Goal: Task Accomplishment & Management: Use online tool/utility

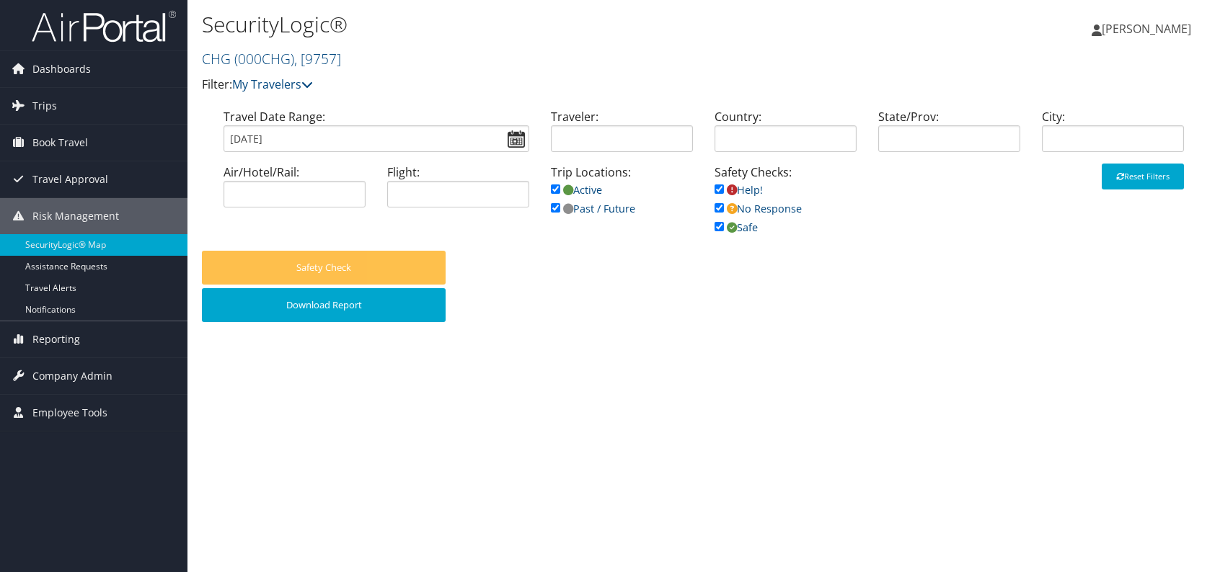
click at [76, 342] on span "Reporting" at bounding box center [56, 340] width 48 height 36
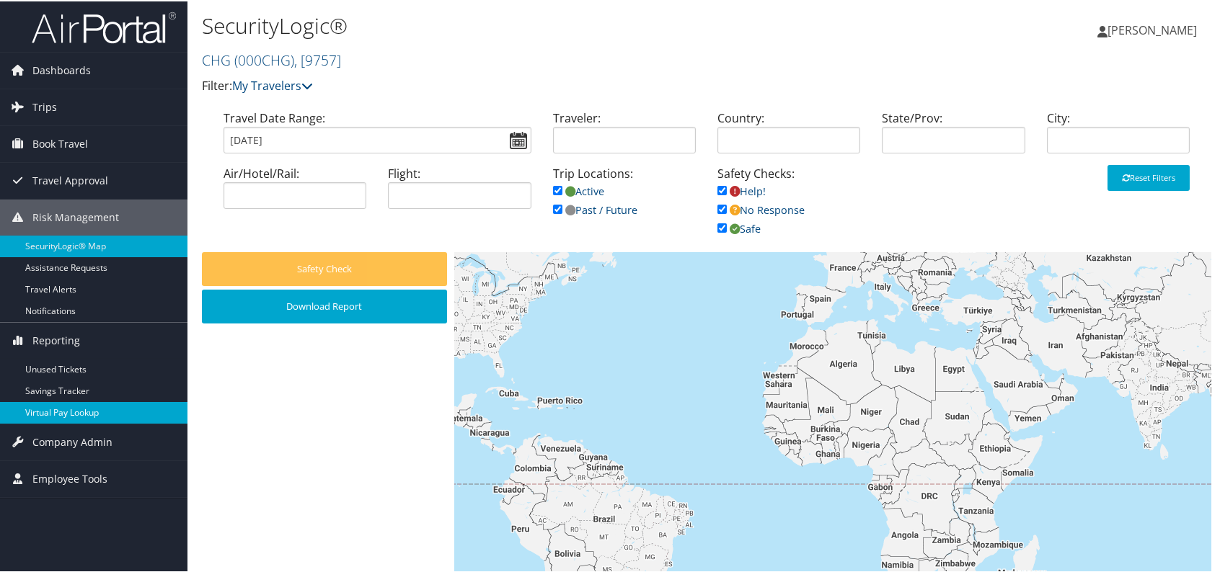
click at [91, 412] on link "Virtual Pay Lookup" at bounding box center [93, 412] width 187 height 22
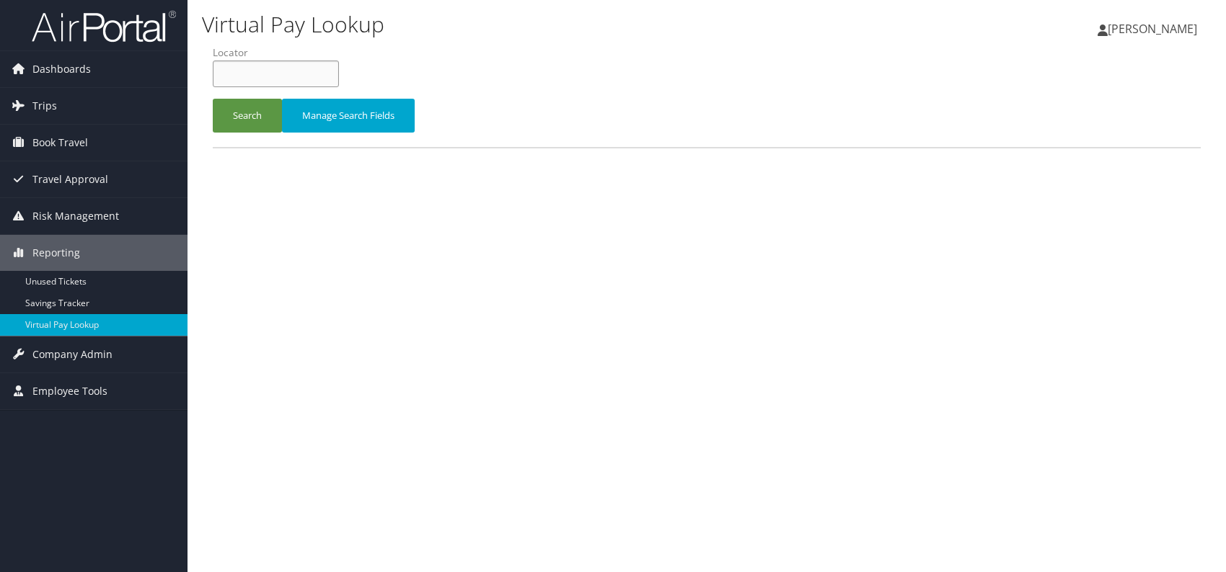
paste input "IBUMFS"
type input "IBUMFS"
click at [254, 120] on button "Search" at bounding box center [247, 116] width 69 height 34
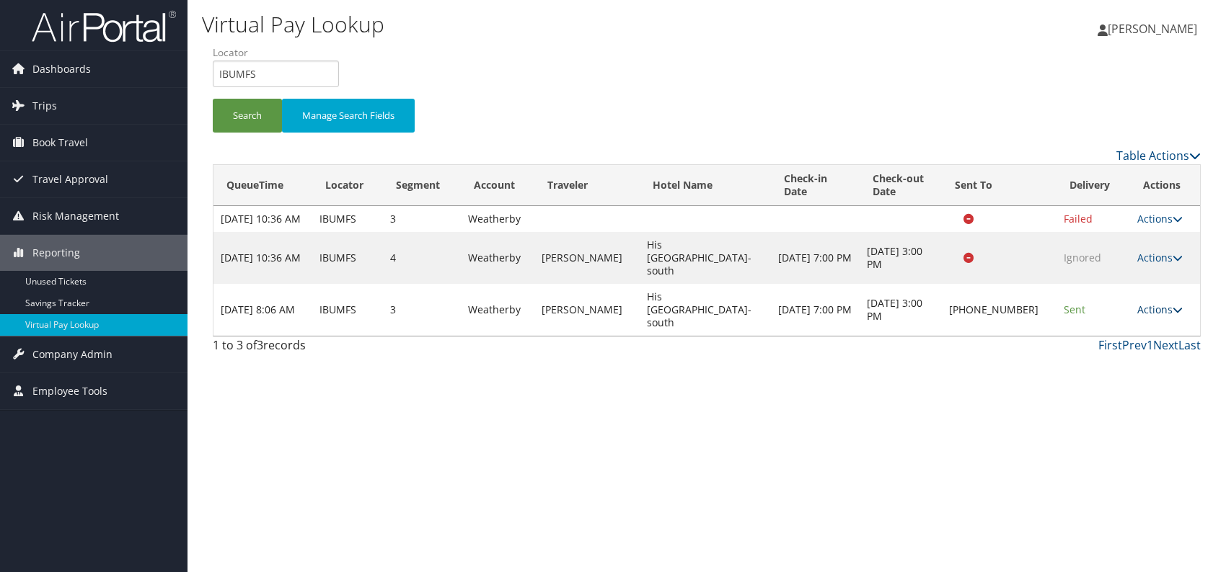
click at [1162, 303] on link "Actions" at bounding box center [1159, 310] width 45 height 14
click at [1090, 353] on link "Logs" at bounding box center [1112, 348] width 123 height 25
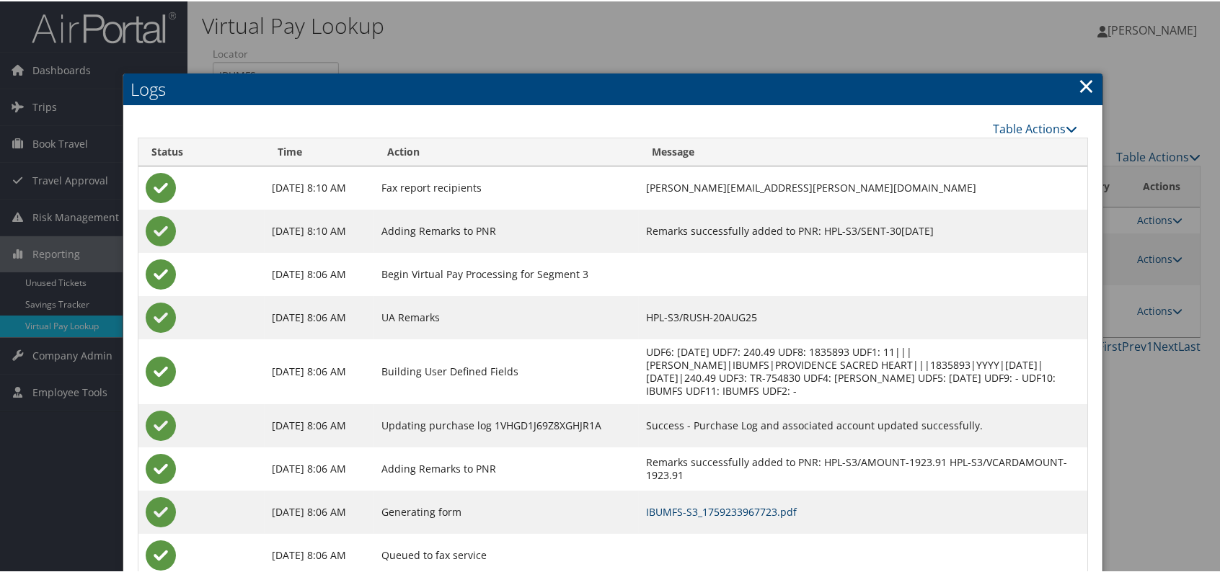
click at [797, 507] on link "IBUMFS-S3_1759233967723.pdf" at bounding box center [721, 511] width 151 height 14
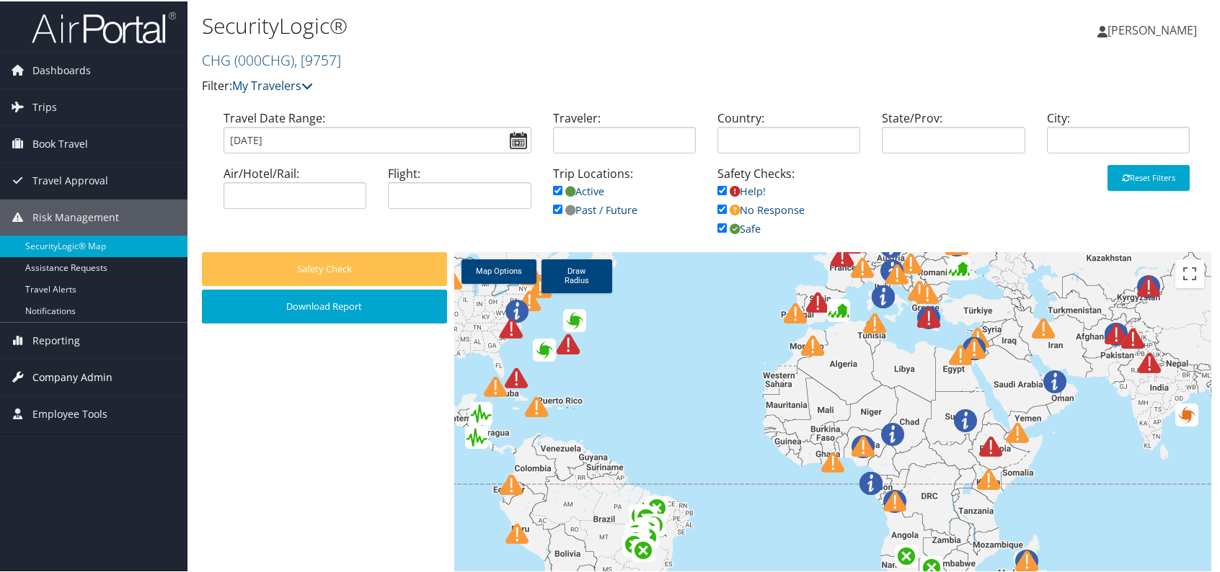
click at [68, 368] on span "Company Admin" at bounding box center [72, 376] width 80 height 36
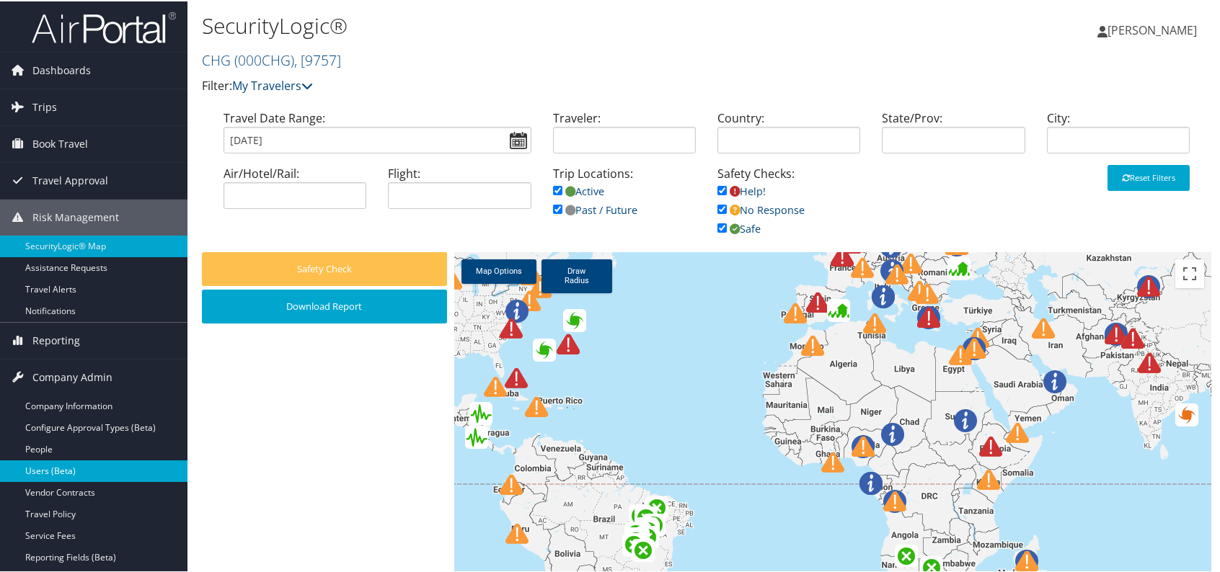
click at [72, 470] on link "Users (Beta)" at bounding box center [93, 470] width 187 height 22
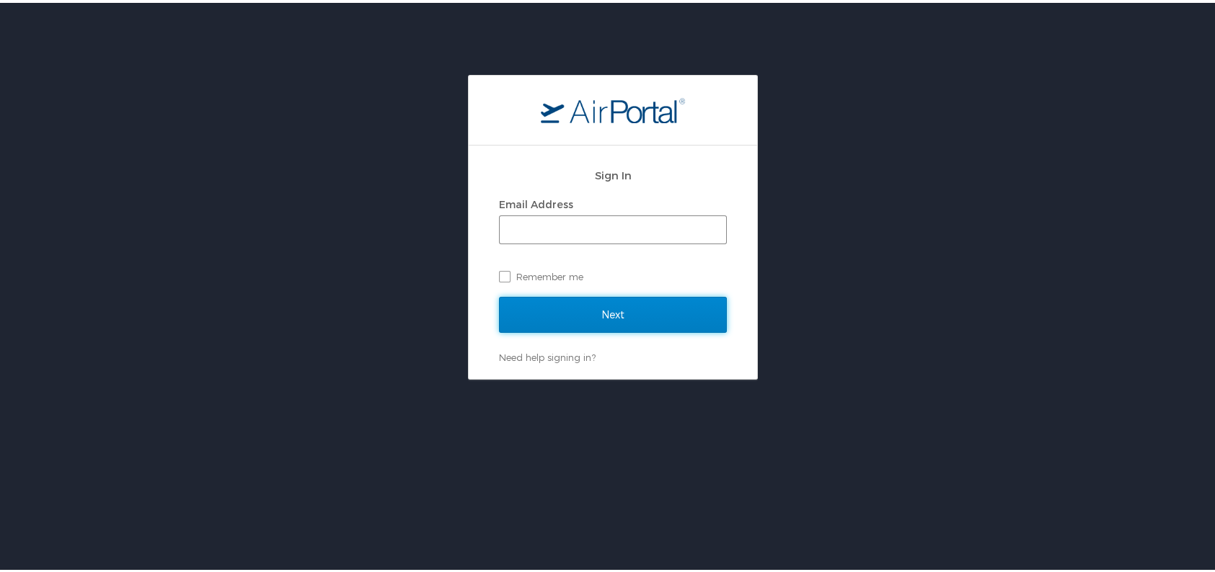
click at [660, 311] on input "Next" at bounding box center [613, 312] width 228 height 36
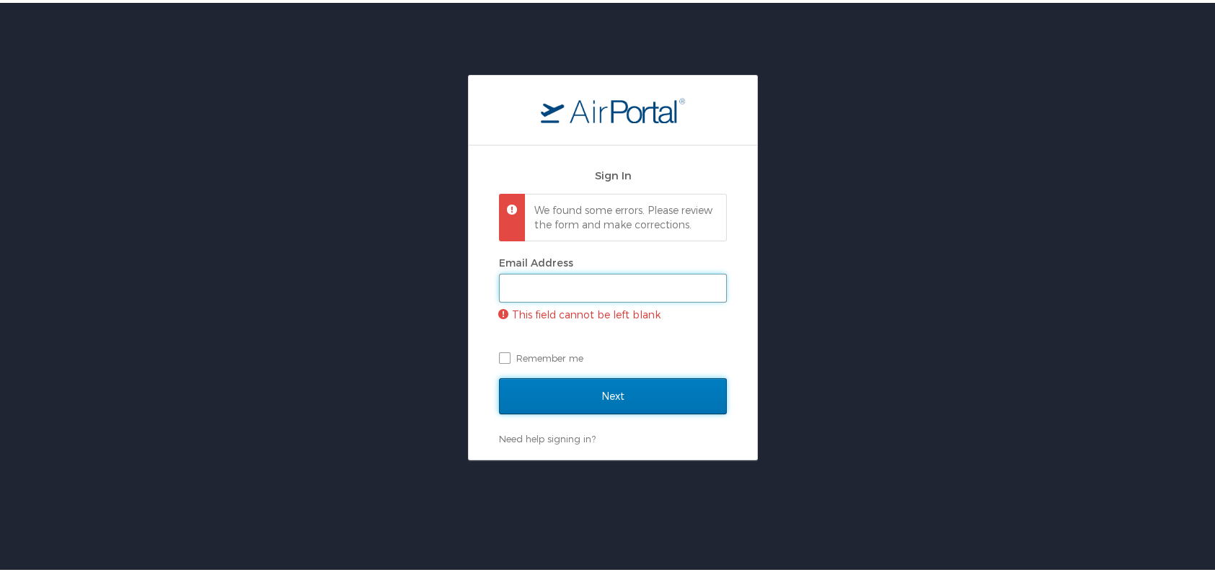
click at [598, 298] on input "Email Address" at bounding box center [613, 285] width 226 height 27
type input "[PERSON_NAME][EMAIL_ADDRESS][DOMAIN_NAME]"
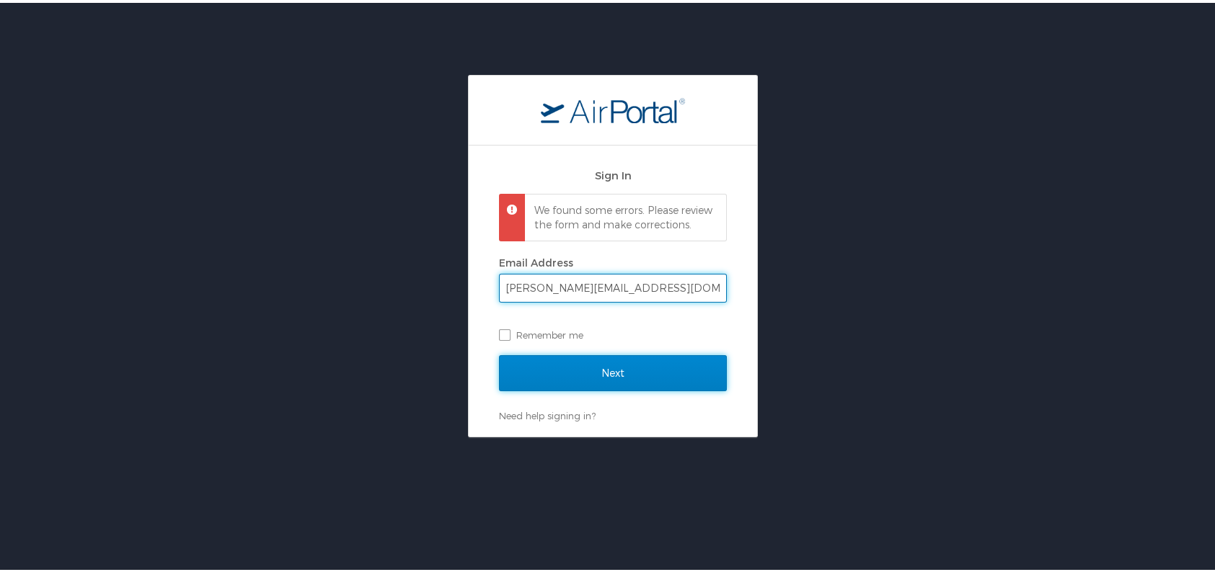
click at [655, 383] on input "Next" at bounding box center [613, 371] width 228 height 36
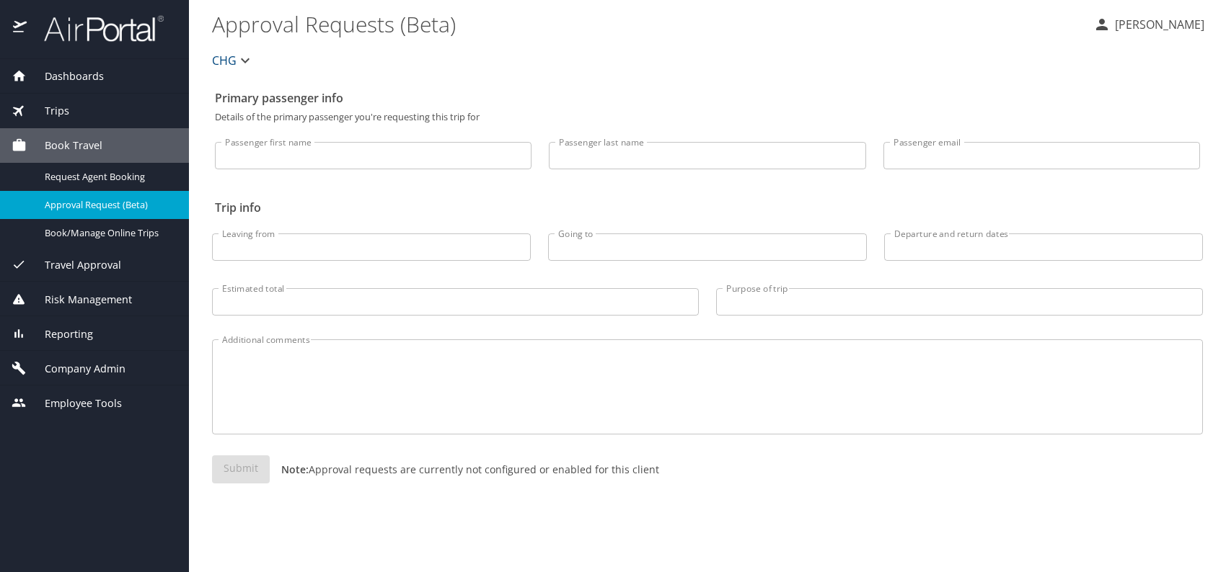
click at [76, 365] on span "Company Admin" at bounding box center [76, 369] width 99 height 16
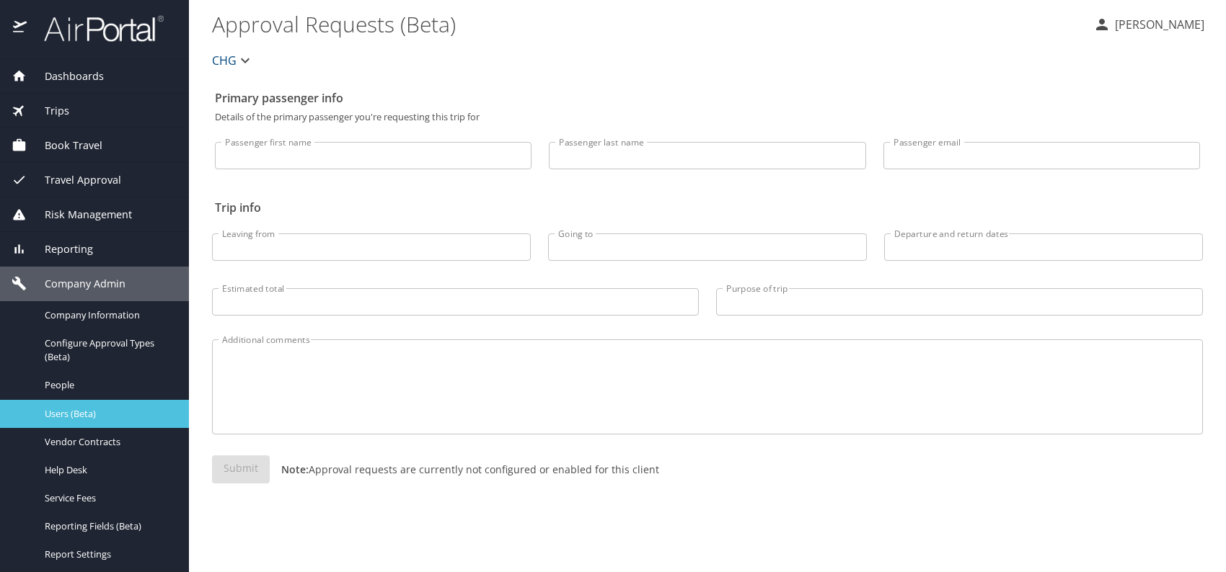
click at [79, 418] on span "Users (Beta)" at bounding box center [108, 414] width 127 height 14
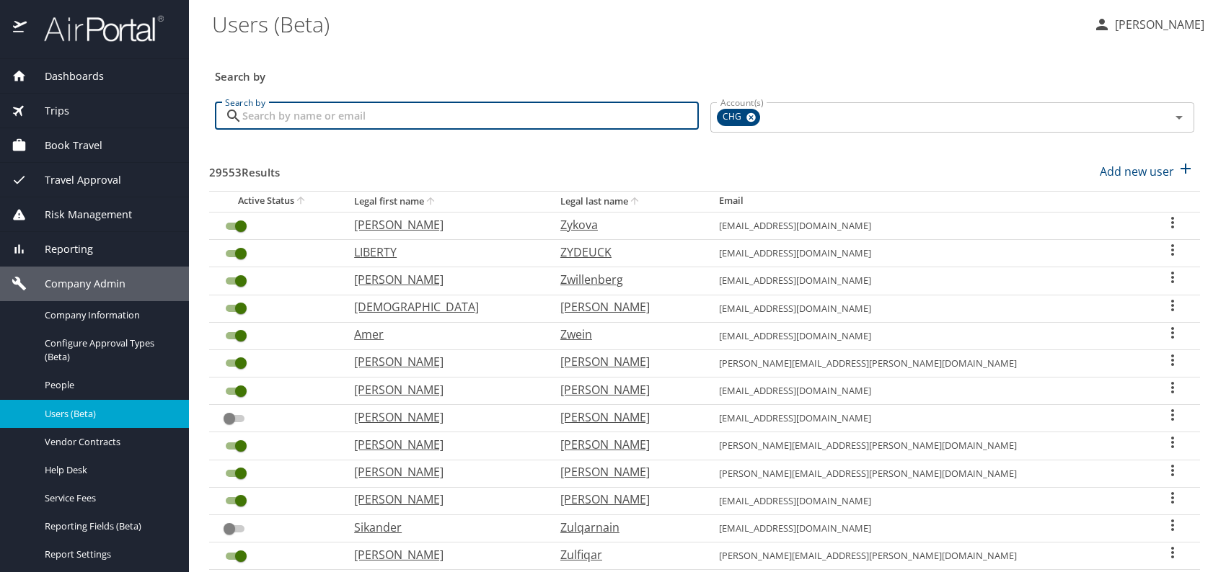
paste input "beckmesh@aol.com"
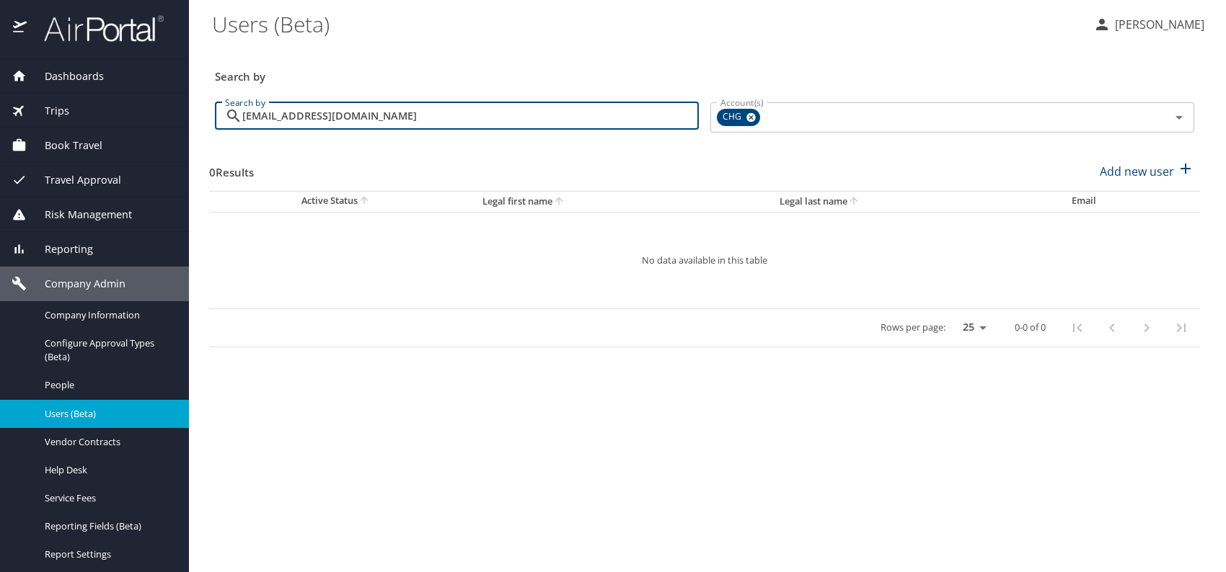
type input "beckmesh@aol.com"
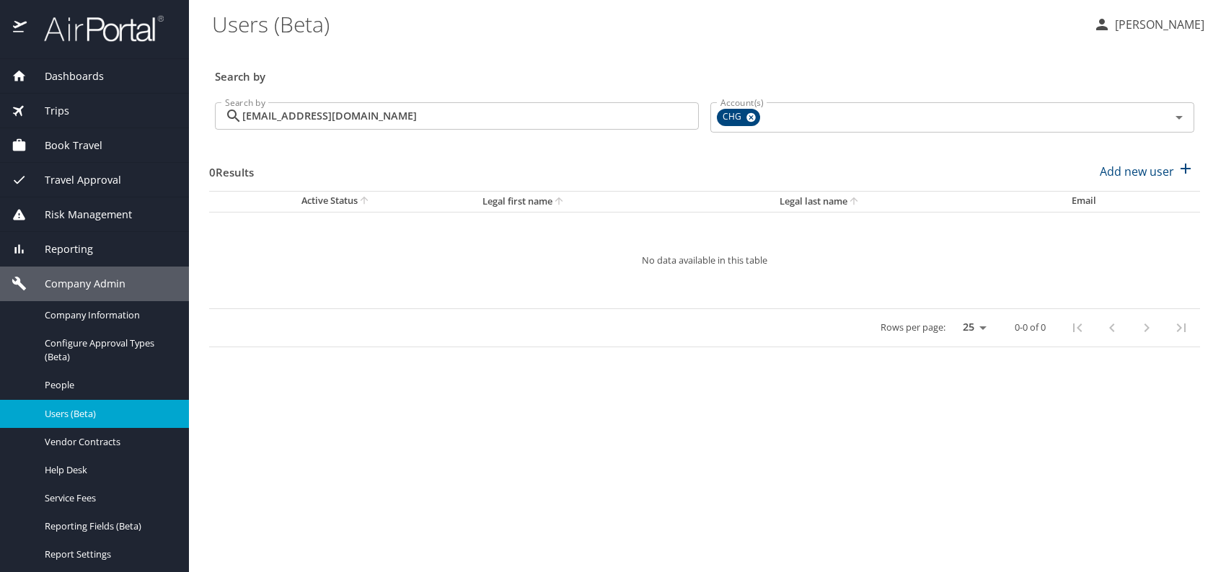
click at [765, 56] on div "Search by" at bounding box center [704, 67] width 991 height 48
click at [1120, 169] on p "Add new user" at bounding box center [1137, 171] width 74 height 17
select select "US"
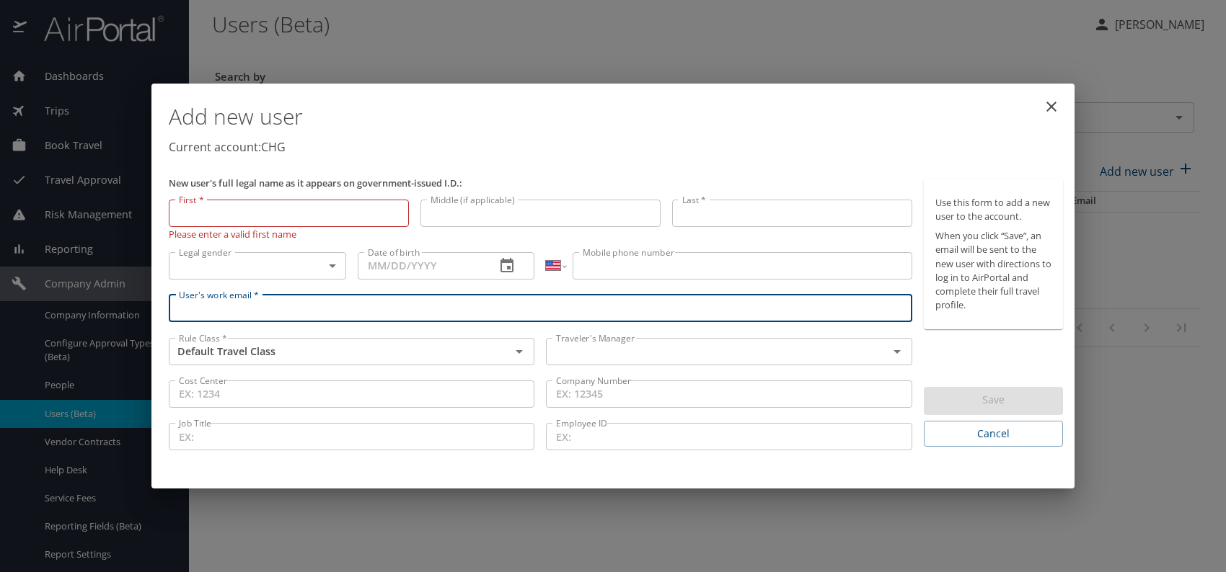
paste input "beckmesh@aol.com"
type input "beckmesh@aol.com"
click at [647, 356] on input "text" at bounding box center [707, 351] width 314 height 19
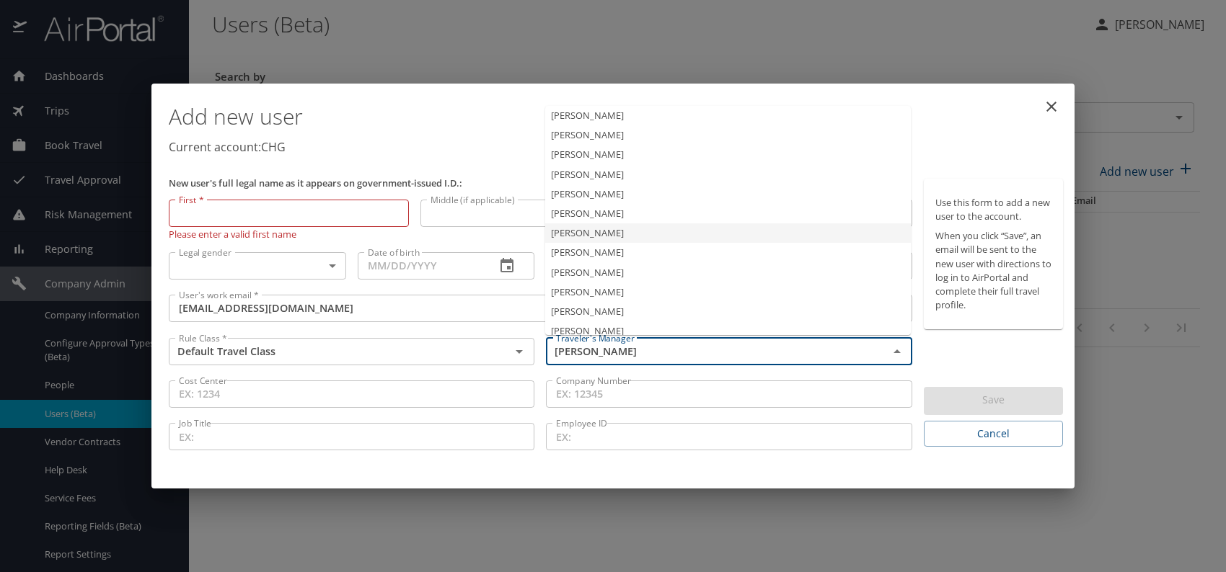
click at [606, 229] on li "Jeffery Bitton" at bounding box center [728, 233] width 366 height 19
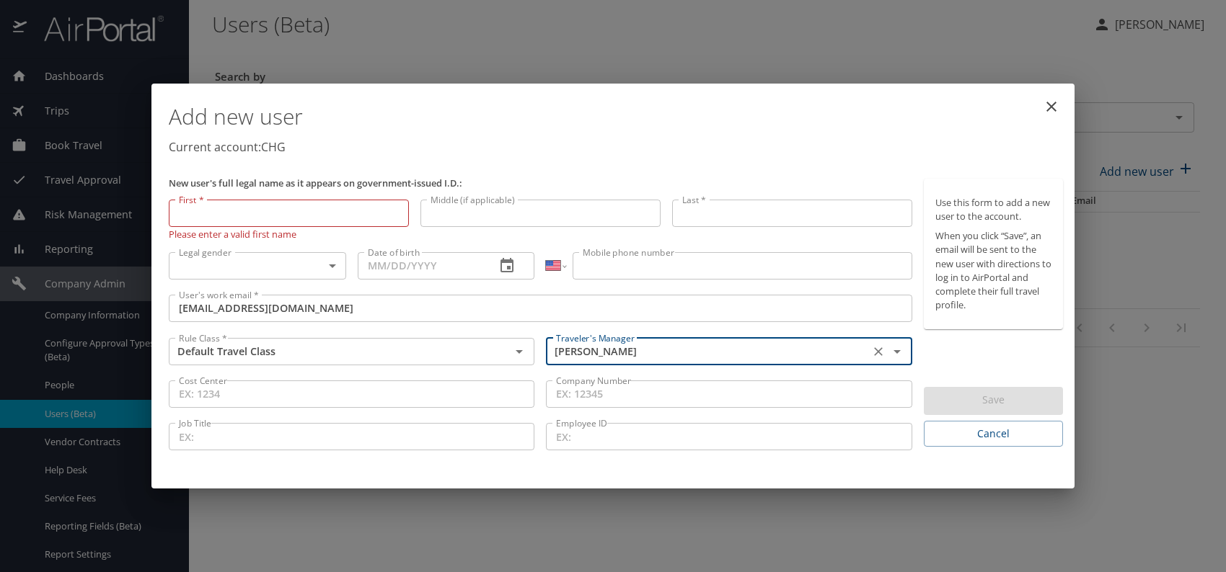
type input "Jeffery Bitton"
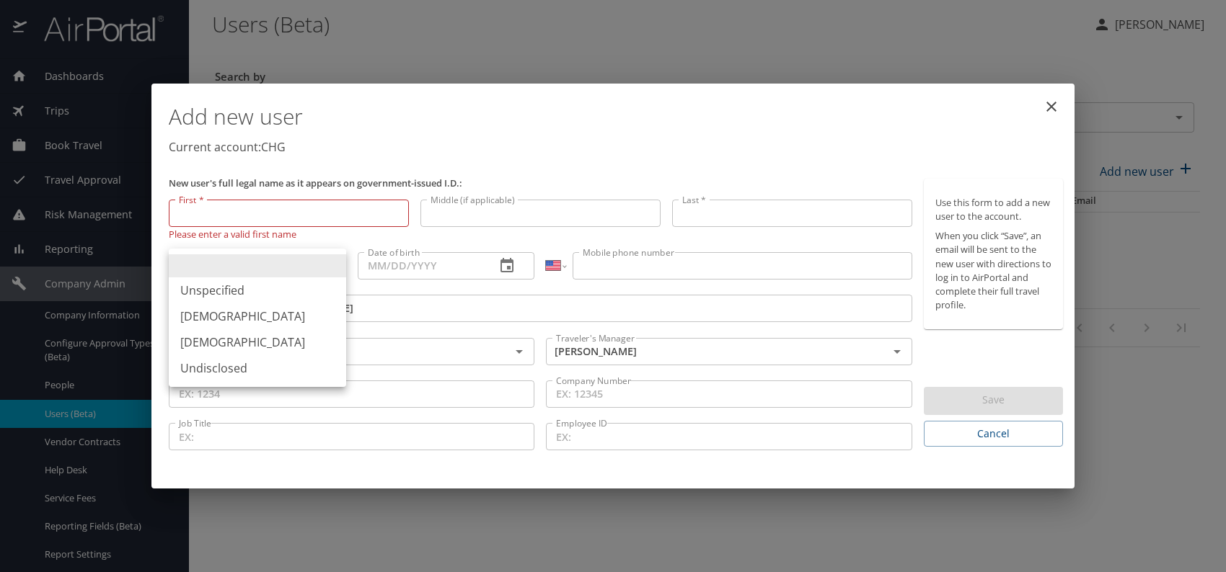
click at [331, 262] on body "Dashboards AirPortal 360™ Manager My Travel Dashboard Trips Airtinerary® Lookup…" at bounding box center [613, 286] width 1226 height 572
click at [227, 312] on li "Male" at bounding box center [257, 317] width 177 height 26
type input "Male"
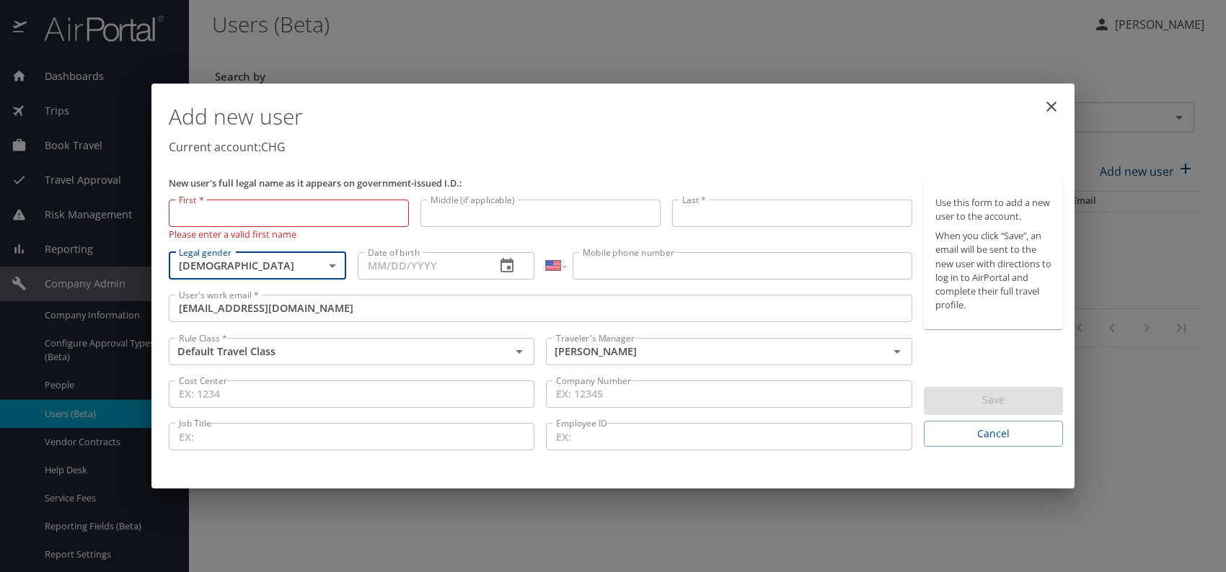
click at [410, 267] on input "Date of birth" at bounding box center [421, 265] width 127 height 27
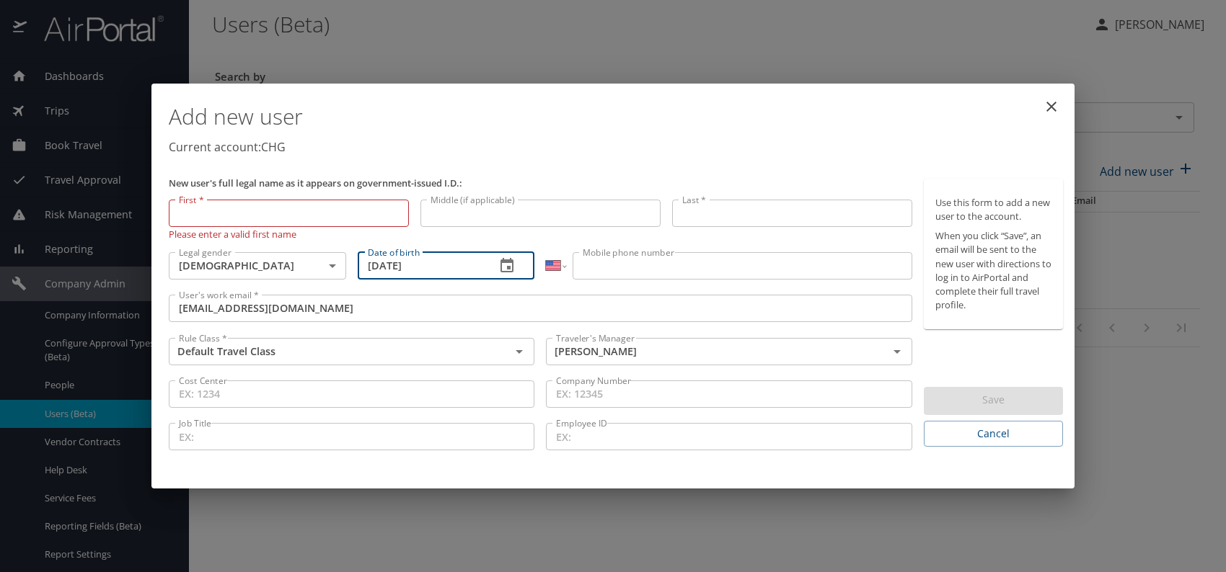
type input "02/16/1960"
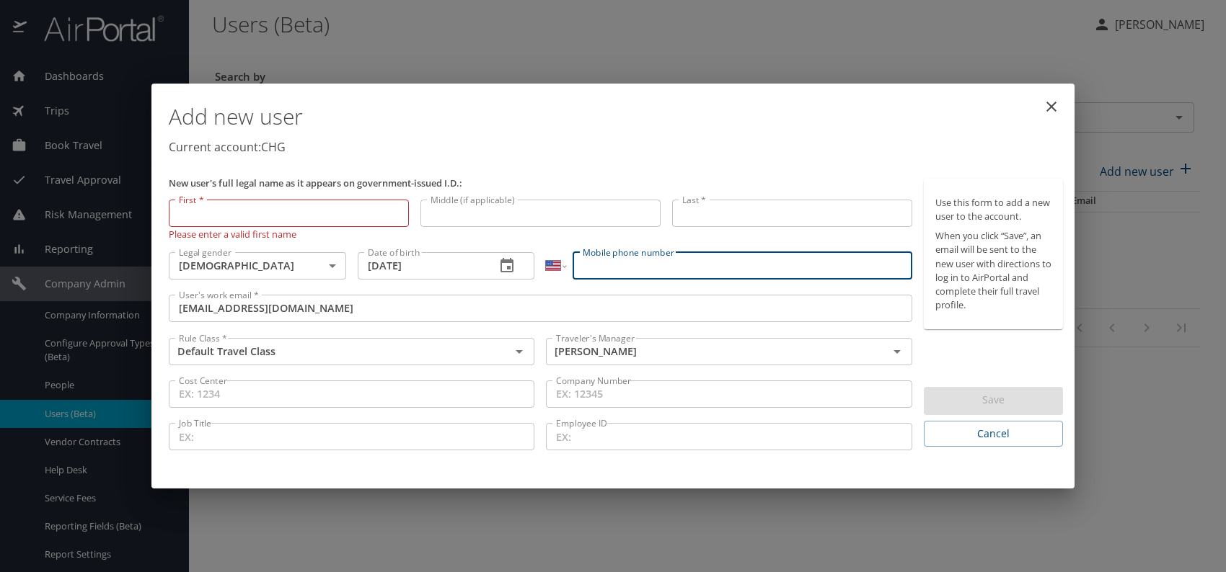
paste input "(703) 405-3183"
type input "(703) 405-3183"
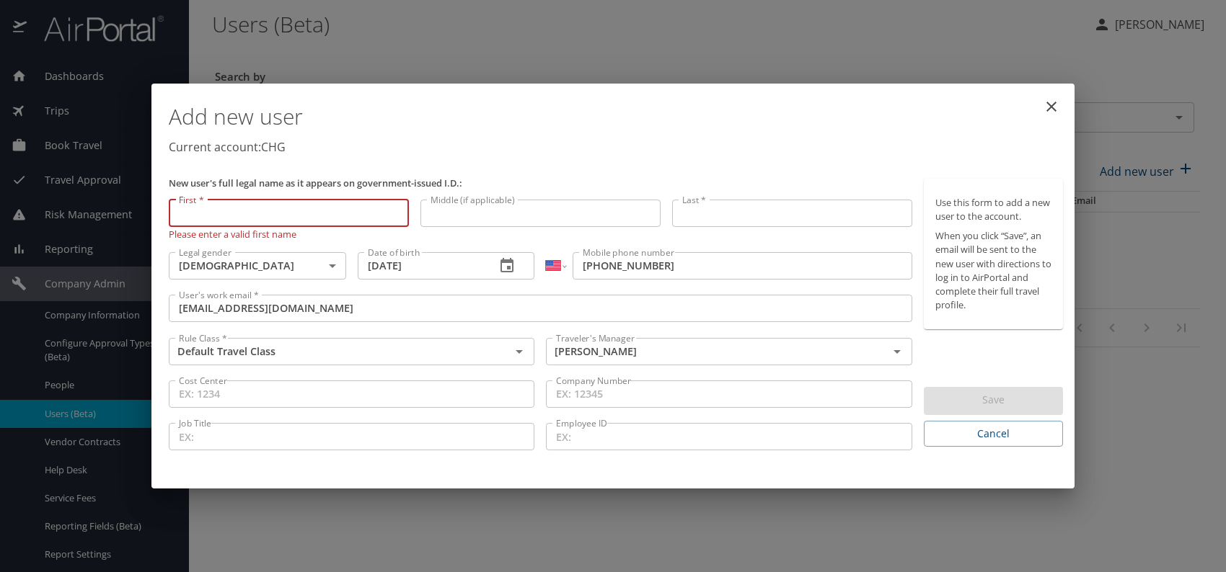
paste input "Andrew Becker"
drag, startPoint x: 216, startPoint y: 211, endPoint x: 327, endPoint y: 219, distance: 110.6
click at [327, 219] on input "Andrew Becker" at bounding box center [289, 213] width 240 height 27
type input "Andrew"
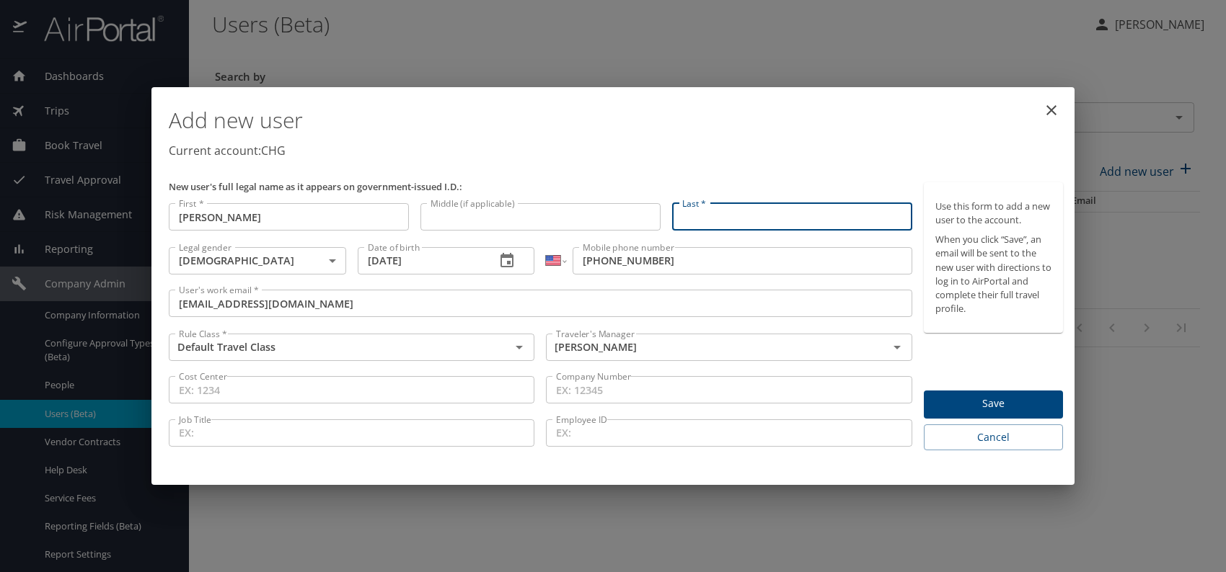
paste input "Andrew Becker"
click at [727, 216] on input "Andrew Becker" at bounding box center [792, 216] width 240 height 27
click at [722, 216] on input "Andrew Becker" at bounding box center [792, 216] width 240 height 27
type input "Becker"
click at [811, 146] on p "Current account: CHG" at bounding box center [616, 150] width 894 height 17
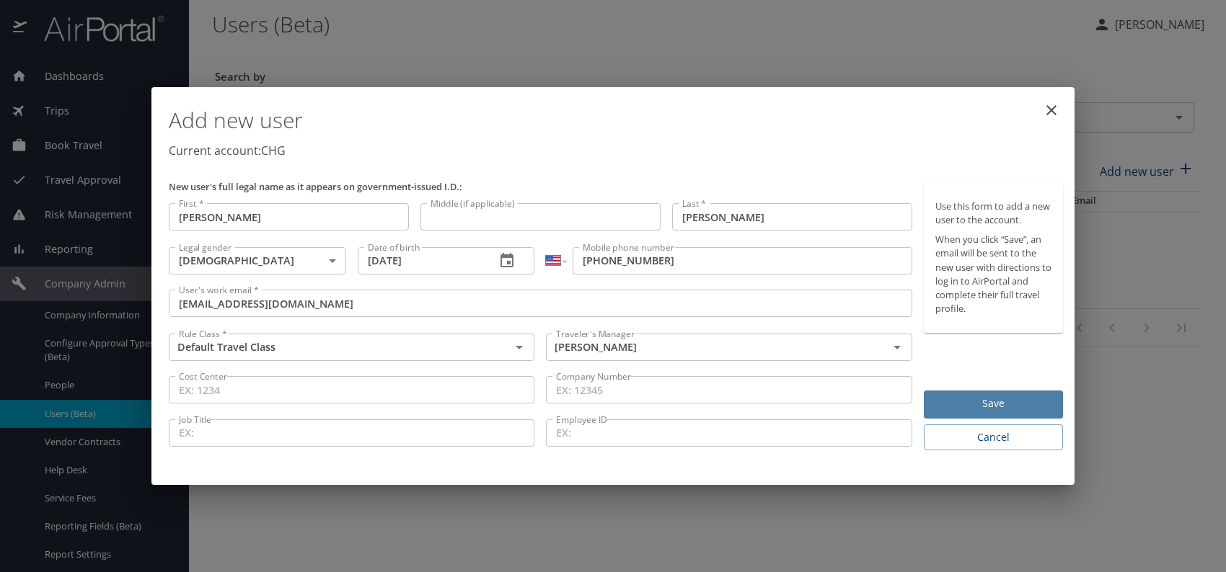
click at [994, 400] on span "Save" at bounding box center [993, 404] width 116 height 18
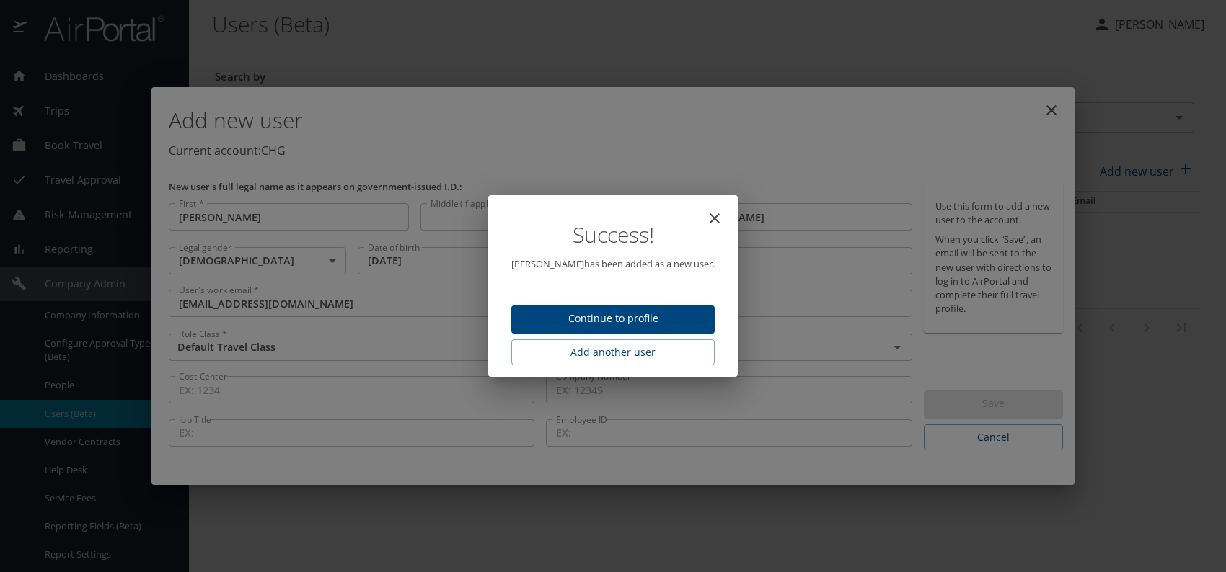
click at [614, 310] on span "Continue to profile" at bounding box center [613, 319] width 180 height 18
select select "US"
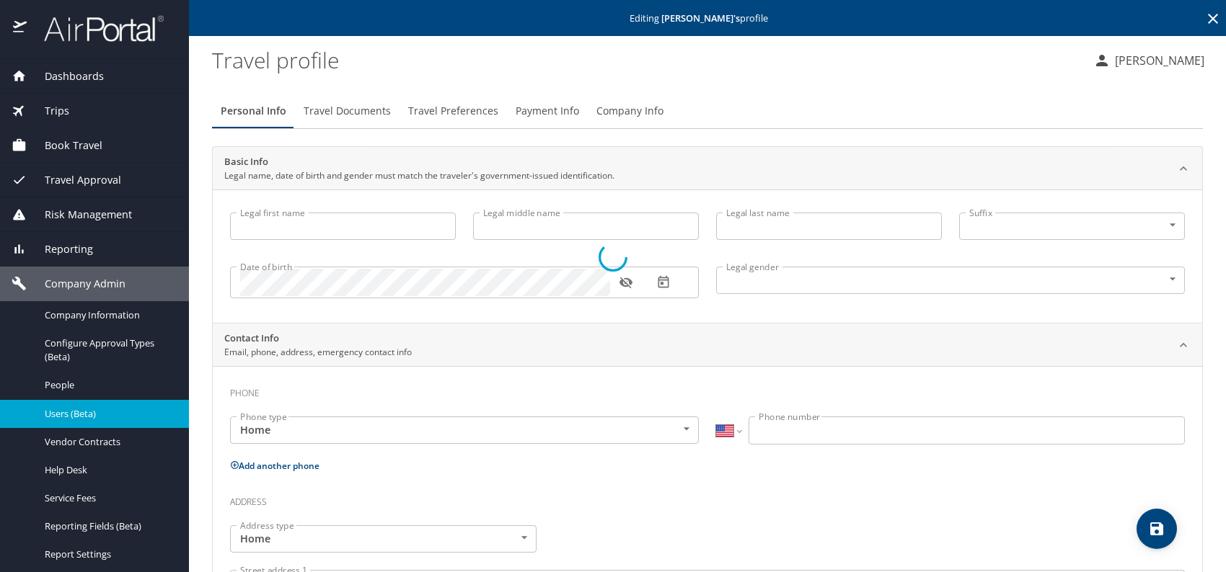
type input "Andrew"
type input "Becker"
type input "Male"
select select "US"
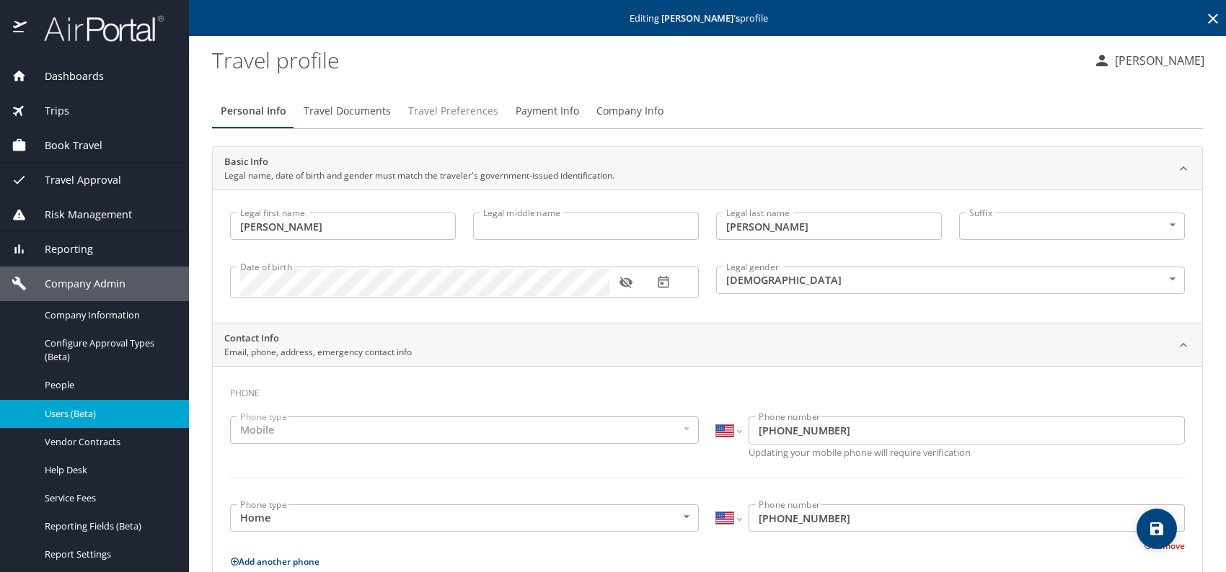
click at [470, 105] on span "Travel Preferences" at bounding box center [453, 111] width 90 height 18
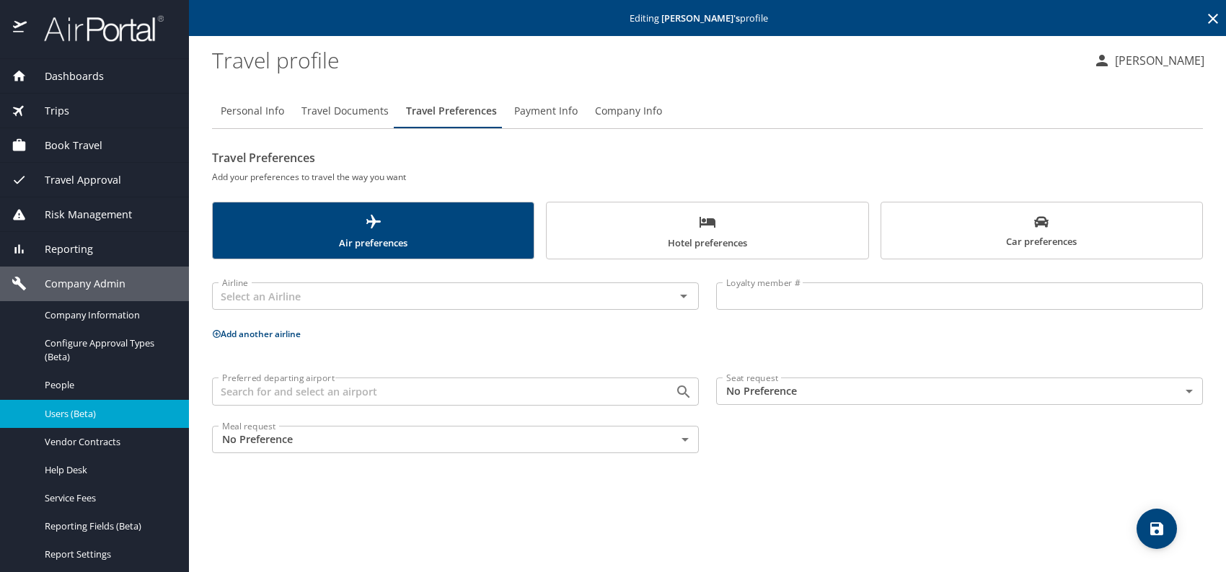
click at [832, 386] on body "Dashboards AirPortal 360™ Manager My Travel Dashboard Trips Airtinerary® Lookup…" at bounding box center [613, 286] width 1226 height 572
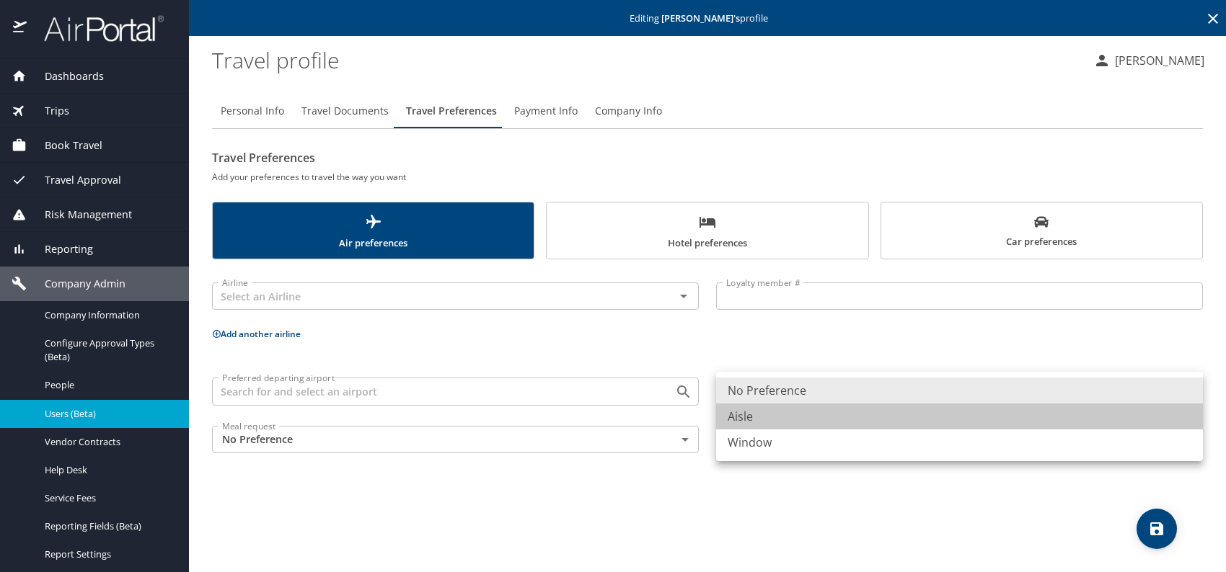
click at [760, 416] on li "Aisle" at bounding box center [959, 417] width 487 height 26
type input "Aisle"
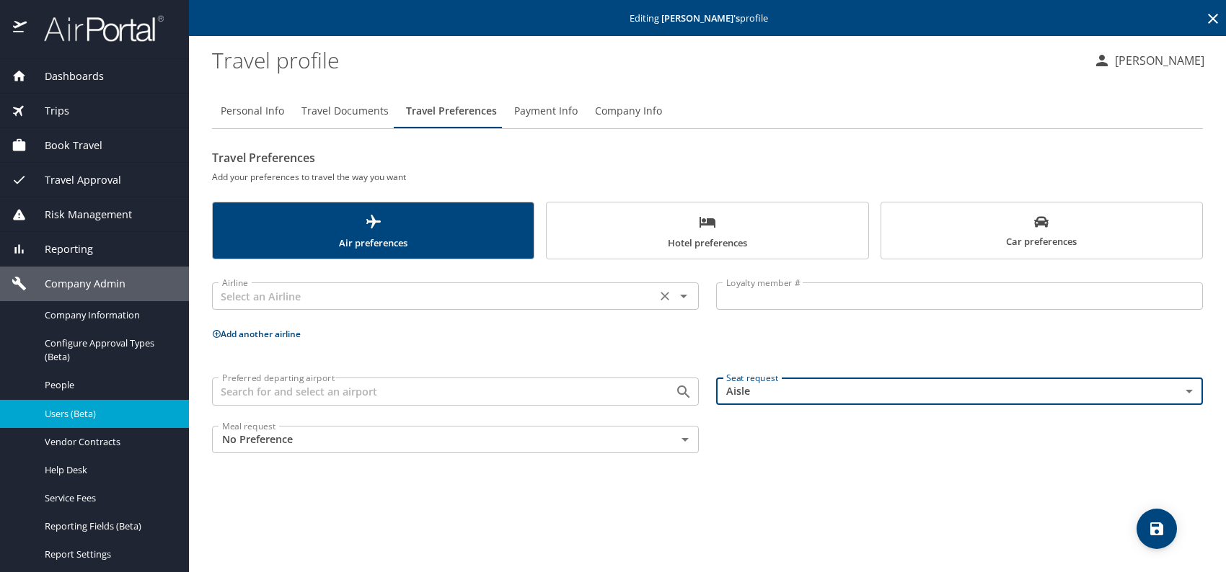
click at [654, 295] on div "Airline" at bounding box center [455, 296] width 487 height 27
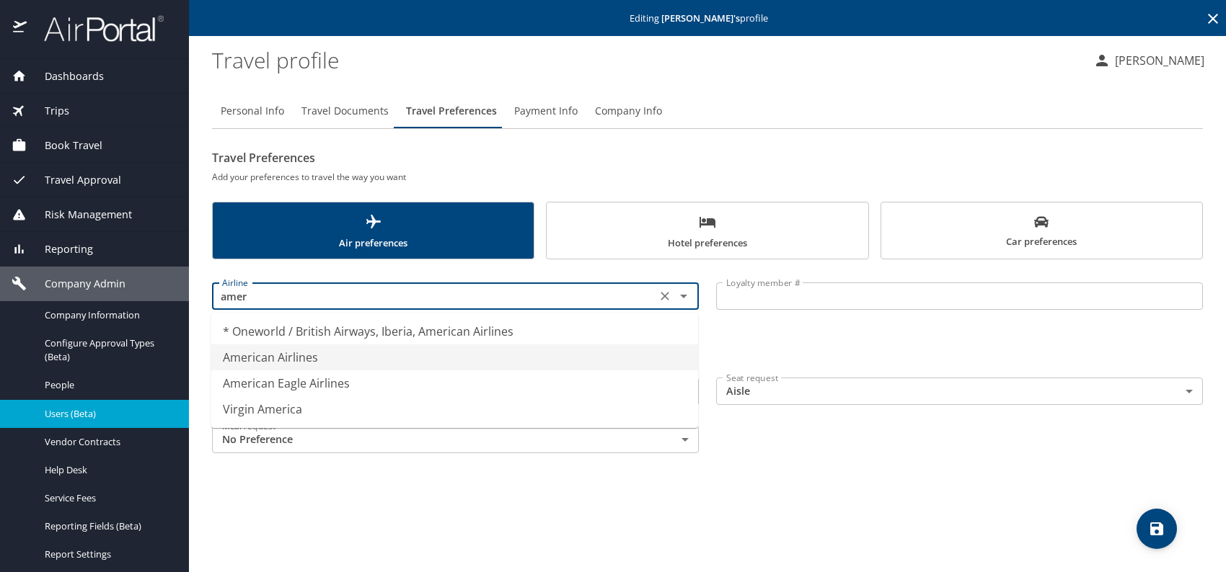
click at [508, 355] on li "American Airlines" at bounding box center [454, 358] width 487 height 26
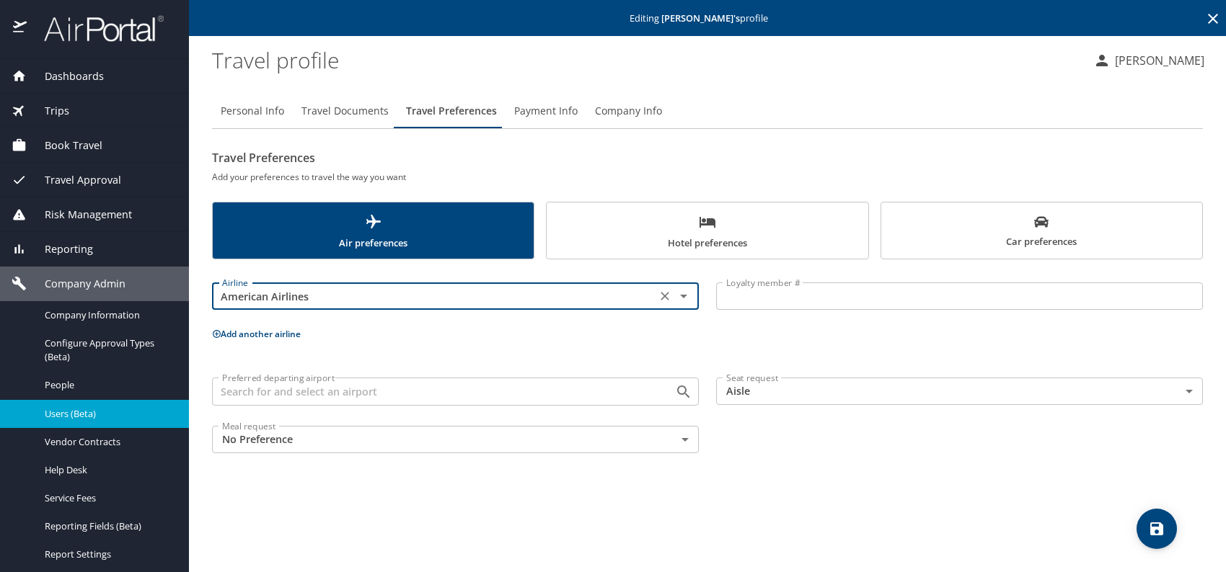
type input "American Airlines"
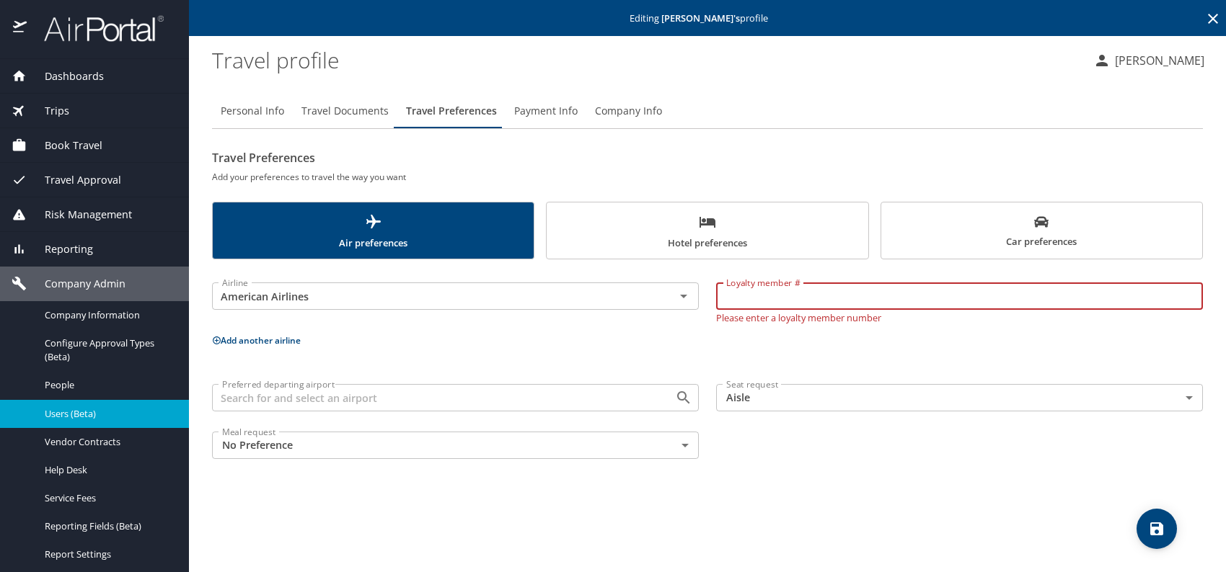
paste input "80K7WJ8"
type input "80K7WJ8"
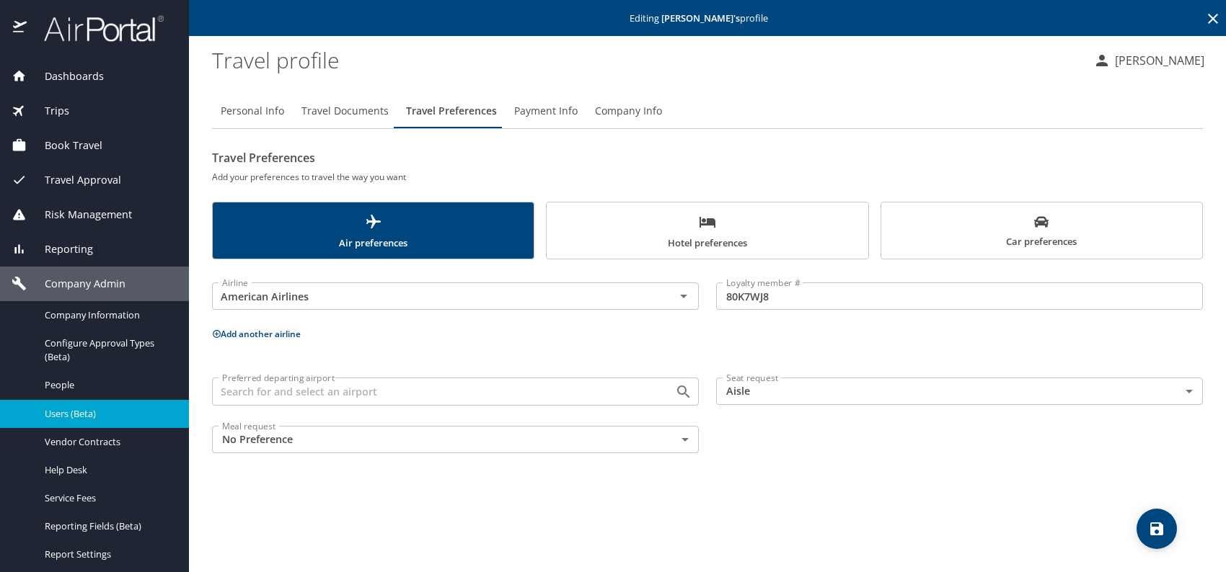
click at [277, 340] on p "Add another airline" at bounding box center [707, 334] width 991 height 18
click at [275, 337] on button "Add another airline" at bounding box center [256, 334] width 89 height 12
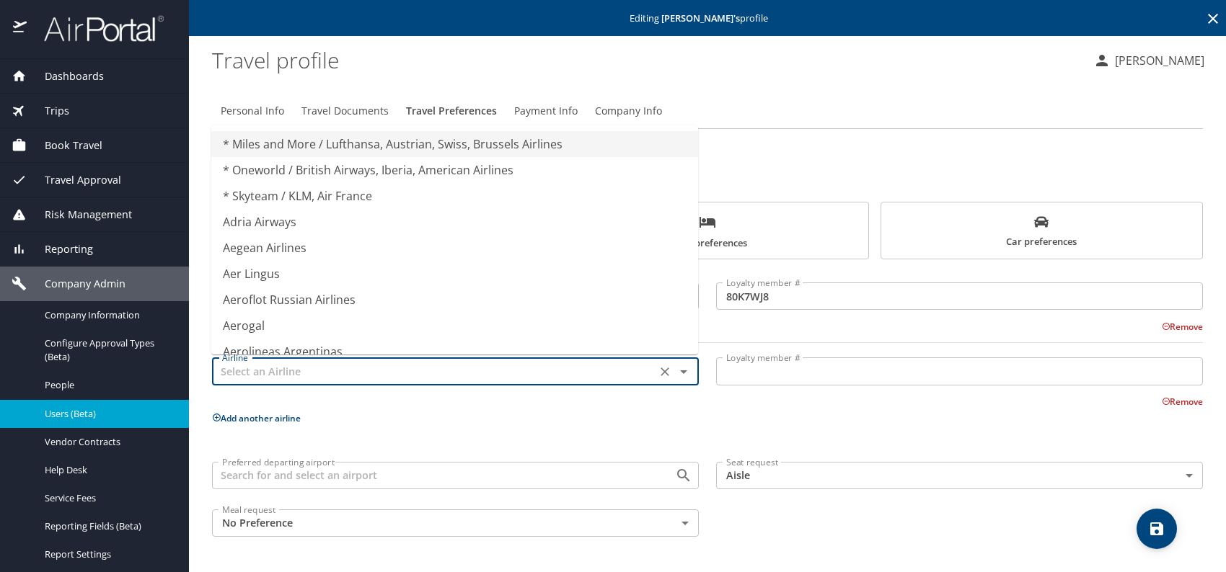
click at [294, 380] on input "text" at bounding box center [433, 371] width 435 height 19
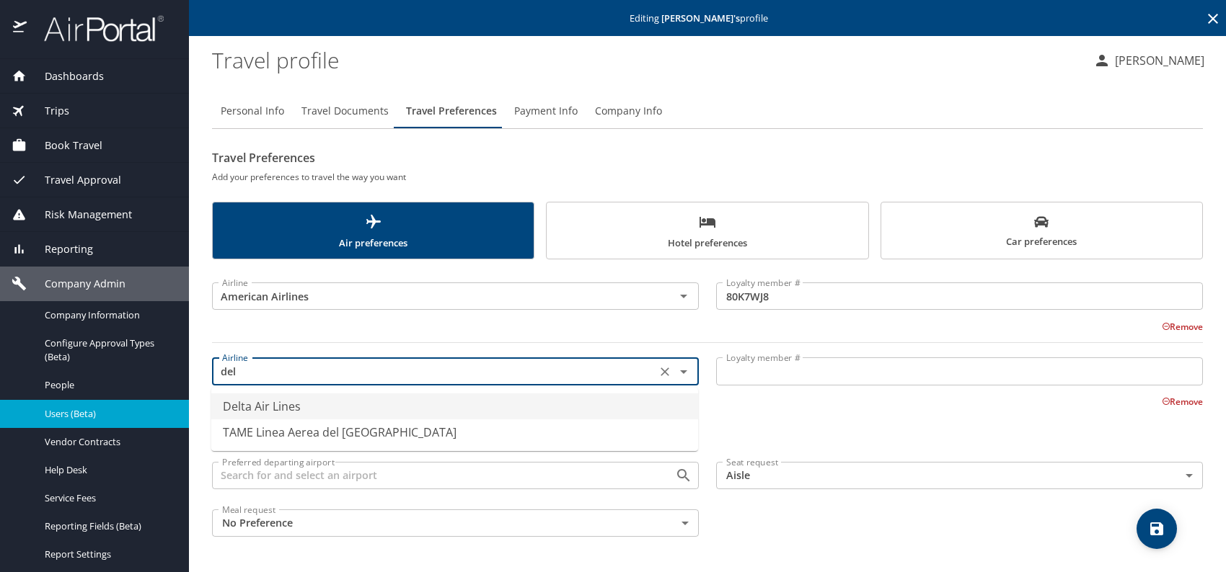
click at [329, 417] on li "Delta Air Lines" at bounding box center [454, 407] width 487 height 26
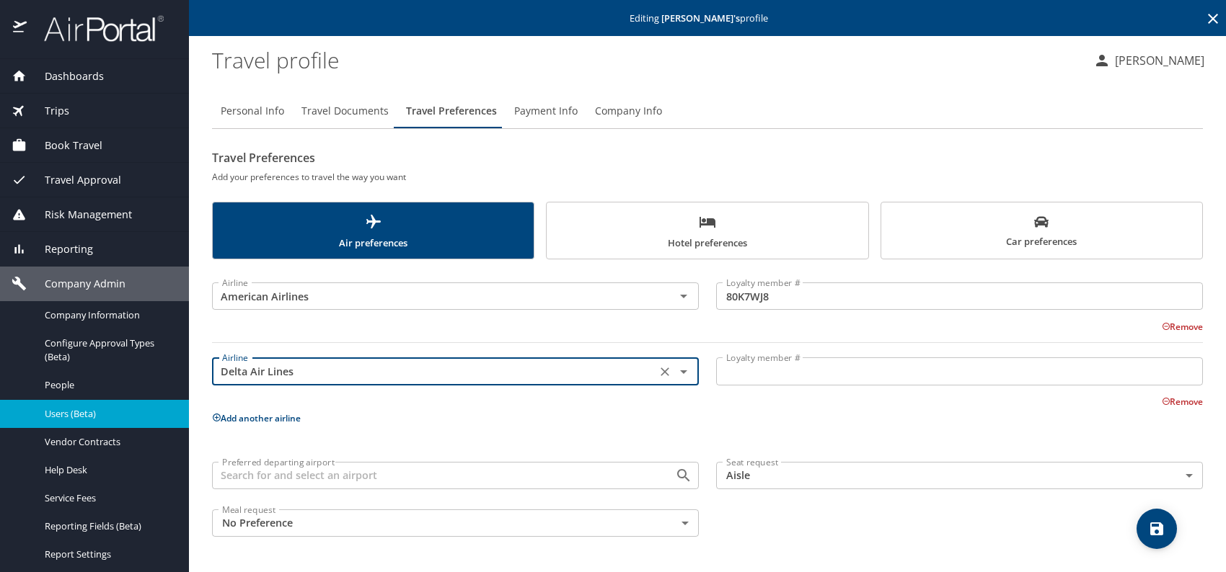
type input "Delta Air Lines"
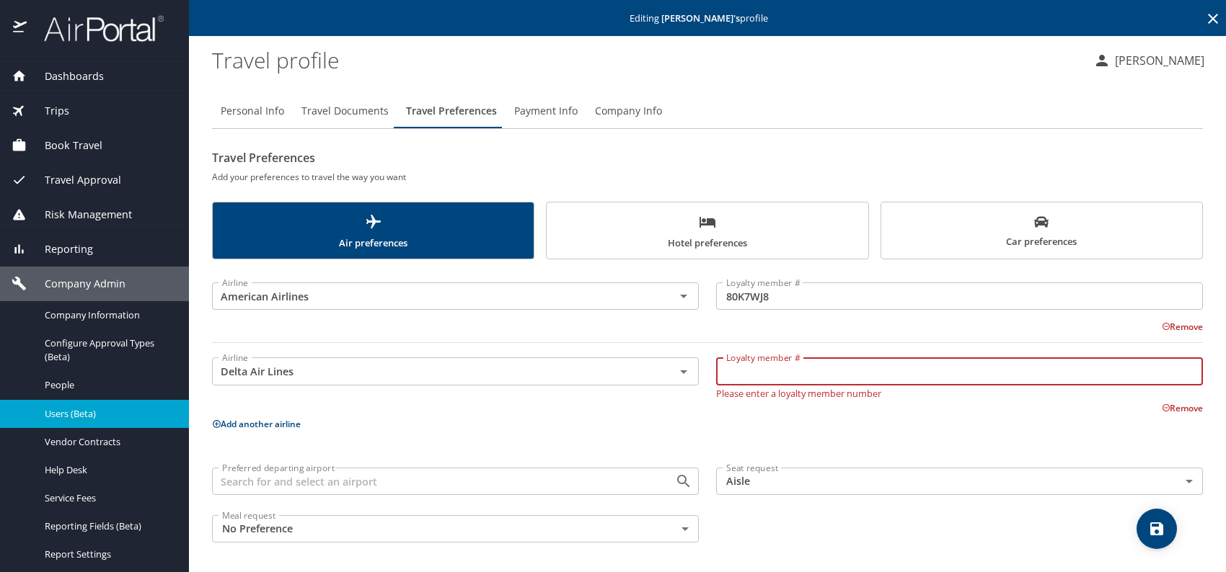
paste input "9768140940"
type input "9768140940"
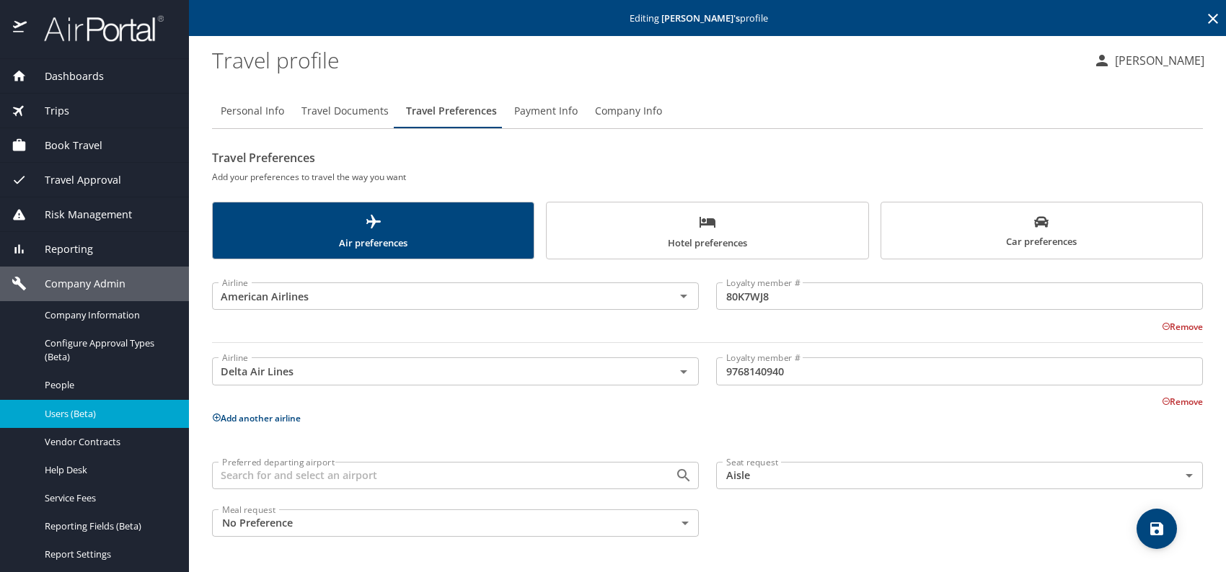
click at [257, 420] on button "Add another airline" at bounding box center [256, 418] width 89 height 12
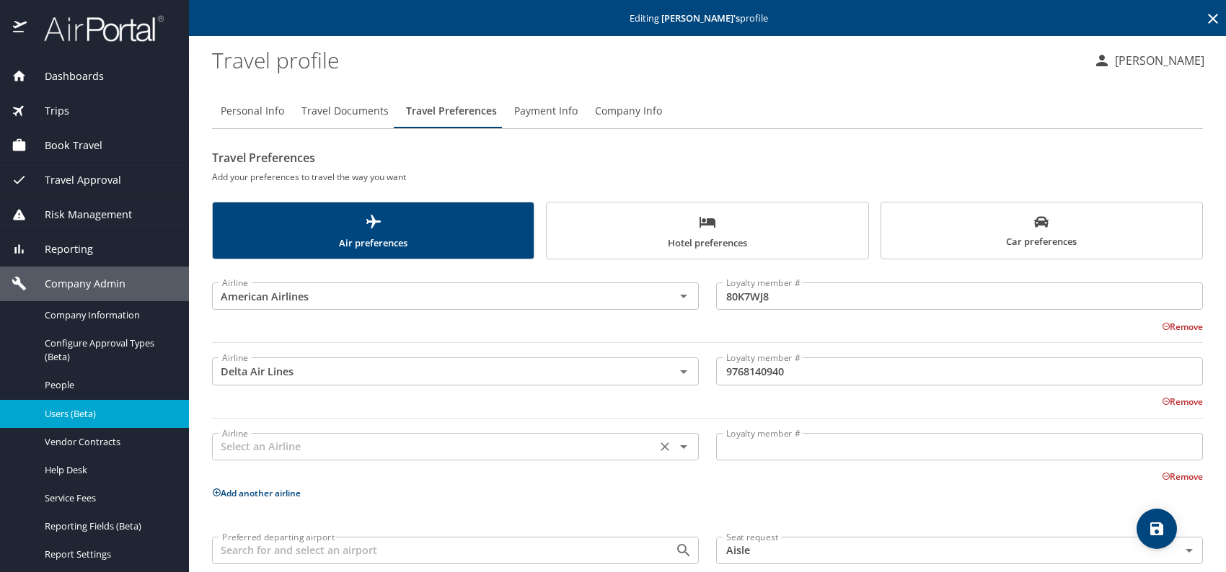
click at [317, 445] on input "text" at bounding box center [433, 447] width 435 height 19
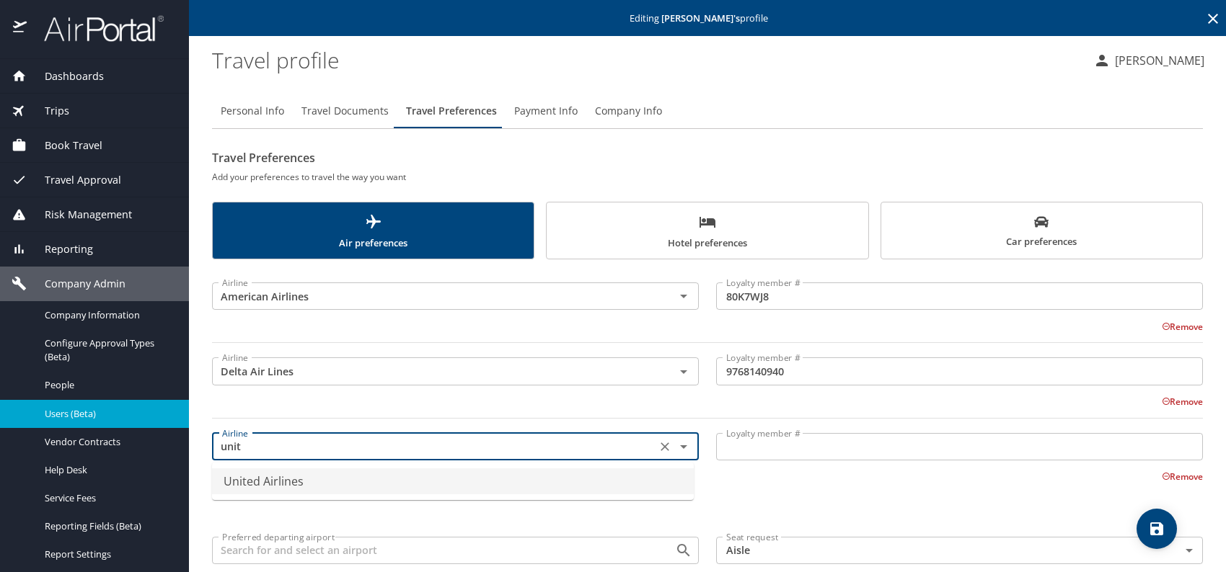
click at [313, 484] on li "United Airlines" at bounding box center [453, 482] width 482 height 26
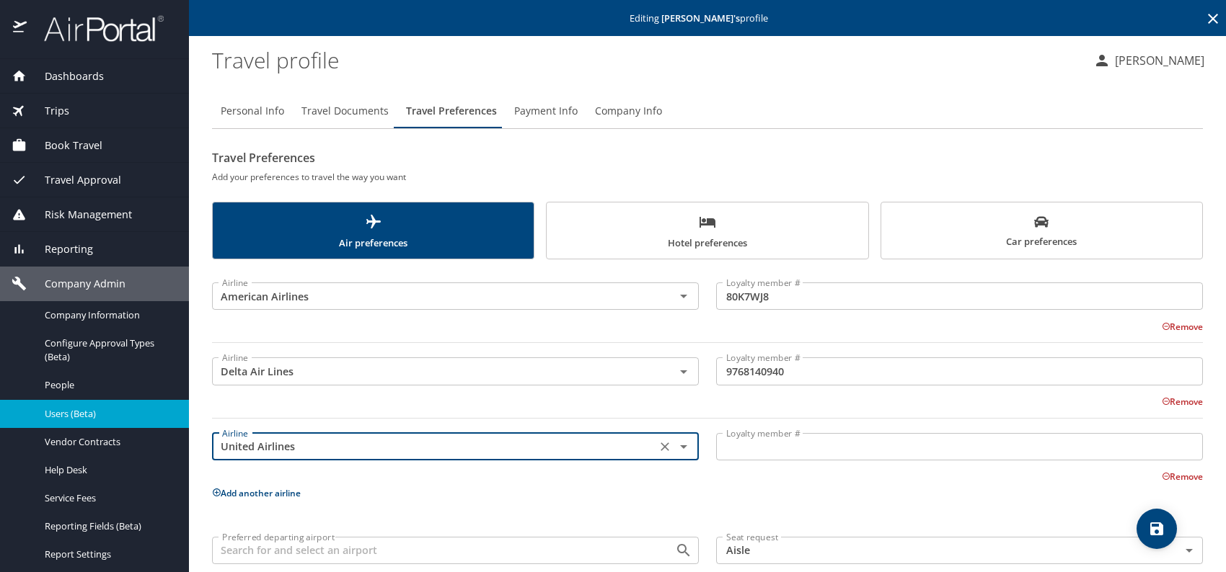
type input "United Airlines"
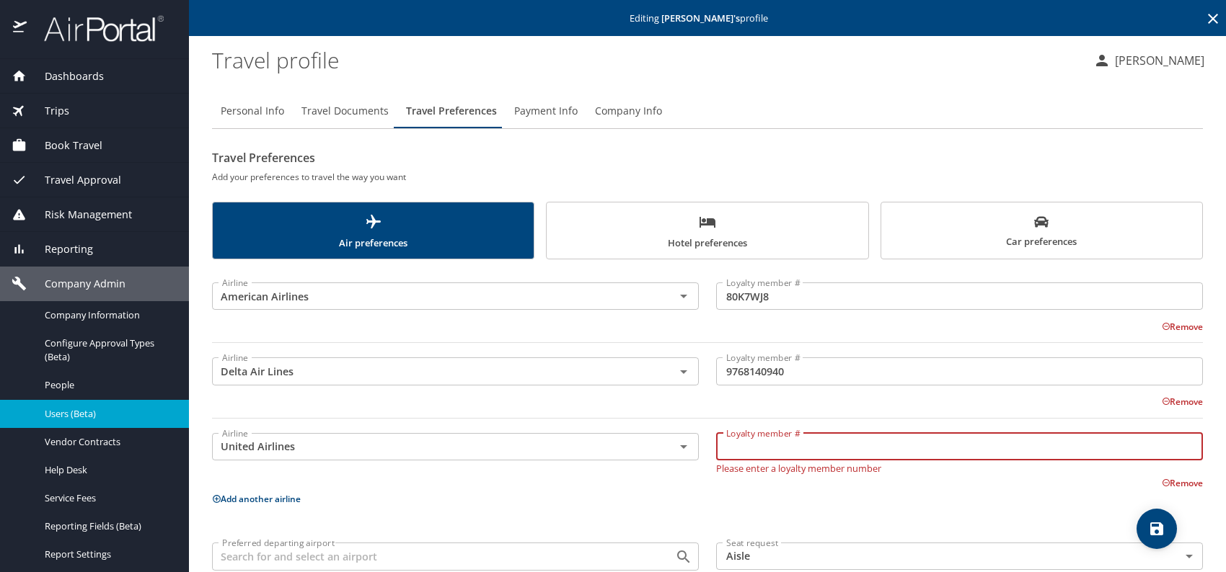
paste input "YV525591"
type input "YV525591"
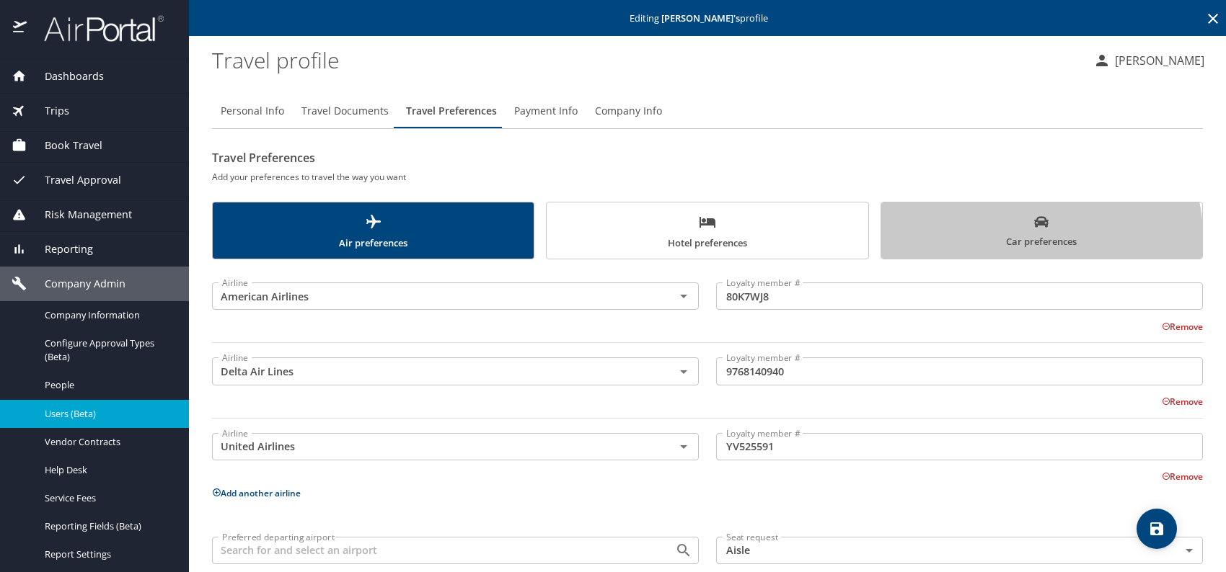
click at [976, 244] on span "Car preferences" at bounding box center [1042, 232] width 304 height 35
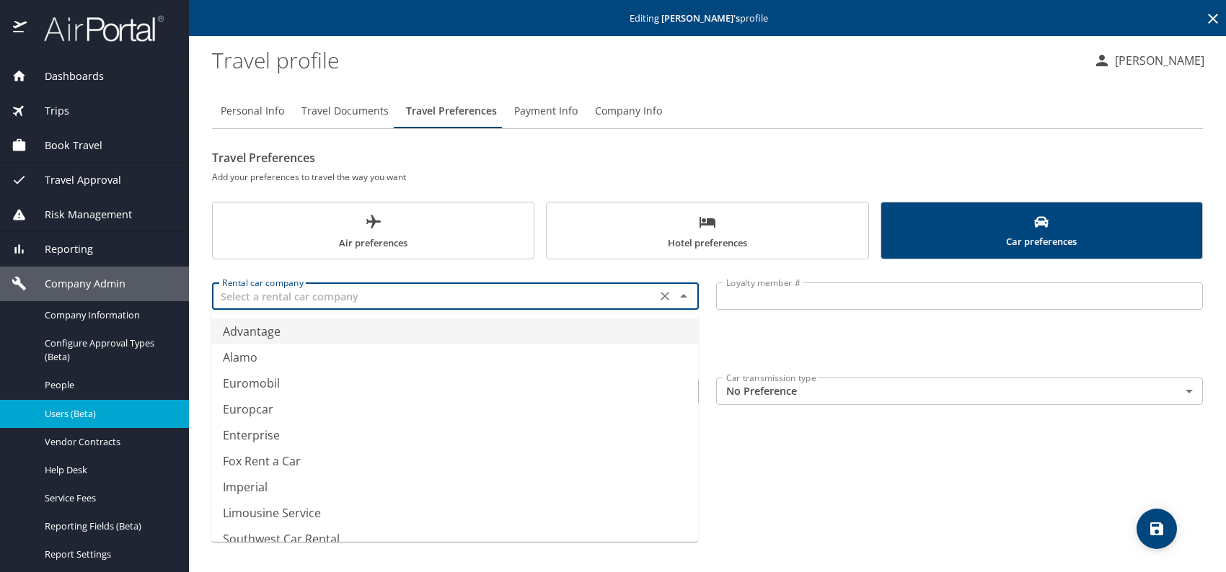
click at [456, 301] on input "text" at bounding box center [433, 296] width 435 height 19
click at [277, 333] on li "Hertz" at bounding box center [454, 332] width 487 height 26
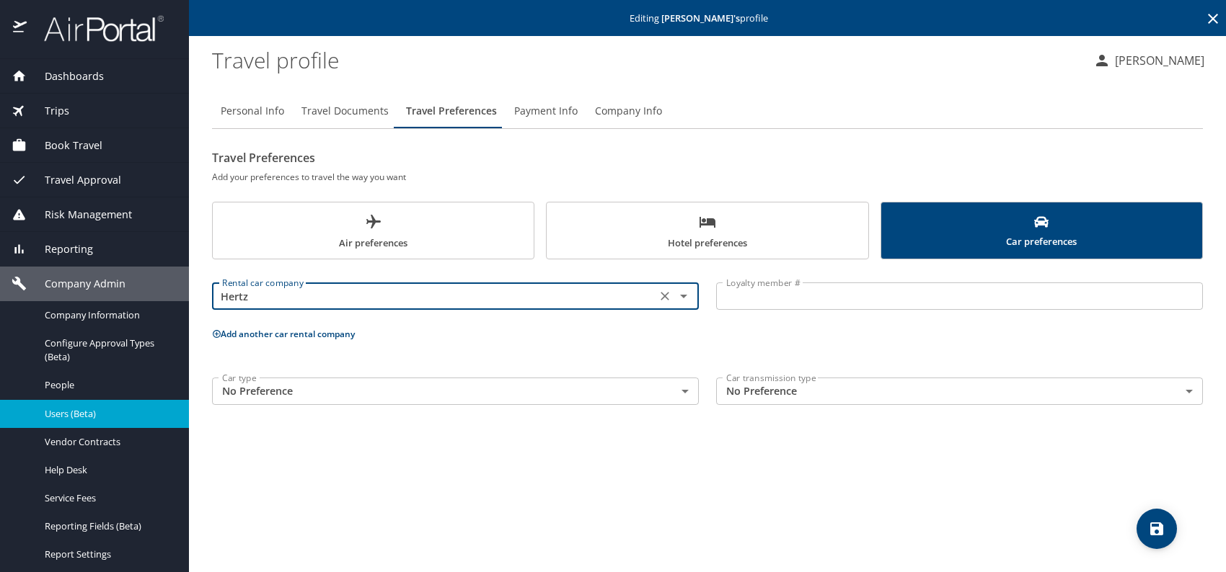
type input "Hertz"
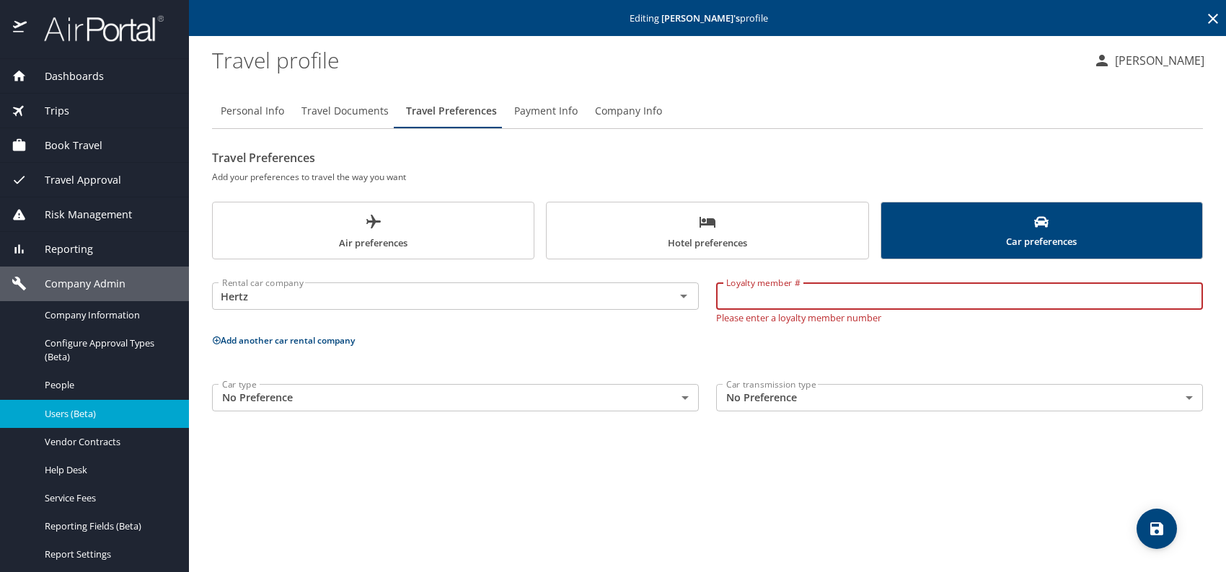
paste input "54056167"
type input "54056167"
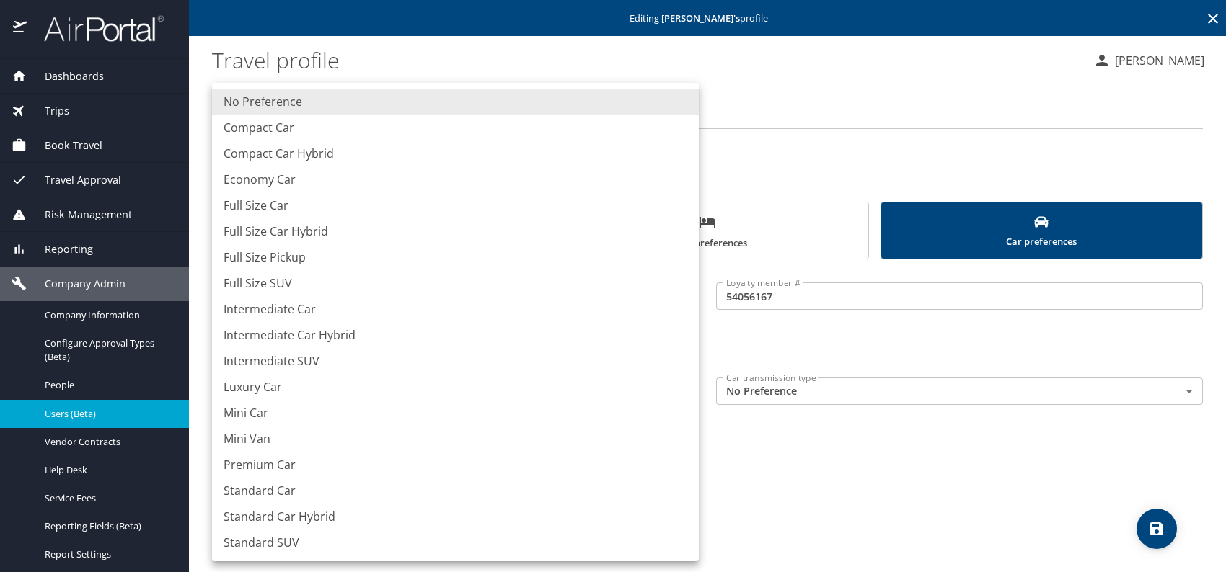
click at [494, 402] on body "Dashboards AirPortal 360™ Manager My Travel Dashboard Trips Airtinerary® Lookup…" at bounding box center [613, 286] width 1226 height 572
click at [967, 500] on div at bounding box center [613, 286] width 1226 height 572
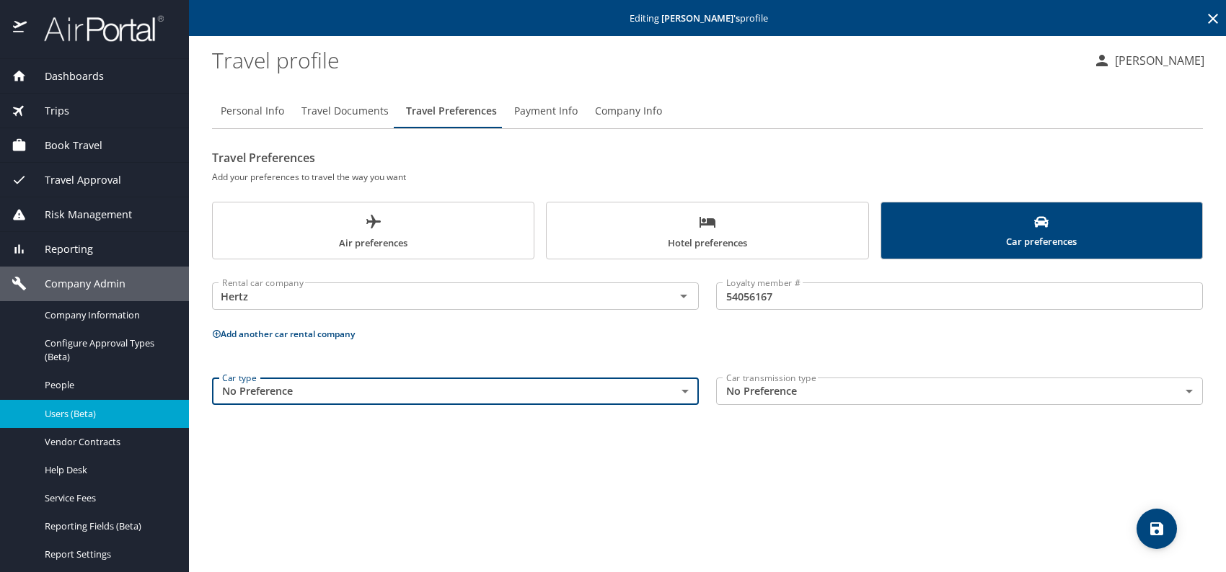
click at [745, 224] on span "Hotel preferences" at bounding box center [707, 232] width 304 height 38
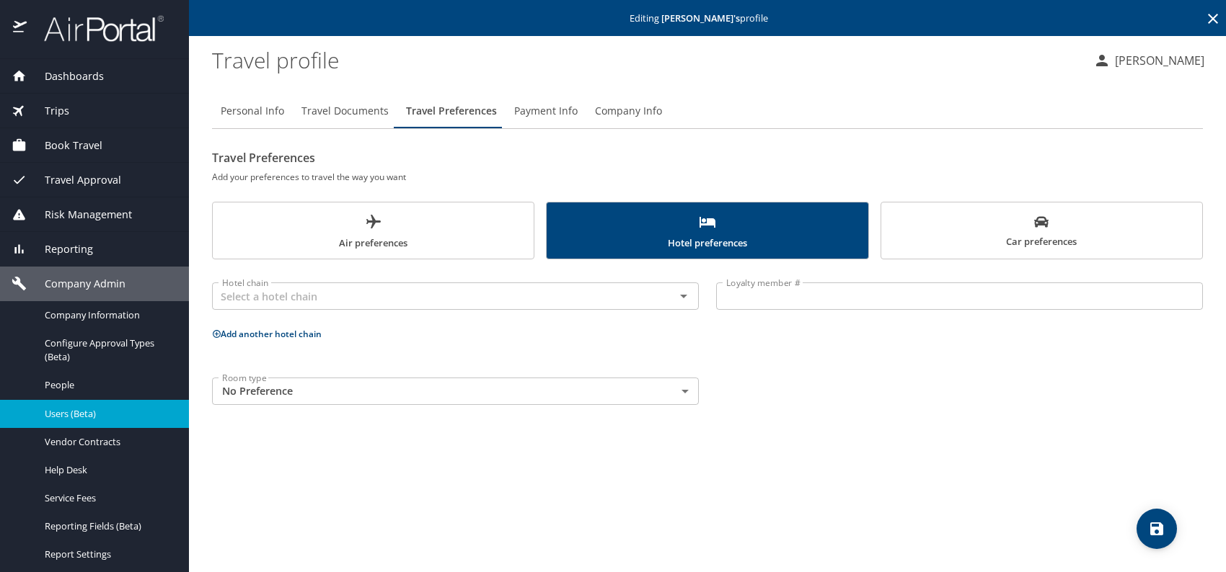
click at [282, 386] on body "Dashboards AirPortal 360™ Manager My Travel Dashboard Trips Airtinerary® Lookup…" at bounding box center [613, 286] width 1226 height 572
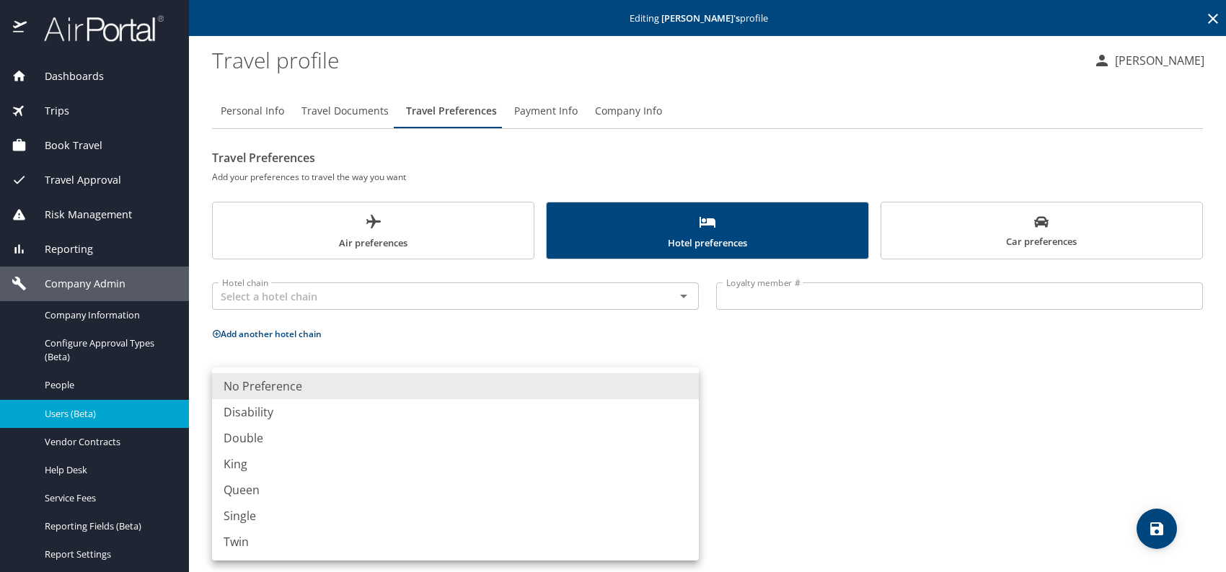
click at [257, 484] on li "Queen" at bounding box center [455, 490] width 487 height 26
type input "Queen"
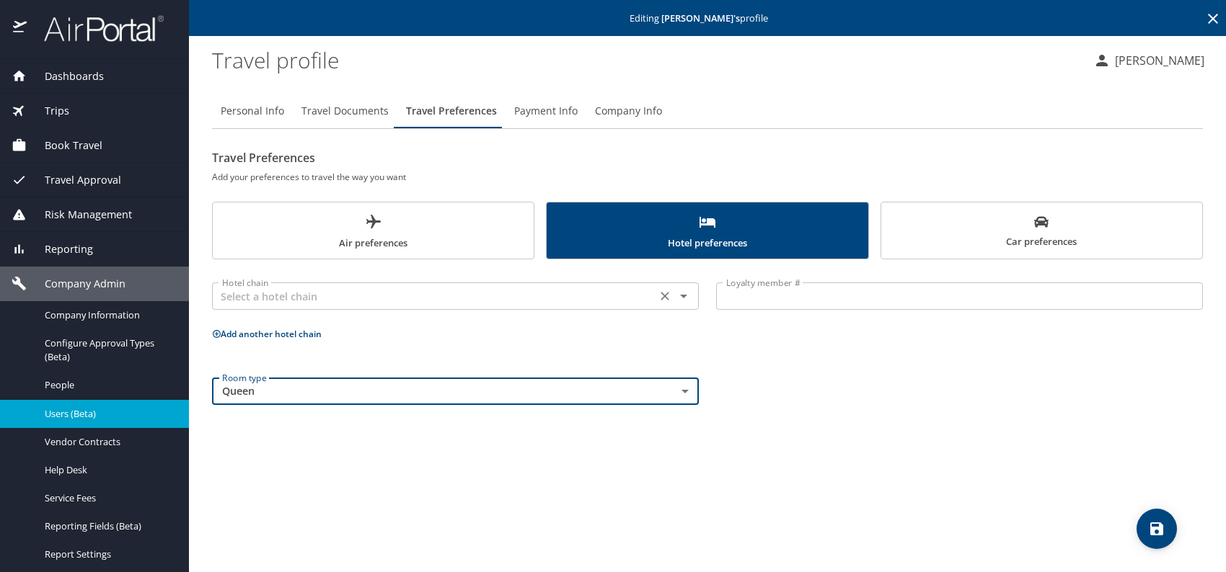
click at [492, 291] on input "text" at bounding box center [433, 296] width 435 height 19
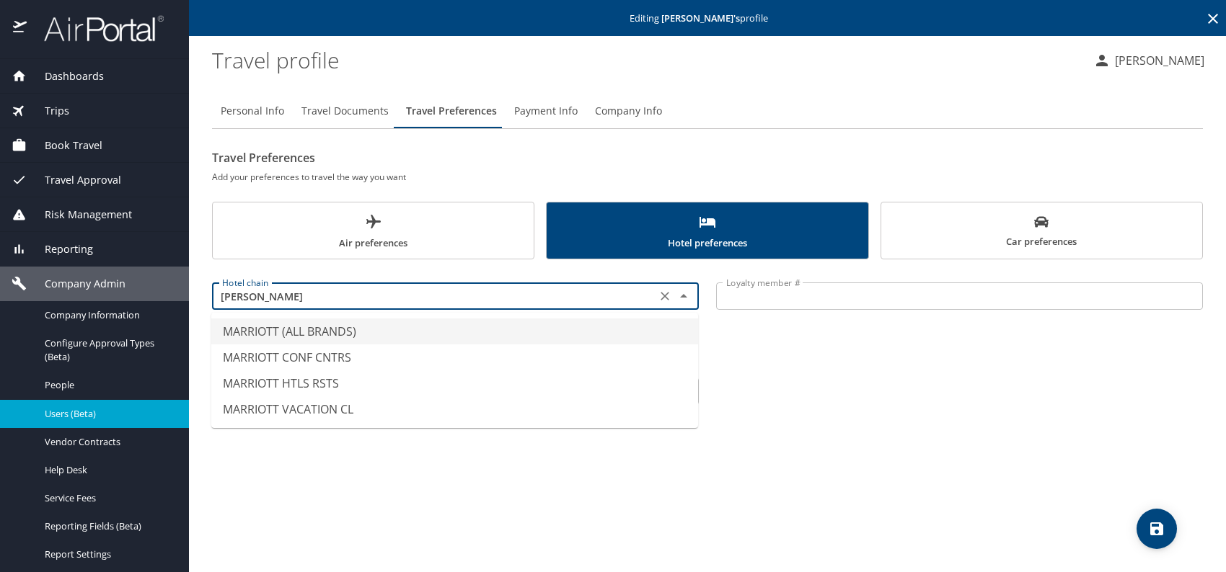
click at [346, 339] on li "MARRIOTT (ALL BRANDS)" at bounding box center [454, 332] width 487 height 26
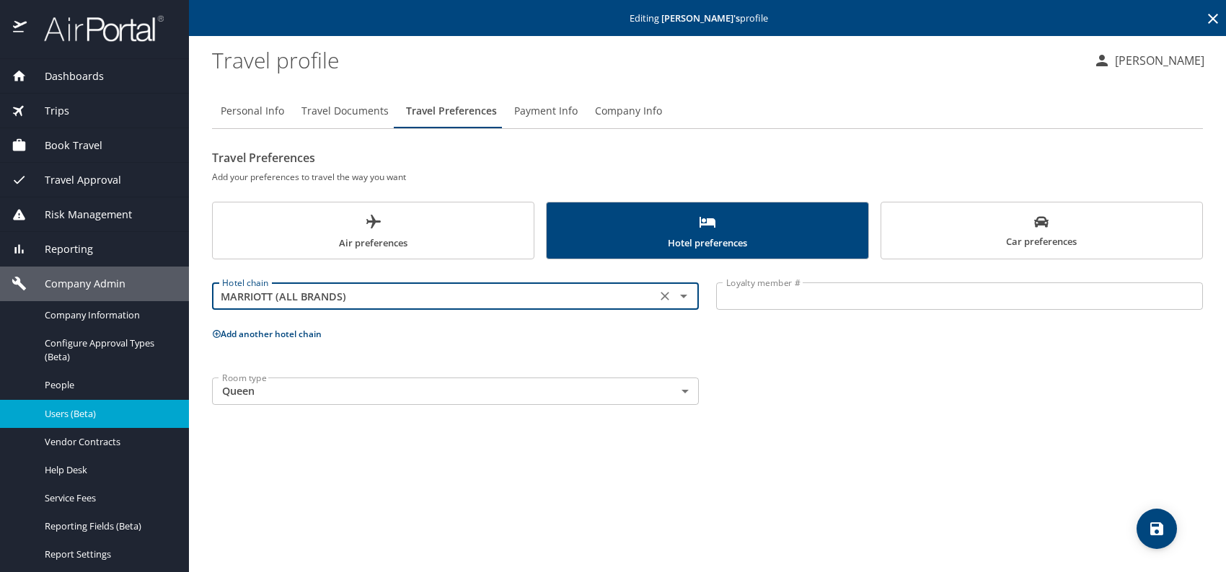
type input "MARRIOTT (ALL BRANDS)"
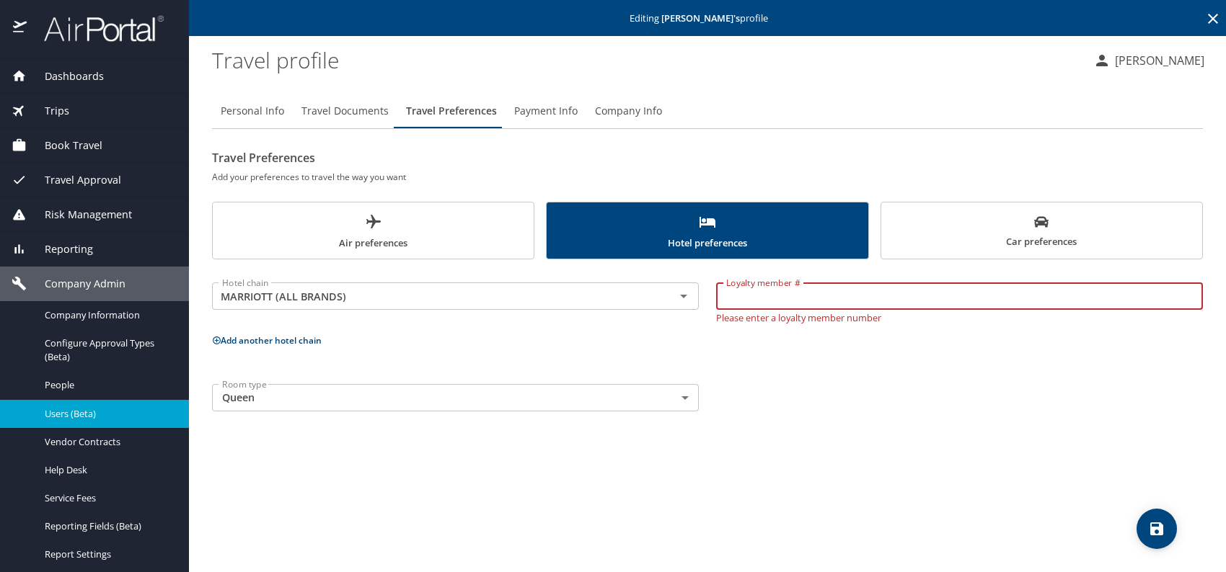
paste input "570663575"
type input "570663575"
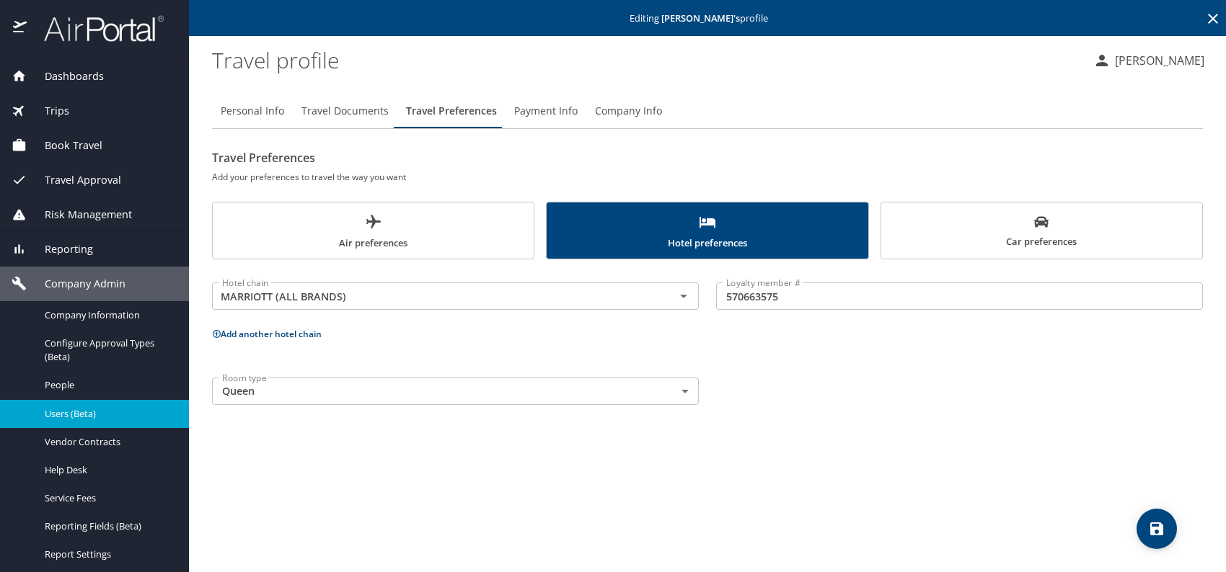
click at [303, 337] on button "Add another hotel chain" at bounding box center [267, 334] width 110 height 12
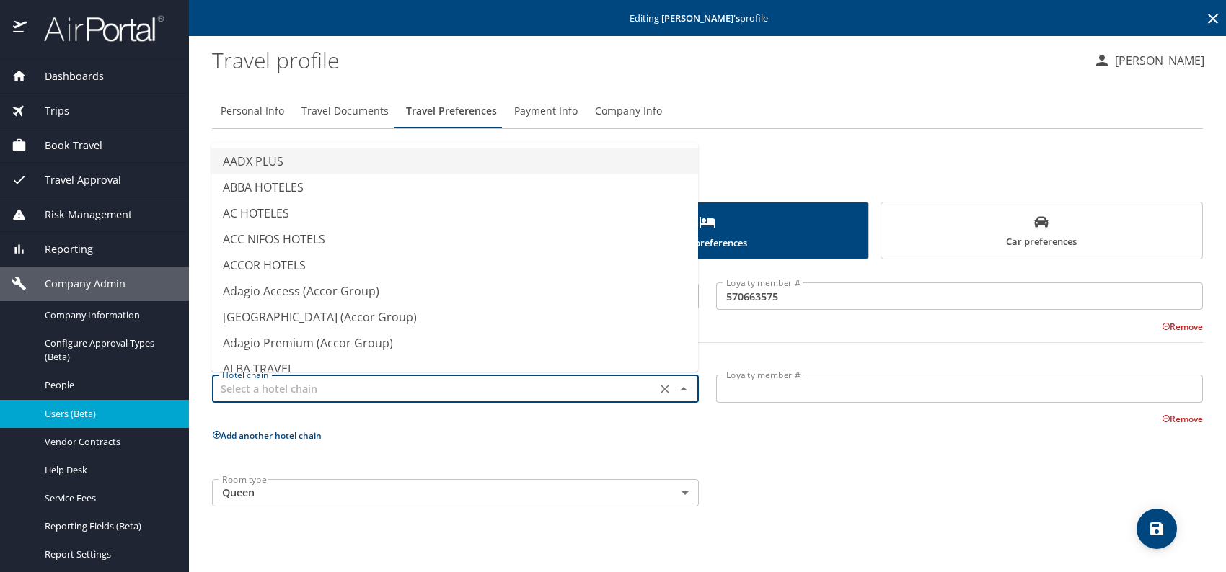
click at [280, 384] on input "text" at bounding box center [433, 388] width 435 height 19
type input "s"
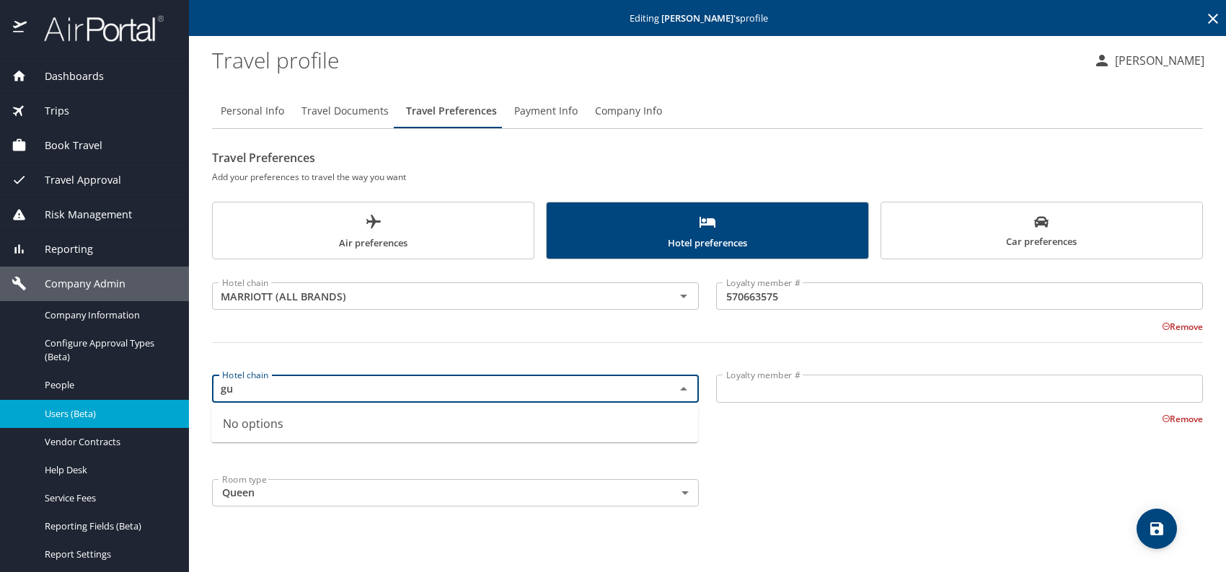
type input "g"
drag, startPoint x: 303, startPoint y: 441, endPoint x: 311, endPoint y: 441, distance: 8.7
click at [304, 441] on li "SHERATON" at bounding box center [454, 450] width 487 height 26
type input "SHERATON"
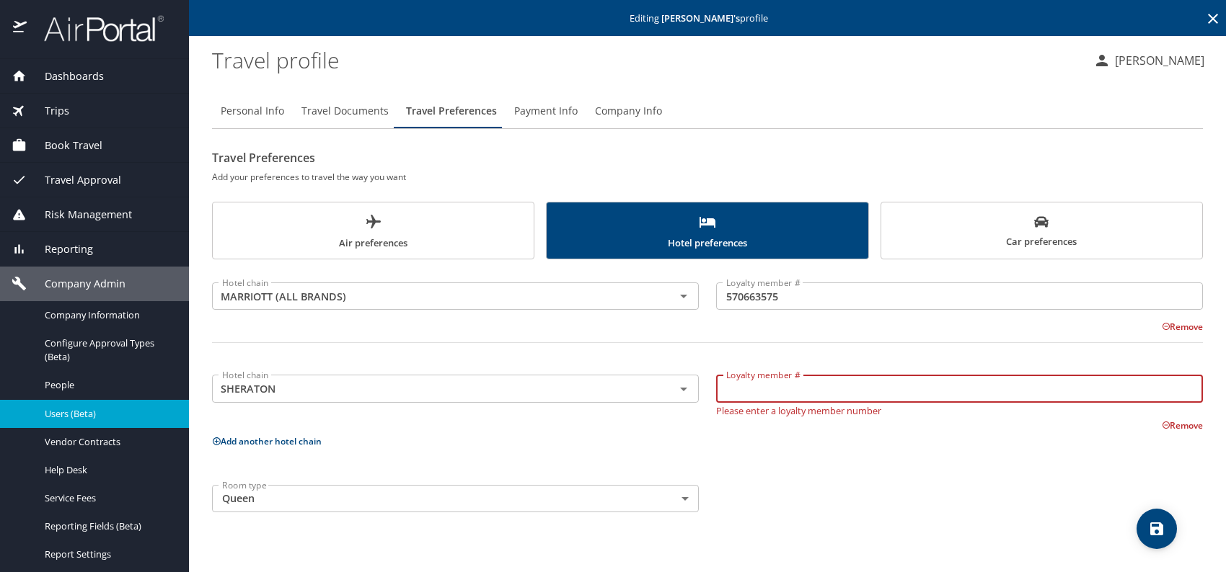
paste input "A44167149194"
type input "A44167149194"
click at [905, 461] on div "Hotel chain MARRIOTT (ALL BRANDS) Hotel chain Loyalty member # 570663575 Loyalt…" at bounding box center [707, 394] width 991 height 253
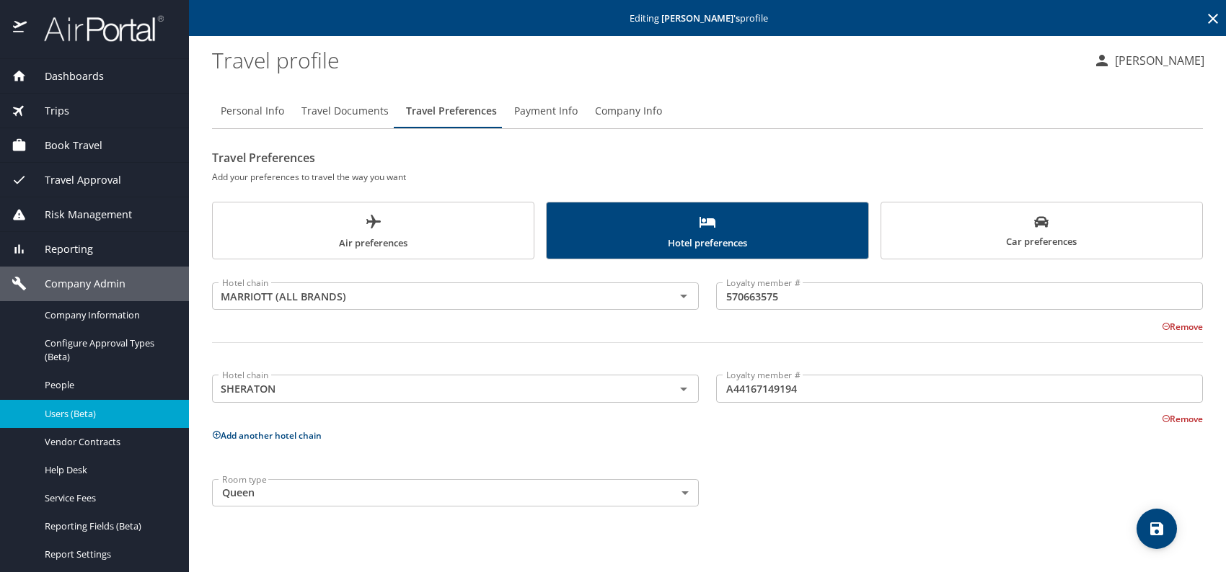
click at [1158, 531] on icon "save" at bounding box center [1156, 529] width 17 height 17
click at [130, 415] on span "Users (Beta)" at bounding box center [108, 414] width 127 height 14
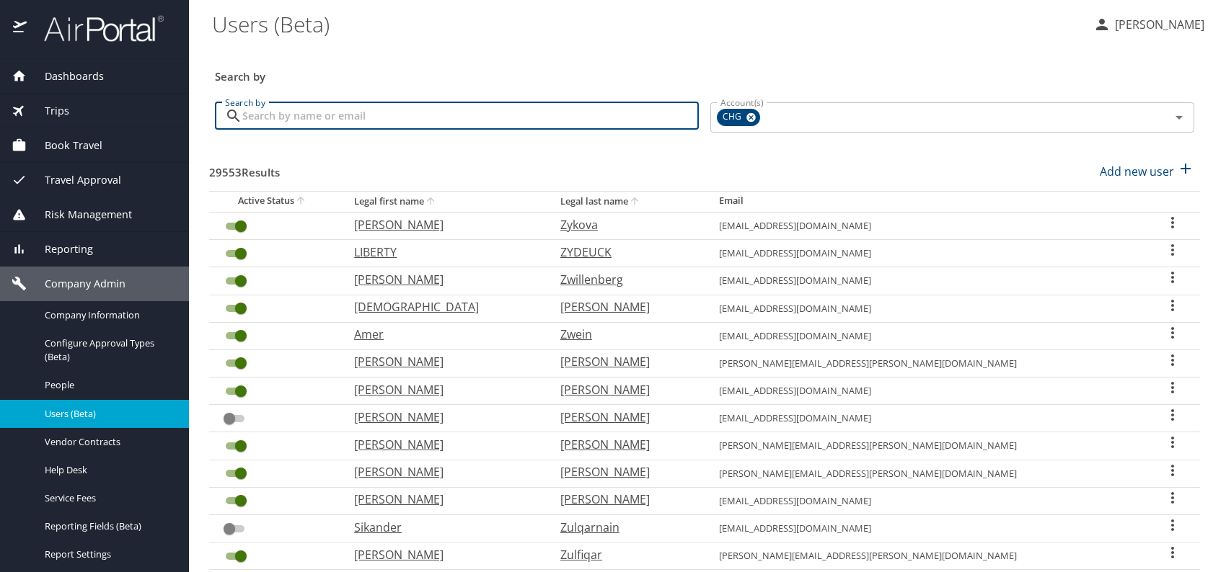
paste input "ericp14.ep@gmail.com"
type input "ericp14.ep@gmail.com"
checkbox input "false"
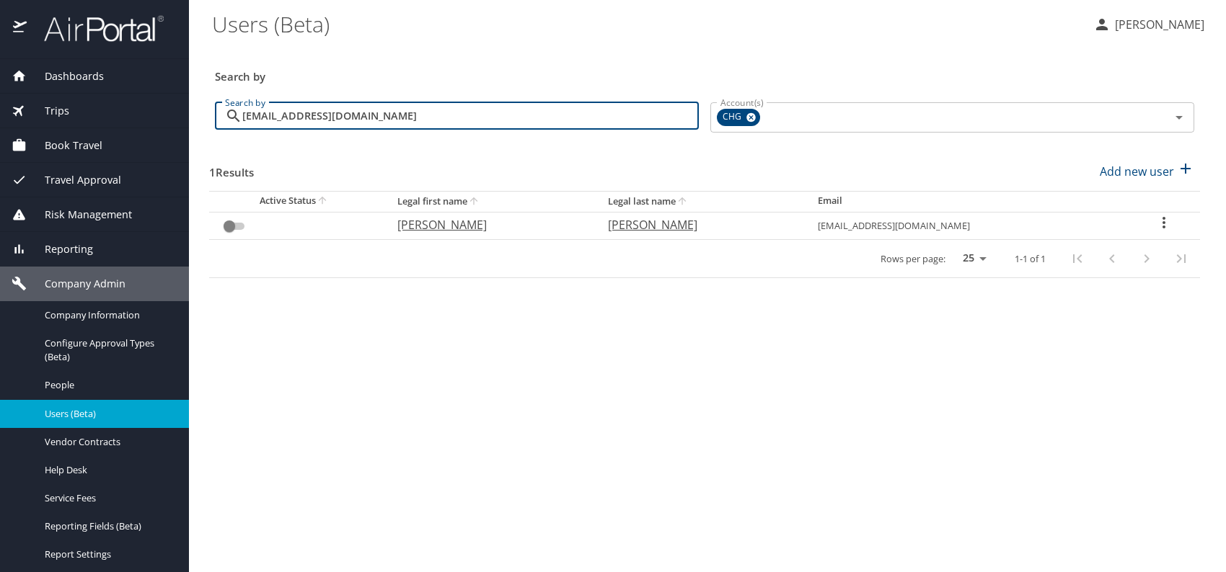
type input "ericp14.ep@gmail.com"
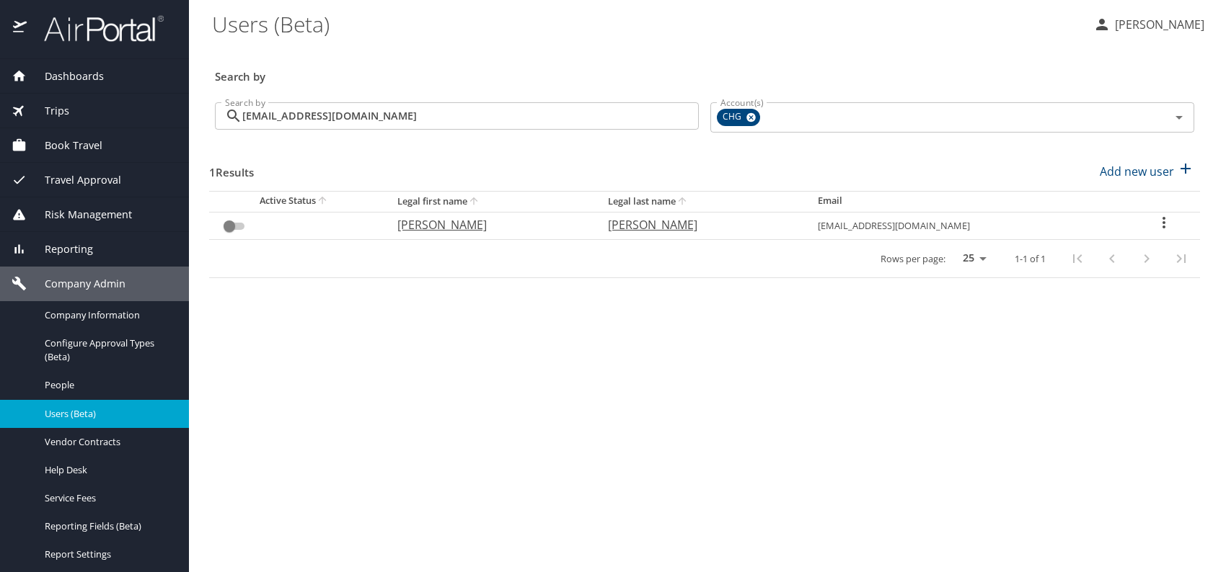
click at [435, 226] on p "eric" at bounding box center [488, 224] width 182 height 17
select select "US"
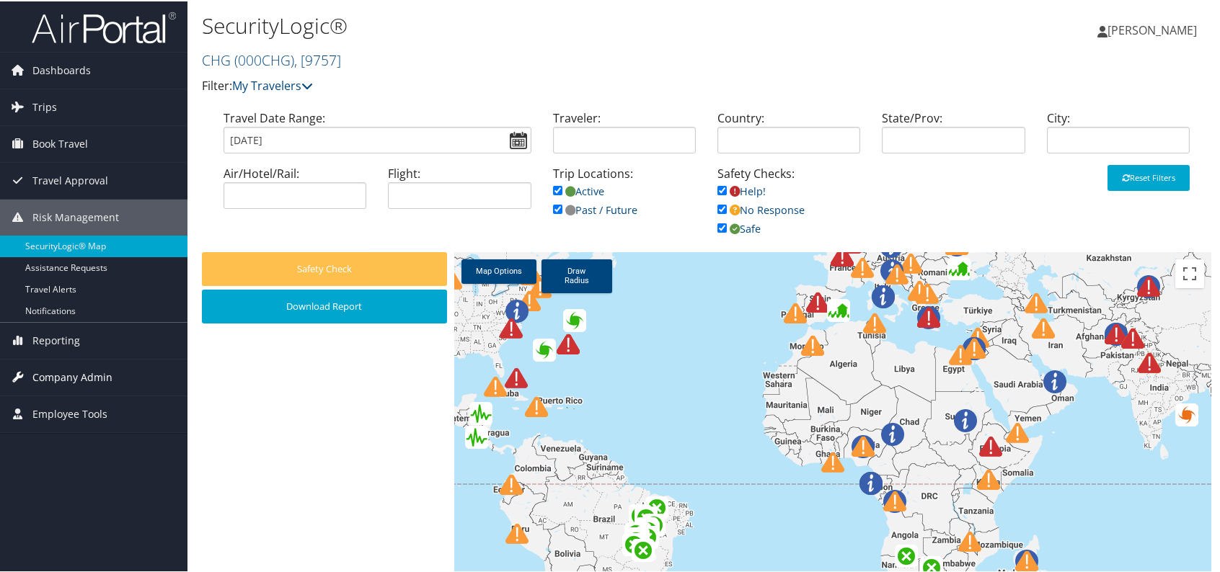
click at [84, 374] on span "Company Admin" at bounding box center [72, 376] width 80 height 36
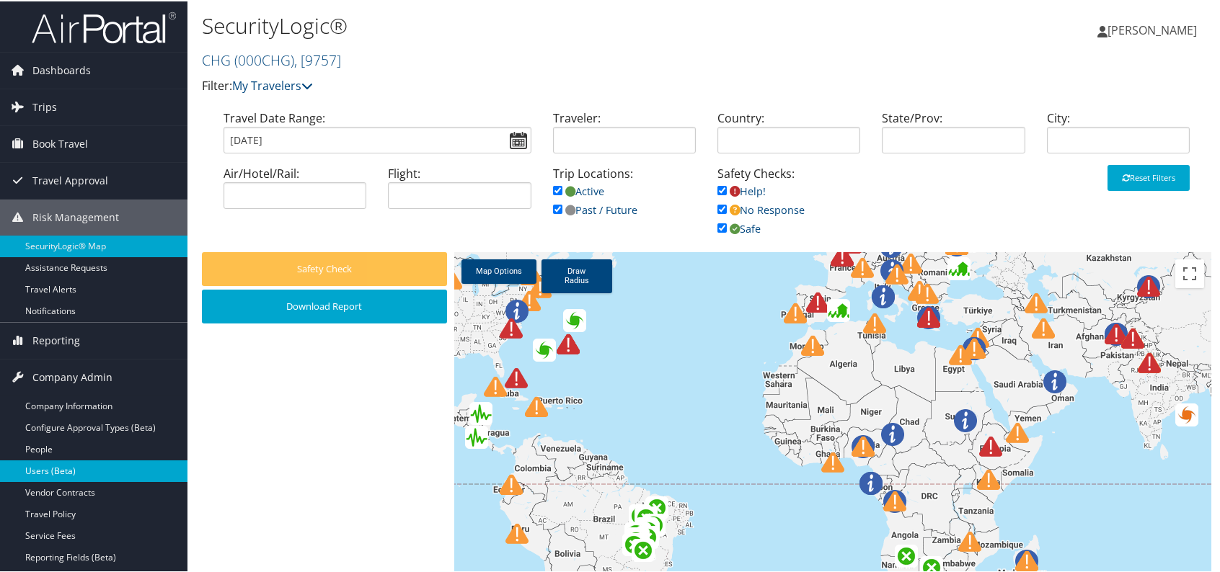
click at [90, 469] on link "Users (Beta)" at bounding box center [93, 470] width 187 height 22
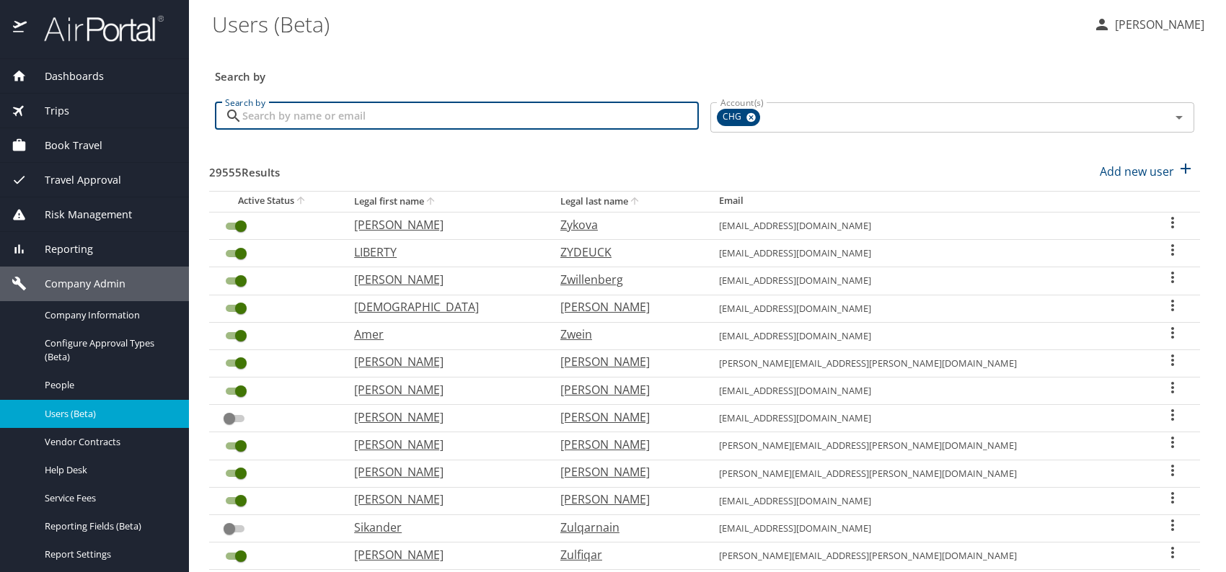
paste input "[EMAIL_ADDRESS][DOMAIN_NAME]"
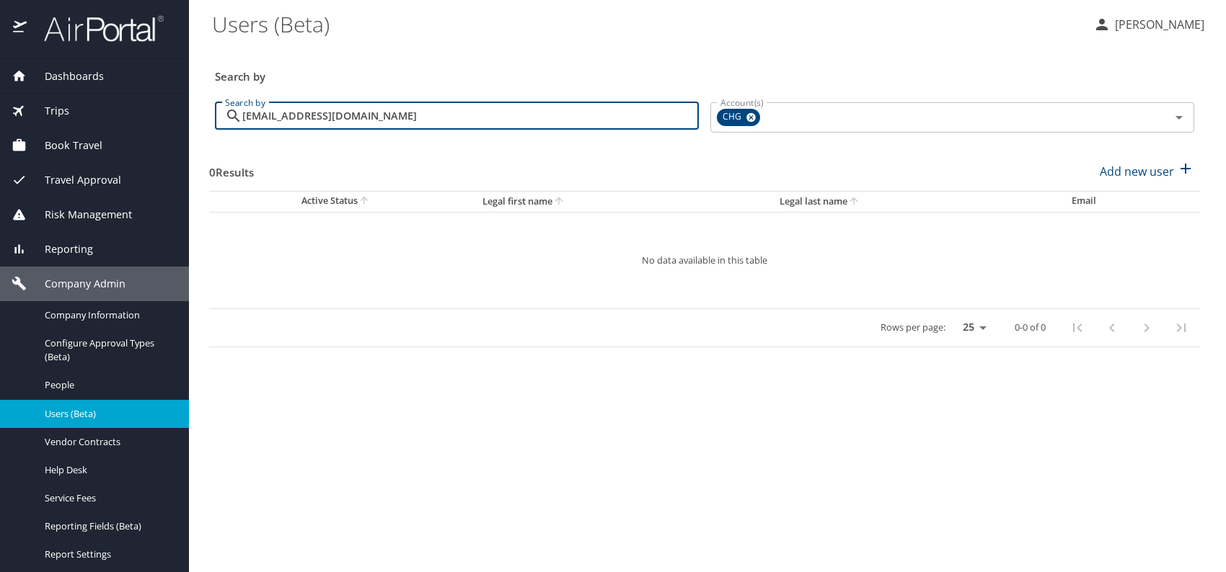
type input "[EMAIL_ADDRESS][DOMAIN_NAME]"
click at [1135, 174] on p "Add new user" at bounding box center [1137, 171] width 74 height 17
select select "US"
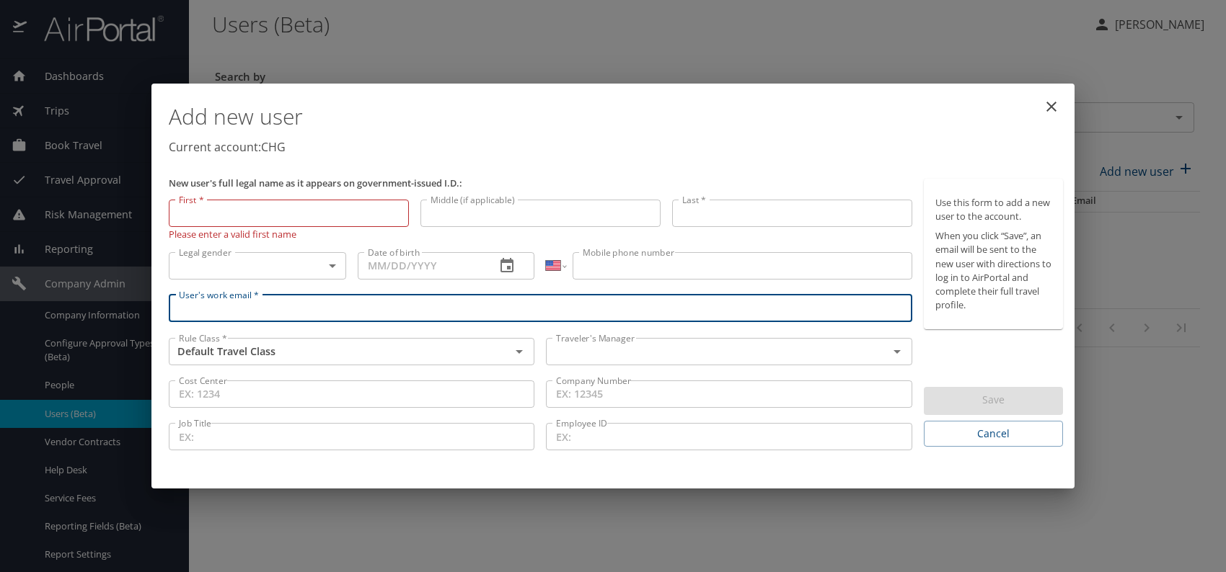
paste input "[EMAIL_ADDRESS][DOMAIN_NAME]"
type input "[EMAIL_ADDRESS][DOMAIN_NAME]"
click at [620, 351] on input "text" at bounding box center [707, 351] width 314 height 19
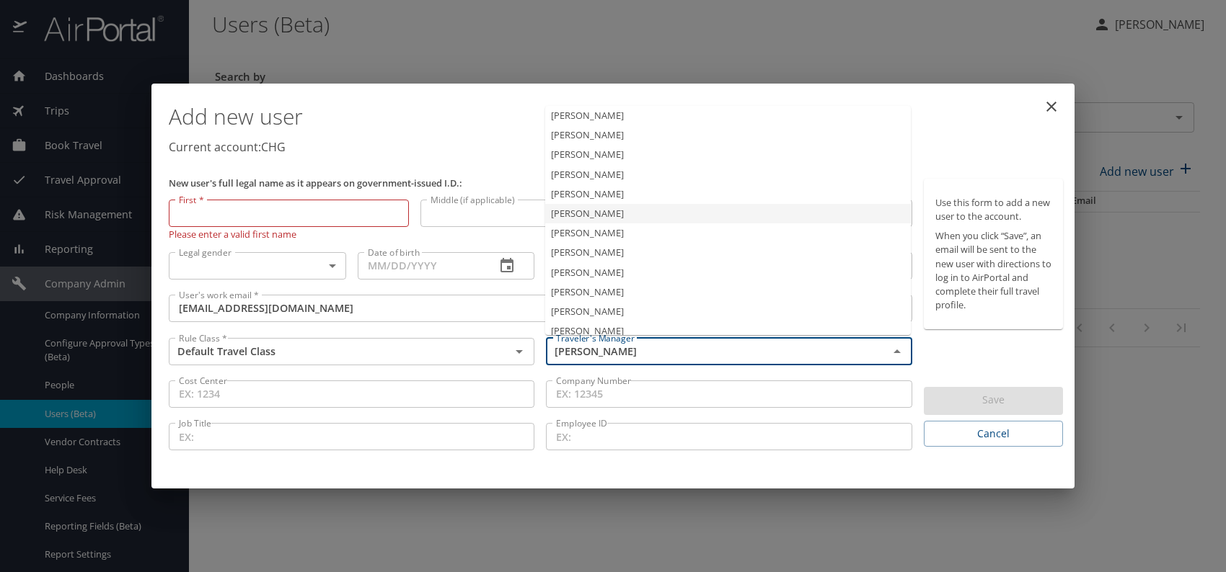
click at [597, 216] on li "Jeff Nelson" at bounding box center [728, 213] width 366 height 19
type input "Jeff Nelson"
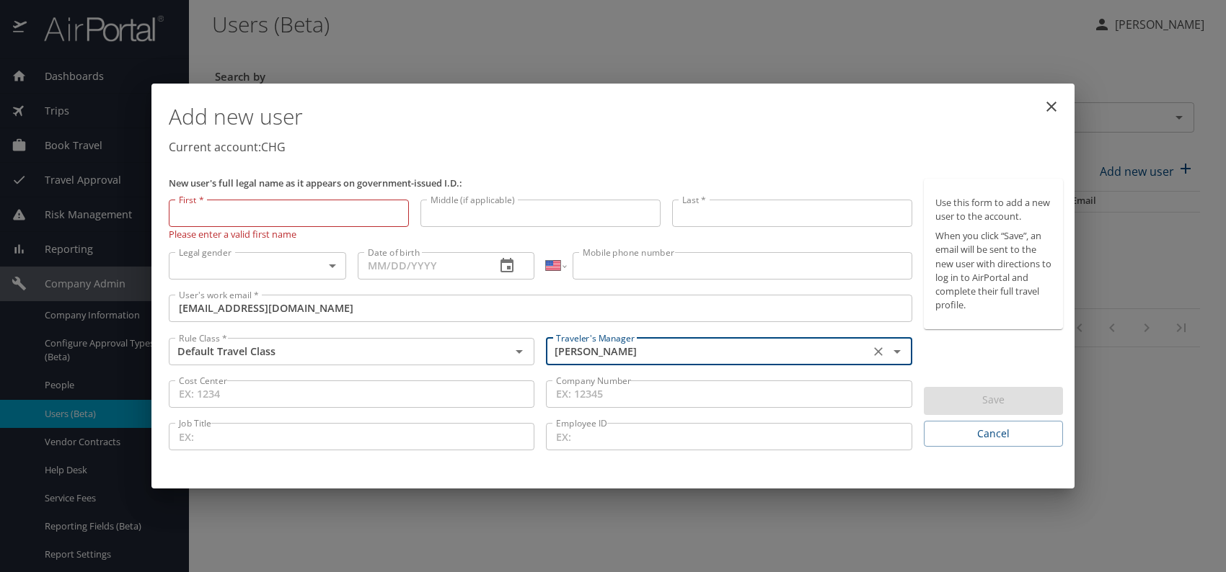
click at [635, 350] on input "Jeff Nelson" at bounding box center [707, 351] width 314 height 19
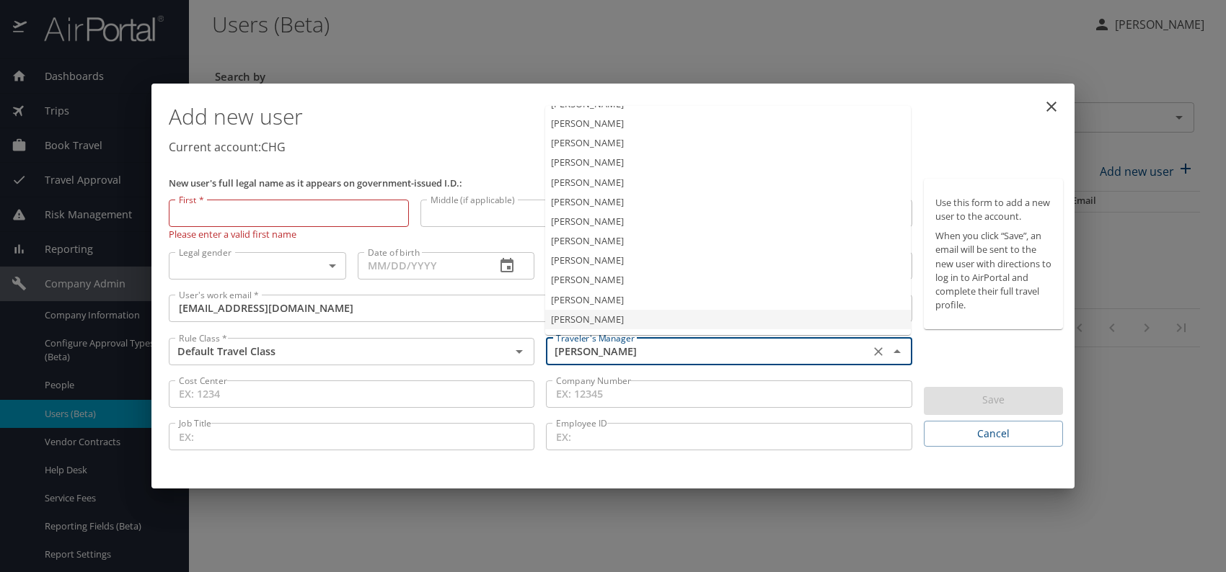
click at [877, 356] on icon "Clear" at bounding box center [878, 352] width 14 height 14
click at [601, 226] on li "Jeffery Bitton" at bounding box center [728, 230] width 366 height 19
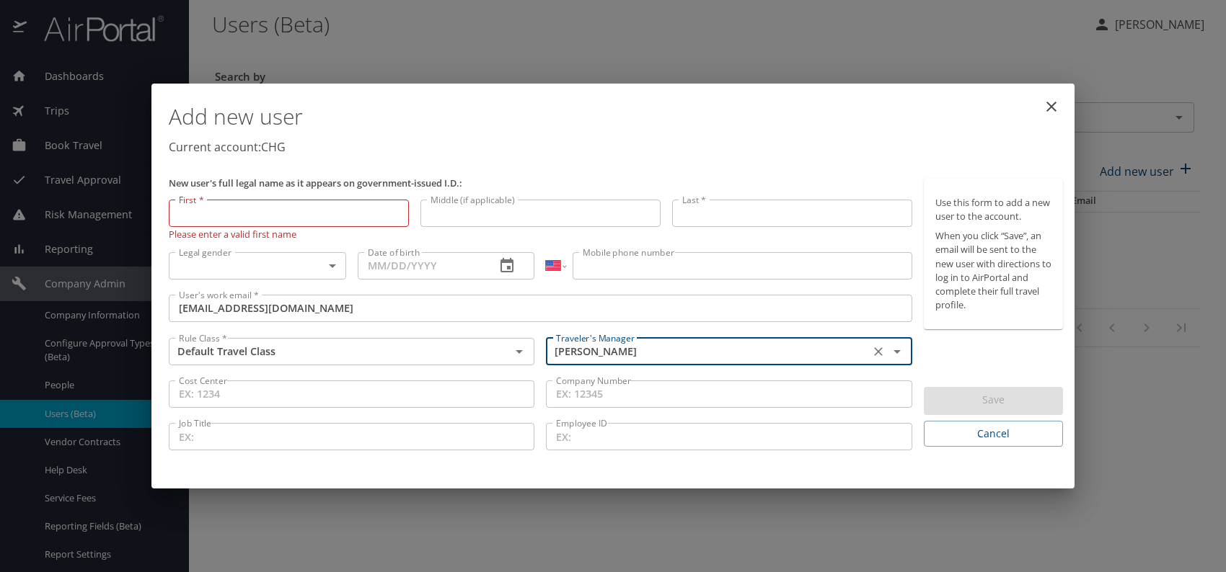
type input "Jeffery Bitton"
click at [315, 262] on body "Dashboards AirPortal 360™ Manager My Travel Dashboard Trips Airtinerary® Lookup…" at bounding box center [613, 286] width 1226 height 572
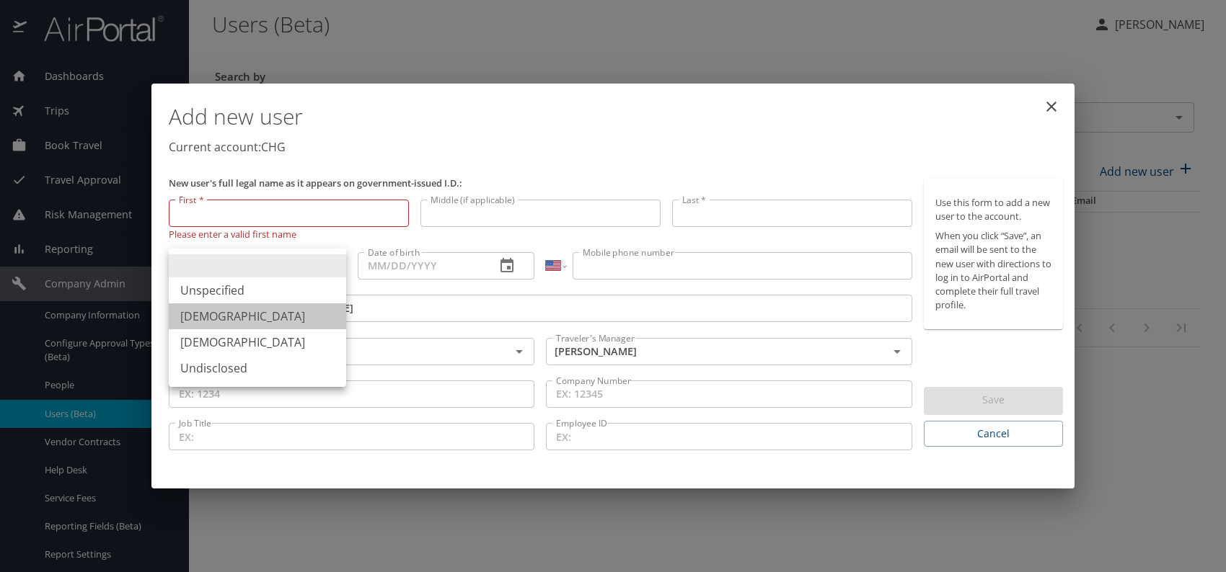
click at [205, 316] on li "Male" at bounding box center [257, 317] width 177 height 26
type input "Male"
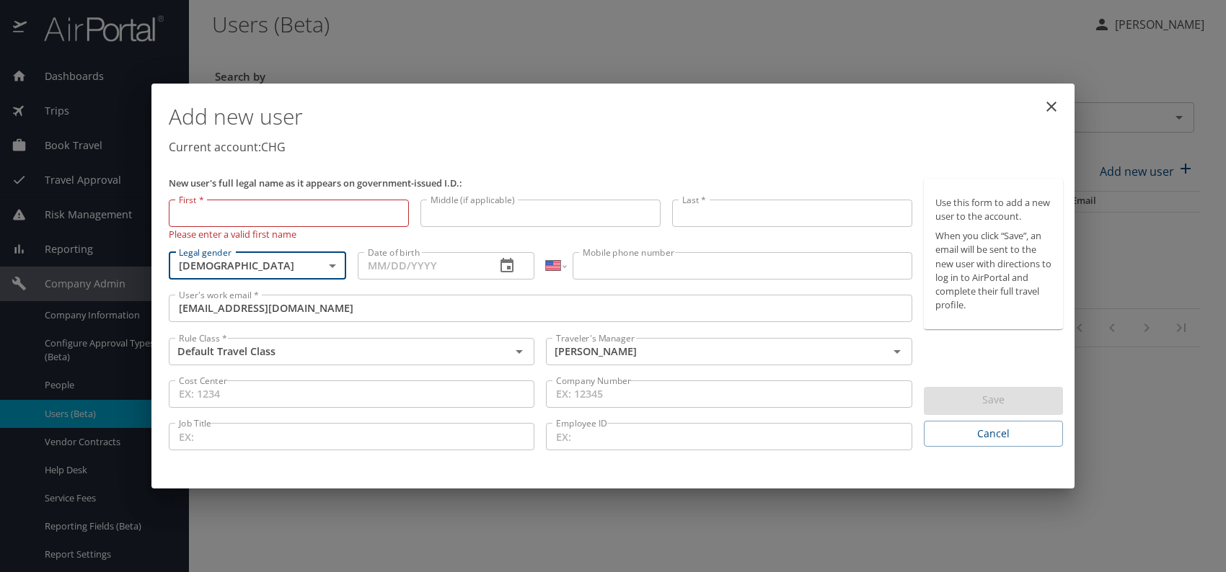
click at [428, 264] on input "Date of birth" at bounding box center [421, 265] width 127 height 27
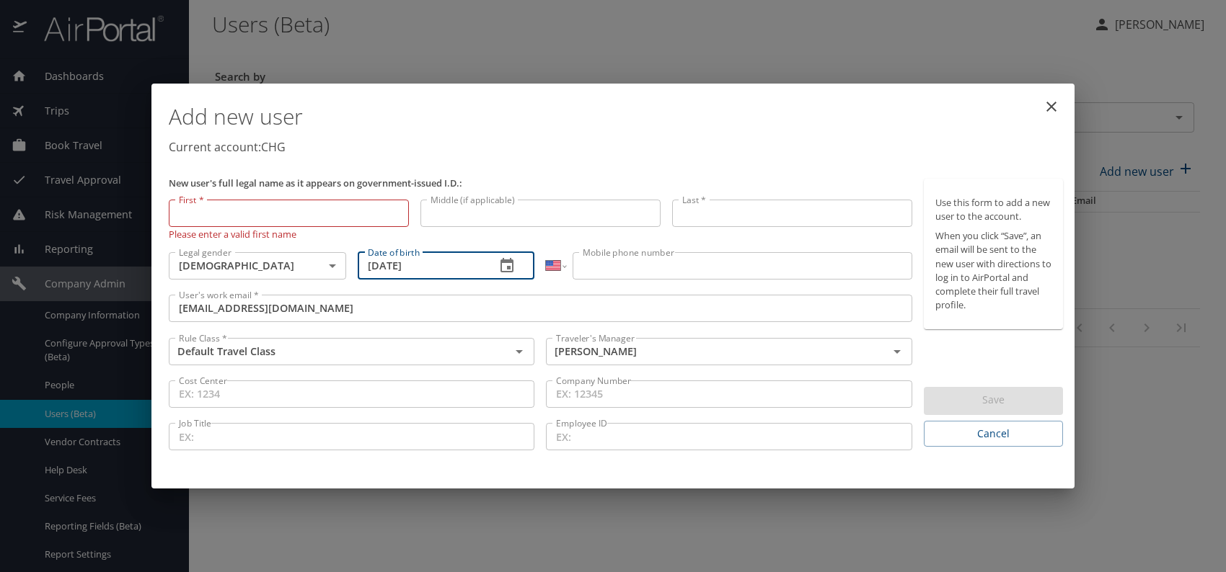
type input "11/04/1984"
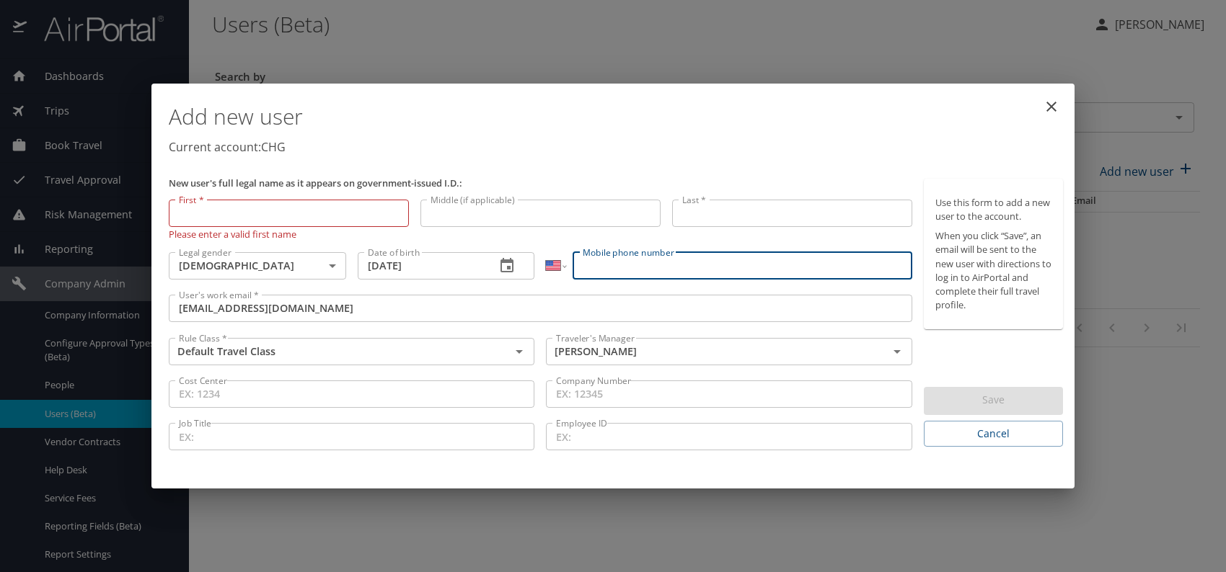
paste input "(202) 412-8078"
type input "(202) 412-8078"
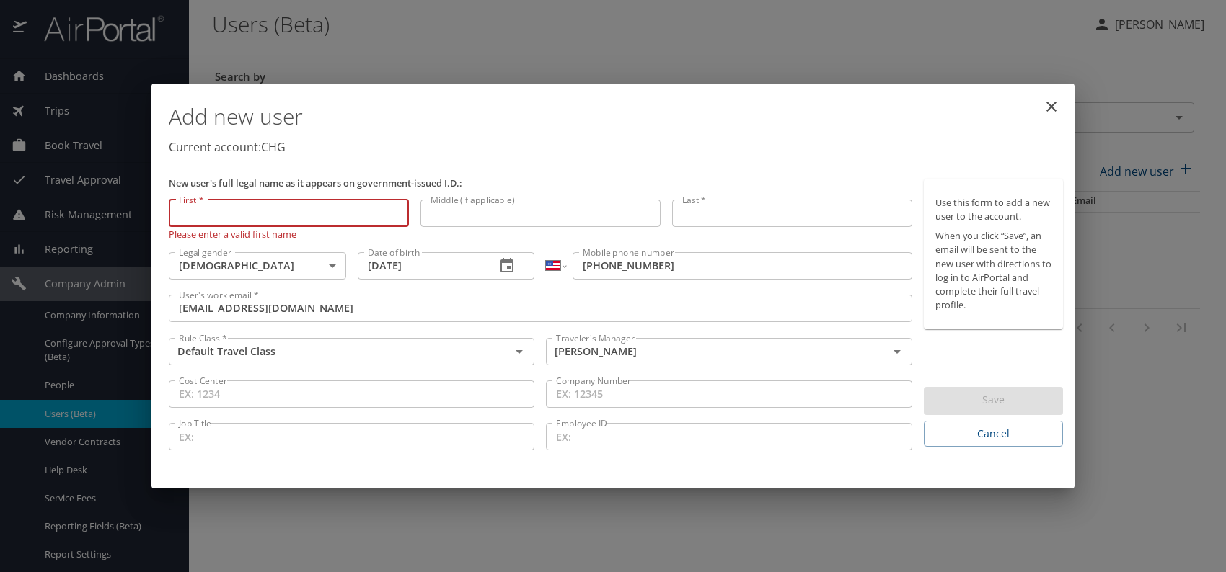
paste input "Olalesi Osunsade"
drag, startPoint x: 213, startPoint y: 211, endPoint x: 352, endPoint y: 215, distance: 139.2
click at [348, 212] on input "Olalesi Osunsade" at bounding box center [289, 213] width 240 height 27
type input "Olalesi"
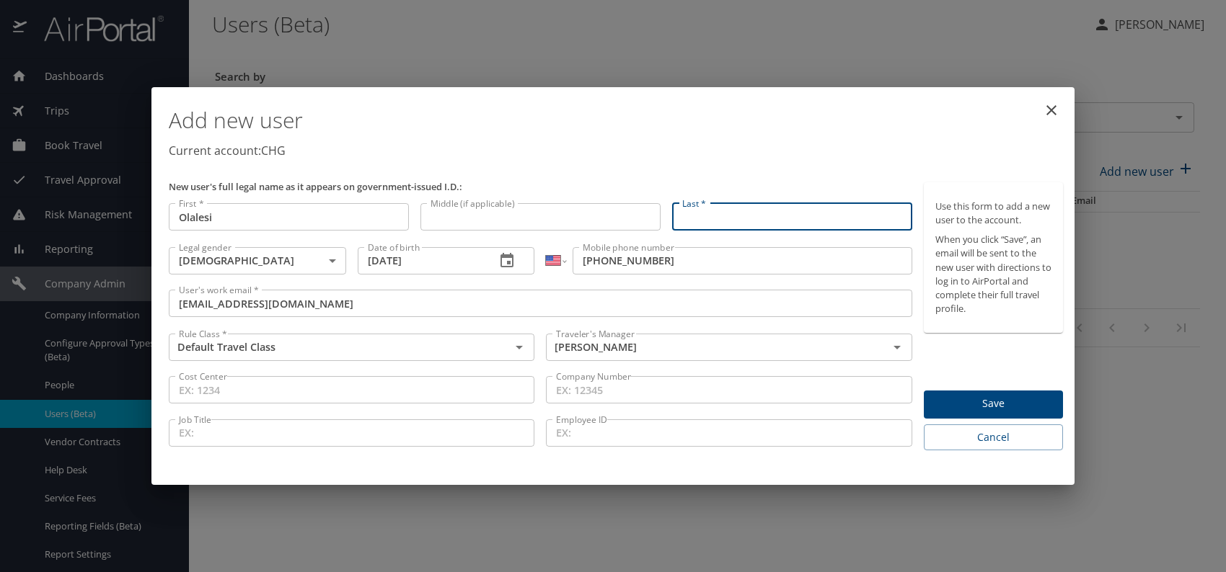
paste input "Olalesi Osunsade"
click at [719, 217] on input "Olalesi Osunsade" at bounding box center [792, 216] width 240 height 27
type input "Osunsade"
click at [765, 143] on p "Current account: CHG" at bounding box center [616, 150] width 894 height 17
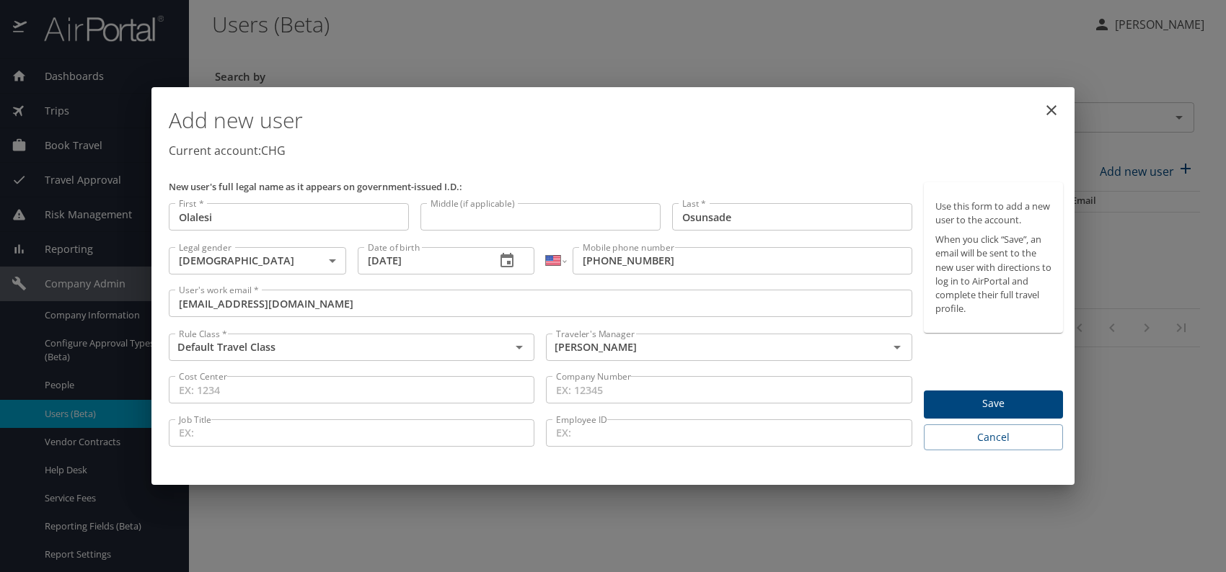
click at [966, 397] on span "Save" at bounding box center [993, 404] width 116 height 18
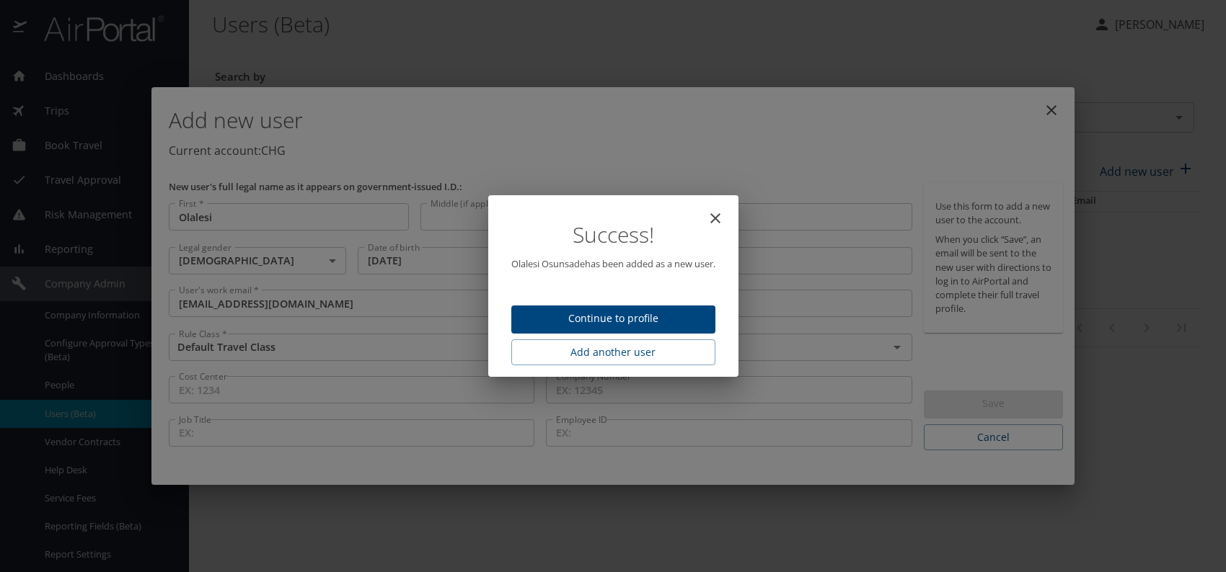
click at [616, 320] on span "Continue to profile" at bounding box center [613, 319] width 181 height 18
select select "US"
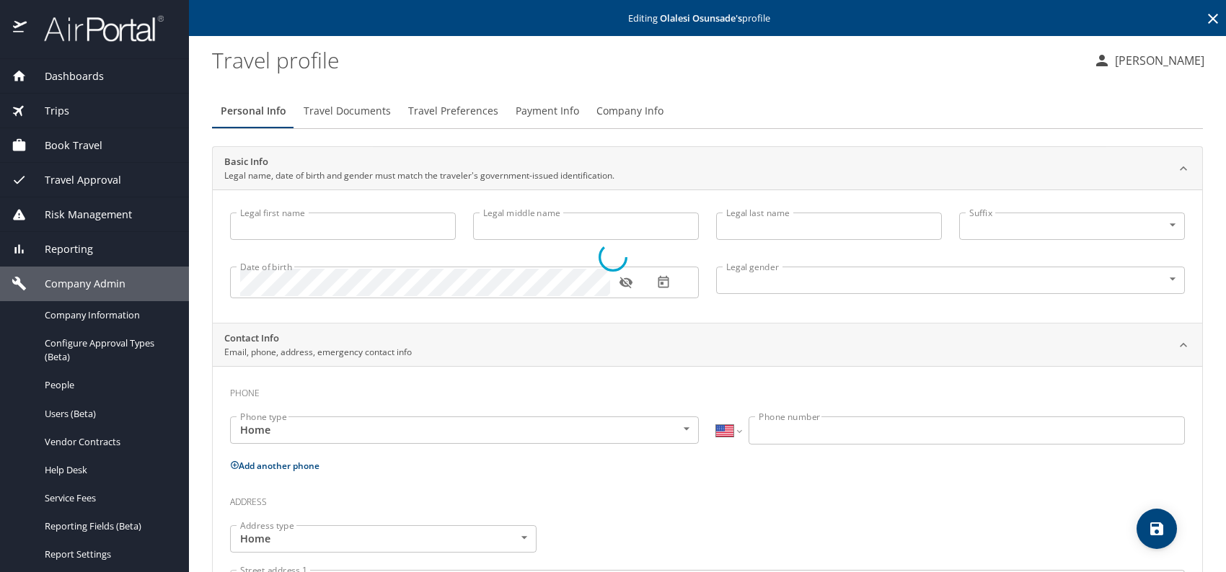
type input "Olalesi"
type input "Osunsade"
type input "Male"
select select "US"
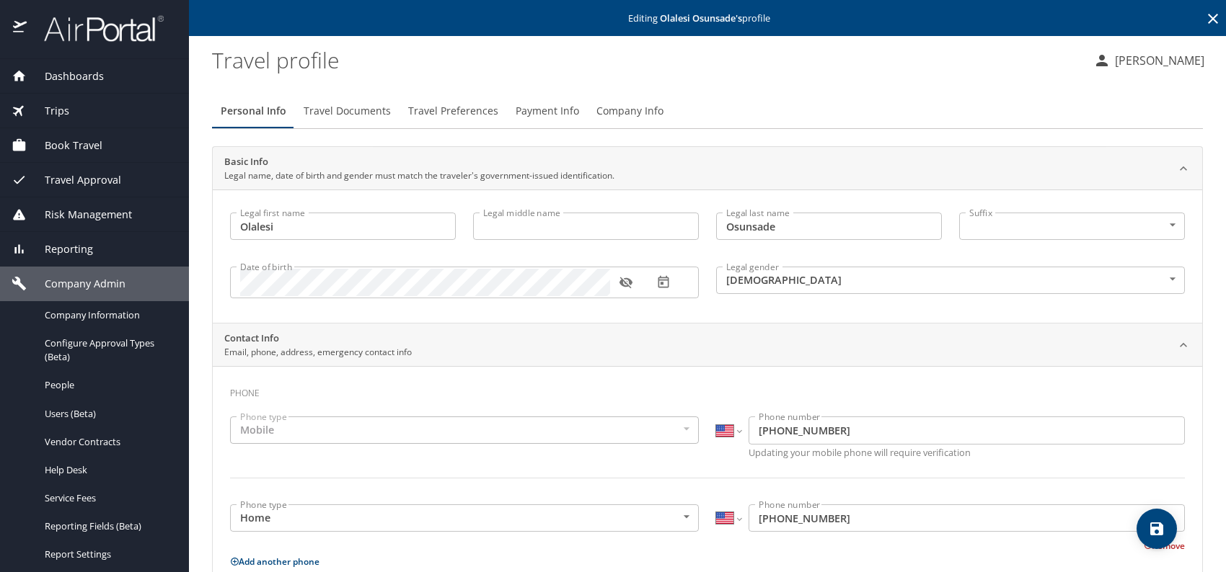
click at [380, 107] on span "Travel Documents" at bounding box center [347, 111] width 87 height 18
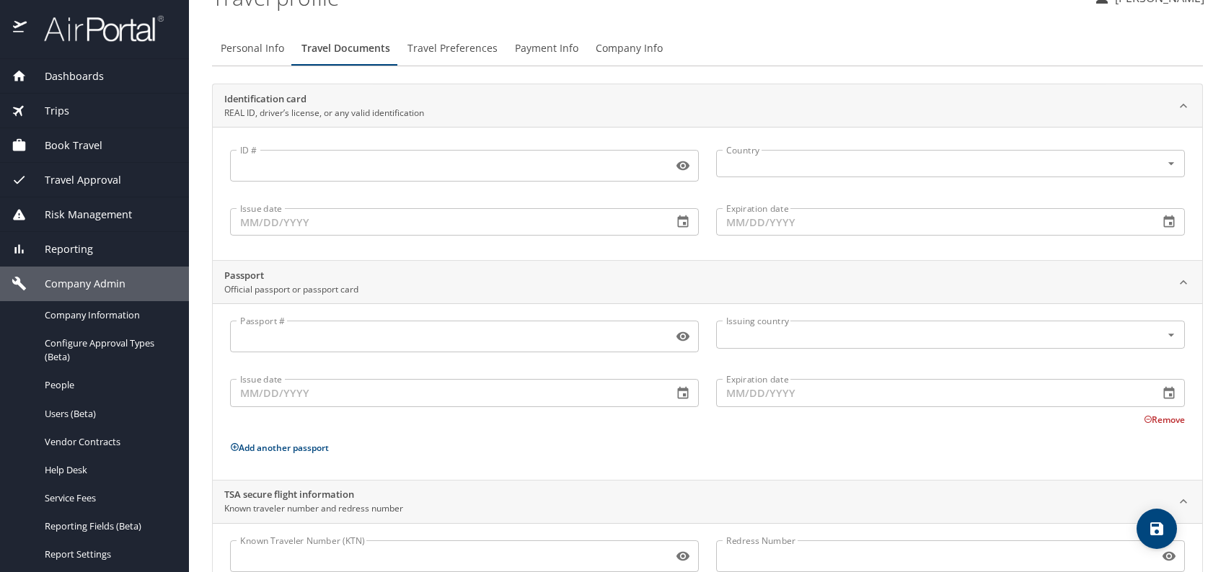
scroll to position [121, 0]
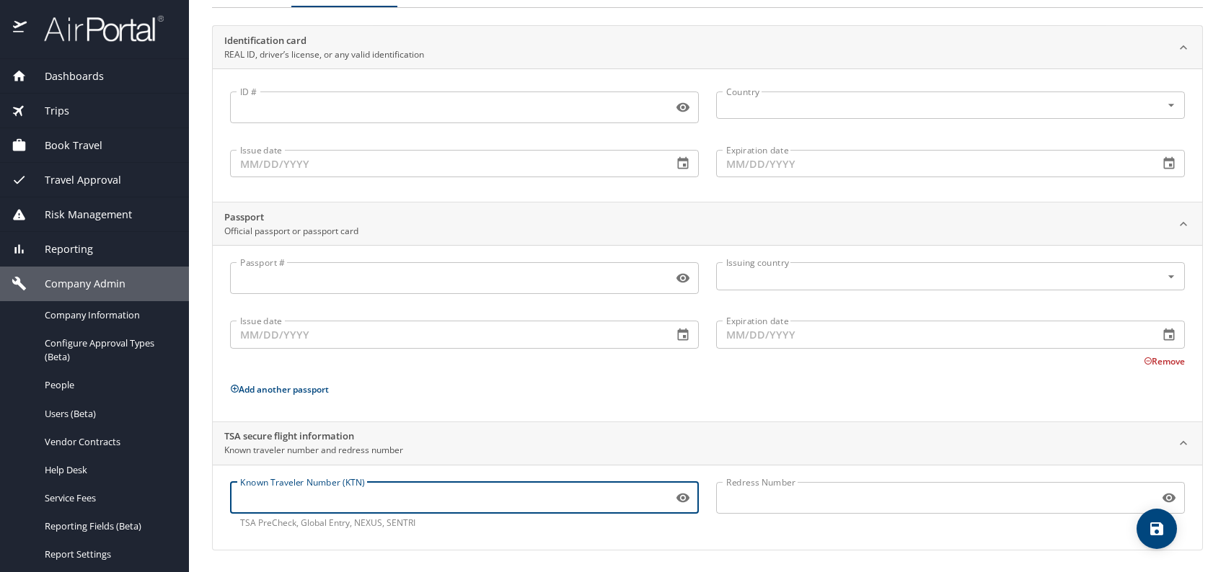
paste input "TT11YQ2B4"
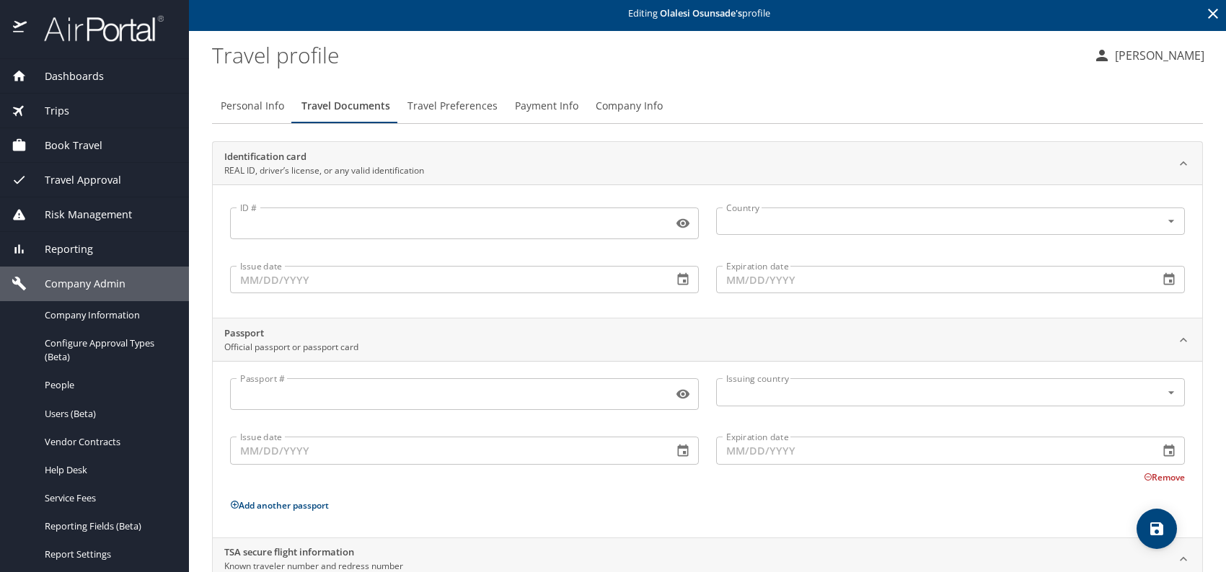
scroll to position [0, 0]
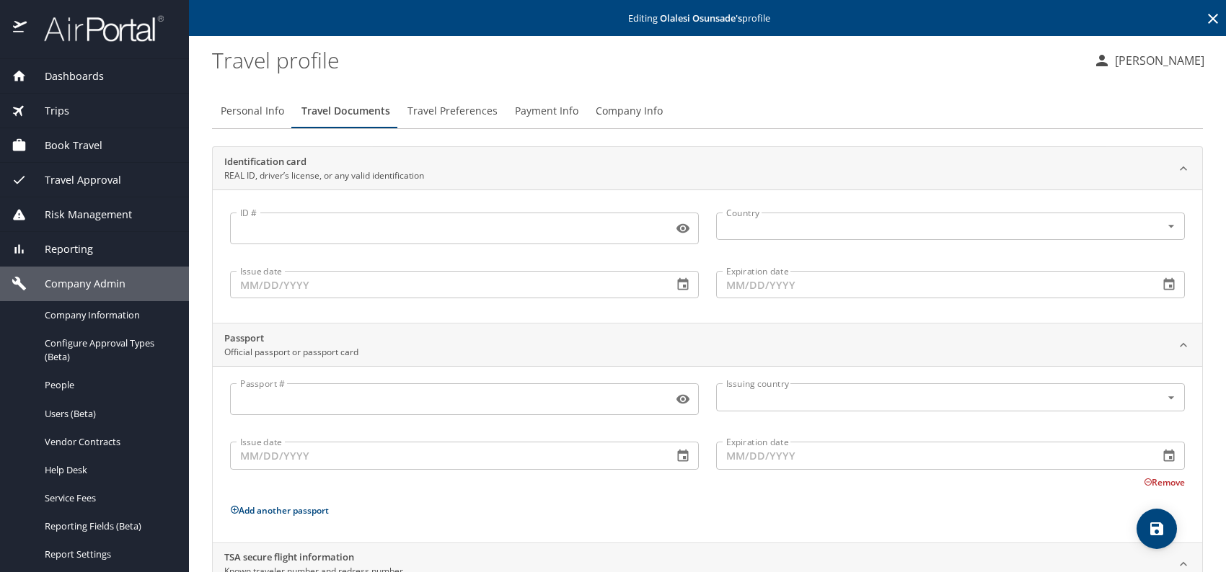
type input "TT11YQ2B4"
click at [449, 108] on span "Travel Preferences" at bounding box center [452, 111] width 90 height 18
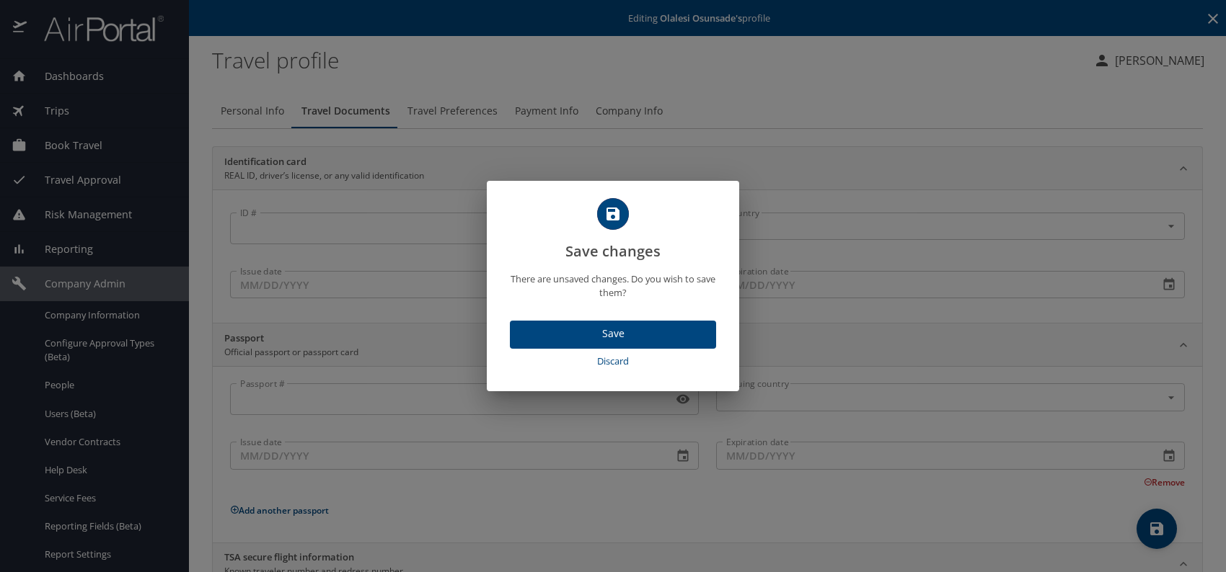
click at [610, 331] on span "Save" at bounding box center [612, 334] width 183 height 18
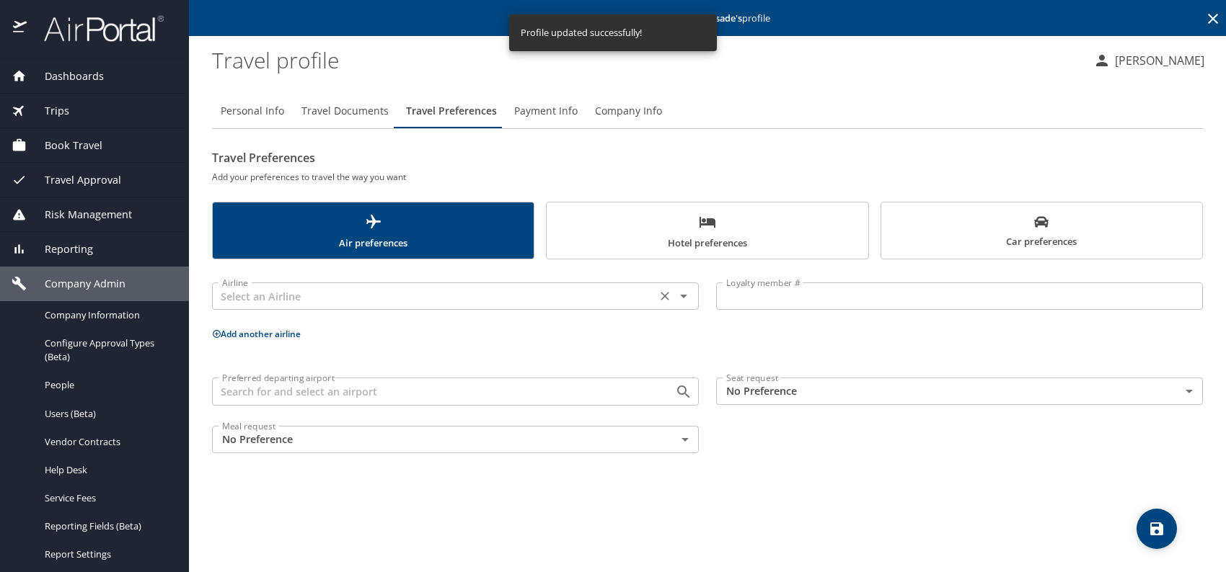
click at [337, 301] on input "text" at bounding box center [433, 296] width 435 height 19
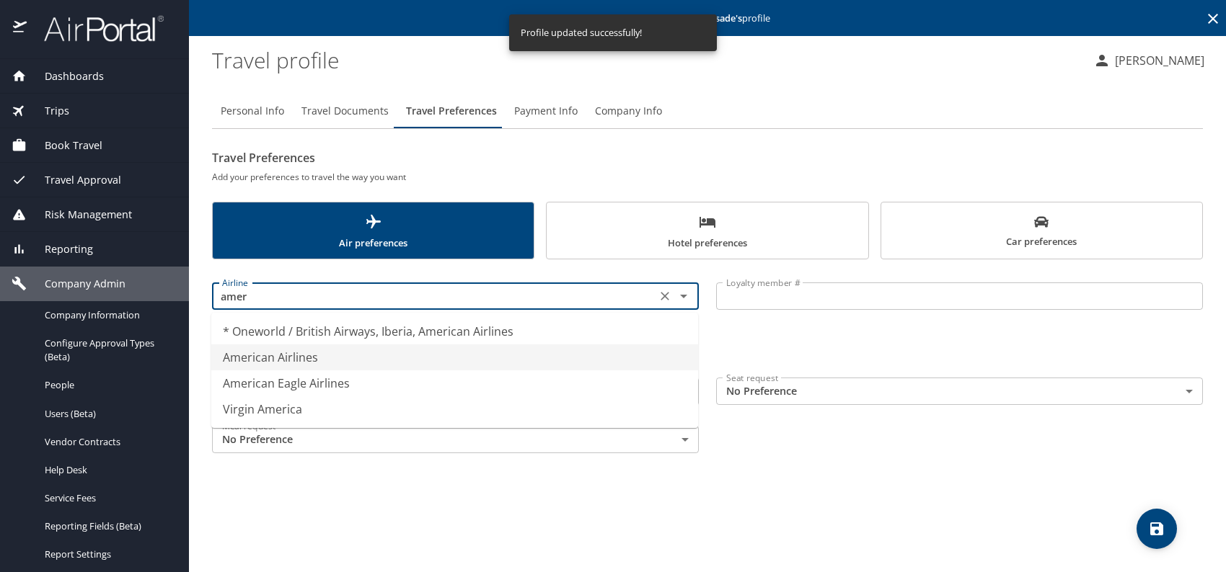
click at [332, 354] on li "American Airlines" at bounding box center [454, 358] width 487 height 26
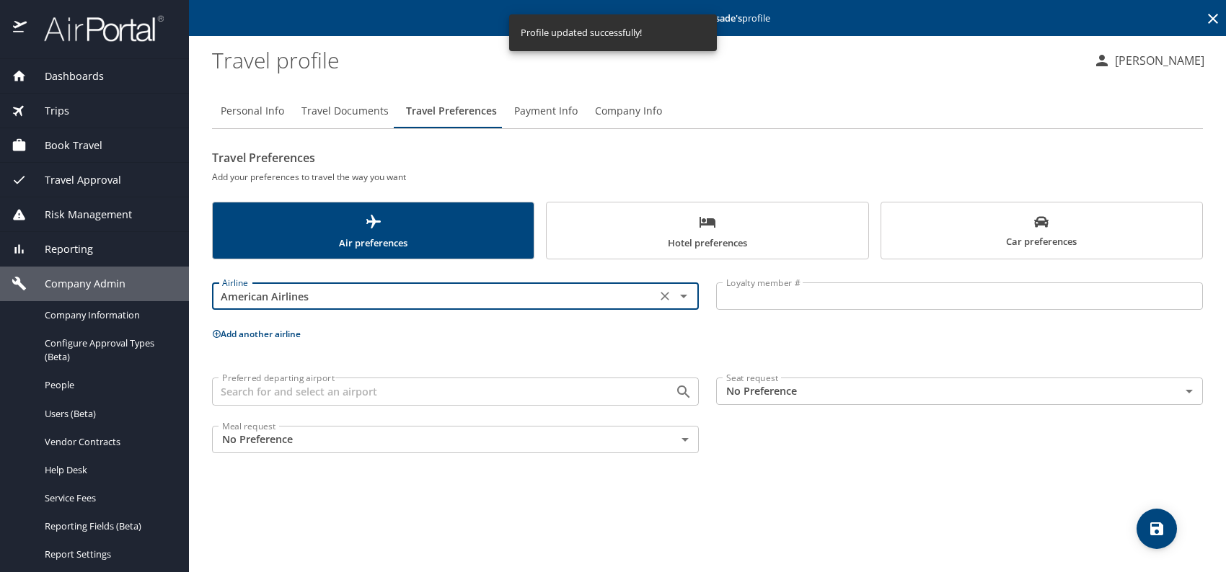
type input "American Airlines"
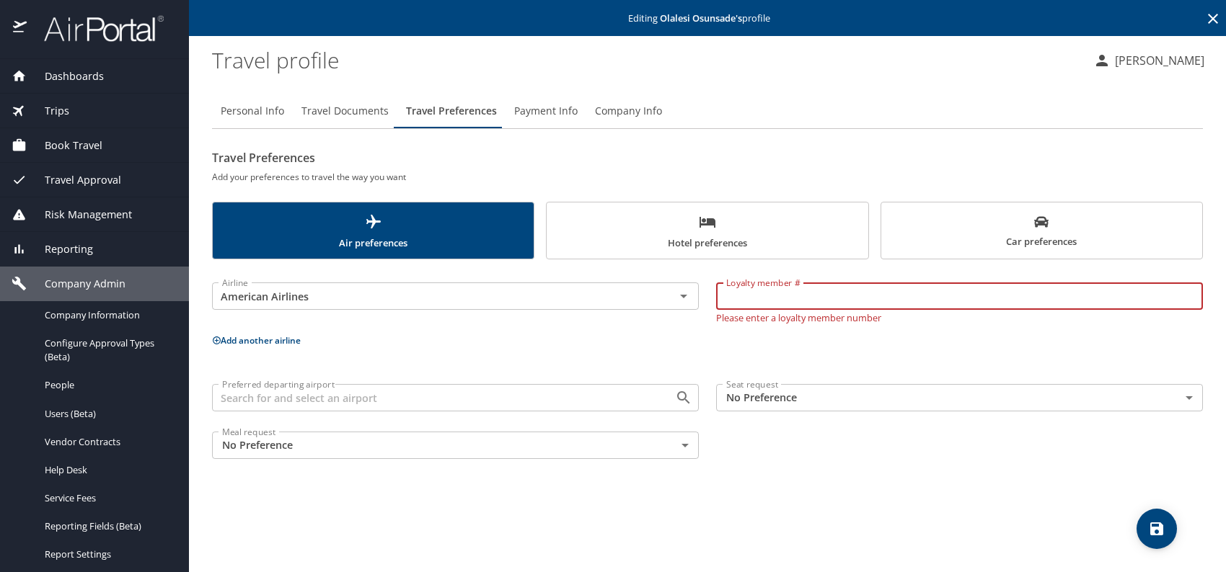
paste input "27P5DH6"
type input "27P5DH6"
click at [797, 394] on body "Dashboards AirPortal 360™ Manager My Travel Dashboard Trips Airtinerary® Lookup…" at bounding box center [613, 286] width 1226 height 572
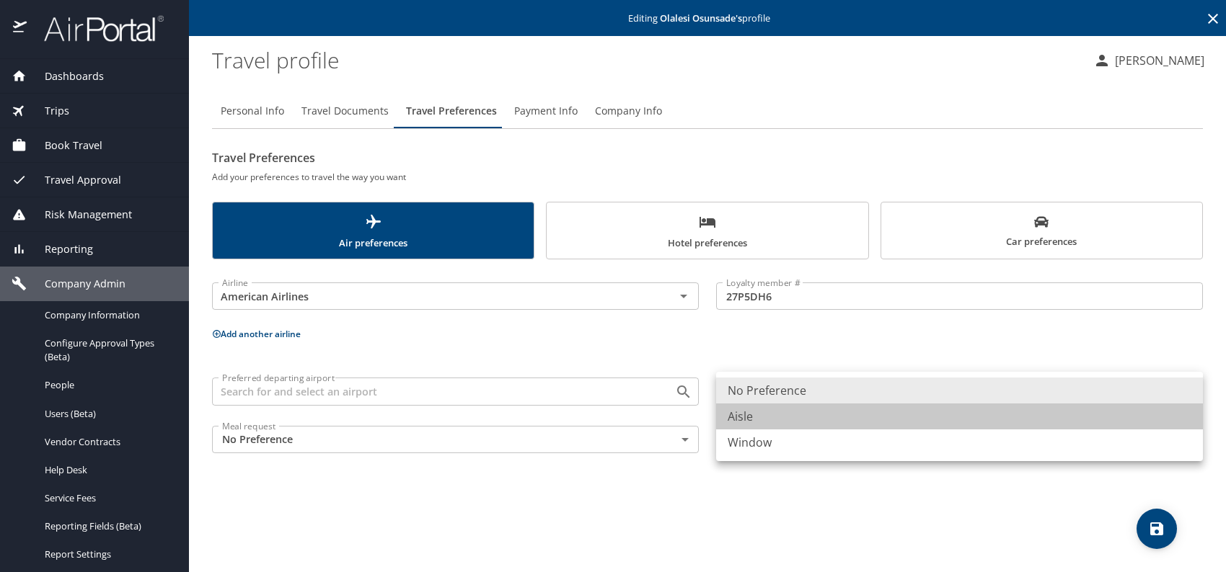
click at [769, 424] on li "Aisle" at bounding box center [959, 417] width 487 height 26
type input "Aisle"
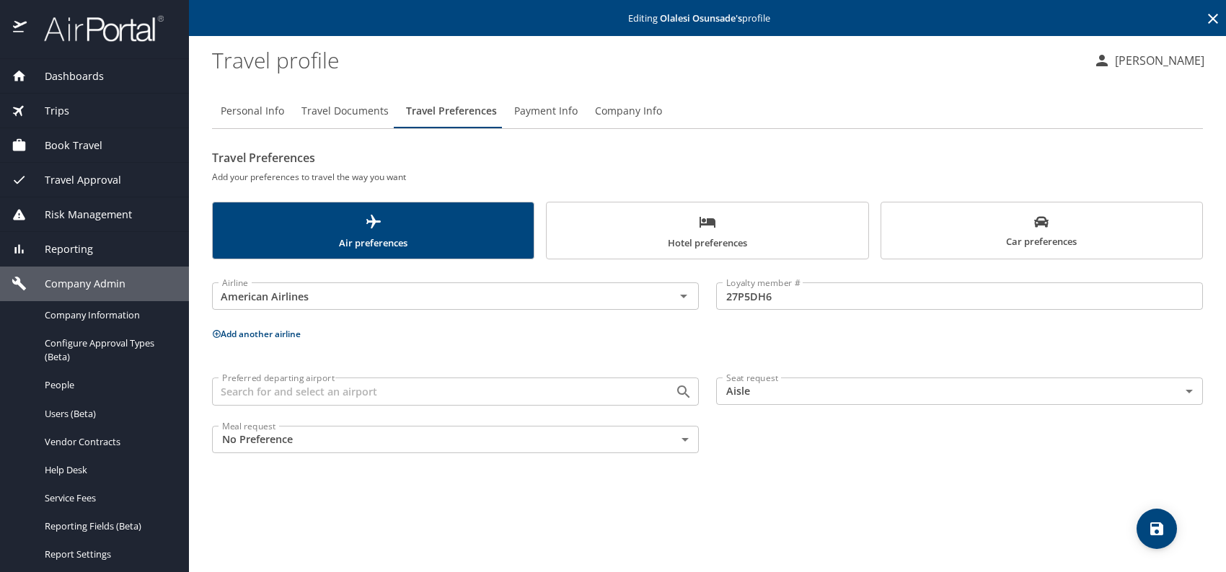
click at [817, 332] on p "Add another airline" at bounding box center [707, 334] width 991 height 18
click at [253, 328] on button "Add another airline" at bounding box center [256, 334] width 89 height 12
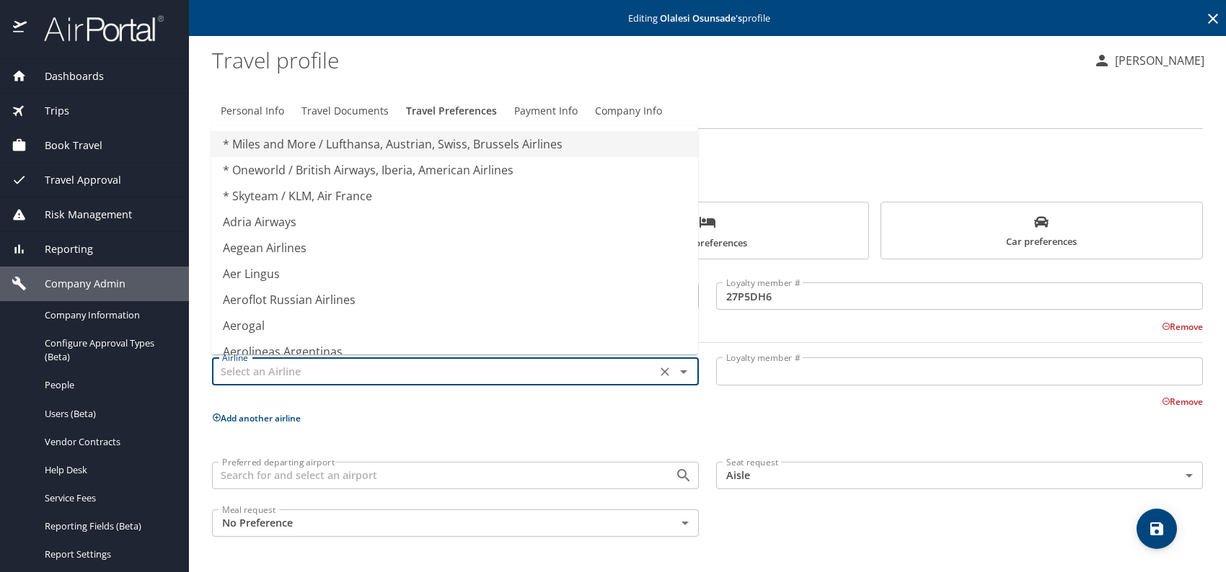
click at [334, 365] on input "text" at bounding box center [433, 371] width 435 height 19
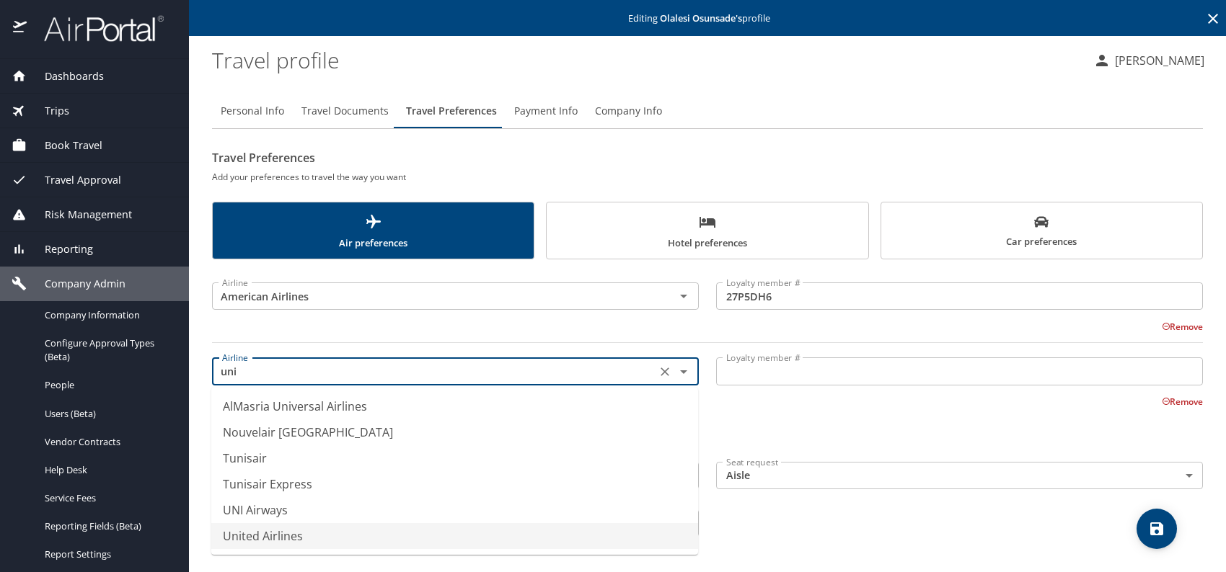
drag, startPoint x: 283, startPoint y: 534, endPoint x: 345, endPoint y: 511, distance: 65.2
click at [284, 534] on li "United Airlines" at bounding box center [454, 536] width 487 height 26
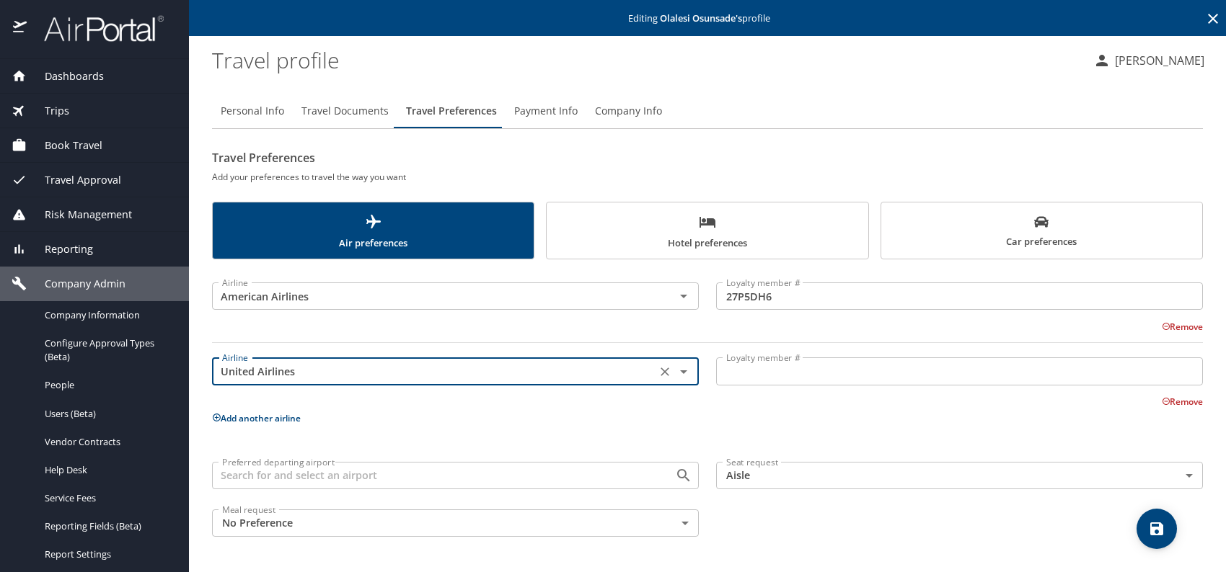
type input "United Airlines"
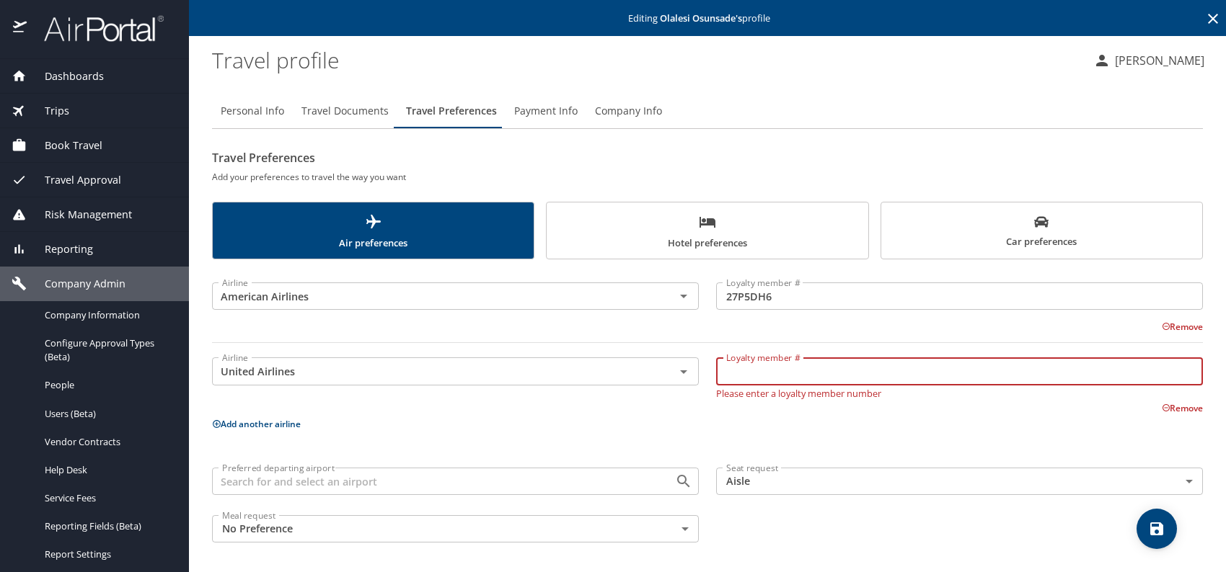
drag, startPoint x: 843, startPoint y: 357, endPoint x: 787, endPoint y: 373, distance: 58.6
paste input "NHL02225"
type input "NHL02225"
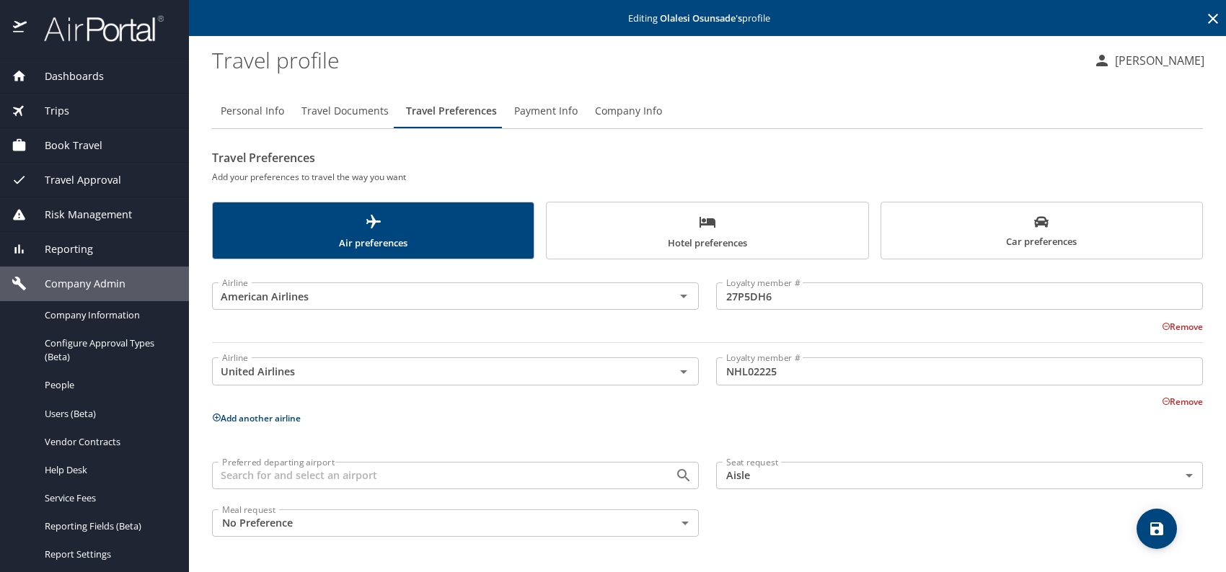
click at [1004, 516] on div "Preferred departing airport Preferred departing airport Seat request Aisle Aisl…" at bounding box center [707, 500] width 1008 height 92
click at [1156, 512] on button "save" at bounding box center [1156, 529] width 40 height 40
click at [87, 412] on span "Users (Beta)" at bounding box center [108, 414] width 127 height 14
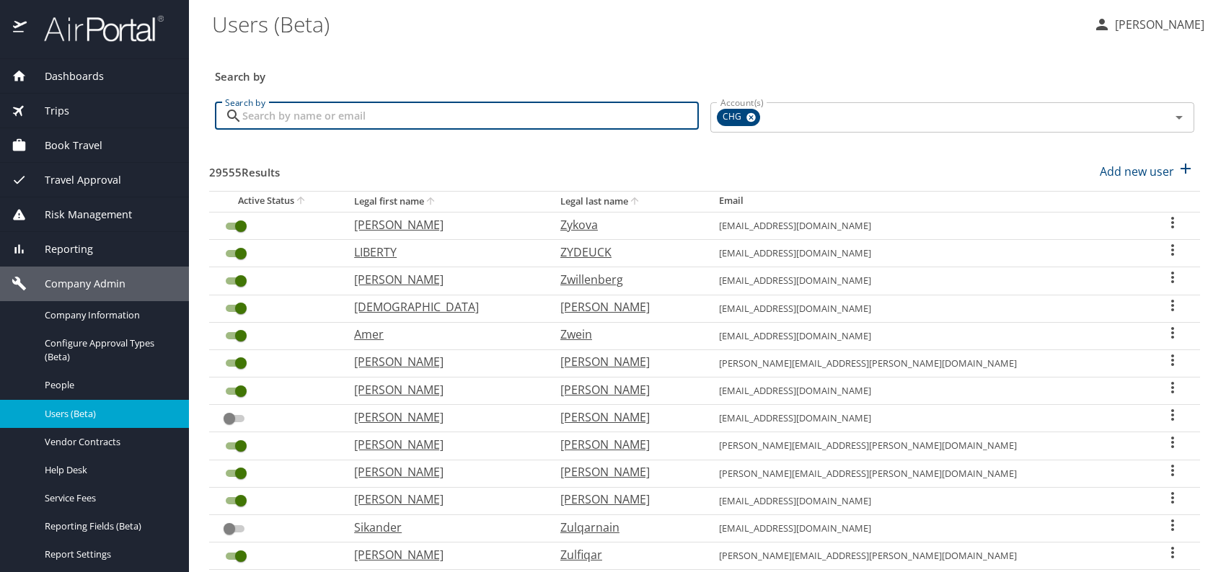
paste input "haque.marina2@gmail.com"
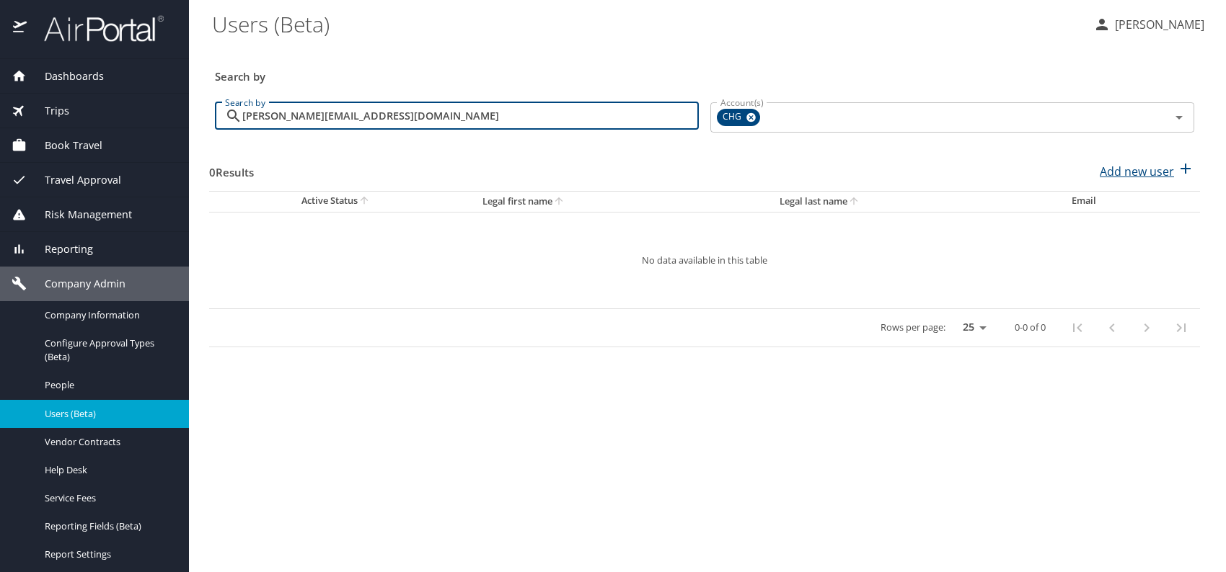
type input "haque.marina2@gmail.com"
click at [1149, 170] on p "Add new user" at bounding box center [1137, 171] width 74 height 17
select select "US"
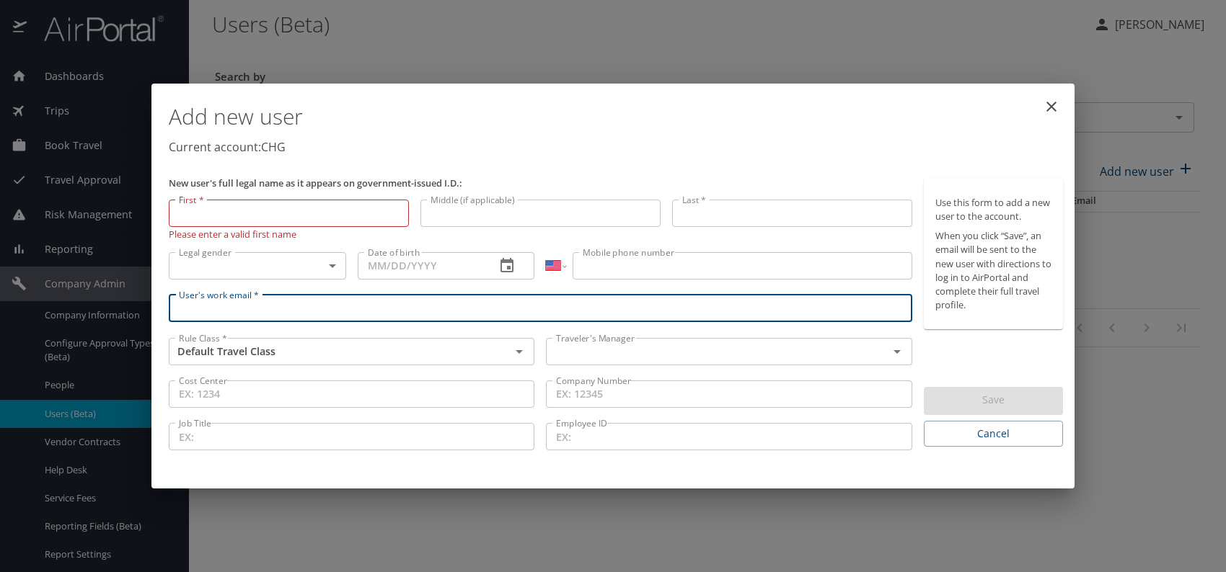
paste input "haque.marina2@gmail.com"
type input "haque.marina2@gmail.com"
click at [594, 354] on input "text" at bounding box center [707, 351] width 314 height 19
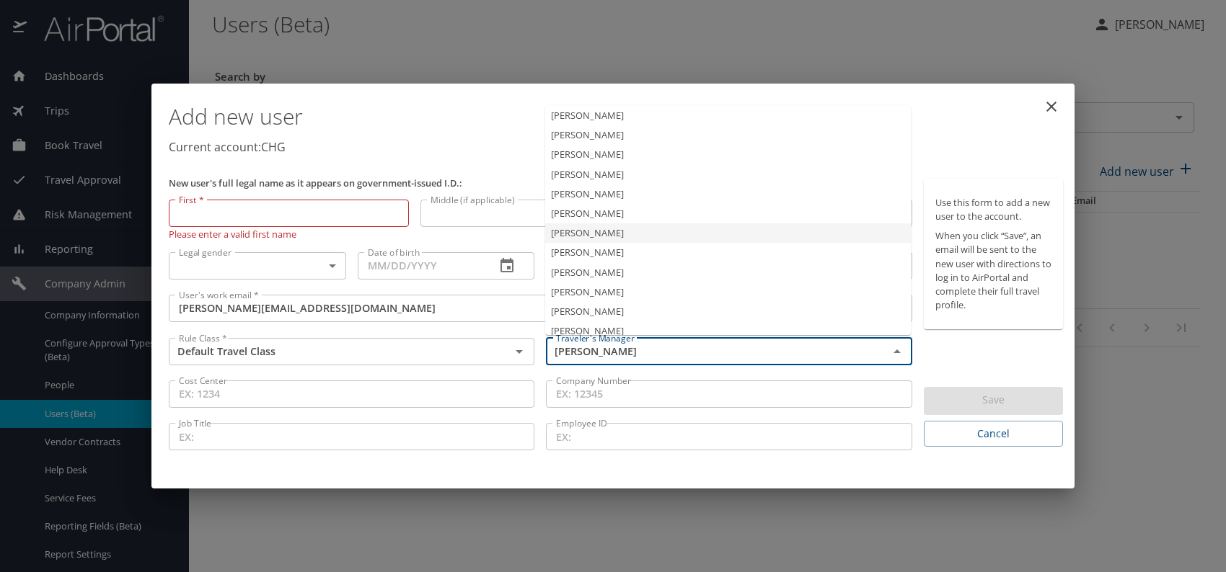
click at [601, 230] on li "Jeffery Bitton" at bounding box center [728, 233] width 366 height 19
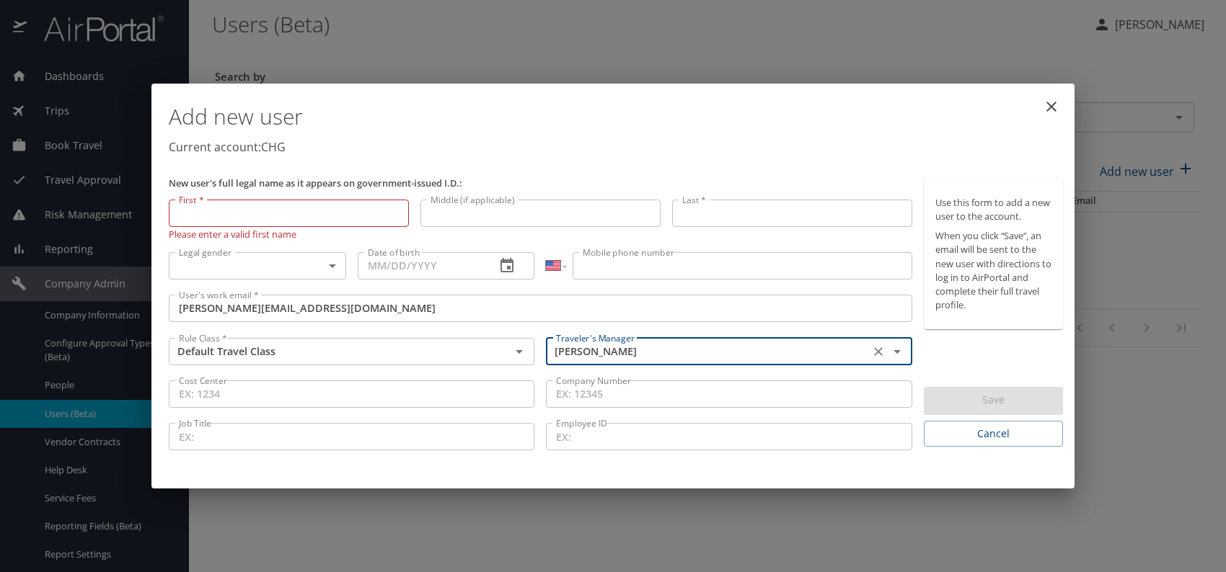
type input "Jeffery Bitton"
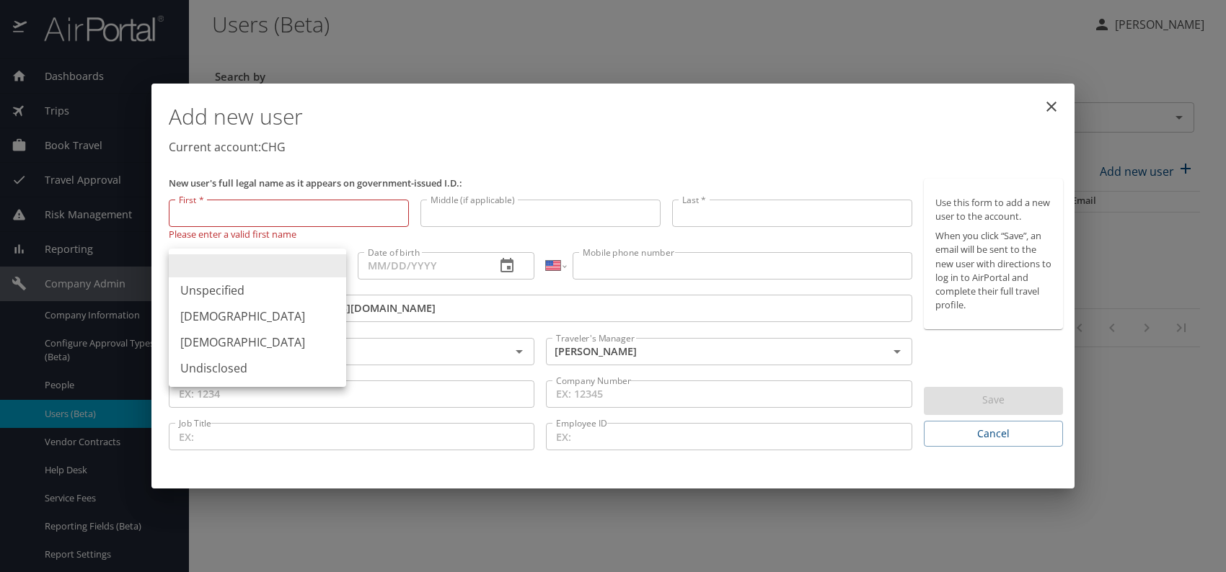
click at [330, 264] on body "Dashboards AirPortal 360™ Manager My Travel Dashboard Trips Airtinerary® Lookup…" at bounding box center [613, 286] width 1226 height 572
click at [195, 335] on li "Female" at bounding box center [257, 343] width 177 height 26
type input "Female"
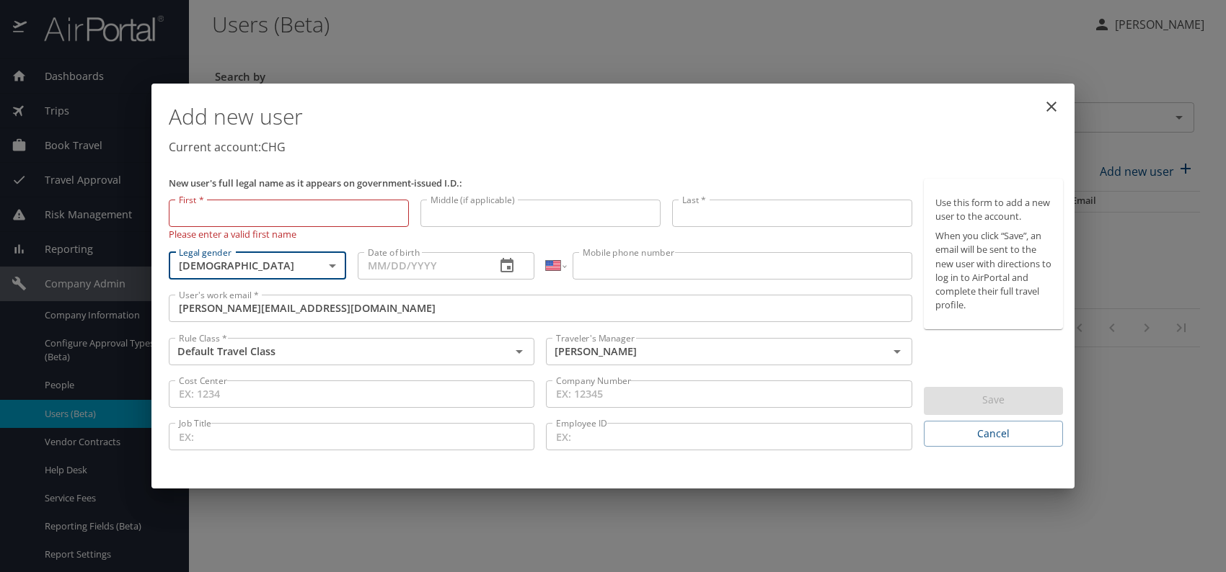
click at [389, 270] on input "Date of birth" at bounding box center [421, 265] width 127 height 27
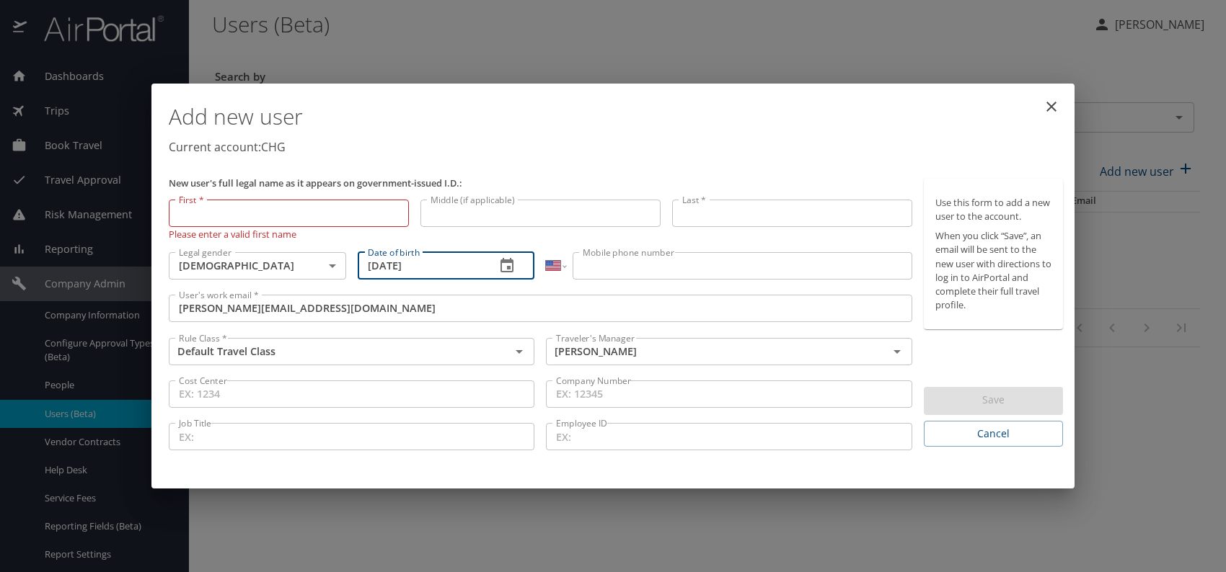
type input "09/29/1993"
drag, startPoint x: 566, startPoint y: 278, endPoint x: 829, endPoint y: 266, distance: 263.4
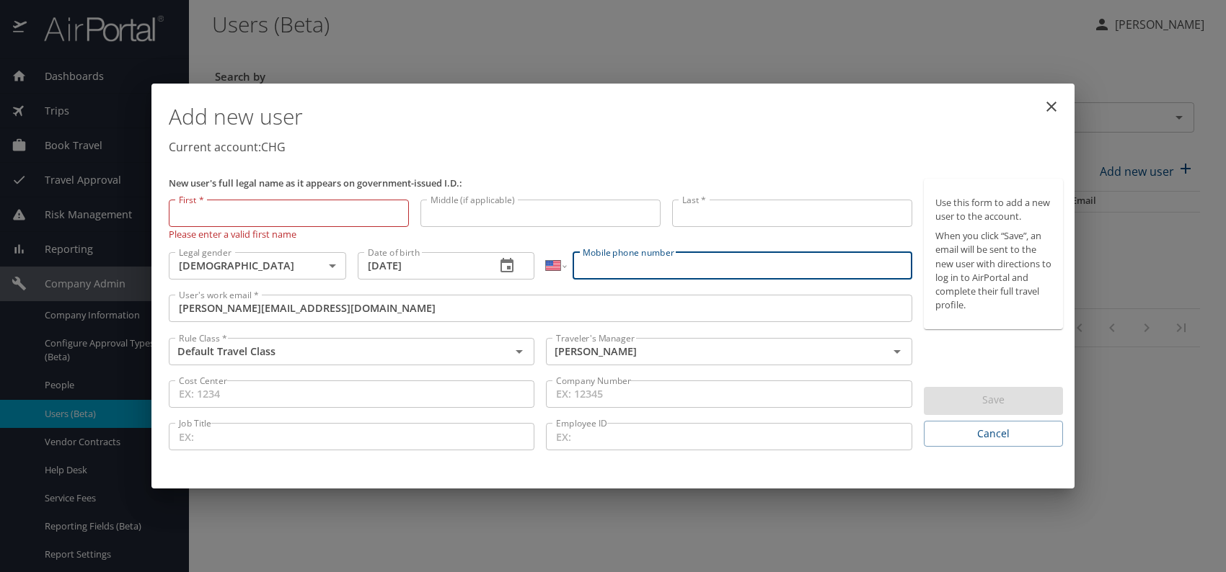
drag, startPoint x: 829, startPoint y: 266, endPoint x: 602, endPoint y: 263, distance: 227.1
paste input "(248) 767-3096"
type input "(248) 767-3096"
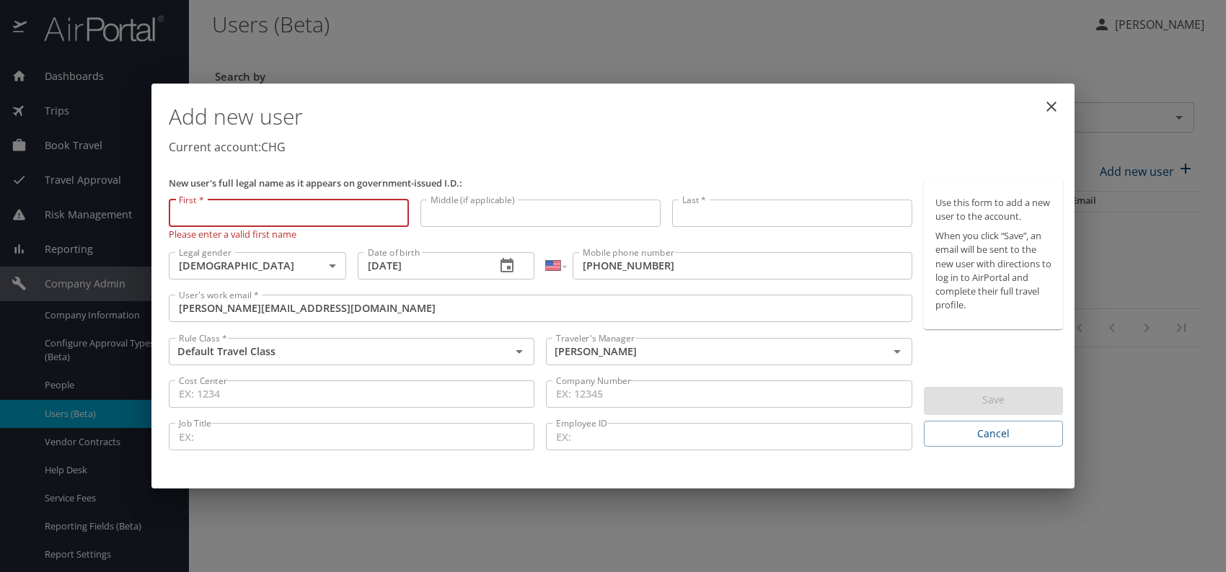
paste input "Marina Haque"
drag, startPoint x: 214, startPoint y: 212, endPoint x: 293, endPoint y: 213, distance: 79.3
click at [293, 213] on input "Marina Haque" at bounding box center [289, 213] width 240 height 27
type input "Marina"
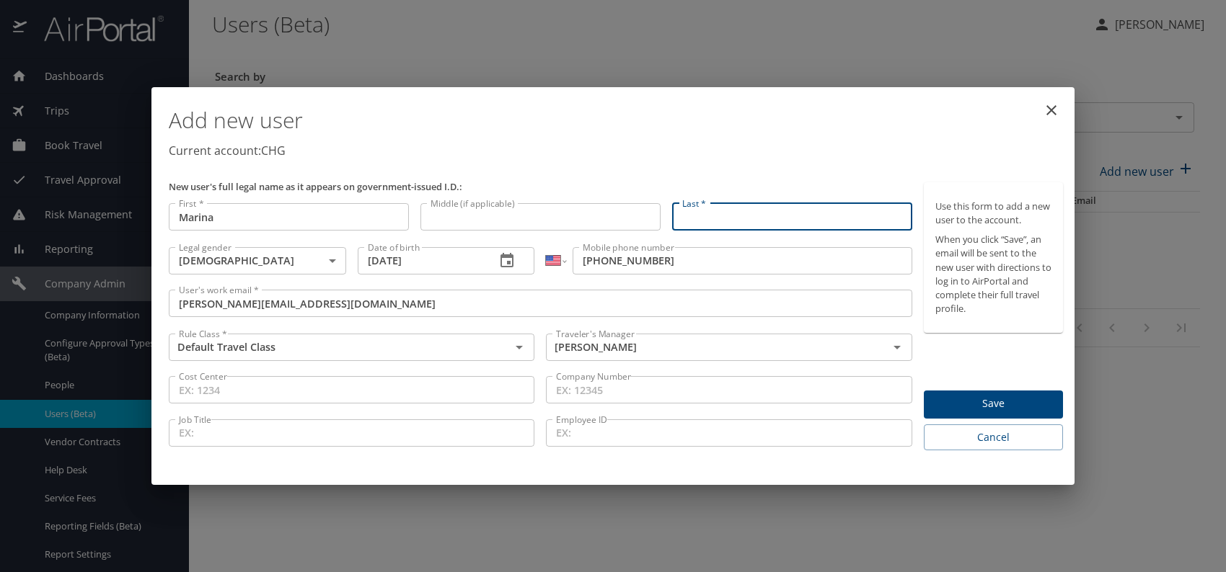
paste input "Marina Haque"
click at [722, 214] on input "Marina Haque" at bounding box center [792, 216] width 240 height 27
type input "Haque"
click at [836, 146] on p "Current account: CHG" at bounding box center [616, 150] width 894 height 17
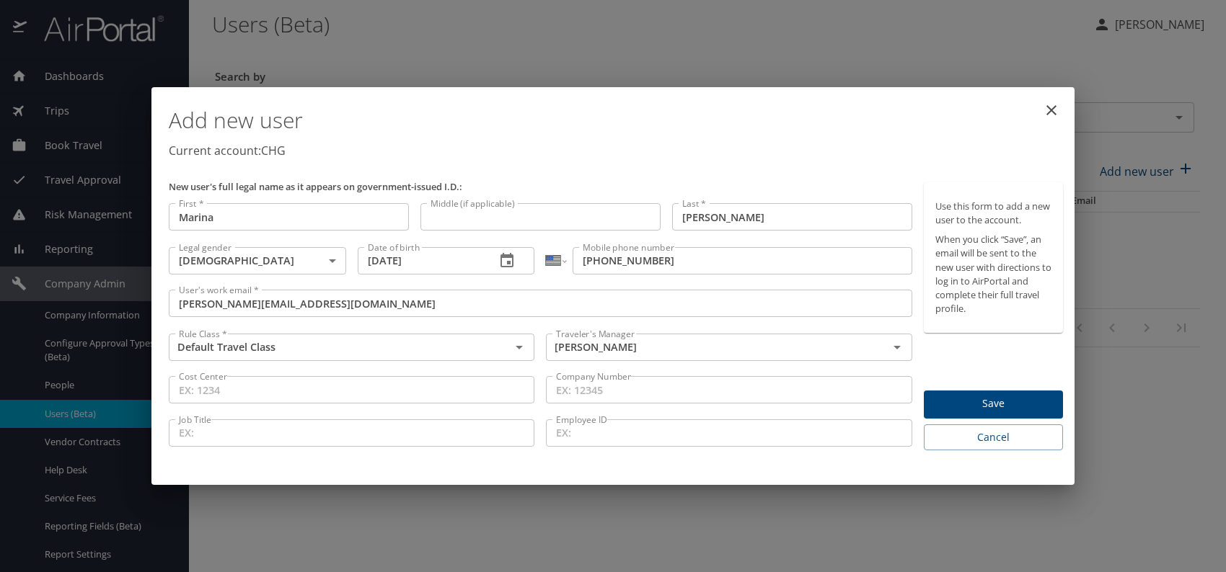
click at [976, 412] on span "Save" at bounding box center [993, 404] width 116 height 18
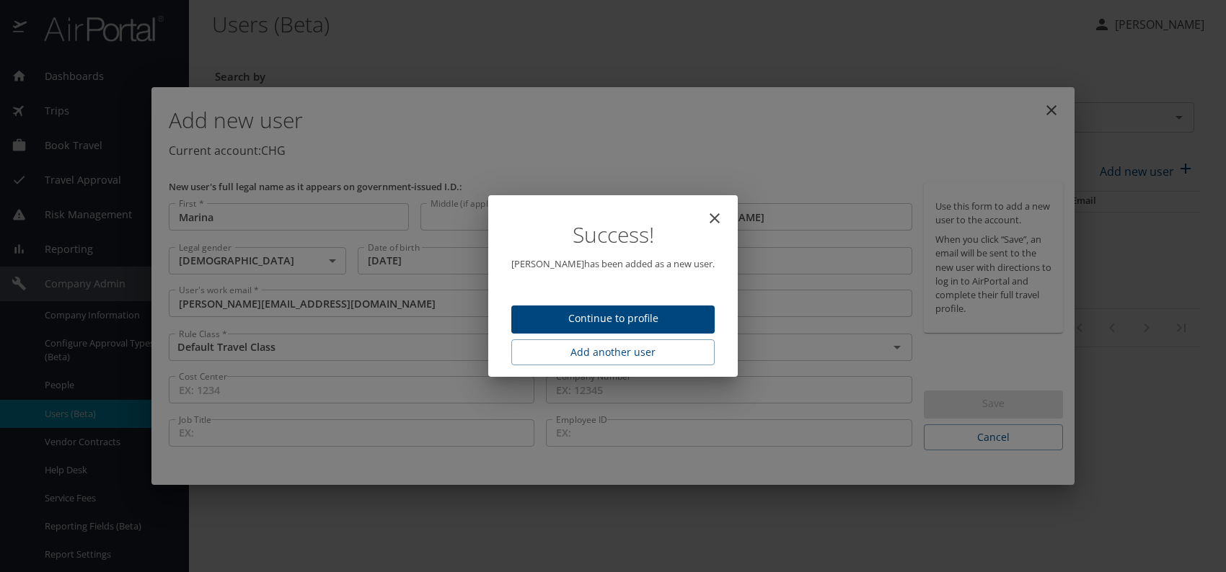
click at [614, 314] on span "Continue to profile" at bounding box center [613, 319] width 180 height 18
select select "US"
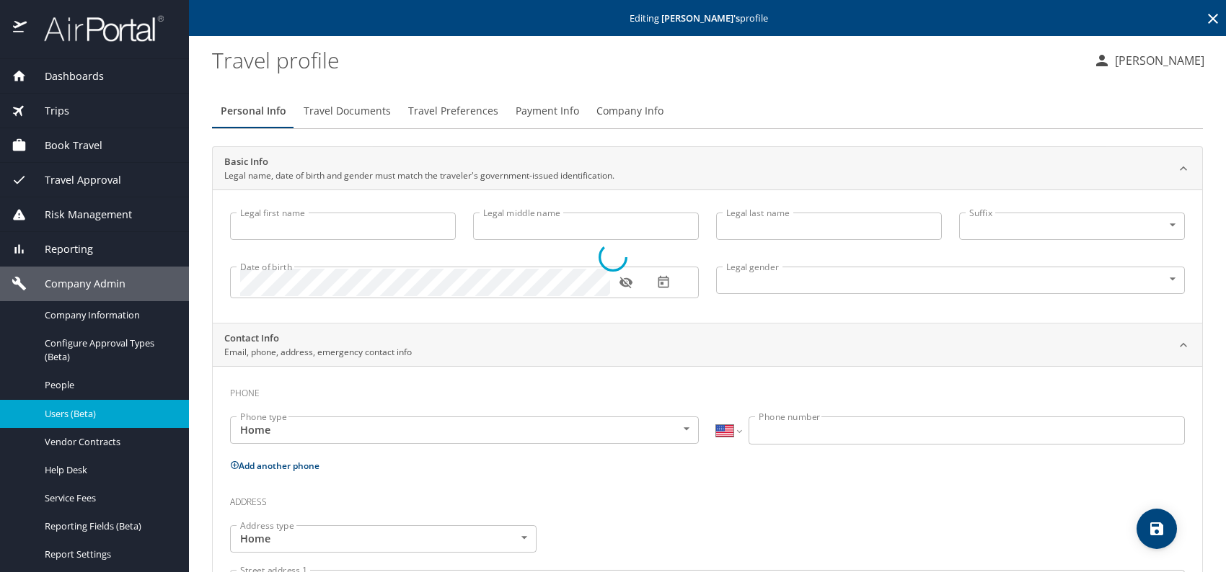
type input "Marina"
type input "Haque"
type input "Female"
select select "US"
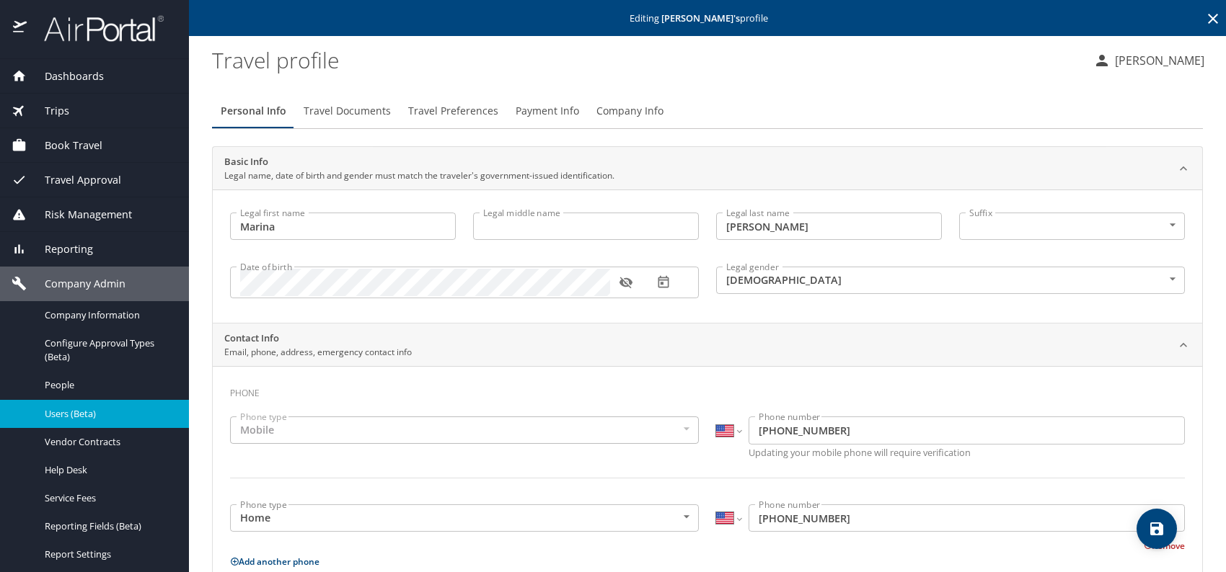
click at [349, 114] on span "Travel Documents" at bounding box center [347, 111] width 87 height 18
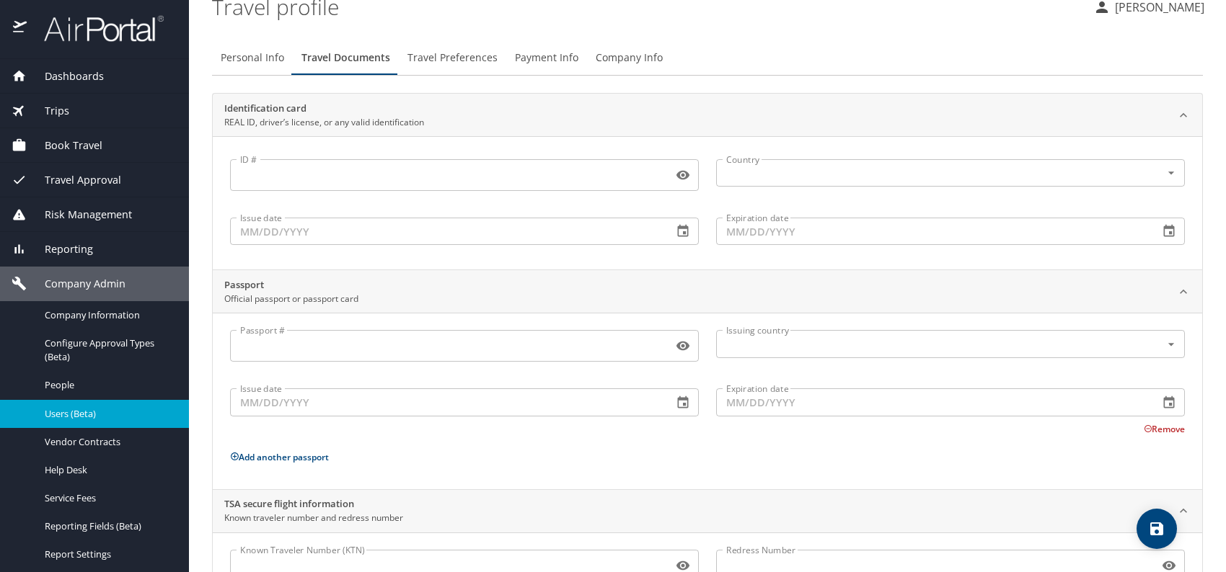
scroll to position [121, 0]
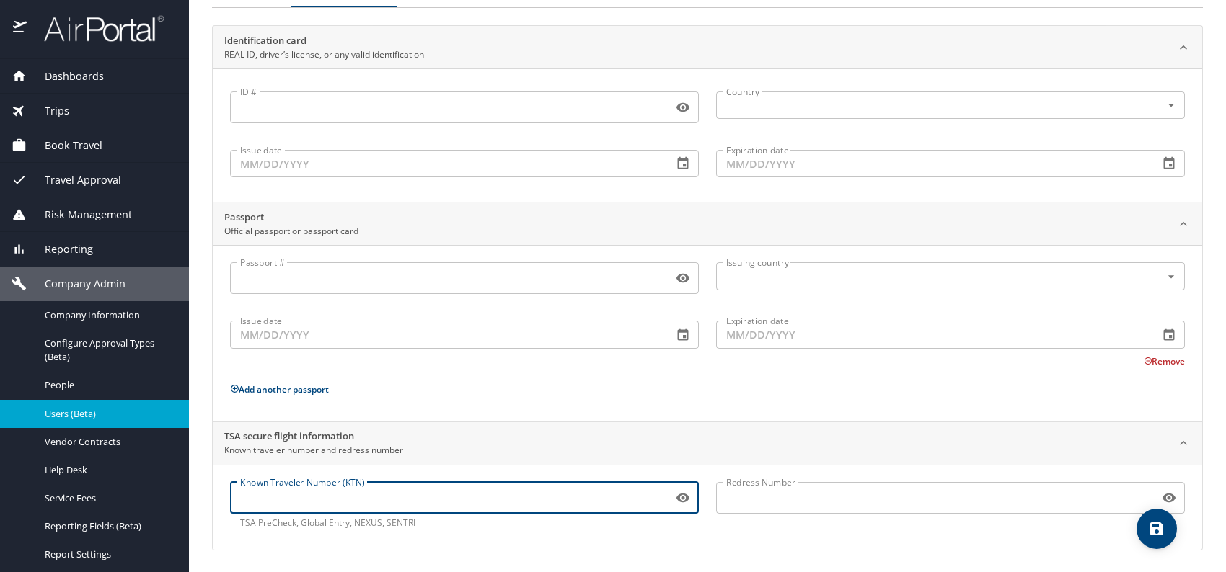
paste input "TT125YT83"
type input "TT125YT83"
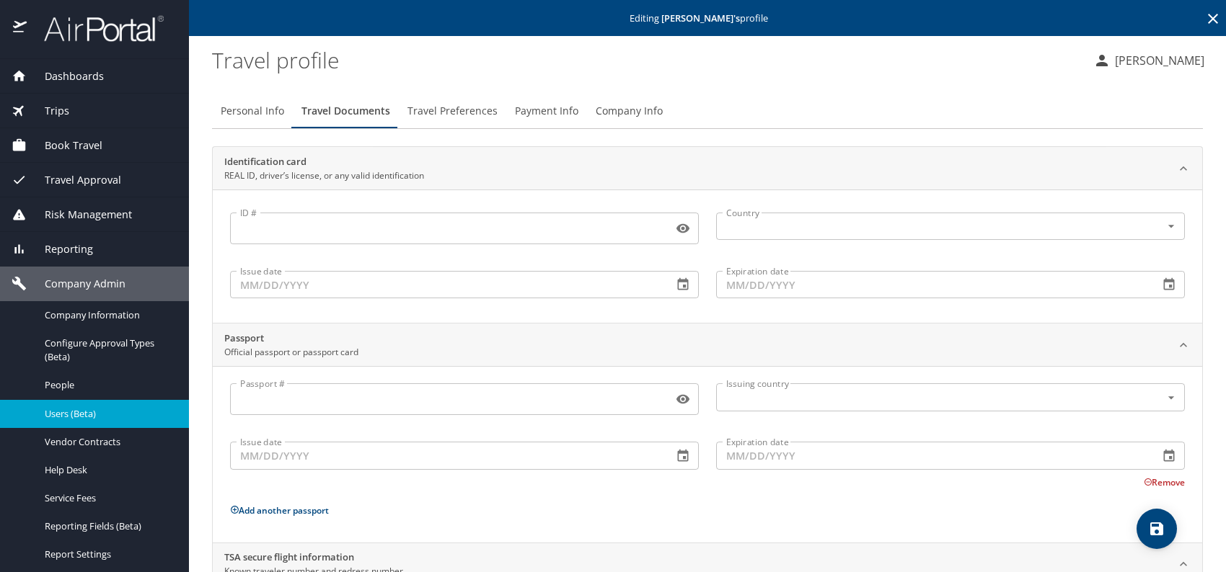
scroll to position [0, 0]
click at [459, 116] on span "Travel Preferences" at bounding box center [452, 111] width 90 height 18
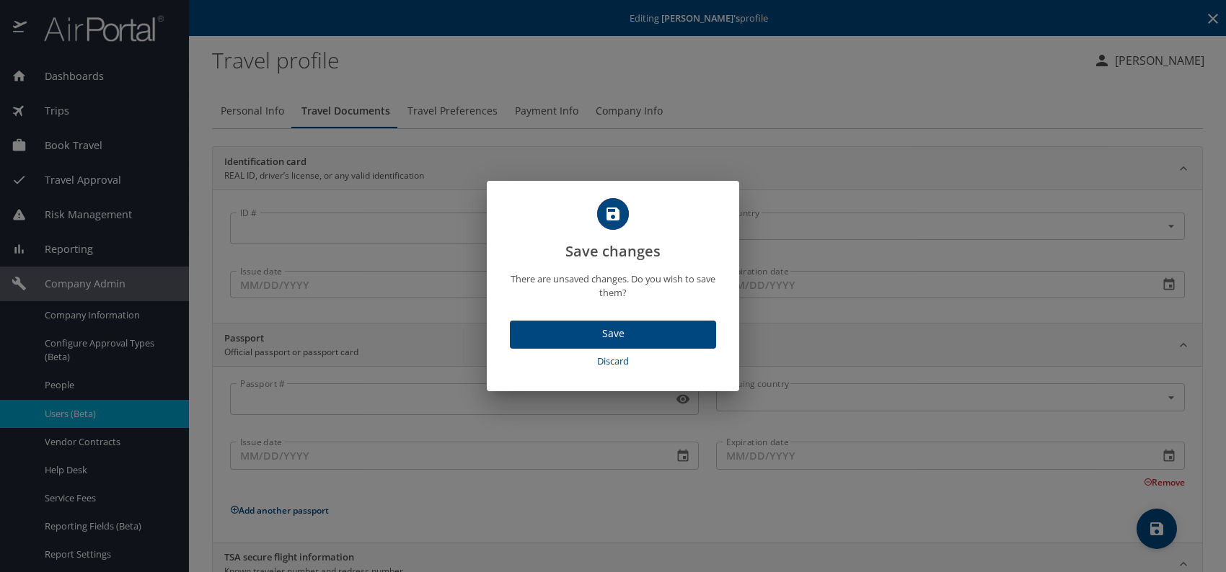
click at [614, 326] on span "Save" at bounding box center [612, 334] width 183 height 18
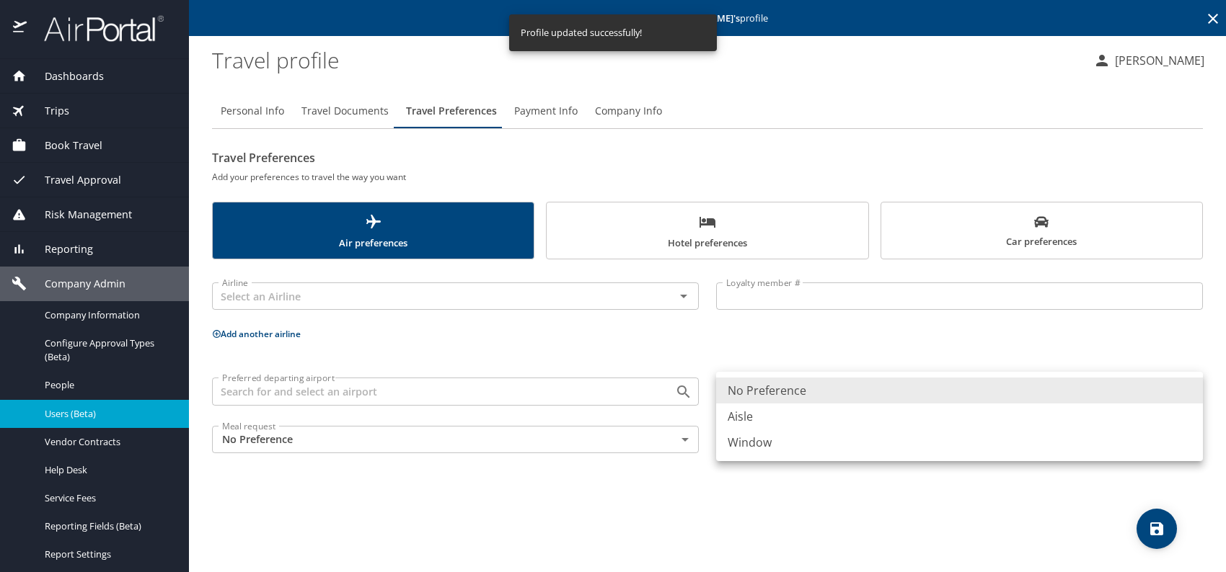
click at [818, 384] on body "Dashboards AirPortal 360™ Manager My Travel Dashboard Trips Airtinerary® Lookup…" at bounding box center [613, 286] width 1226 height 572
click at [800, 435] on li "Window" at bounding box center [959, 443] width 487 height 26
type input "Window"
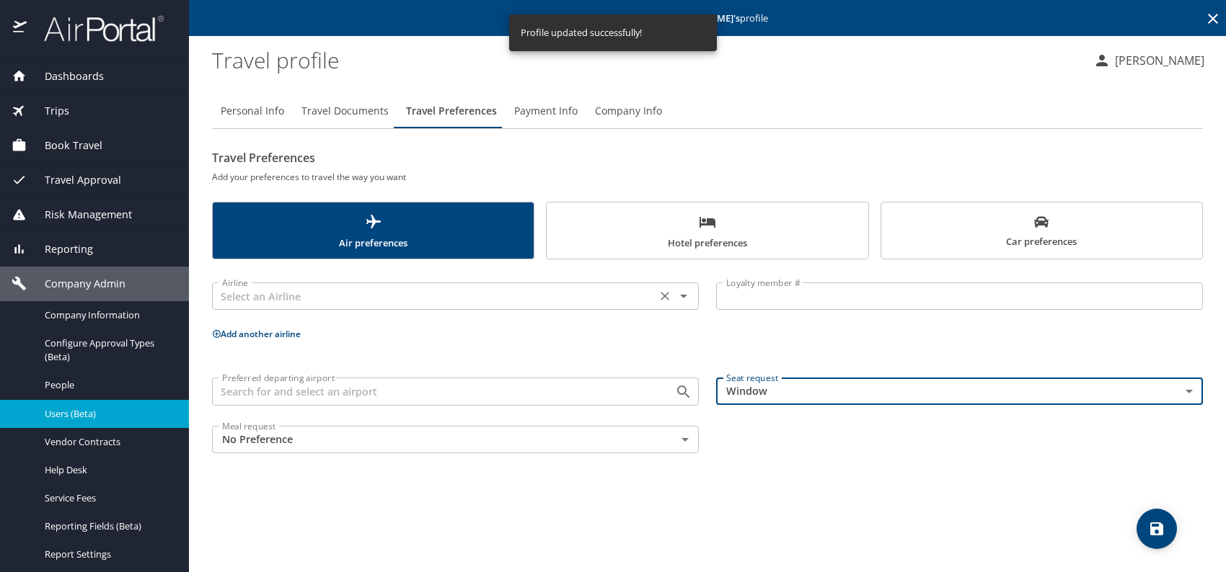
click at [598, 295] on input "text" at bounding box center [433, 296] width 435 height 19
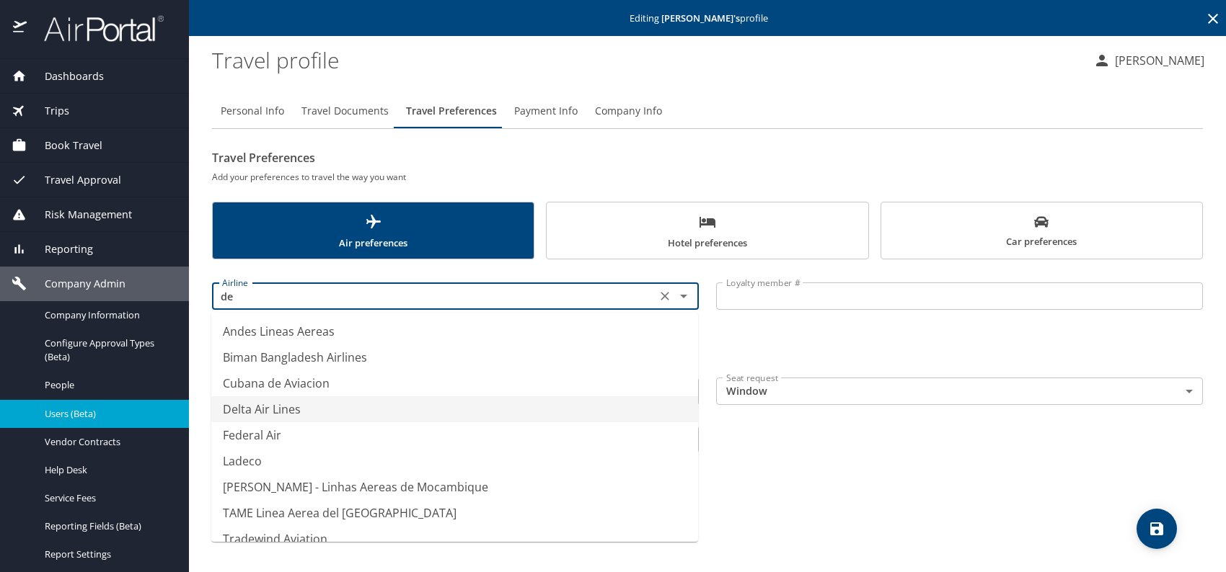
click at [316, 414] on li "Delta Air Lines" at bounding box center [454, 410] width 487 height 26
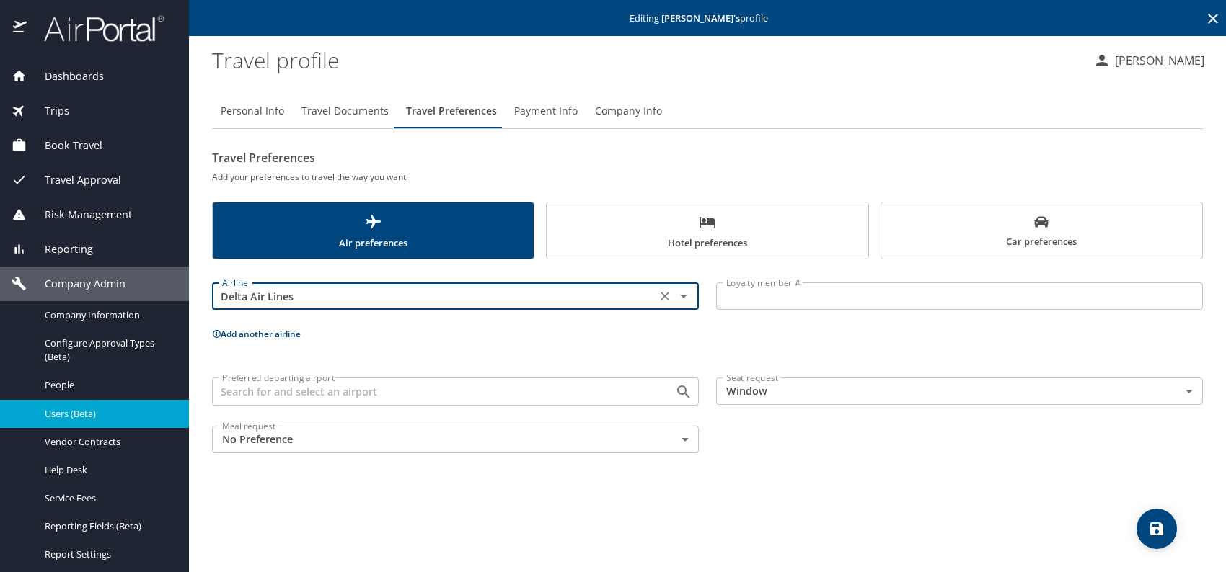
type input "Delta Air Lines"
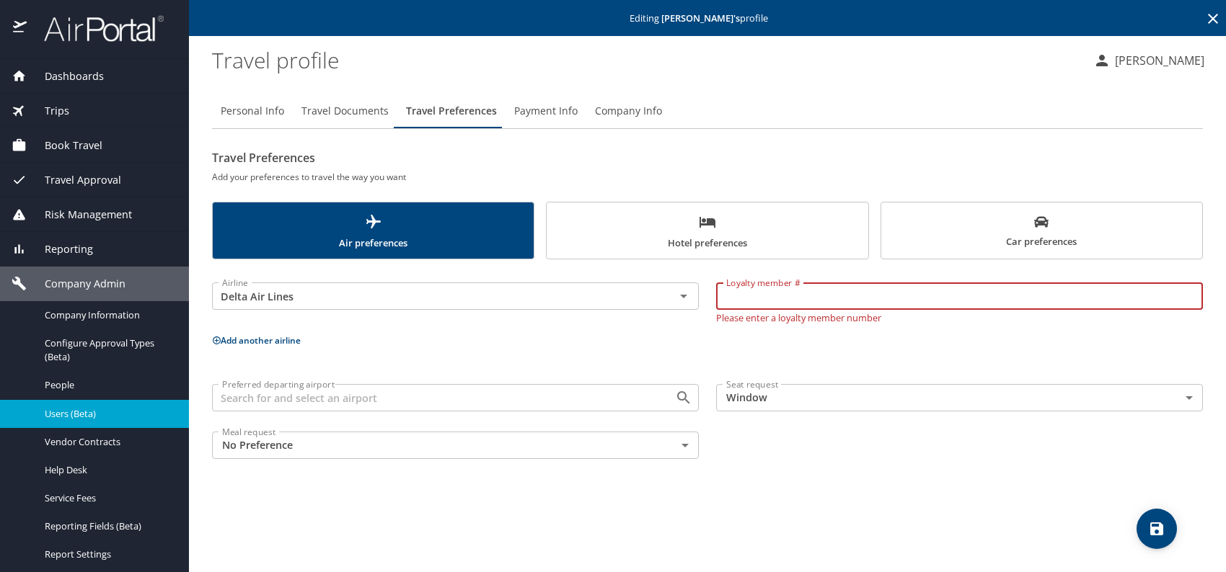
paste input "9373838235"
type input "9373838235"
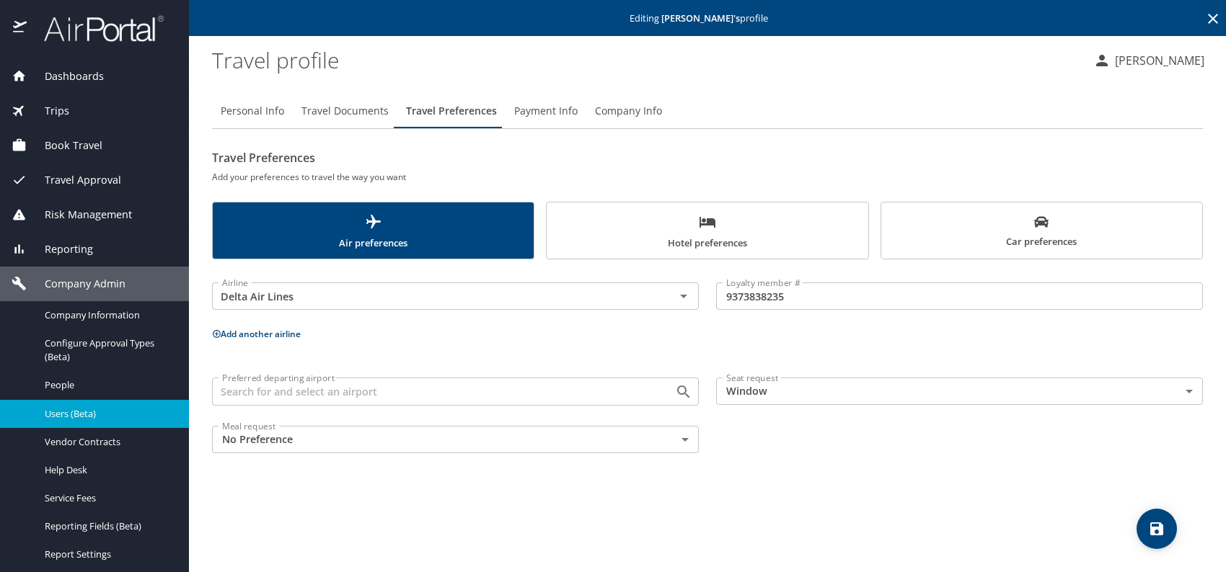
click at [973, 245] on span "Car preferences" at bounding box center [1042, 232] width 304 height 35
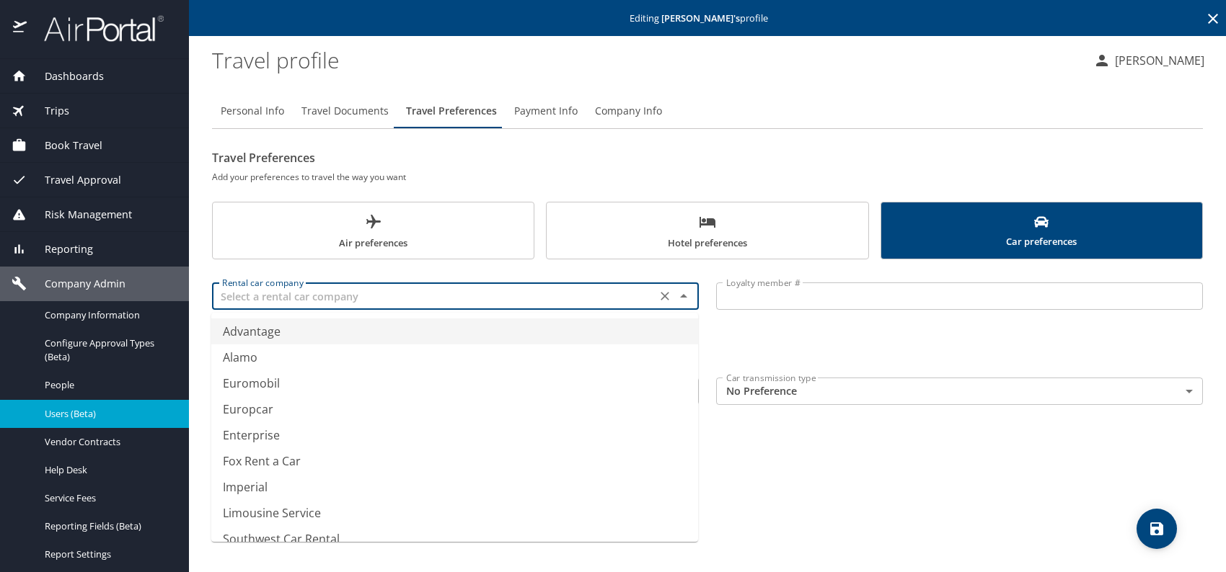
click at [498, 295] on input "text" at bounding box center [433, 296] width 435 height 19
click at [287, 329] on li "Avis Rent a Car" at bounding box center [454, 332] width 487 height 26
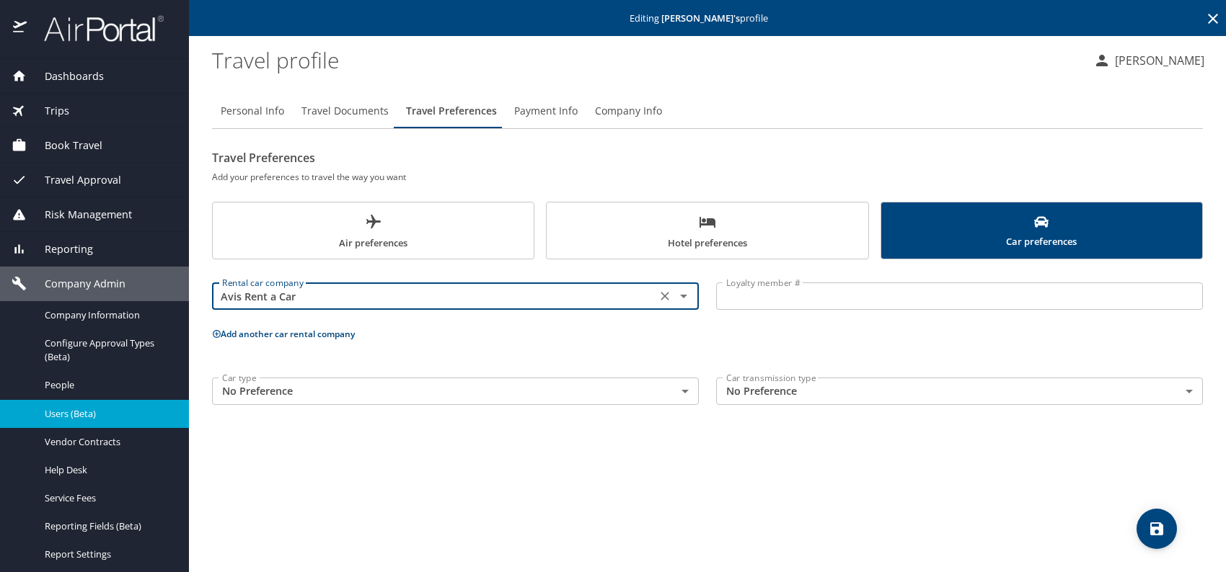
type input "Avis Rent a Car"
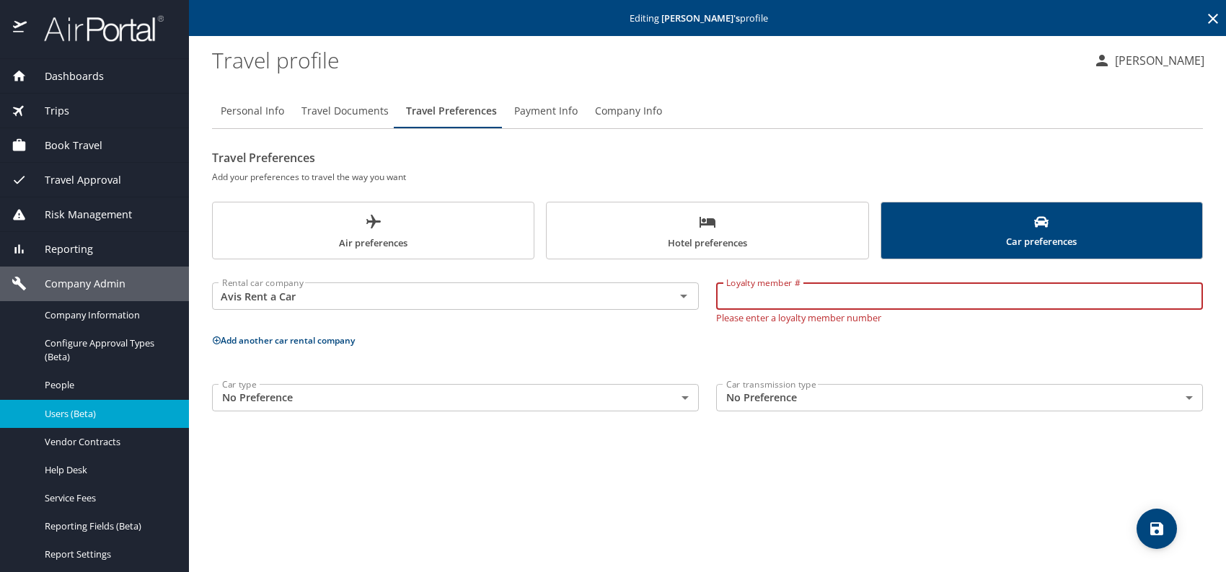
paste input "4PQ275"
type input "4PQ275"
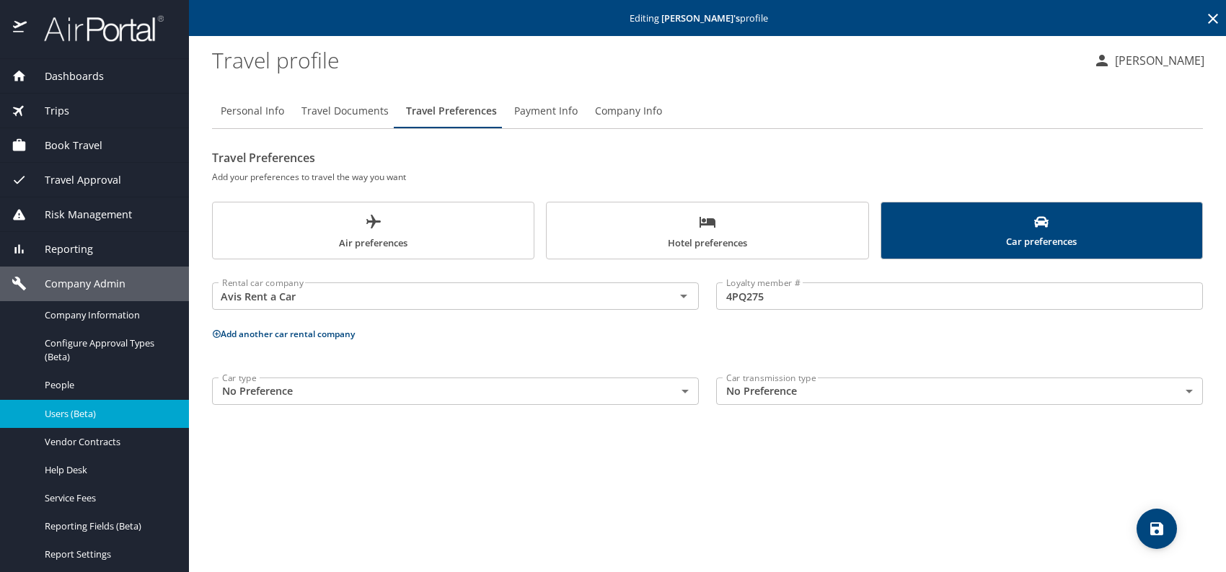
click at [681, 244] on span "Hotel preferences" at bounding box center [707, 232] width 304 height 38
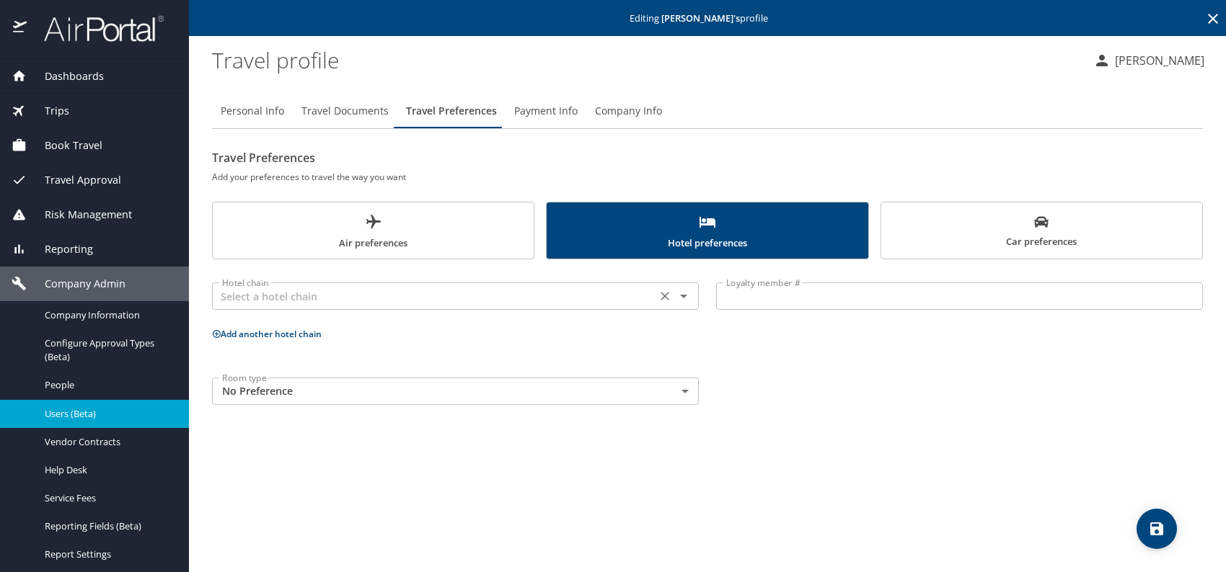
click at [381, 297] on input "text" at bounding box center [433, 296] width 435 height 19
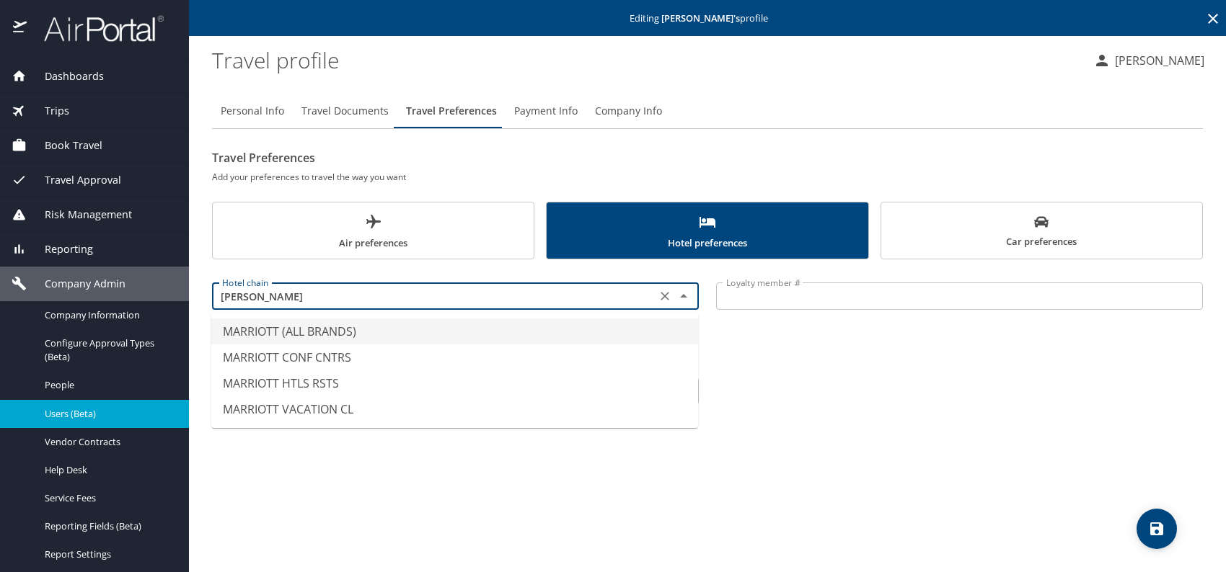
click at [323, 330] on li "MARRIOTT (ALL BRANDS)" at bounding box center [454, 332] width 487 height 26
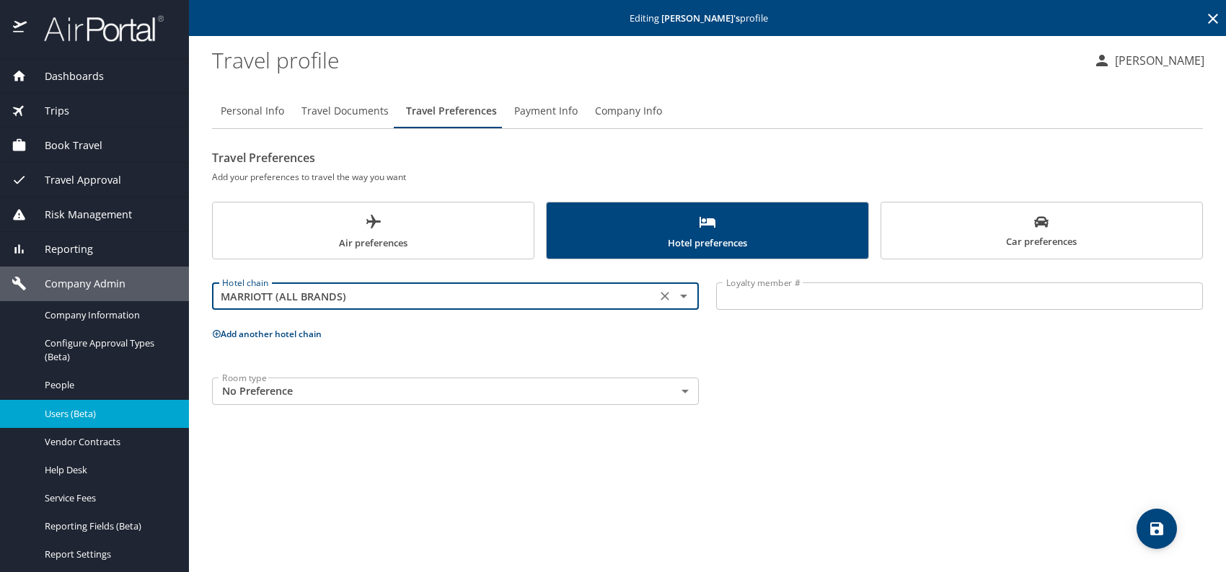
type input "MARRIOTT (ALL BRANDS)"
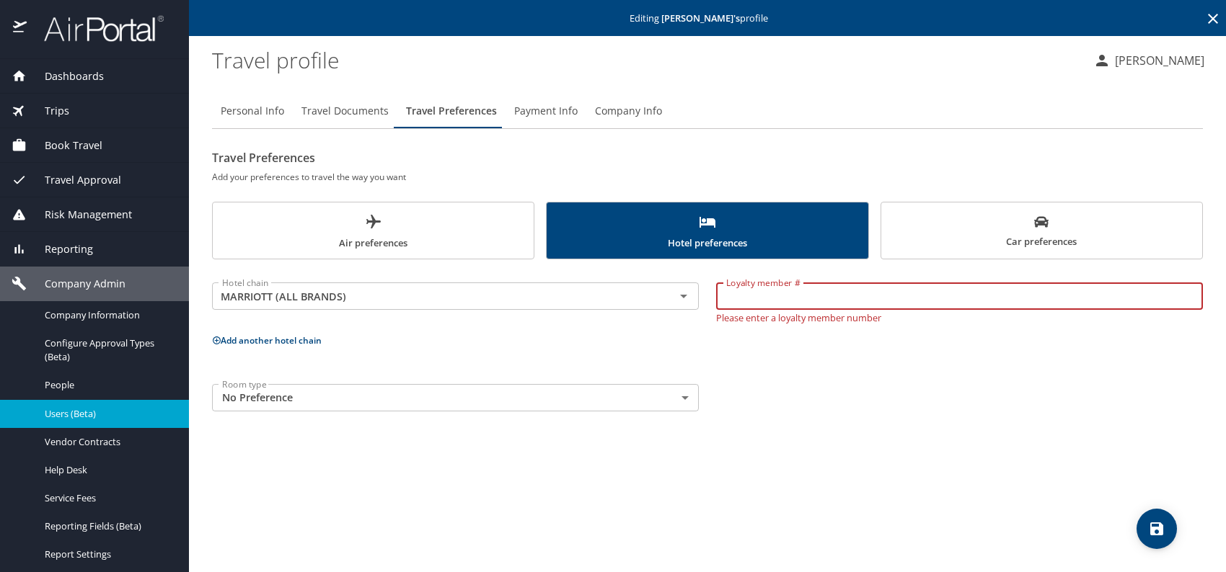
paste input "450972473"
type input "450972473"
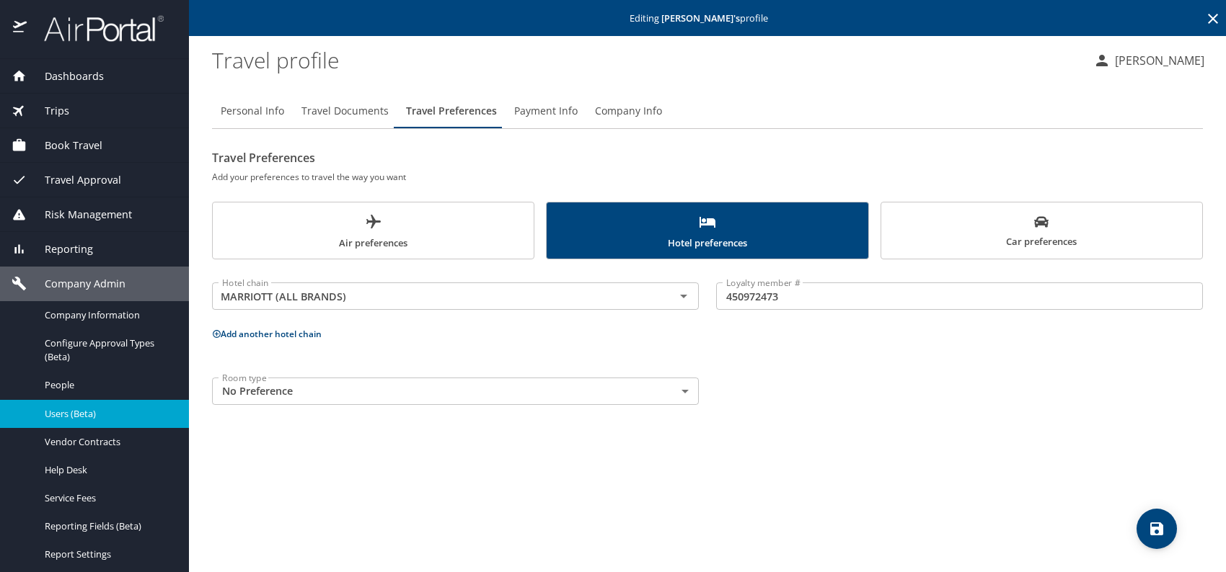
click at [849, 379] on div "Room type No Preference NotApplicable Room type" at bounding box center [707, 391] width 1008 height 45
click at [1172, 527] on span "save" at bounding box center [1156, 529] width 40 height 17
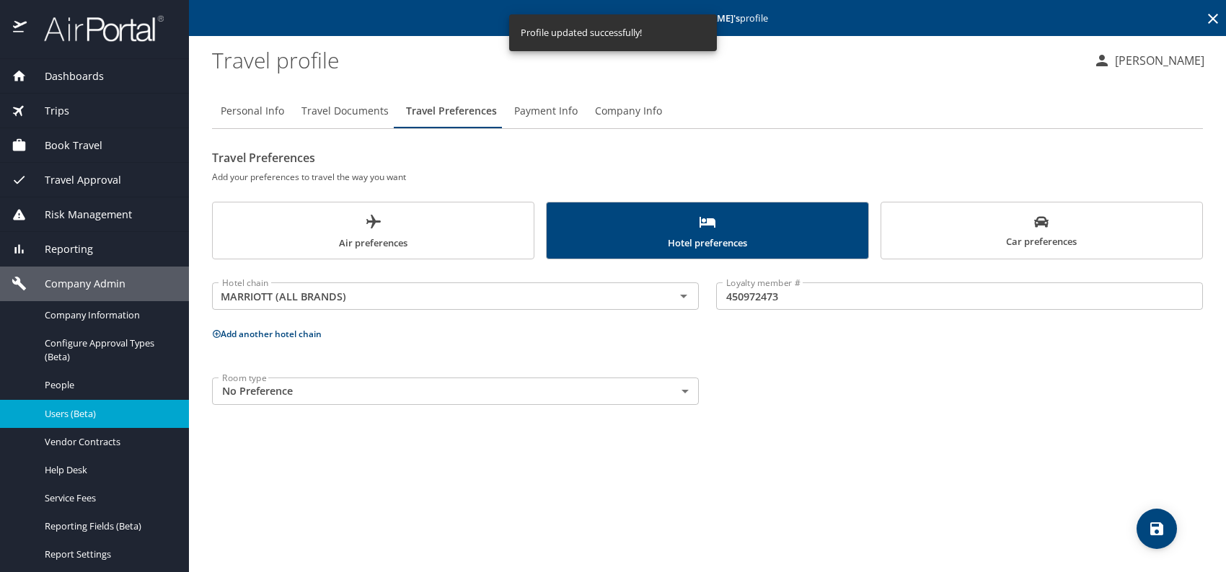
click at [82, 414] on span "Users (Beta)" at bounding box center [108, 414] width 127 height 14
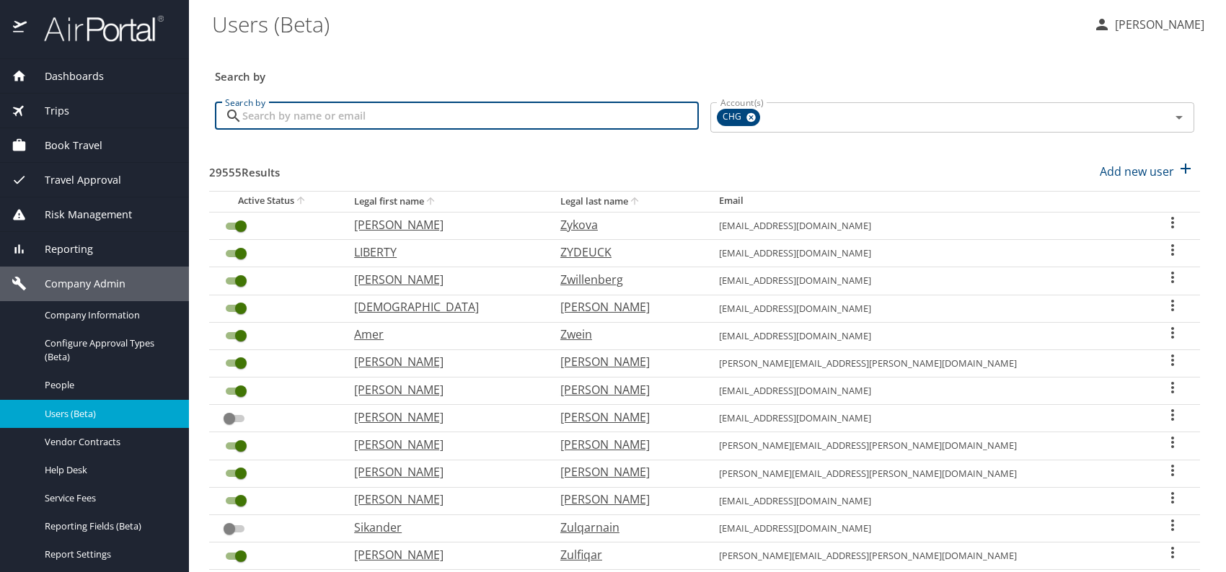
paste input "spbrodymd@gmail.com"
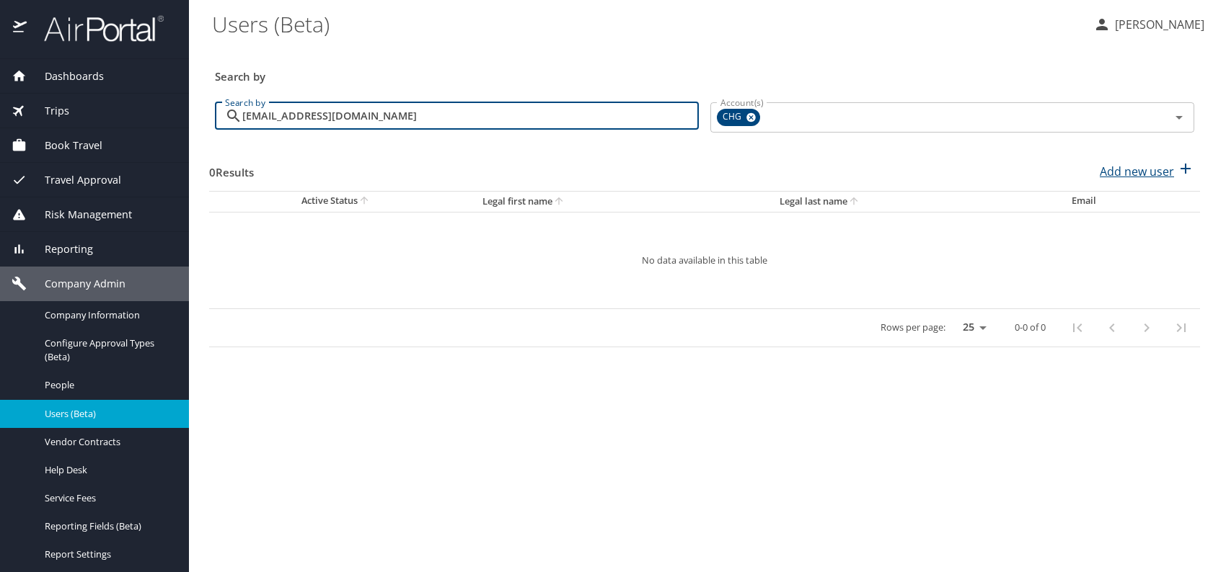
type input "spbrodymd@gmail.com"
click at [1111, 169] on p "Add new user" at bounding box center [1137, 171] width 74 height 17
select select "US"
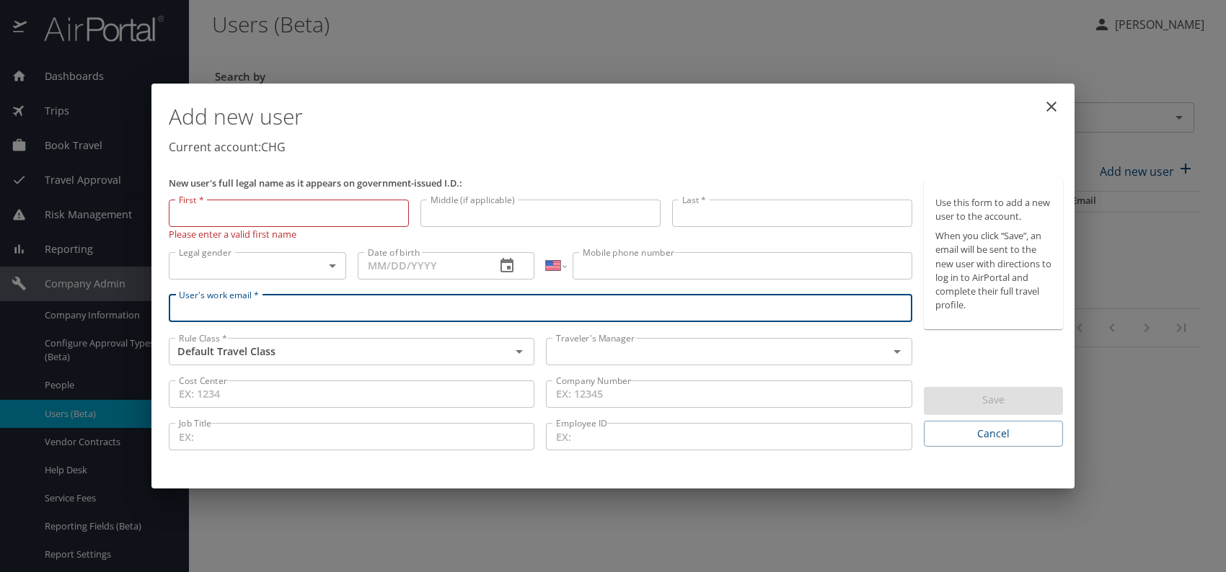
paste input "spbrodymd@gmail.com"
type input "spbrodymd@gmail.com"
click at [644, 356] on input "text" at bounding box center [707, 351] width 314 height 19
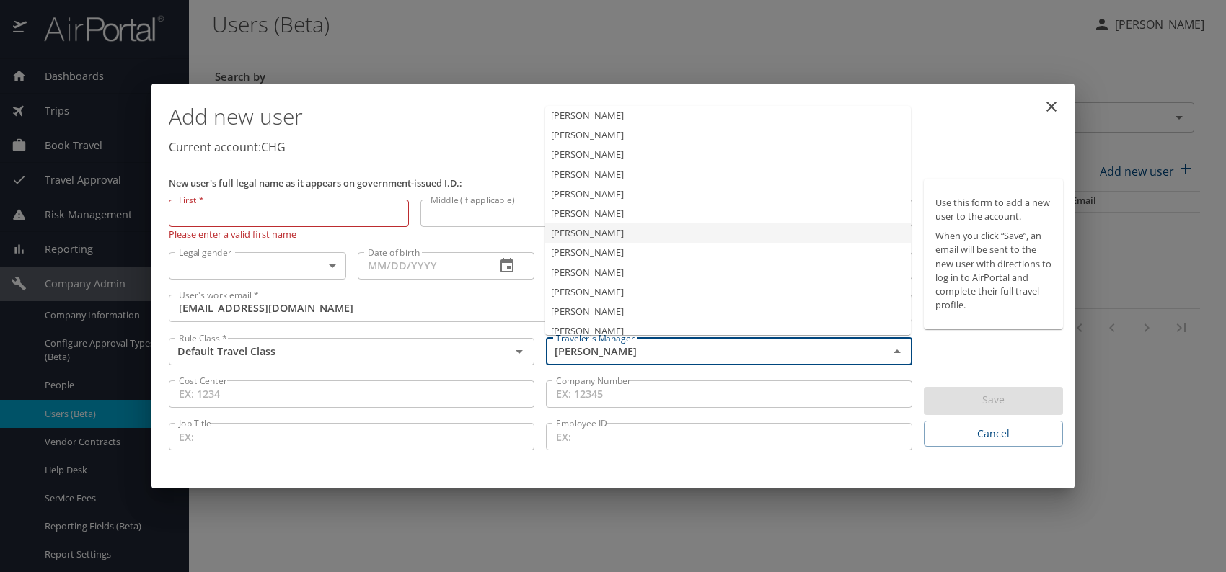
click at [616, 234] on li "Jeffery Bitton" at bounding box center [728, 233] width 366 height 19
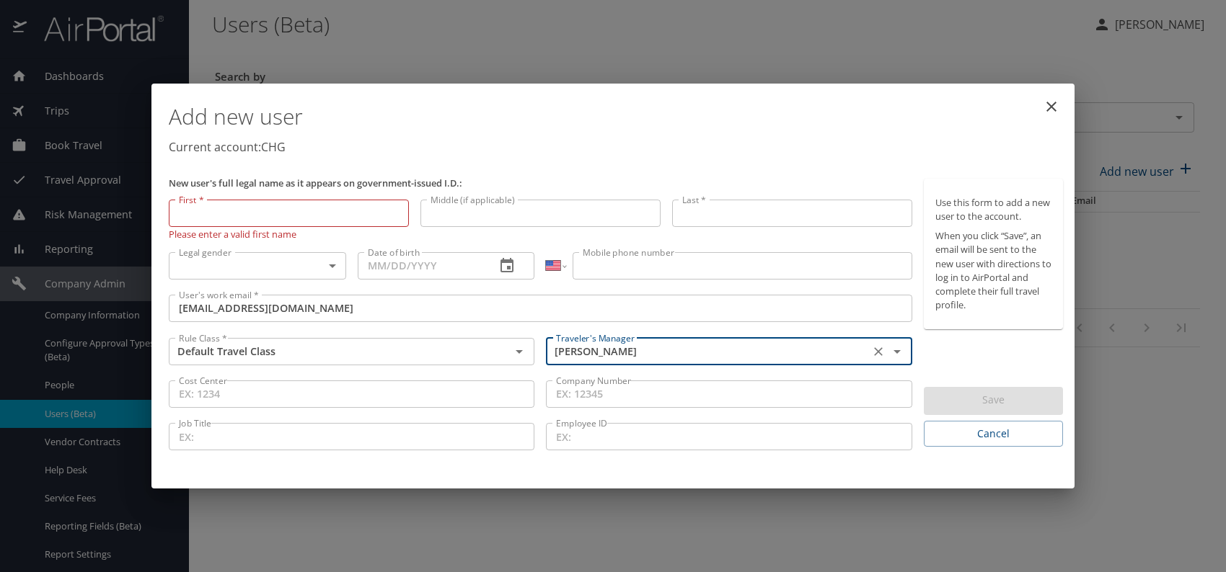
type input "Jeffery Bitton"
click at [299, 257] on body "Dashboards AirPortal 360™ Manager My Travel Dashboard Trips Airtinerary® Lookup…" at bounding box center [613, 286] width 1226 height 572
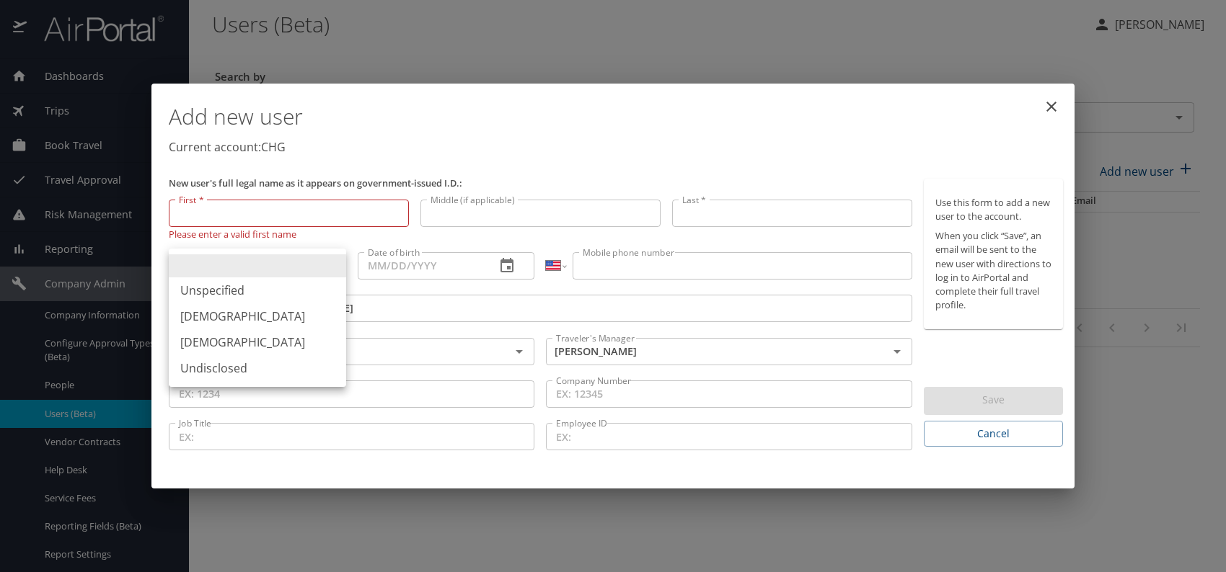
click at [231, 312] on li "Male" at bounding box center [257, 317] width 177 height 26
type input "Male"
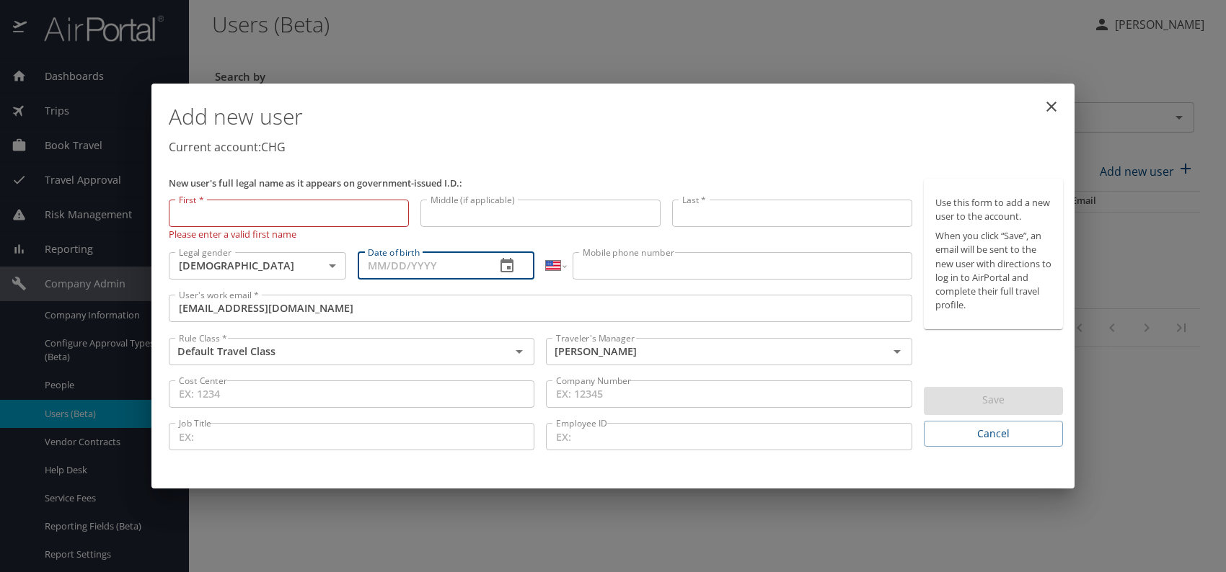
click at [393, 270] on input "Date of birth" at bounding box center [421, 265] width 127 height 27
type input "05/27/1963"
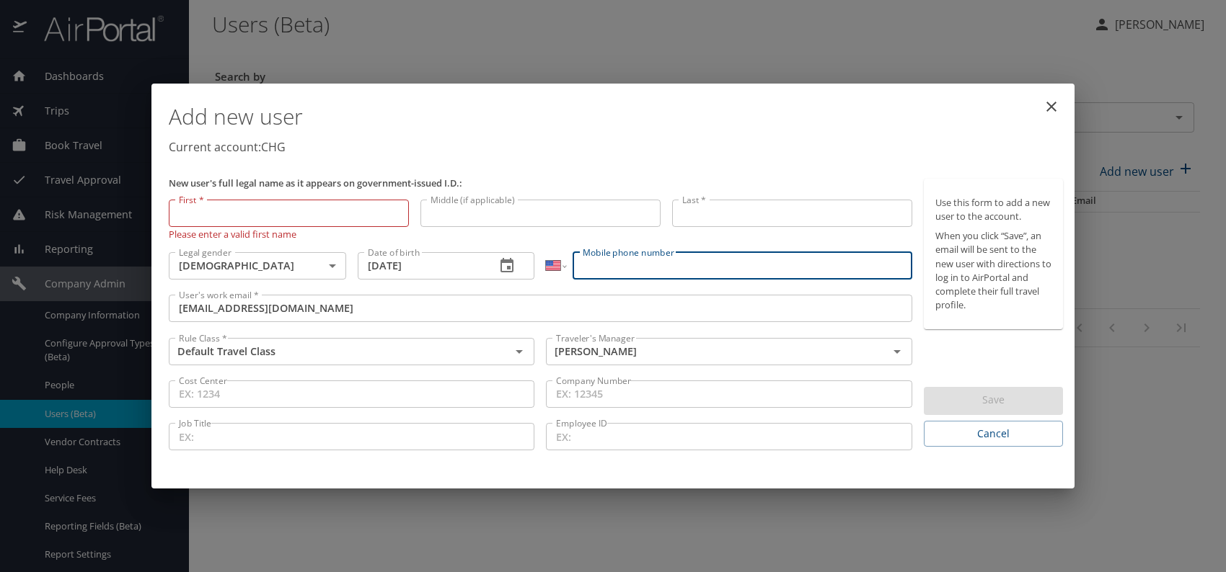
paste input "(802) 535-8587"
type input "(802) 535-8587"
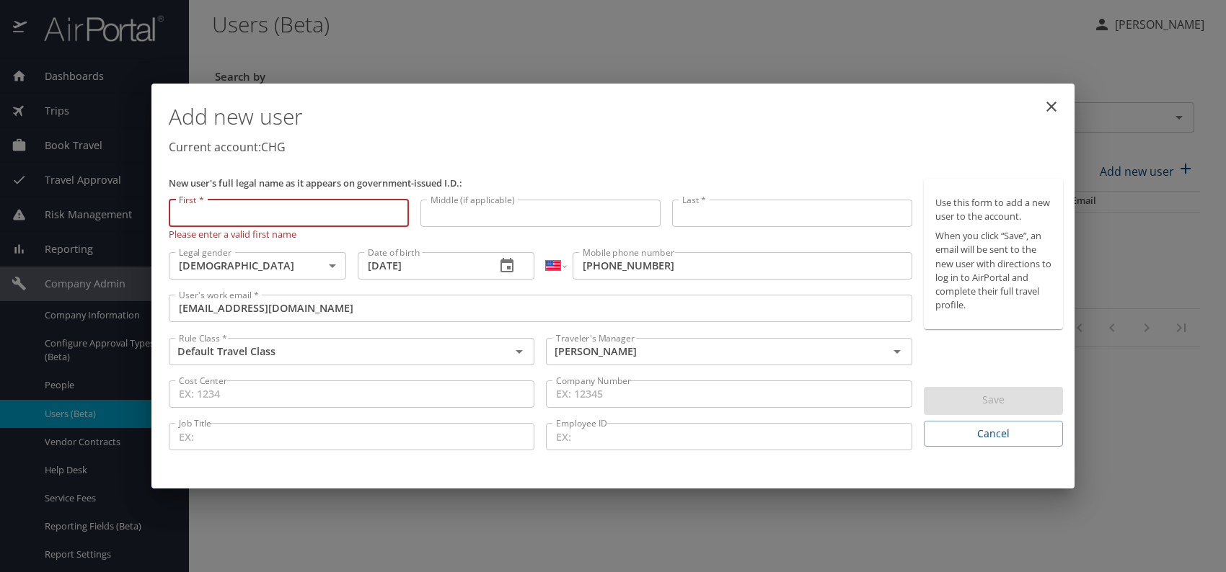
paste input "Scott Brody"
drag, startPoint x: 204, startPoint y: 212, endPoint x: 348, endPoint y: 223, distance: 143.9
click at [348, 223] on input "Scott Brody" at bounding box center [289, 213] width 240 height 27
type input "Scott"
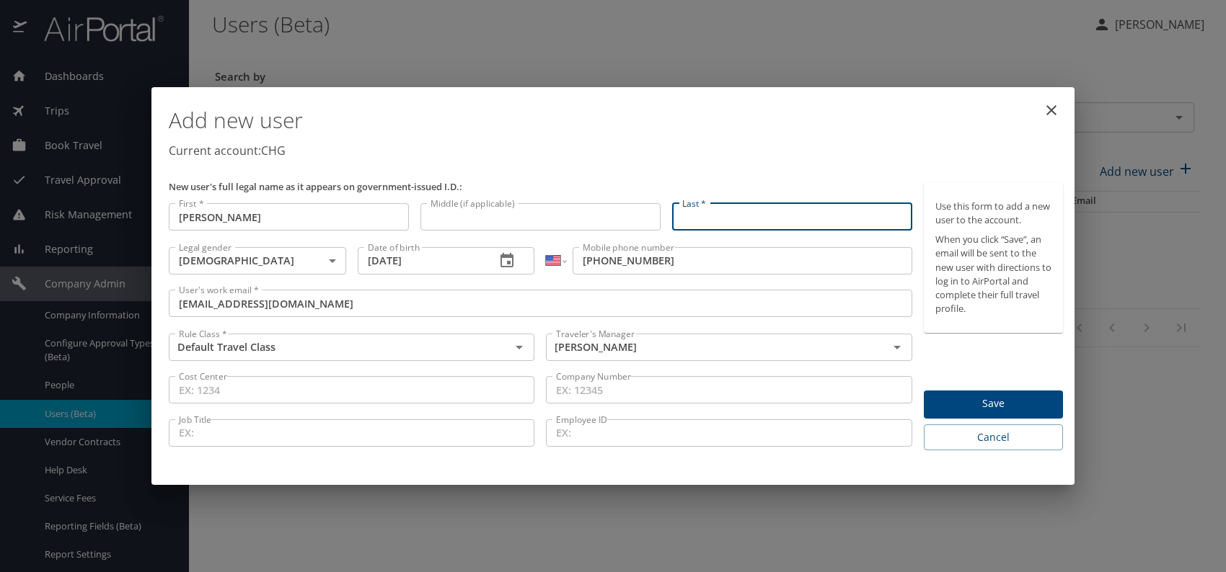
paste input "Scott Brody"
click at [712, 213] on input "Scott Brody" at bounding box center [792, 216] width 240 height 27
type input "Brody"
click at [803, 165] on div "Add new user Current account: CHG" at bounding box center [616, 135] width 906 height 84
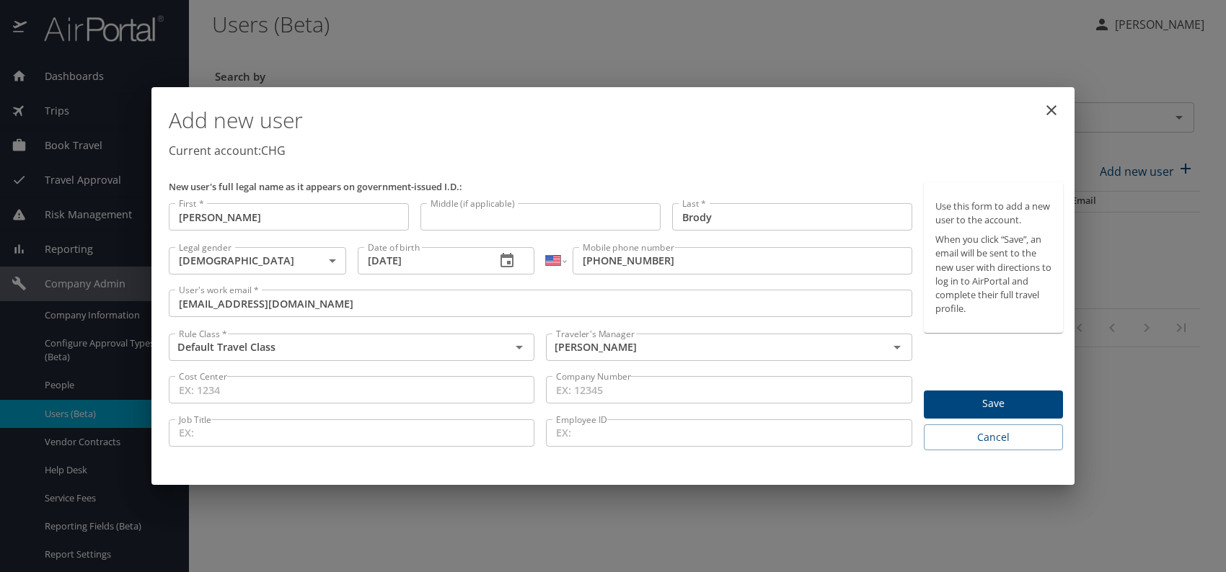
click at [974, 396] on span "Save" at bounding box center [993, 404] width 116 height 18
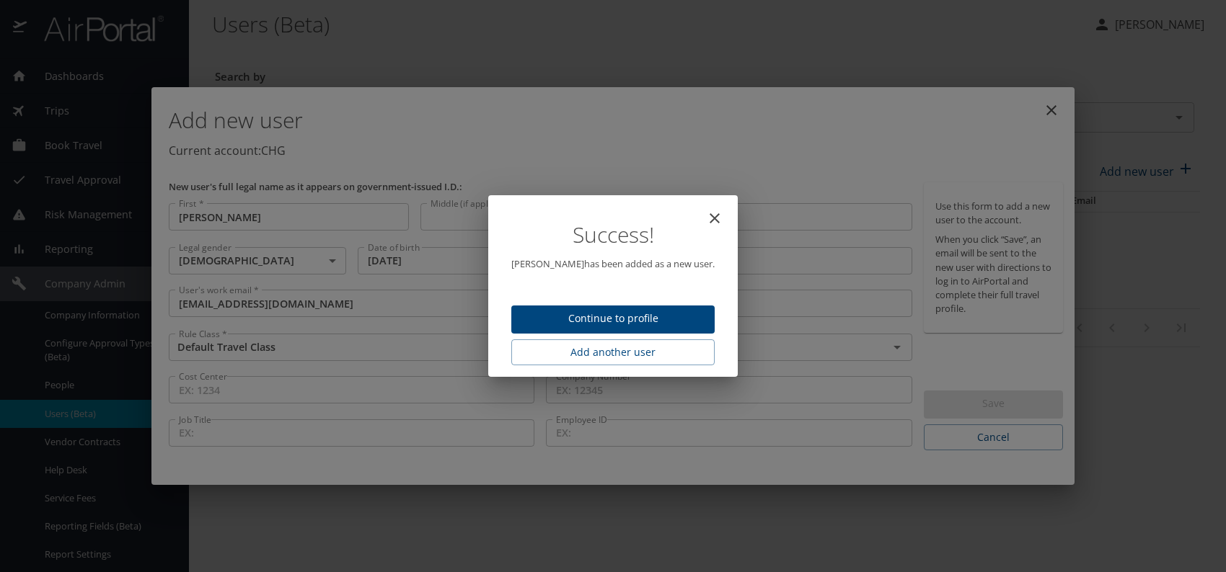
click at [648, 322] on span "Continue to profile" at bounding box center [613, 319] width 180 height 18
select select "US"
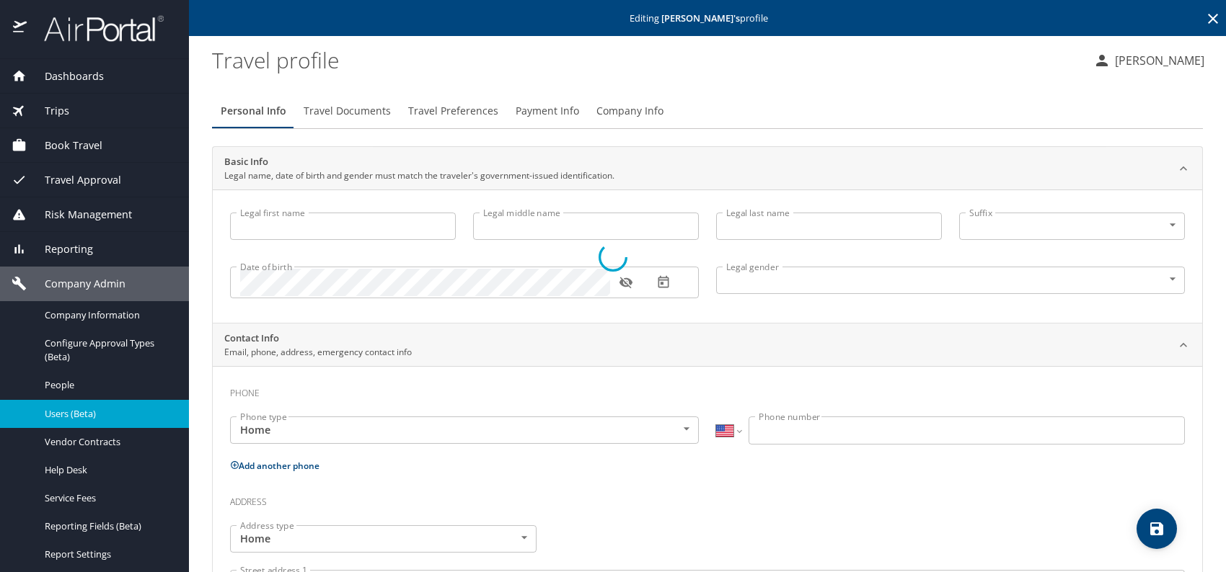
type input "Scott"
type input "Brody"
type input "Male"
select select "US"
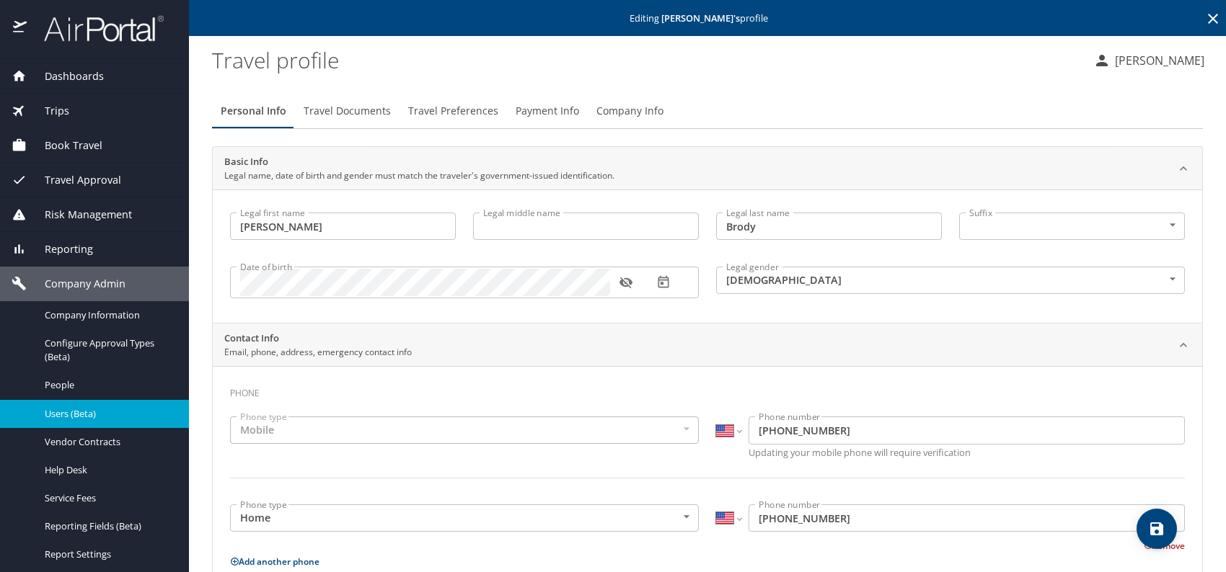
click at [1157, 527] on icon "save" at bounding box center [1156, 529] width 13 height 13
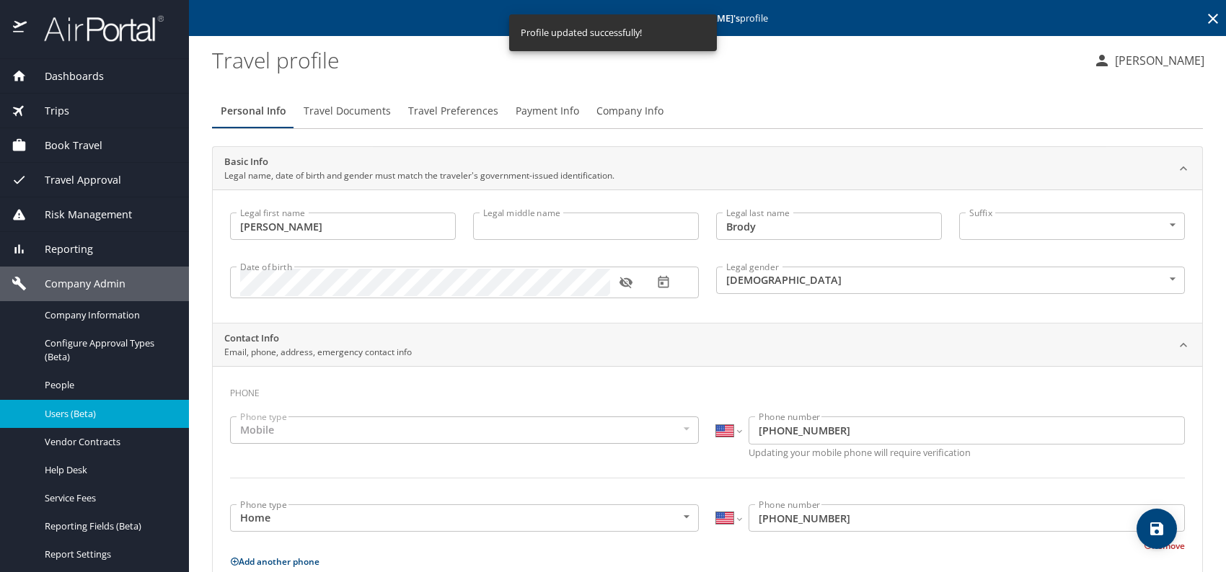
select select "US"
click at [72, 417] on span "Users (Beta)" at bounding box center [108, 414] width 127 height 14
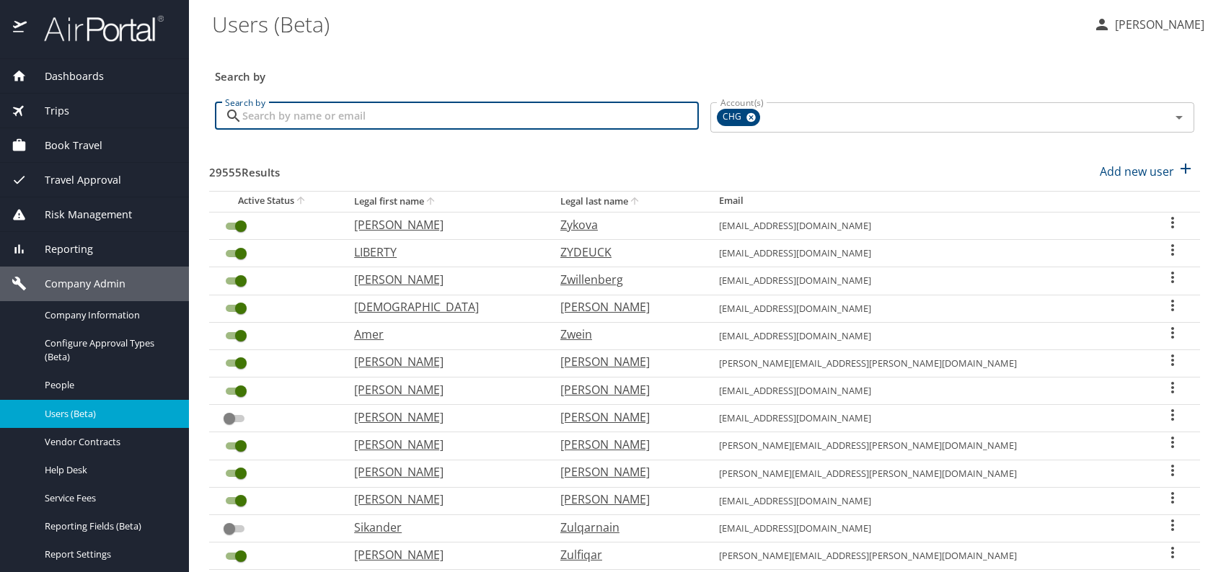
paste input "matt8152@gmail.com"
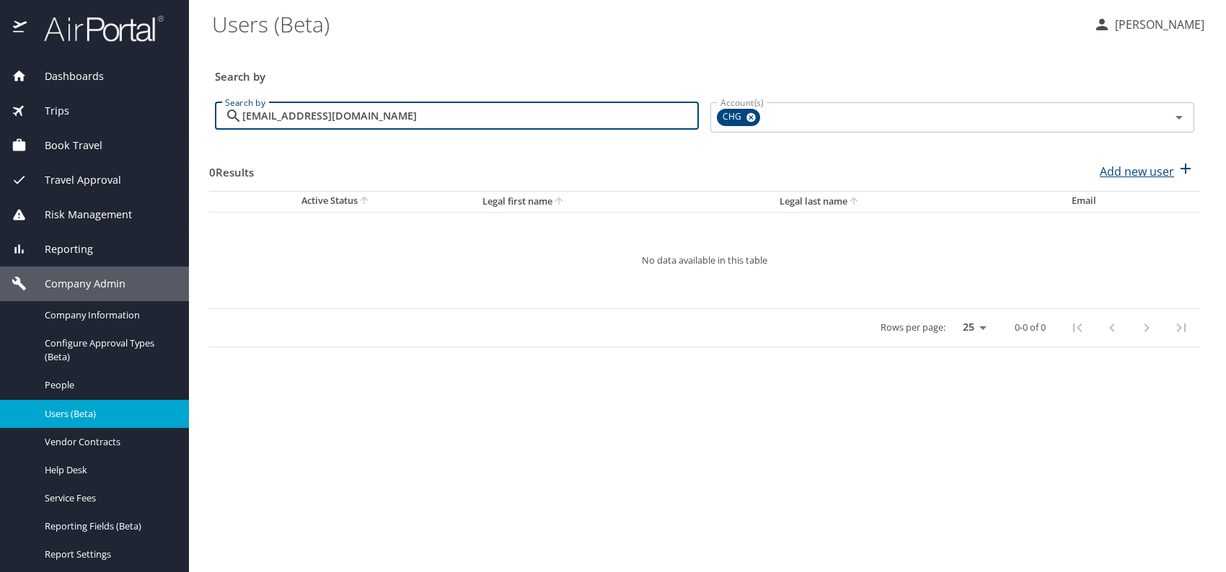
type input "matt8152@gmail.com"
click at [1136, 172] on p "Add new user" at bounding box center [1137, 171] width 74 height 17
select select "US"
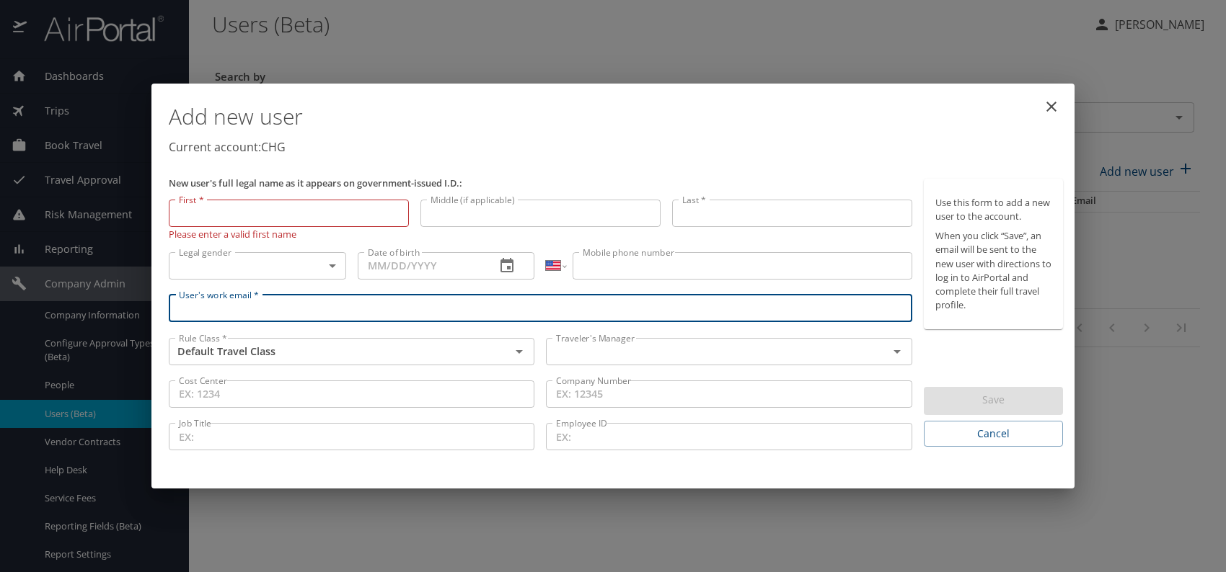
paste input "matt8152@gmail.com"
type input "matt8152@gmail.com"
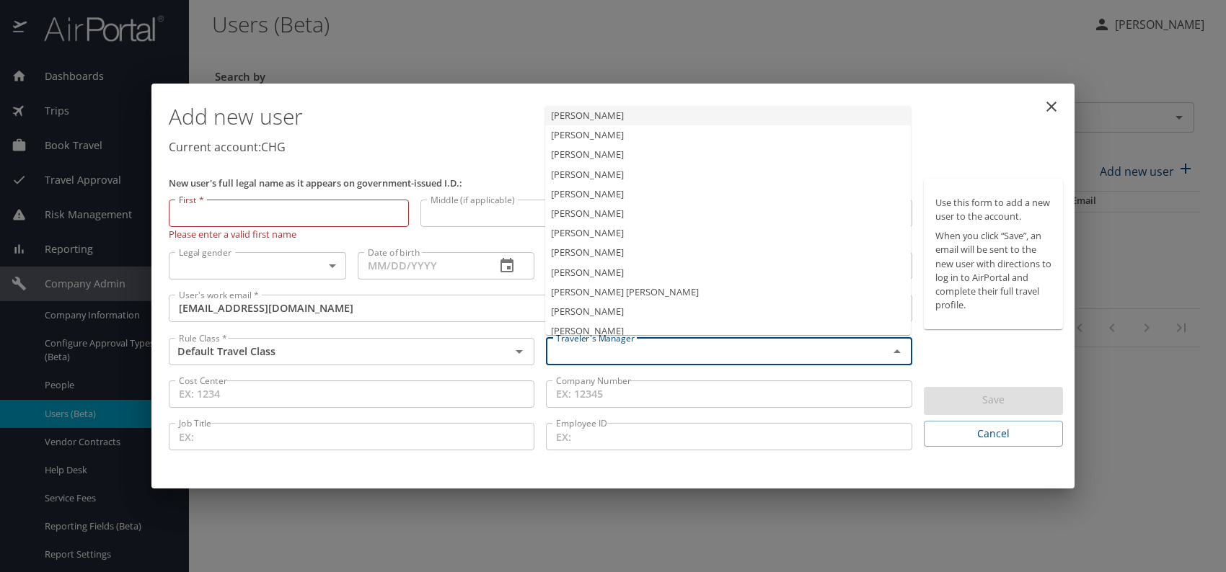
click at [618, 359] on input "text" at bounding box center [707, 351] width 314 height 19
click at [607, 237] on li "Jeffery Bitton" at bounding box center [728, 233] width 366 height 19
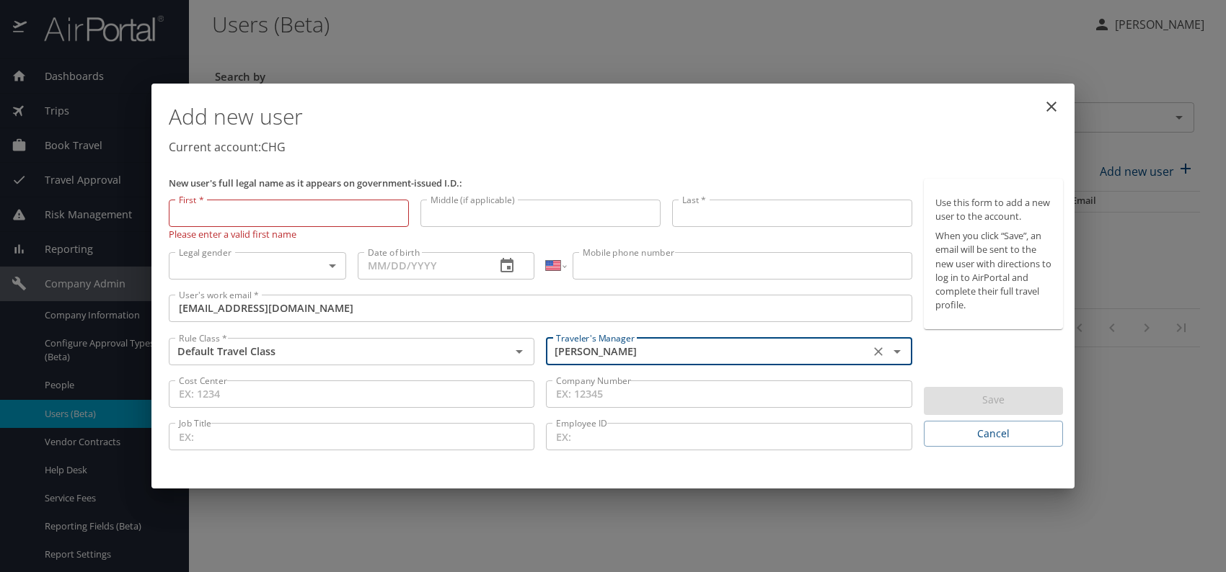
type input "Jeffery Bitton"
click at [321, 271] on body "Dashboards AirPortal 360™ Manager My Travel Dashboard Trips Airtinerary® Lookup…" at bounding box center [613, 286] width 1226 height 572
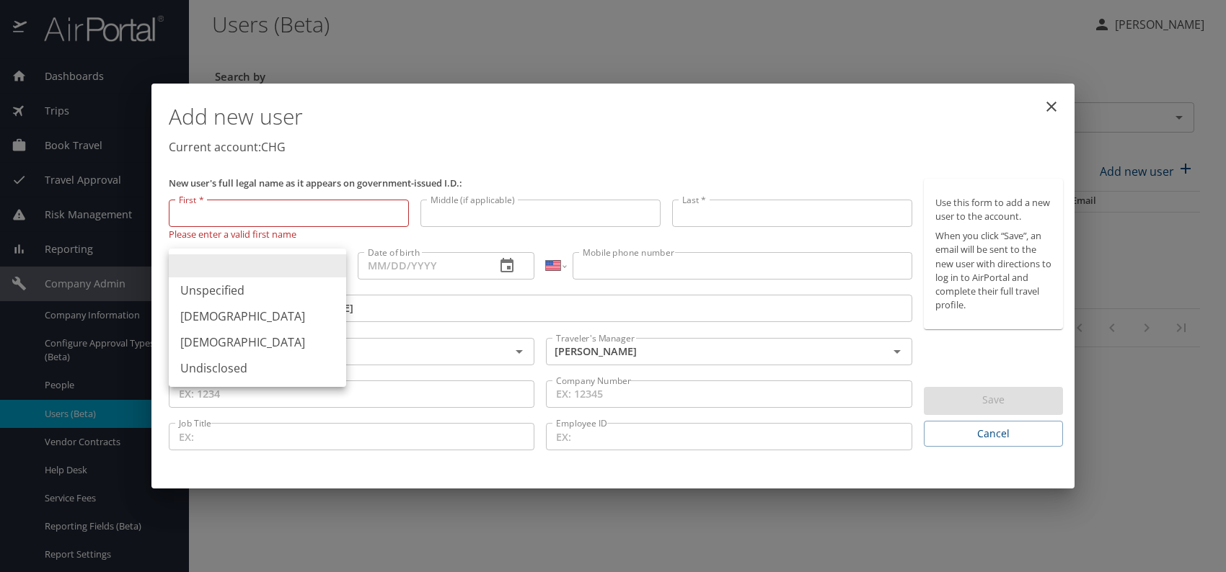
drag, startPoint x: 221, startPoint y: 316, endPoint x: 256, endPoint y: 311, distance: 35.0
click at [221, 317] on li "Male" at bounding box center [257, 317] width 177 height 26
type input "Male"
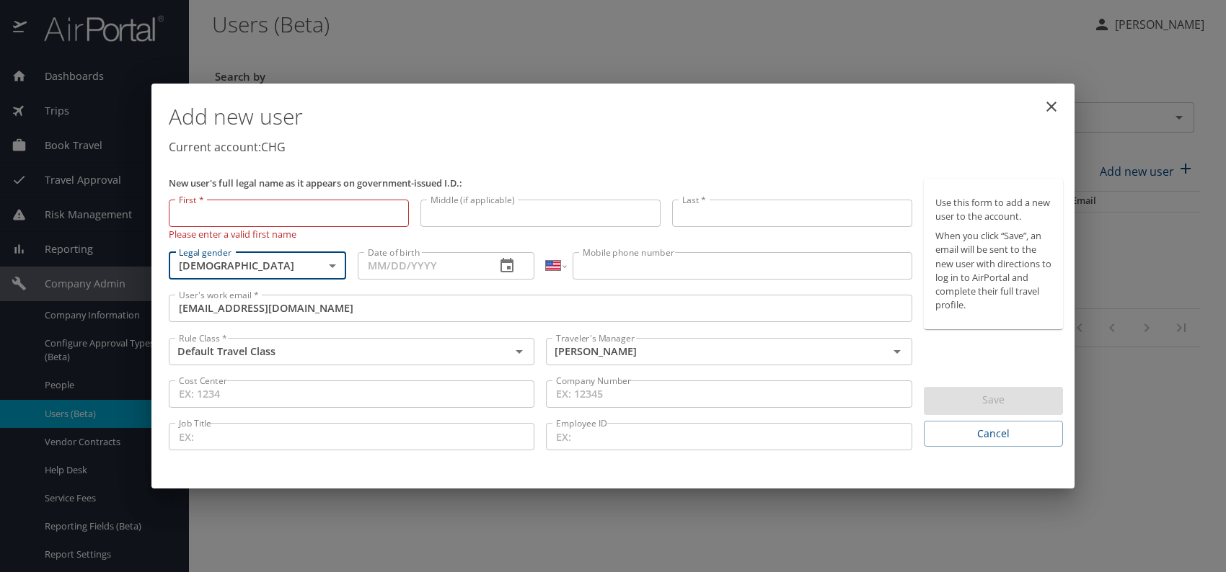
click at [413, 268] on input "Date of birth" at bounding box center [421, 265] width 127 height 27
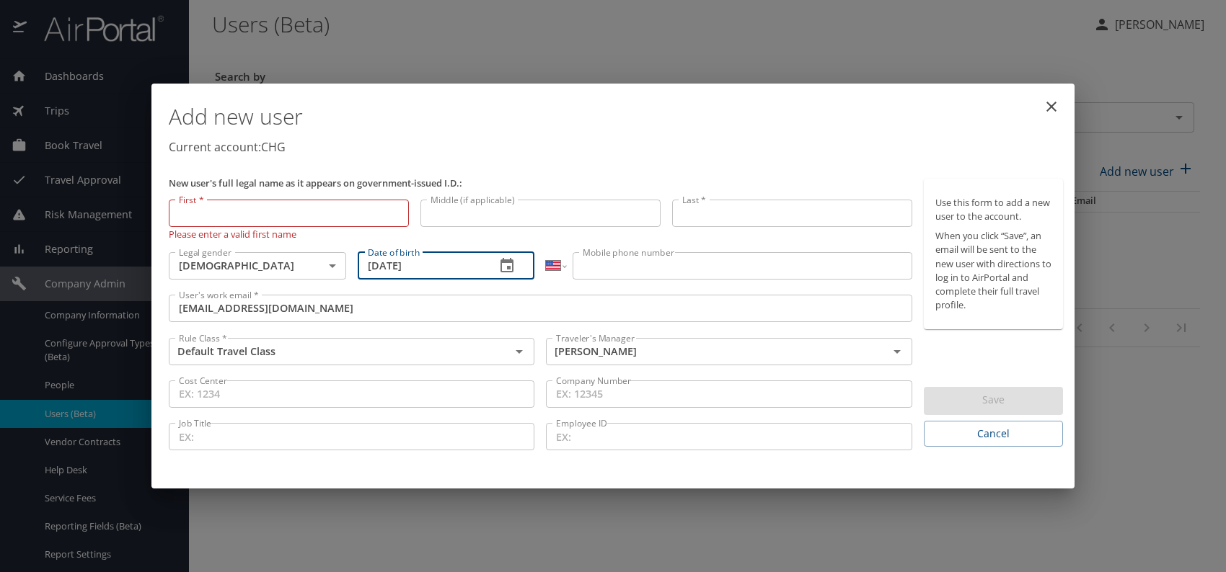
type input "08/01/1952"
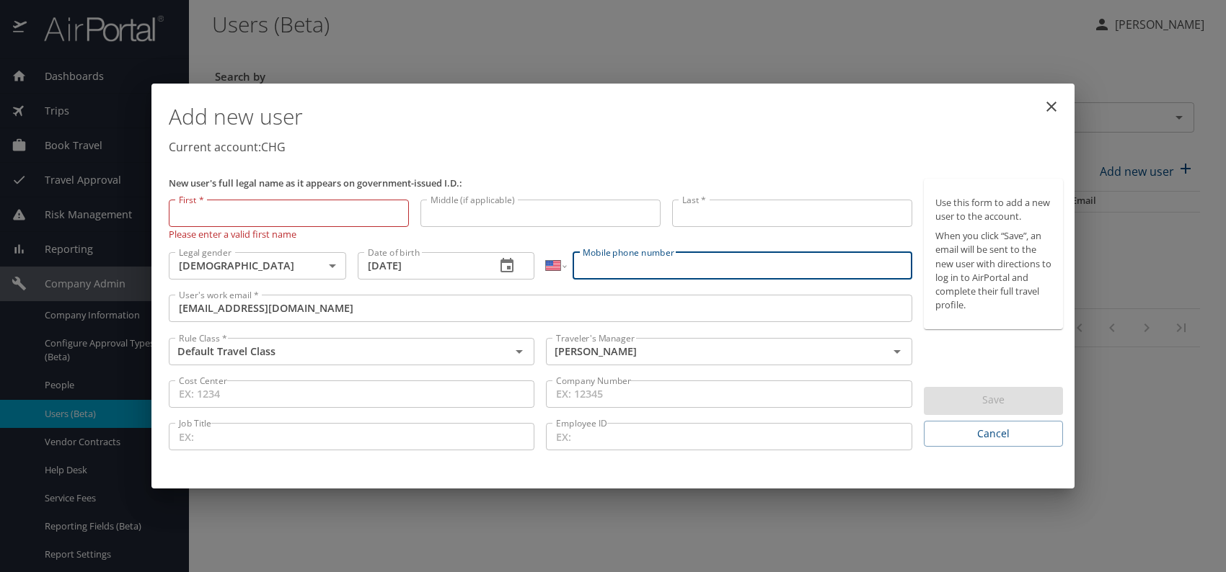
paste input "(651) 341-9114"
type input "(651) 341-9114"
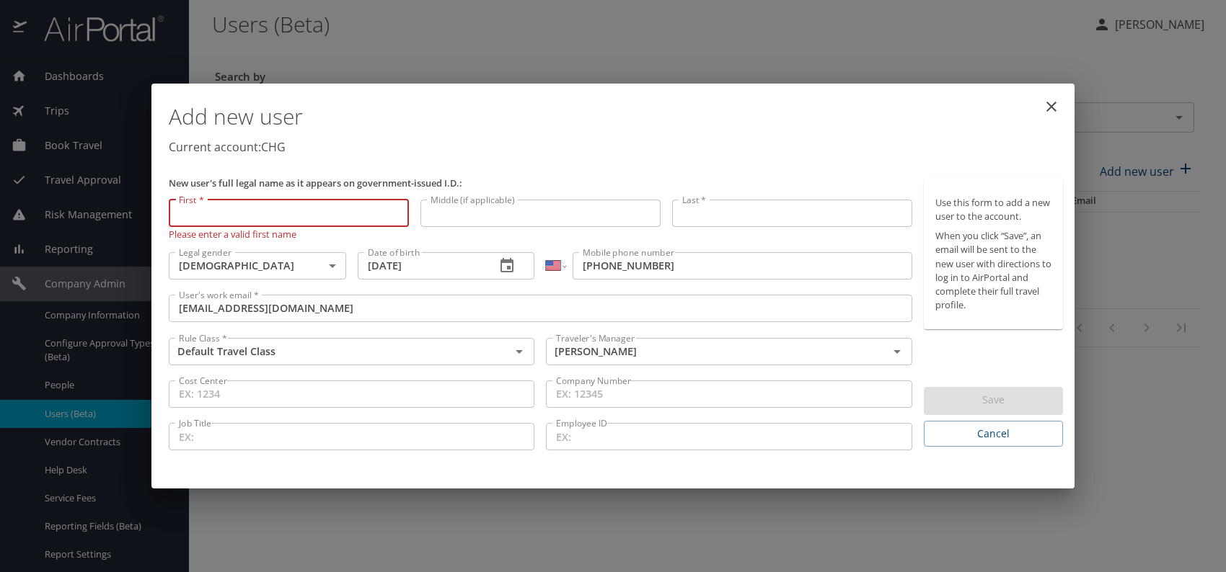
paste input "Matthew Anderson"
click at [204, 212] on input "Matthew Anderson" at bounding box center [289, 213] width 240 height 27
drag, startPoint x: 225, startPoint y: 215, endPoint x: 414, endPoint y: 221, distance: 189.0
click at [404, 215] on input "Matthew Anderson" at bounding box center [289, 213] width 240 height 27
type input "Matthew"
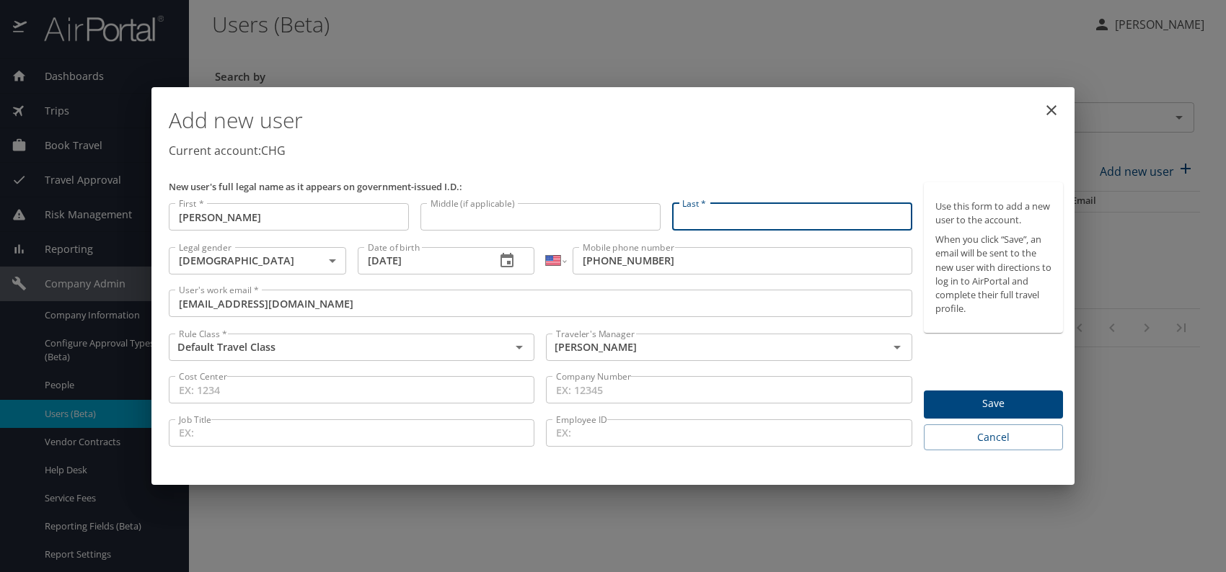
paste input "Matthew Anderson"
click at [754, 216] on input "Matthew Anderson" at bounding box center [792, 216] width 240 height 27
type input "Anderson"
click at [730, 126] on h1 "Add new user" at bounding box center [616, 120] width 894 height 43
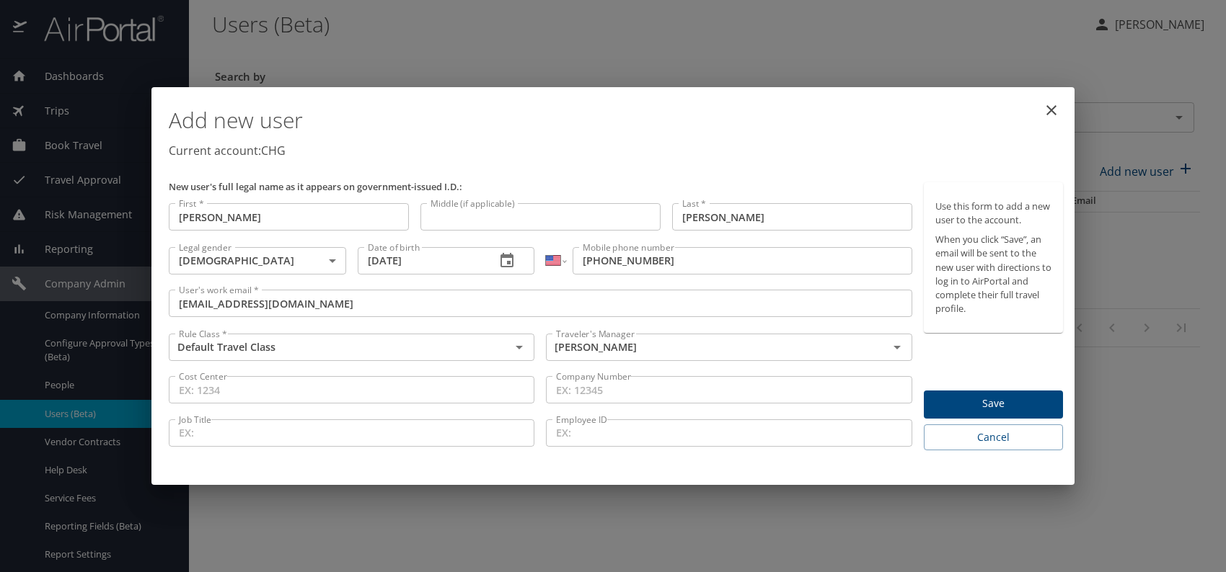
click at [975, 396] on span "Save" at bounding box center [993, 404] width 116 height 18
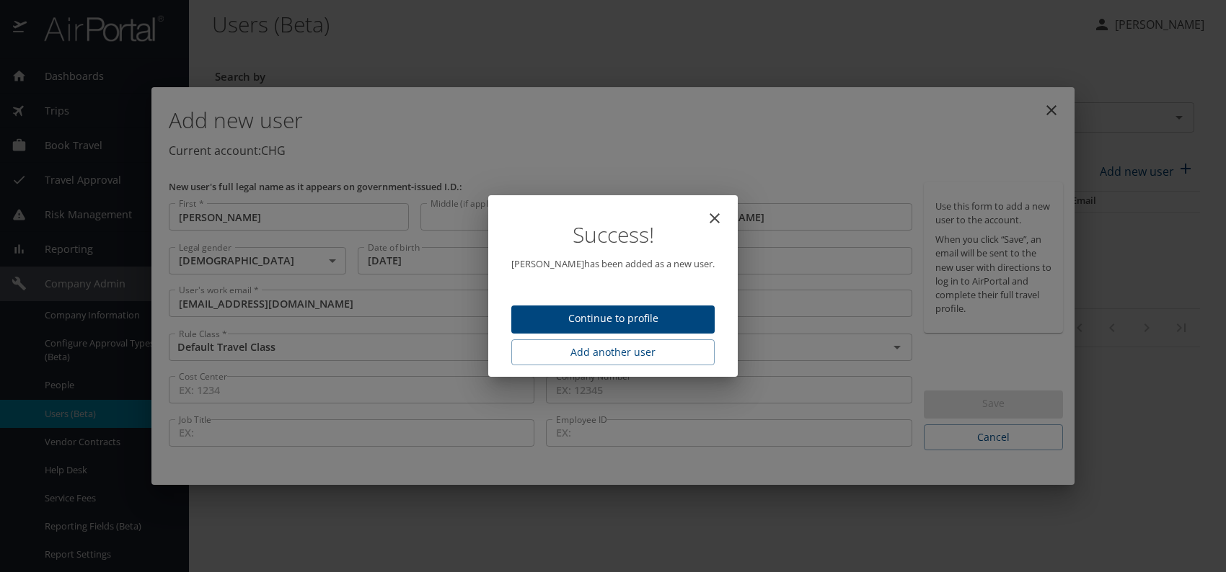
click at [666, 314] on span "Continue to profile" at bounding box center [613, 319] width 180 height 18
select select "US"
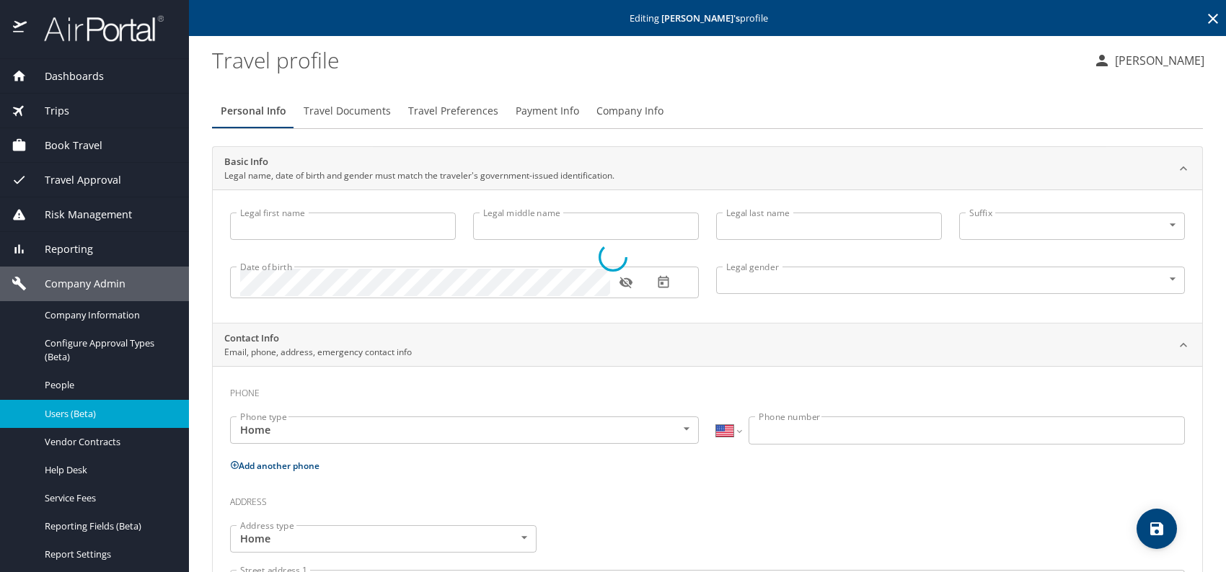
type input "Matthew"
type input "Anderson"
type input "Male"
select select "US"
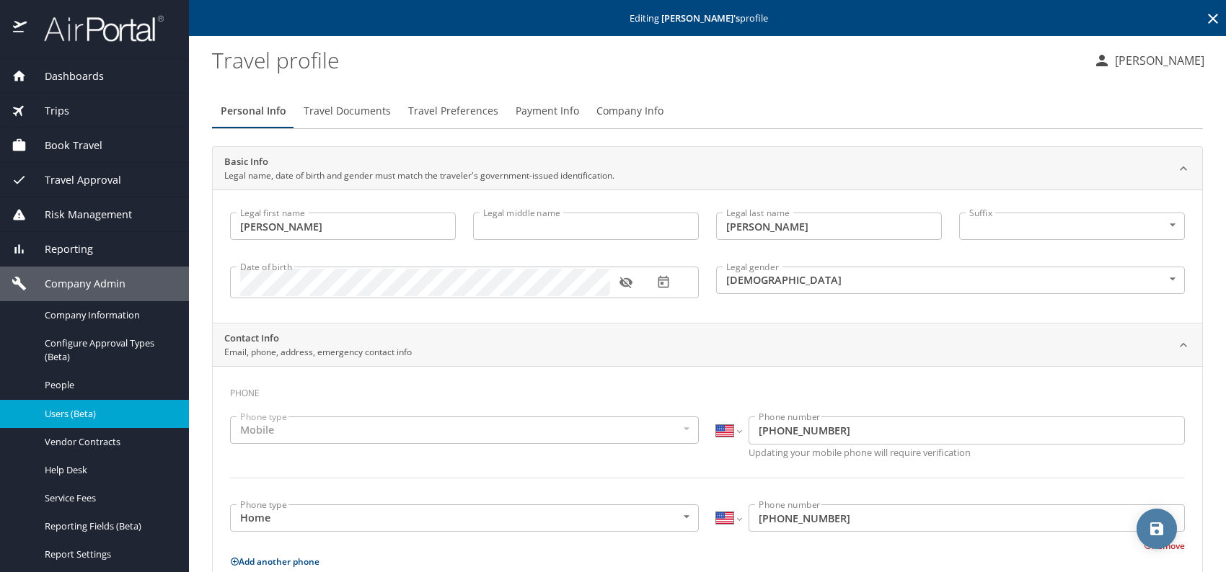
click at [1154, 529] on icon "save" at bounding box center [1156, 529] width 13 height 13
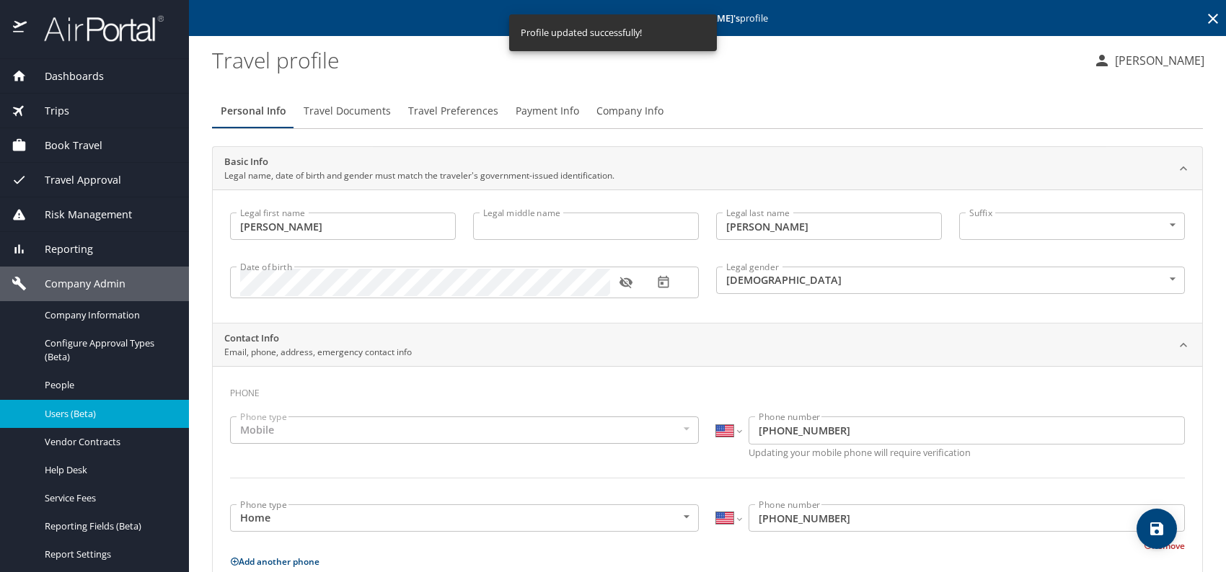
select select "US"
click at [98, 409] on span "Users (Beta)" at bounding box center [108, 414] width 127 height 14
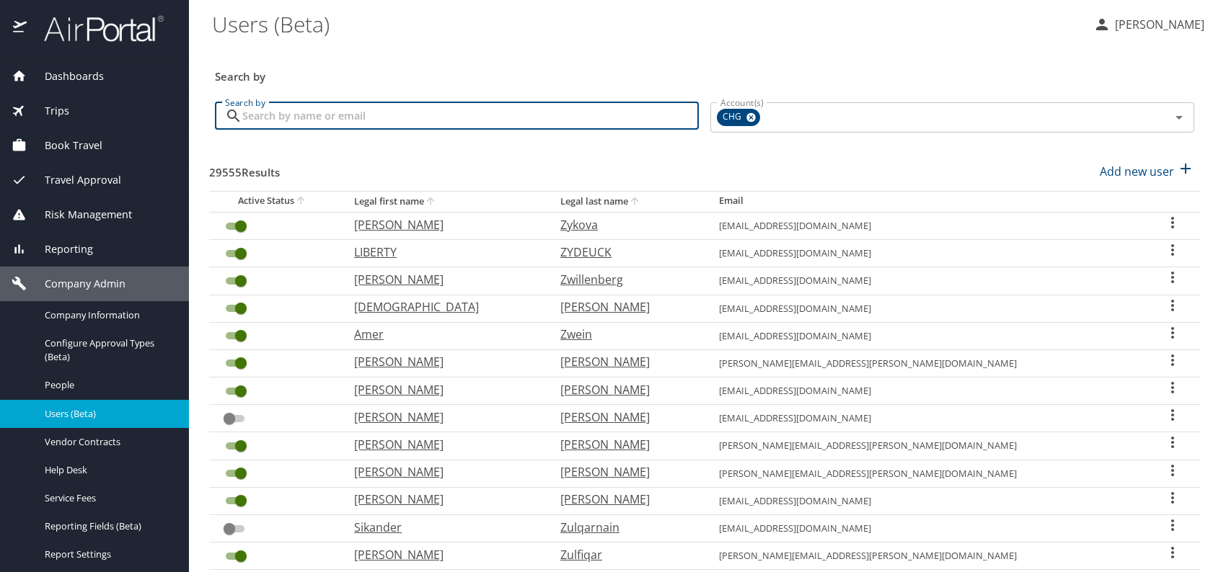
paste input "ajmalik46805@med.lecom.edu"
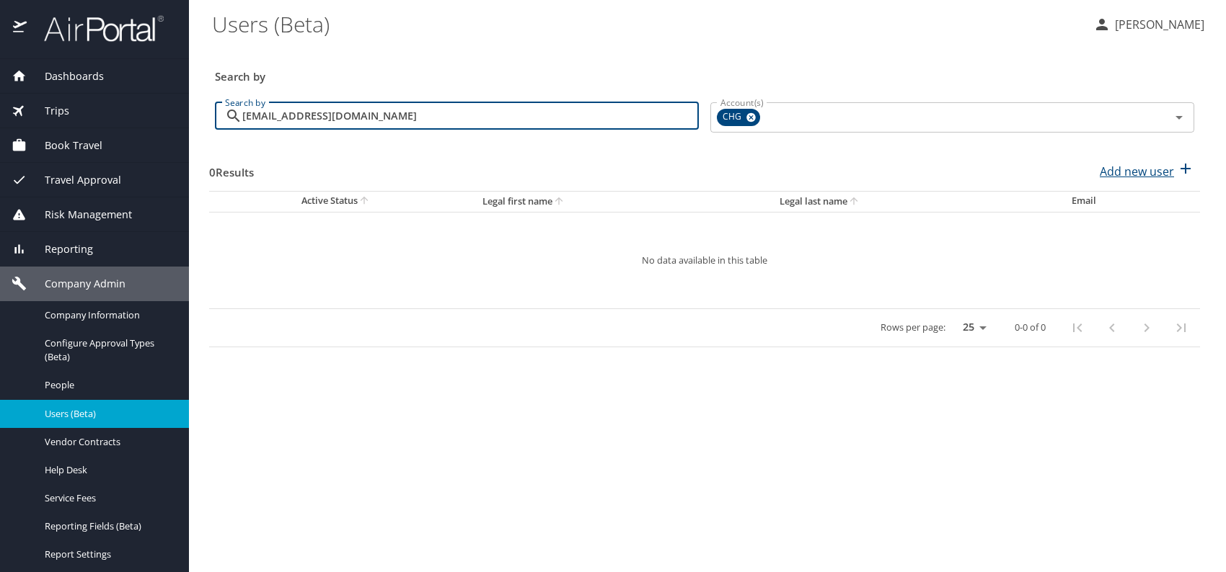
type input "ajmalik46805@med.lecom.edu"
click at [1134, 177] on p "Add new user" at bounding box center [1137, 171] width 74 height 17
select select "US"
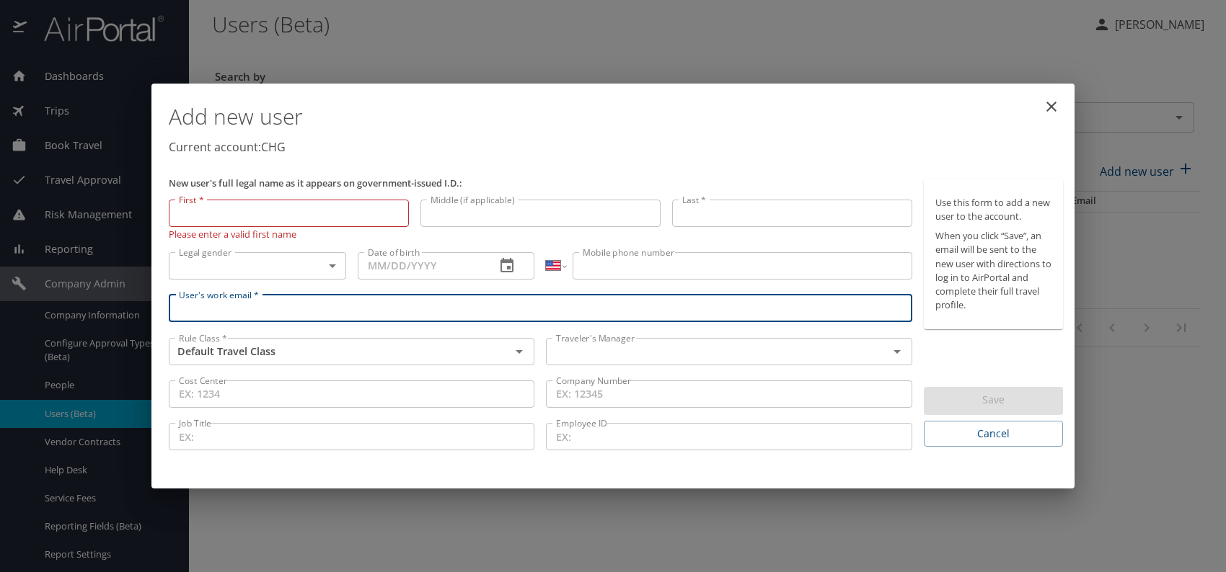
paste input "ajmalik46805@med.lecom.edu"
type input "ajmalik46805@med.lecom.edu"
click at [609, 352] on input "text" at bounding box center [707, 351] width 314 height 19
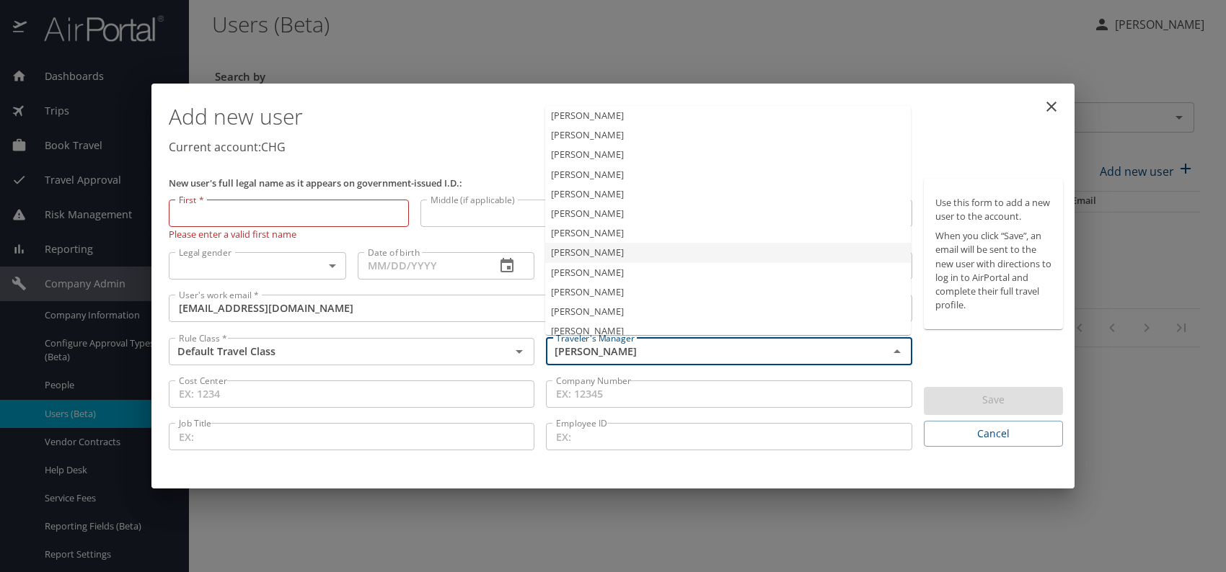
click at [605, 234] on li "Jeffery Bitton" at bounding box center [728, 233] width 366 height 19
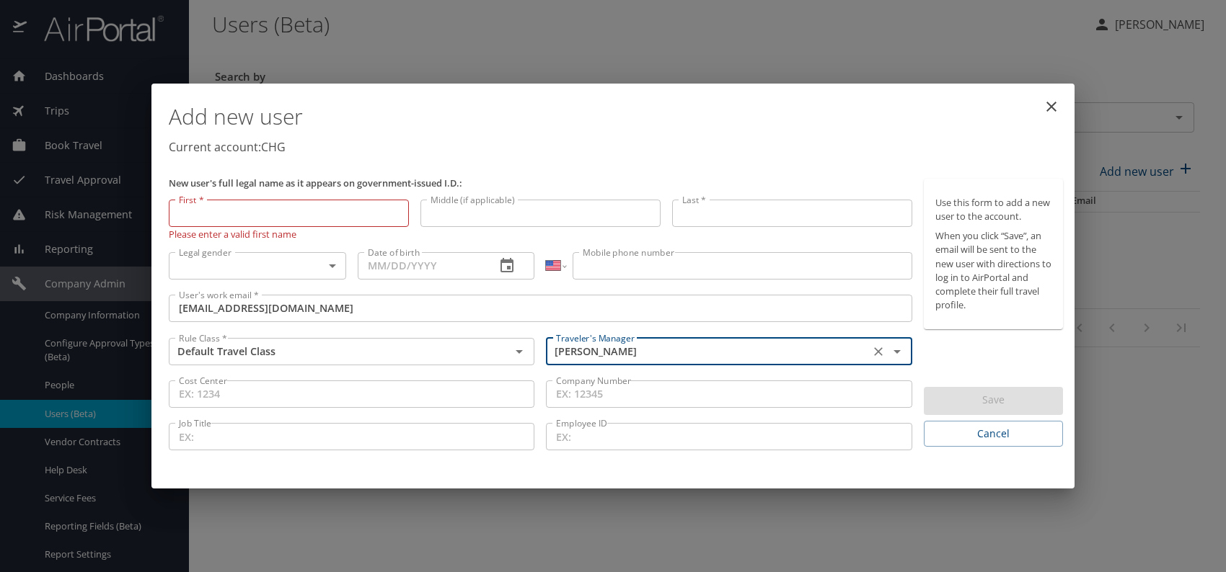
type input "Jeffery Bitton"
click at [311, 270] on body "Dashboards AirPortal 360™ Manager My Travel Dashboard Trips Airtinerary® Lookup…" at bounding box center [613, 286] width 1226 height 572
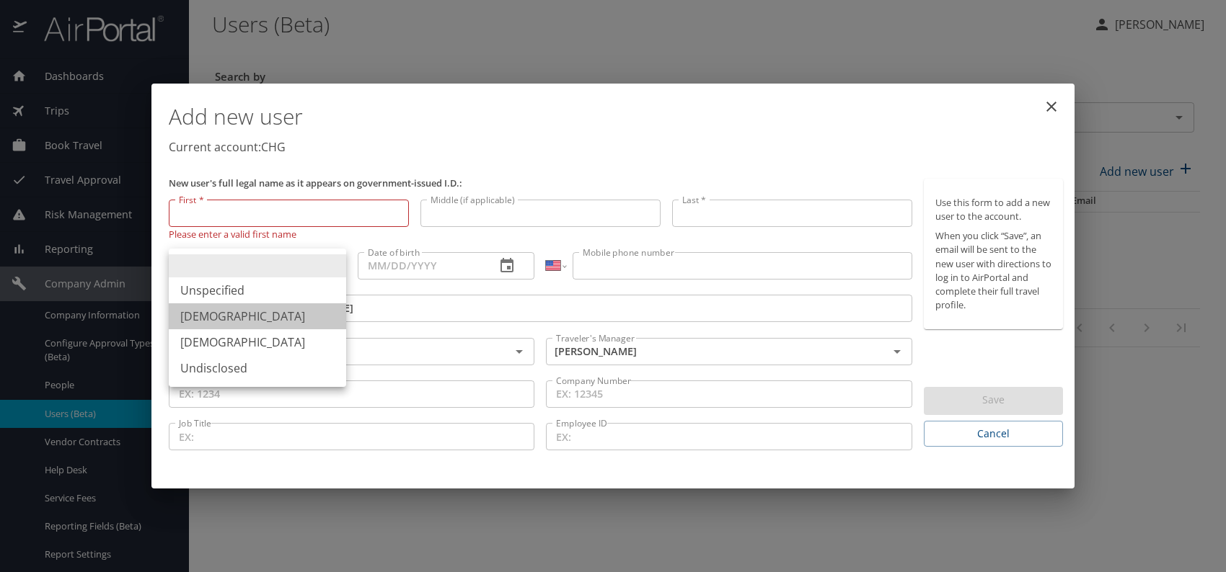
click at [215, 318] on li "Male" at bounding box center [257, 317] width 177 height 26
type input "Male"
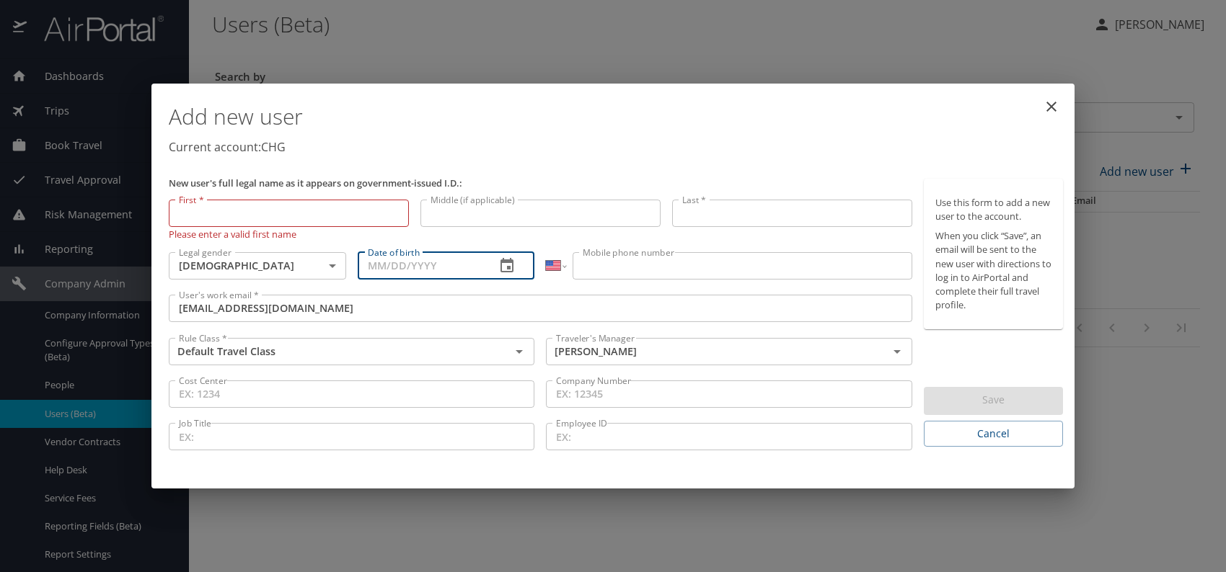
click at [404, 267] on input "Date of birth" at bounding box center [421, 265] width 127 height 27
type input "06/06/1995"
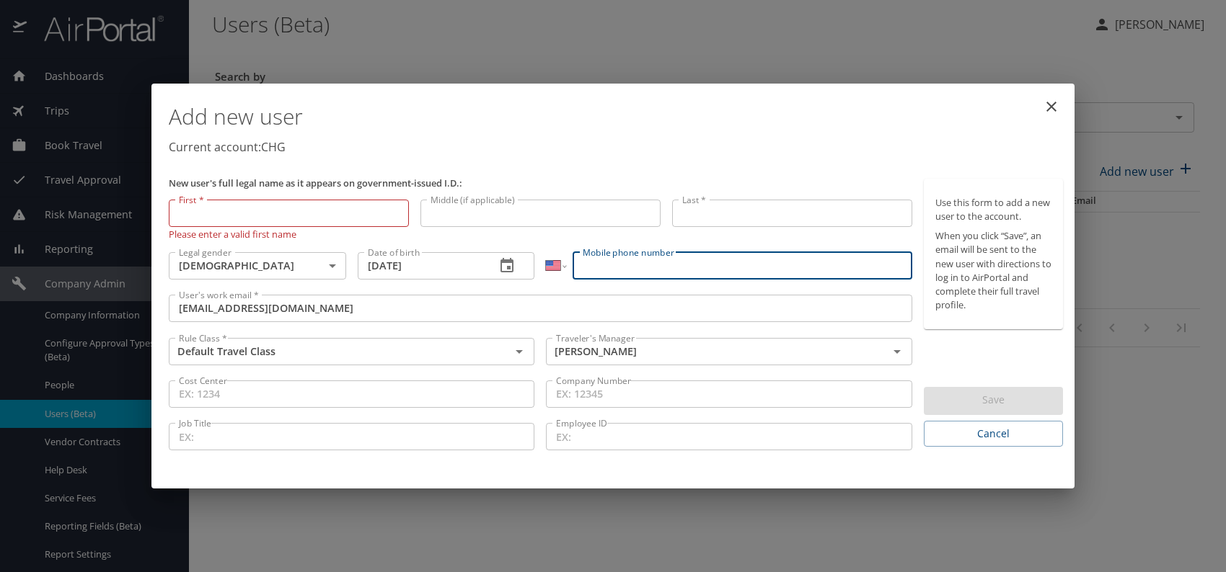
paste input "(845) 238-9675"
type input "(845) 238-9675"
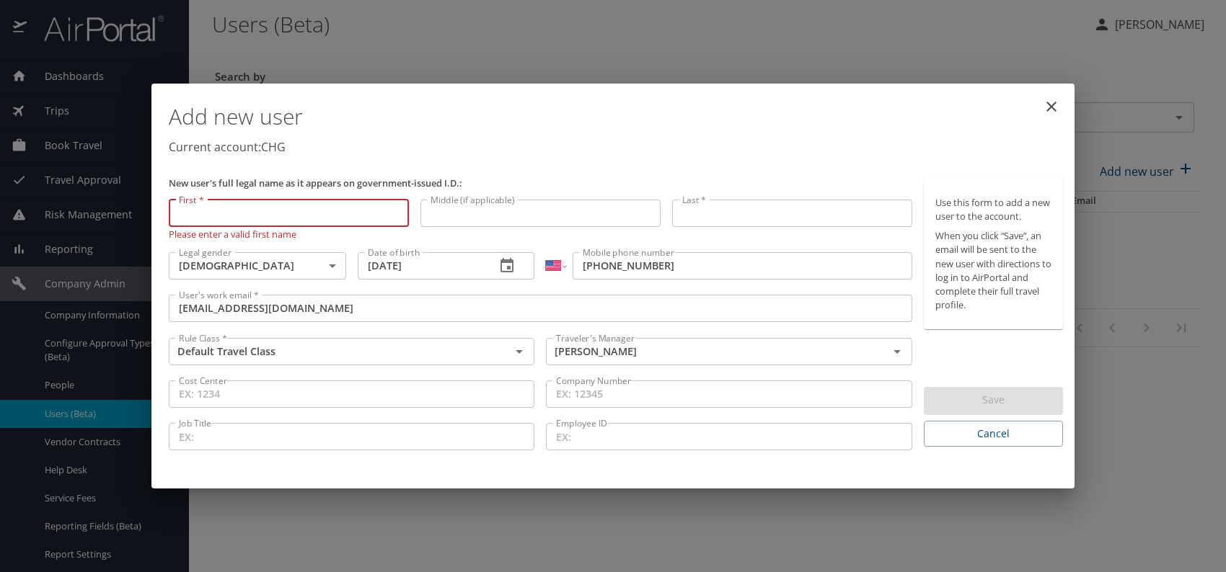
paste input "Amaar Malik"
drag, startPoint x: 211, startPoint y: 211, endPoint x: 300, endPoint y: 209, distance: 88.7
click at [298, 206] on input "Amaar Malik" at bounding box center [289, 213] width 240 height 27
type input "Amaar"
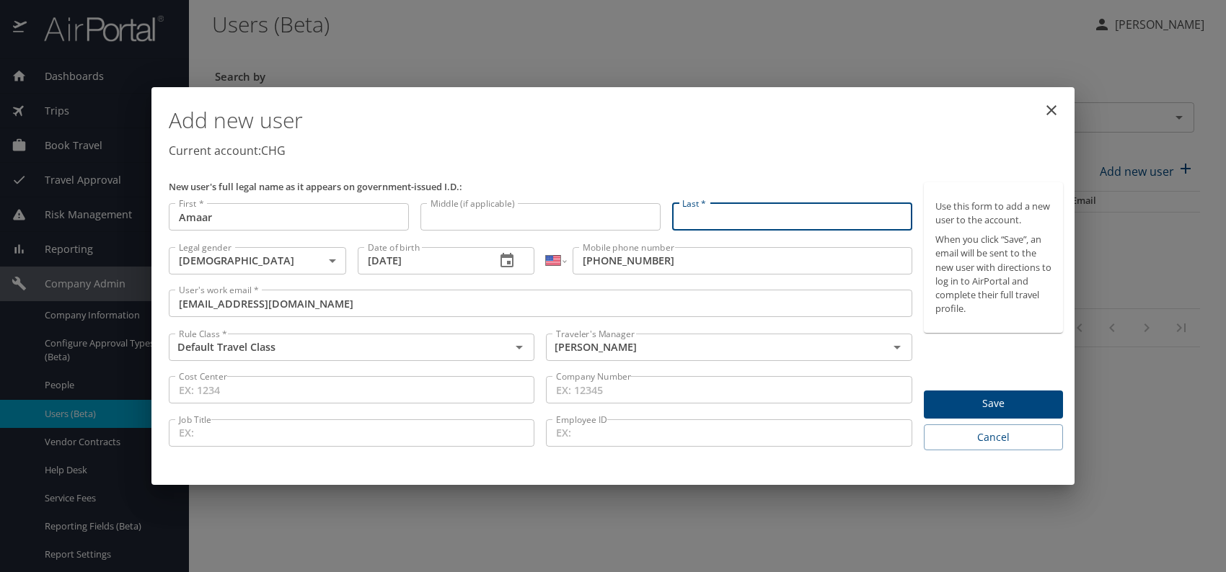
paste input "Amaar Malik"
click at [721, 216] on input "Amaar Malik" at bounding box center [792, 216] width 240 height 27
type input "Malik"
click at [774, 151] on p "Current account: CHG" at bounding box center [616, 150] width 894 height 17
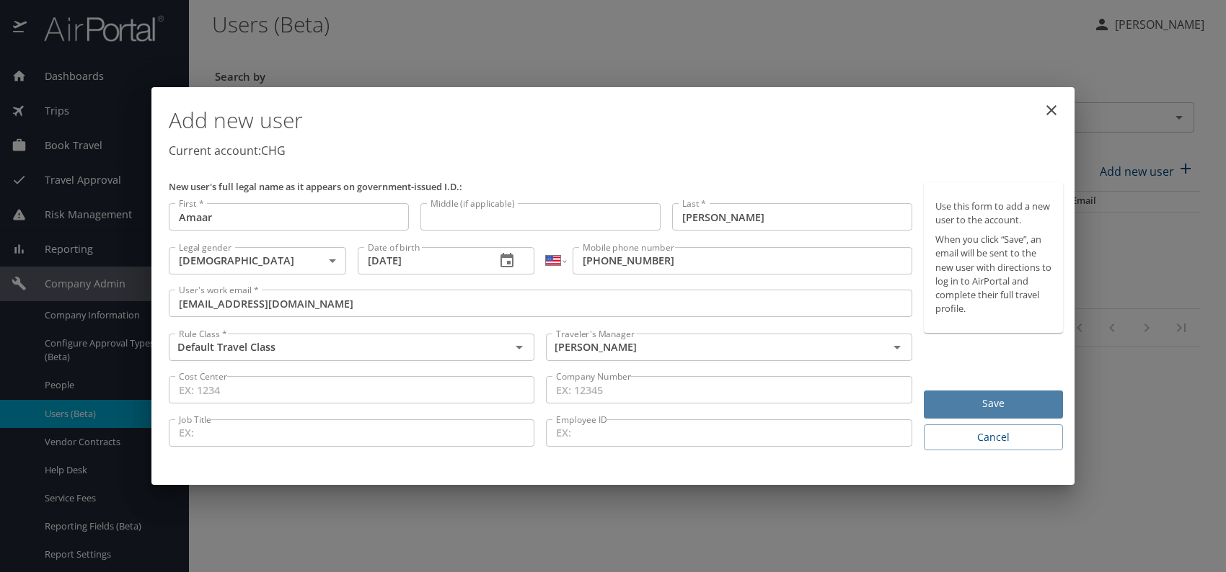
click at [971, 404] on span "Save" at bounding box center [993, 404] width 116 height 18
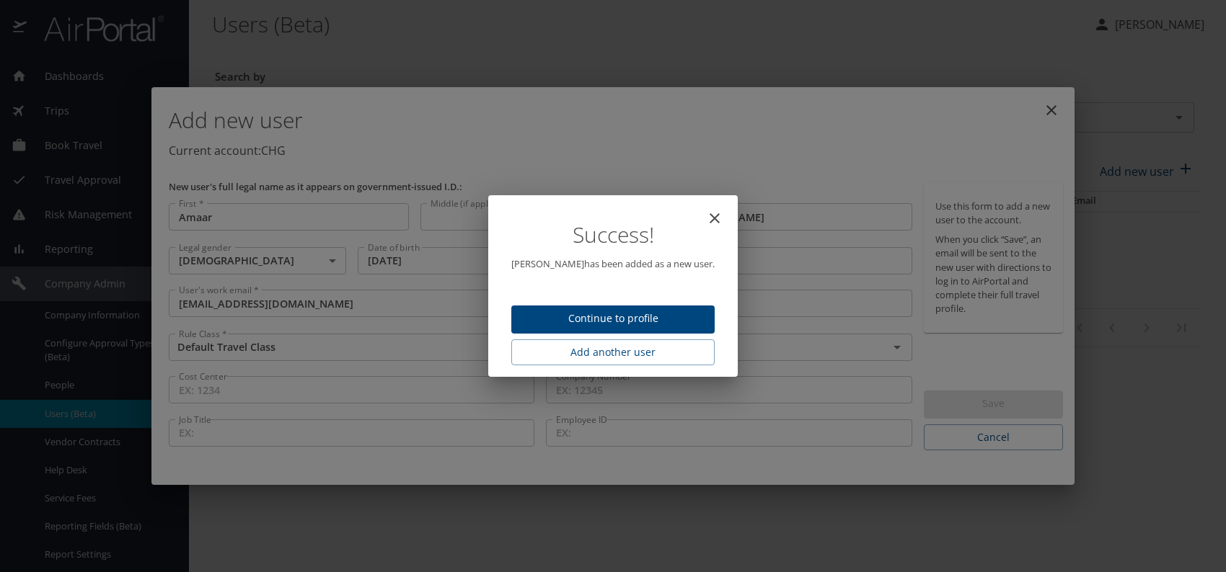
click at [587, 328] on button "Continue to profile" at bounding box center [612, 320] width 203 height 28
select select "US"
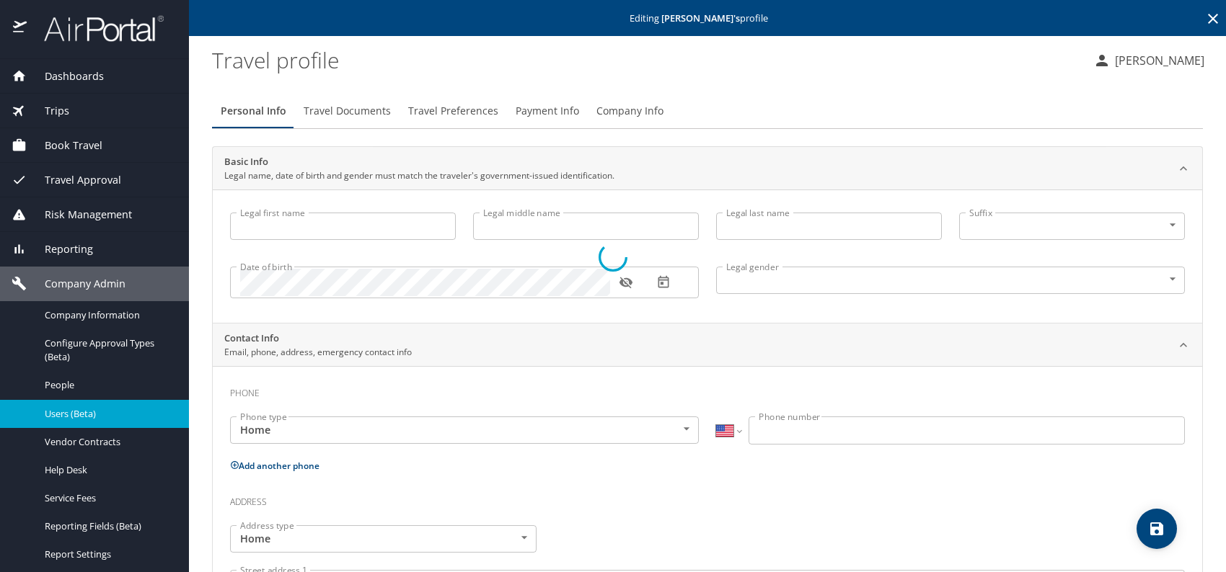
click at [342, 101] on button "Travel Documents" at bounding box center [347, 111] width 105 height 35
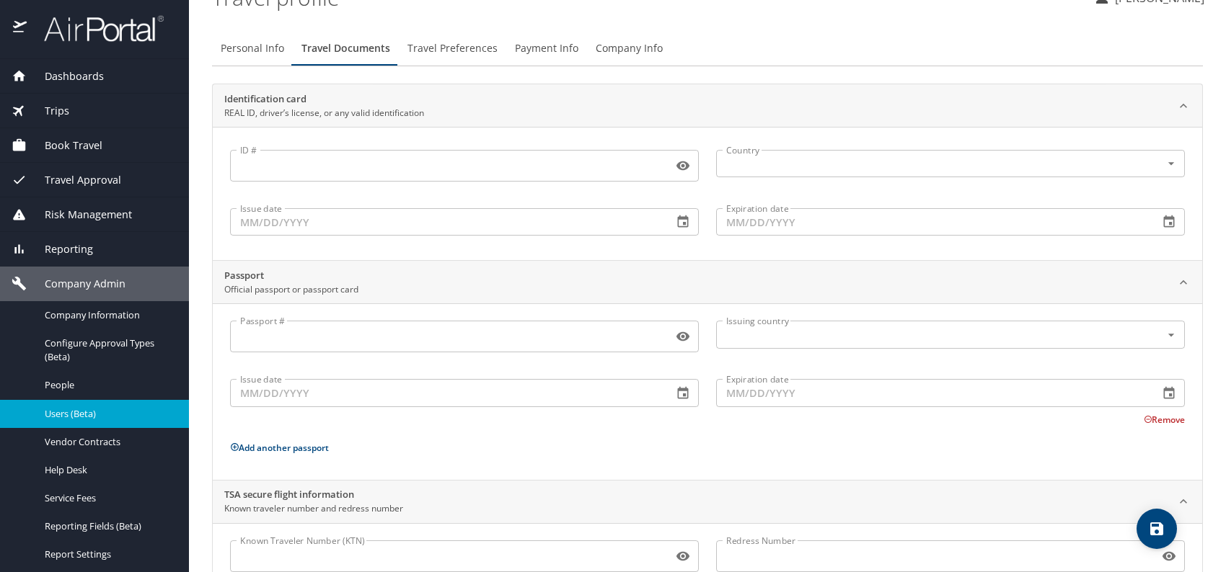
scroll to position [121, 0]
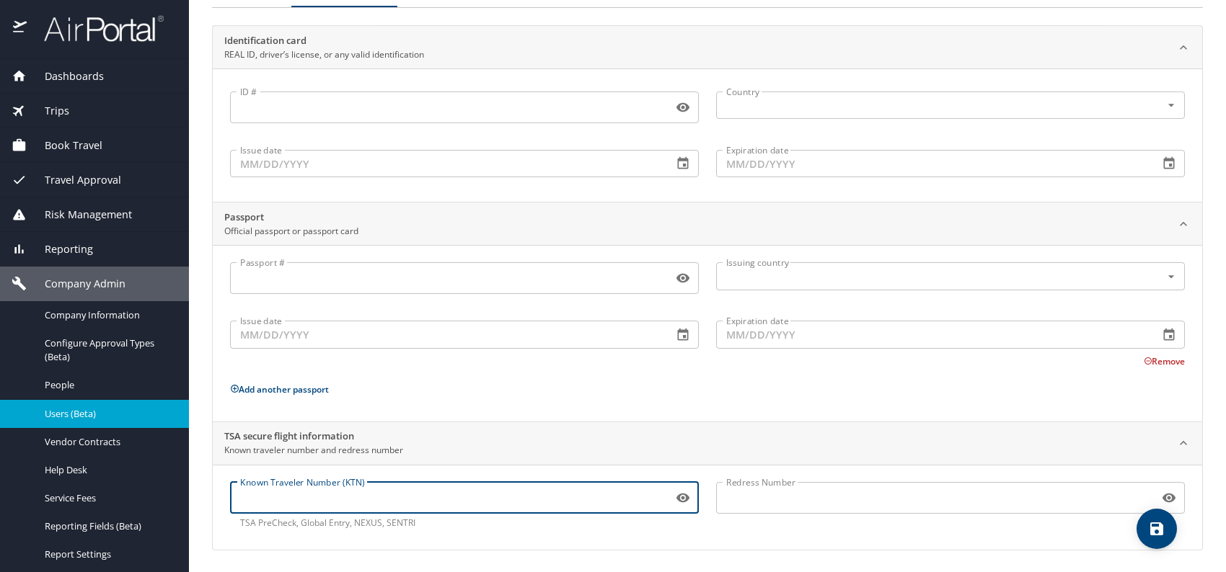
paste input "164209356"
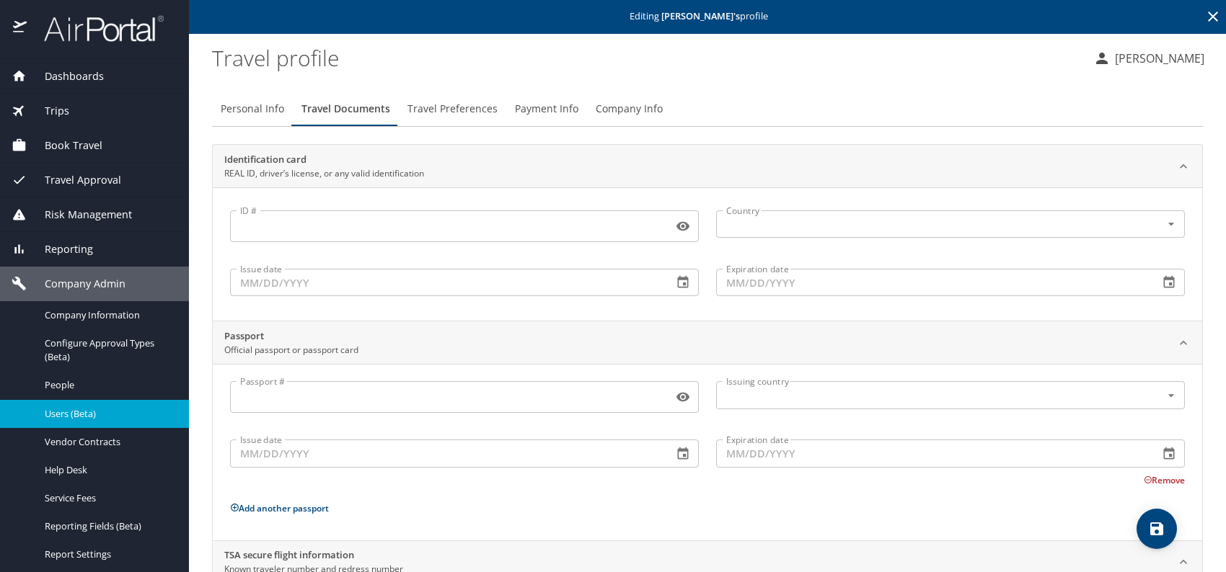
scroll to position [0, 0]
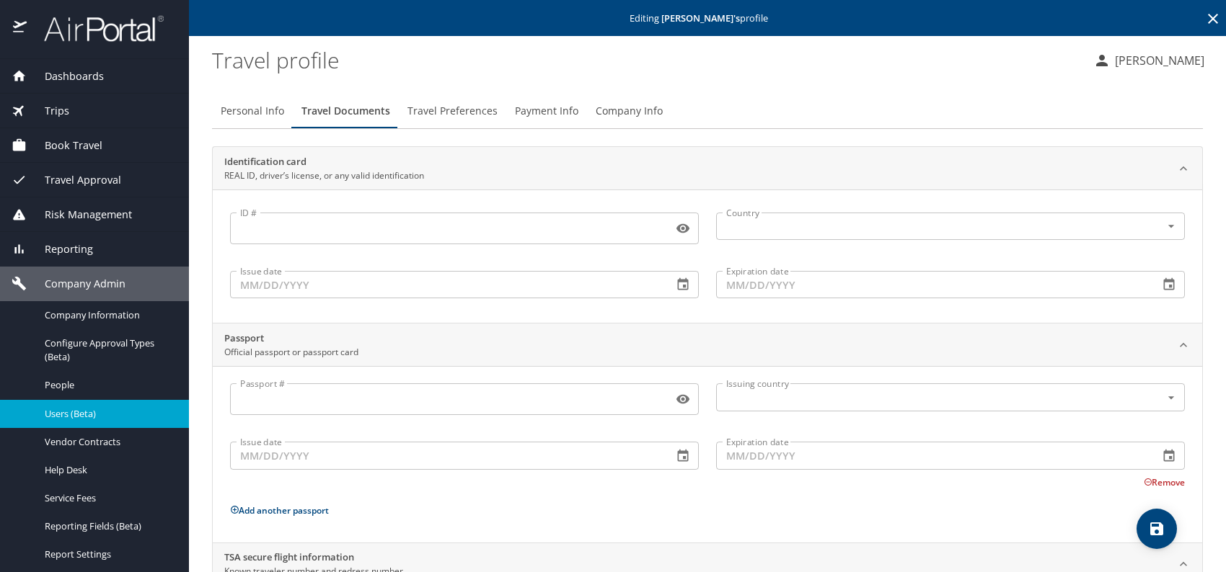
type input "164209356"
click at [433, 105] on span "Travel Preferences" at bounding box center [452, 111] width 90 height 18
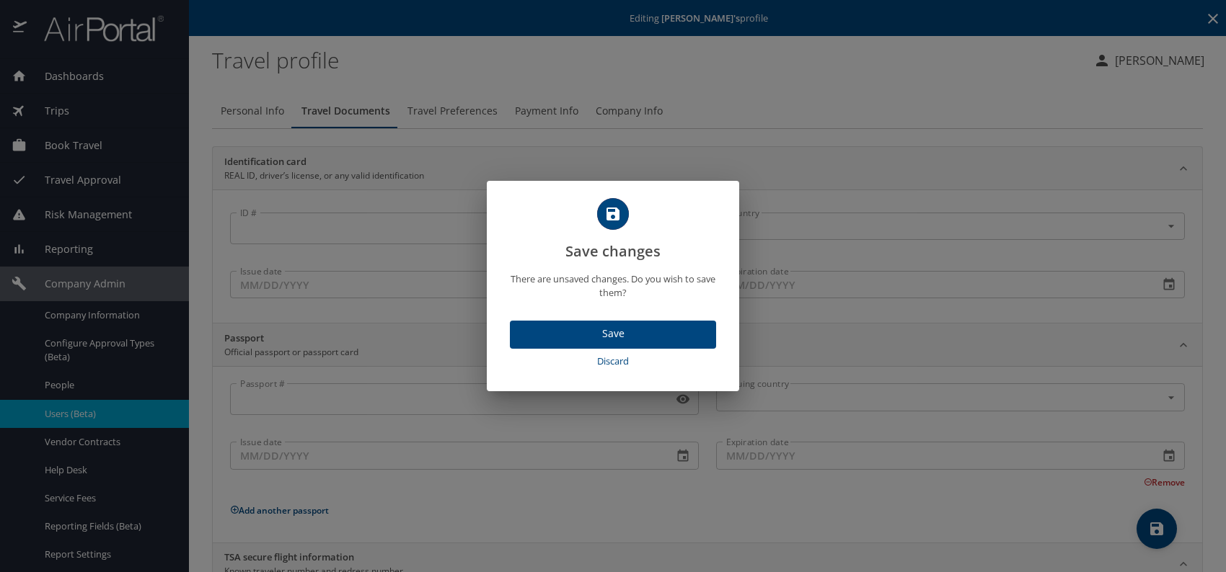
click at [613, 337] on span "Save" at bounding box center [612, 334] width 183 height 18
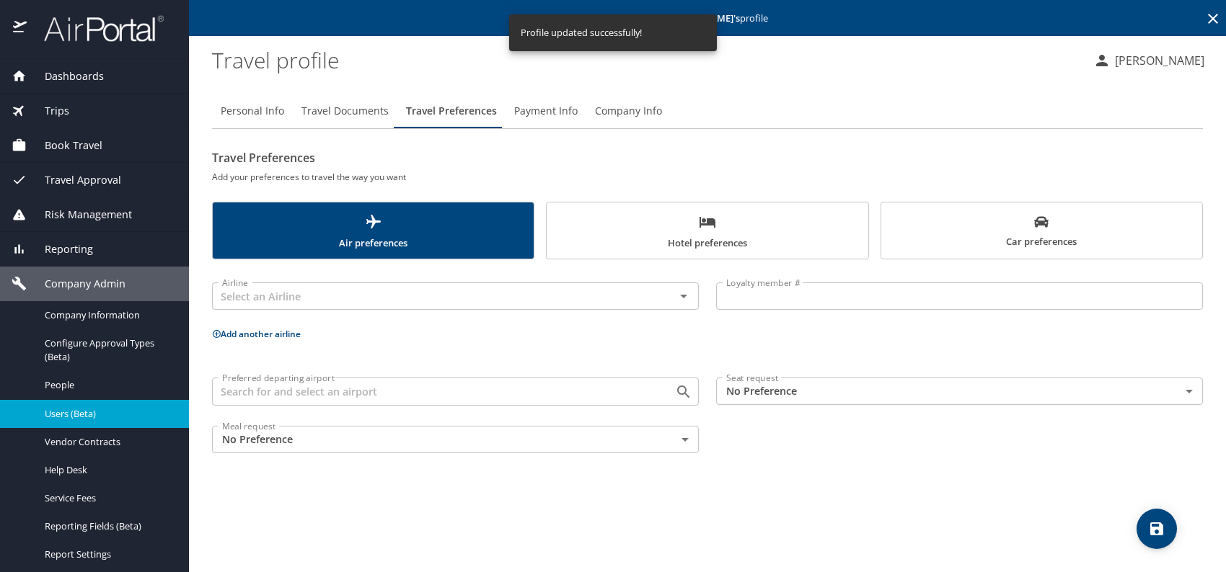
click at [452, 113] on span "Travel Preferences" at bounding box center [451, 111] width 91 height 18
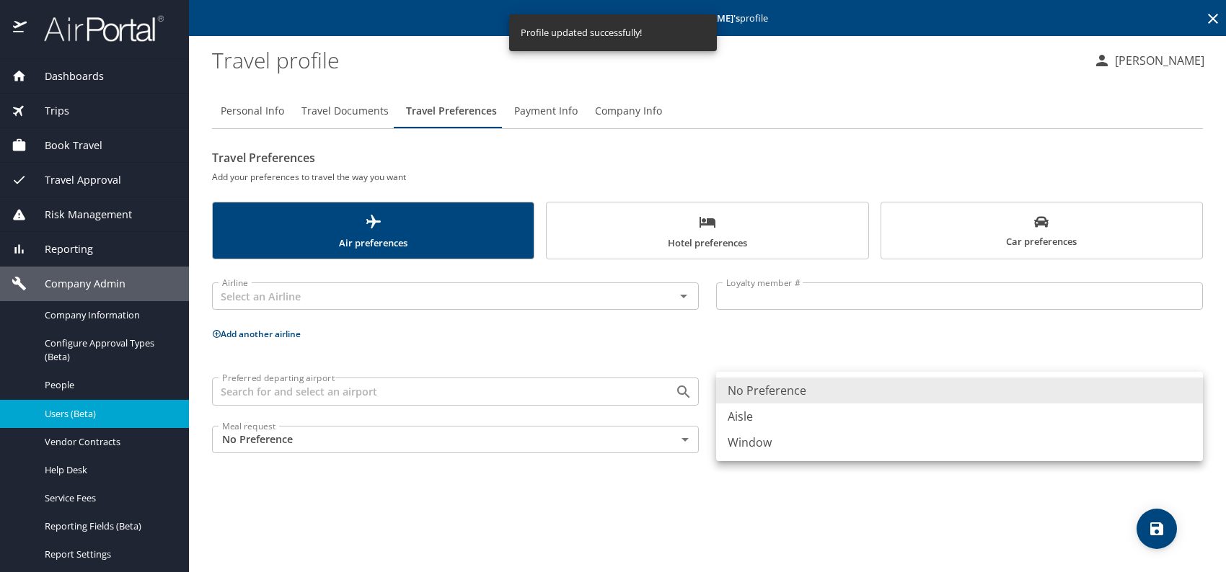
click at [787, 384] on body "Dashboards AirPortal 360™ Manager My Travel Dashboard Trips Airtinerary® Lookup…" at bounding box center [613, 286] width 1226 height 572
click at [770, 441] on li "Window" at bounding box center [959, 443] width 487 height 26
type input "Window"
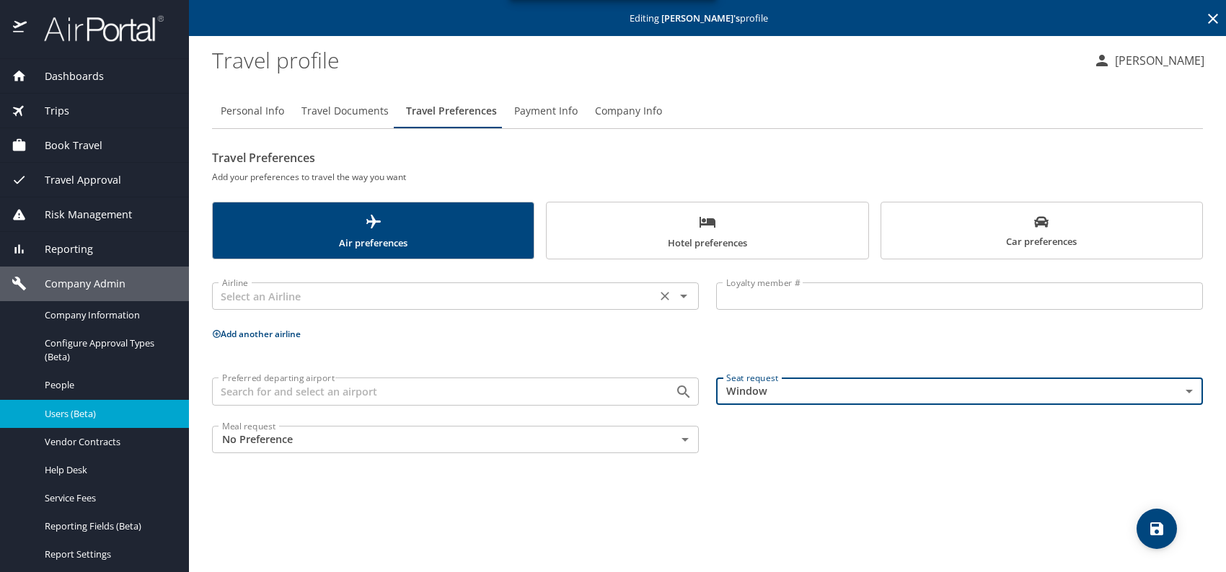
click at [565, 288] on input "text" at bounding box center [433, 296] width 435 height 19
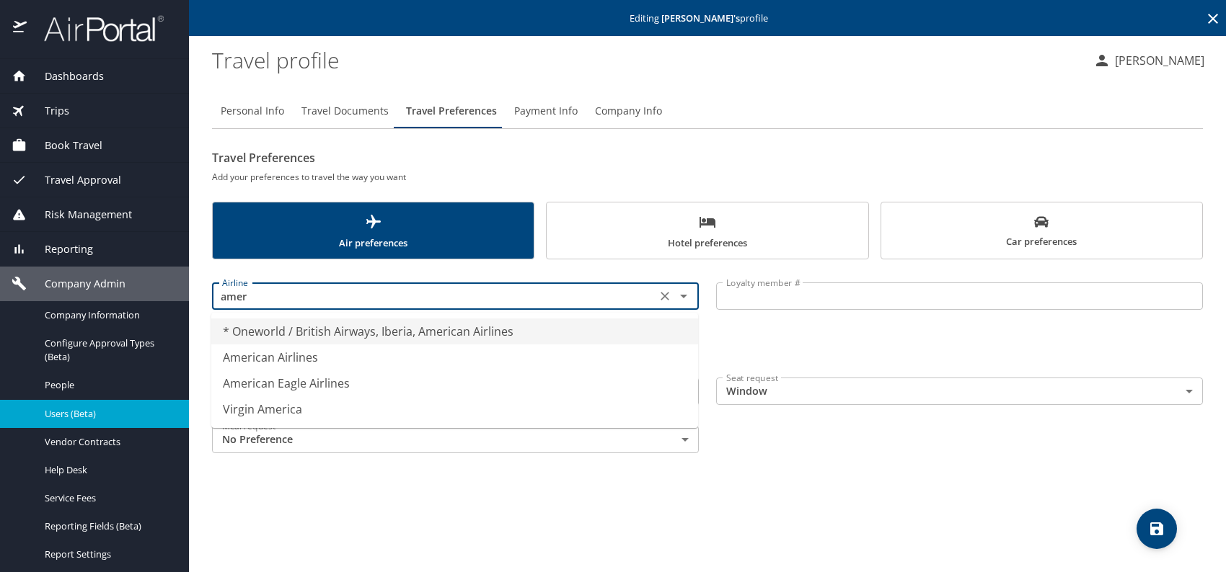
click at [330, 346] on li "American Airlines" at bounding box center [454, 358] width 487 height 26
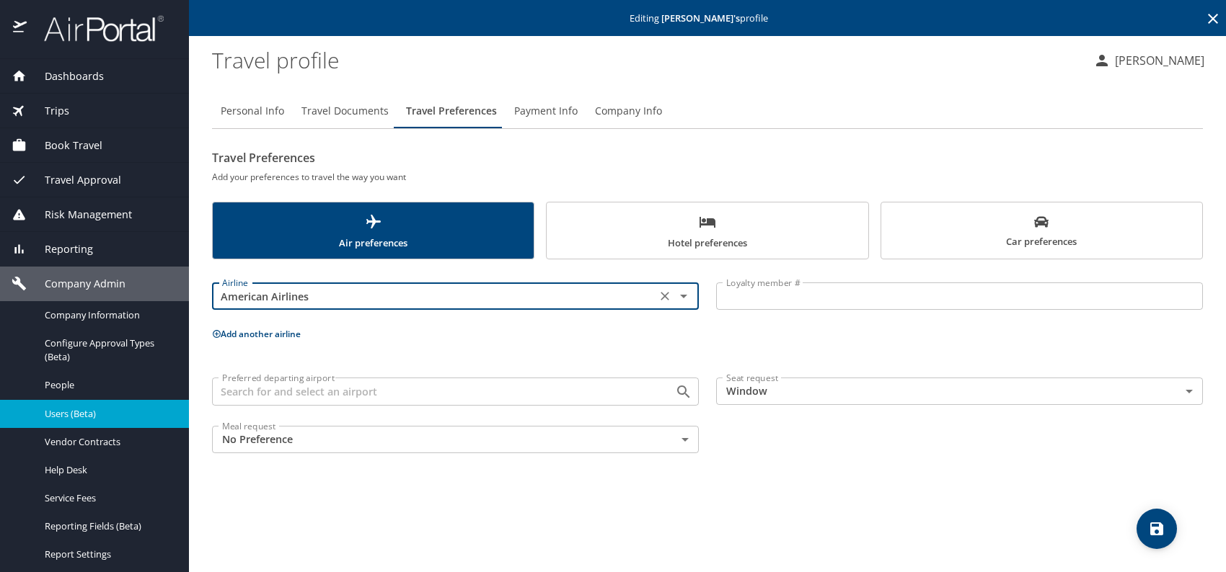
type input "American Airlines"
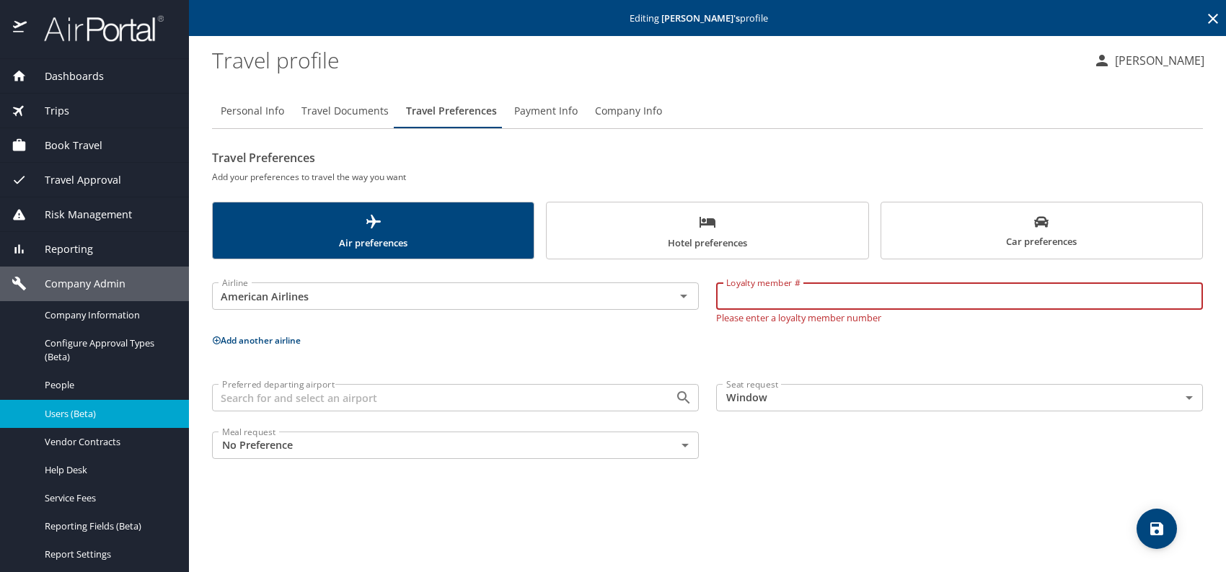
paste input "FK63N88"
type input "FK63N88"
click at [1050, 245] on span "Car preferences" at bounding box center [1042, 232] width 304 height 35
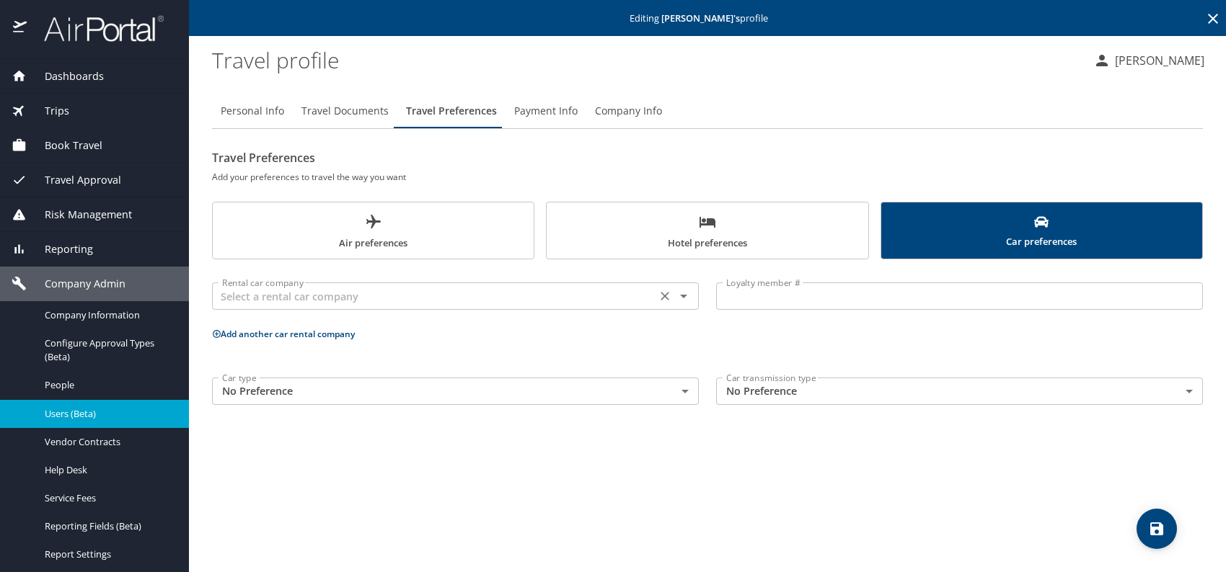
click at [294, 302] on input "text" at bounding box center [433, 296] width 435 height 19
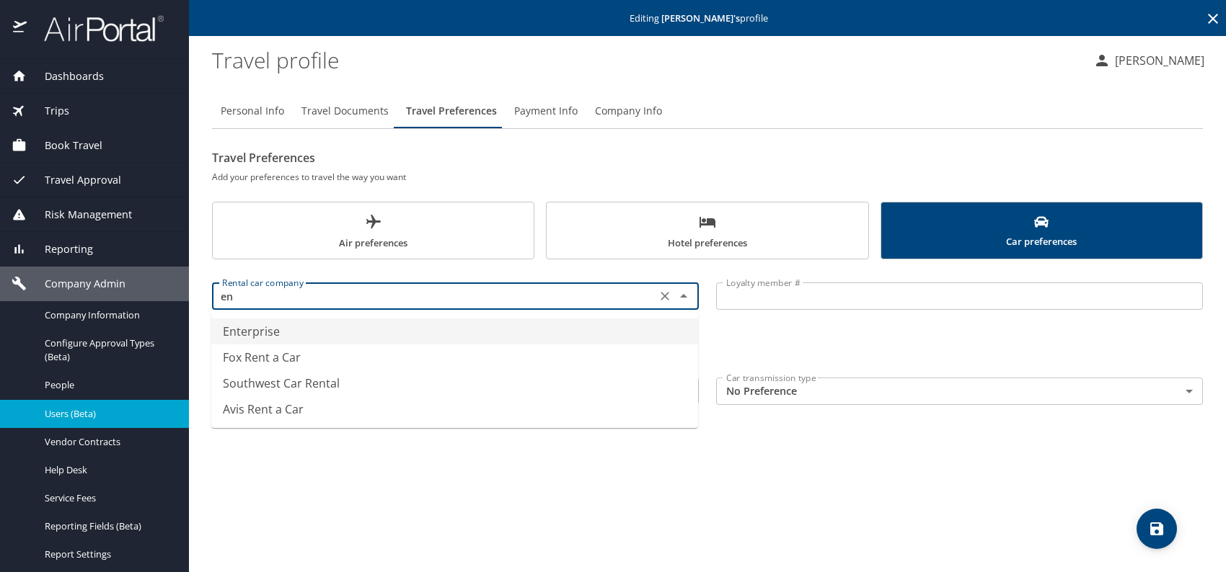
click at [286, 332] on li "Enterprise" at bounding box center [454, 332] width 487 height 26
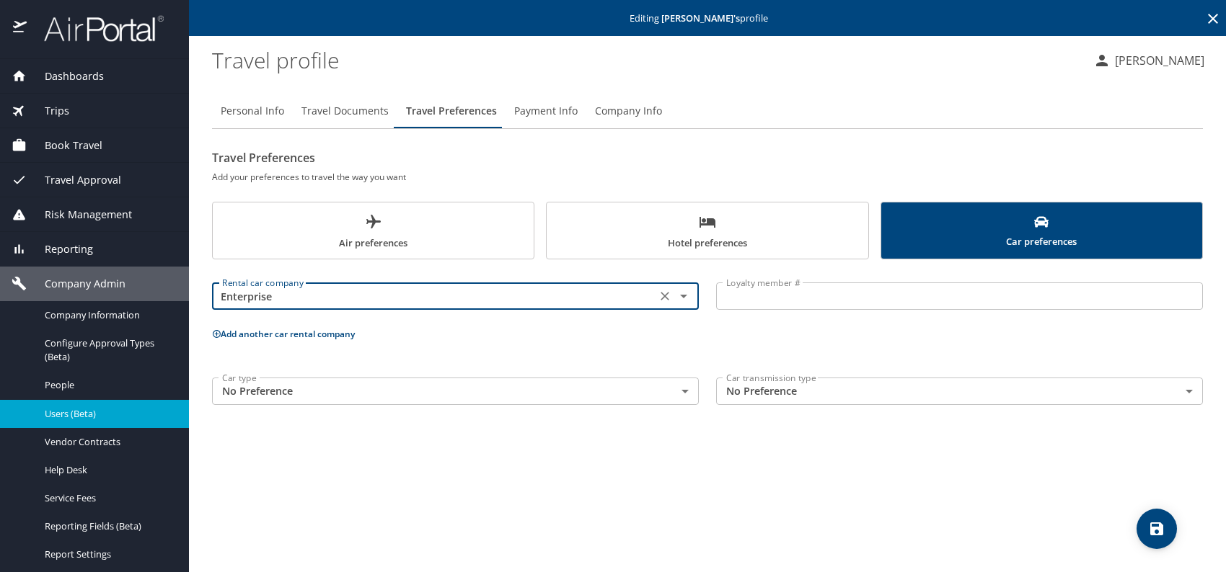
type input "Enterprise"
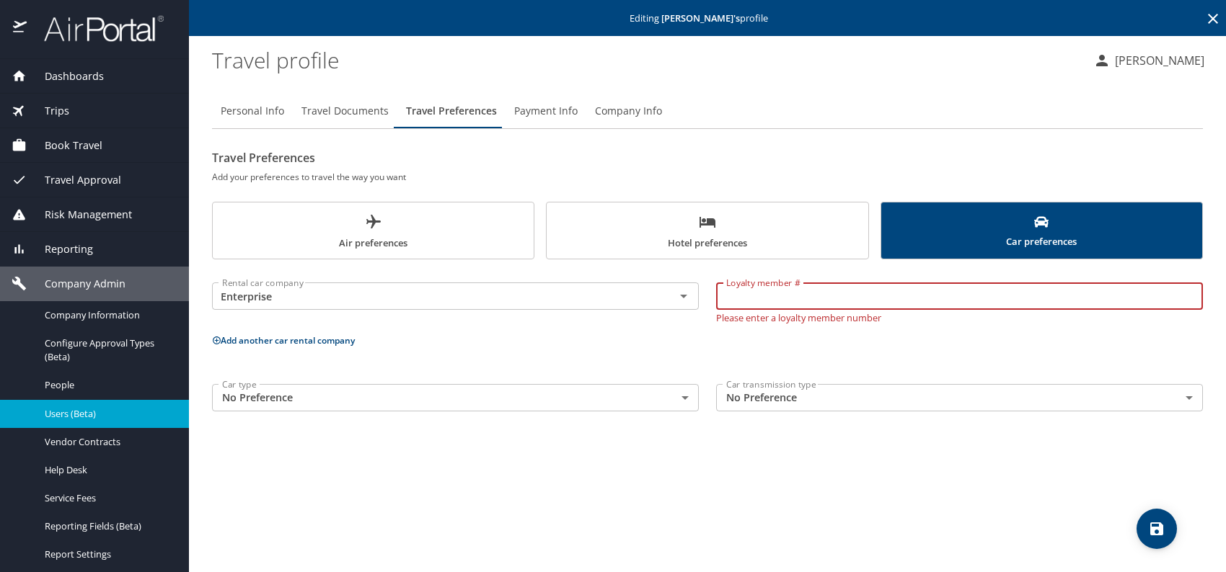
paste input "Y522BCG"
type input "Y522BCG"
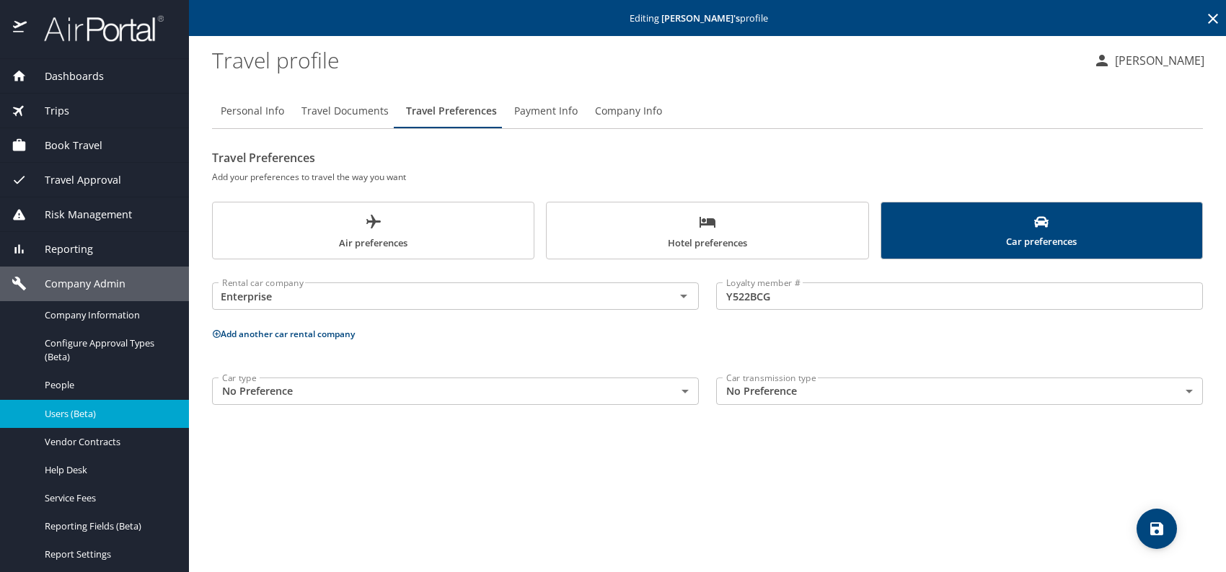
drag, startPoint x: 627, startPoint y: 239, endPoint x: 607, endPoint y: 264, distance: 31.3
click at [627, 239] on span "Hotel preferences" at bounding box center [707, 232] width 304 height 38
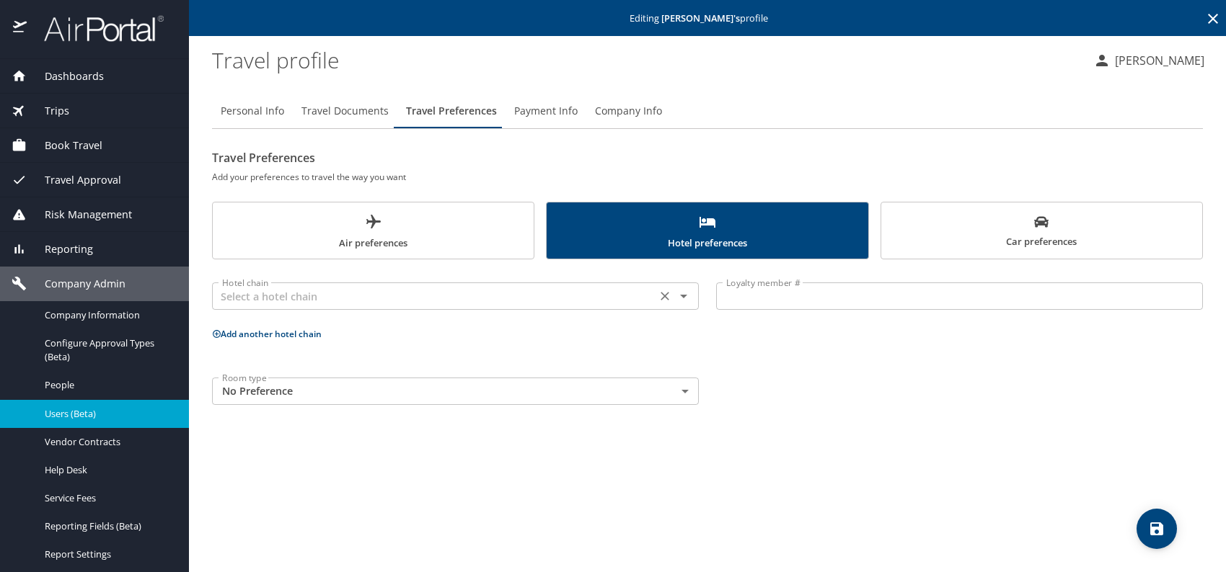
click at [454, 299] on input "text" at bounding box center [433, 296] width 435 height 19
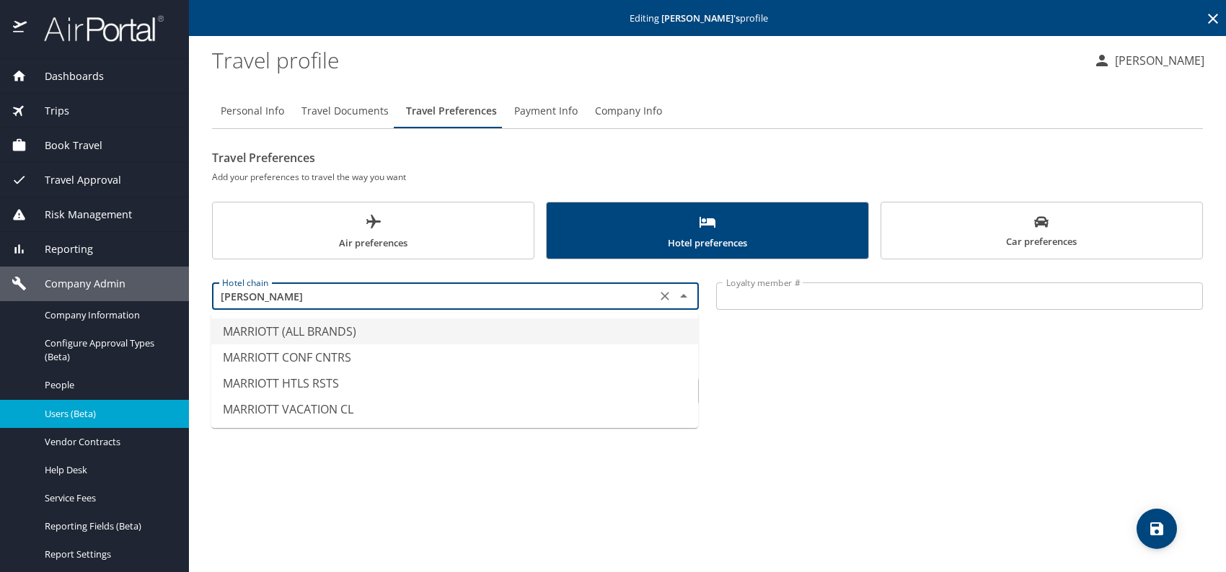
click at [312, 334] on li "MARRIOTT (ALL BRANDS)" at bounding box center [454, 332] width 487 height 26
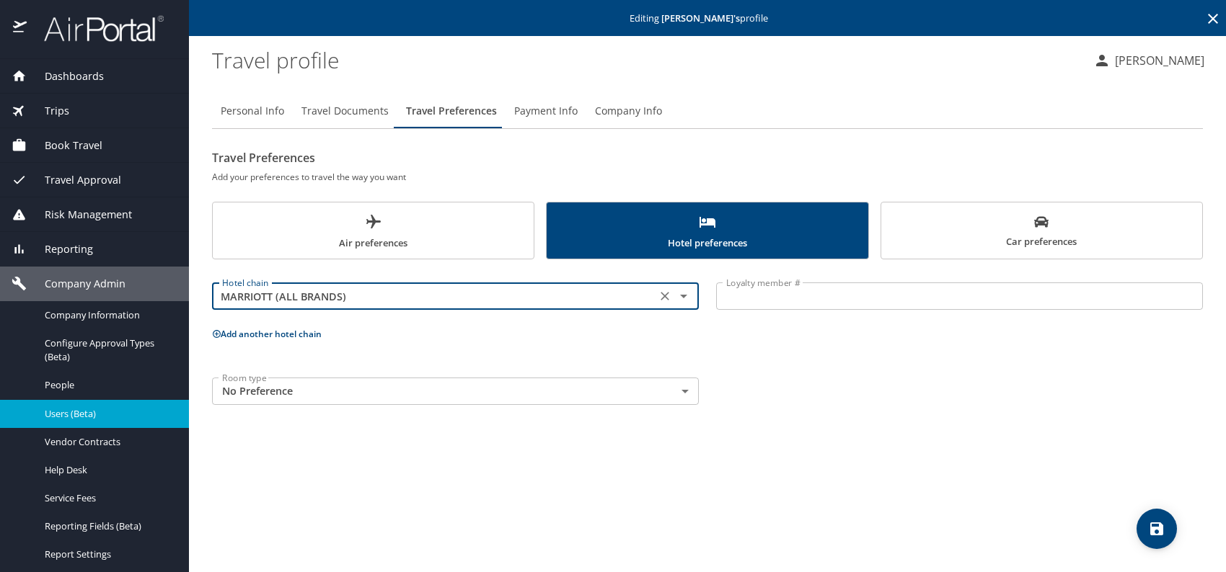
type input "MARRIOTT (ALL BRANDS)"
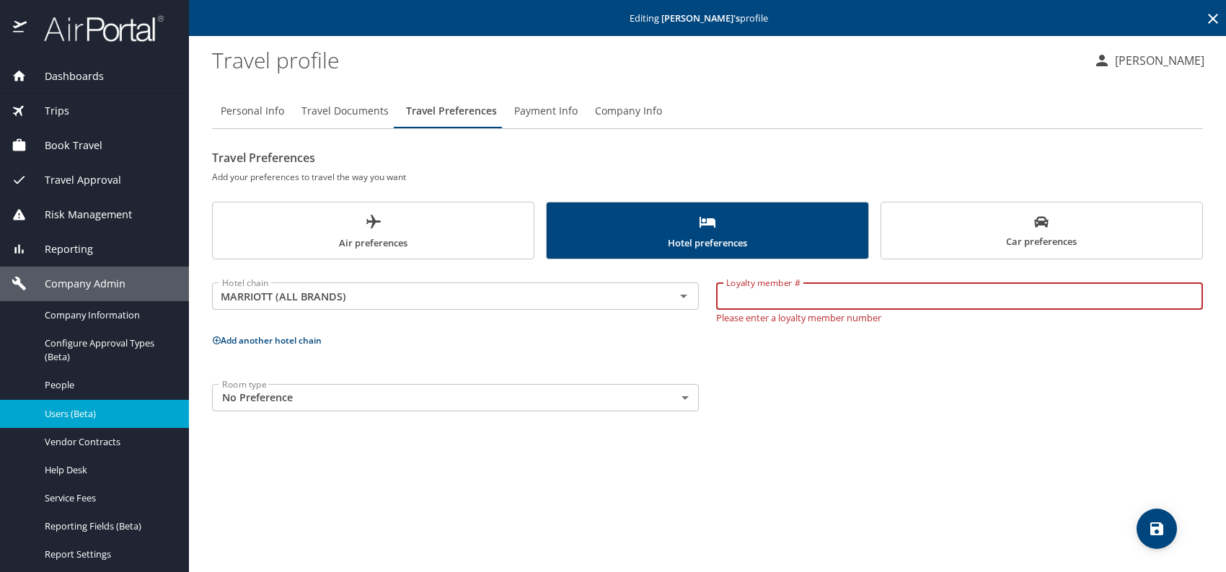
paste input "446640642"
type input "446640642"
click at [357, 397] on body "Dashboards AirPortal 360™ Manager My Travel Dashboard Trips Airtinerary® Lookup…" at bounding box center [613, 286] width 1226 height 572
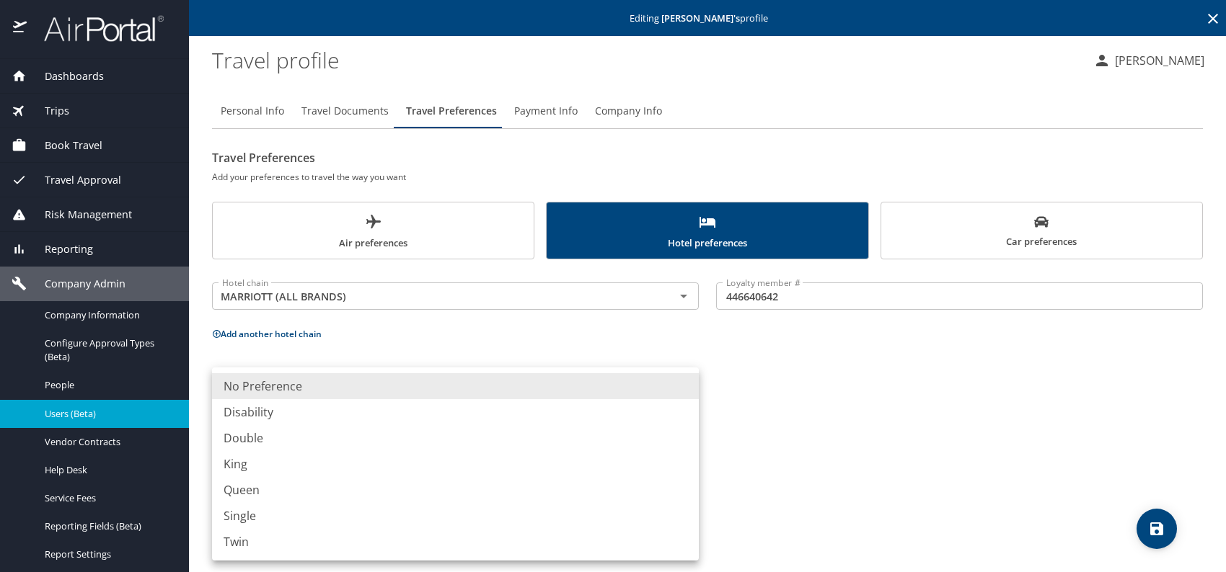
click at [255, 456] on li "King" at bounding box center [455, 464] width 487 height 26
type input "King"
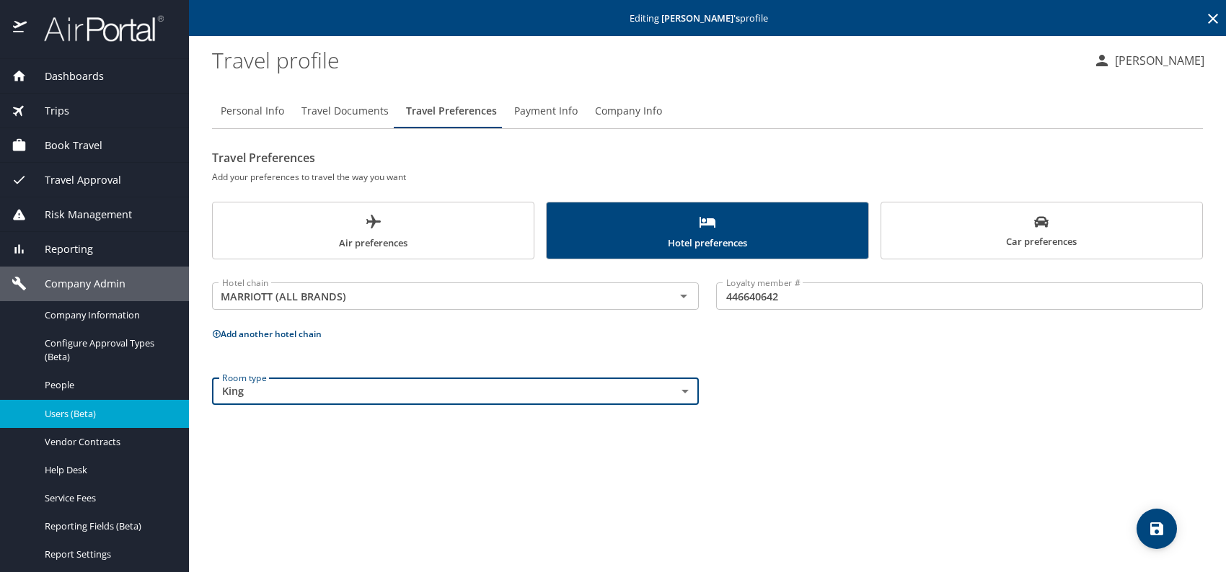
click at [863, 403] on div "Room type King King Room type" at bounding box center [707, 391] width 1008 height 45
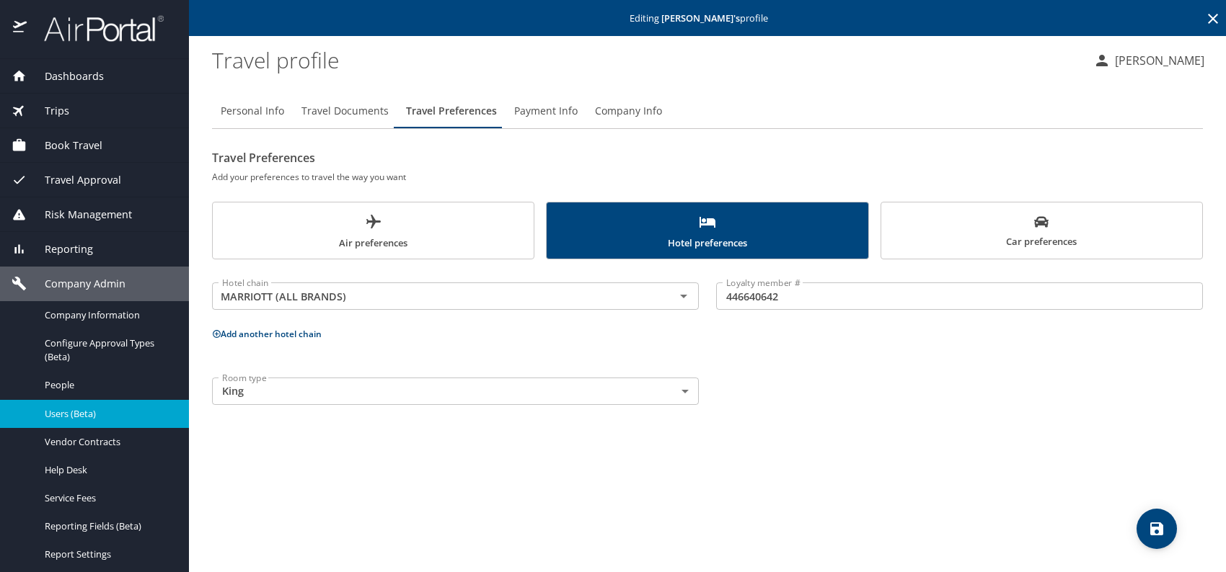
click at [864, 396] on div "Room type King King Room type" at bounding box center [707, 391] width 1008 height 45
click at [1148, 528] on icon "save" at bounding box center [1156, 529] width 17 height 17
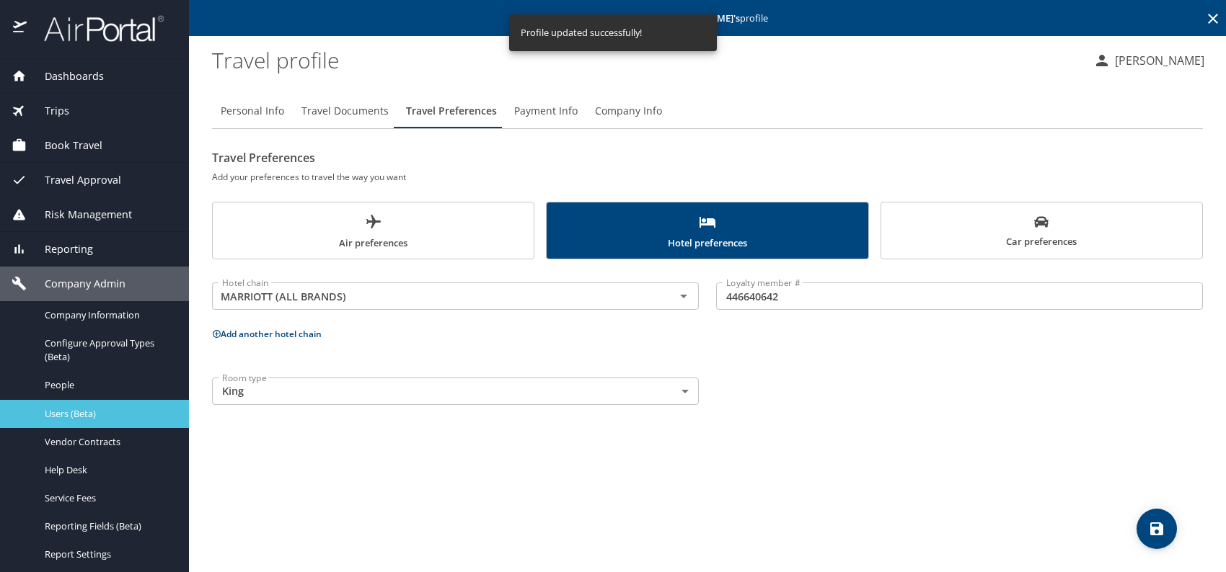
click at [85, 419] on span "Users (Beta)" at bounding box center [108, 414] width 127 height 14
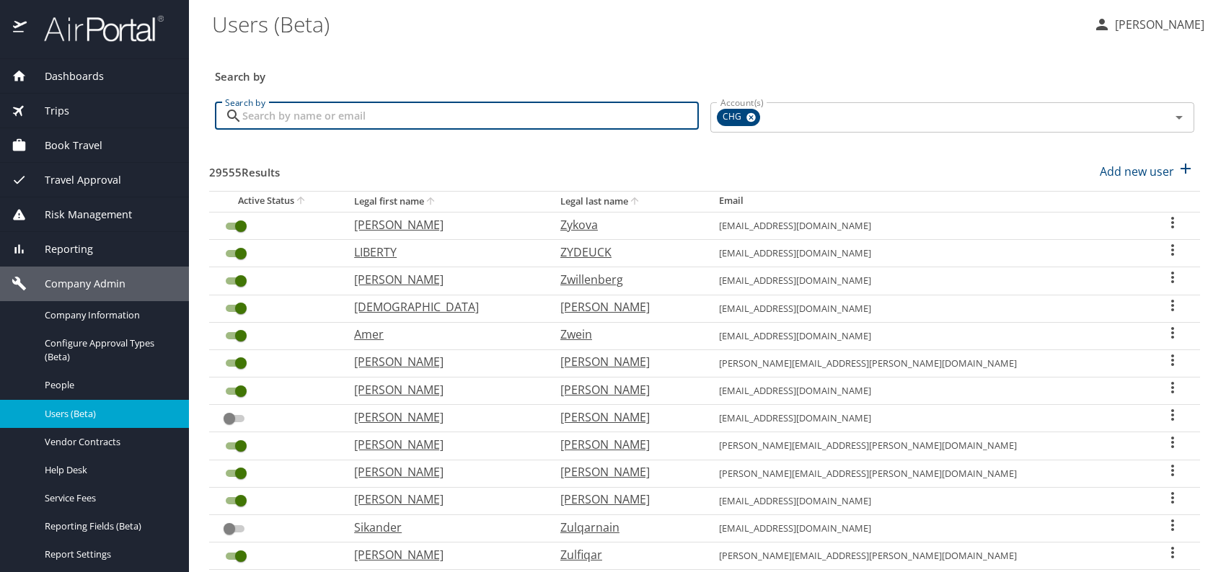
paste input "roscoe.chan@hotmail.com"
type input "roscoe.chan@hotmail.com"
checkbox input "false"
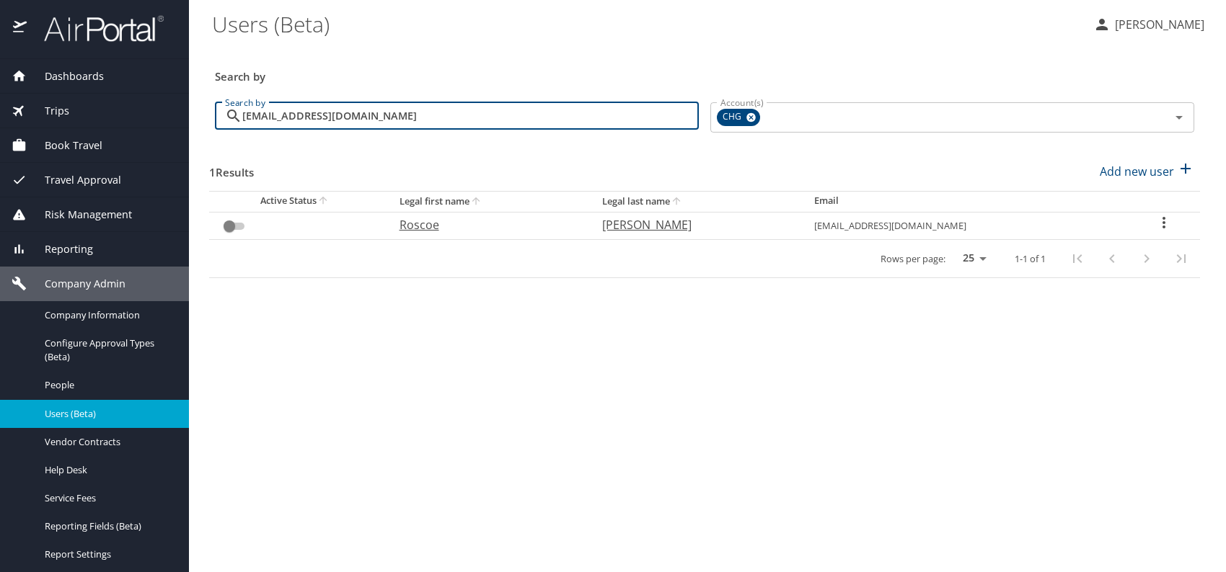
type input "roscoe.chan@hotmail.com"
click at [435, 223] on p "Roscoe" at bounding box center [486, 224] width 174 height 17
select select "US"
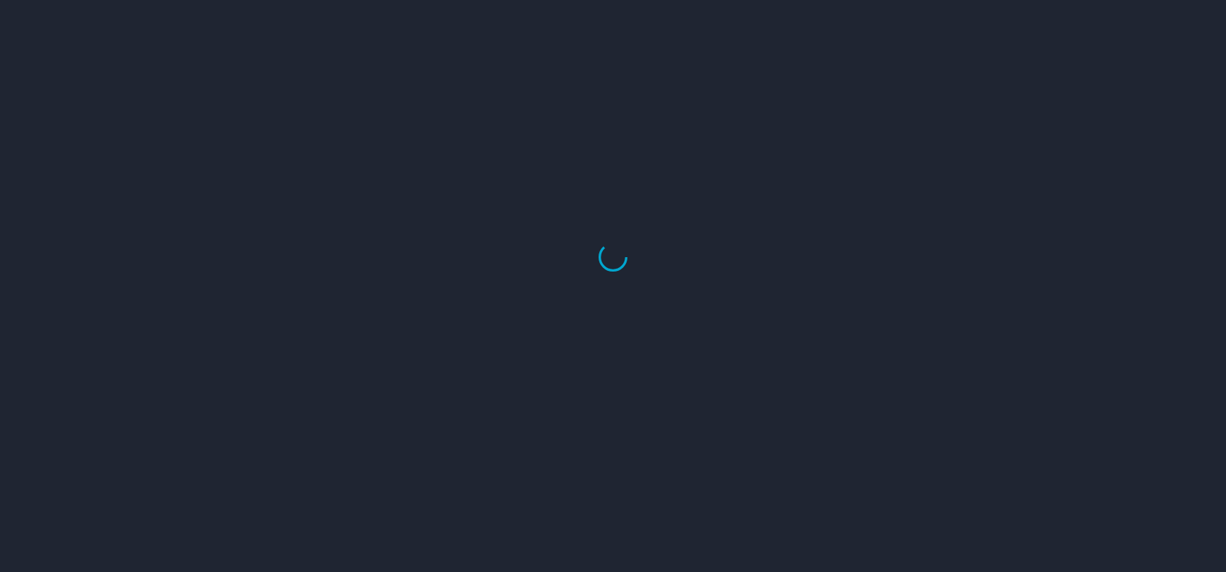
select select "US"
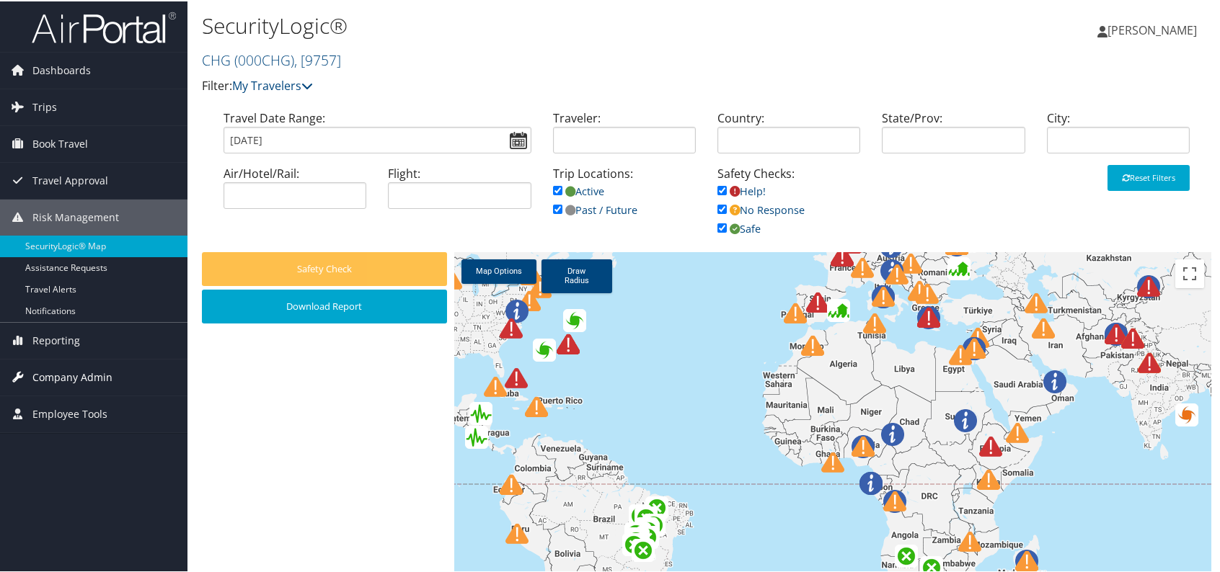
click at [86, 376] on span "Company Admin" at bounding box center [72, 376] width 80 height 36
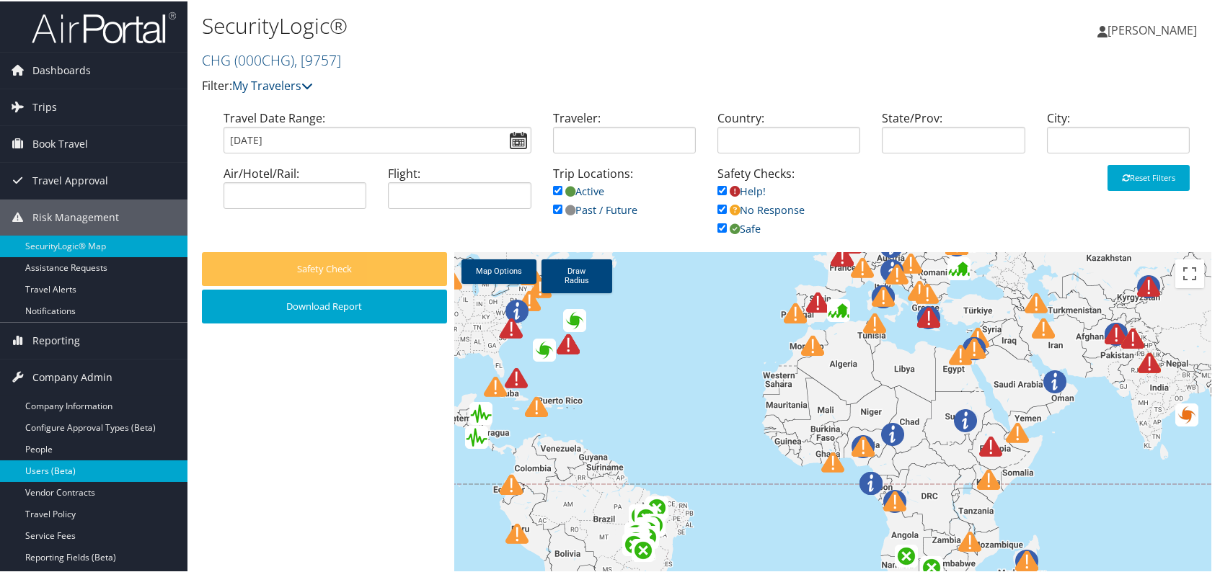
click at [76, 461] on link "Users (Beta)" at bounding box center [93, 470] width 187 height 22
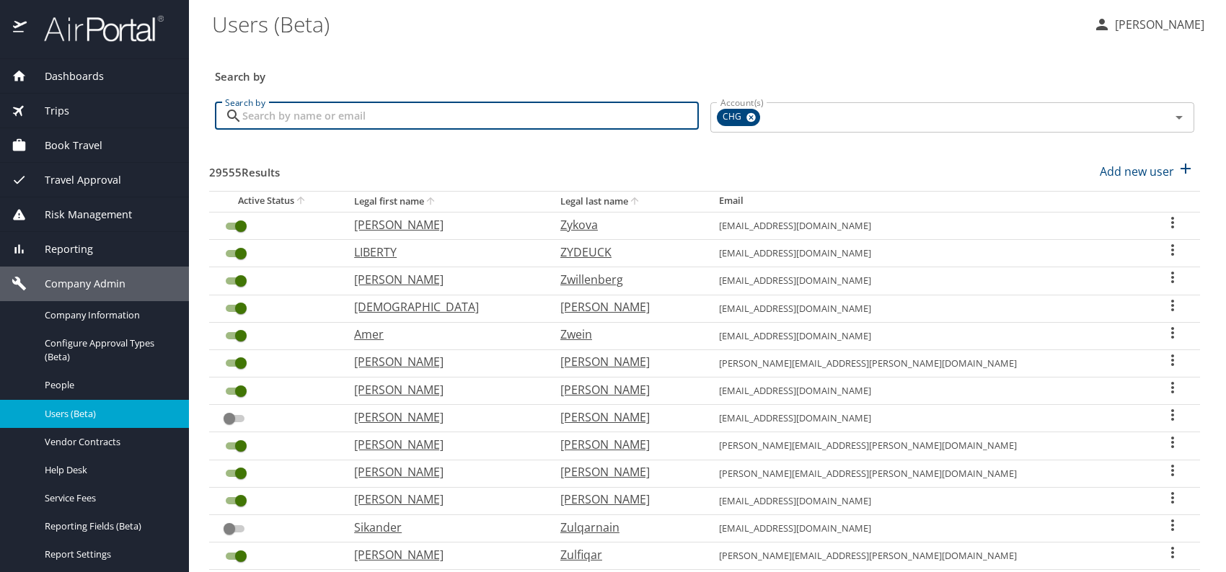
paste input "[EMAIL_ADDRESS][DOMAIN_NAME]"
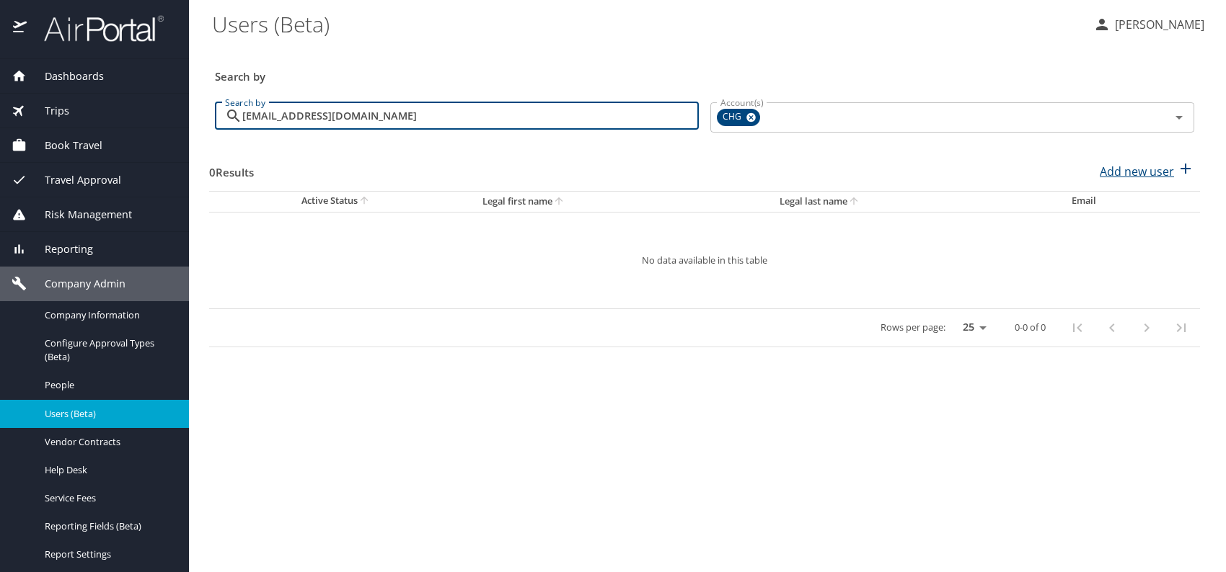
type input "[EMAIL_ADDRESS][DOMAIN_NAME]"
click at [1162, 169] on p "Add new user" at bounding box center [1137, 171] width 74 height 17
select select "US"
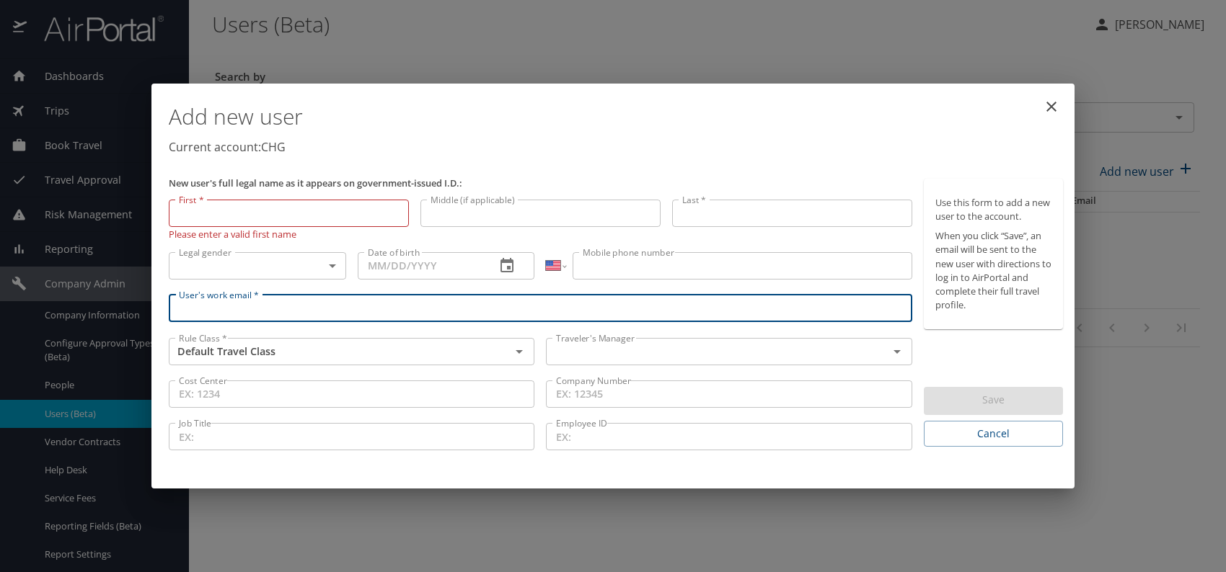
paste input "[EMAIL_ADDRESS][DOMAIN_NAME]"
type input "[EMAIL_ADDRESS][DOMAIN_NAME]"
click at [615, 360] on input "text" at bounding box center [707, 351] width 314 height 19
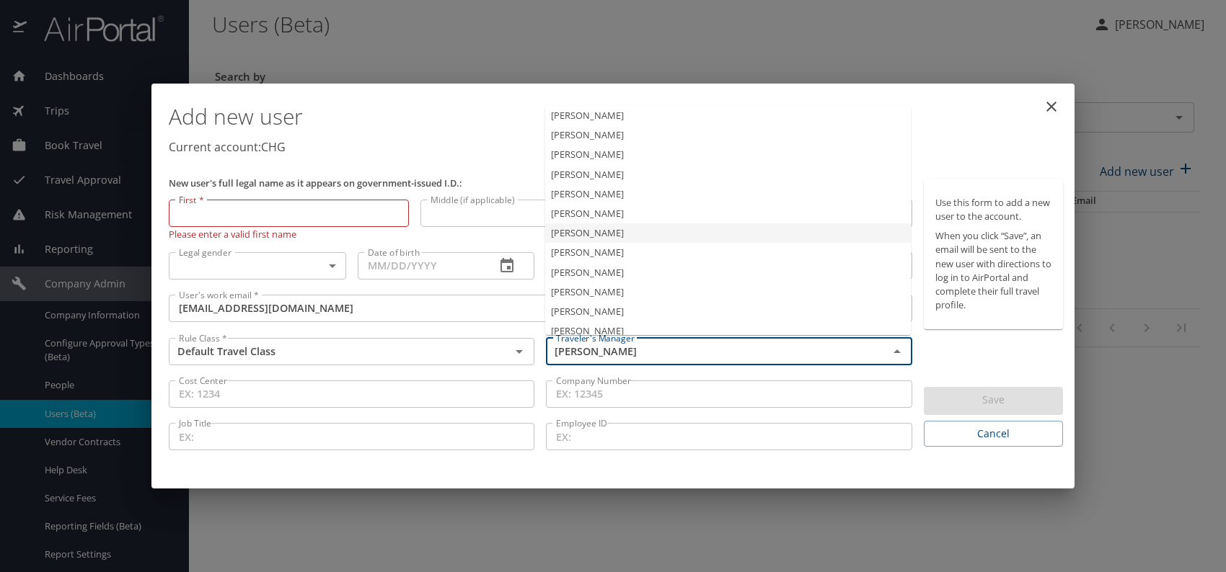
click at [608, 227] on li "[PERSON_NAME]" at bounding box center [728, 233] width 366 height 19
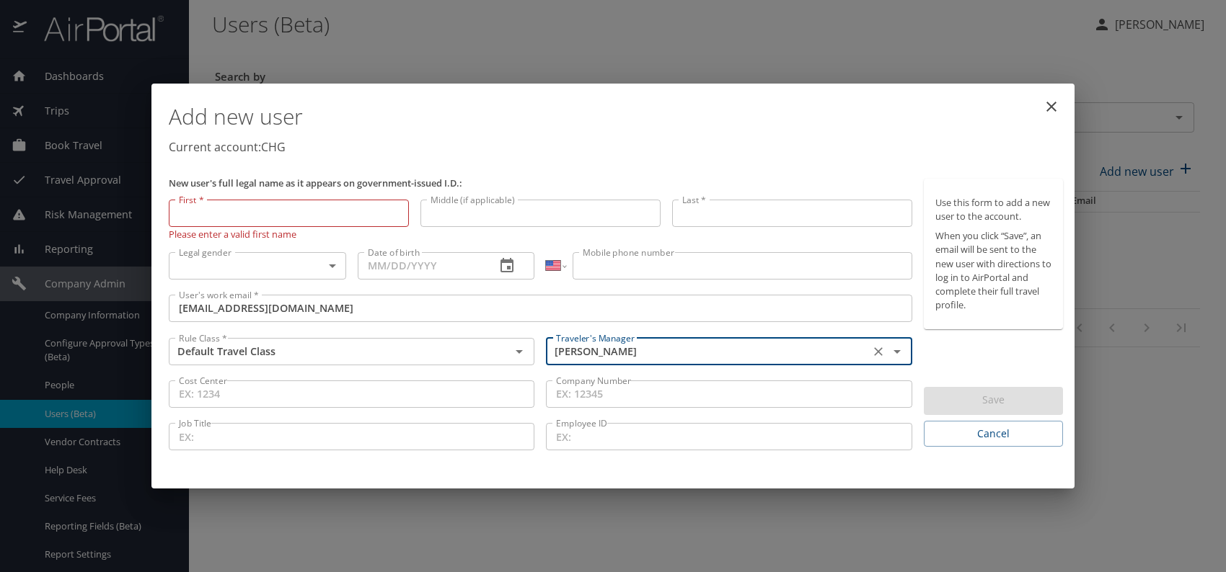
type input "Jeffery Bitton"
click at [303, 263] on body "Dashboards AirPortal 360™ Manager My Travel Dashboard Trips Airtinerary® Lookup…" at bounding box center [613, 286] width 1226 height 572
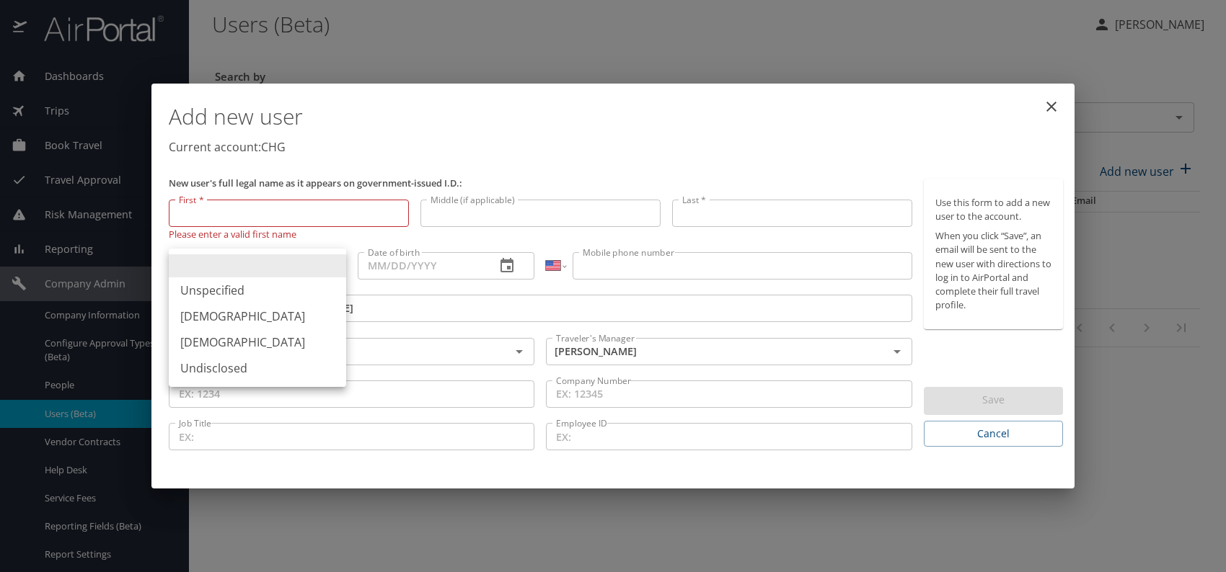
click at [216, 340] on li "Female" at bounding box center [257, 343] width 177 height 26
type input "Female"
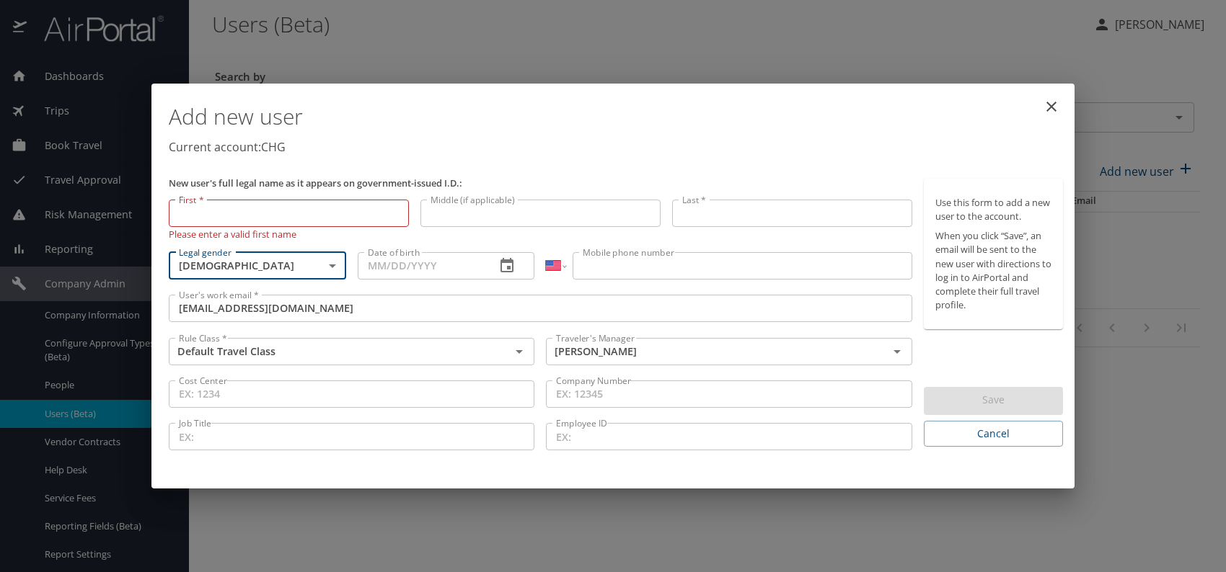
click at [394, 267] on input "Date of birth" at bounding box center [421, 265] width 127 height 27
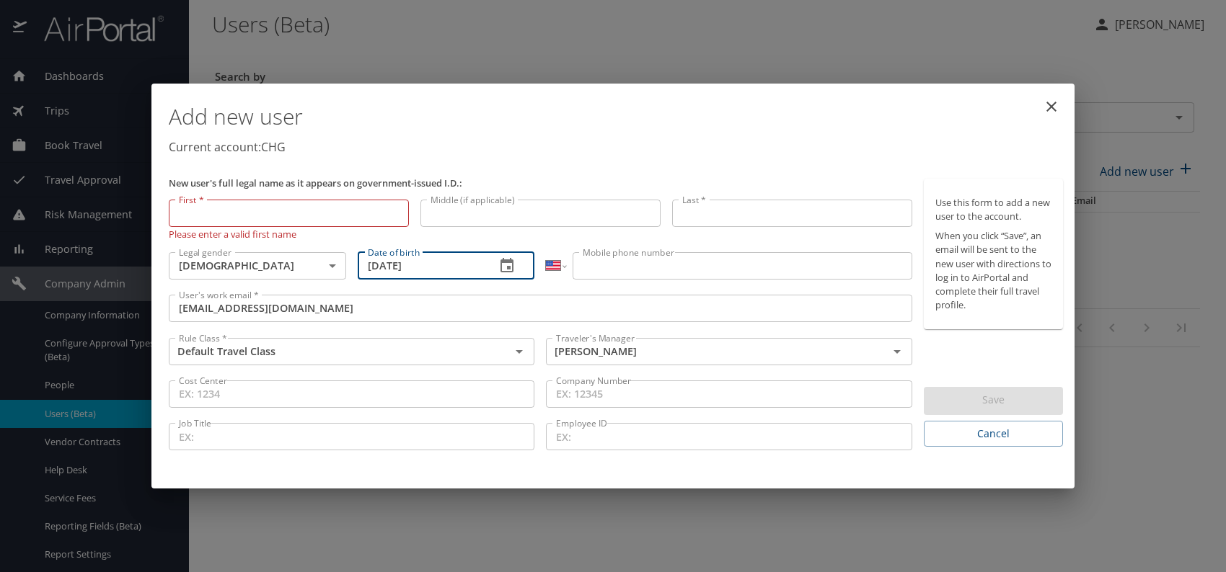
type input "06/22/1984"
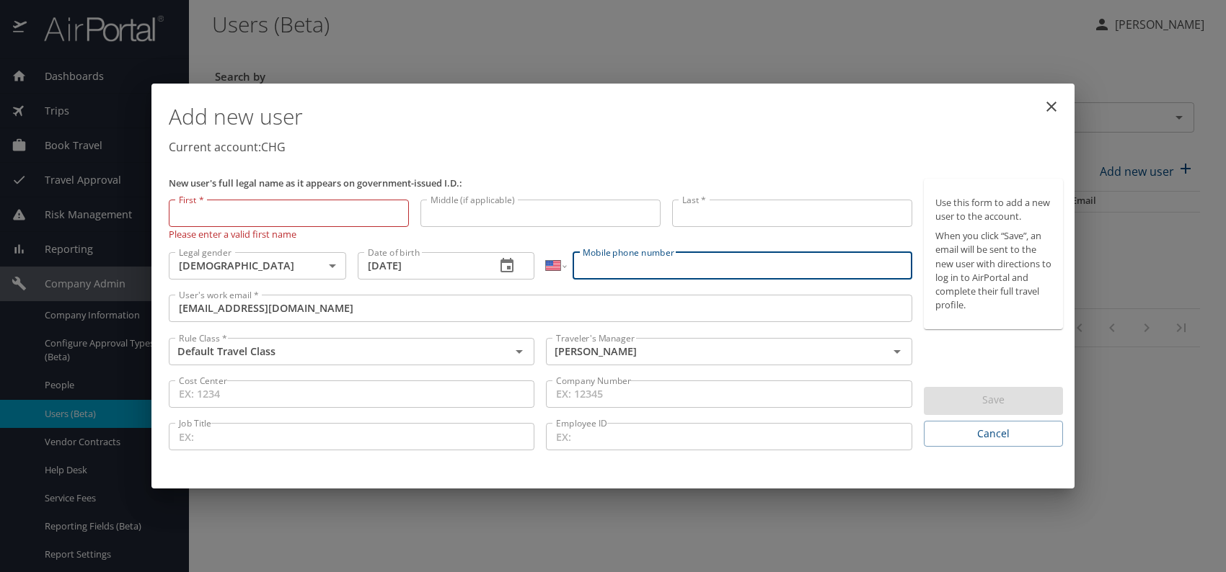
paste input "(832) 208-9628"
type input "(832) 208-9628"
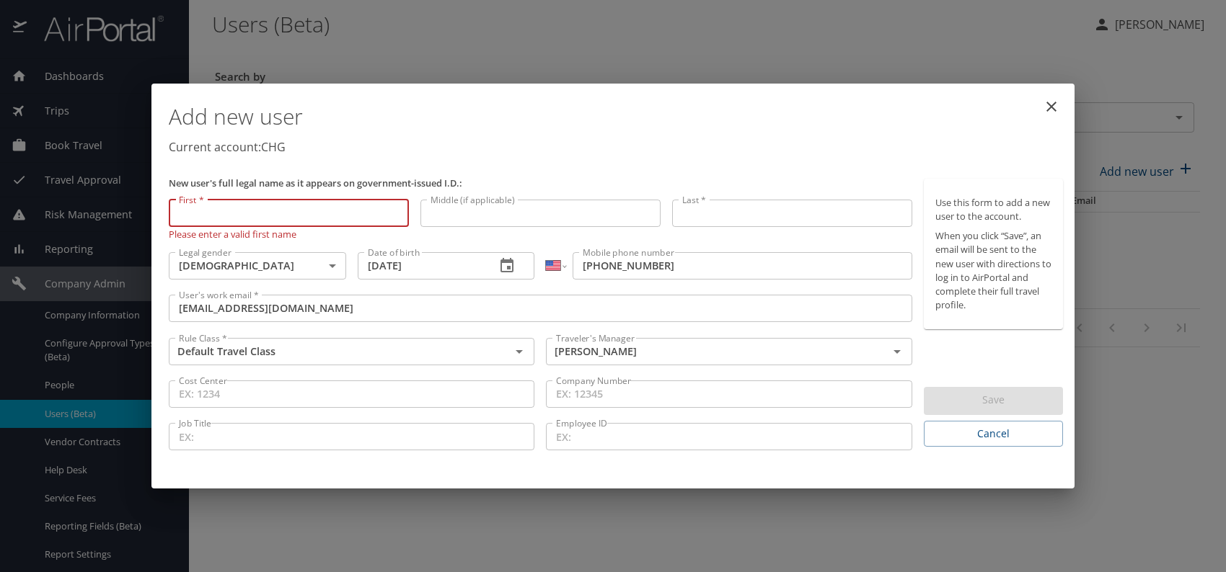
paste input "Severine Kako"
drag, startPoint x: 222, startPoint y: 212, endPoint x: 335, endPoint y: 223, distance: 113.7
click at [331, 220] on input "Severine Kako" at bounding box center [289, 213] width 240 height 27
type input "Severine"
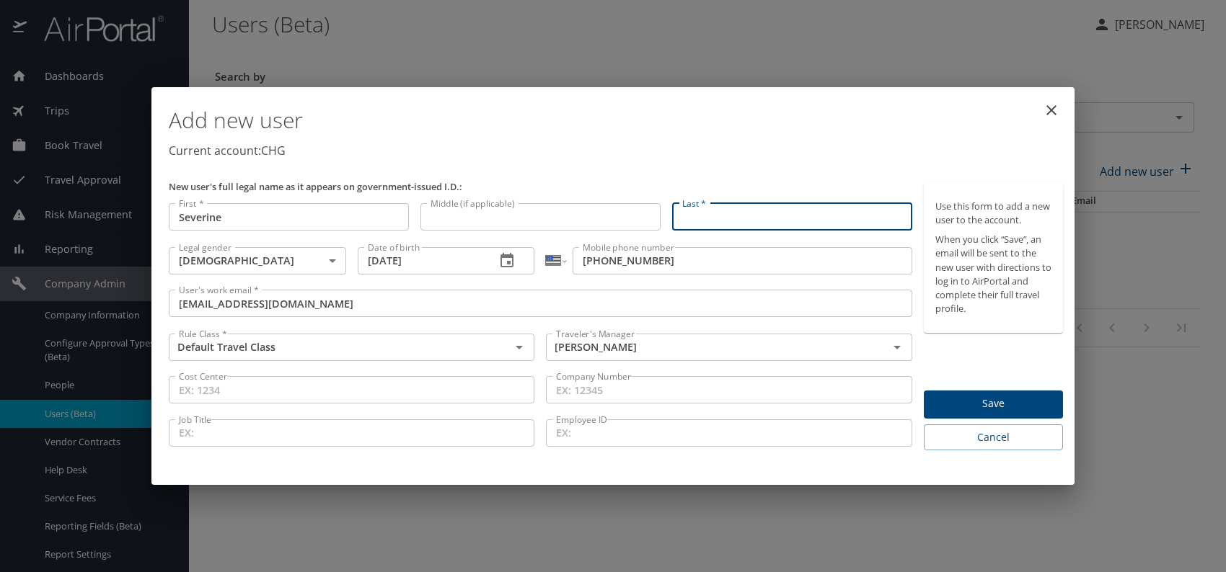
paste input "Severine Kako"
click at [726, 217] on input "Severine Kako" at bounding box center [792, 216] width 240 height 27
click at [722, 218] on input "Severin Kako" at bounding box center [792, 216] width 240 height 27
type input "Kako"
click at [782, 147] on p "Current account: CHG" at bounding box center [616, 150] width 894 height 17
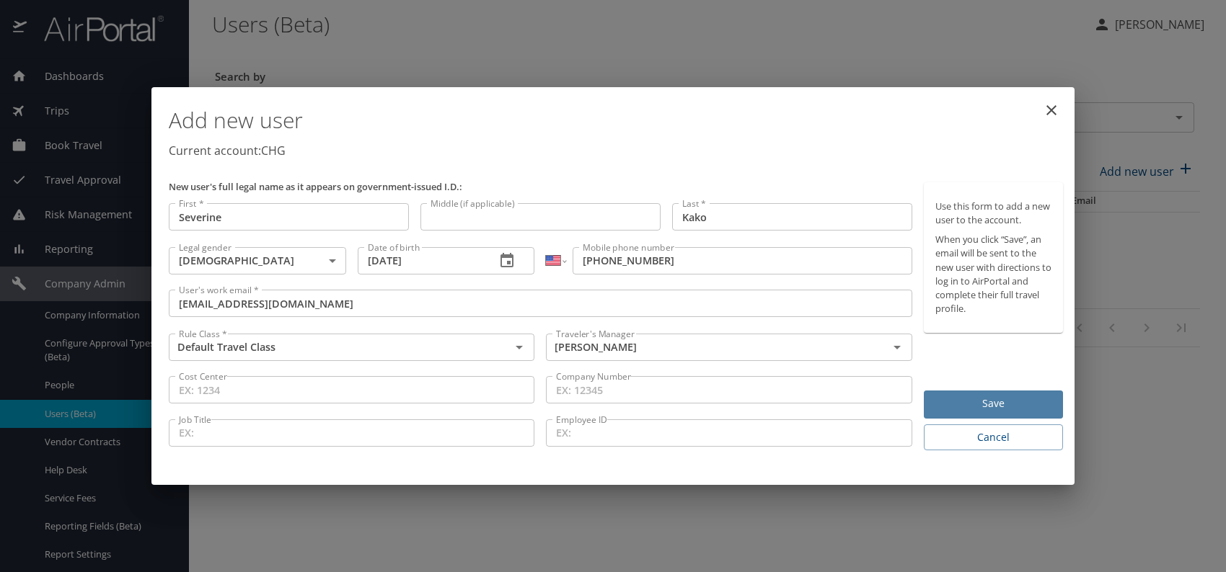
click at [975, 400] on span "Save" at bounding box center [993, 404] width 116 height 18
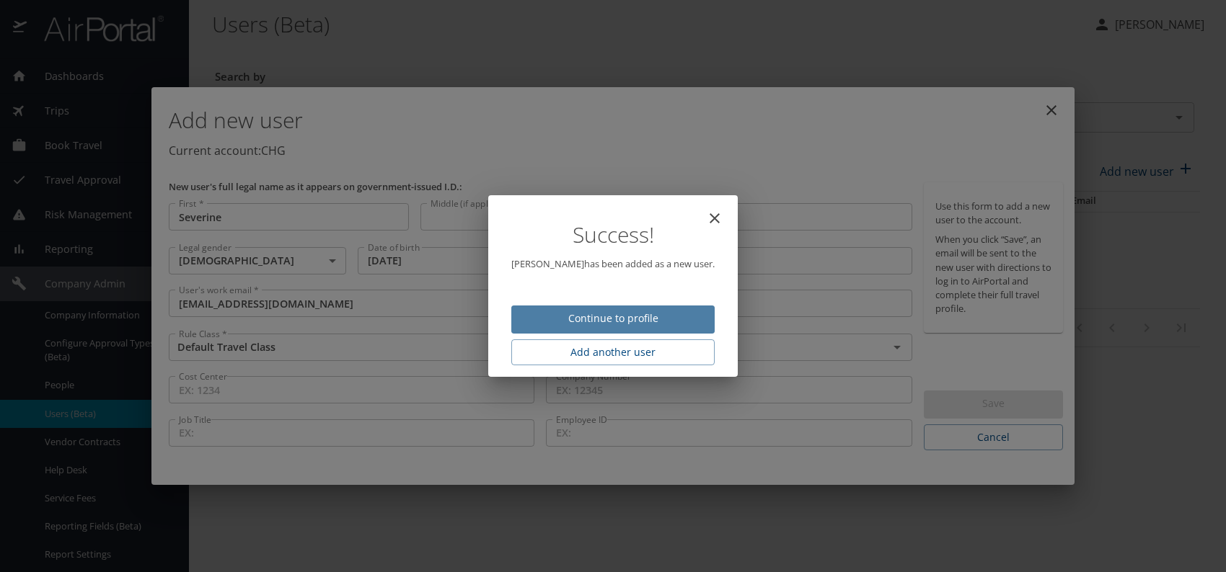
click at [655, 314] on span "Continue to profile" at bounding box center [613, 319] width 180 height 18
select select "US"
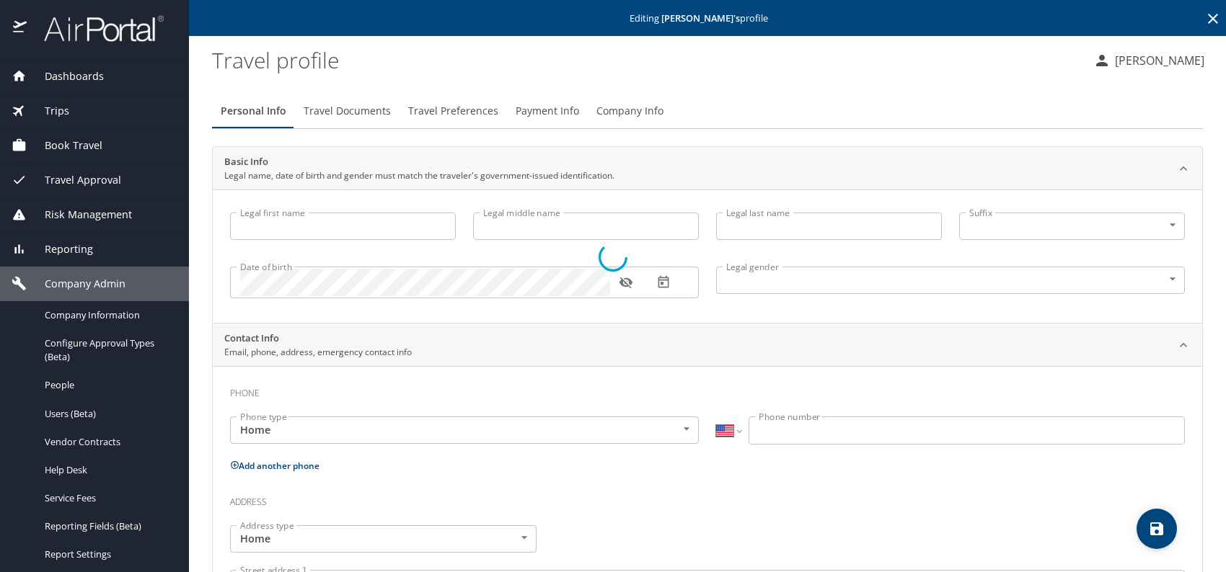
click at [437, 95] on button "Travel Preferences" at bounding box center [452, 111] width 107 height 35
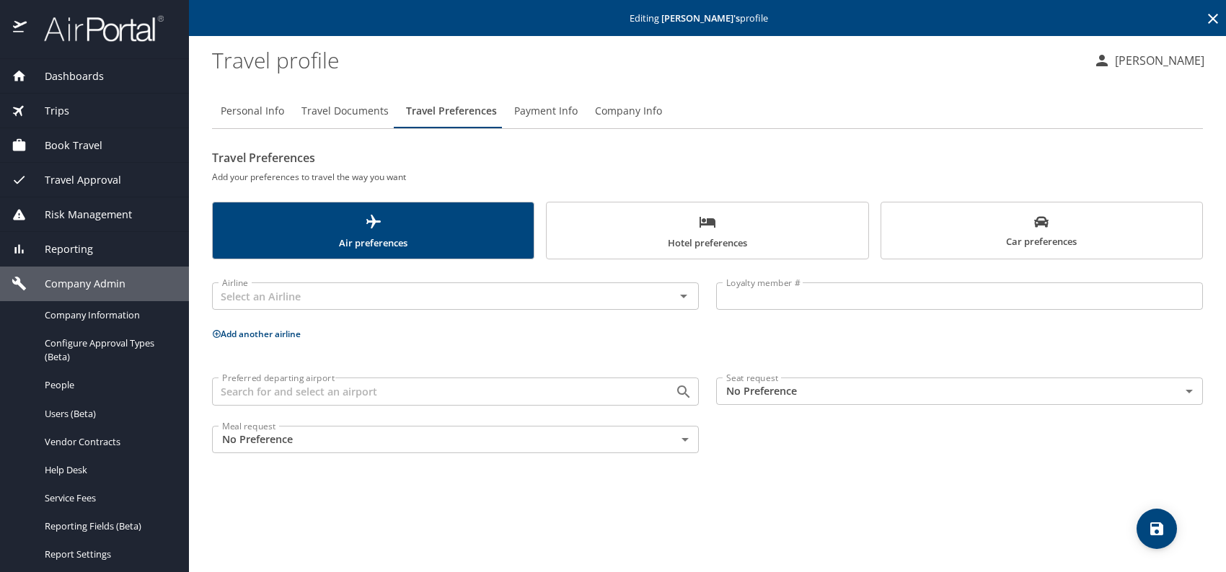
click at [434, 110] on span "Travel Preferences" at bounding box center [451, 111] width 91 height 18
click at [343, 295] on input "text" at bounding box center [433, 296] width 435 height 19
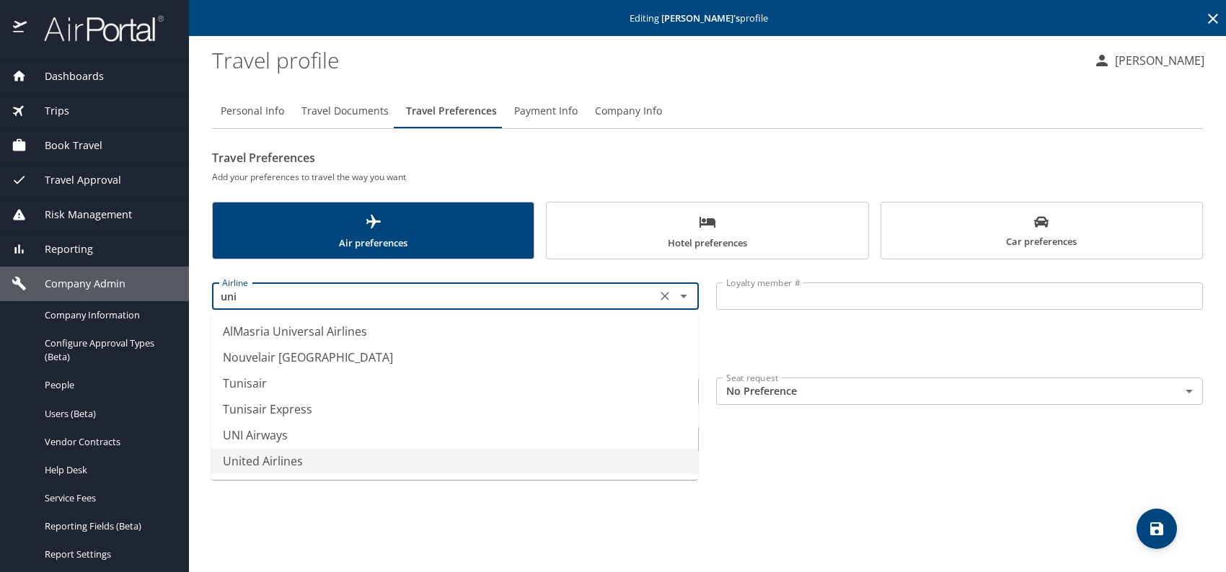
drag, startPoint x: 278, startPoint y: 461, endPoint x: 381, endPoint y: 457, distance: 103.9
click at [278, 461] on li "United Airlines" at bounding box center [454, 461] width 487 height 26
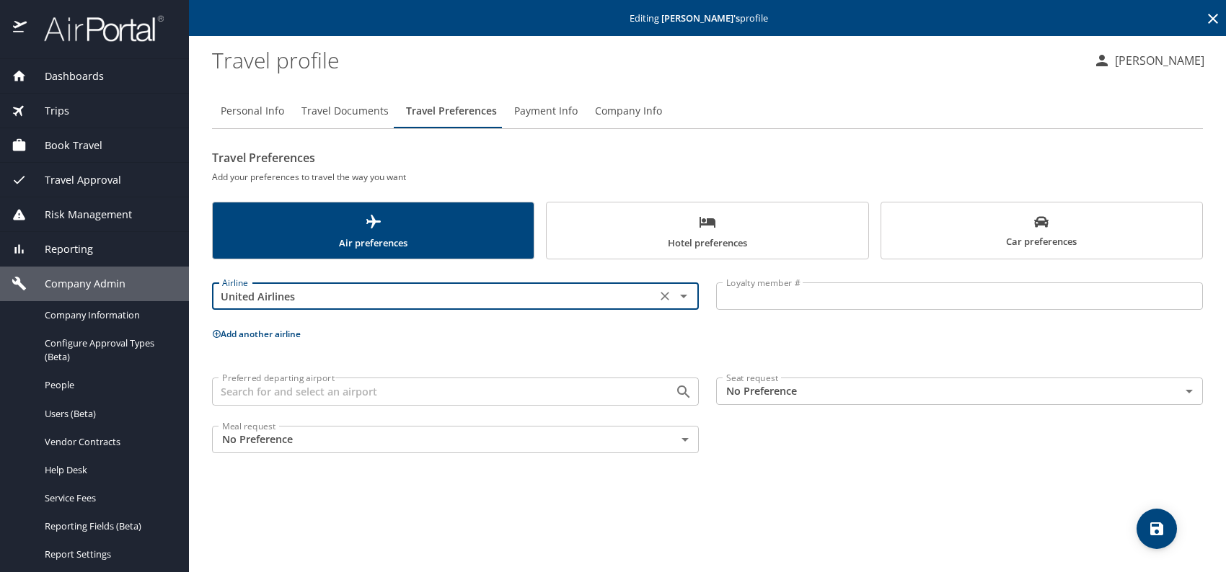
type input "United Airlines"
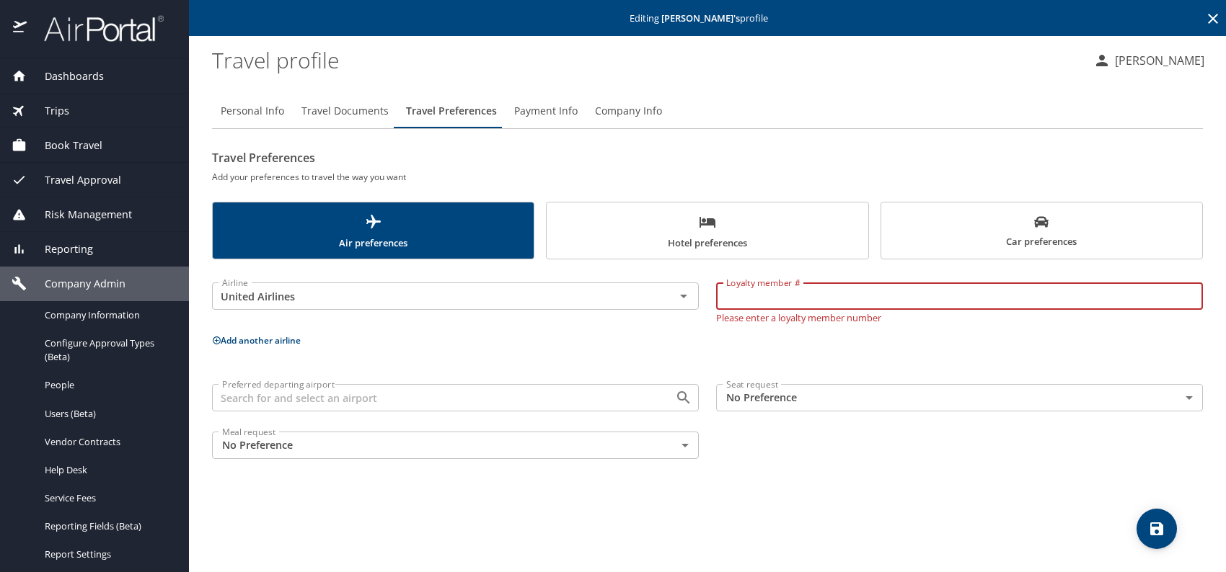
paste input "POV38289"
type input "POV38289"
click at [782, 392] on body "Dashboards AirPortal 360™ Manager My Travel Dashboard Trips Airtinerary® Lookup…" at bounding box center [613, 286] width 1226 height 572
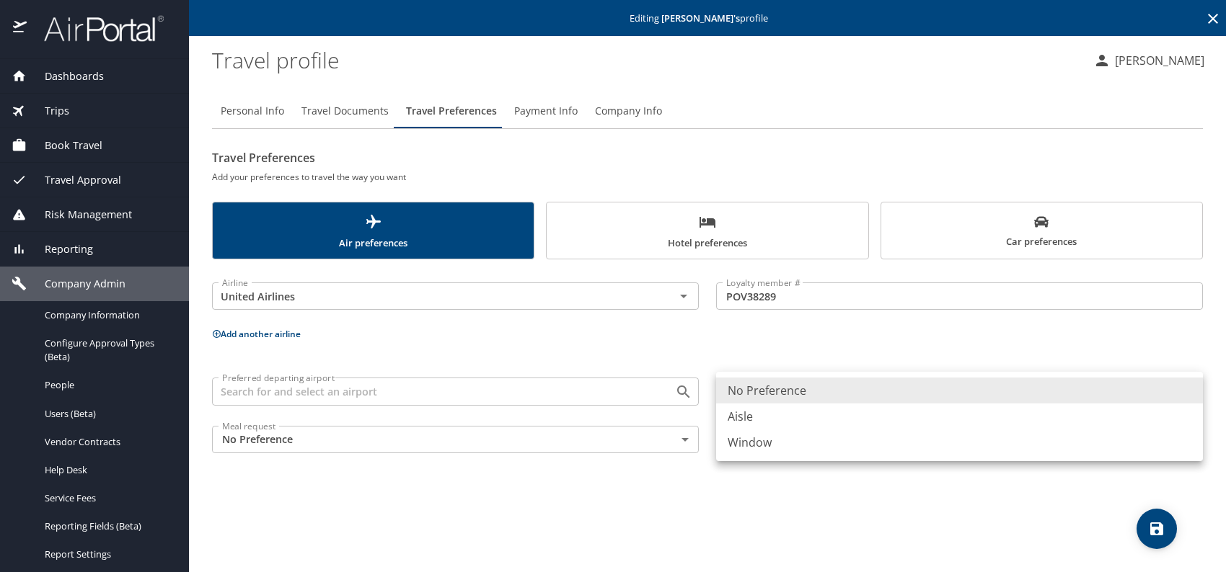
click at [795, 444] on li "Window" at bounding box center [959, 443] width 487 height 26
type input "Window"
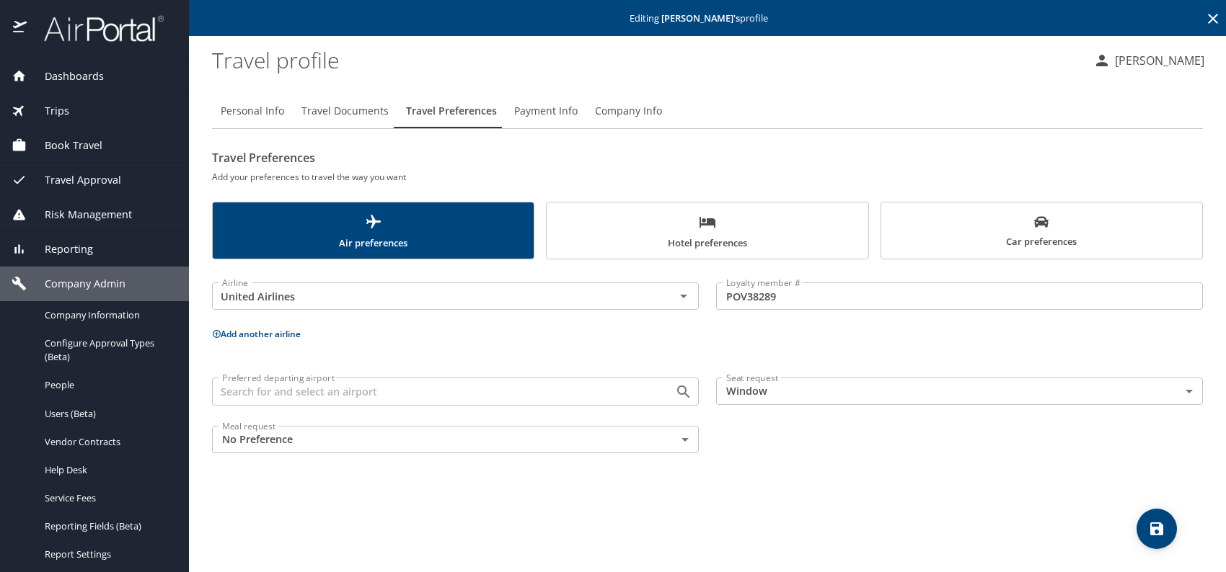
click at [664, 214] on span "Hotel preferences" at bounding box center [707, 232] width 304 height 38
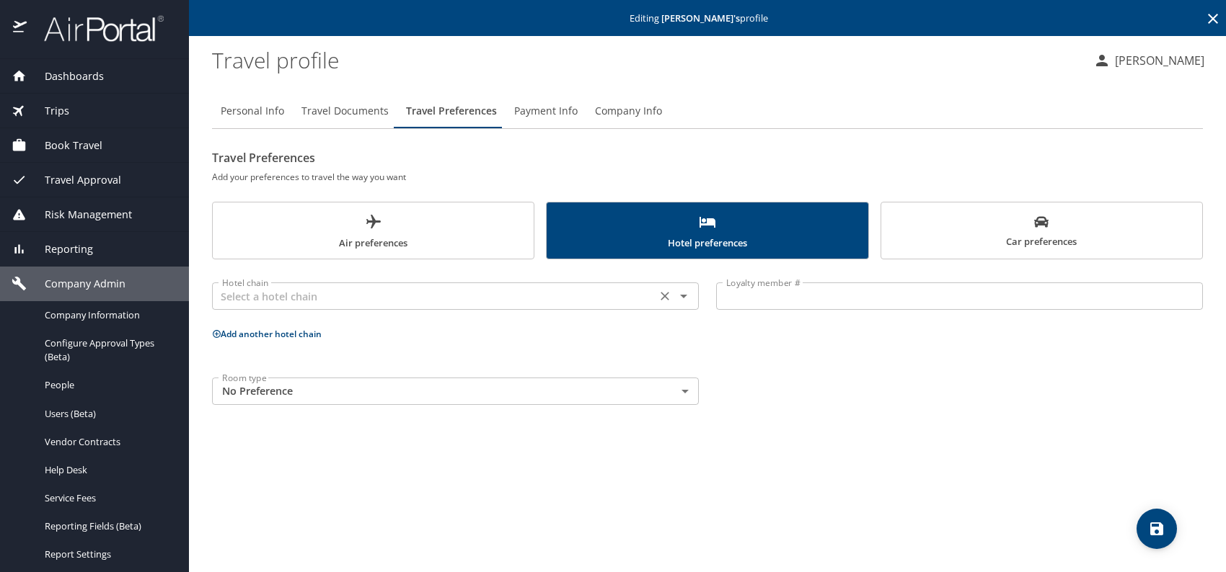
click at [371, 302] on input "text" at bounding box center [433, 296] width 435 height 19
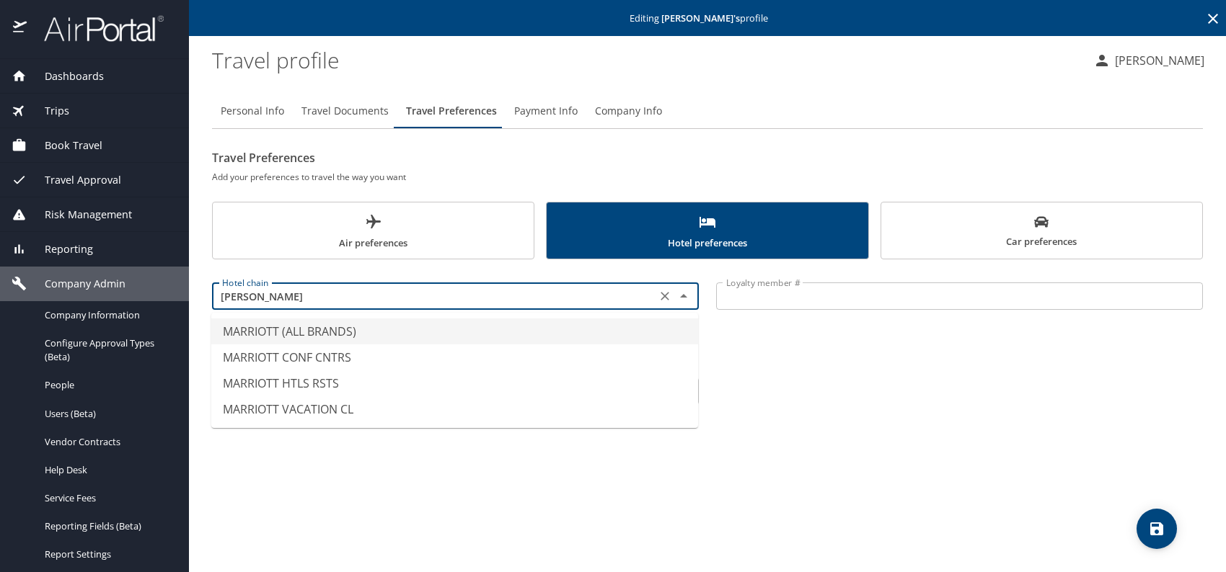
click at [310, 326] on li "MARRIOTT (ALL BRANDS)" at bounding box center [454, 332] width 487 height 26
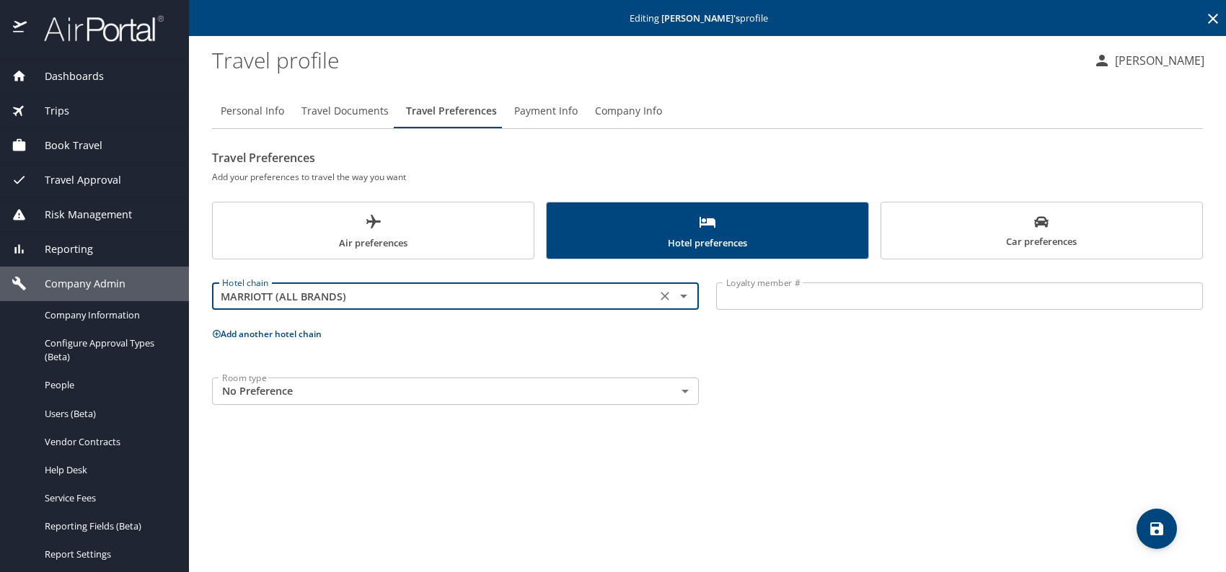
type input "MARRIOTT (ALL BRANDS)"
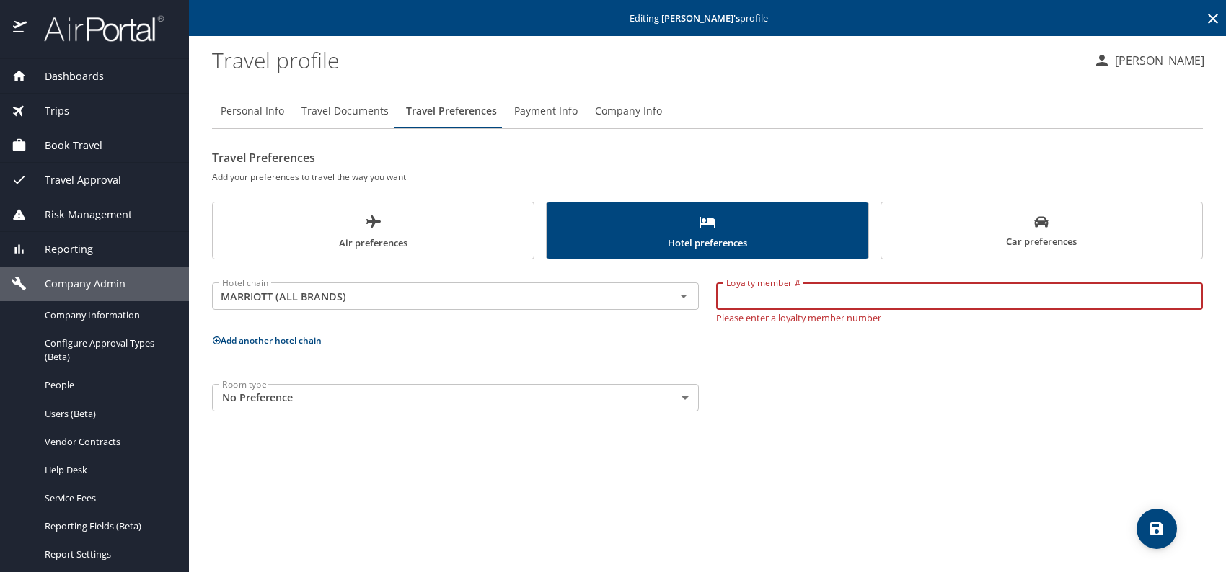
paste input "209157682"
type input "209157682"
click at [946, 422] on div "Personal Info Travel Documents Travel Preferences Payment Info Company Info Tra…" at bounding box center [707, 327] width 991 height 490
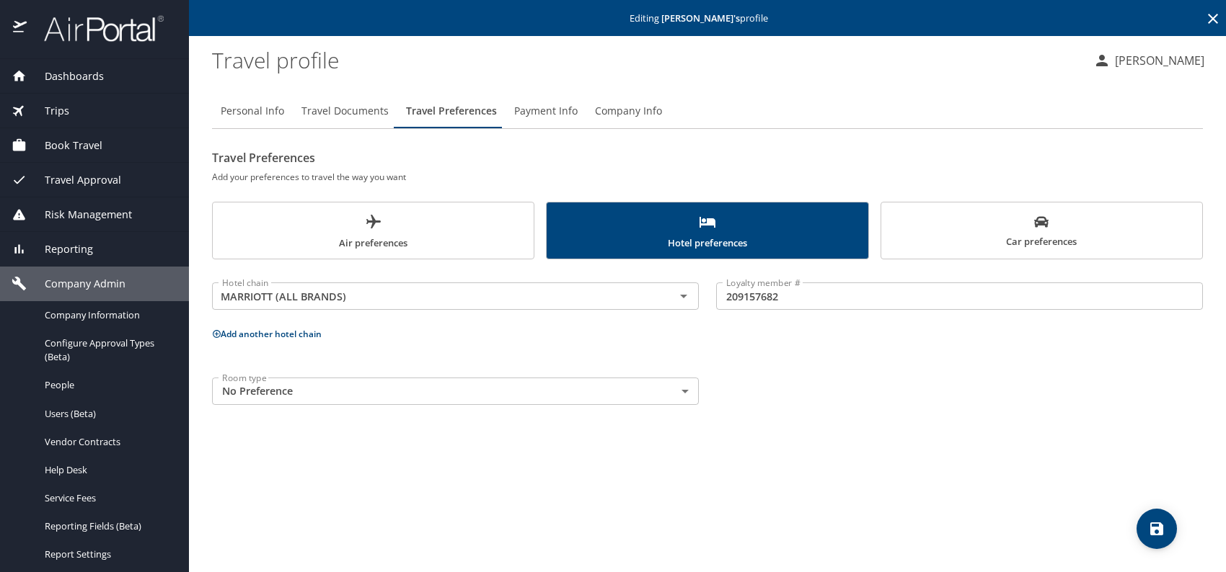
click at [1151, 518] on button "save" at bounding box center [1156, 529] width 40 height 40
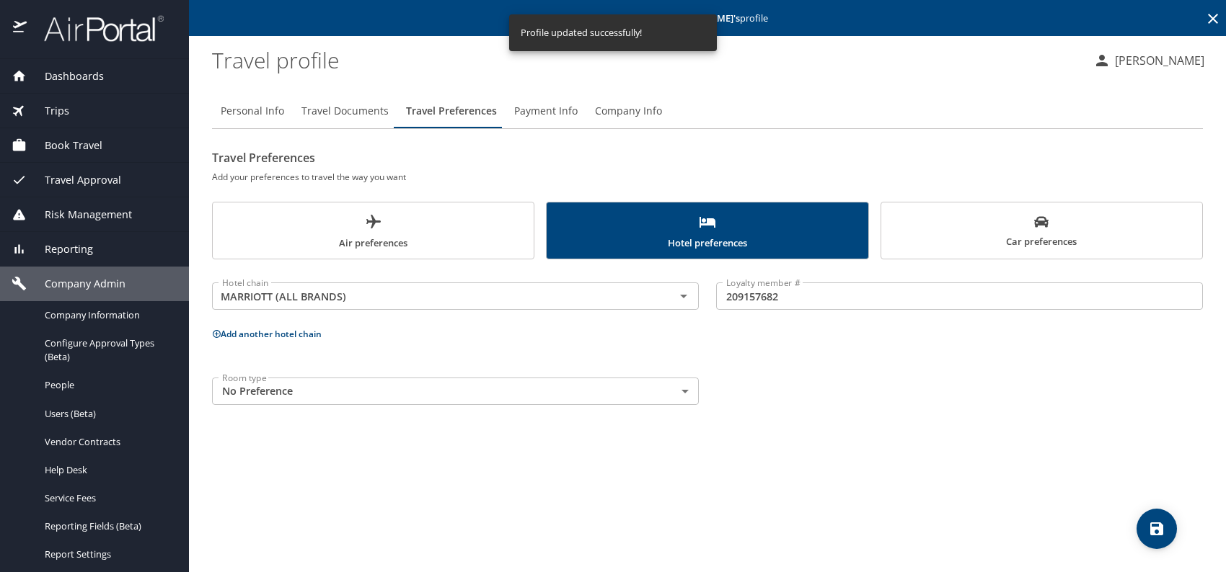
click at [368, 481] on div "Personal Info Travel Documents Travel Preferences Payment Info Company Info Tra…" at bounding box center [707, 327] width 991 height 490
click at [90, 412] on span "Users (Beta)" at bounding box center [108, 414] width 127 height 14
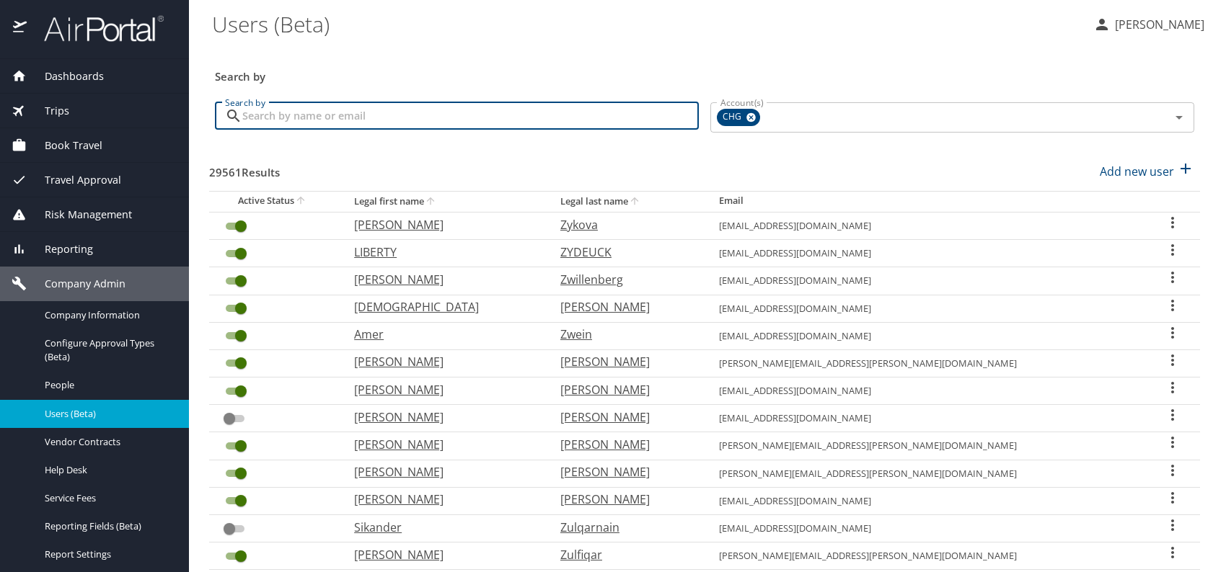
paste input "ful7hse@bis.midco.net"
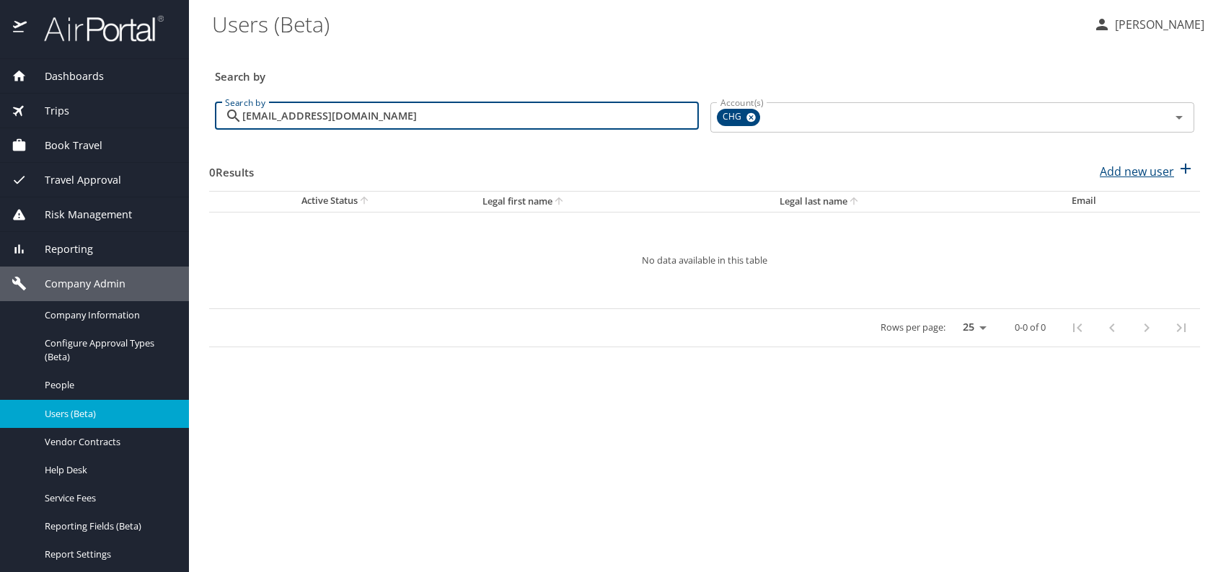
type input "ful7hse@bis.midco.net"
click at [1148, 175] on p "Add new user" at bounding box center [1137, 171] width 74 height 17
select select "US"
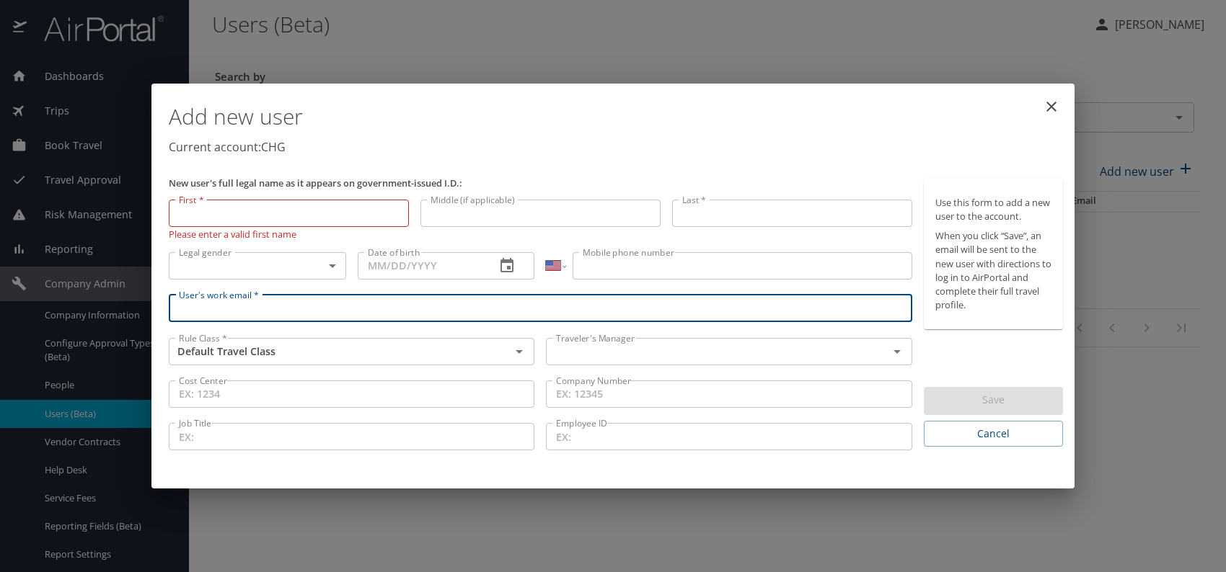
paste input "ful7hse@bis.midco.net"
click at [645, 365] on div "Traveler's Manager" at bounding box center [729, 351] width 366 height 27
type input "ful7hse@bis.midco.net"
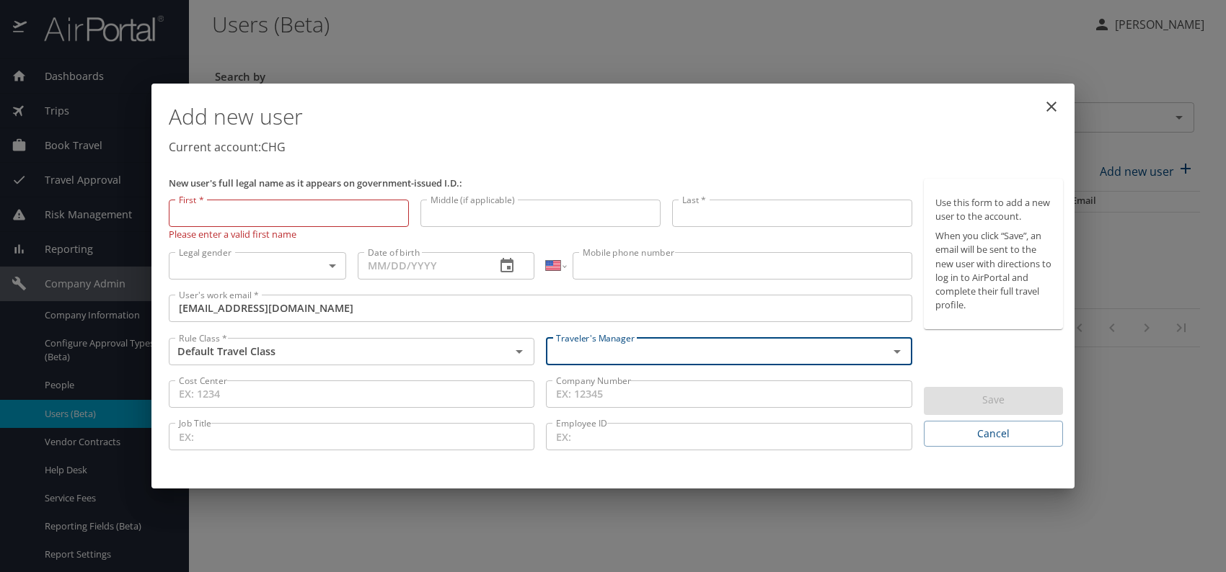
click at [643, 356] on input "text" at bounding box center [707, 351] width 314 height 19
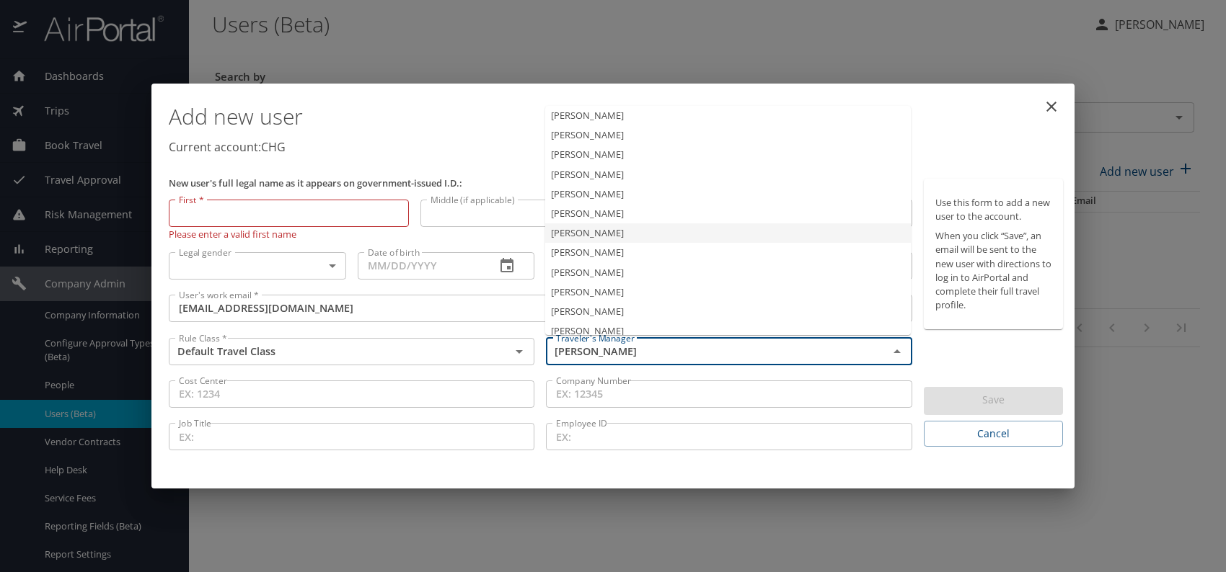
click at [593, 233] on li "Jeffery Bitton" at bounding box center [728, 233] width 366 height 19
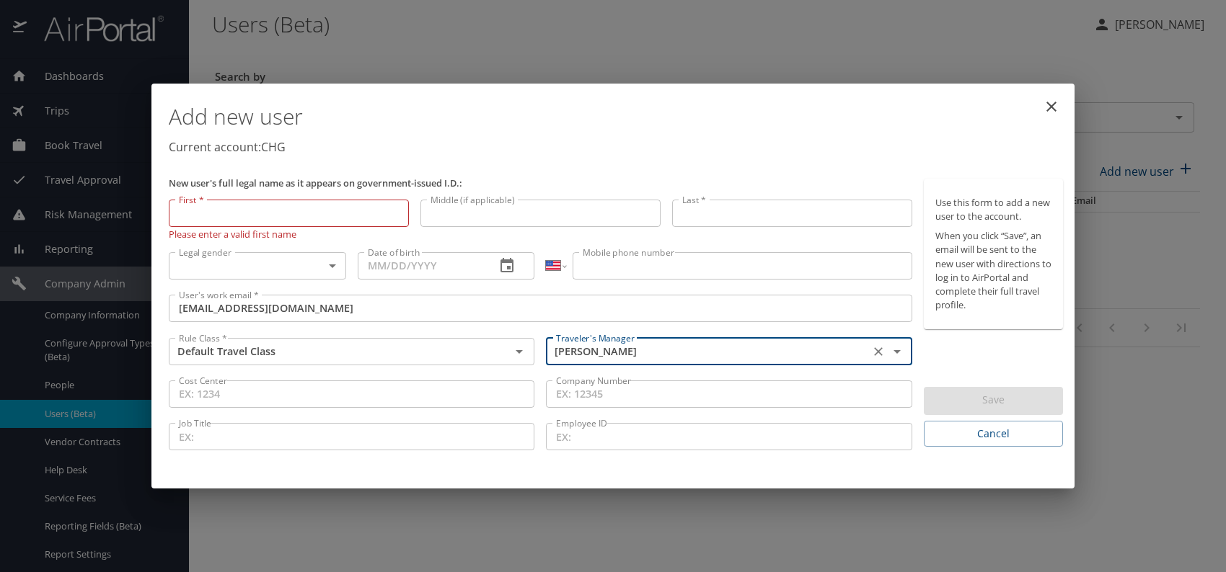
type input "Jeffery Bitton"
click at [293, 264] on body "Dashboards AirPortal 360™ Manager My Travel Dashboard Trips Airtinerary® Lookup…" at bounding box center [613, 286] width 1226 height 572
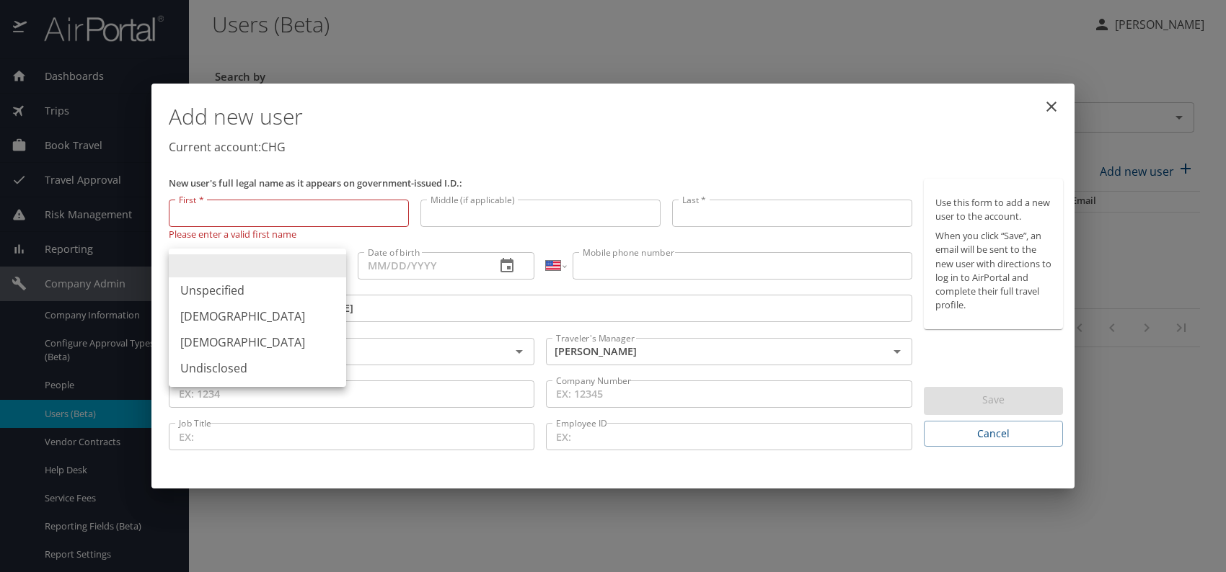
click at [238, 334] on li "Female" at bounding box center [257, 343] width 177 height 26
type input "Female"
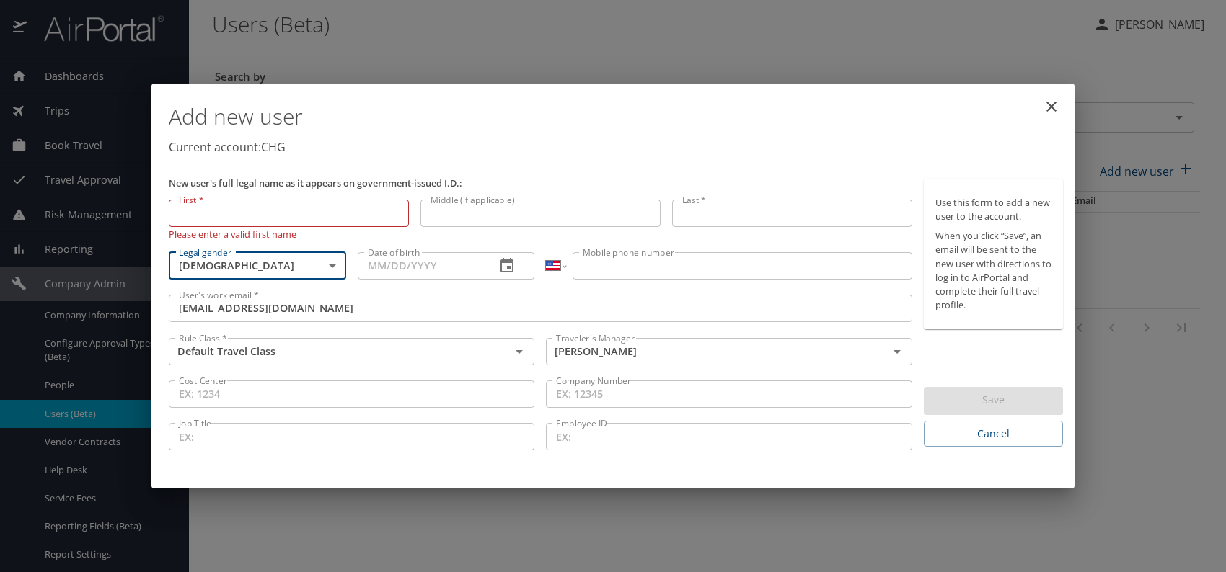
click at [433, 259] on input "Date of birth" at bounding box center [421, 265] width 127 height 27
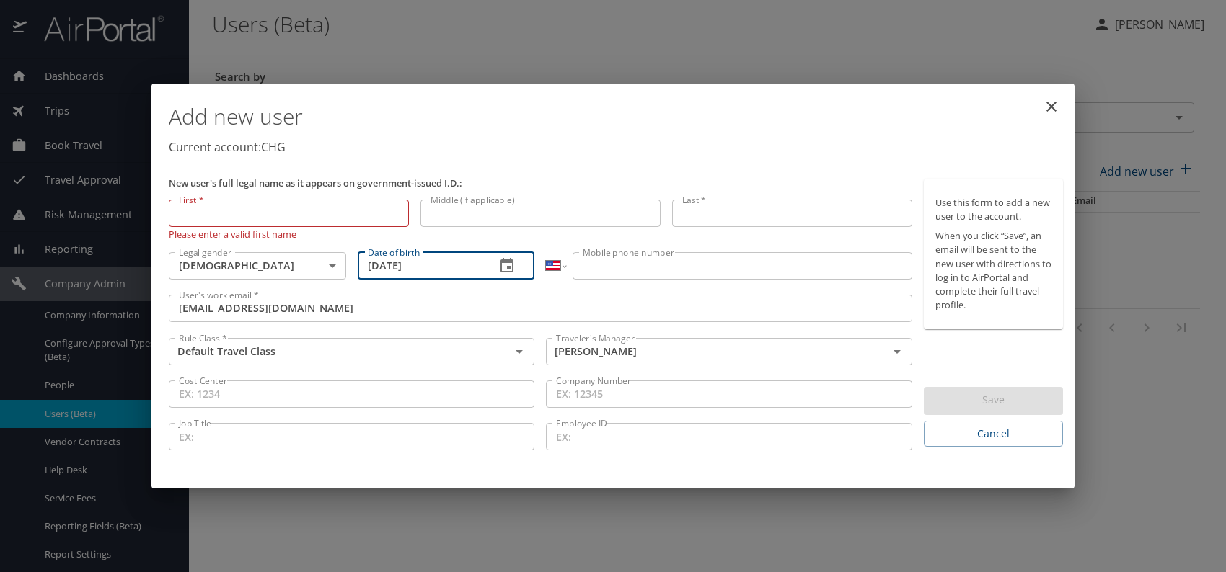
type input "11/27/1958"
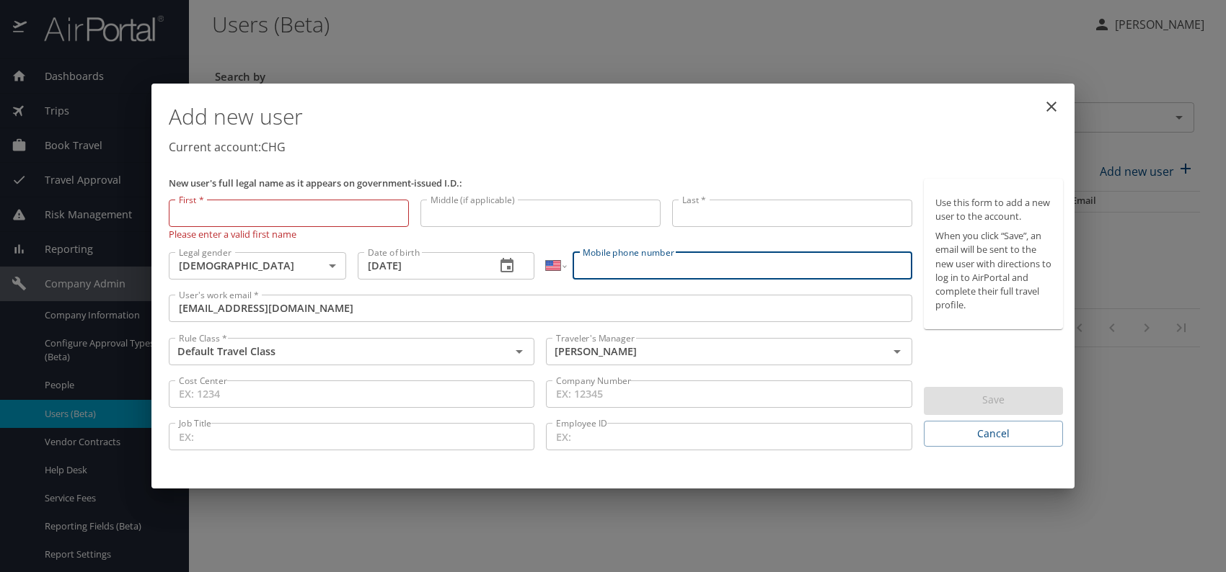
paste input "(701) 226-5474"
type input "(701) 226-5474"
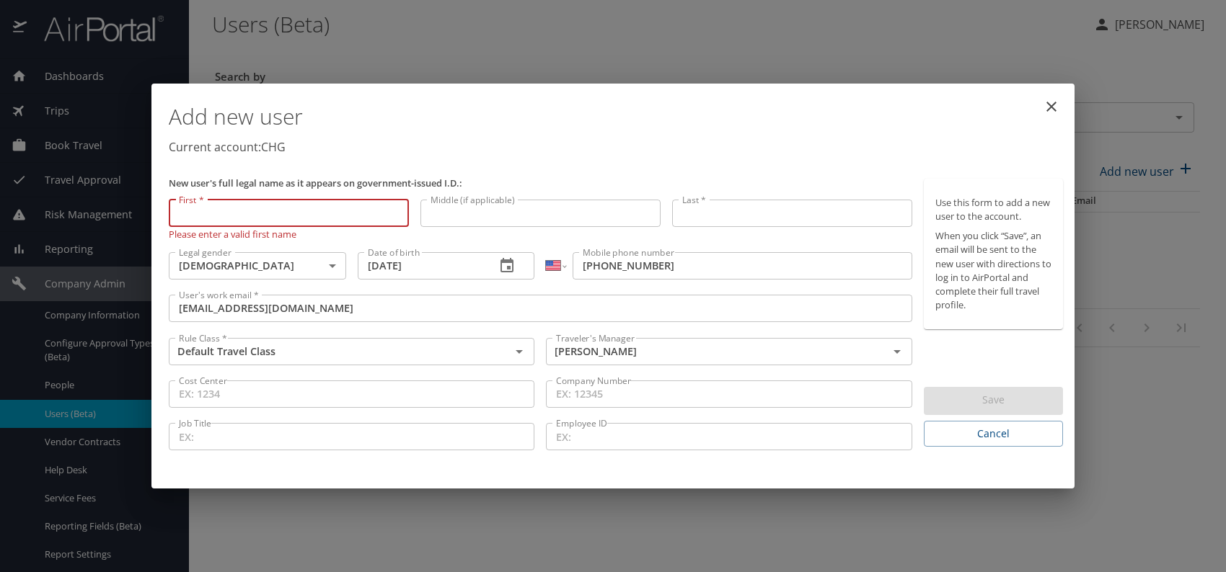
paste input "Kathryn Obregon"
drag, startPoint x: 219, startPoint y: 215, endPoint x: 335, endPoint y: 214, distance: 116.1
click at [335, 214] on input "Kathryn Obregon" at bounding box center [289, 213] width 240 height 27
type input "Kathryn"
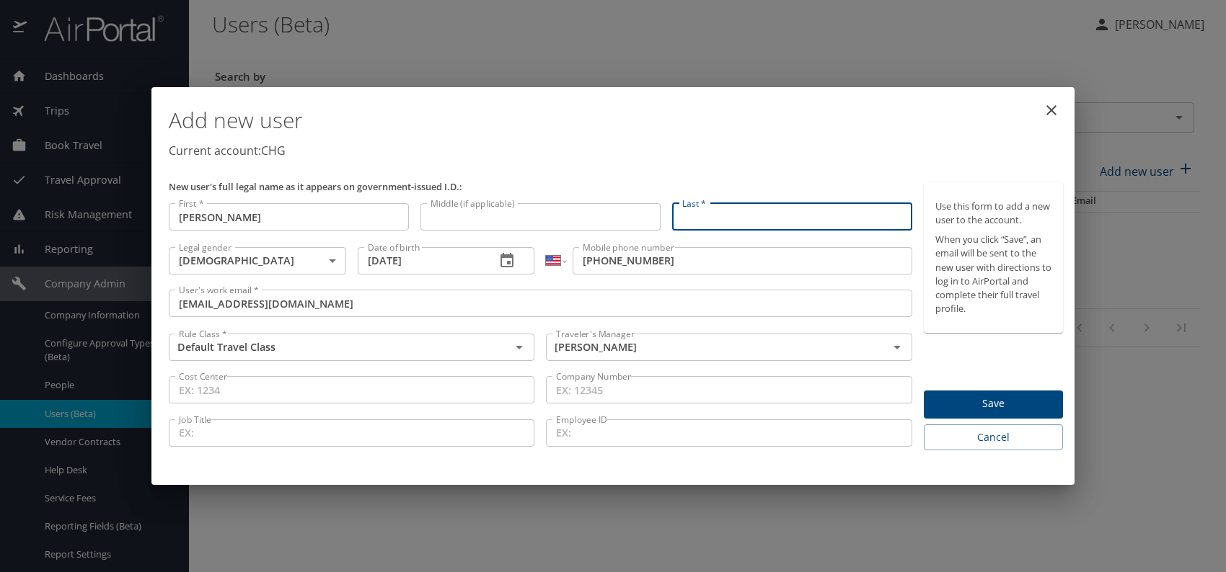
paste input "Kathryn Obregon"
click at [726, 217] on input "Kathryn Obregon" at bounding box center [792, 216] width 240 height 27
type input "Obregon"
click at [826, 147] on p "Current account: CHG" at bounding box center [616, 150] width 894 height 17
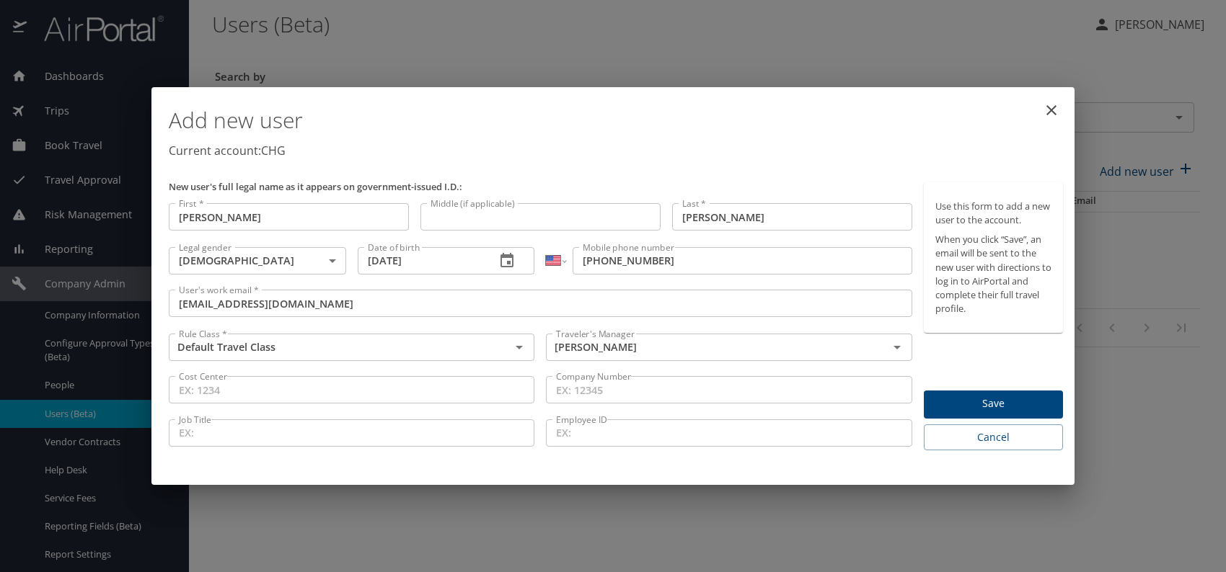
click at [977, 399] on span "Save" at bounding box center [993, 404] width 116 height 18
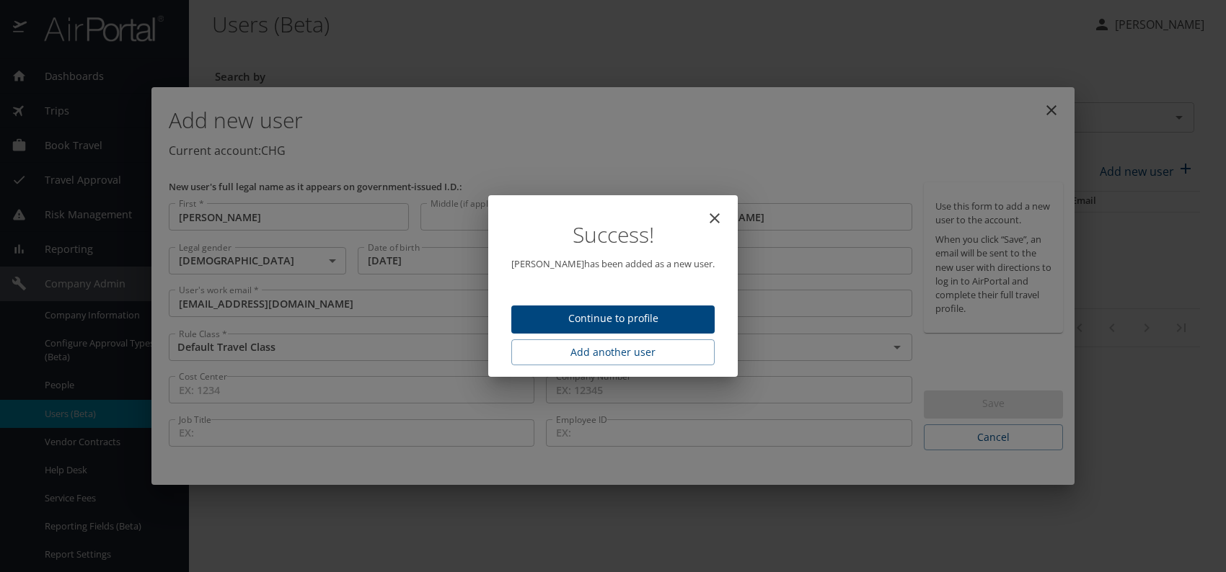
click at [645, 316] on span "Continue to profile" at bounding box center [613, 319] width 180 height 18
select select "US"
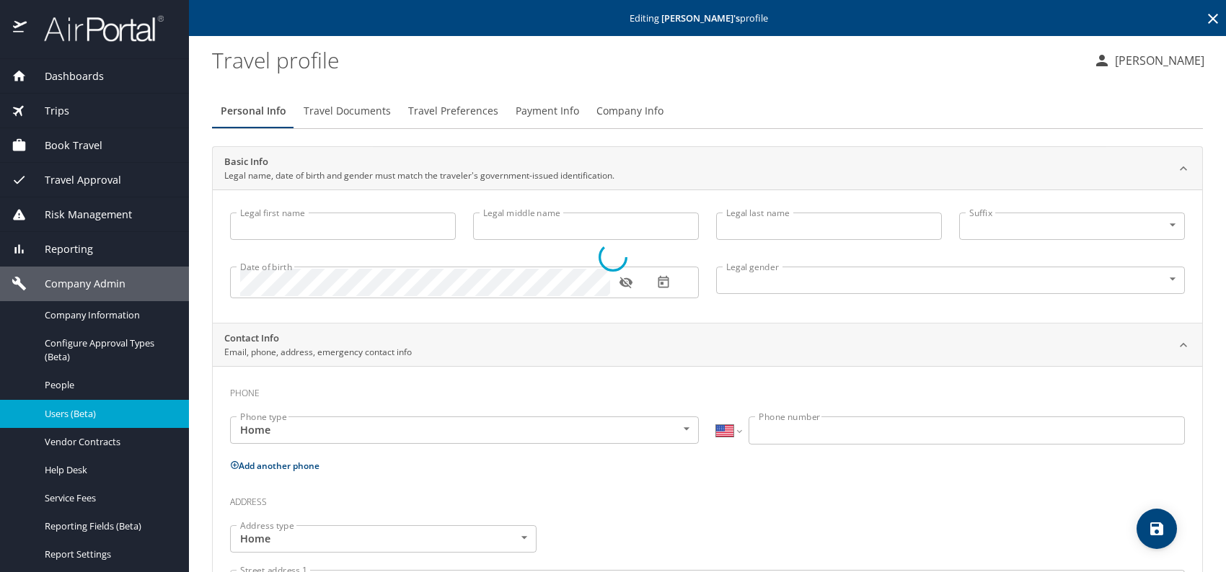
type input "Kathryn"
type input "Obregon"
type input "Female"
select select "US"
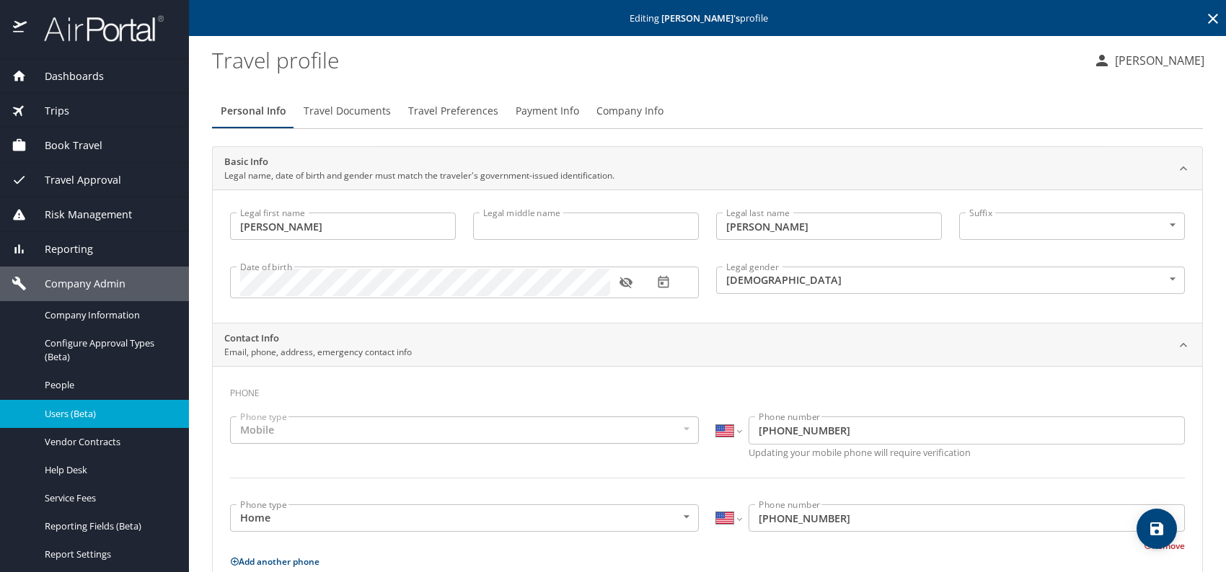
click at [1152, 528] on icon "save" at bounding box center [1156, 529] width 13 height 13
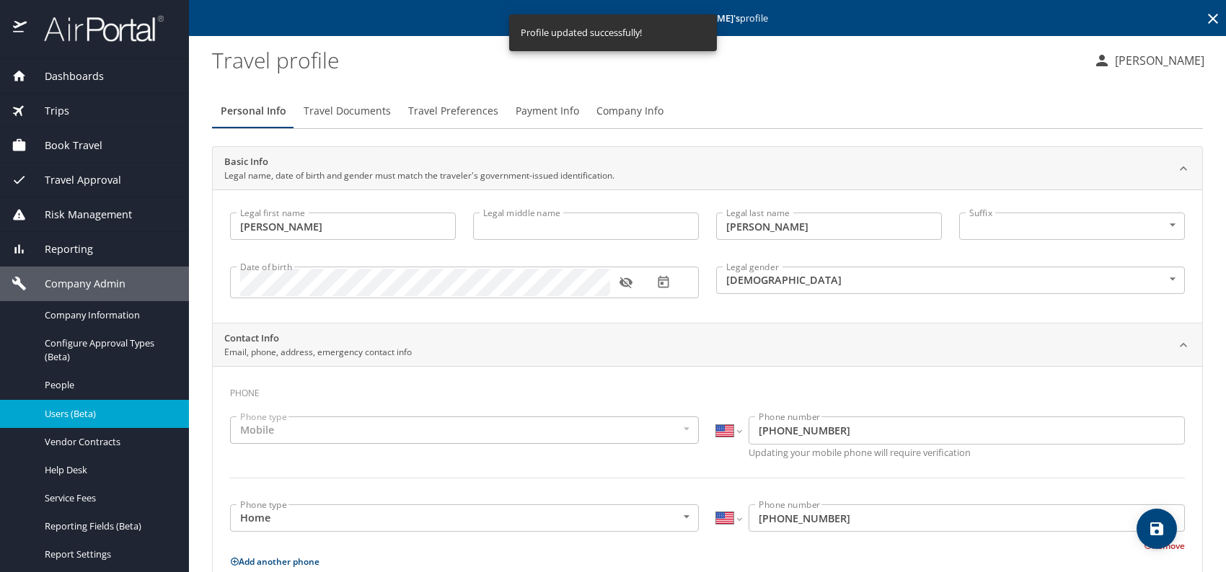
select select "US"
click at [92, 412] on span "Users (Beta)" at bounding box center [108, 414] width 127 height 14
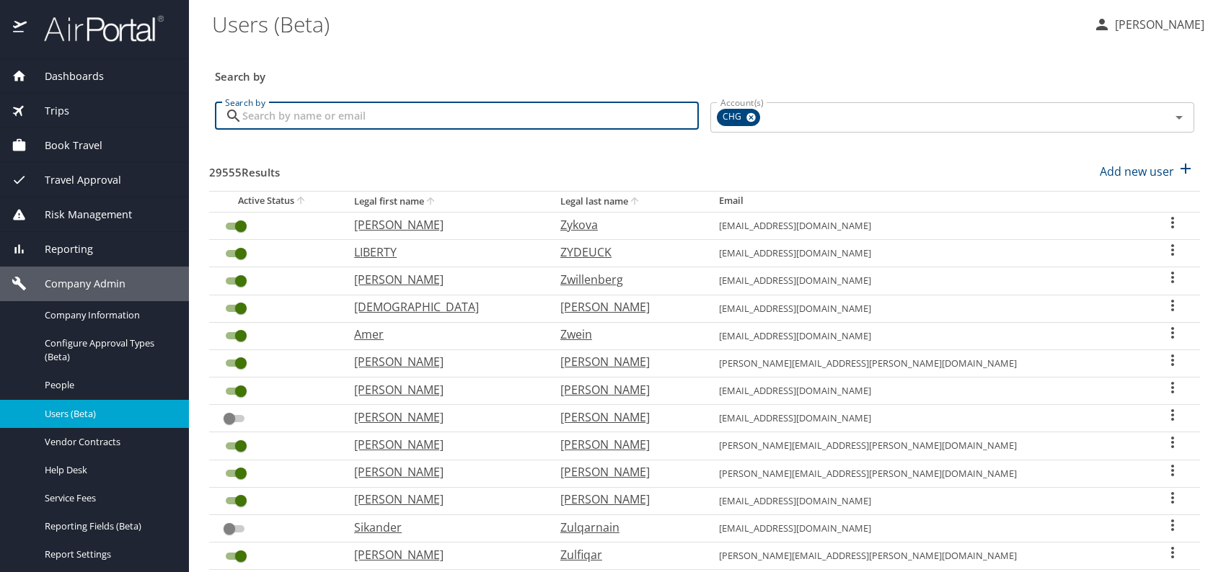
paste input "davidvanarsdell@gmail.com"
click at [269, 118] on input "davidvanarsdell@gmail.com" at bounding box center [470, 115] width 456 height 27
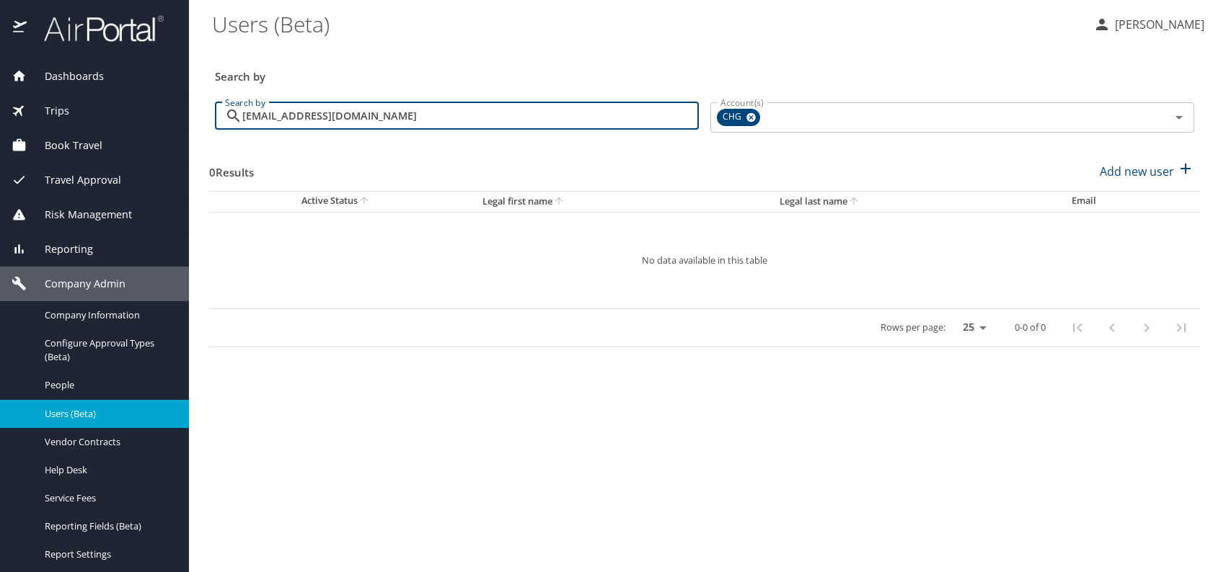
type input "davidvanarsdell@gmail.com"
drag, startPoint x: 524, startPoint y: 31, endPoint x: 546, endPoint y: 45, distance: 26.0
click at [524, 32] on \(Beta\) "Users (Beta)" at bounding box center [647, 23] width 870 height 45
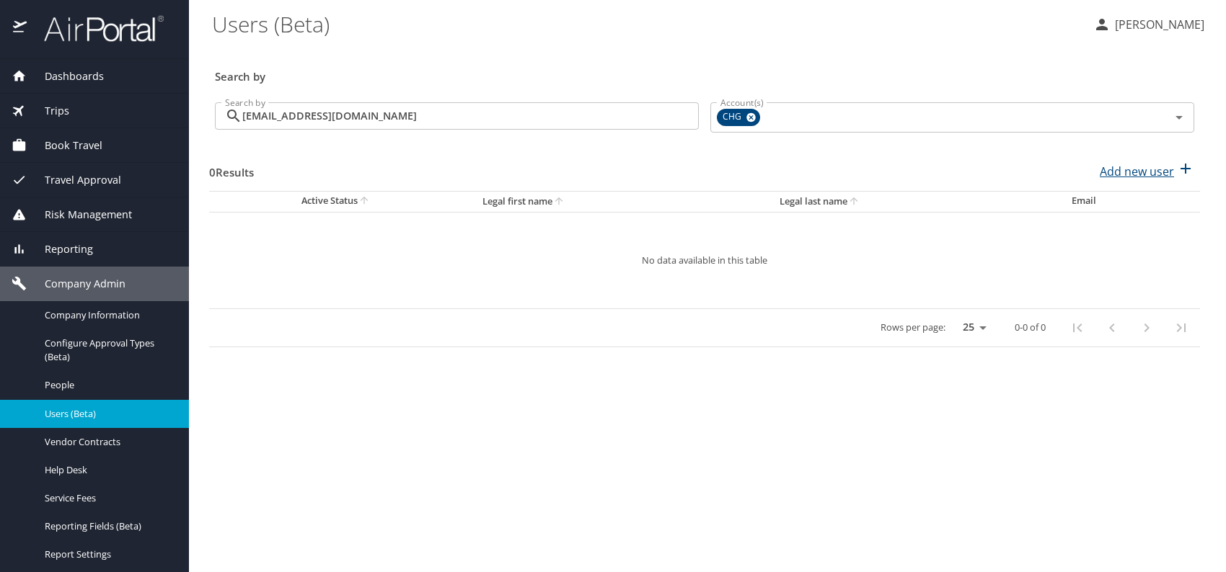
click at [1148, 169] on p "Add new user" at bounding box center [1137, 171] width 74 height 17
select select "US"
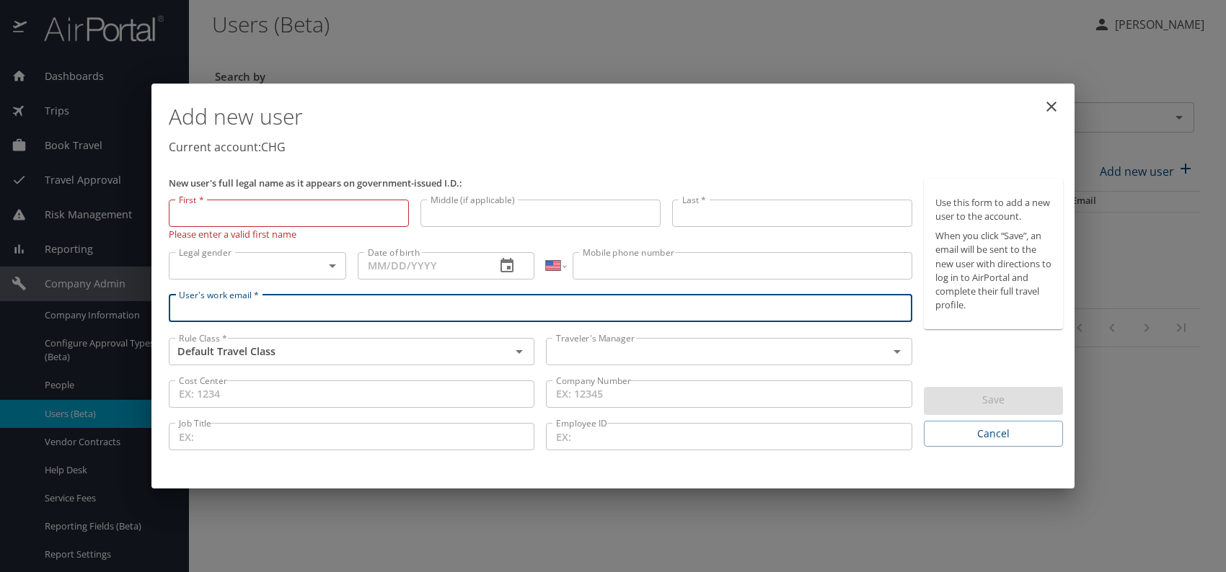
paste input "davidvanarsdell@gmail.com"
click at [205, 309] on input "davidvanarsdell@gmail.com" at bounding box center [540, 308] width 743 height 27
type input "davidvanarsdell@gmail.com"
click at [627, 352] on input "text" at bounding box center [707, 351] width 314 height 19
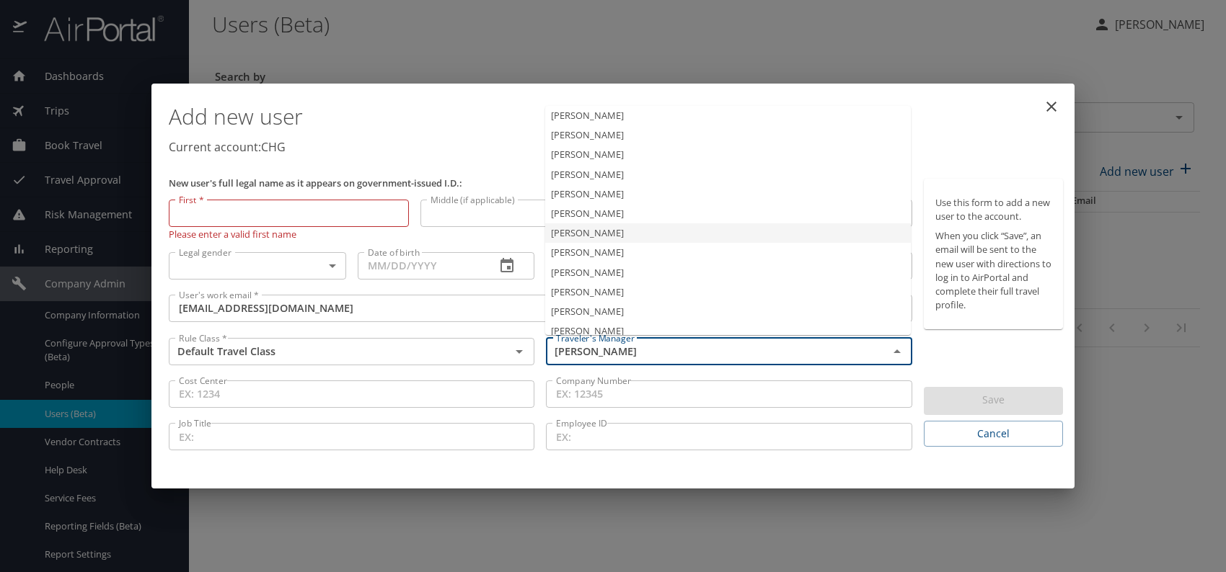
click at [601, 237] on li "Jeffery Bitton" at bounding box center [728, 233] width 366 height 19
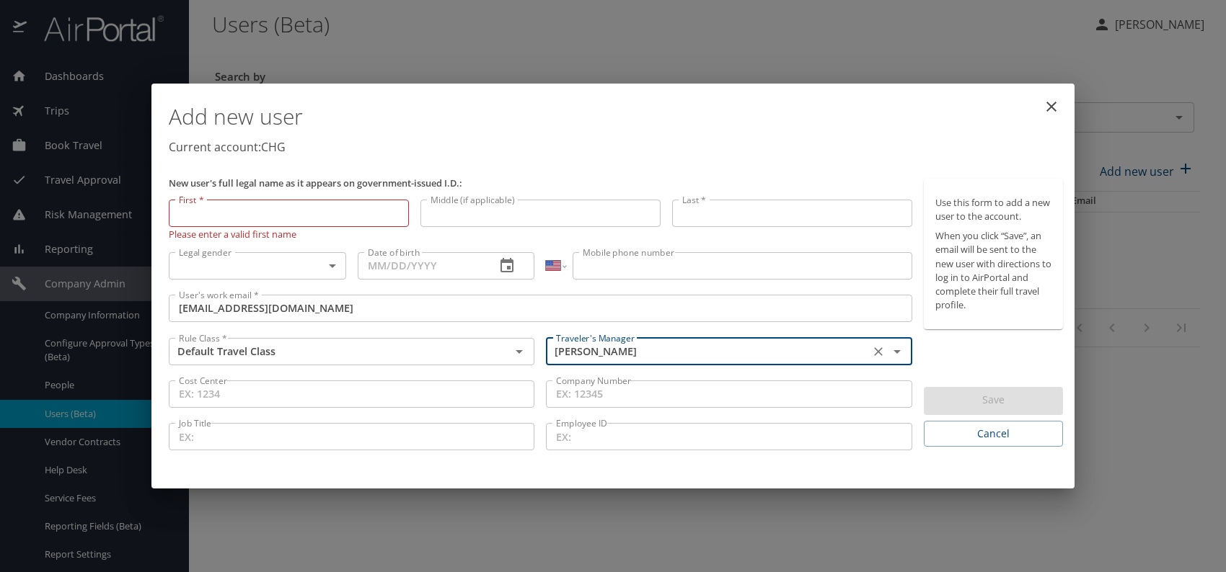
type input "Jeffery Bitton"
click at [317, 265] on body "Dashboards AirPortal 360™ Manager My Travel Dashboard Trips Airtinerary® Lookup…" at bounding box center [613, 286] width 1226 height 572
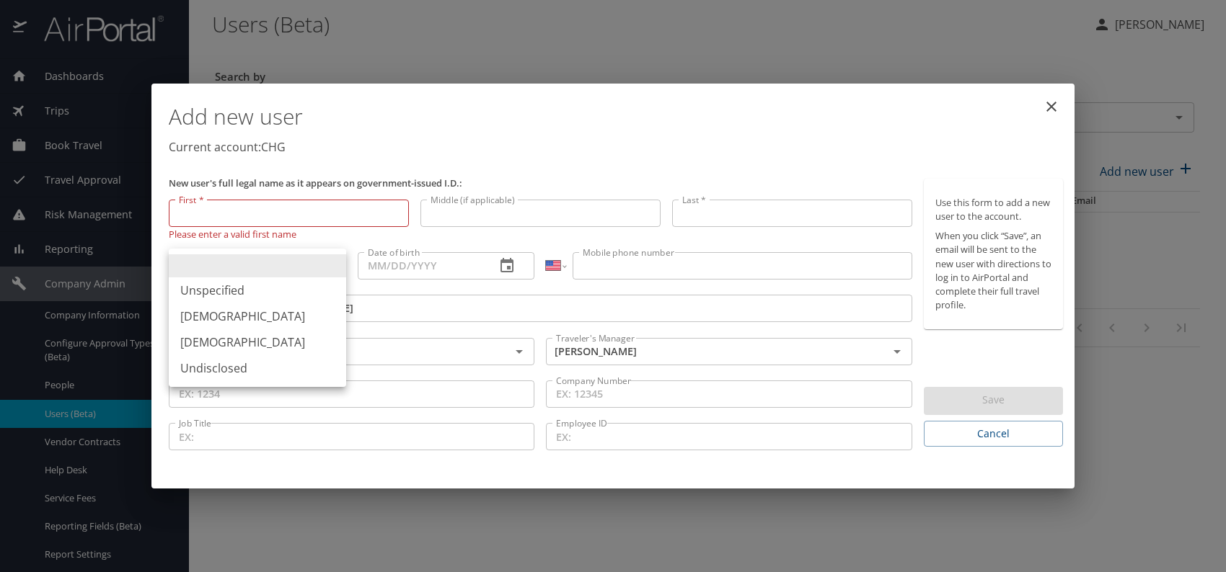
click at [214, 316] on li "Male" at bounding box center [257, 317] width 177 height 26
type input "Male"
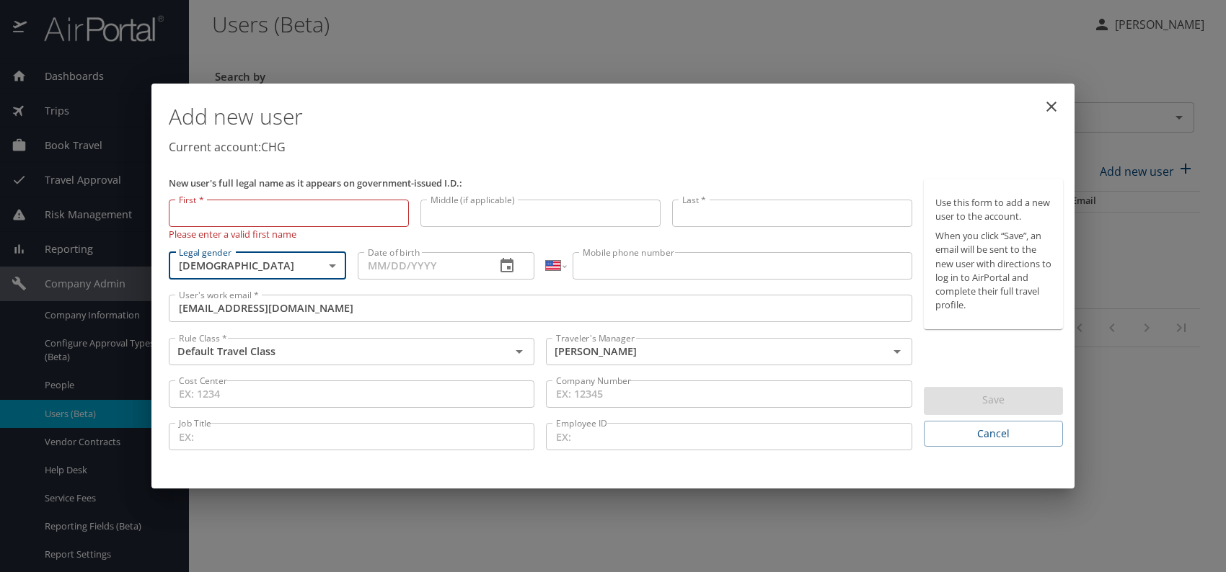
click at [410, 272] on input "Date of birth" at bounding box center [421, 265] width 127 height 27
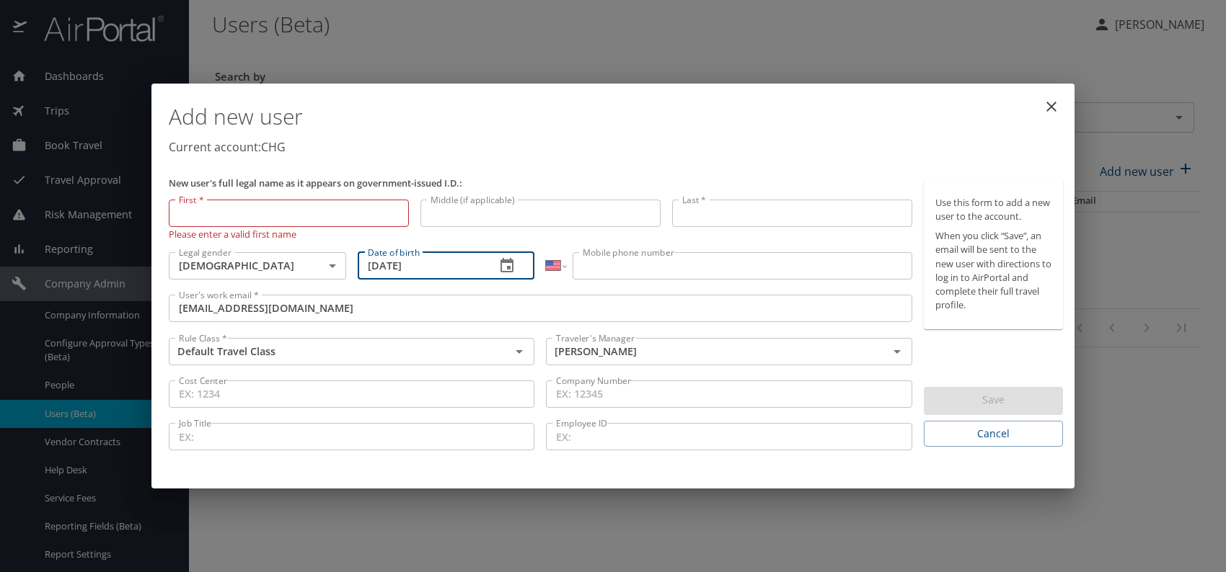
type input "05/12/1989"
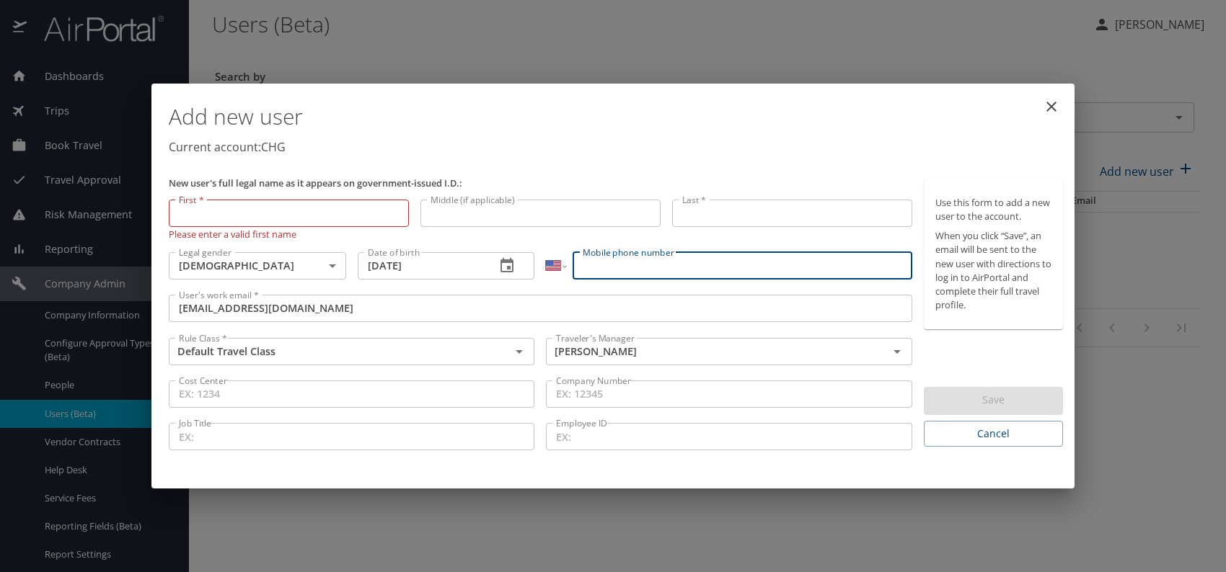
paste input "(630) 986-7245"
type input "(630) 986-7245"
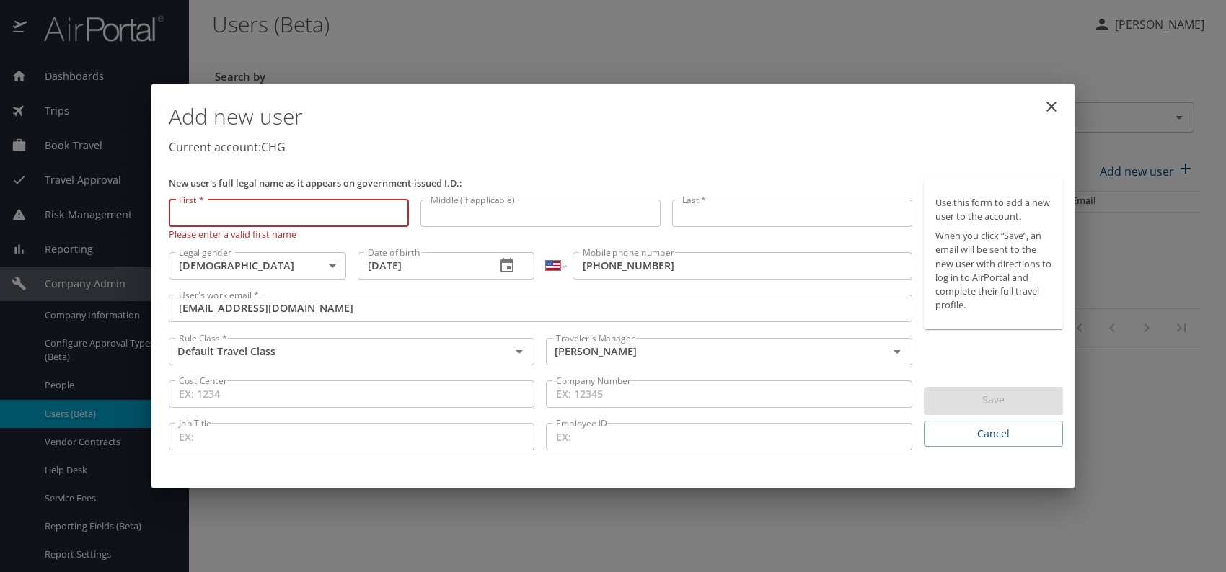
paste input "David Van Arsdell"
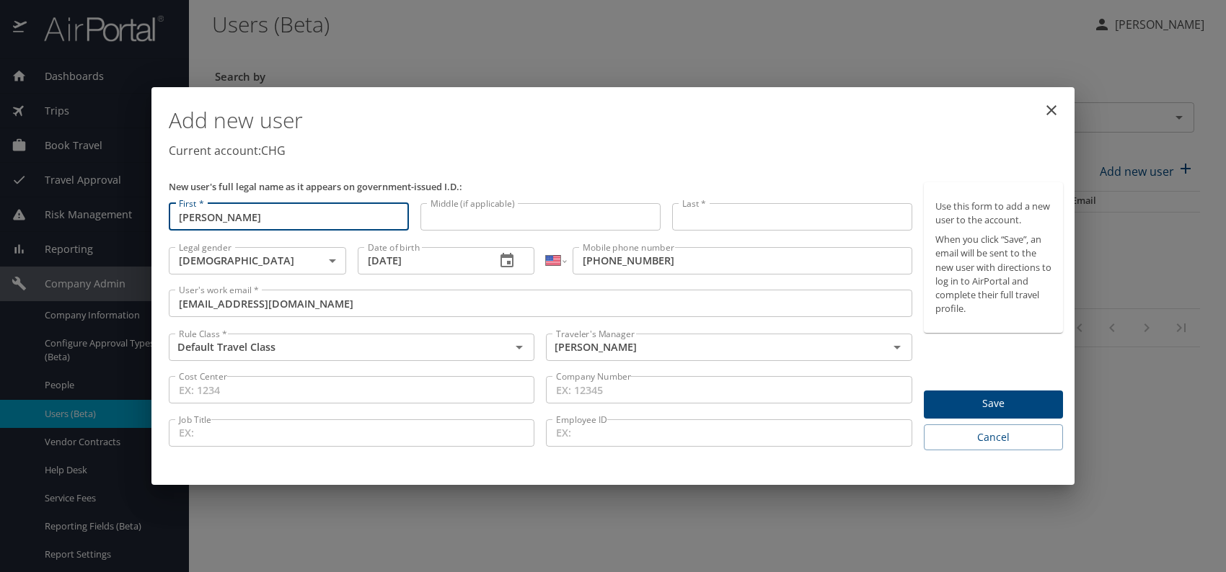
drag, startPoint x: 207, startPoint y: 218, endPoint x: 331, endPoint y: 219, distance: 124.0
click at [331, 219] on input "David Van Arsdell" at bounding box center [289, 216] width 240 height 27
type input "David"
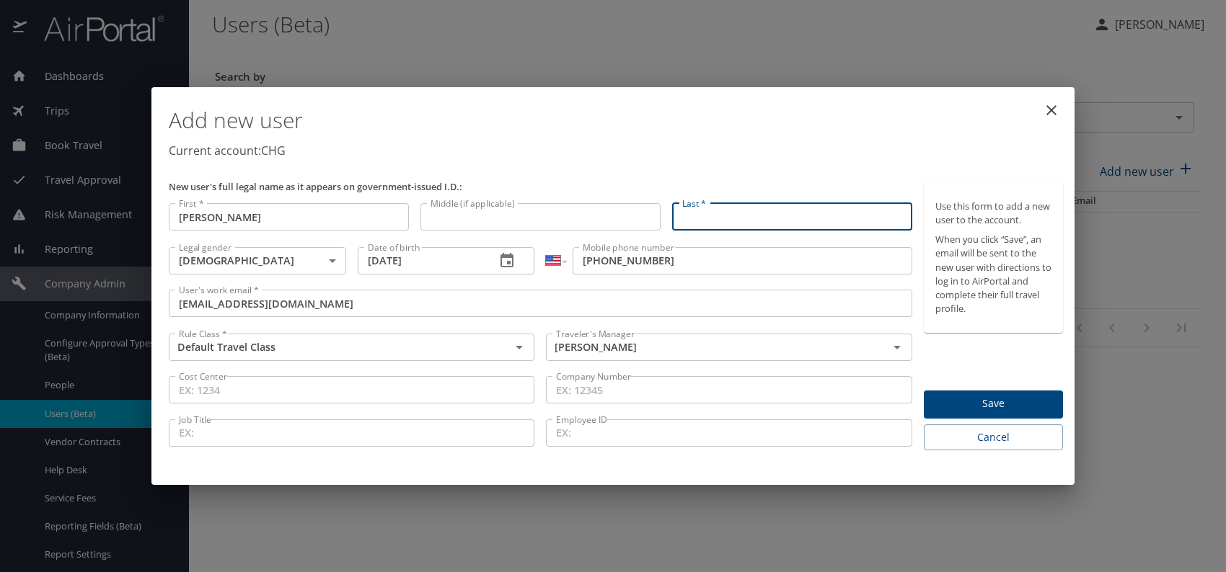
paste input "David Van Arsdell"
click at [714, 210] on input "David Van Arsdell" at bounding box center [792, 216] width 240 height 27
type input "Van Arsdell"
click at [771, 147] on p "Current account: CHG" at bounding box center [616, 150] width 894 height 17
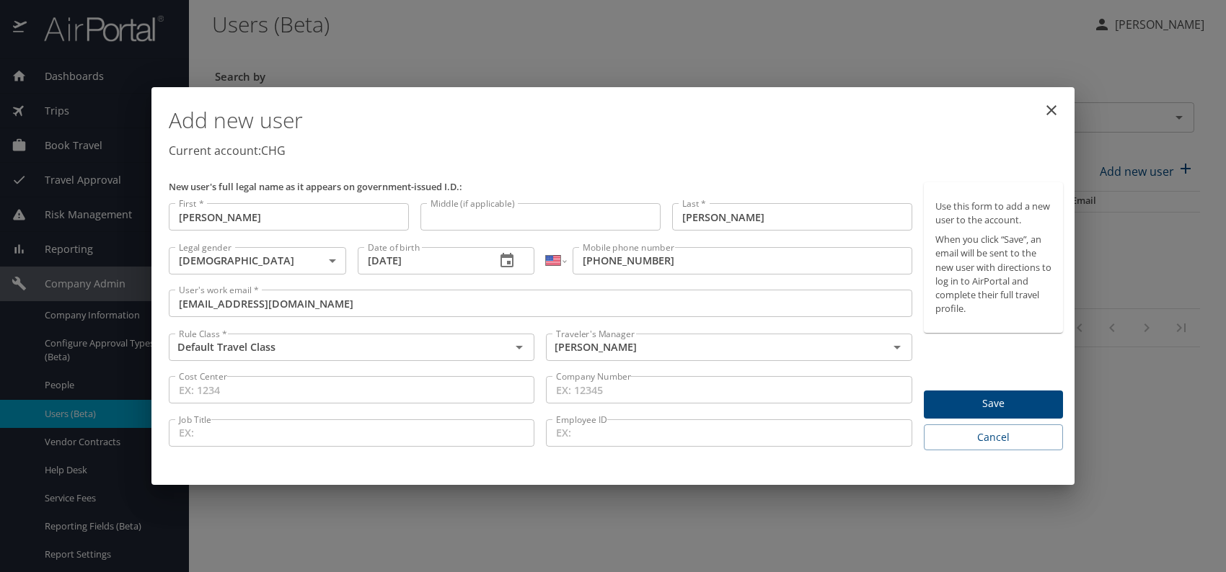
click at [974, 401] on span "Save" at bounding box center [993, 404] width 116 height 18
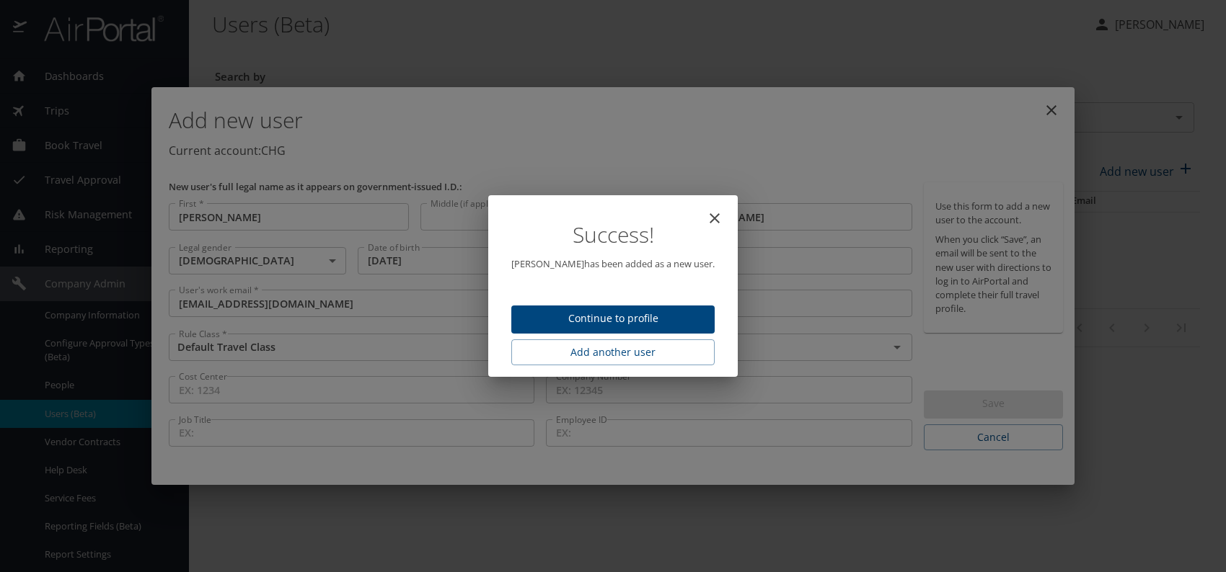
click at [684, 317] on span "Continue to profile" at bounding box center [613, 319] width 180 height 18
select select "US"
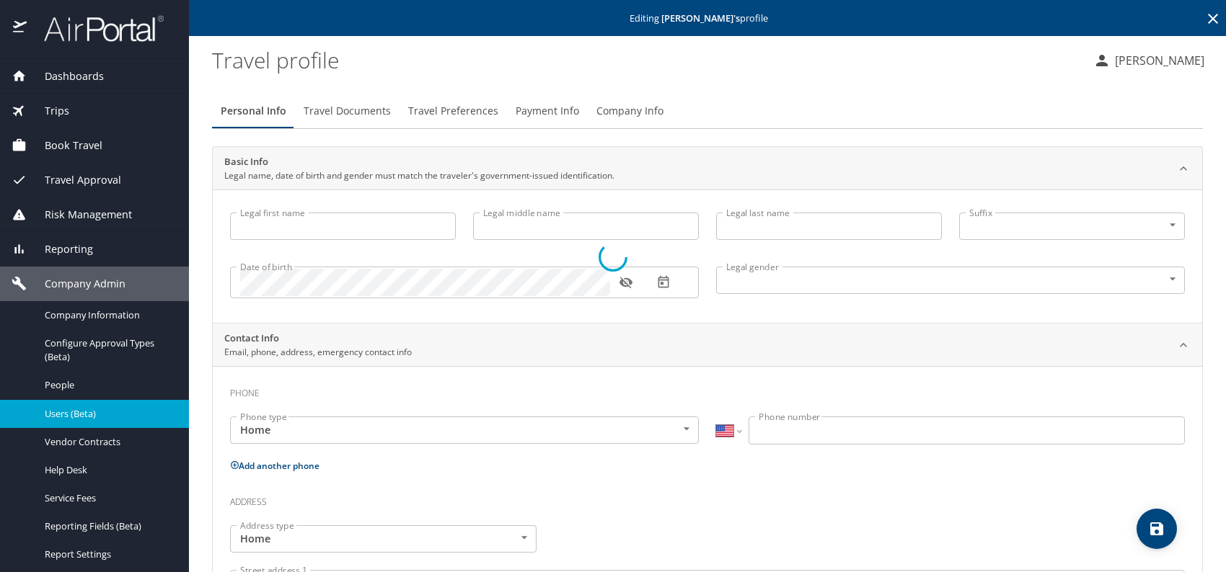
select select "US"
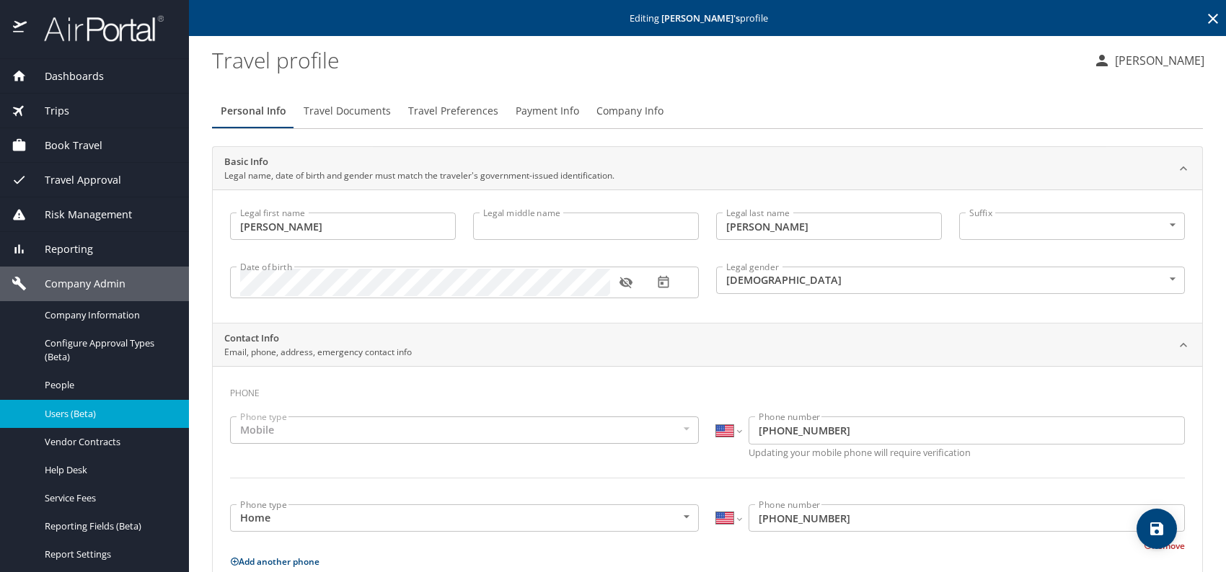
type input "David"
type input "Van Arsdell"
type input "Male"
click at [446, 102] on span "Travel Preferences" at bounding box center [453, 111] width 90 height 18
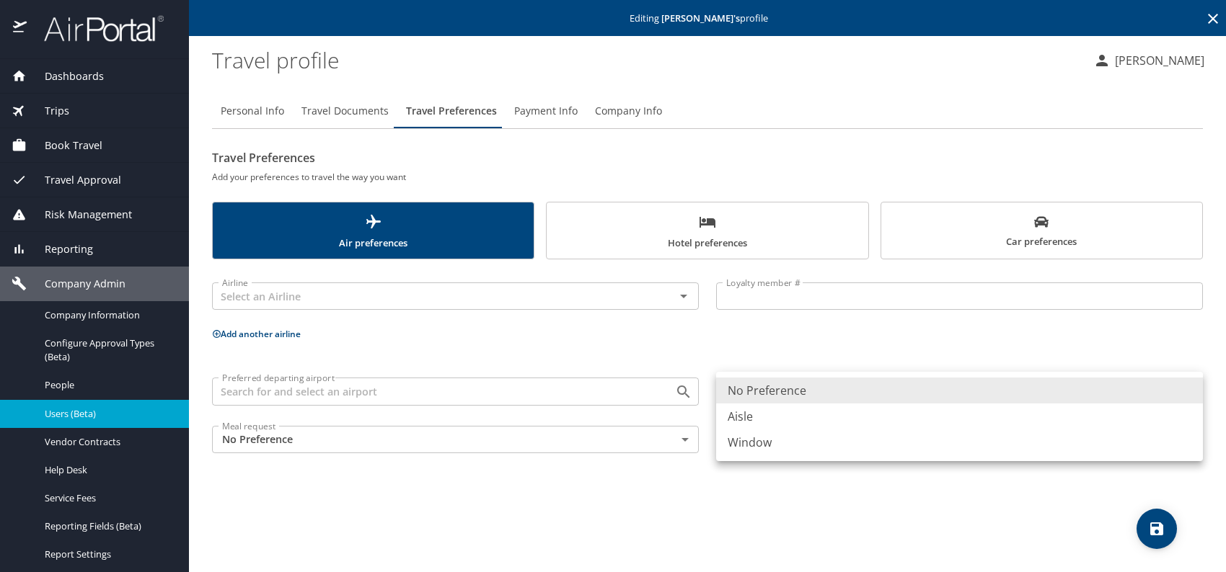
click at [829, 388] on body "Dashboards AirPortal 360™ Manager My Travel Dashboard Trips Airtinerary® Lookup…" at bounding box center [613, 286] width 1226 height 572
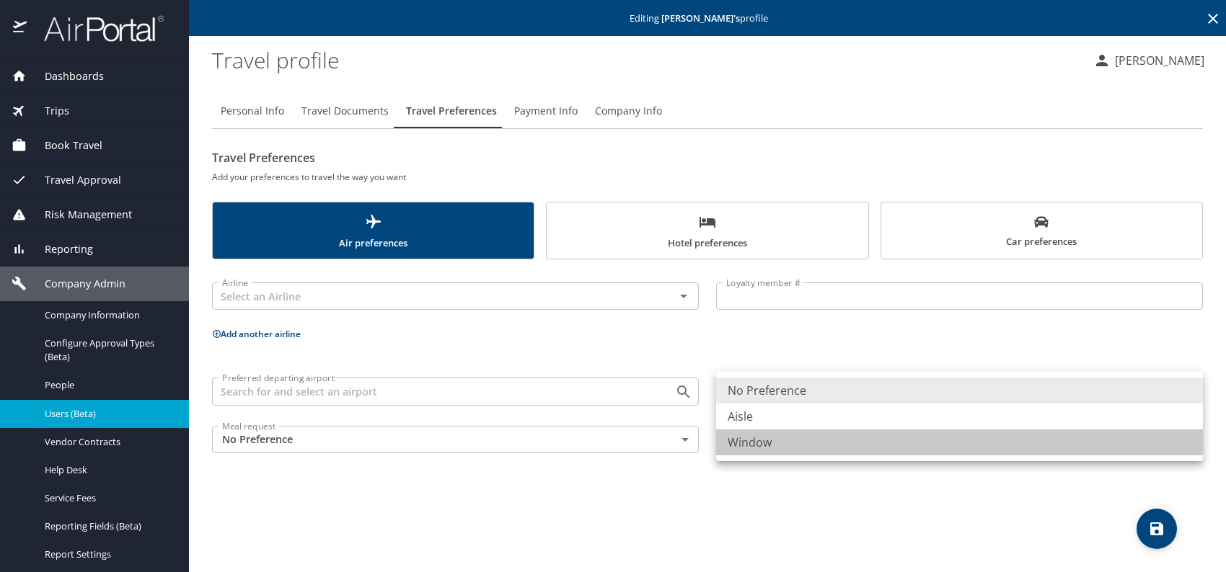
drag, startPoint x: 762, startPoint y: 444, endPoint x: 737, endPoint y: 432, distance: 28.1
click at [761, 444] on li "Window" at bounding box center [959, 443] width 487 height 26
type input "Window"
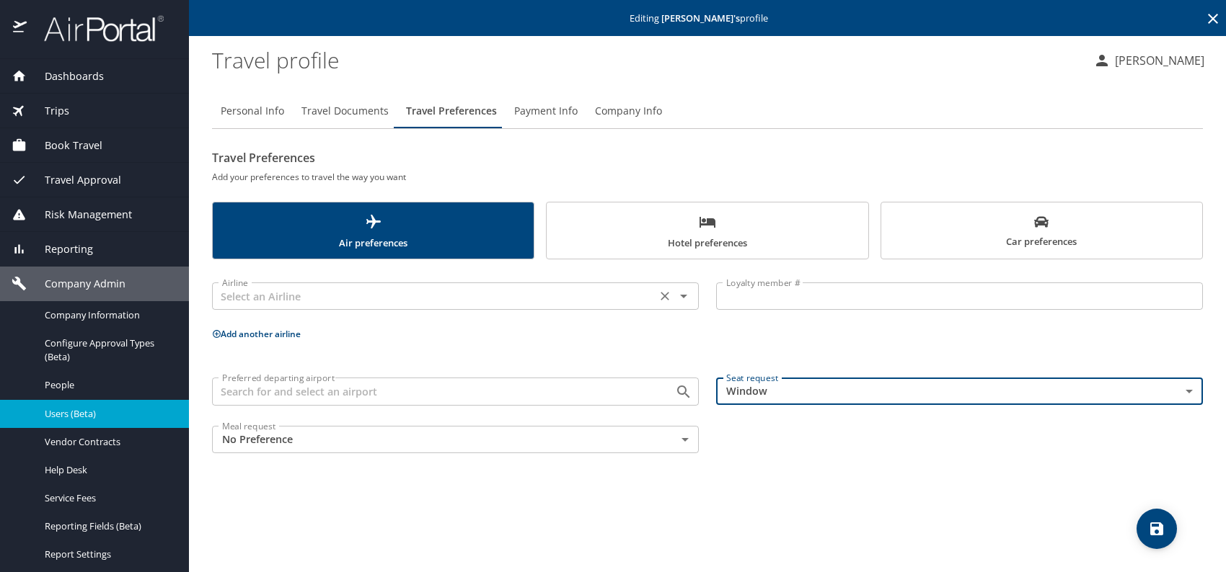
click at [433, 289] on input "text" at bounding box center [433, 296] width 435 height 19
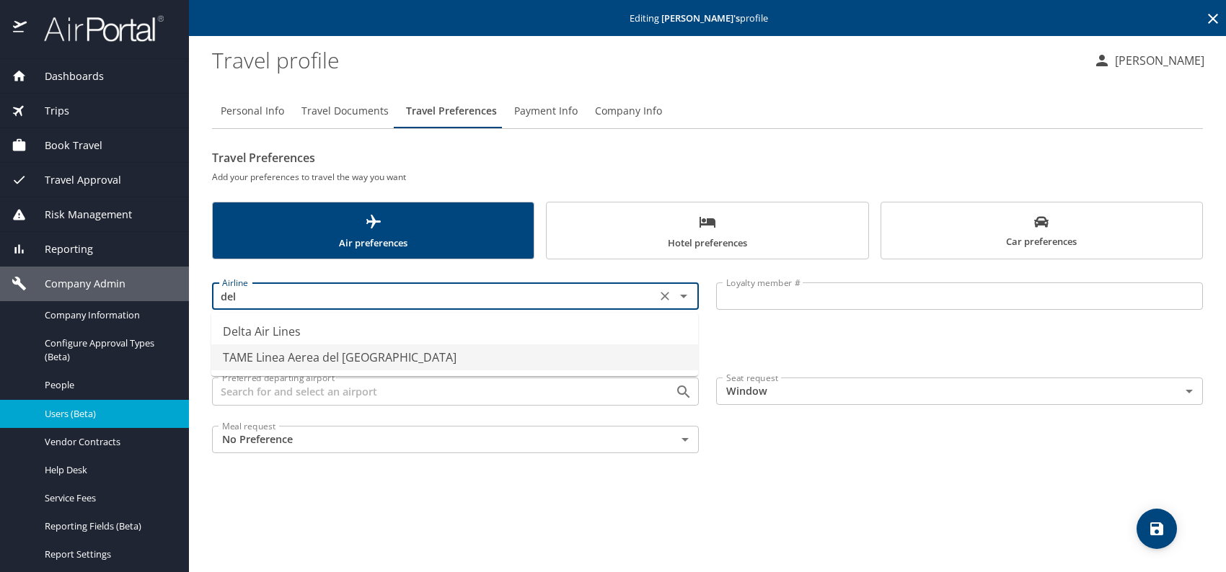
click at [285, 339] on li "Delta Air Lines" at bounding box center [454, 332] width 487 height 26
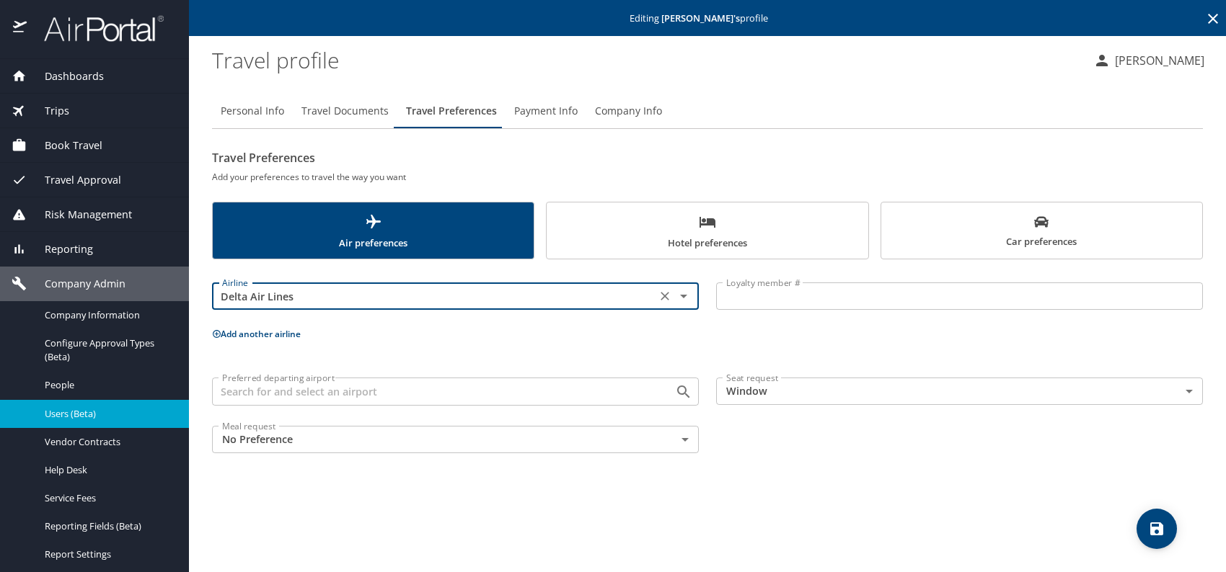
type input "Delta Air Lines"
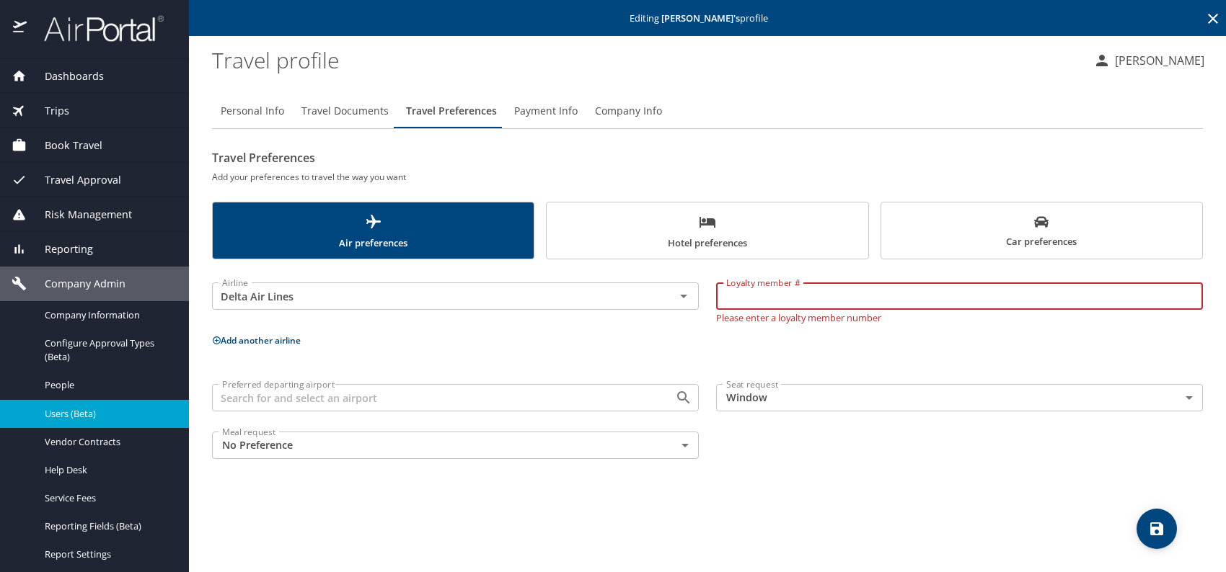
paste input "87KN0D4"
type input "87KN0D4"
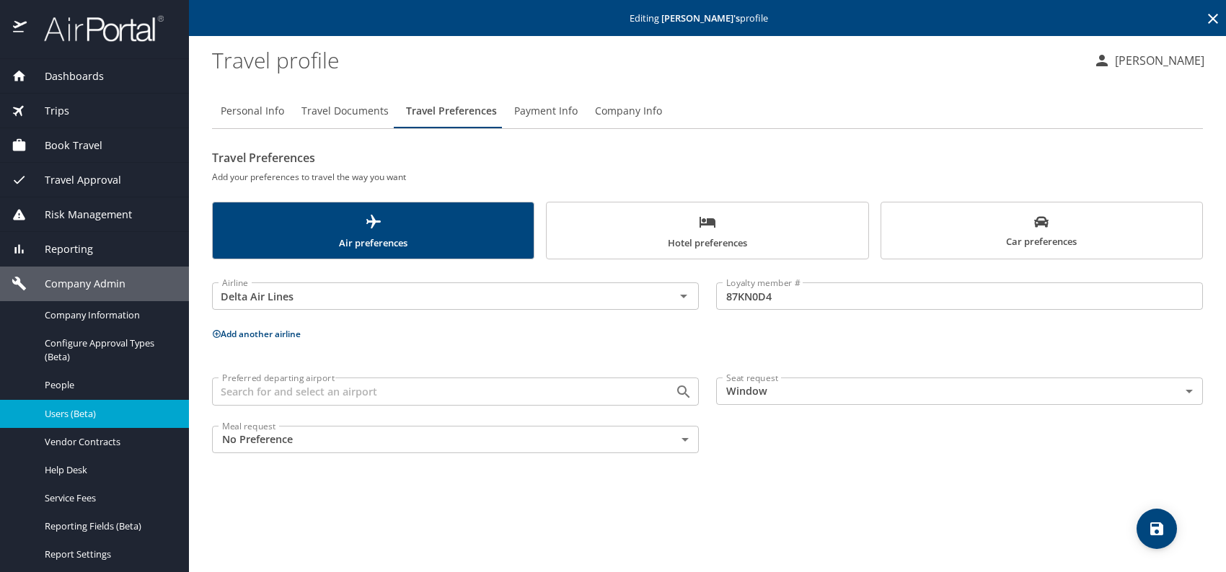
click at [284, 330] on button "Add another airline" at bounding box center [256, 334] width 89 height 12
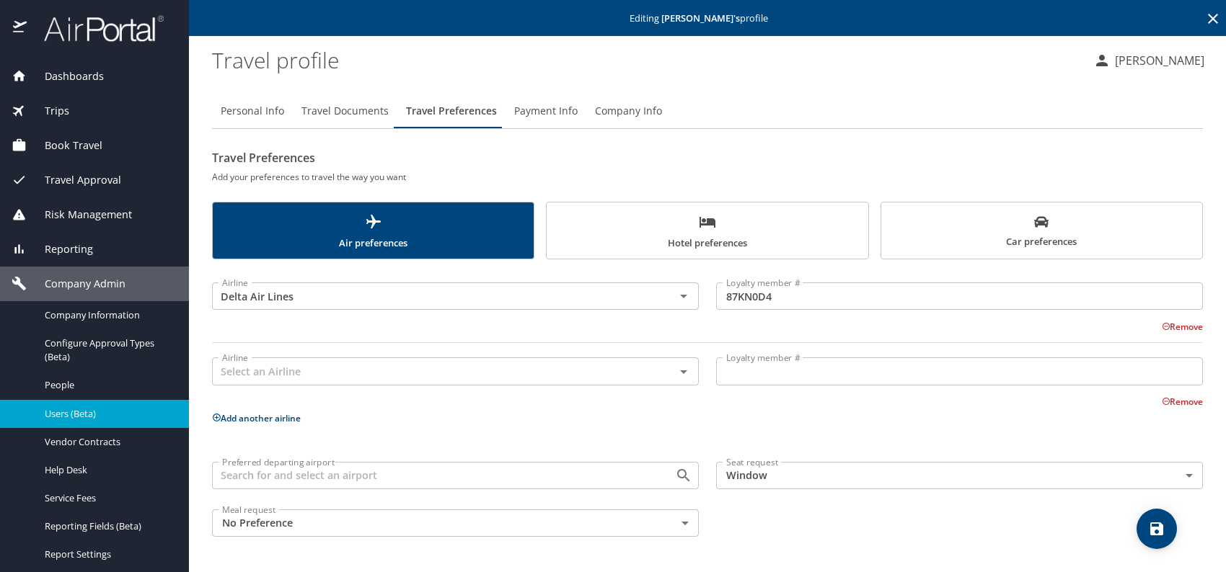
click at [284, 330] on div "Remove" at bounding box center [699, 325] width 1008 height 17
click at [260, 365] on input "text" at bounding box center [433, 371] width 435 height 19
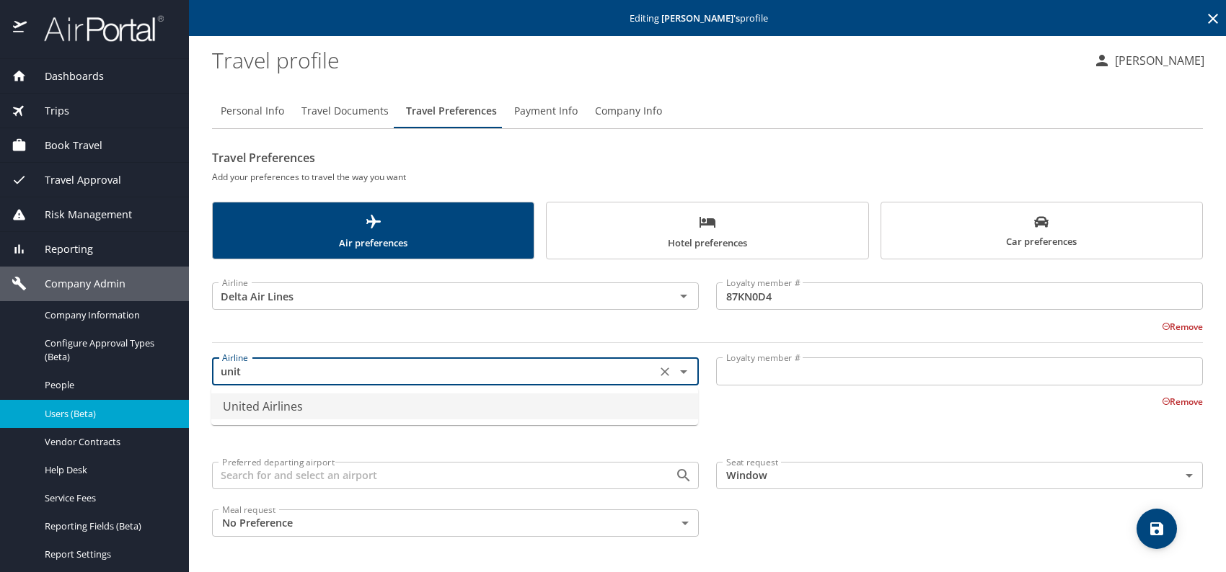
drag, startPoint x: 332, startPoint y: 410, endPoint x: 452, endPoint y: 399, distance: 120.1
click at [339, 409] on li "United Airlines" at bounding box center [454, 407] width 487 height 26
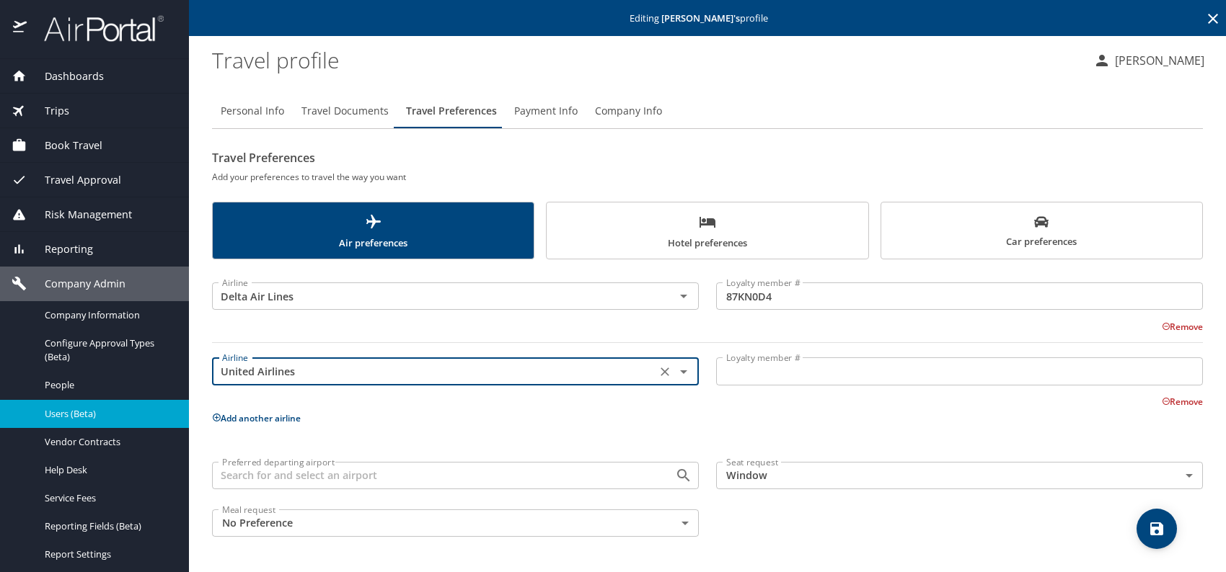
type input "United Airlines"
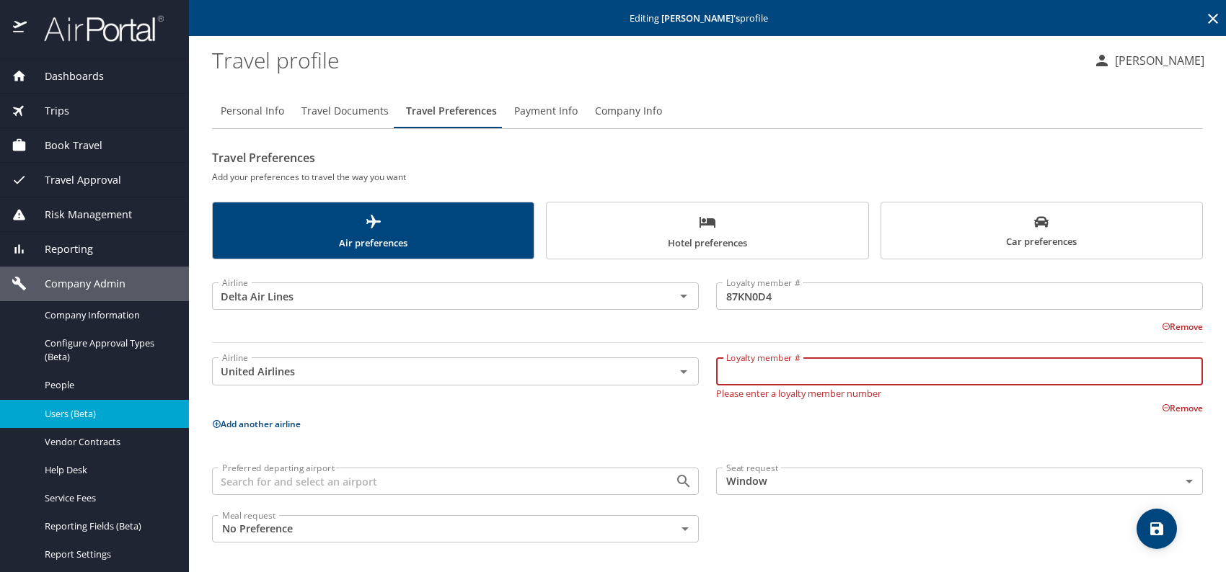
paste input "ACM86923"
type input "ACM86923"
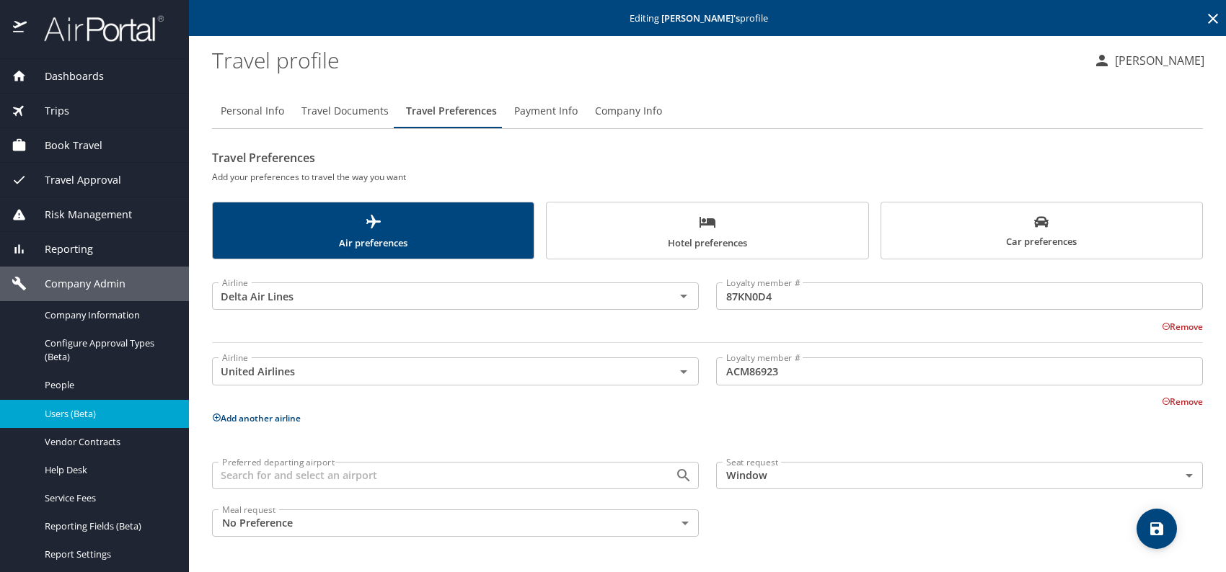
click at [245, 415] on button "Add another airline" at bounding box center [256, 418] width 89 height 12
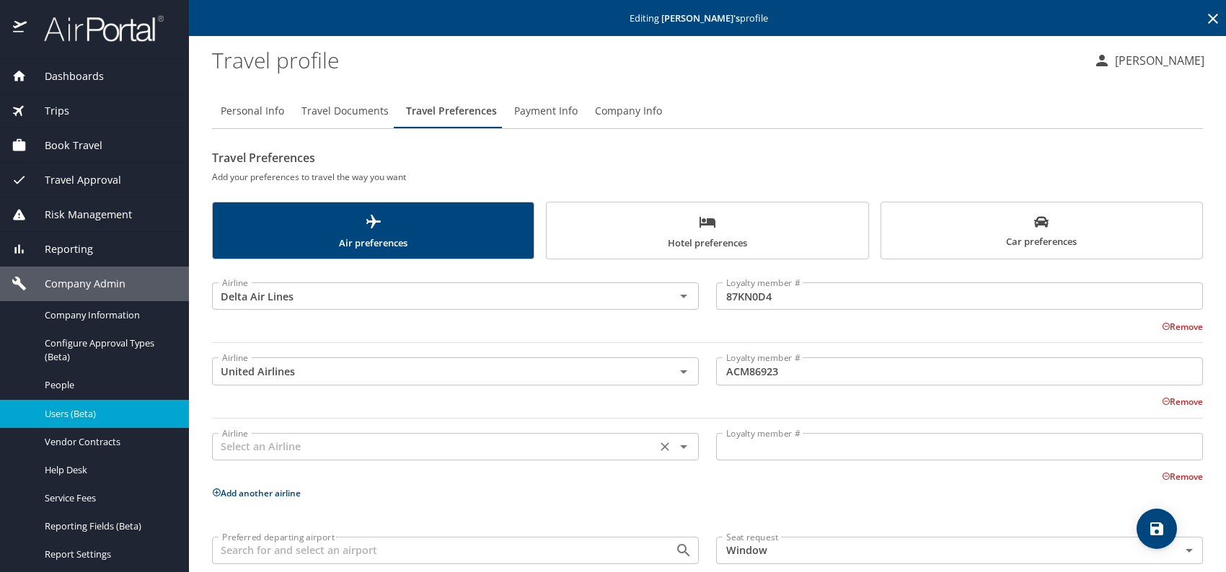
click at [260, 446] on input "text" at bounding box center [433, 447] width 435 height 19
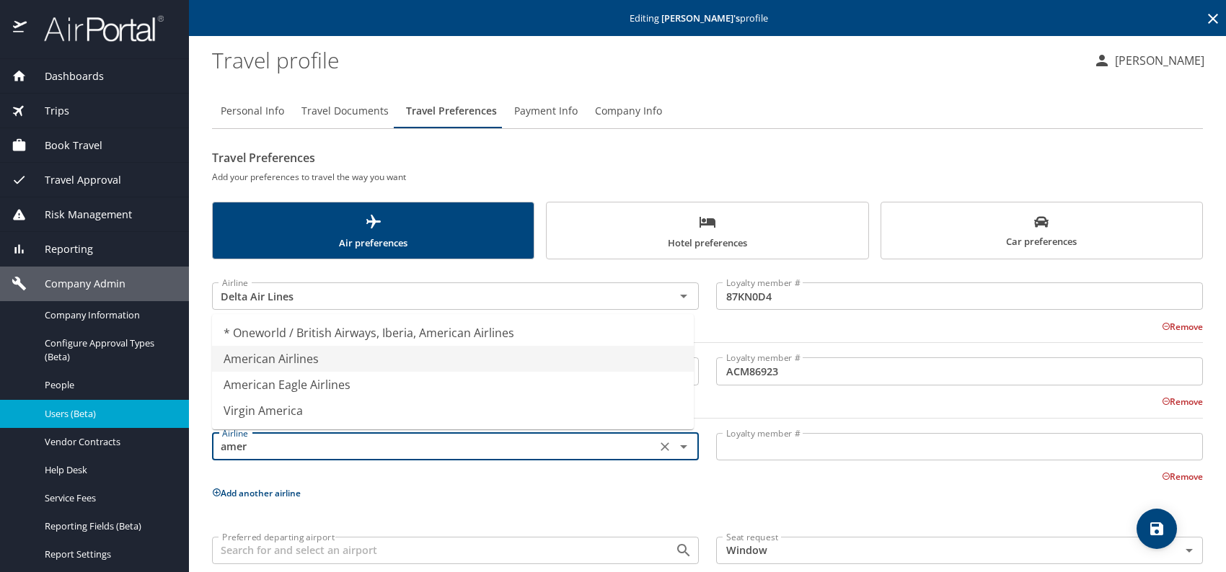
click at [301, 356] on li "American Airlines" at bounding box center [453, 359] width 482 height 26
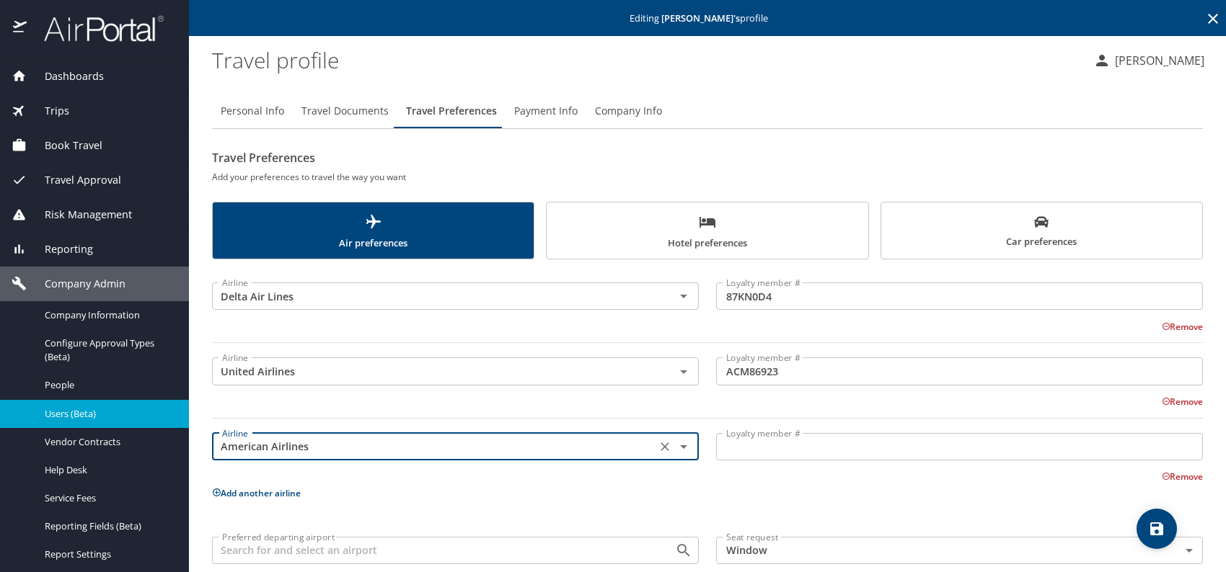
type input "American Airlines"
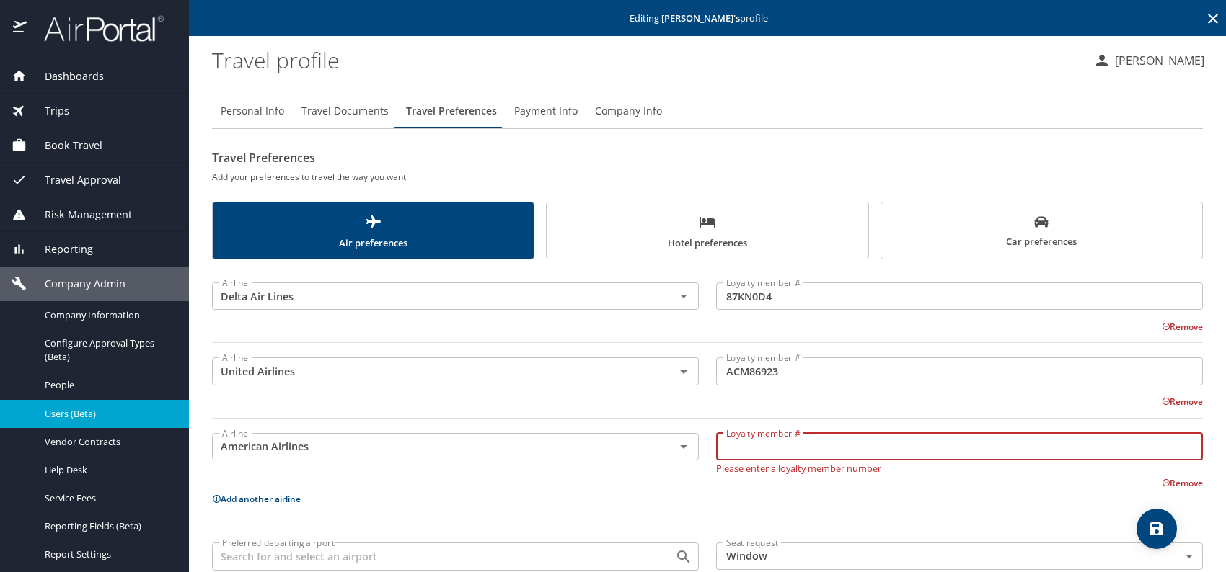
paste input "9434861077"
type input "9434861077"
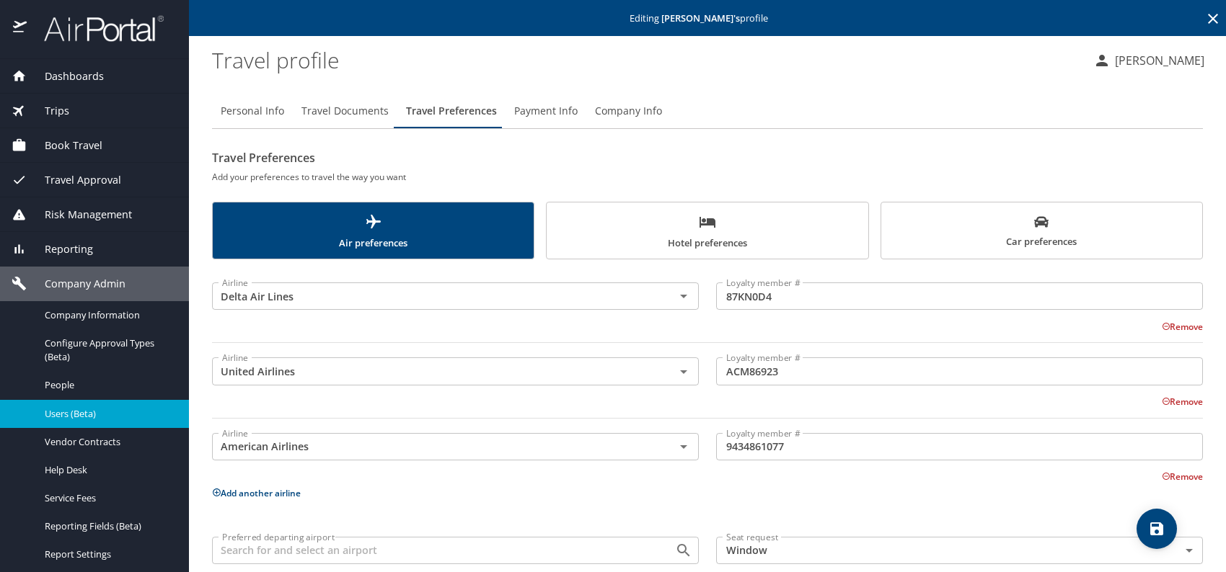
click at [244, 490] on button "Add another airline" at bounding box center [256, 493] width 89 height 12
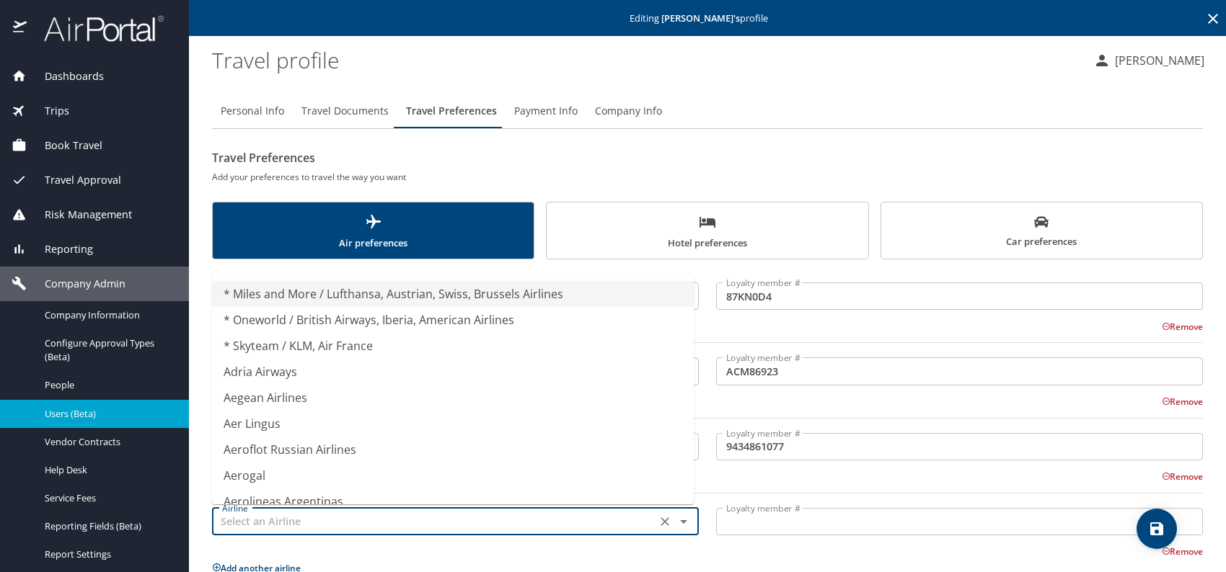
click at [275, 519] on input "text" at bounding box center [433, 522] width 435 height 19
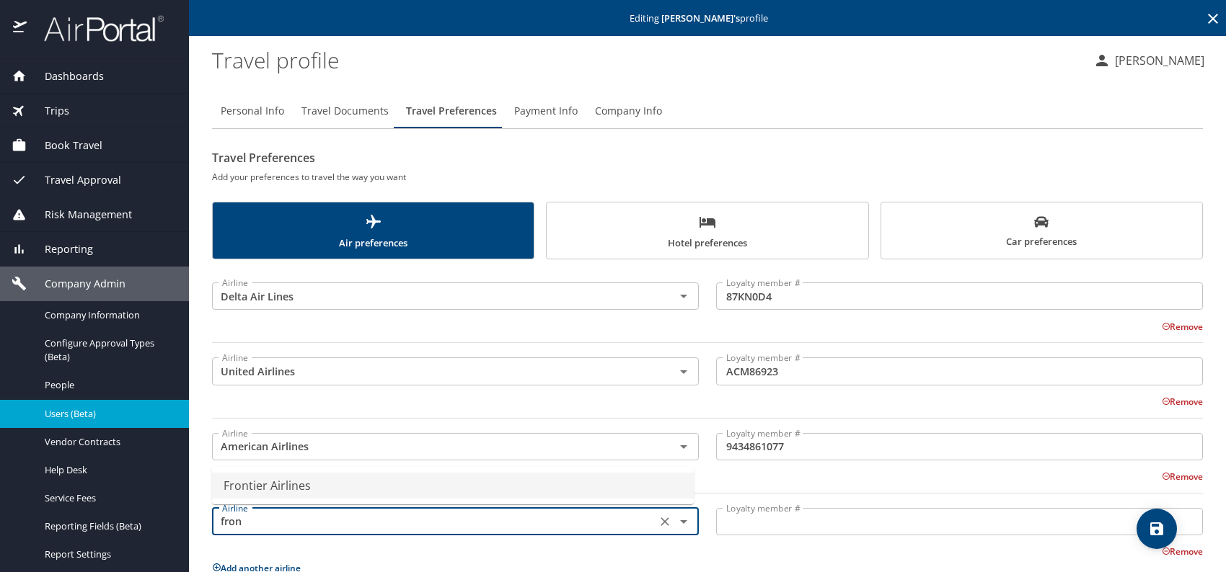
drag, startPoint x: 301, startPoint y: 485, endPoint x: 337, endPoint y: 484, distance: 35.4
click at [301, 485] on li "Frontier Airlines" at bounding box center [453, 486] width 482 height 26
type input "Frontier Airlines"
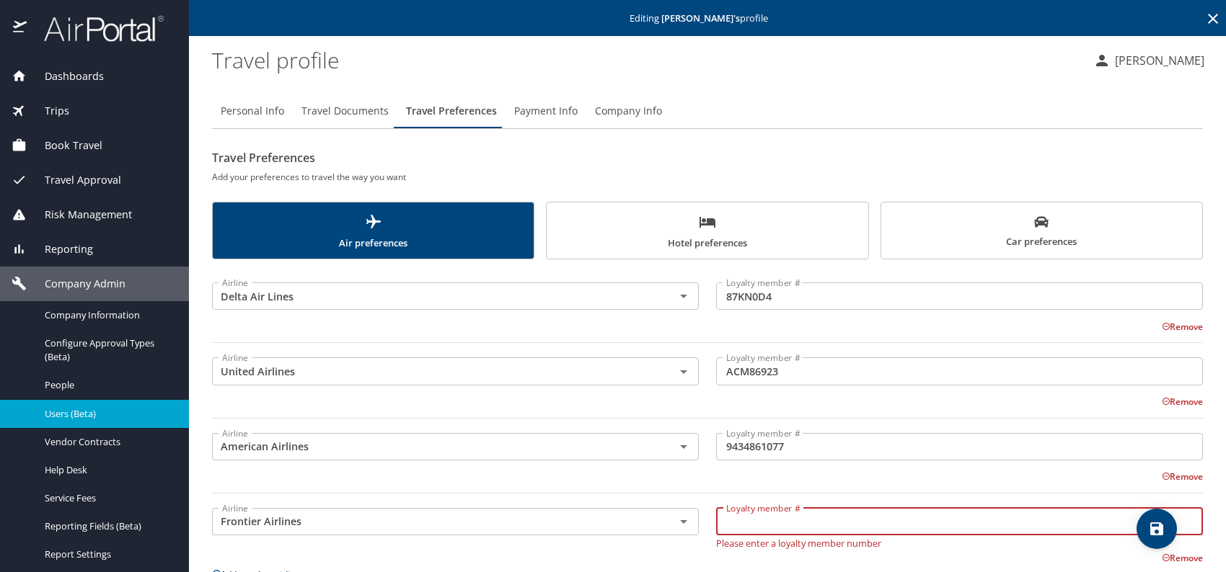
paste input "90099518487"
type input "90099518487"
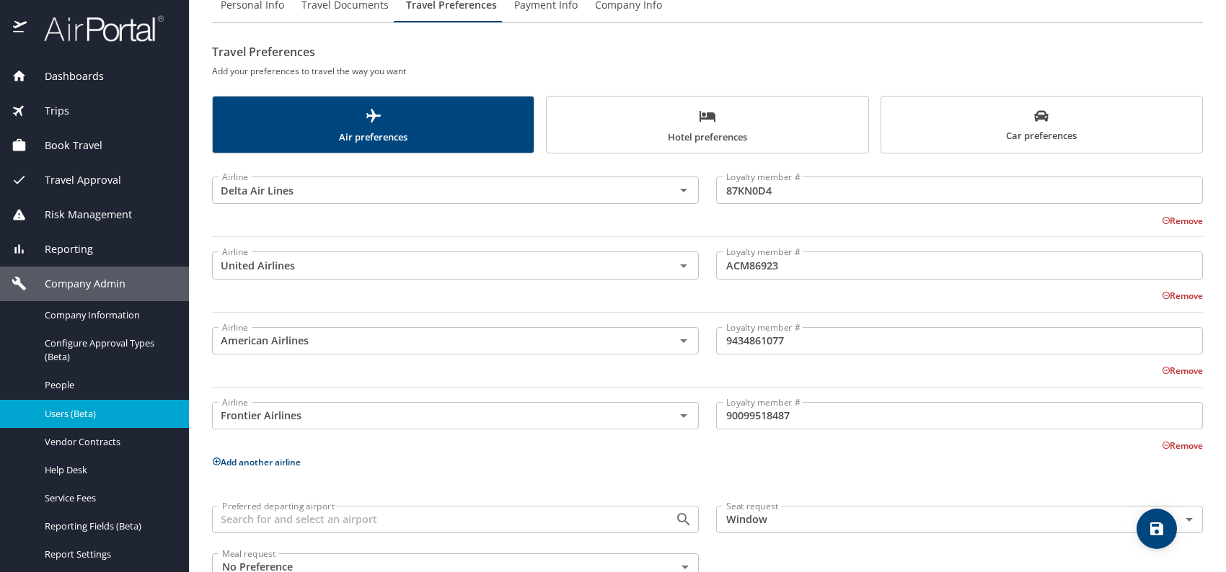
scroll to position [144, 0]
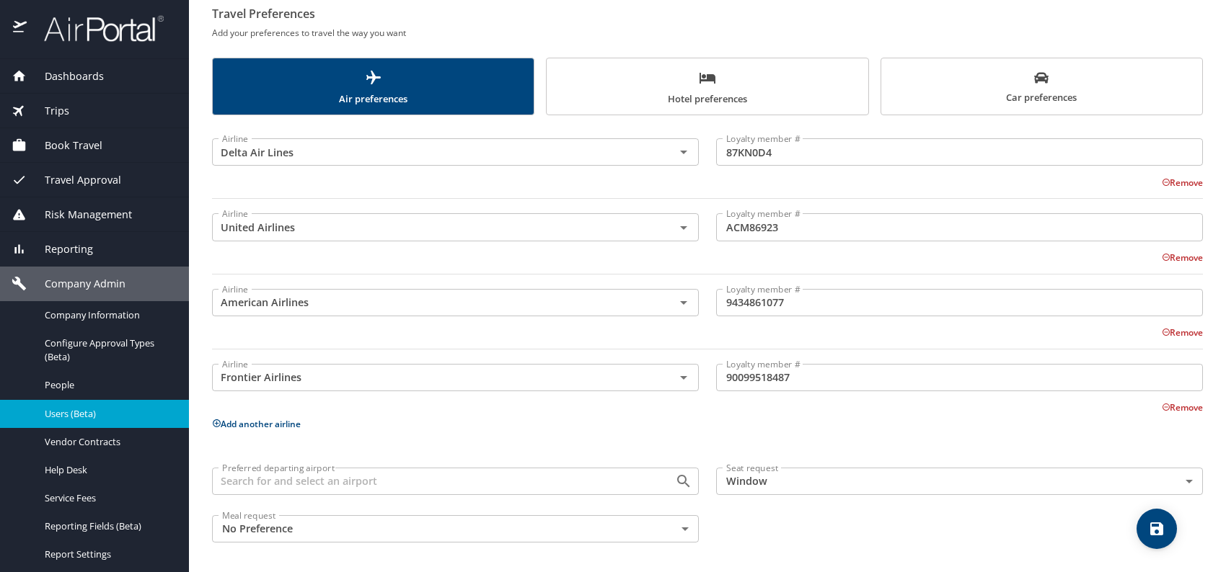
click at [270, 427] on button "Add another airline" at bounding box center [256, 424] width 89 height 12
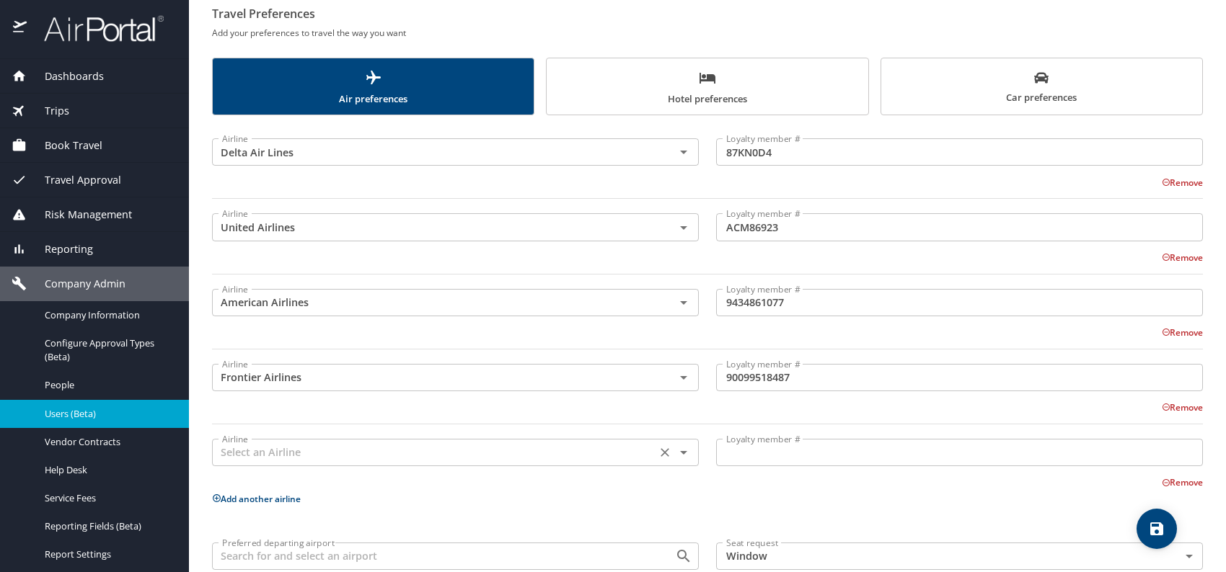
click at [256, 451] on input "text" at bounding box center [433, 452] width 435 height 19
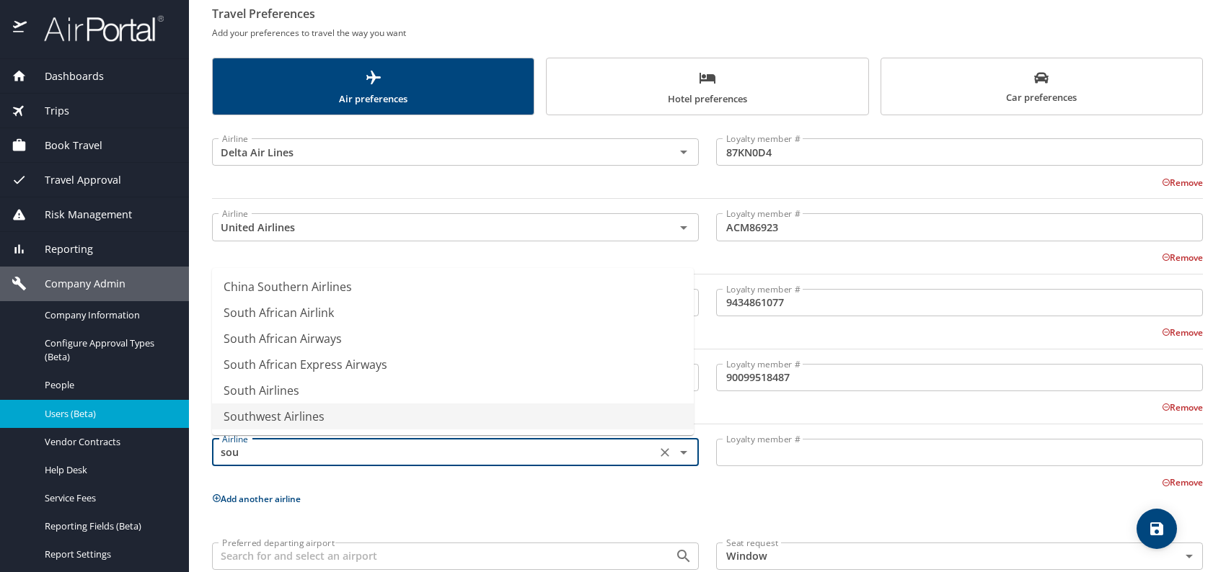
click at [304, 423] on li "Southwest Airlines" at bounding box center [453, 417] width 482 height 26
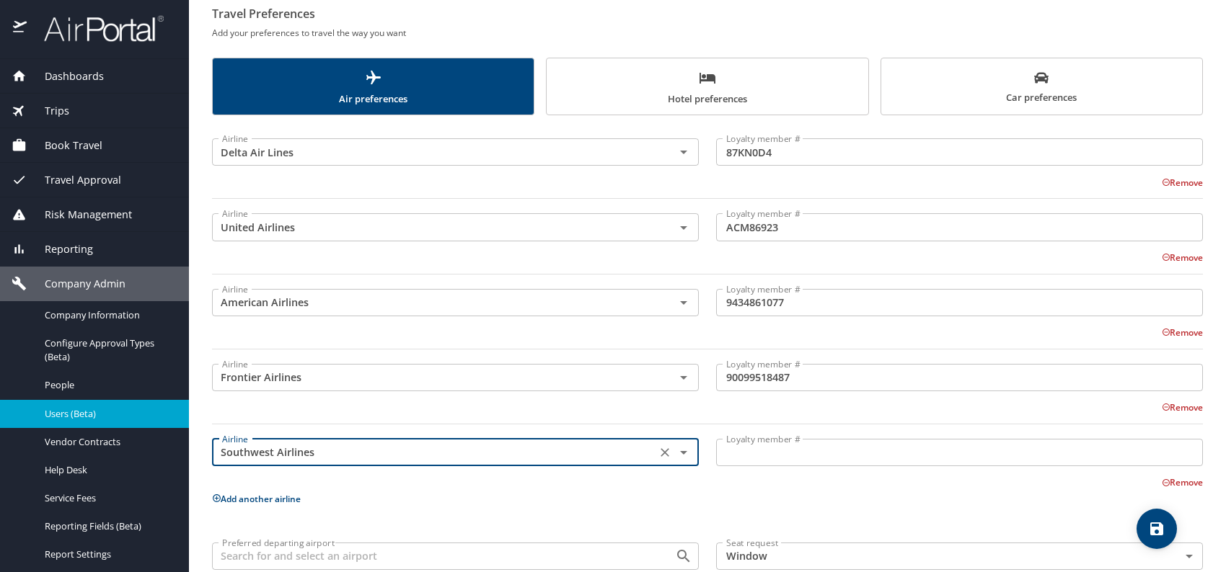
type input "Southwest Airlines"
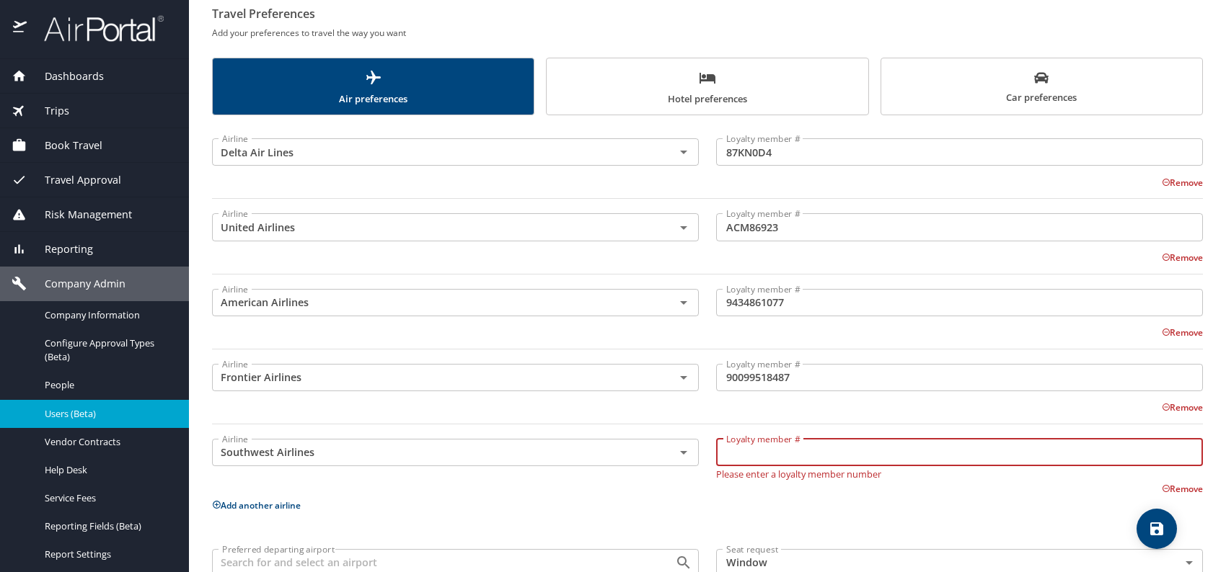
paste input "20528708351"
type input "20528708351"
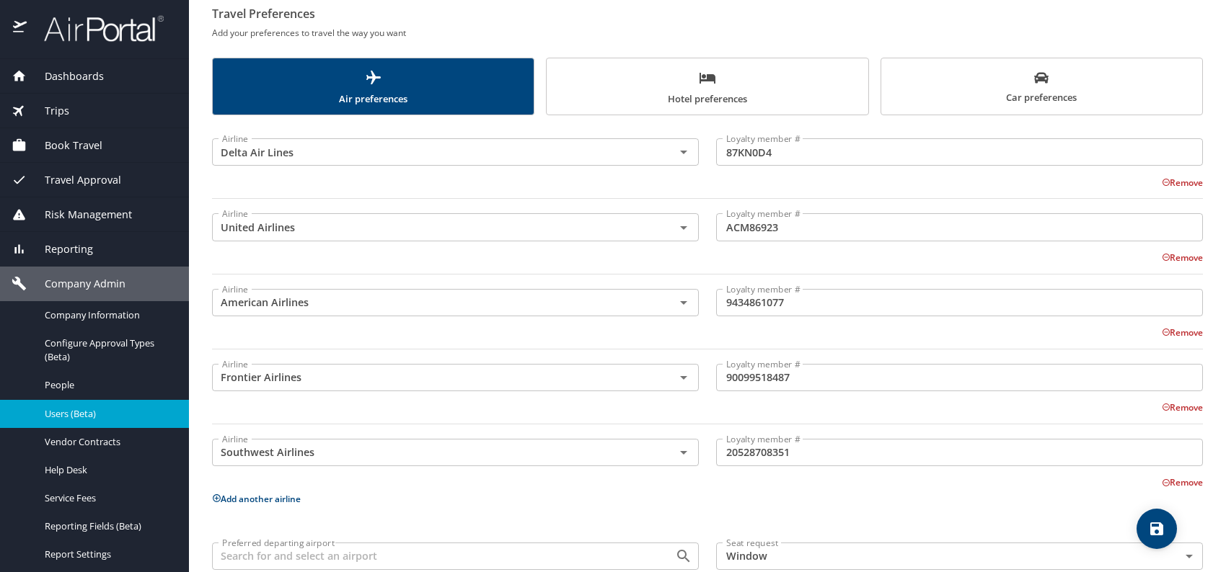
drag, startPoint x: 996, startPoint y: 95, endPoint x: 917, endPoint y: 119, distance: 82.8
click at [996, 95] on span "Car preferences" at bounding box center [1042, 88] width 304 height 35
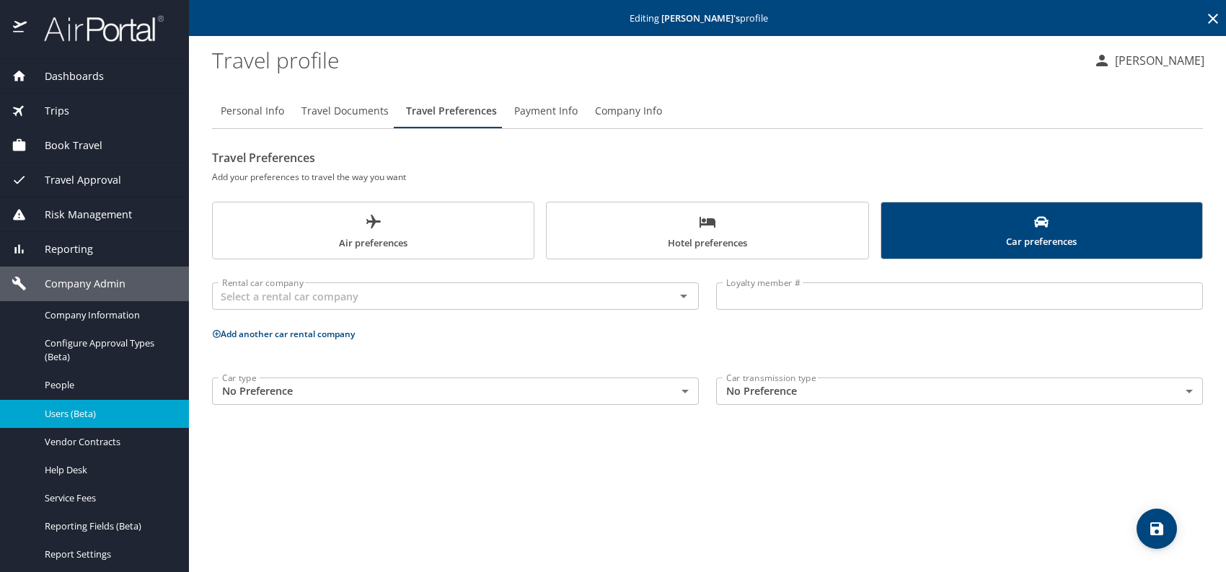
scroll to position [0, 0]
click at [293, 298] on input "text" at bounding box center [433, 296] width 435 height 19
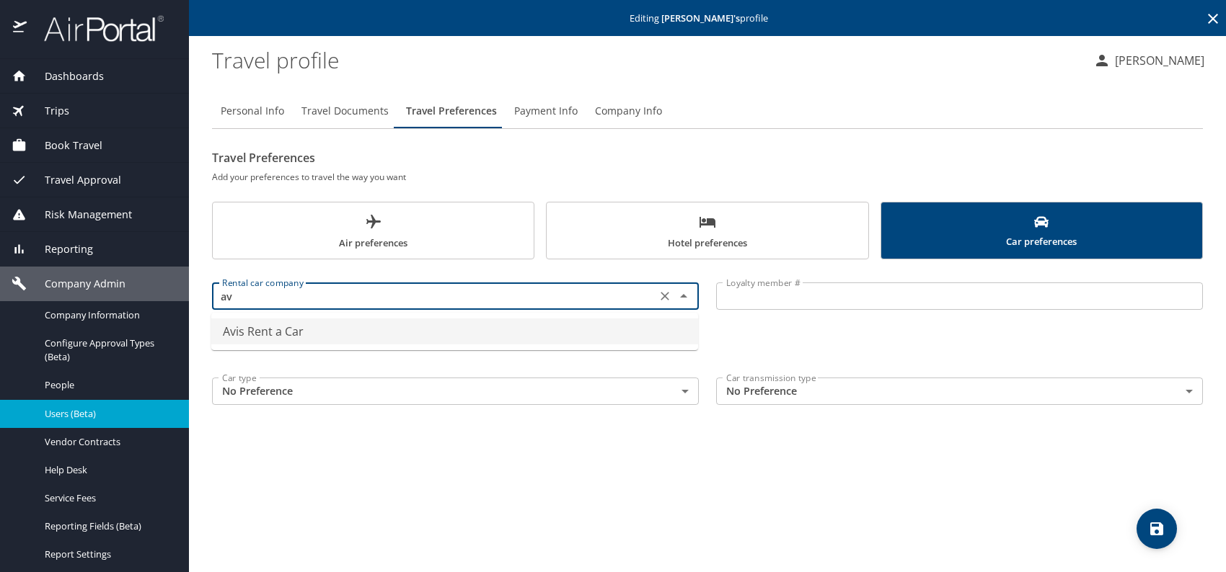
drag, startPoint x: 280, startPoint y: 333, endPoint x: 363, endPoint y: 334, distance: 82.2
click at [287, 333] on li "Avis Rent a Car" at bounding box center [454, 332] width 487 height 26
type input "Avis Rent a Car"
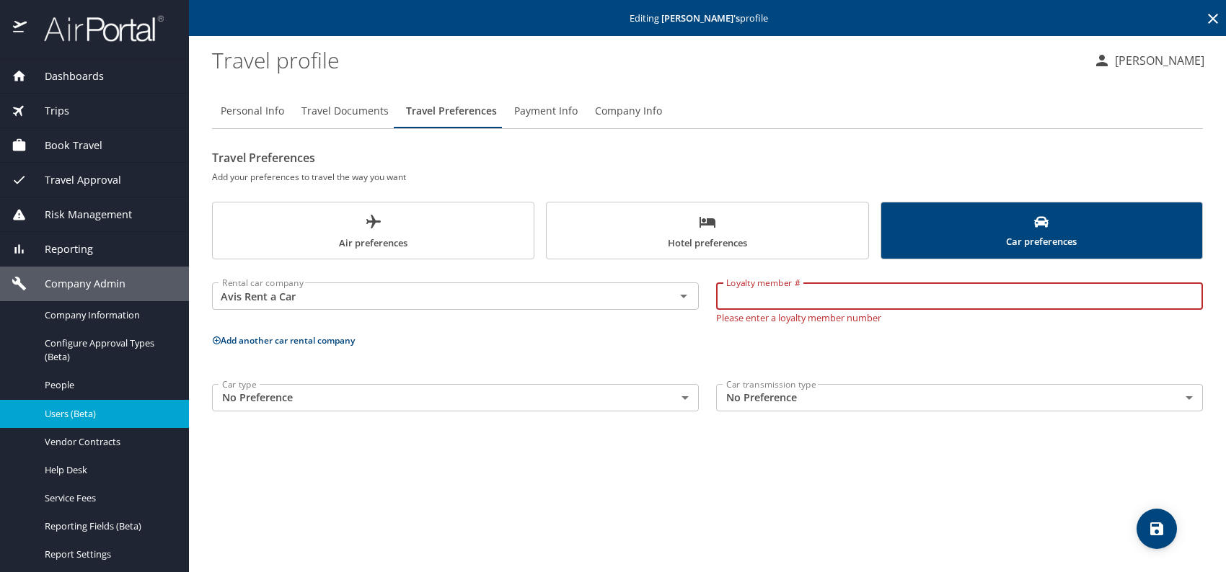
paste input "0XN680"
type input "0XN680"
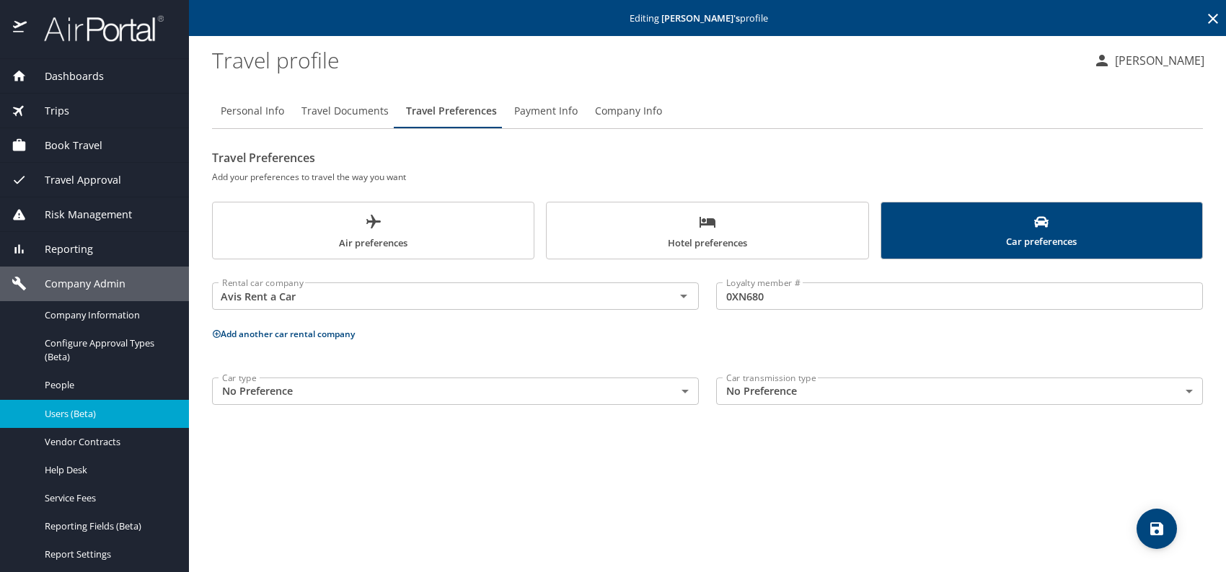
click at [699, 217] on icon "scrollable force tabs example" at bounding box center [707, 221] width 17 height 17
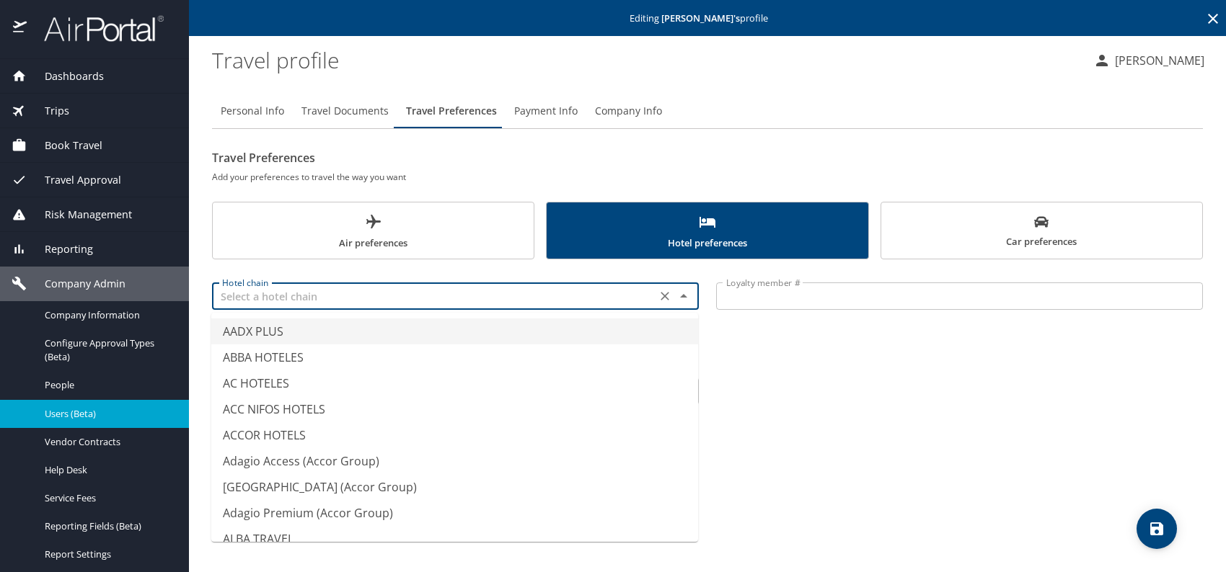
click at [361, 300] on input "text" at bounding box center [433, 296] width 435 height 19
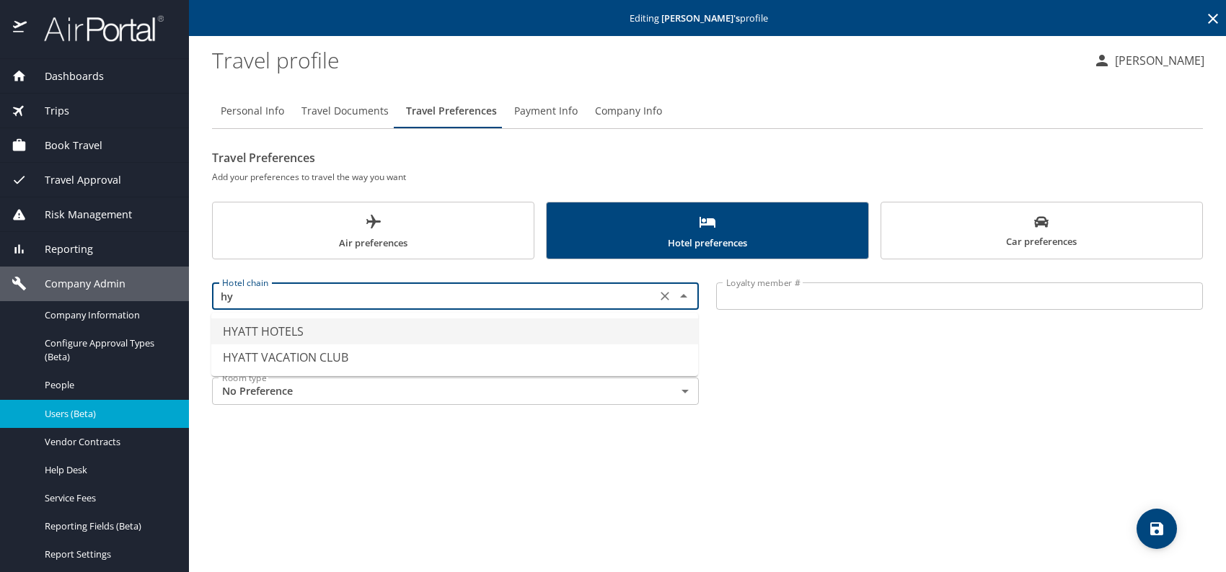
click at [319, 328] on li "HYATT HOTELS" at bounding box center [454, 332] width 487 height 26
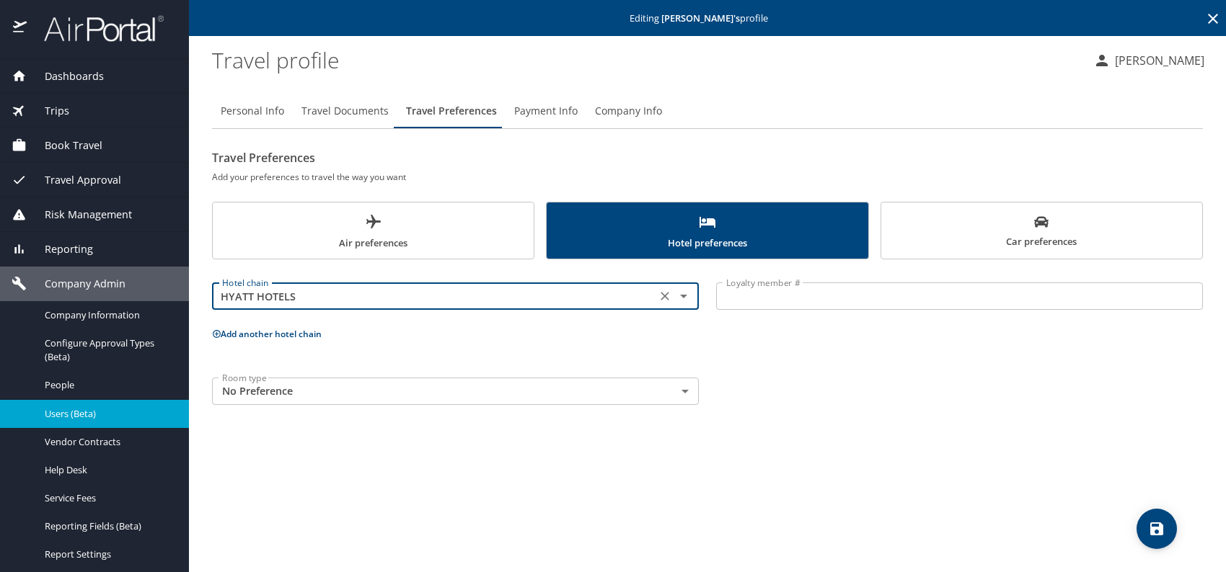
type input "HYATT HOTELS"
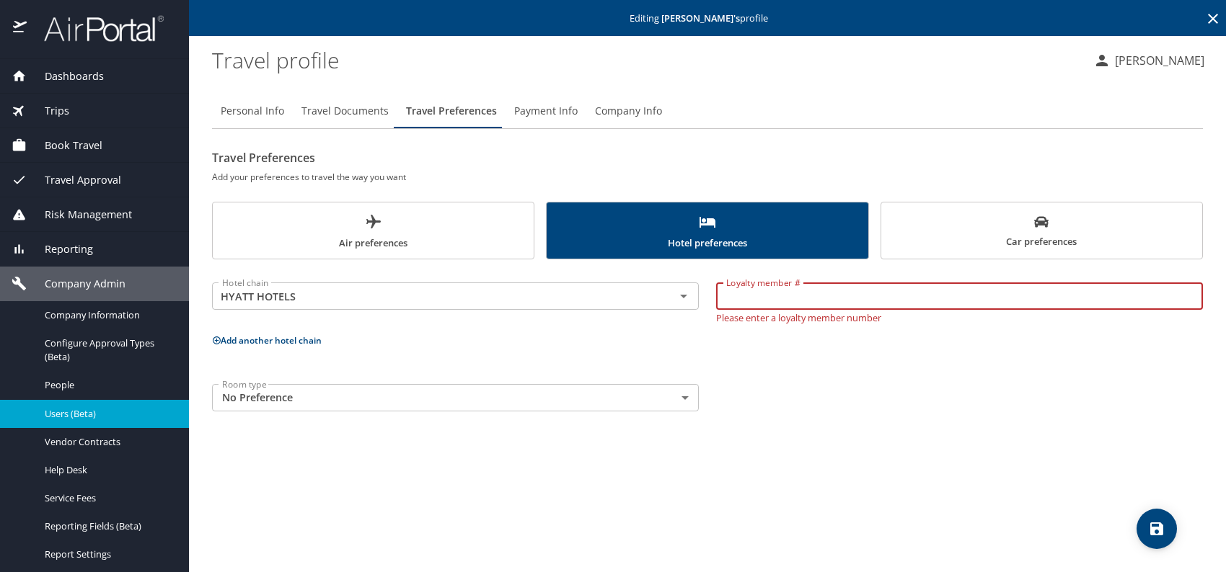
paste input "544057399M"
type input "544057399M"
click at [314, 399] on body "Dashboards AirPortal 360™ Manager My Travel Dashboard Trips Airtinerary® Lookup…" at bounding box center [613, 286] width 1226 height 572
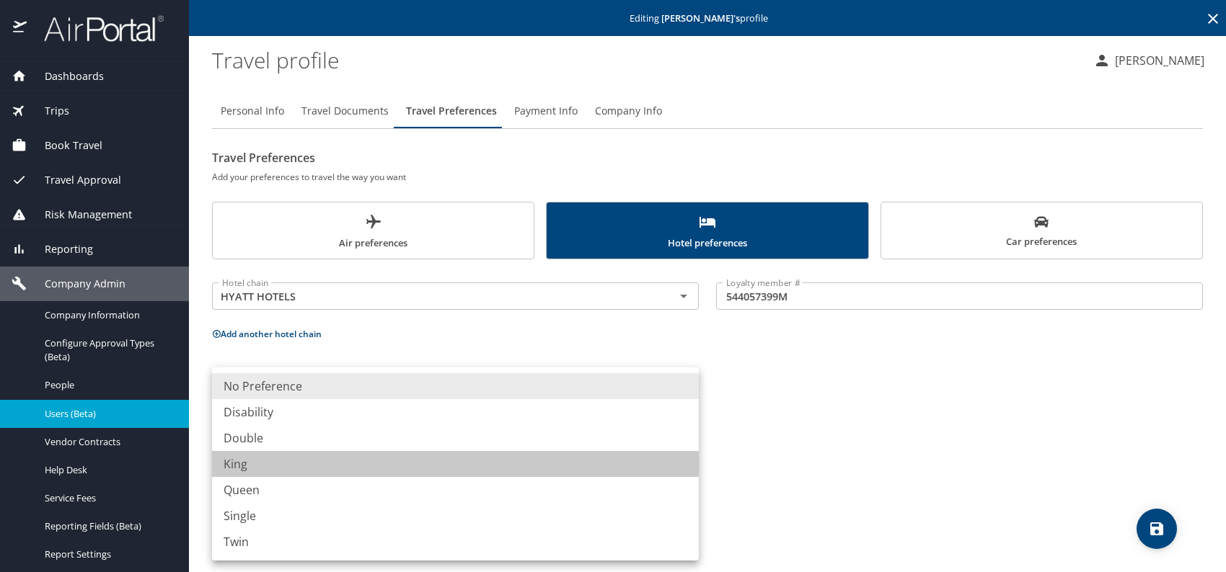
click at [255, 469] on li "King" at bounding box center [455, 464] width 487 height 26
type input "King"
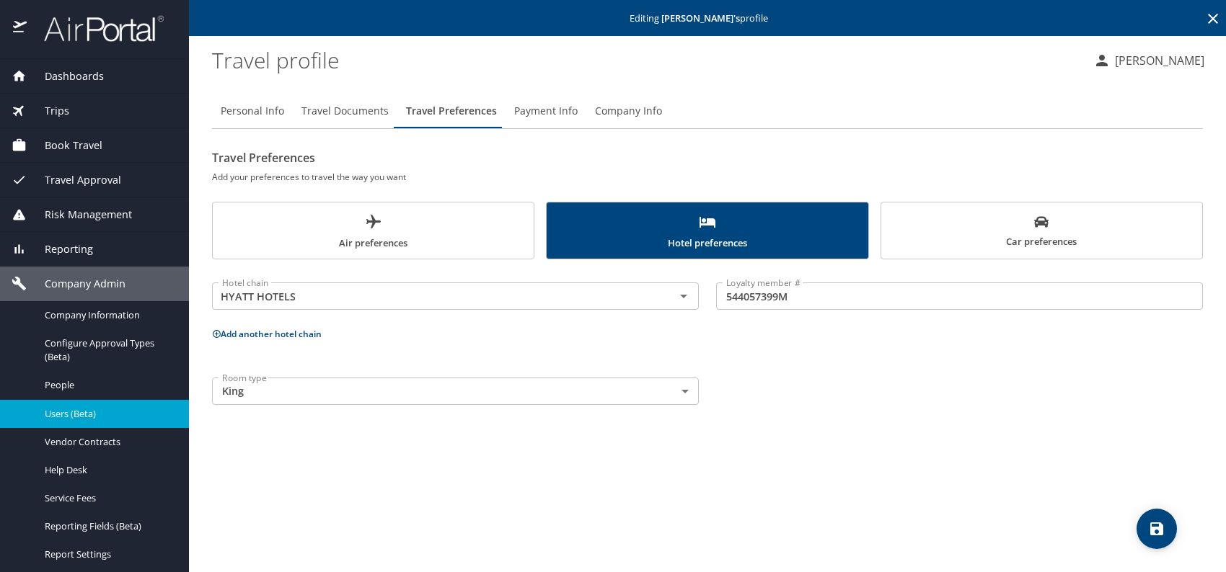
click at [275, 337] on button "Add another hotel chain" at bounding box center [267, 334] width 110 height 12
click at [298, 384] on input "text" at bounding box center [433, 388] width 435 height 19
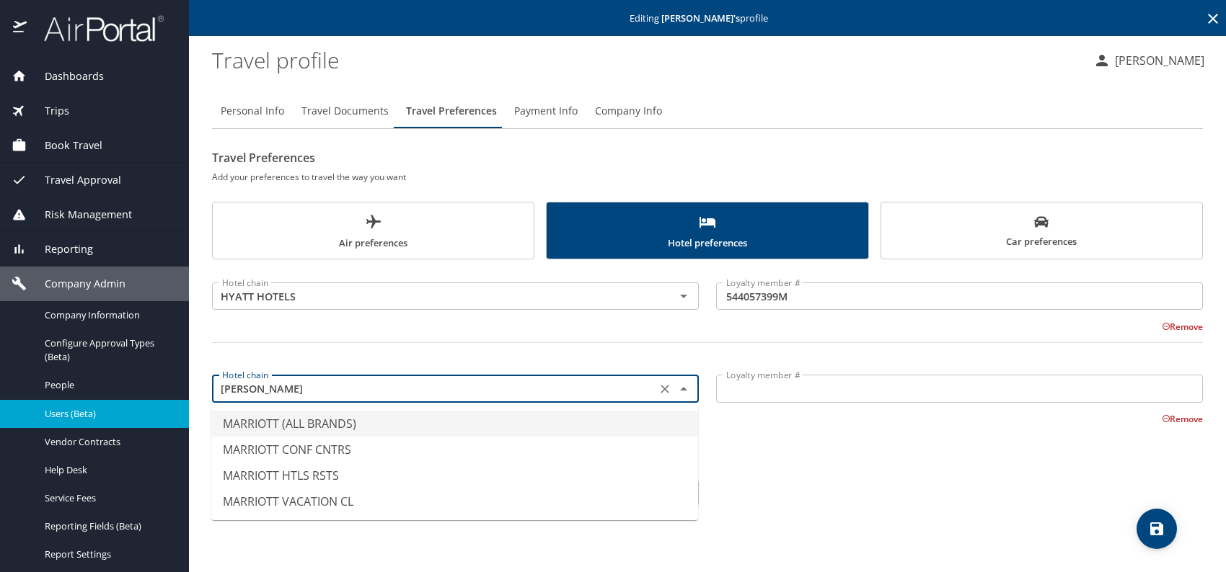
click at [353, 424] on li "MARRIOTT (ALL BRANDS)" at bounding box center [454, 424] width 487 height 26
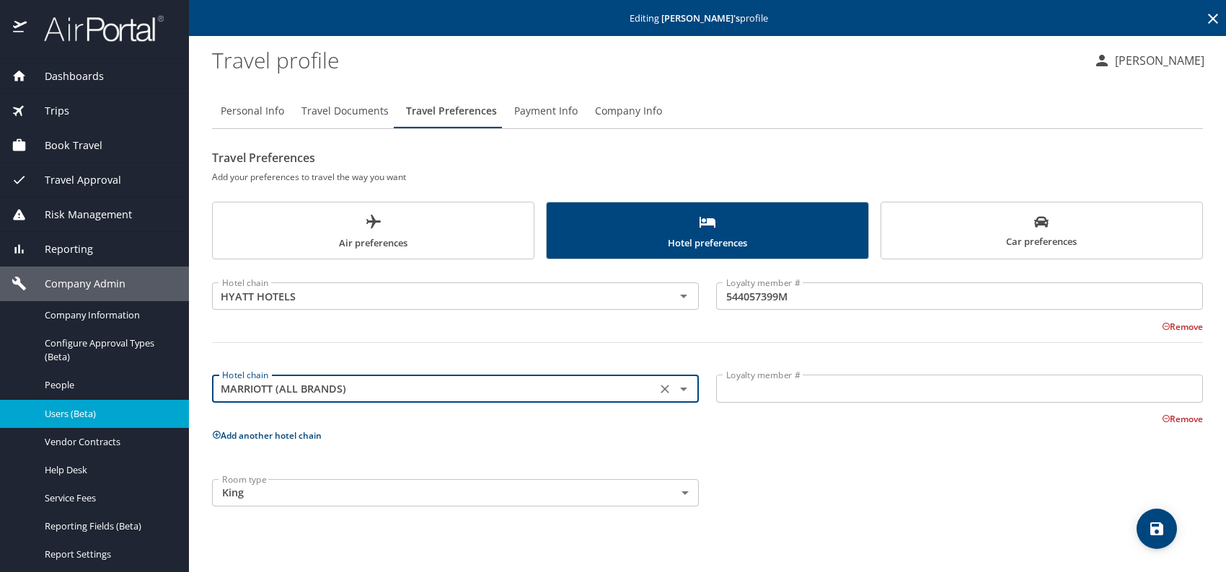
type input "MARRIOTT (ALL BRANDS)"
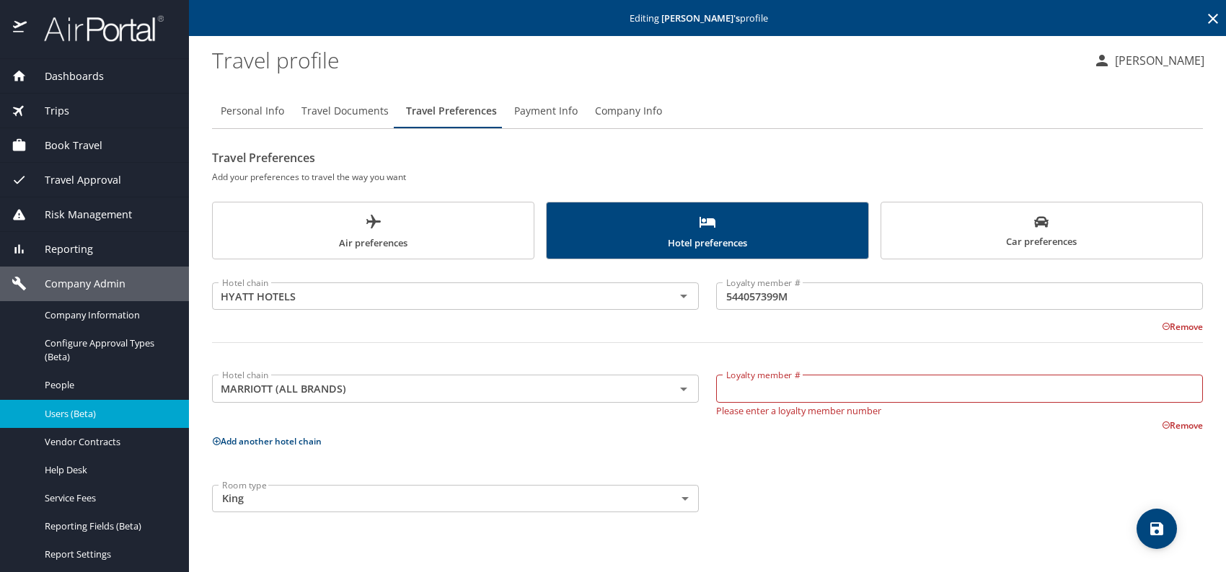
drag, startPoint x: 774, startPoint y: 370, endPoint x: 779, endPoint y: 383, distance: 13.9
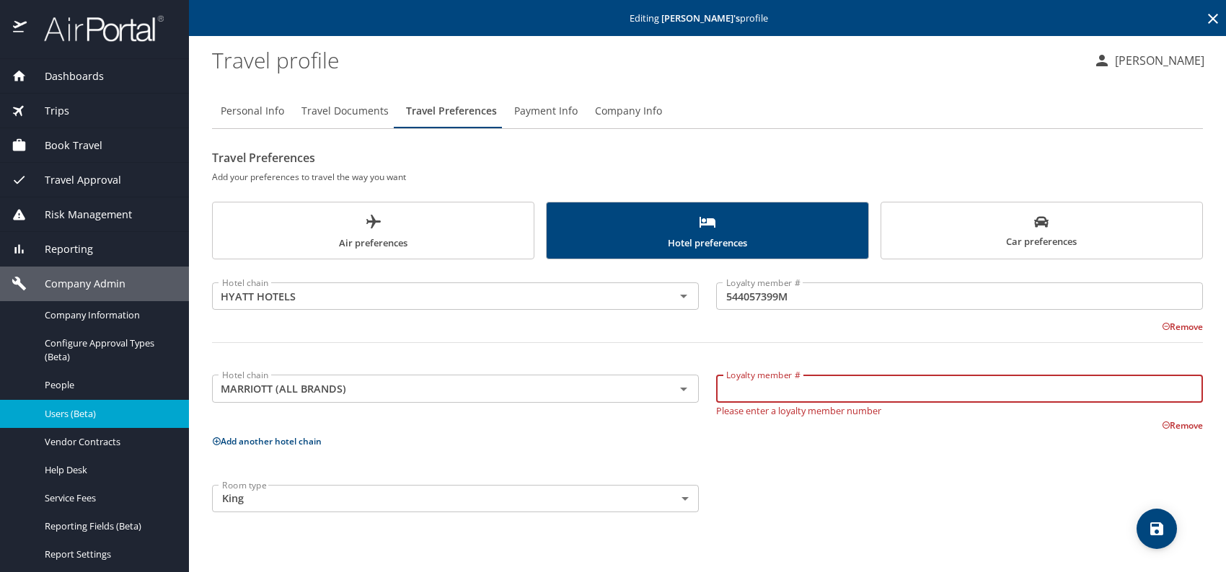
paste input "218250210"
type input "218250210"
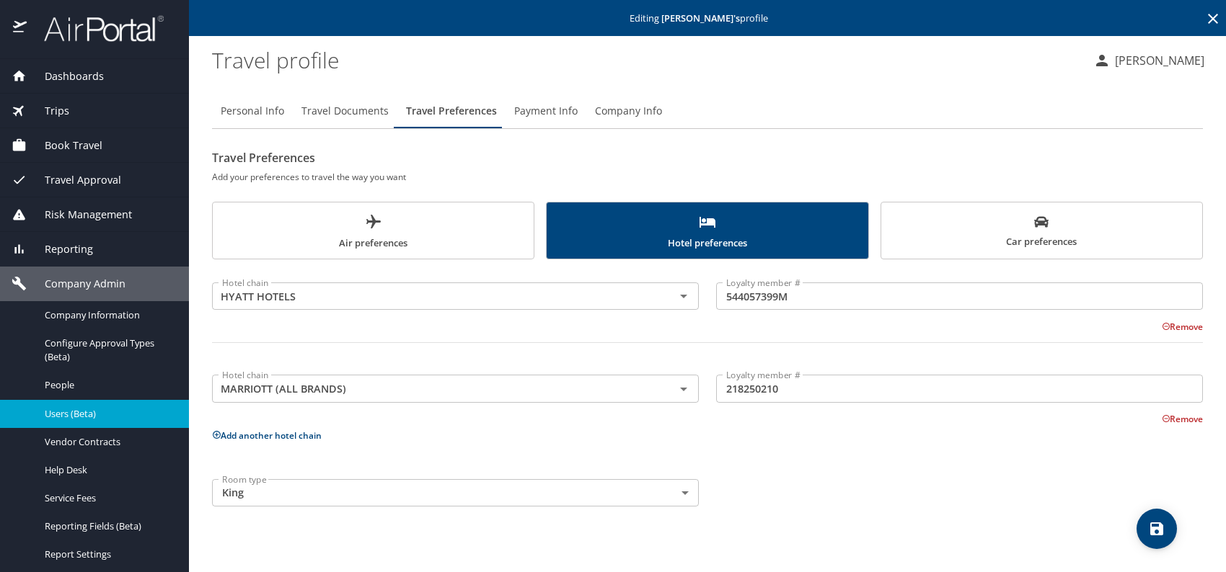
click at [283, 438] on button "Add another hotel chain" at bounding box center [267, 436] width 110 height 12
click at [348, 479] on input "text" at bounding box center [433, 481] width 435 height 19
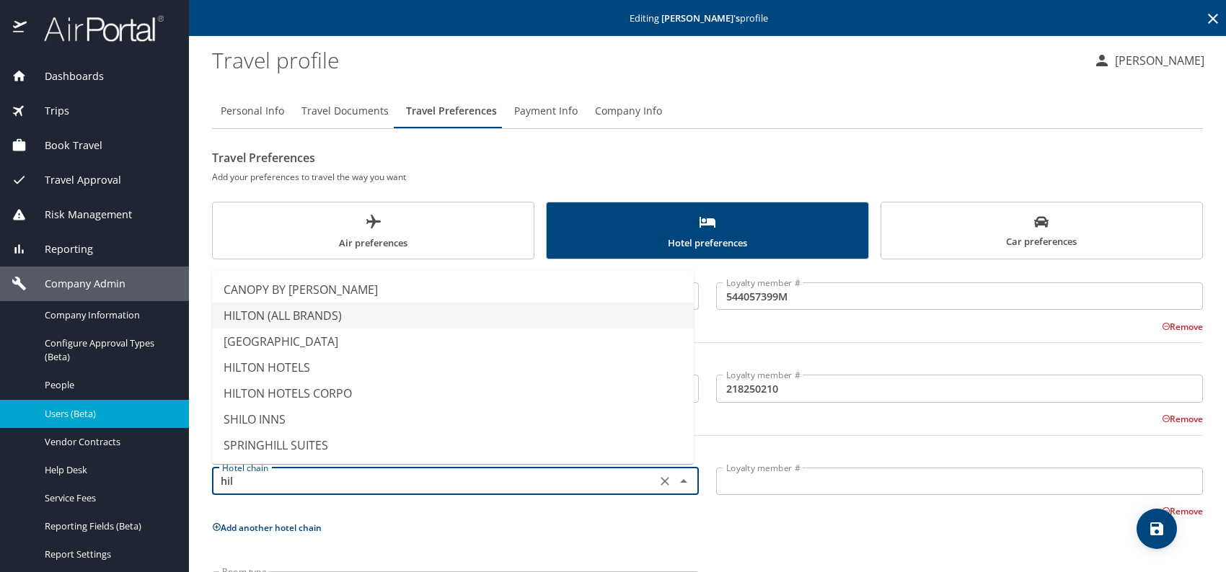
click at [304, 314] on li "HILTON (ALL BRANDS)" at bounding box center [453, 316] width 482 height 26
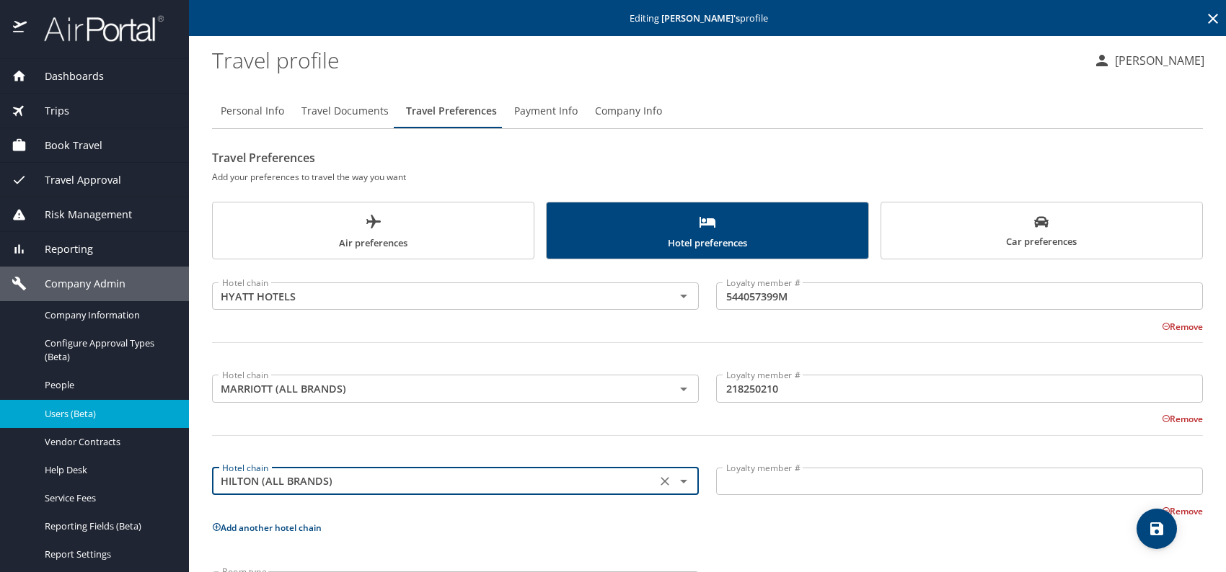
type input "HILTON (ALL BRANDS)"
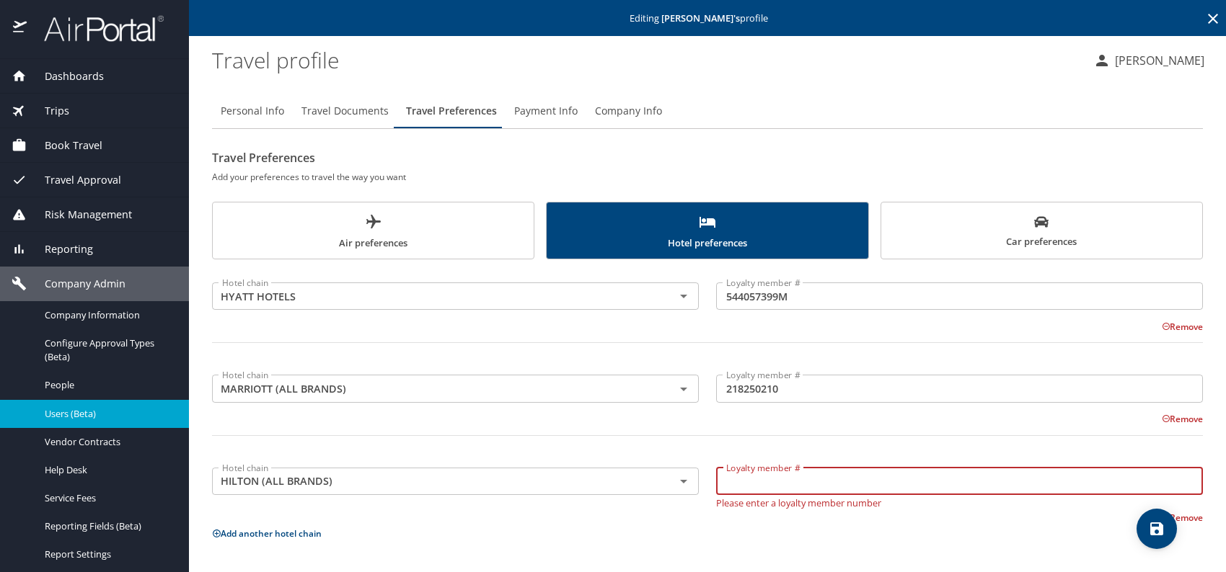
paste input "867257213"
type input "867257213"
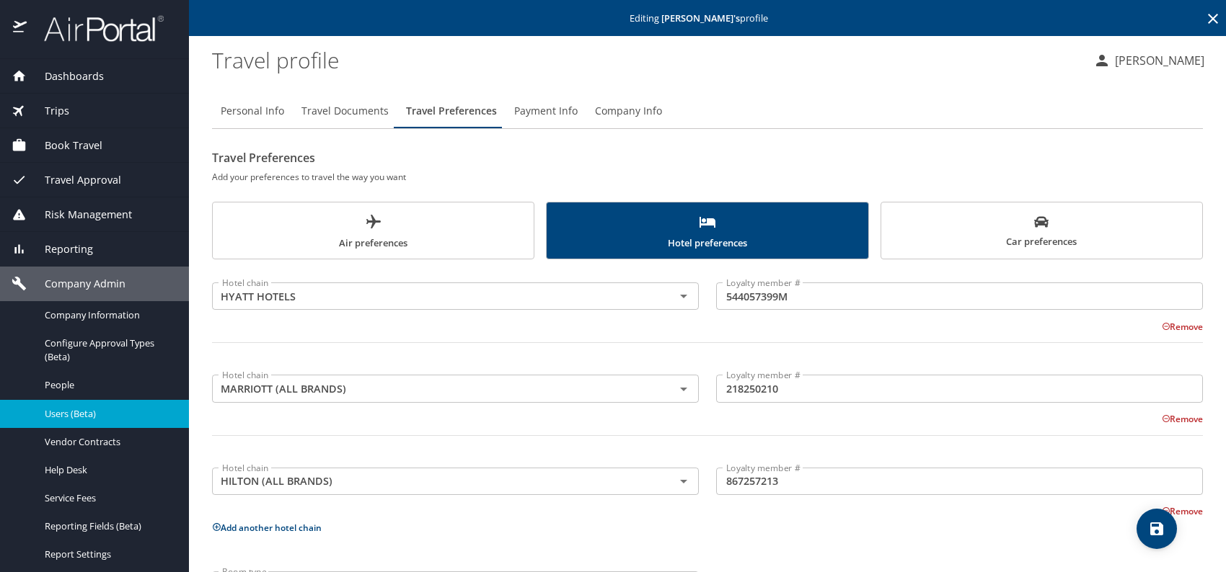
click at [255, 527] on button "Add another hotel chain" at bounding box center [267, 528] width 110 height 12
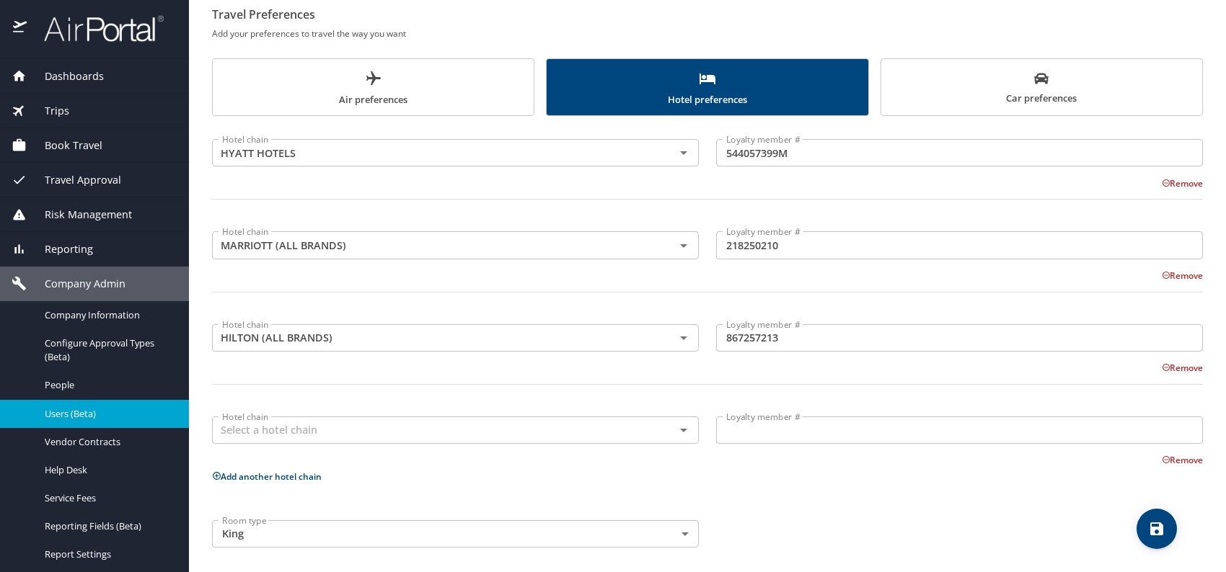
scroll to position [144, 0]
click at [305, 431] on input "text" at bounding box center [433, 429] width 435 height 19
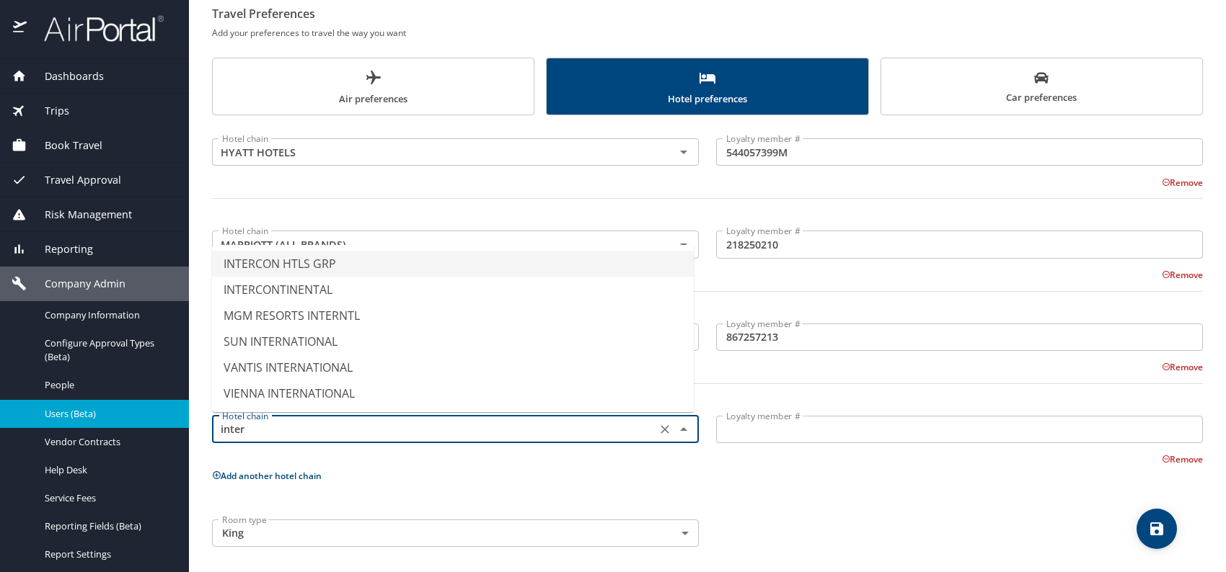
click at [322, 247] on ul "INTERCON HTLS GRP INTERCONTINENTAL MGM RESORTS INTERNTL SUN INTERNATIONAL VANTI…" at bounding box center [453, 328] width 482 height 167
click at [331, 257] on li "INTERCON HTLS GRP" at bounding box center [453, 264] width 482 height 26
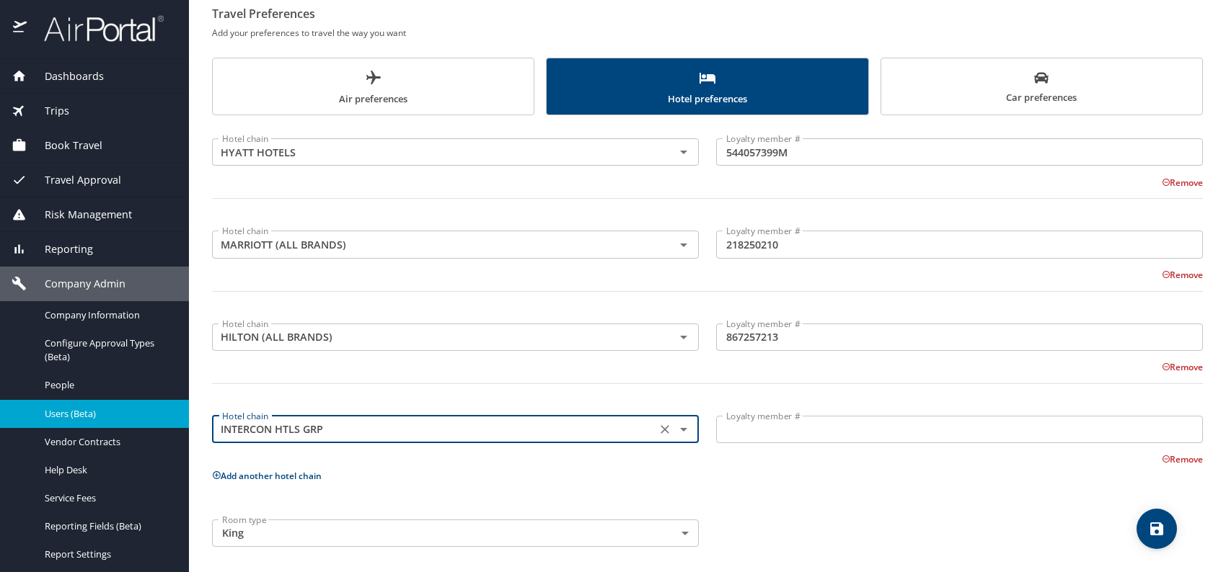
type input "INTERCON HTLS GRP"
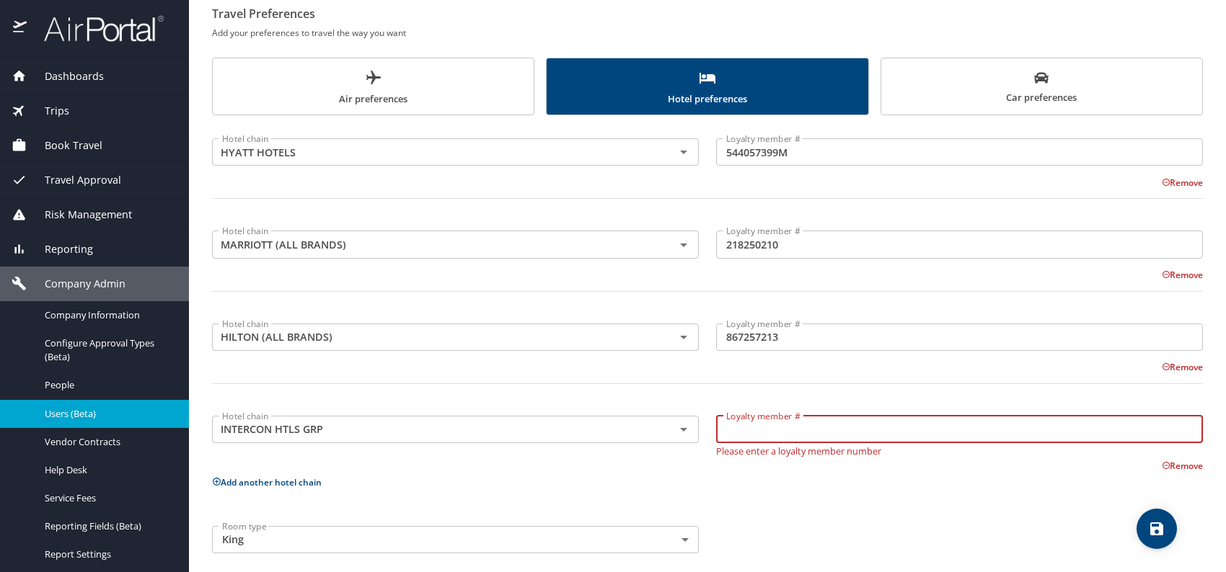
paste input "254232855"
type input "254232855"
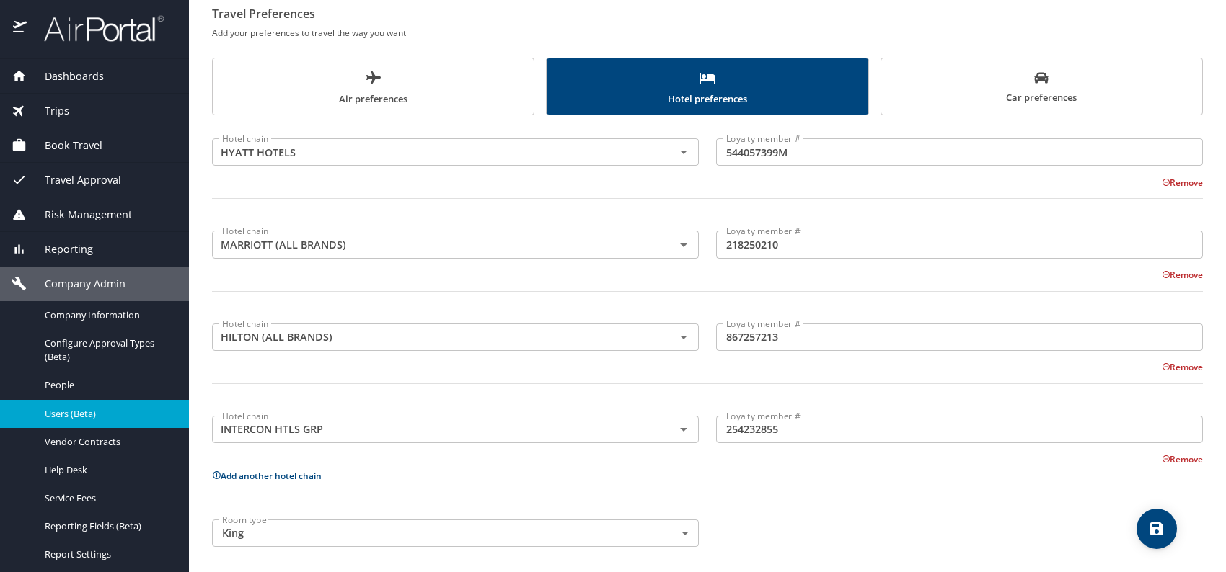
click at [907, 502] on div "Hotel chain HYATT HOTELS Hotel chain Loyalty member # 544057399M Loyalty member…" at bounding box center [707, 339] width 991 height 431
click at [1154, 521] on icon "save" at bounding box center [1156, 529] width 17 height 17
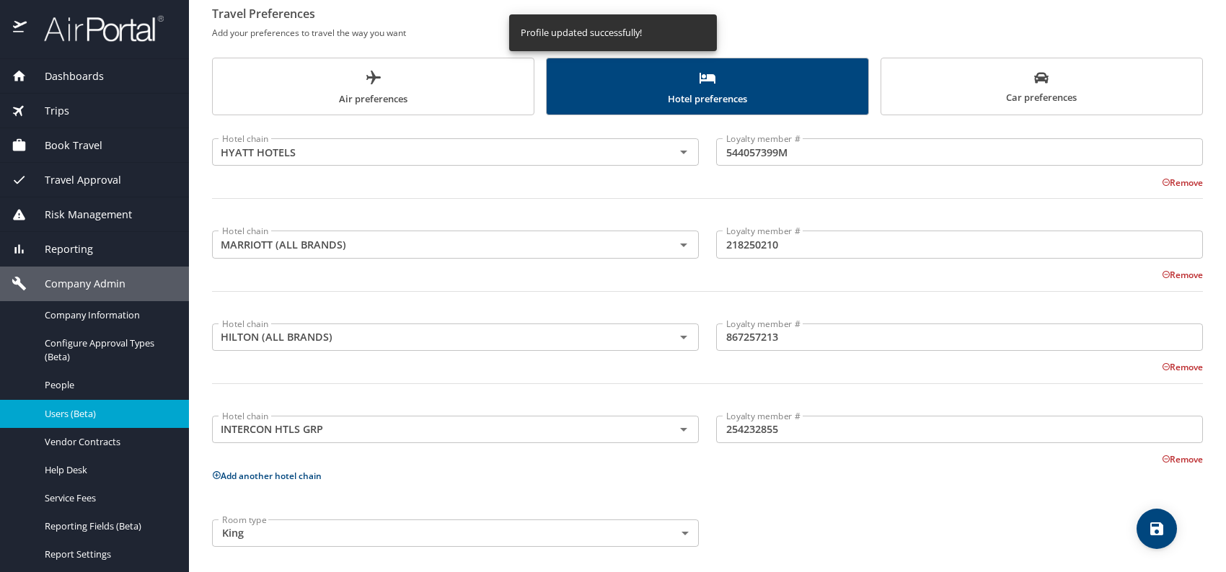
click at [81, 411] on span "Users (Beta)" at bounding box center [108, 414] width 127 height 14
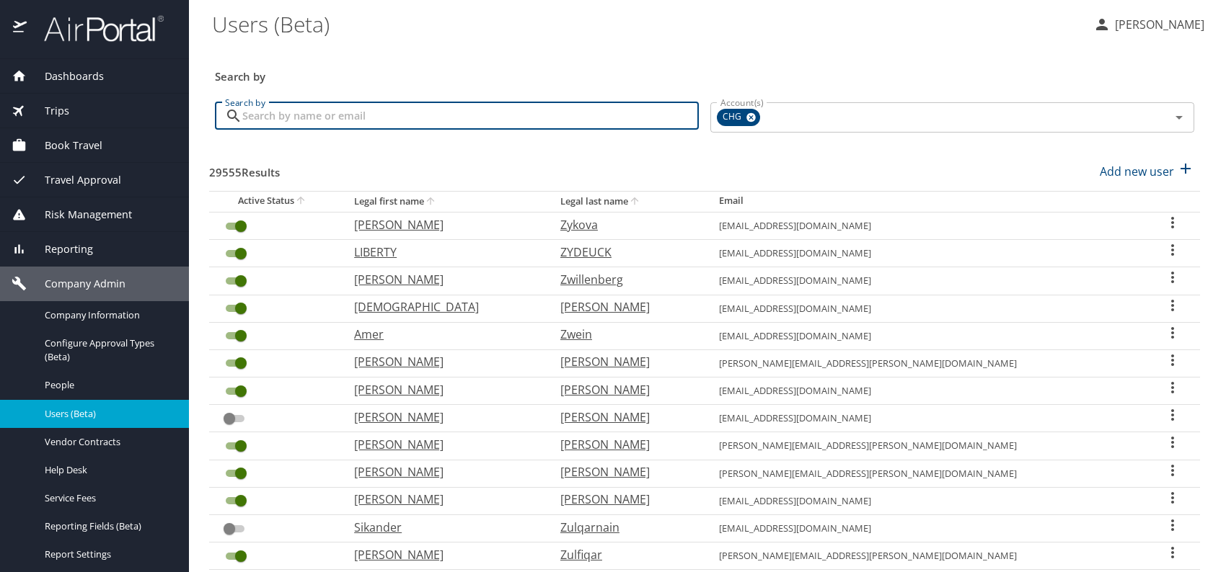
paste input "rganesh0@gmail.com"
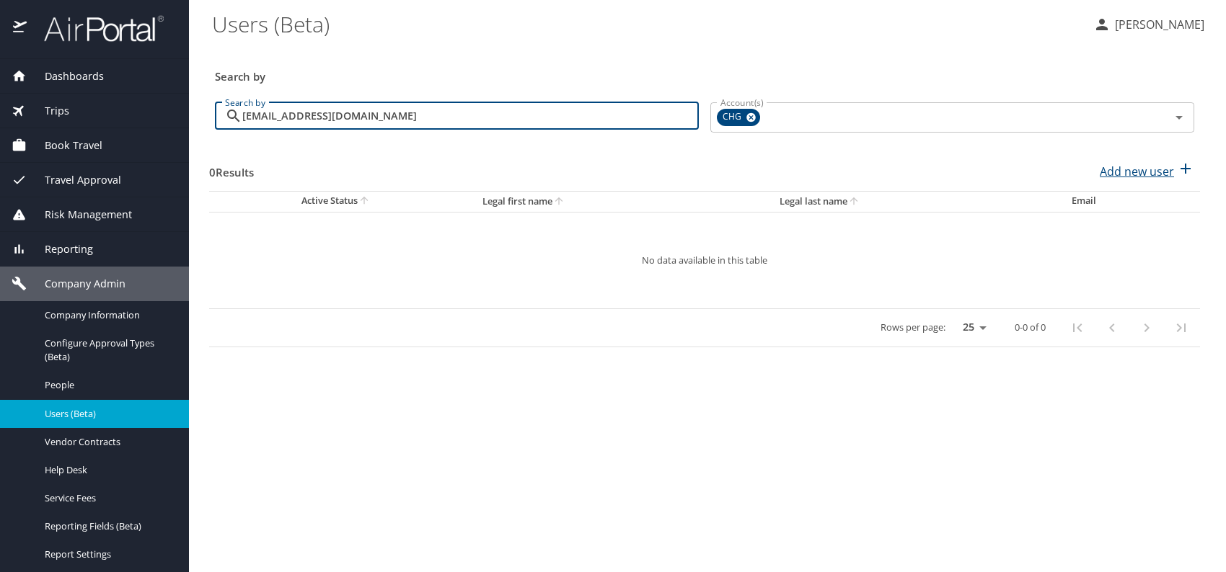
type input "rganesh0@gmail.com"
click at [1124, 174] on p "Add new user" at bounding box center [1137, 171] width 74 height 17
select select "US"
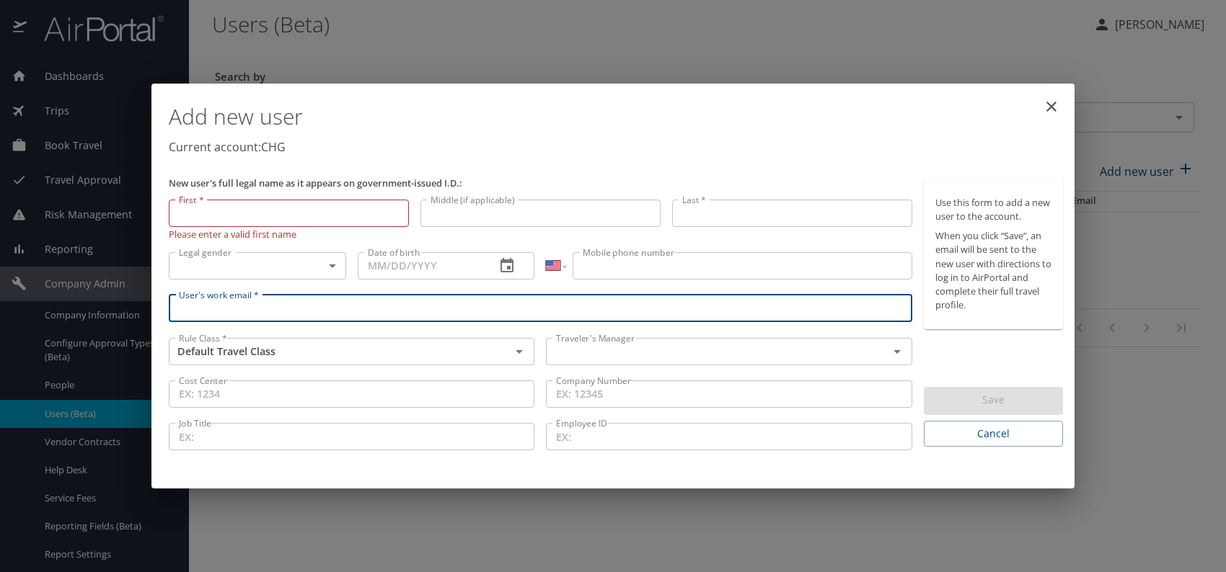
paste input "rganesh0@gmail.com"
click at [614, 341] on div "Traveler's Manager" at bounding box center [729, 351] width 366 height 27
type input "rganesh0@gmail.com"
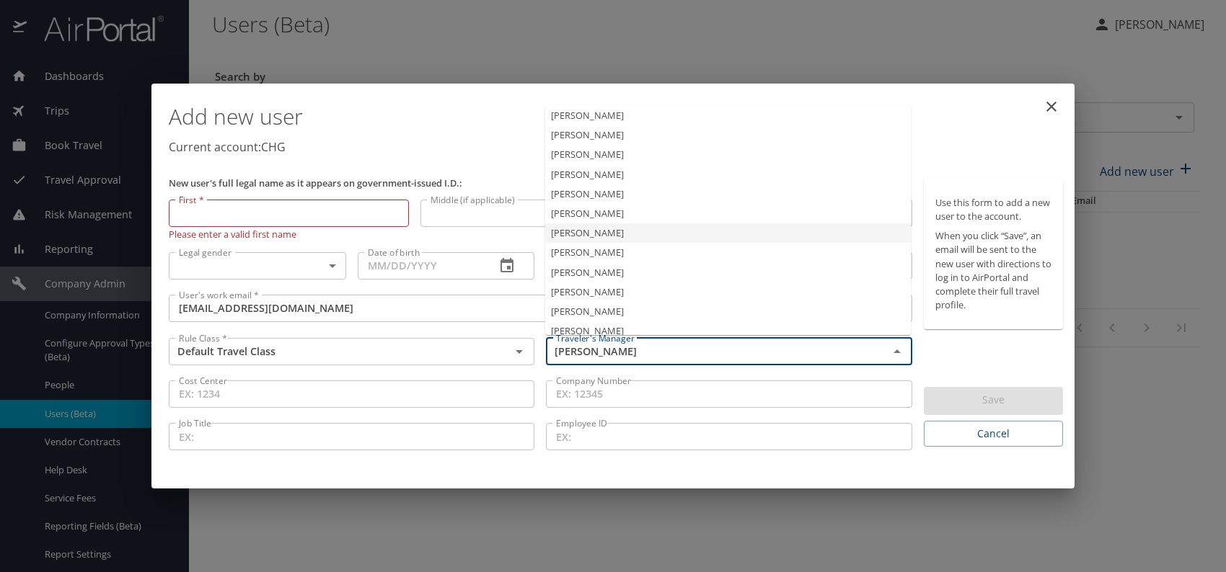
drag, startPoint x: 591, startPoint y: 231, endPoint x: 496, endPoint y: 247, distance: 96.5
click at [591, 230] on li "Jeffery Bitton" at bounding box center [728, 233] width 366 height 19
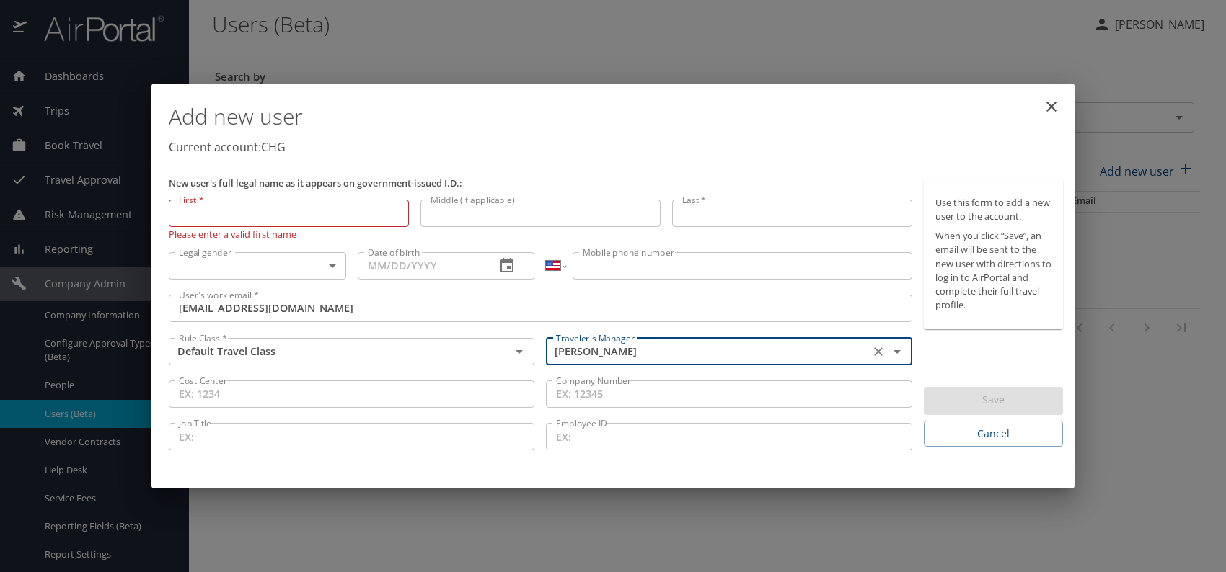
type input "Jeffery Bitton"
click at [310, 266] on body "Dashboards AirPortal 360™ Manager My Travel Dashboard Trips Airtinerary® Lookup…" at bounding box center [613, 286] width 1226 height 572
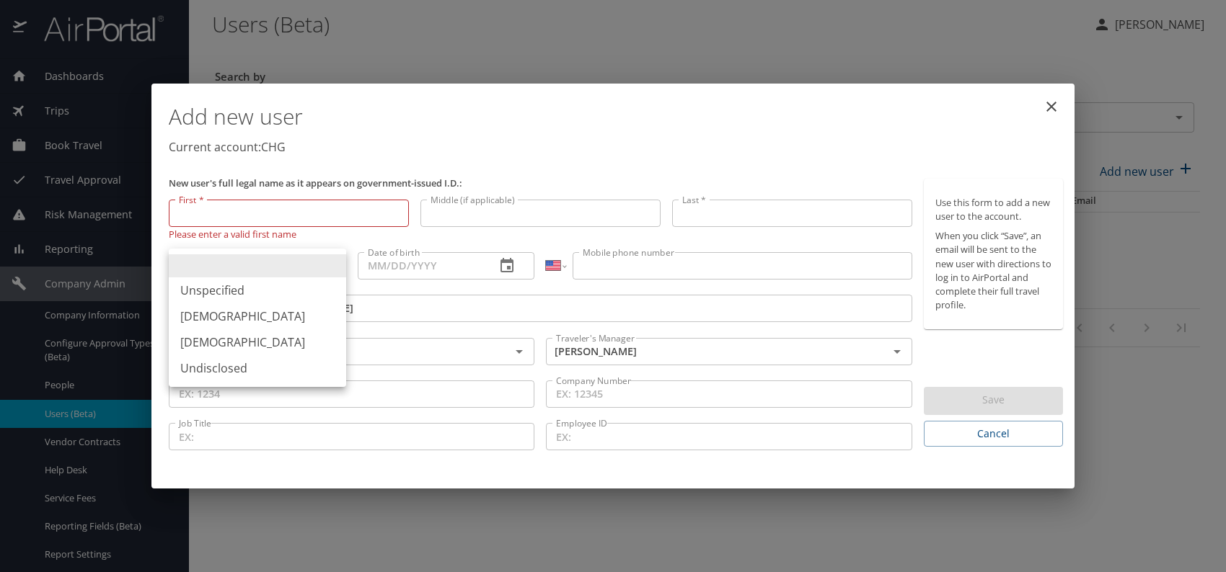
click at [237, 311] on li "Male" at bounding box center [257, 317] width 177 height 26
type input "Male"
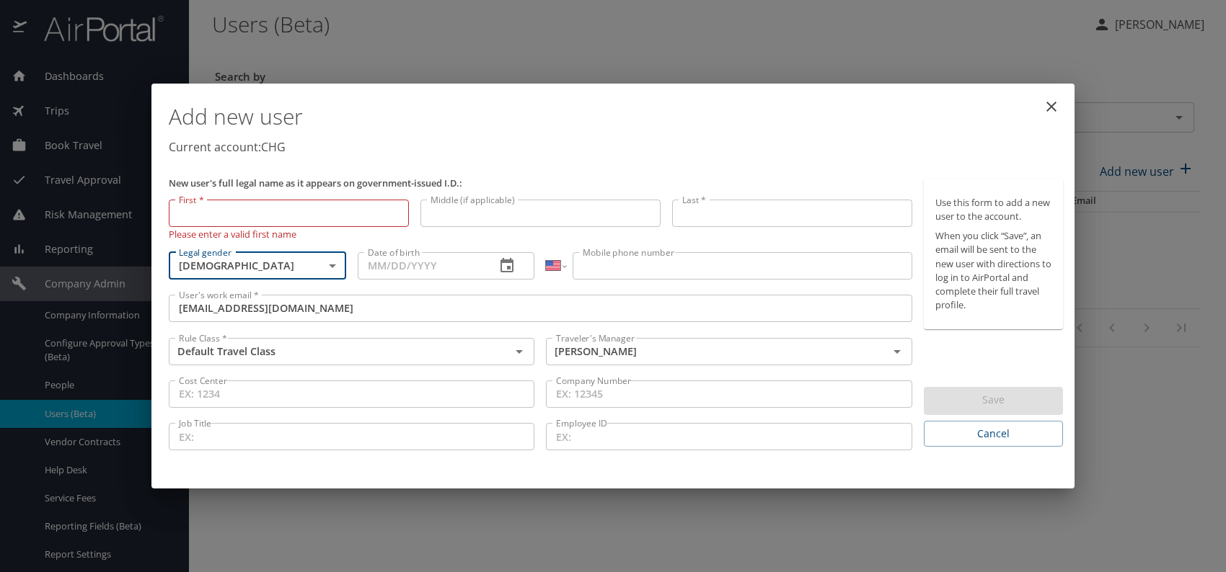
click at [394, 271] on input "Date of birth" at bounding box center [421, 265] width 127 height 27
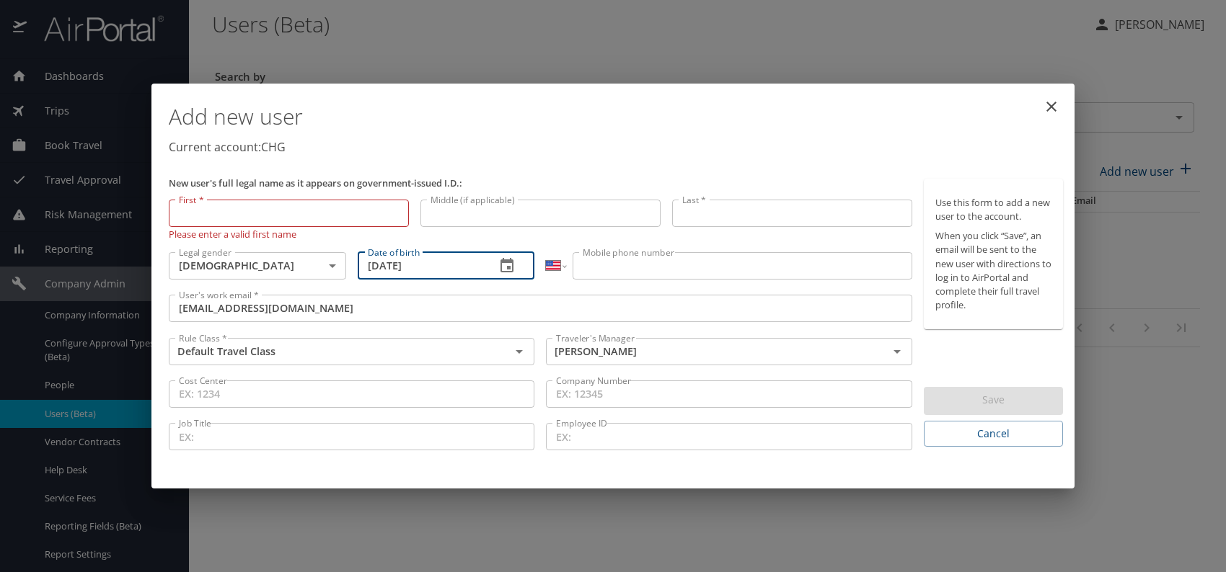
type input "09/22/1990"
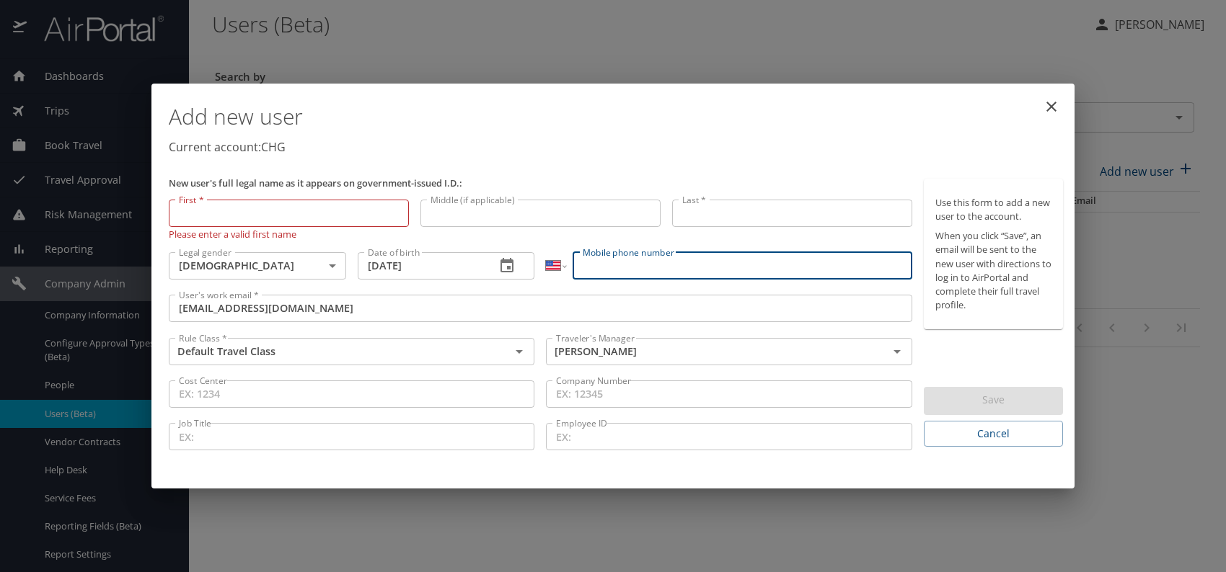
paste input "(760) 987-1252"
type input "(760) 987-1252"
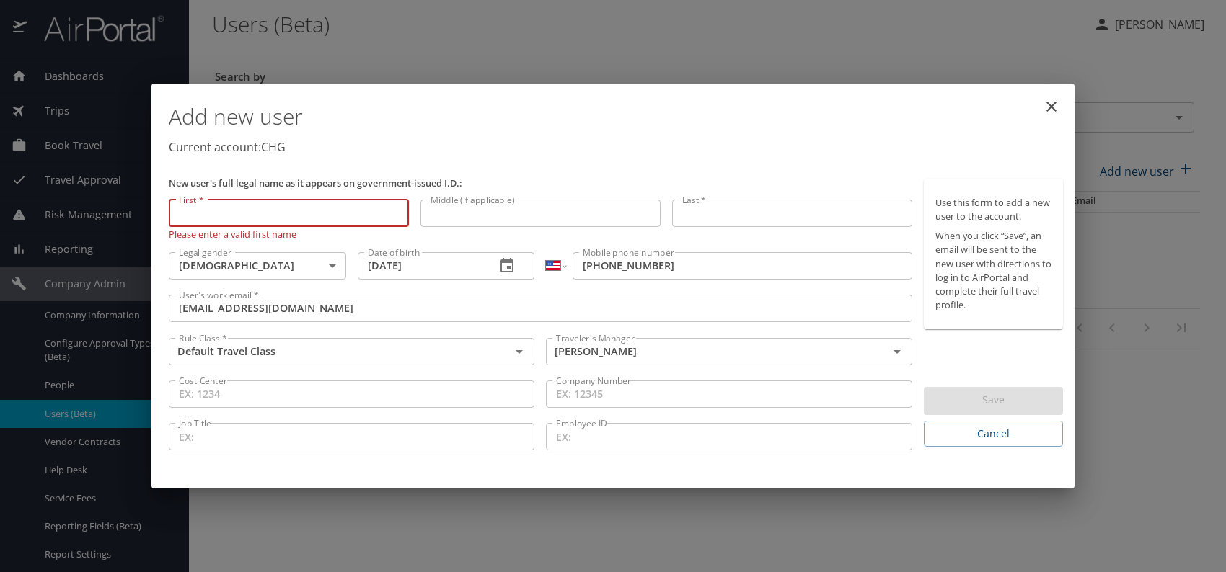
paste input "Rajan Ganesh"
drag, startPoint x: 205, startPoint y: 212, endPoint x: 322, endPoint y: 218, distance: 116.9
click at [319, 216] on input "Rajan Ganesh" at bounding box center [289, 213] width 240 height 27
type input "Rajan"
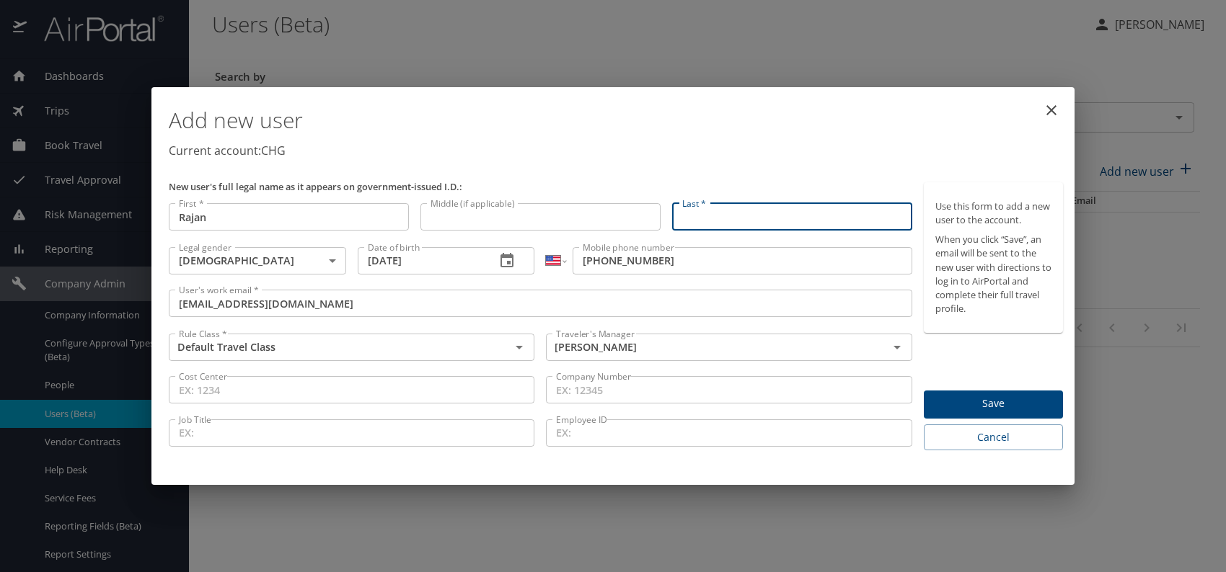
paste input "Rajan Ganesh"
click at [713, 214] on input "Rajan Ganesh" at bounding box center [792, 216] width 240 height 27
type input "Ganesh"
click at [849, 167] on div "Add new user Current account: CHG" at bounding box center [616, 135] width 906 height 84
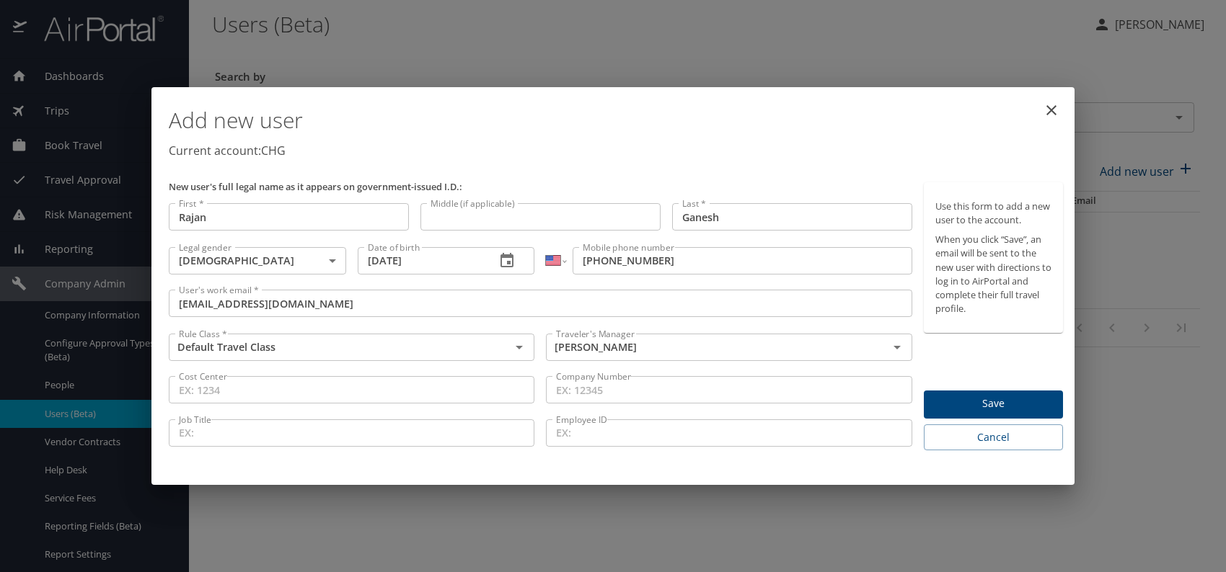
click at [985, 396] on span "Save" at bounding box center [993, 404] width 116 height 18
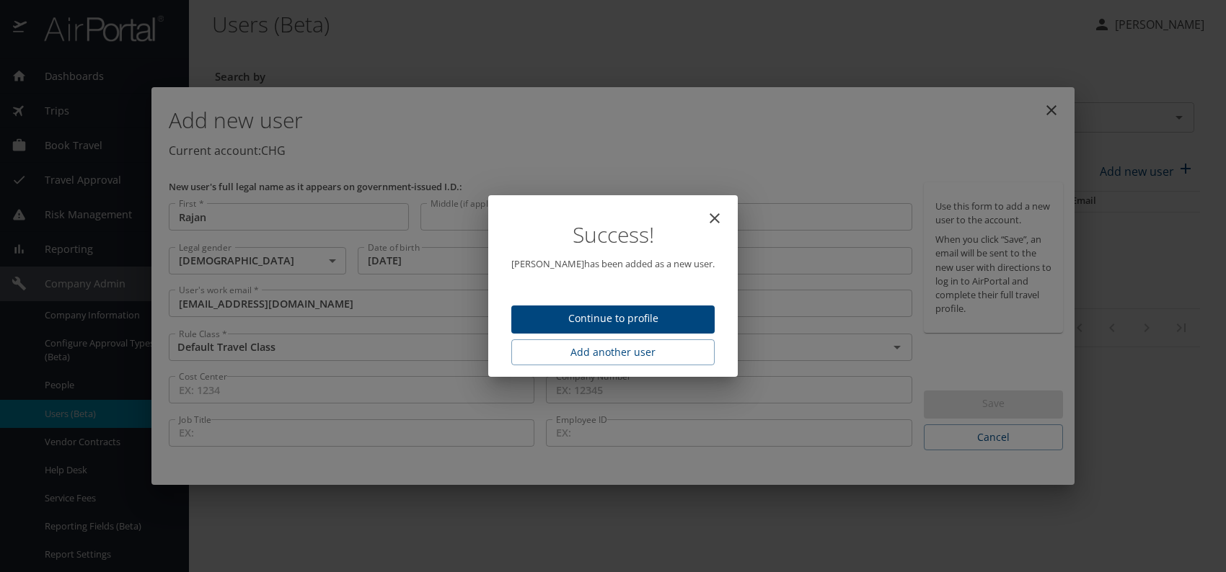
click at [664, 325] on span "Continue to profile" at bounding box center [613, 319] width 180 height 18
select select "US"
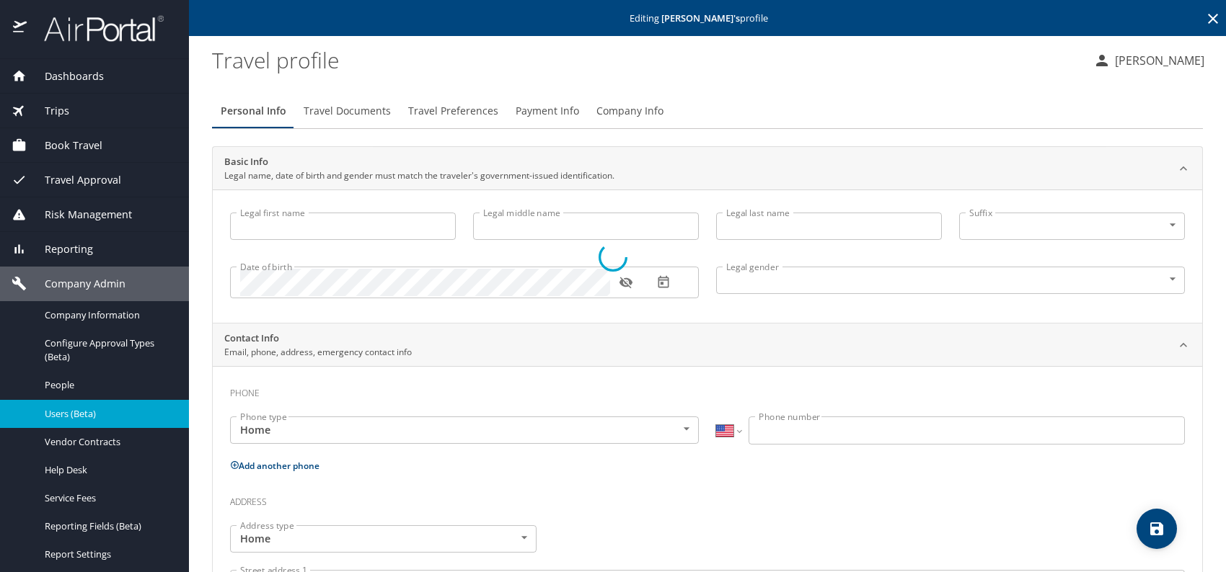
type input "Rajan"
type input "Ganesh"
type input "Male"
select select "US"
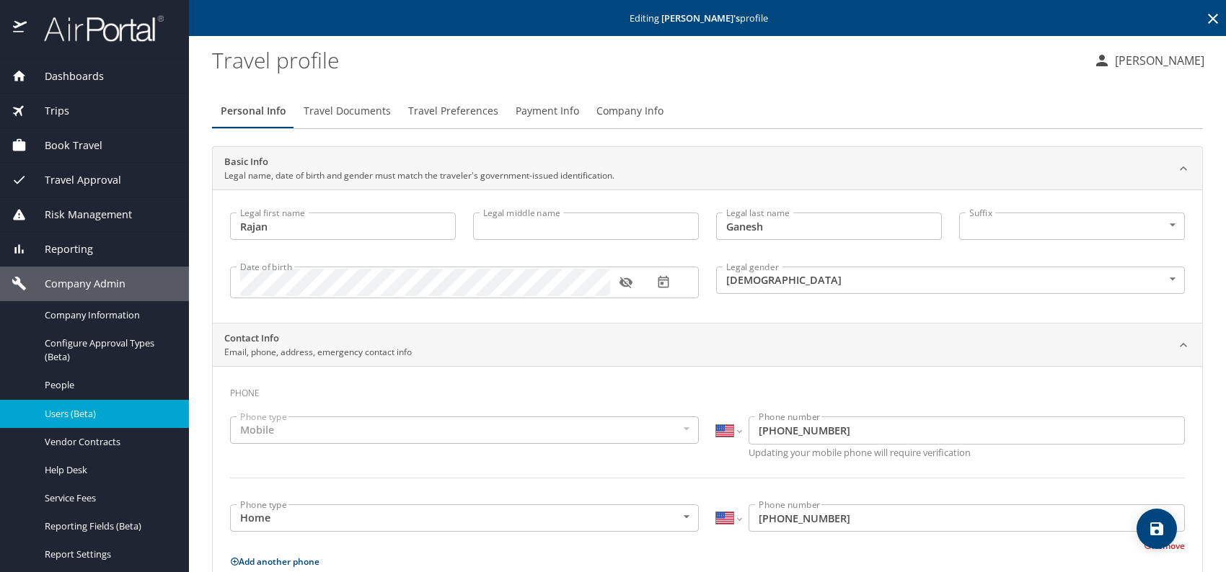
click at [449, 110] on span "Travel Preferences" at bounding box center [453, 111] width 90 height 18
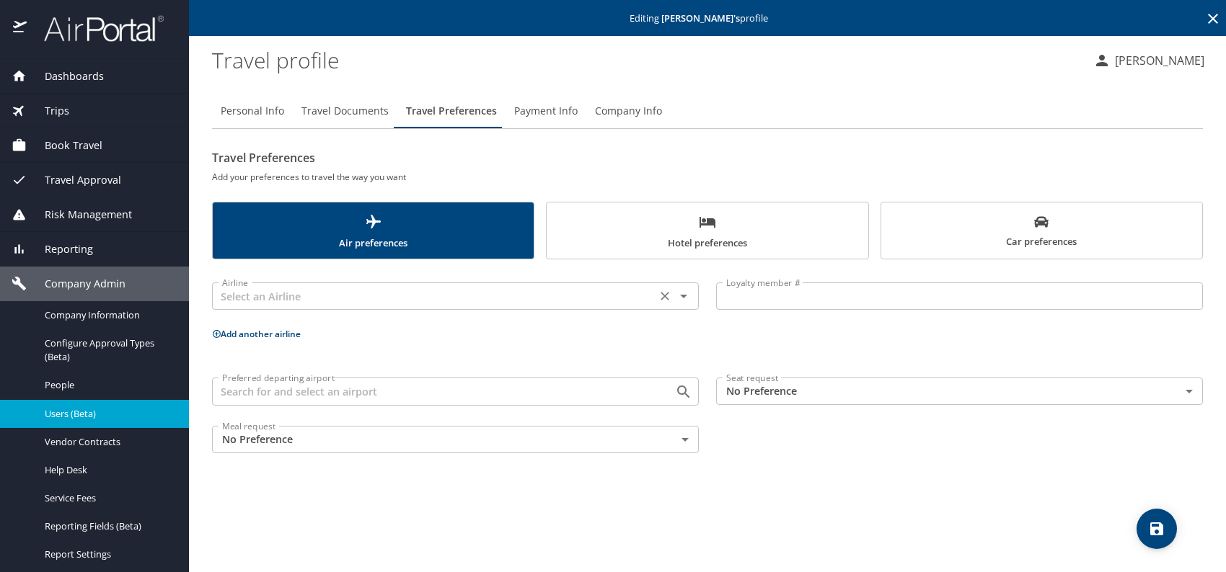
click at [273, 293] on input "text" at bounding box center [433, 296] width 435 height 19
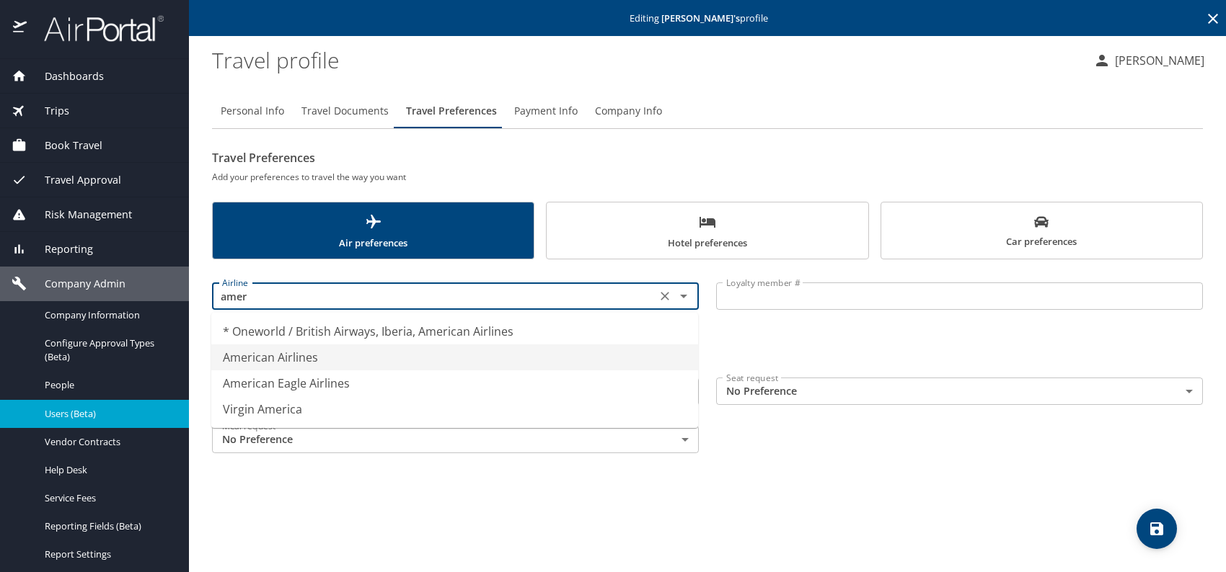
click at [260, 351] on li "American Airlines" at bounding box center [454, 358] width 487 height 26
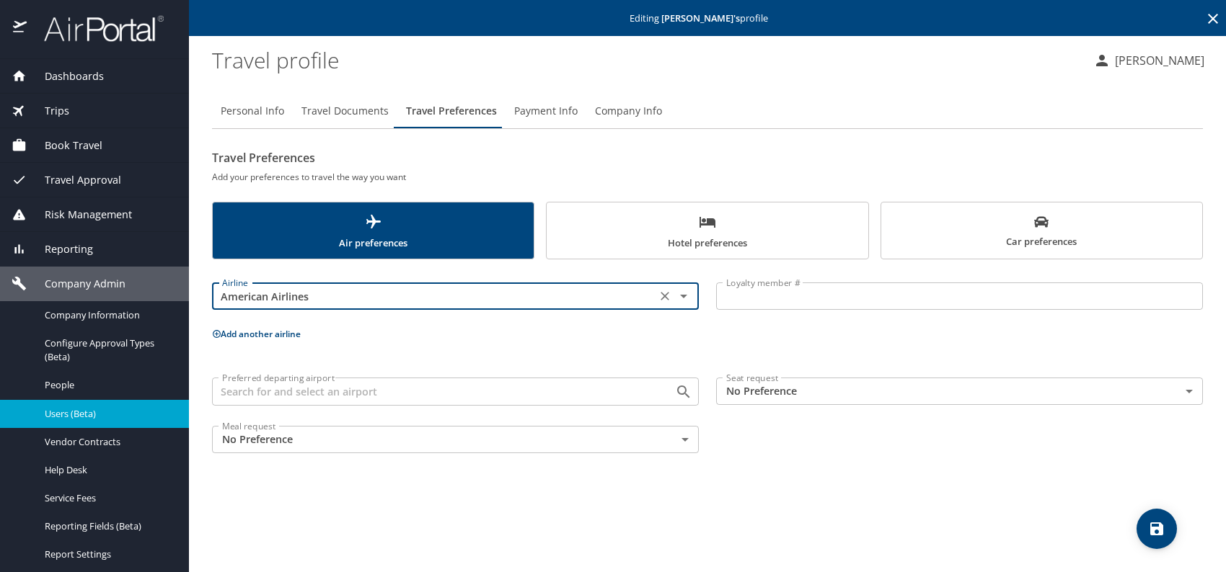
type input "American Airlines"
click at [776, 384] on body "Dashboards AirPortal 360™ Manager My Travel Dashboard Trips Airtinerary® Lookup…" at bounding box center [613, 286] width 1226 height 572
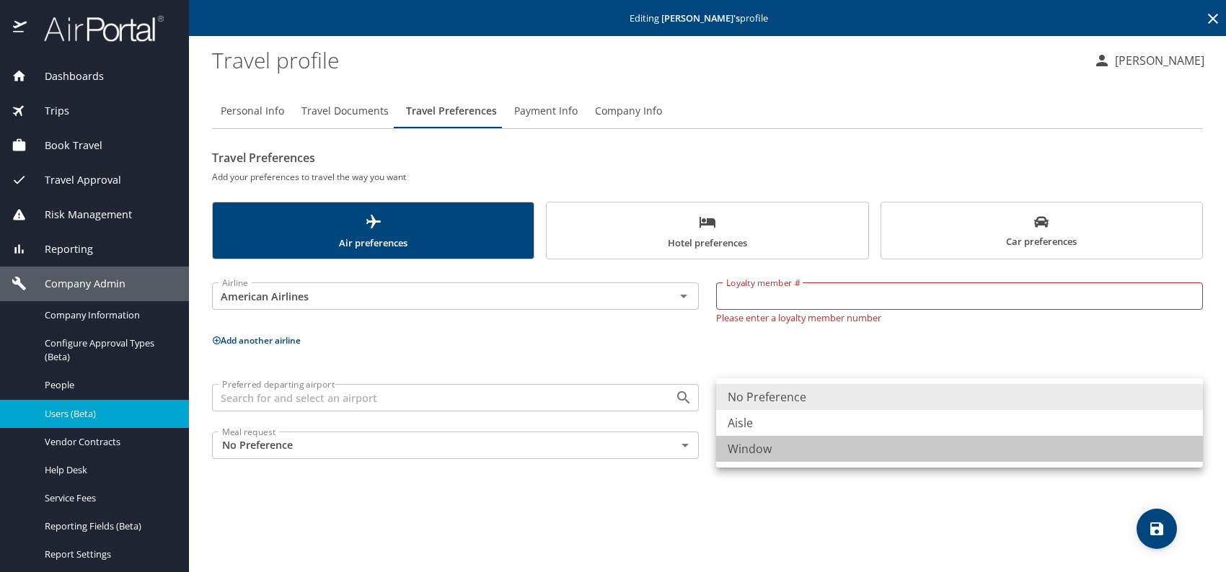
drag, startPoint x: 756, startPoint y: 447, endPoint x: 762, endPoint y: 355, distance: 92.5
click at [756, 444] on li "Window" at bounding box center [959, 449] width 487 height 26
type input "Window"
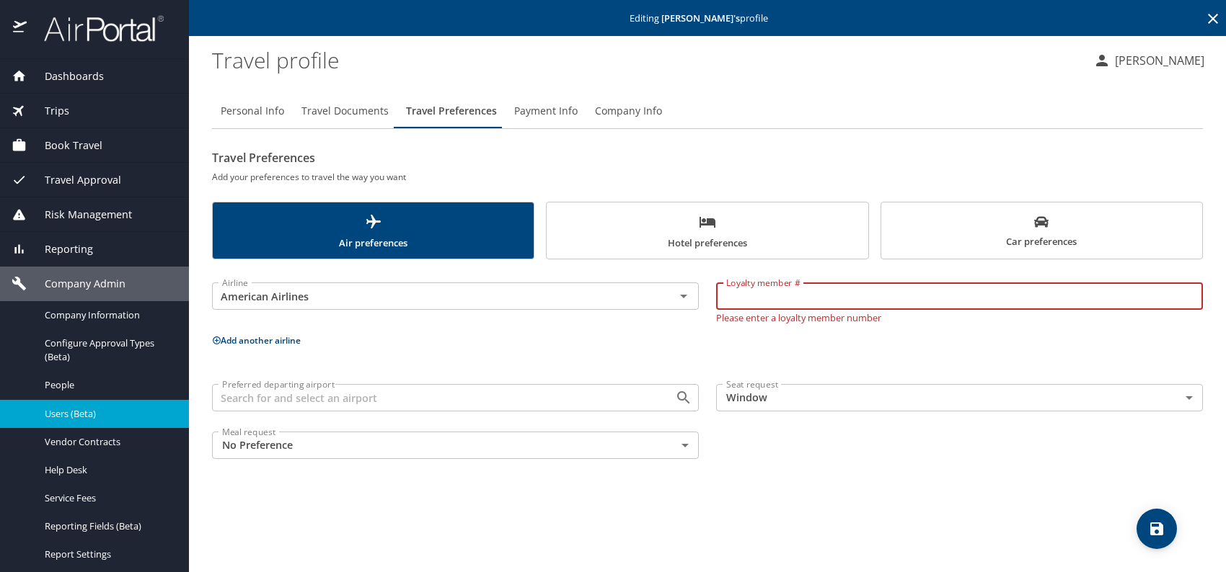
paste input "8TR7K22"
type input "8TR7K22"
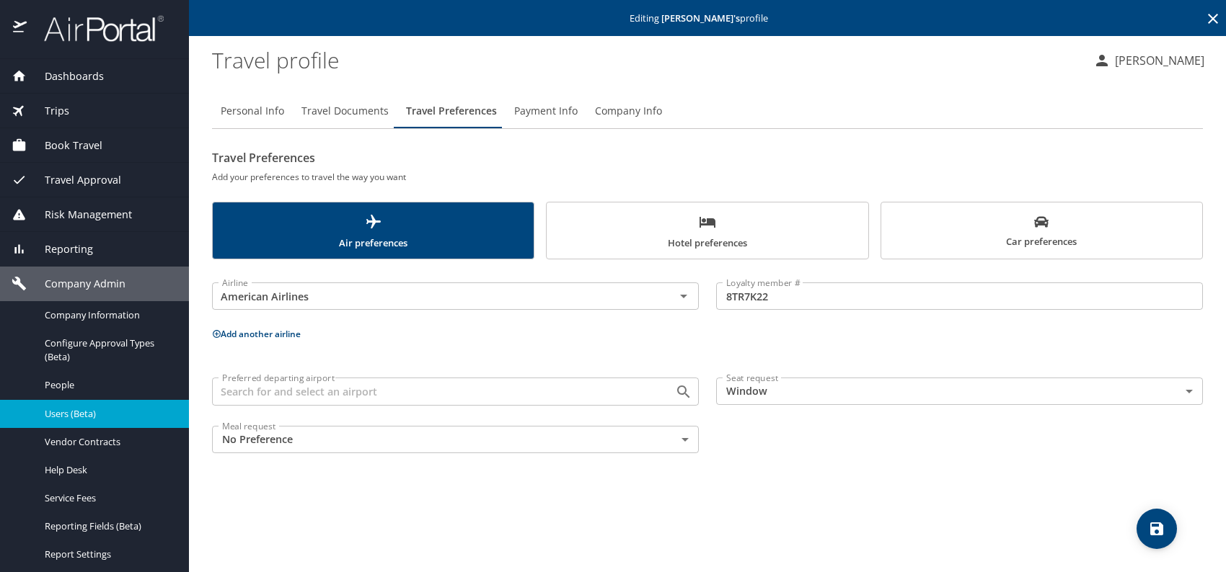
click at [247, 332] on button "Add another airline" at bounding box center [256, 334] width 89 height 12
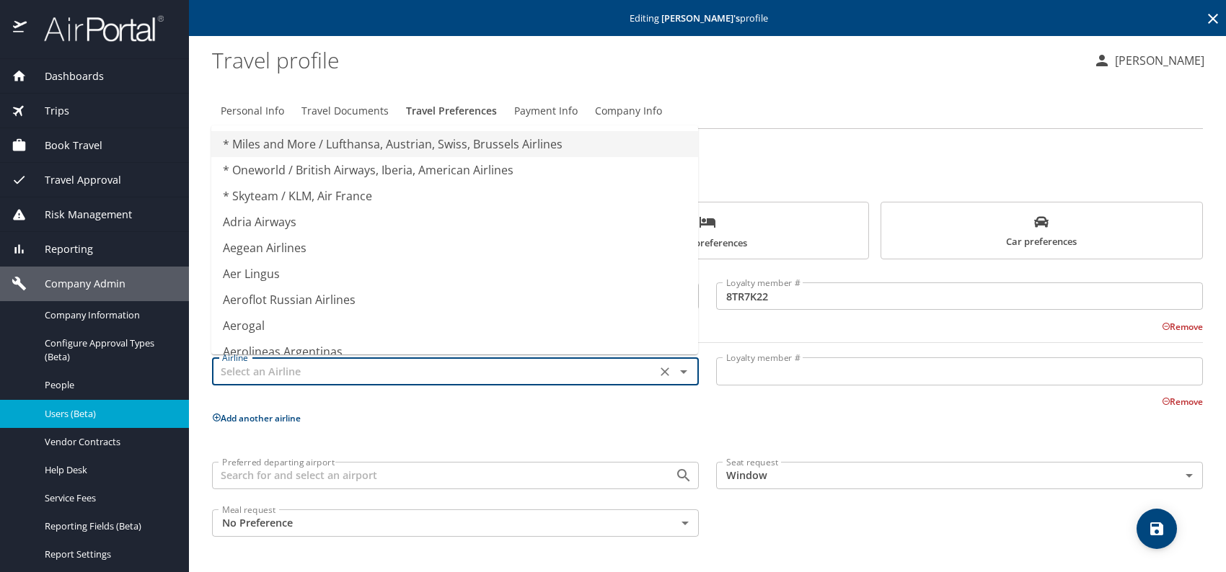
click at [270, 372] on input "text" at bounding box center [433, 371] width 435 height 19
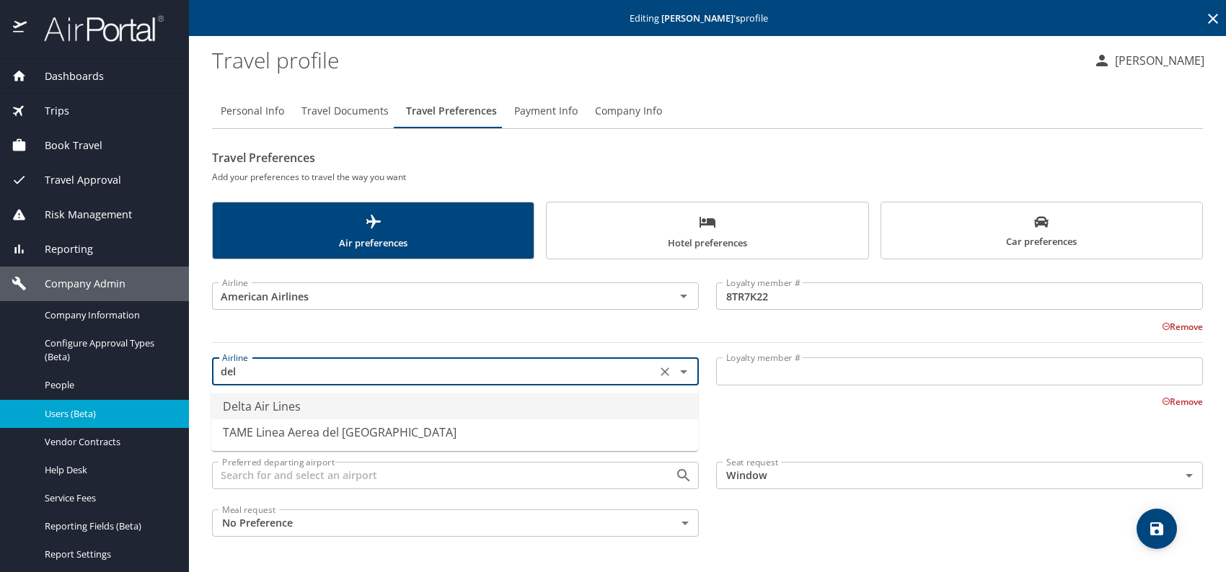
drag, startPoint x: 271, startPoint y: 405, endPoint x: 310, endPoint y: 405, distance: 38.9
click at [277, 405] on li "Delta Air Lines" at bounding box center [454, 407] width 487 height 26
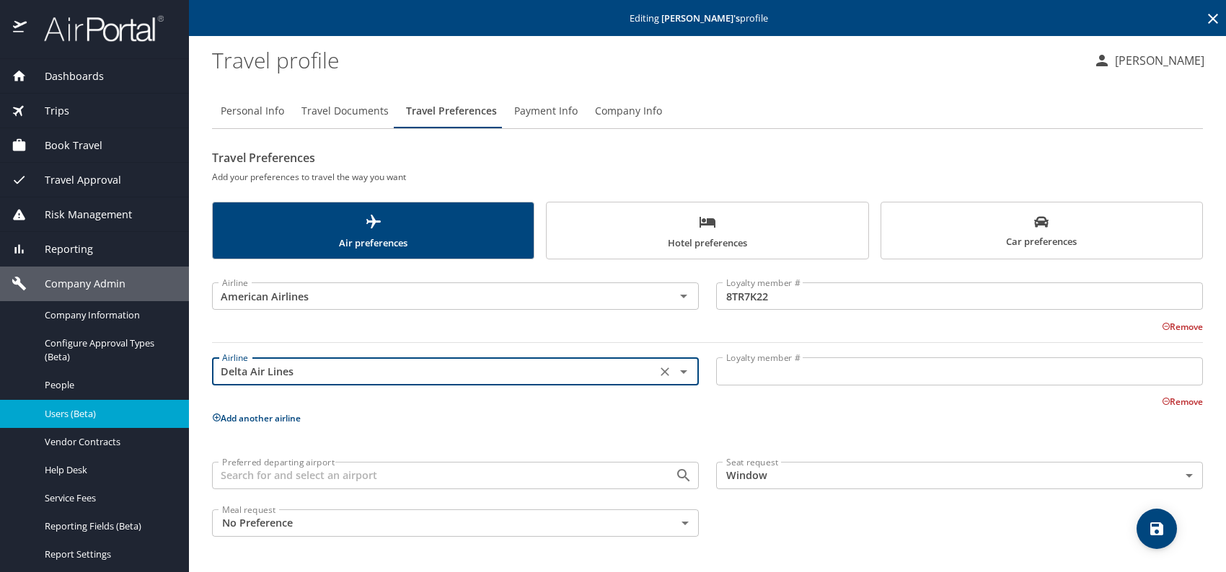
type input "Delta Air Lines"
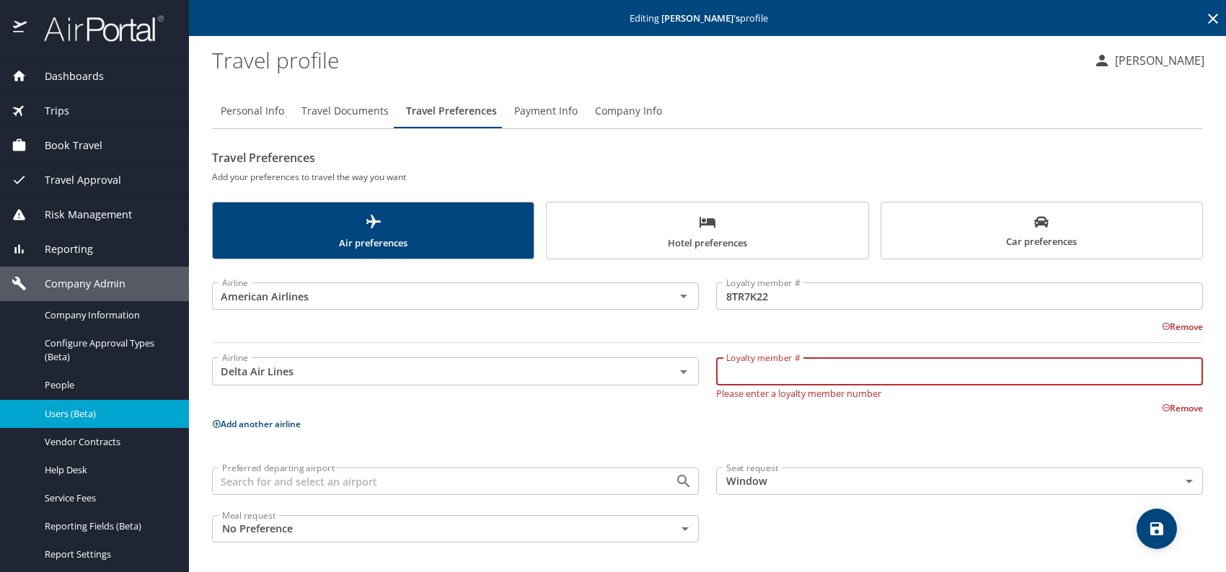
paste input "9317535640"
type input "9317535640"
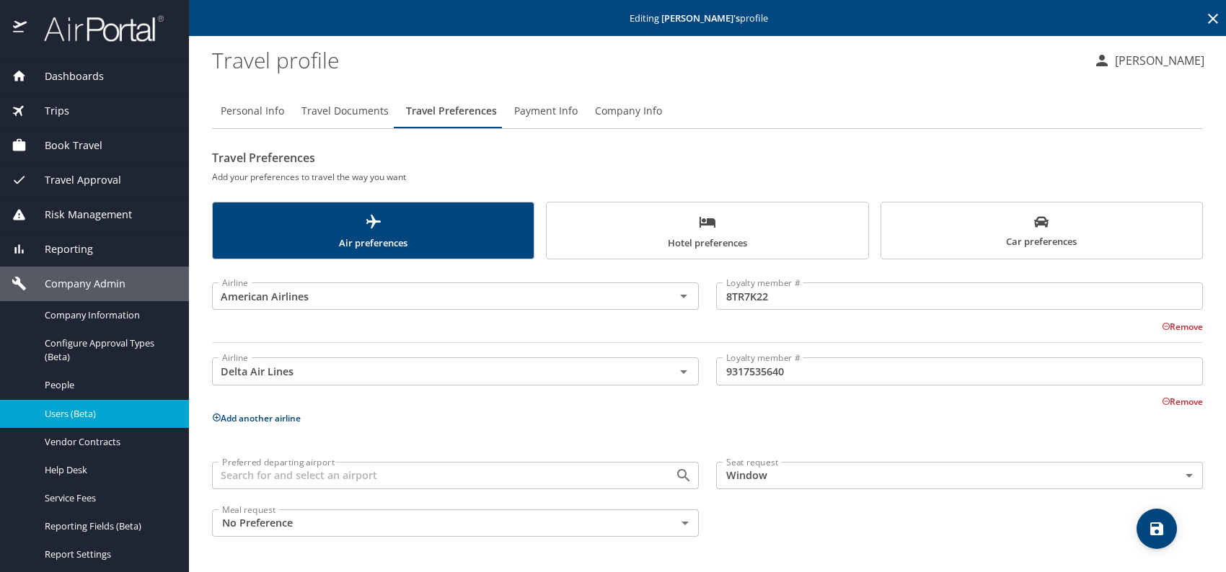
click at [246, 420] on button "Add another airline" at bounding box center [256, 418] width 89 height 12
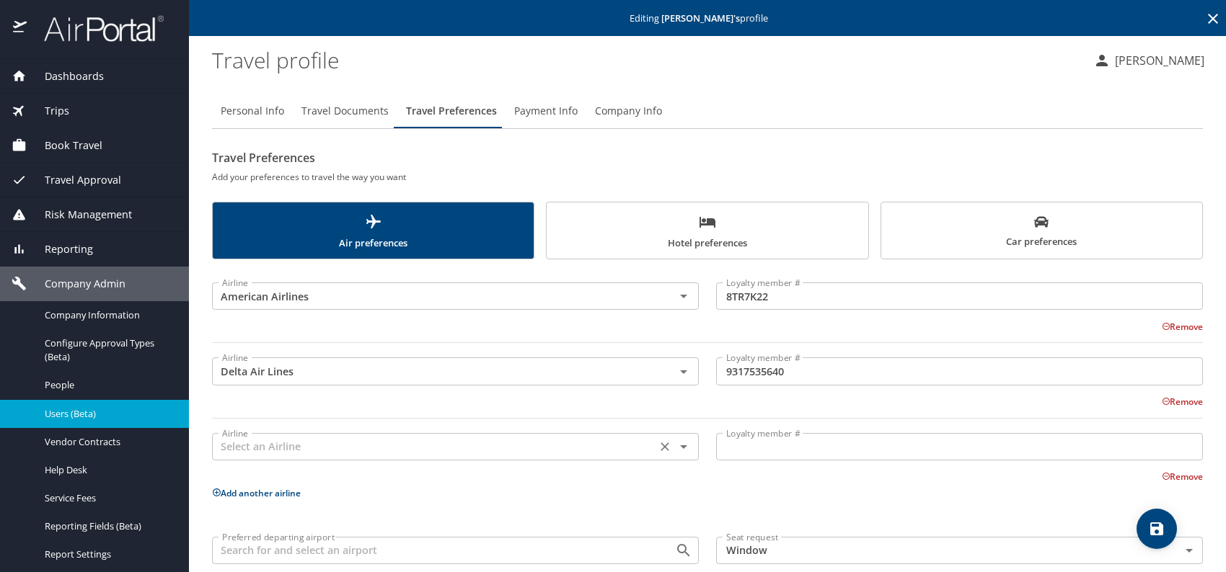
click at [247, 451] on input "text" at bounding box center [433, 447] width 435 height 19
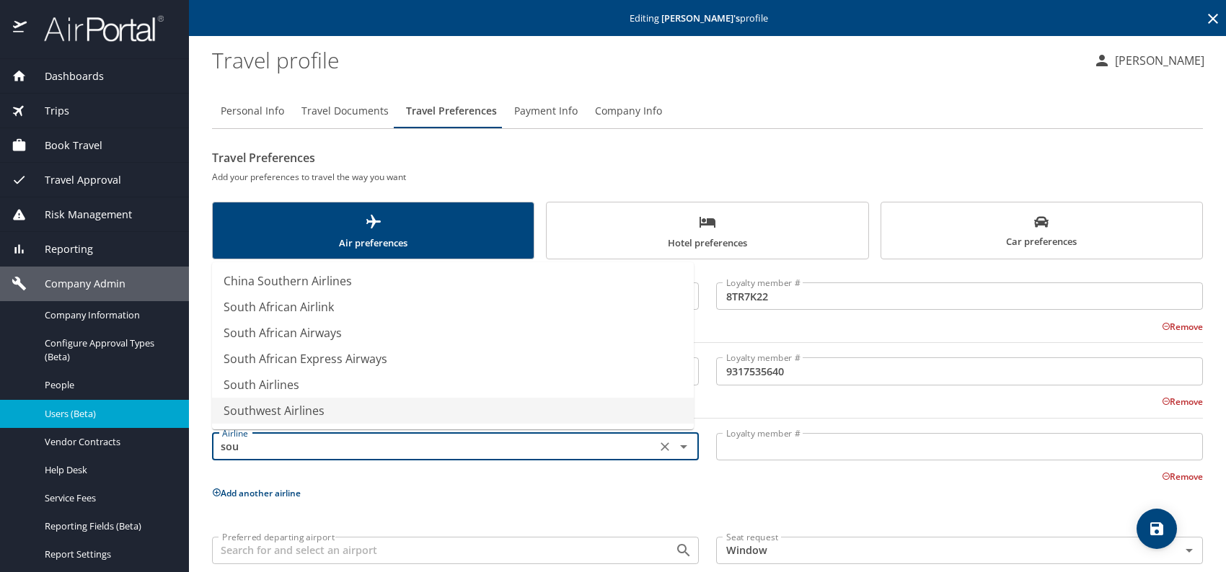
click at [306, 419] on li "Southwest Airlines" at bounding box center [453, 411] width 482 height 26
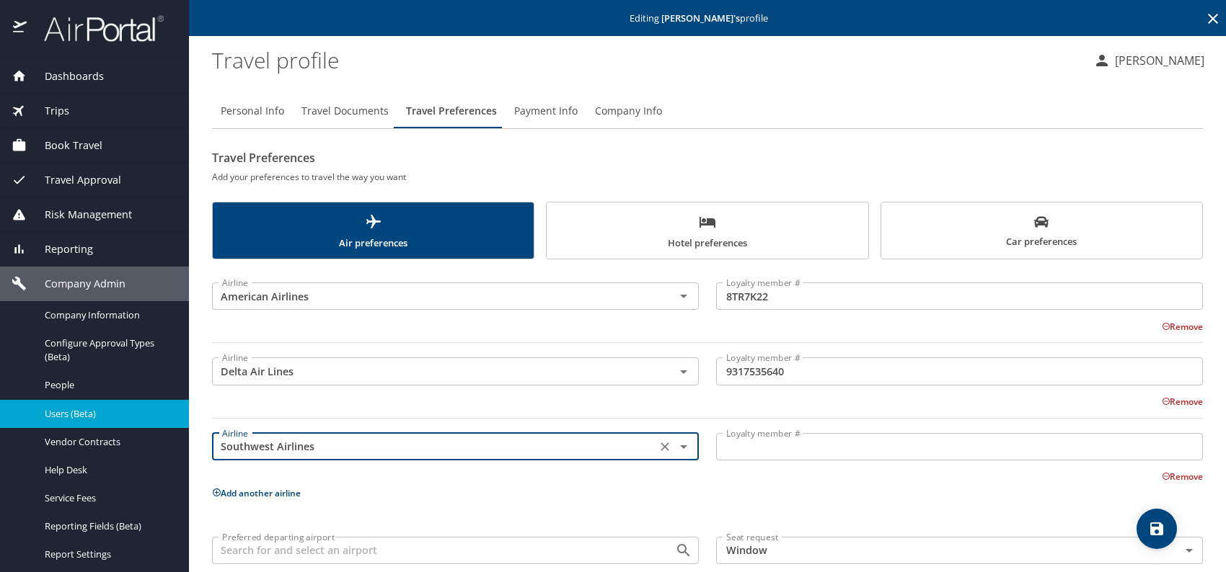
type input "Southwest Airlines"
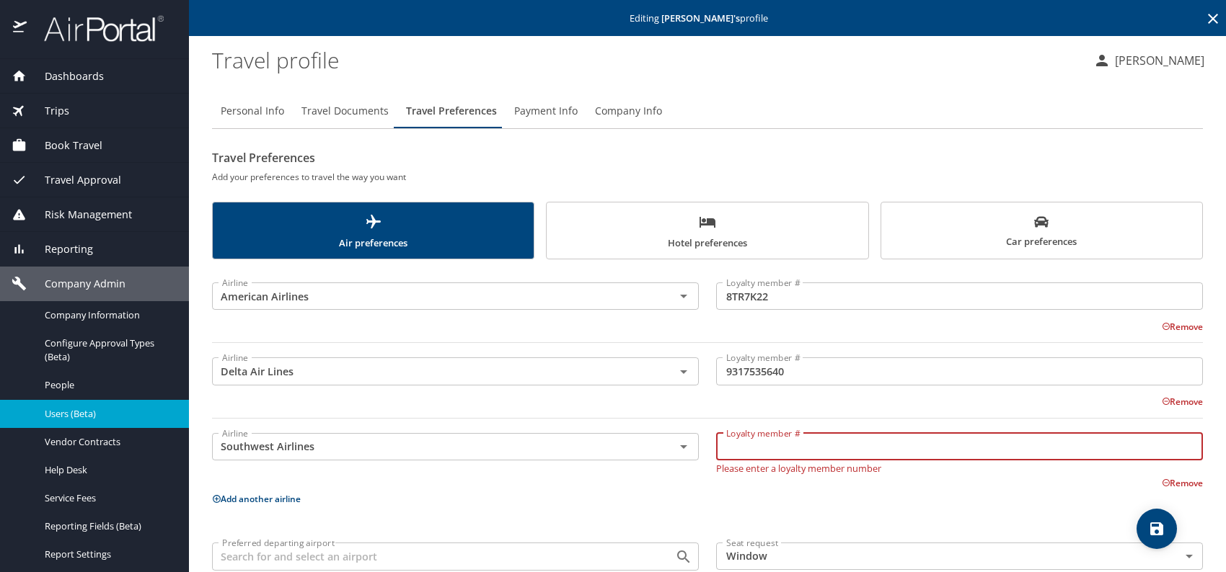
paste input "20646782026"
type input "20646782026"
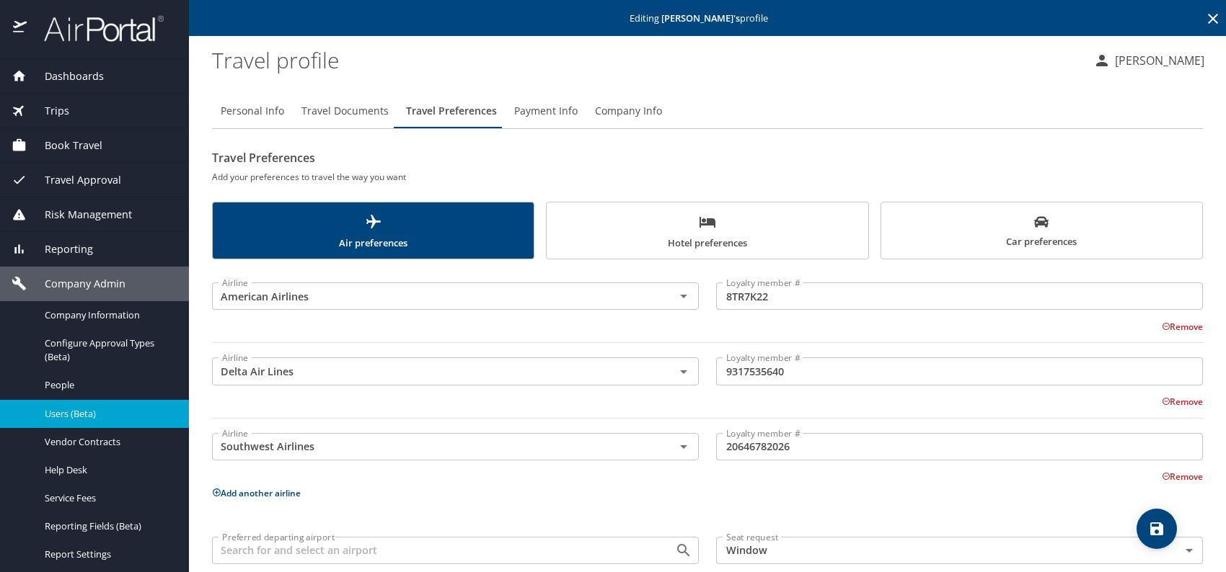
click at [247, 490] on button "Add another airline" at bounding box center [256, 493] width 89 height 12
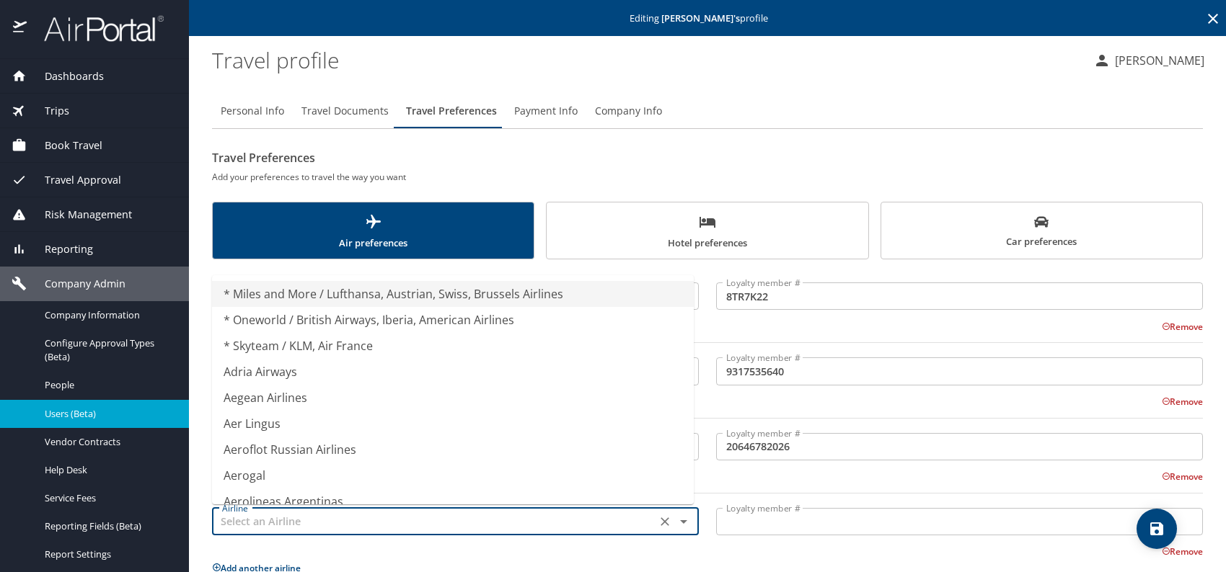
click at [312, 523] on input "text" at bounding box center [433, 522] width 435 height 19
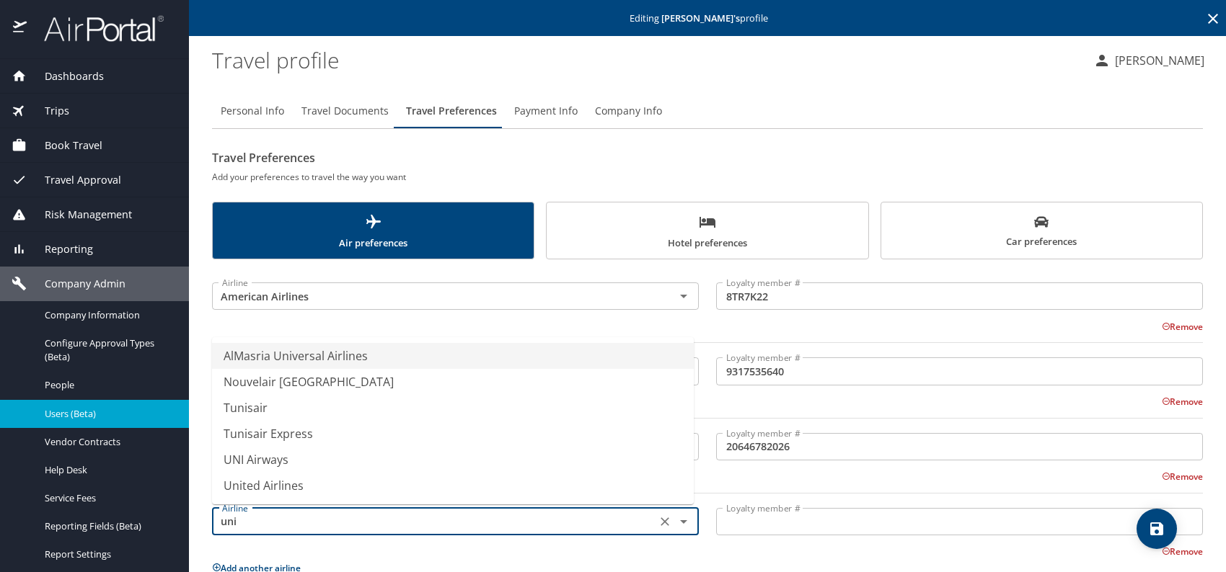
click at [296, 479] on li "United Airlines" at bounding box center [453, 486] width 482 height 26
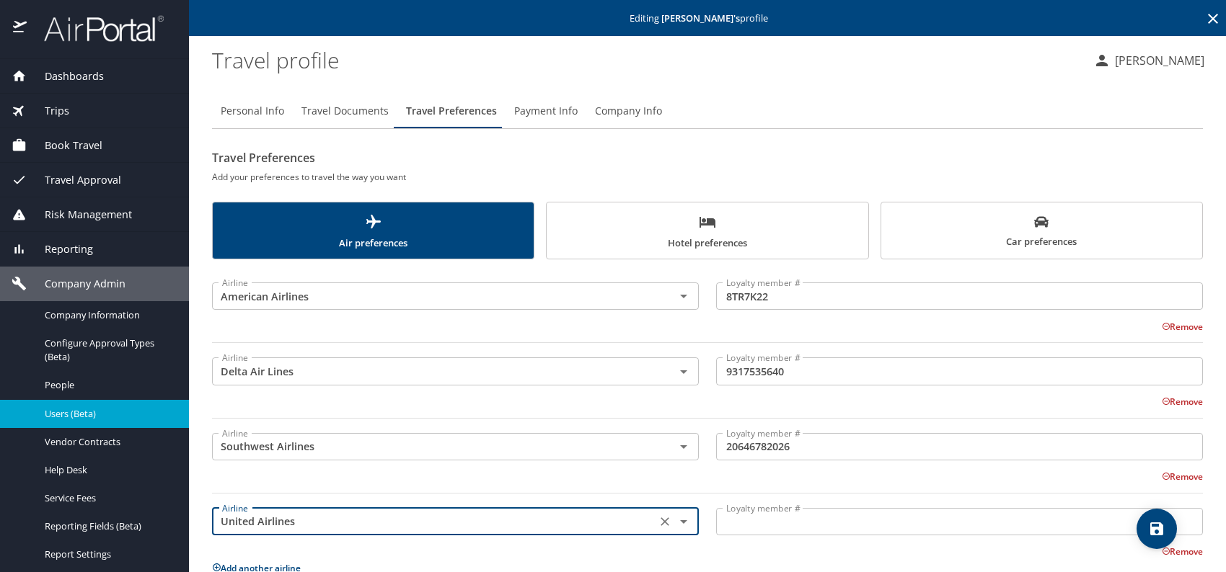
type input "United Airlines"
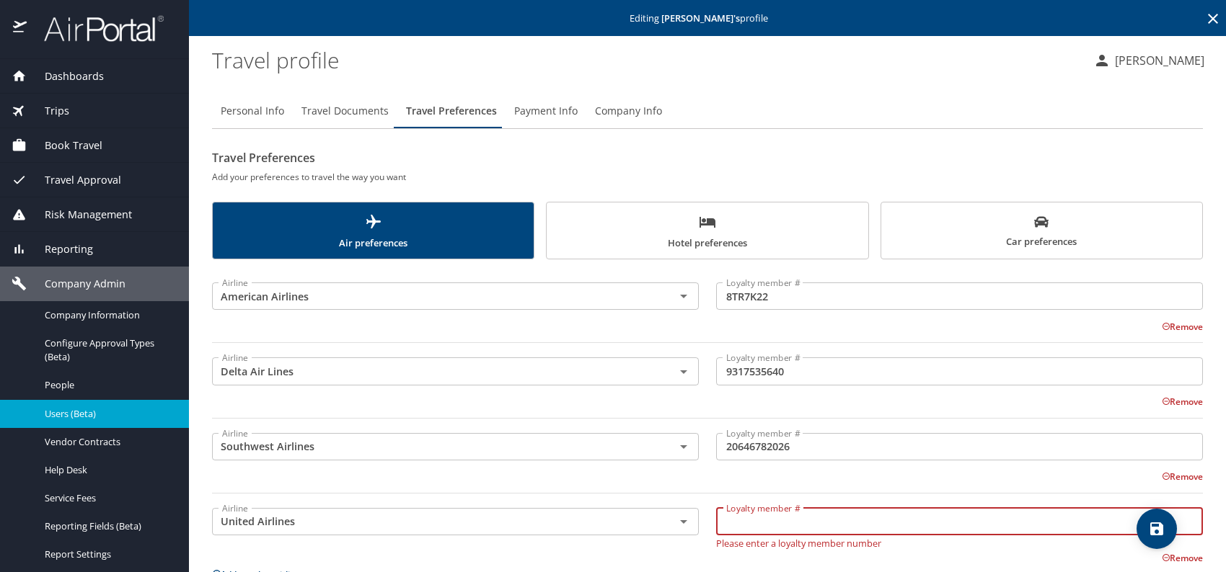
paste input "GNI87818"
type input "GNI87818"
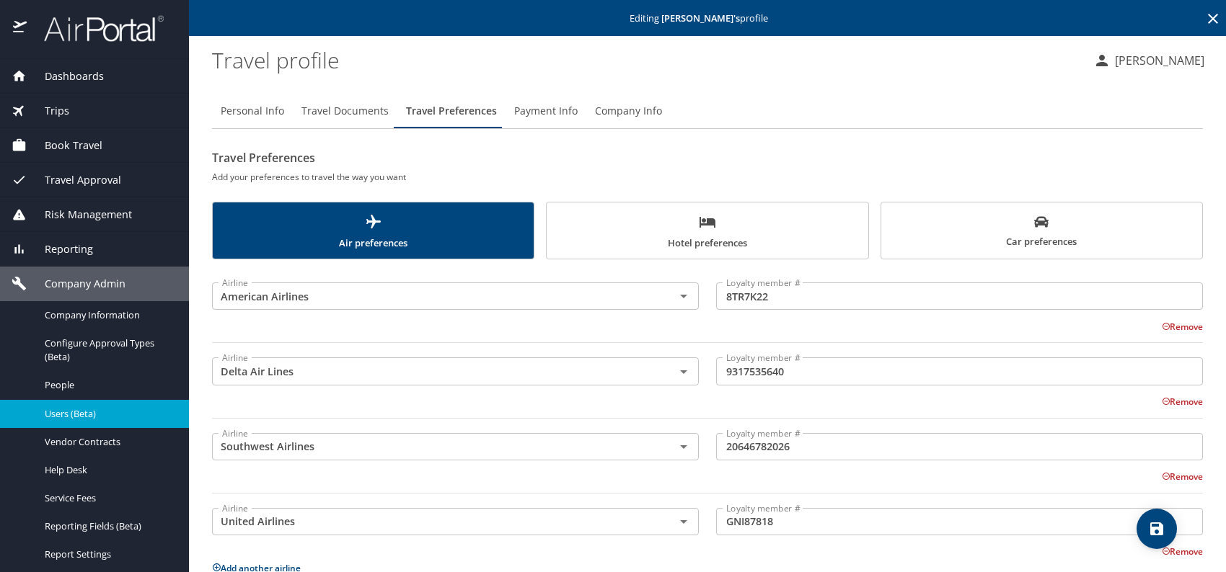
drag, startPoint x: 1040, startPoint y: 229, endPoint x: 989, endPoint y: 234, distance: 51.4
click at [1038, 231] on span "Car preferences" at bounding box center [1042, 232] width 304 height 35
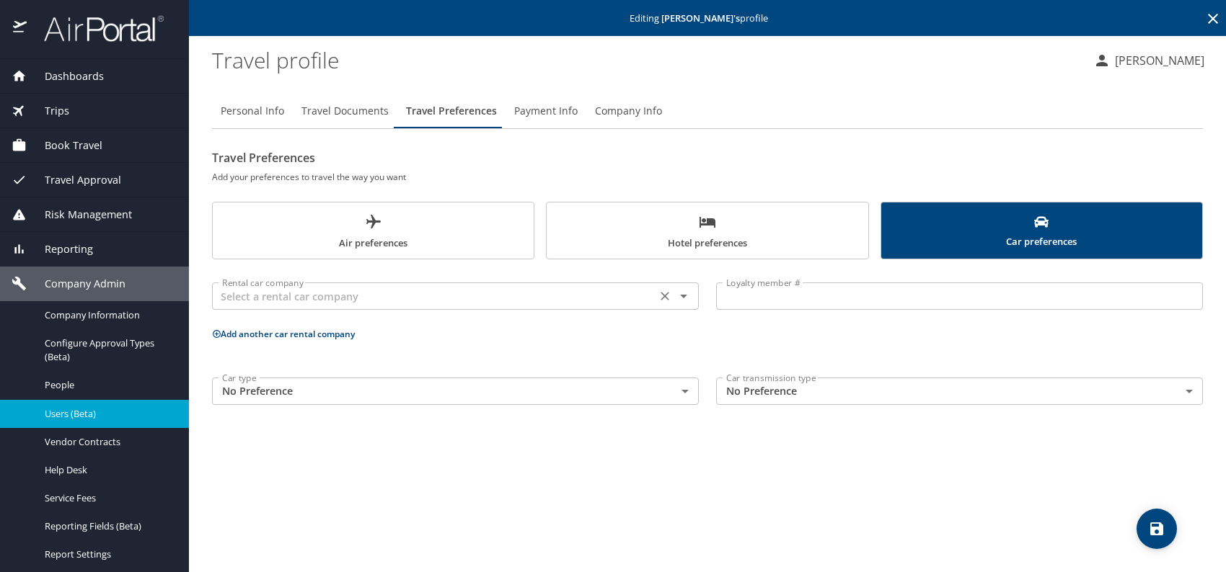
click at [486, 309] on div "Rental car company" at bounding box center [455, 296] width 487 height 27
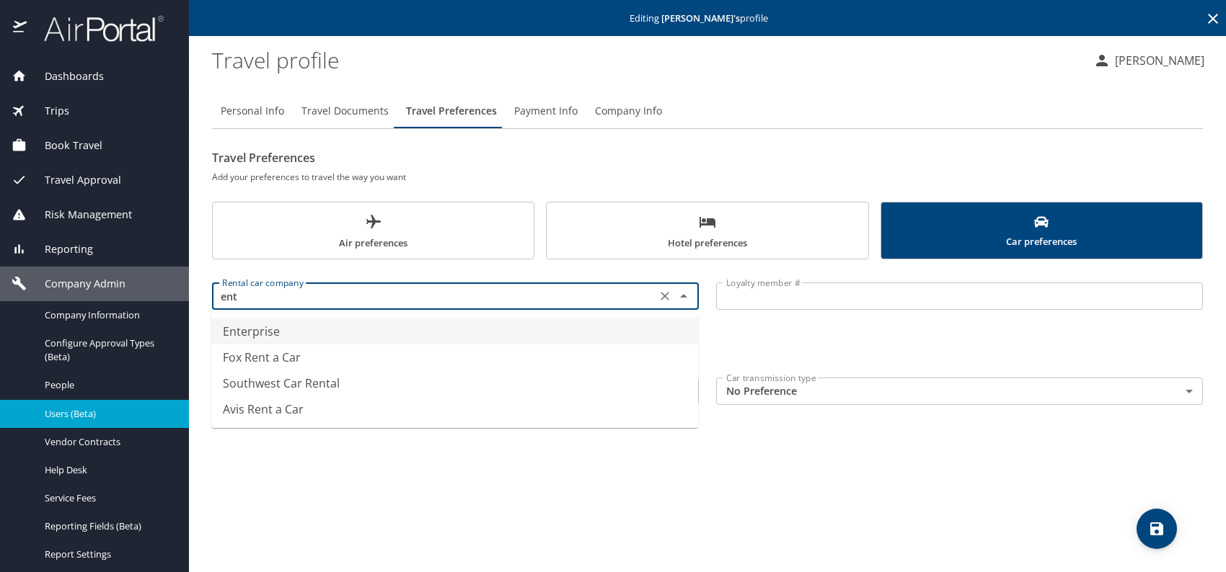
click at [252, 328] on li "Enterprise" at bounding box center [454, 332] width 487 height 26
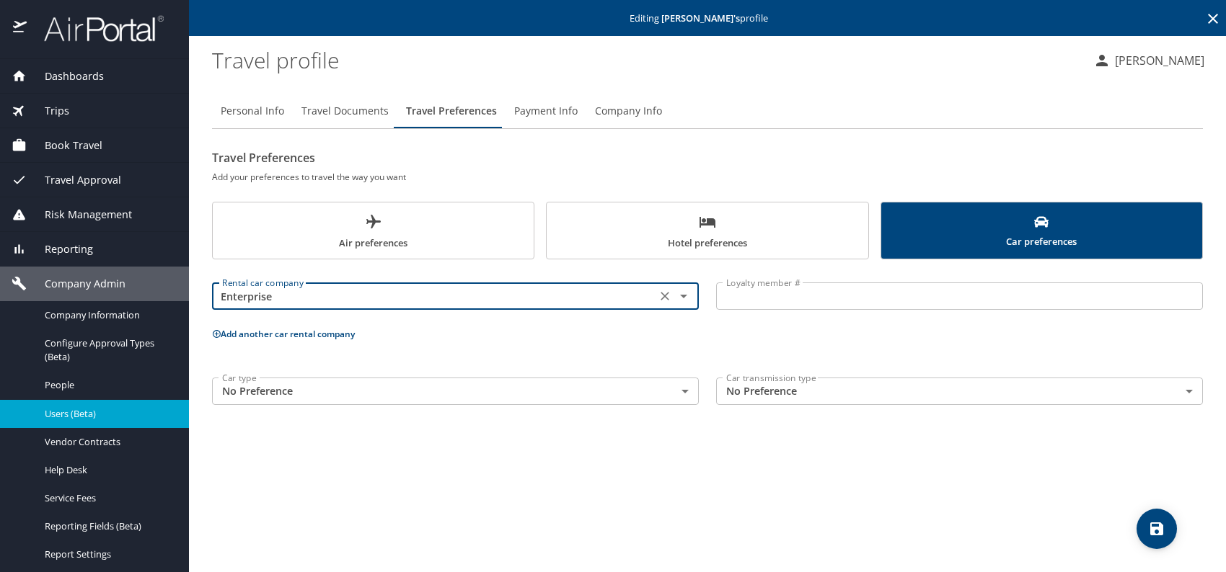
type input "Enterprise"
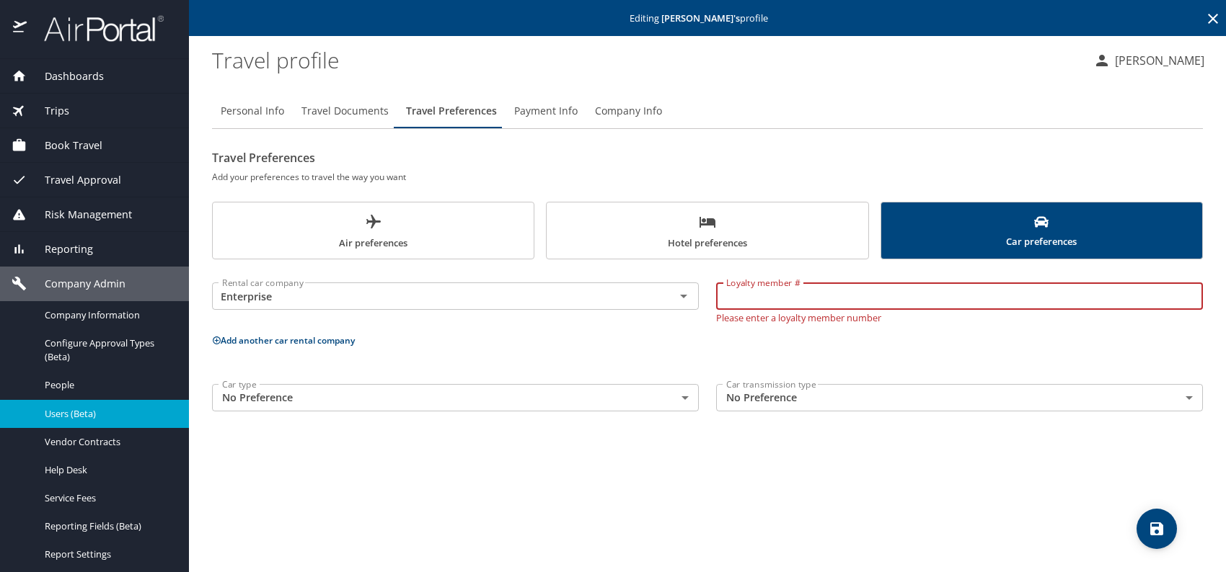
paste input "9GMQHR"
type input "9GMQHR"
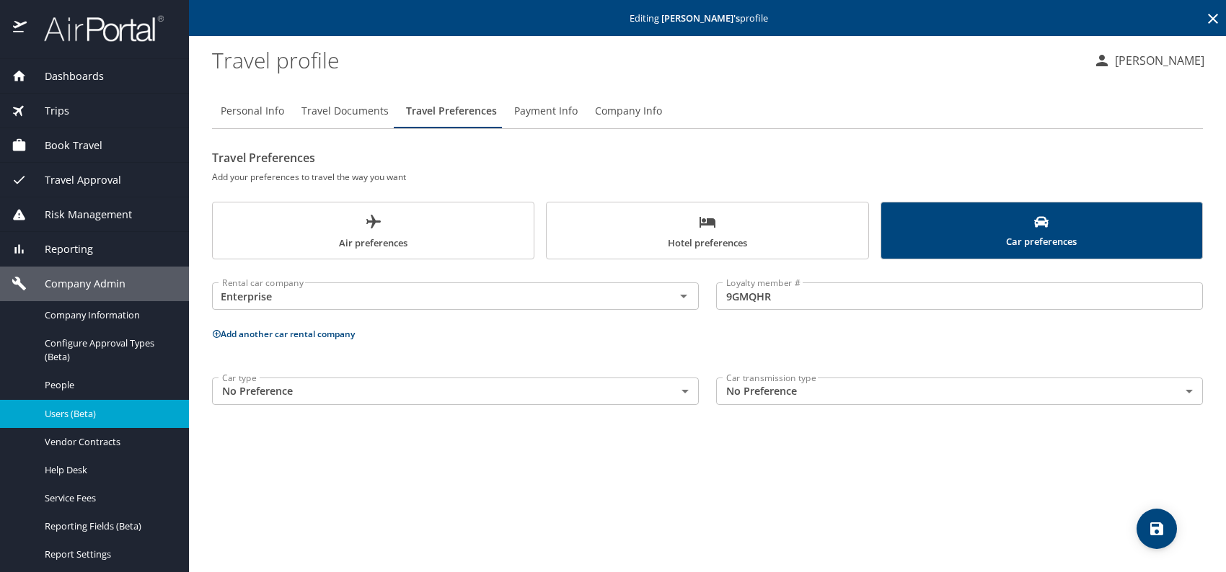
click at [678, 219] on span "Hotel preferences" at bounding box center [707, 232] width 304 height 38
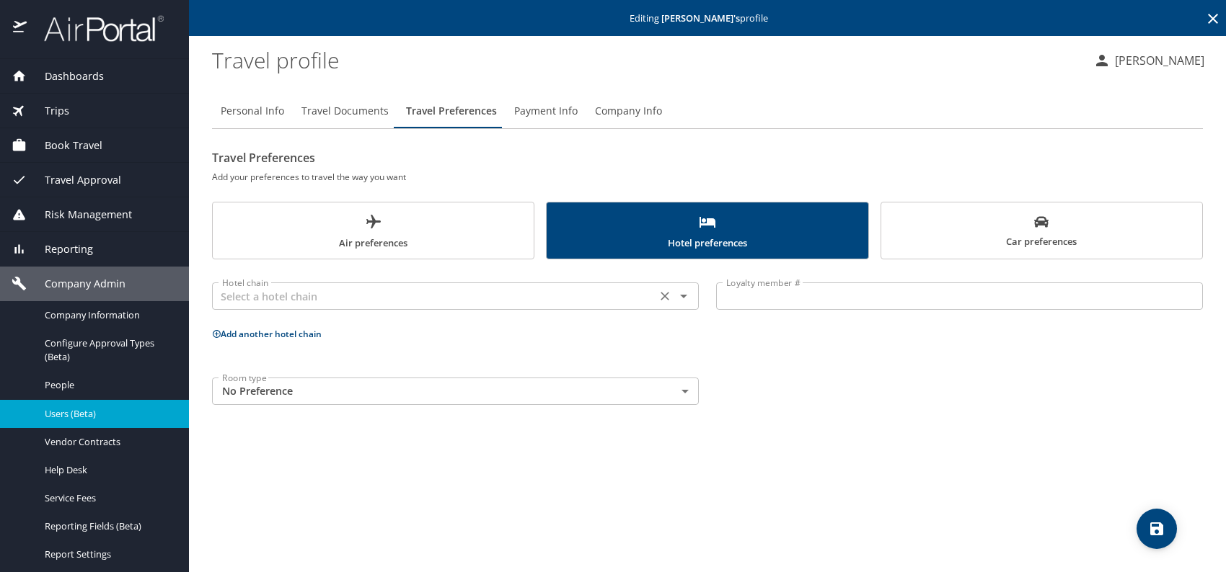
click at [366, 308] on div "Hotel chain" at bounding box center [455, 296] width 487 height 27
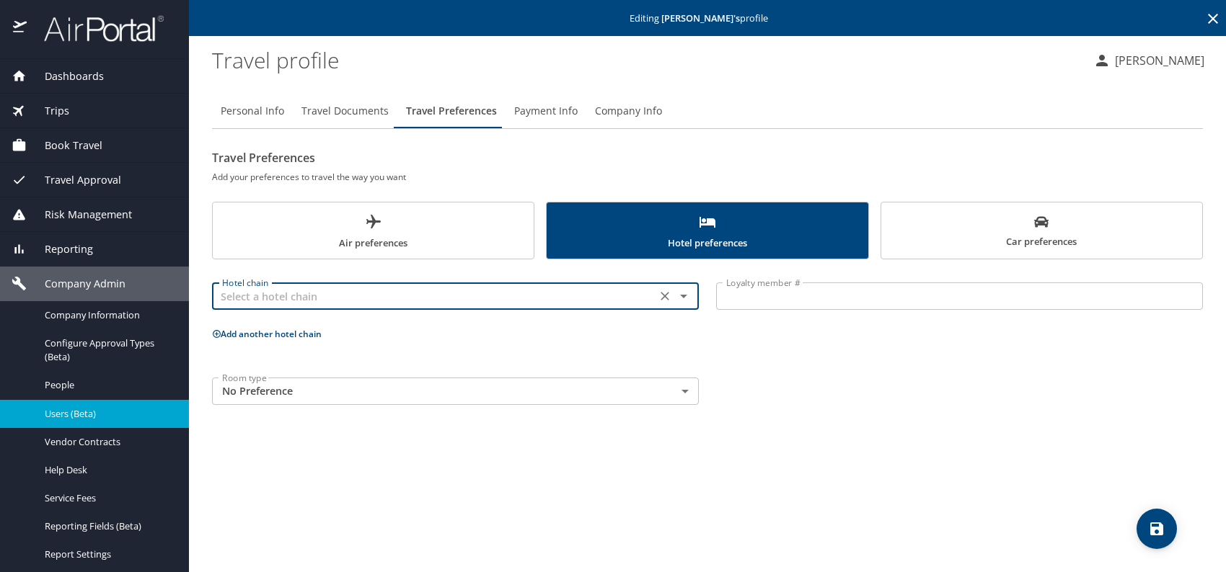
click at [363, 301] on input "text" at bounding box center [433, 296] width 435 height 19
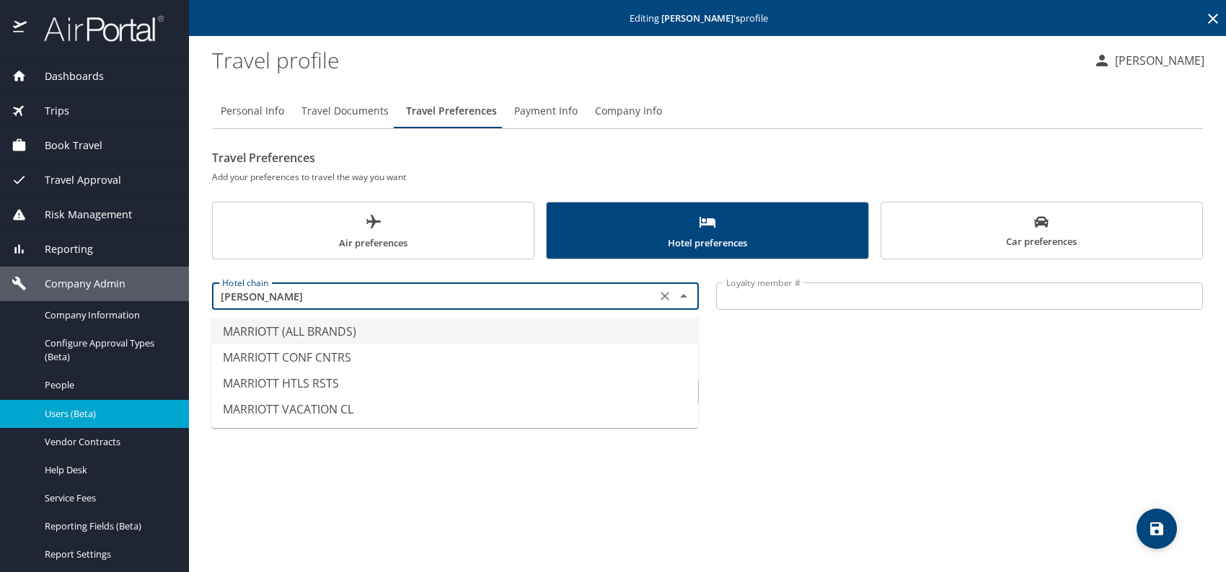
drag, startPoint x: 283, startPoint y: 328, endPoint x: 610, endPoint y: 328, distance: 327.3
click at [288, 328] on li "MARRIOTT (ALL BRANDS)" at bounding box center [454, 332] width 487 height 26
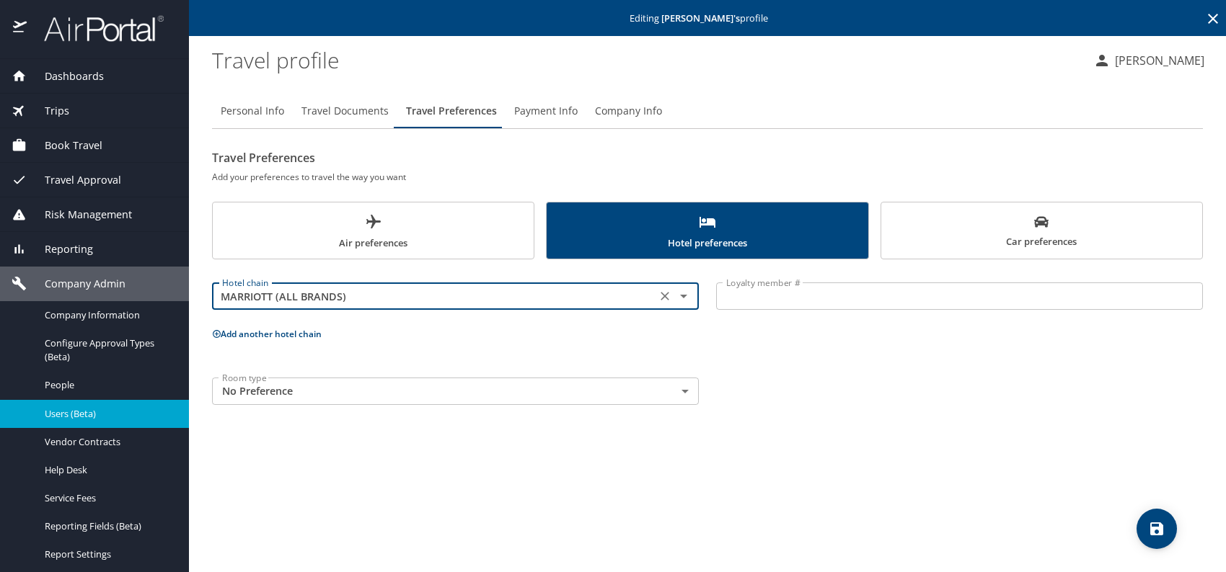
type input "MARRIOTT (ALL BRANDS)"
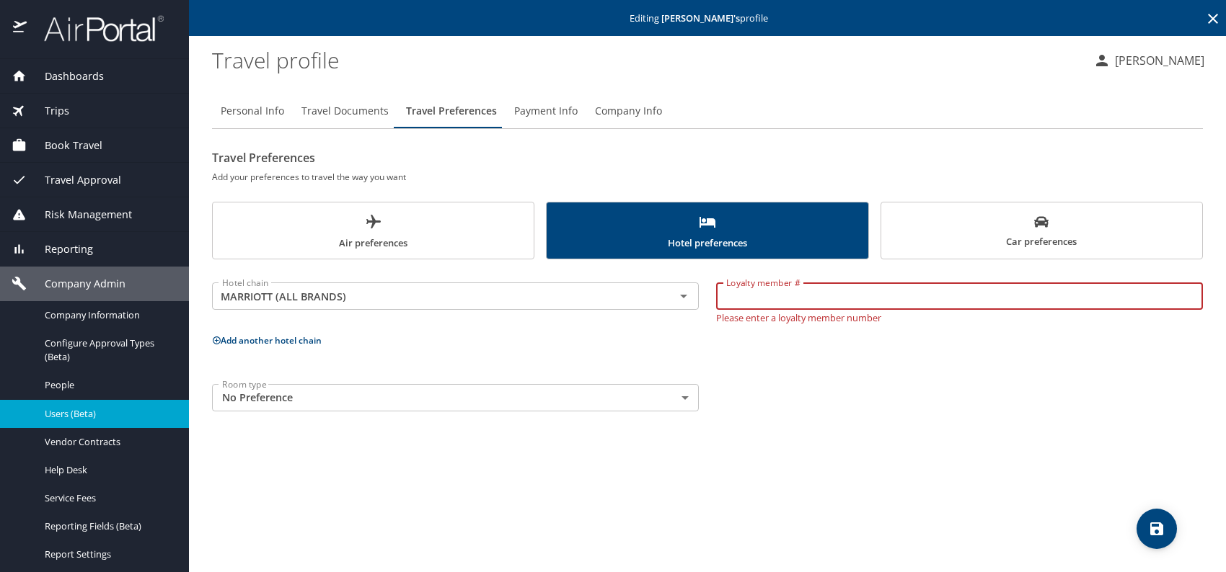
paste input "440314352"
click at [314, 386] on body "Dashboards AirPortal 360™ Manager My Travel Dashboard Trips Airtinerary® Lookup…" at bounding box center [613, 286] width 1226 height 572
type input "440314352"
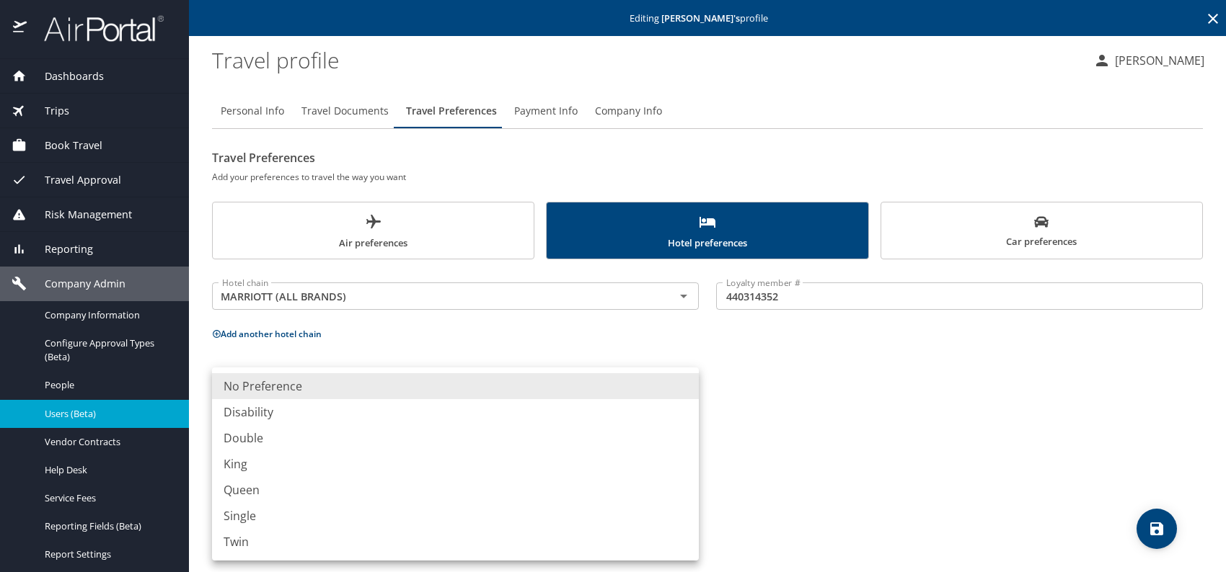
drag, startPoint x: 276, startPoint y: 466, endPoint x: 337, endPoint y: 464, distance: 61.3
click at [279, 464] on li "King" at bounding box center [455, 464] width 487 height 26
type input "King"
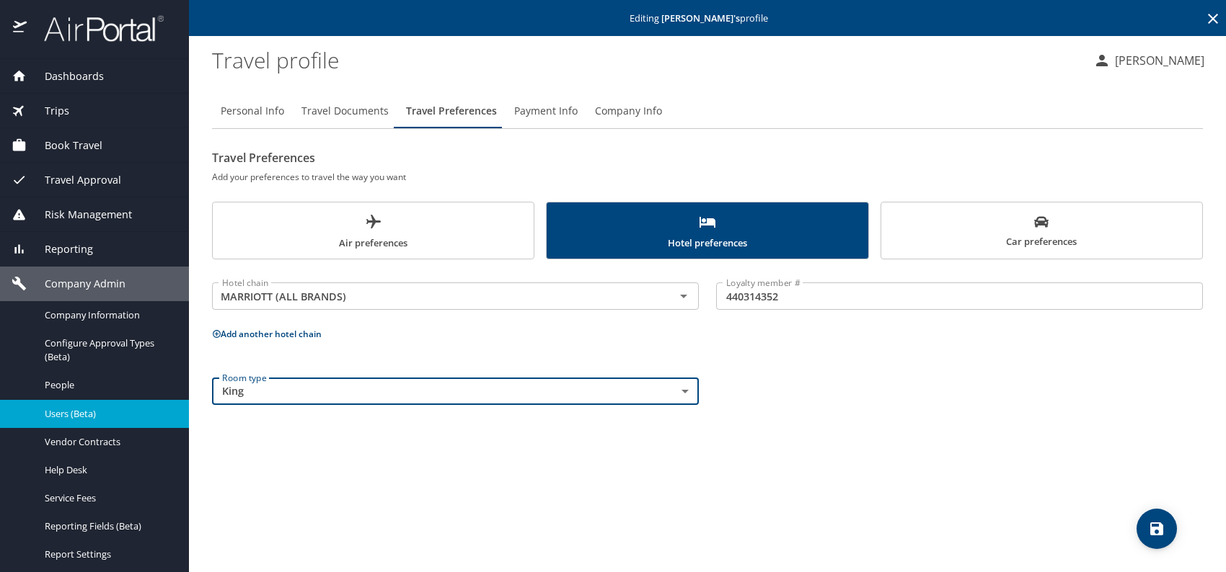
click at [859, 449] on div "Personal Info Travel Documents Travel Preferences Payment Info Company Info Tra…" at bounding box center [707, 327] width 991 height 490
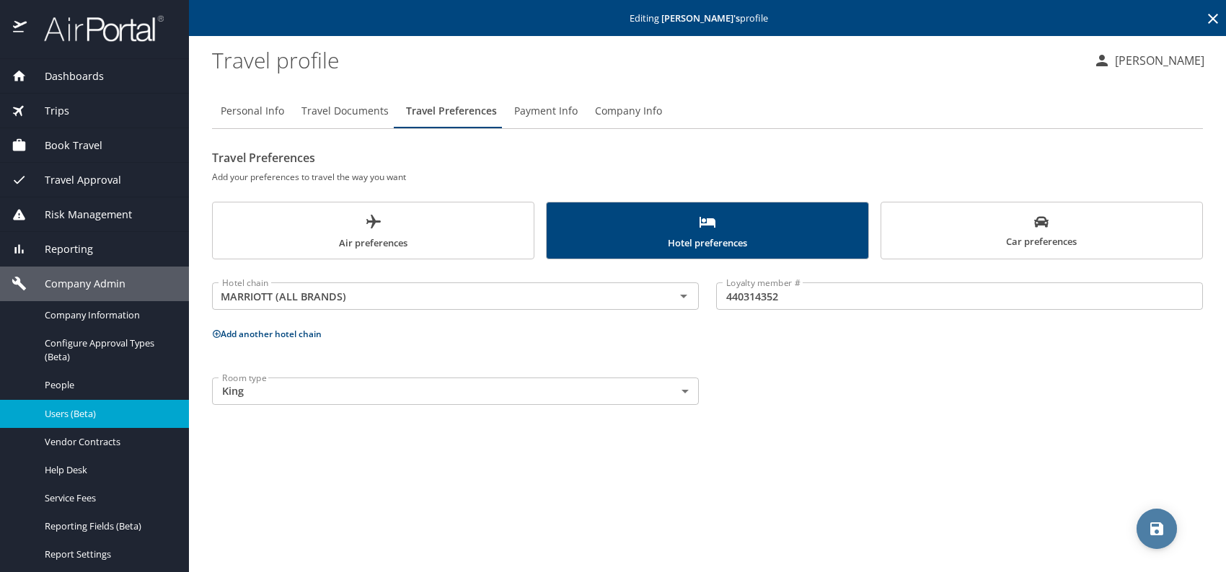
click at [1150, 527] on icon "save" at bounding box center [1156, 529] width 13 height 13
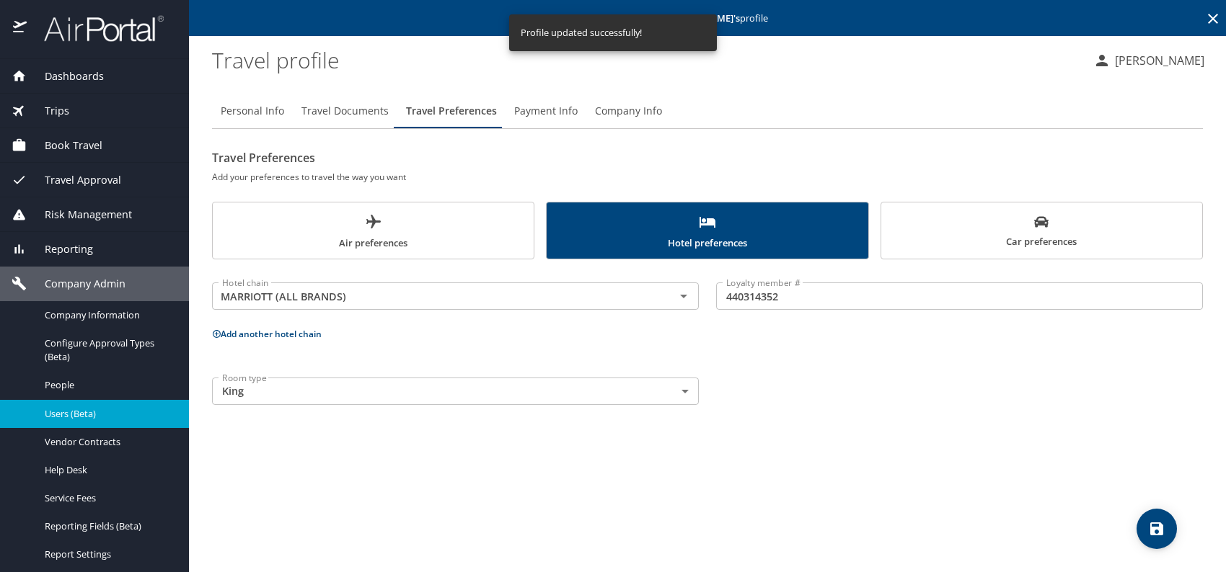
click at [87, 410] on span "Users (Beta)" at bounding box center [108, 414] width 127 height 14
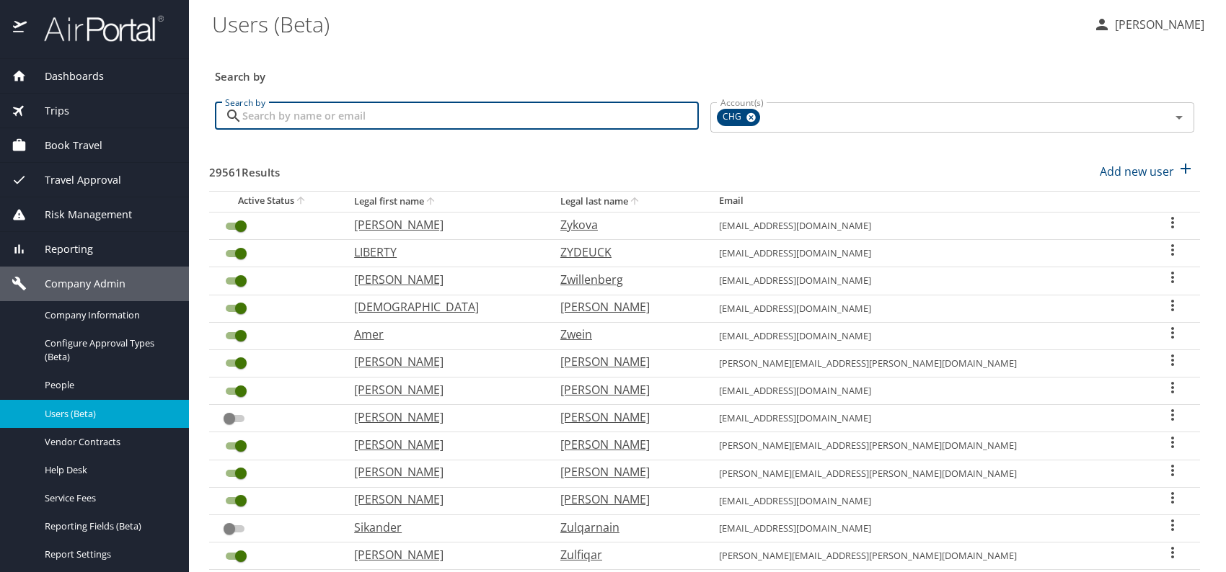
paste input "fjnwajei@gmail.com"
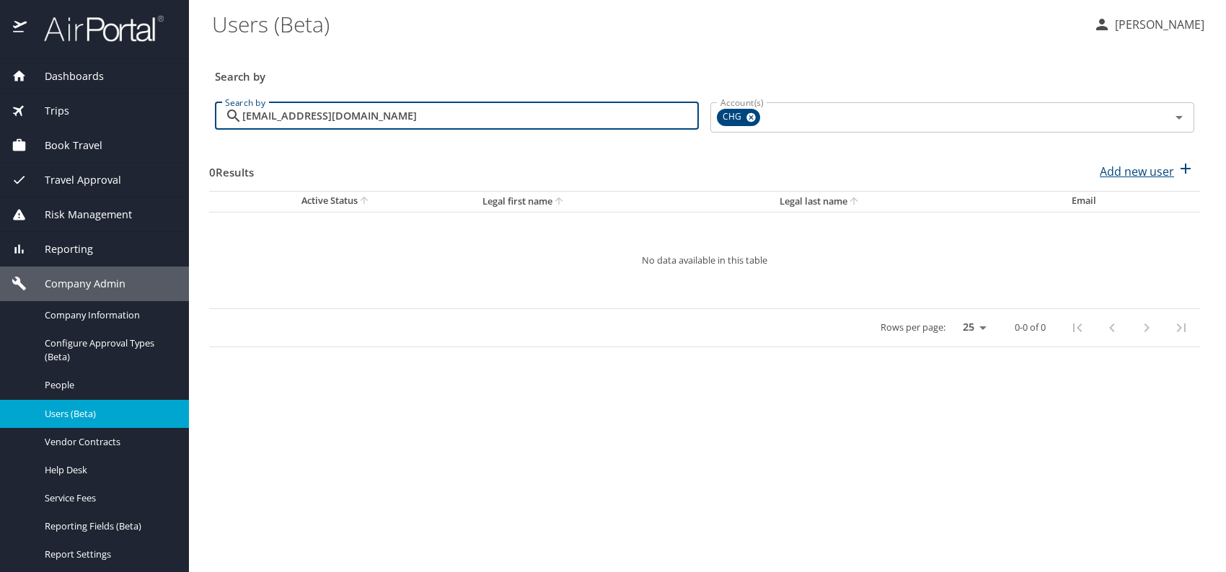
type input "fjnwajei@gmail.com"
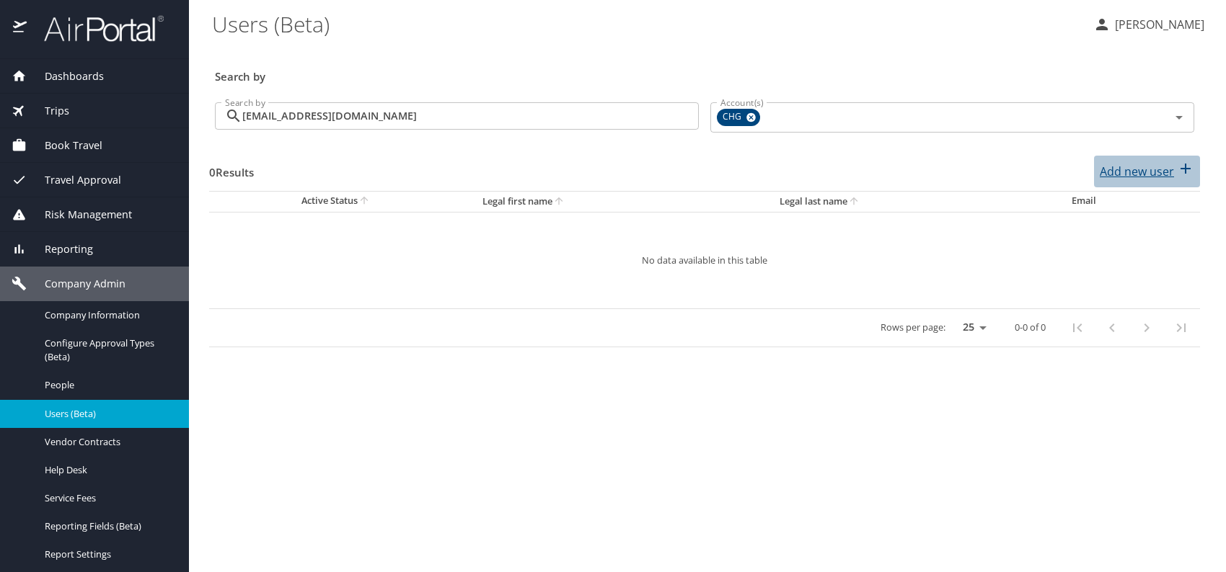
click at [1134, 173] on p "Add new user" at bounding box center [1137, 171] width 74 height 17
select select "US"
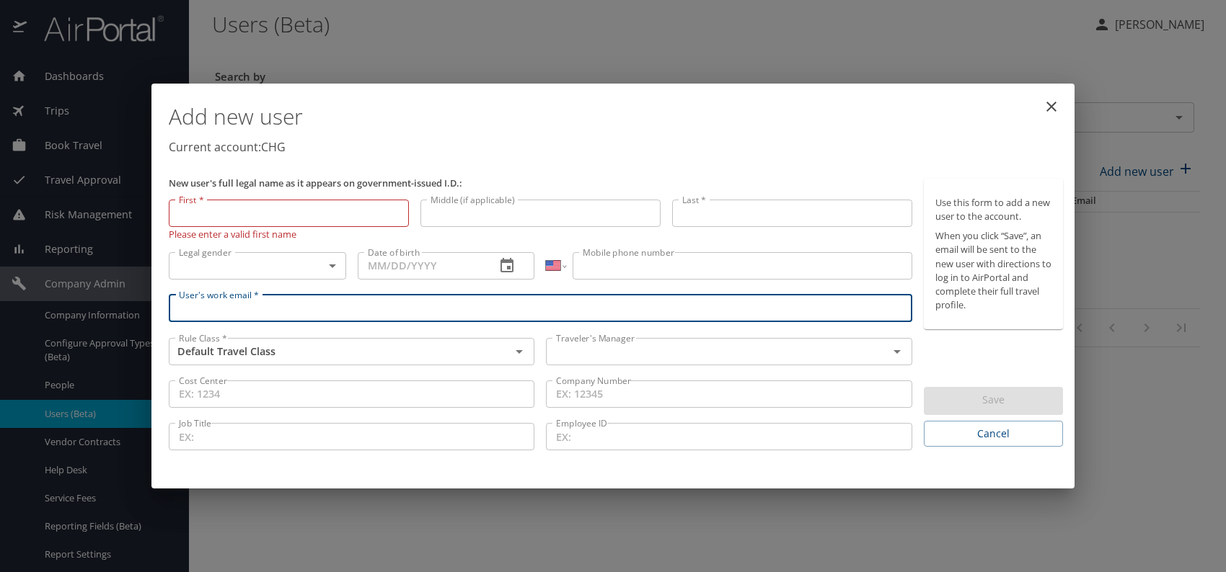
paste input "fjnwajei@gmail.com"
click at [645, 362] on div "Traveler's Manager" at bounding box center [729, 351] width 366 height 27
type input "fjnwajei@gmail.com"
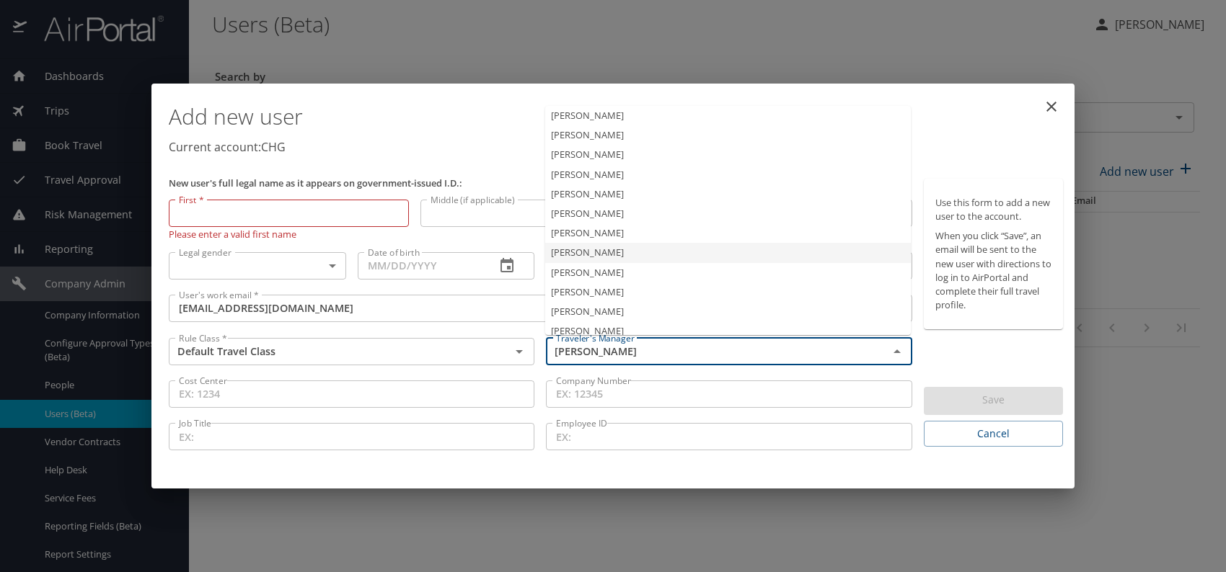
click at [596, 234] on li "Jeffery Bitton" at bounding box center [728, 233] width 366 height 19
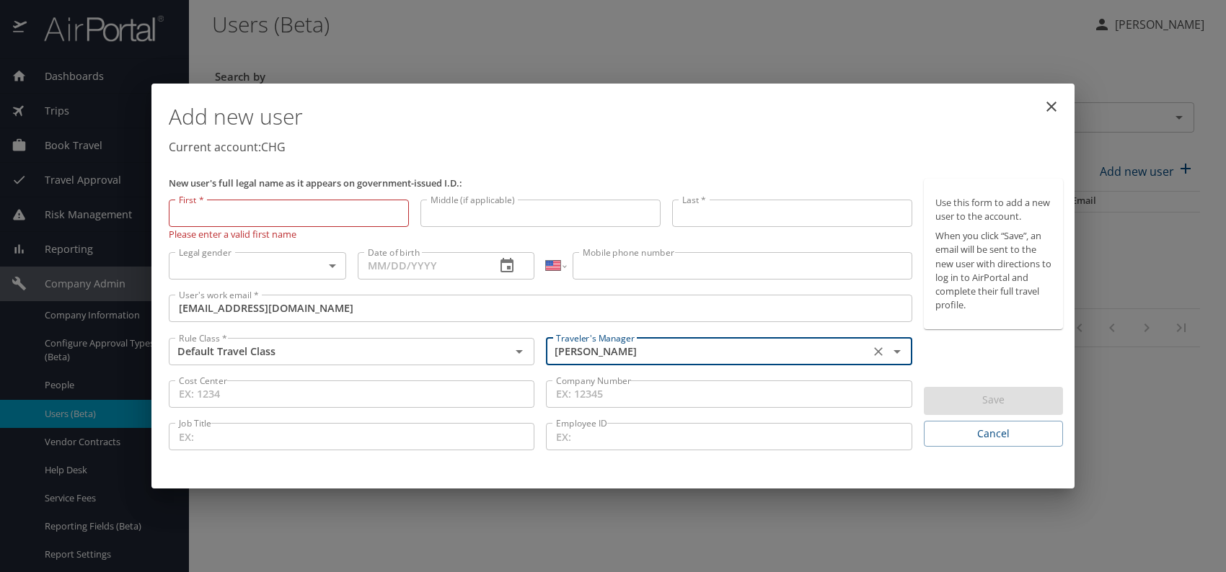
type input "Jeffery Bitton"
click at [310, 257] on body "Dashboards AirPortal 360™ Manager My Travel Dashboard Trips Airtinerary® Lookup…" at bounding box center [613, 286] width 1226 height 572
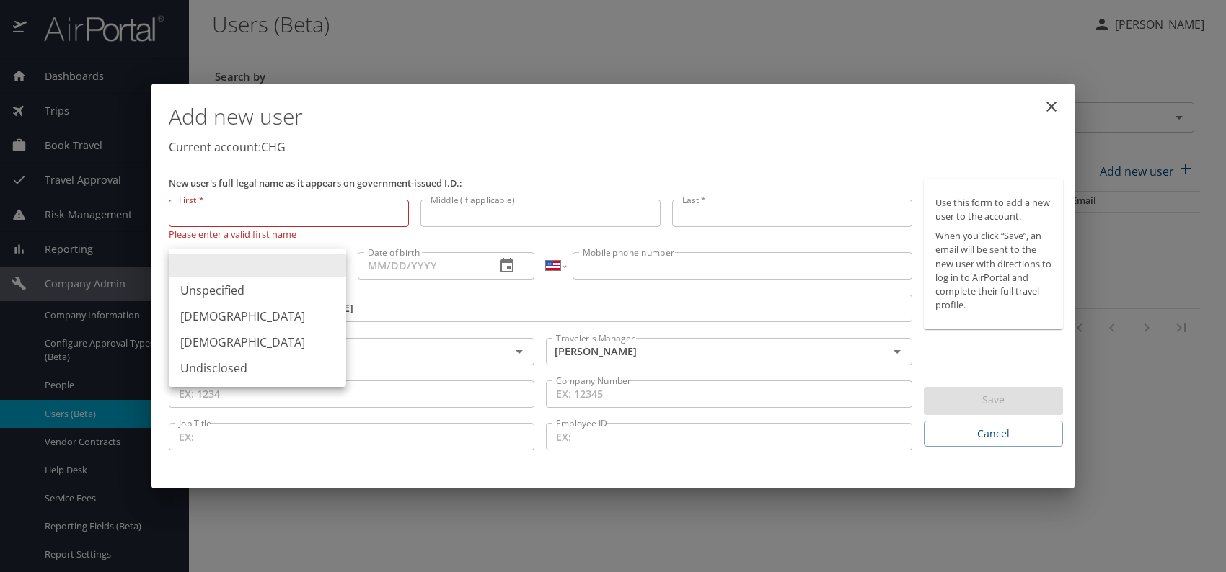
click at [220, 315] on li "Male" at bounding box center [257, 317] width 177 height 26
type input "Male"
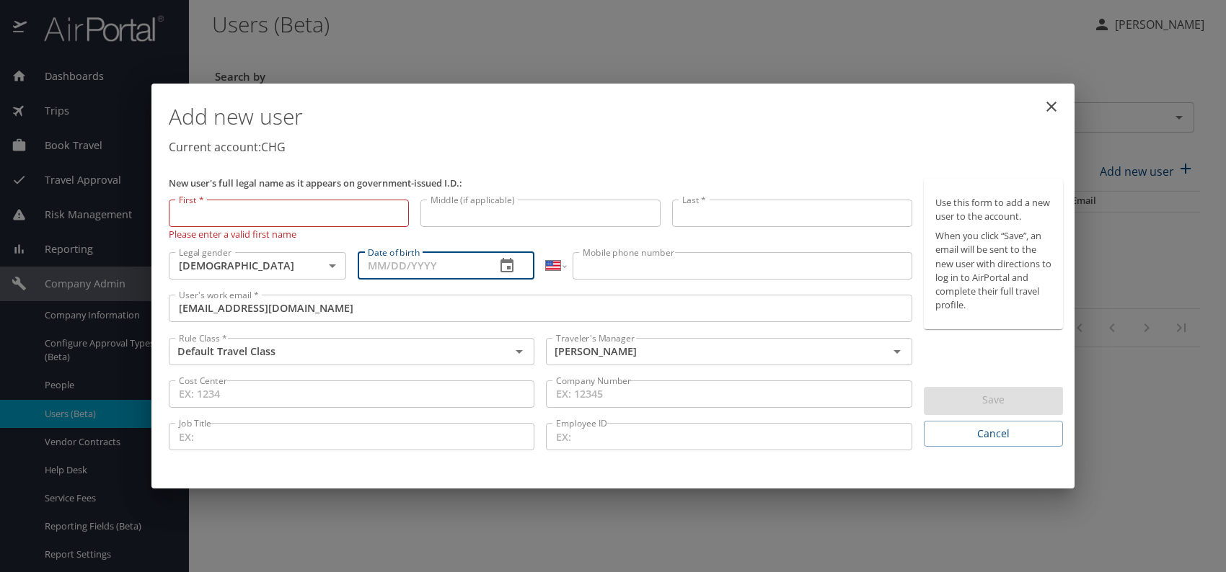
click at [408, 264] on input "Date of birth" at bounding box center [421, 265] width 127 height 27
type input "11/07/1984"
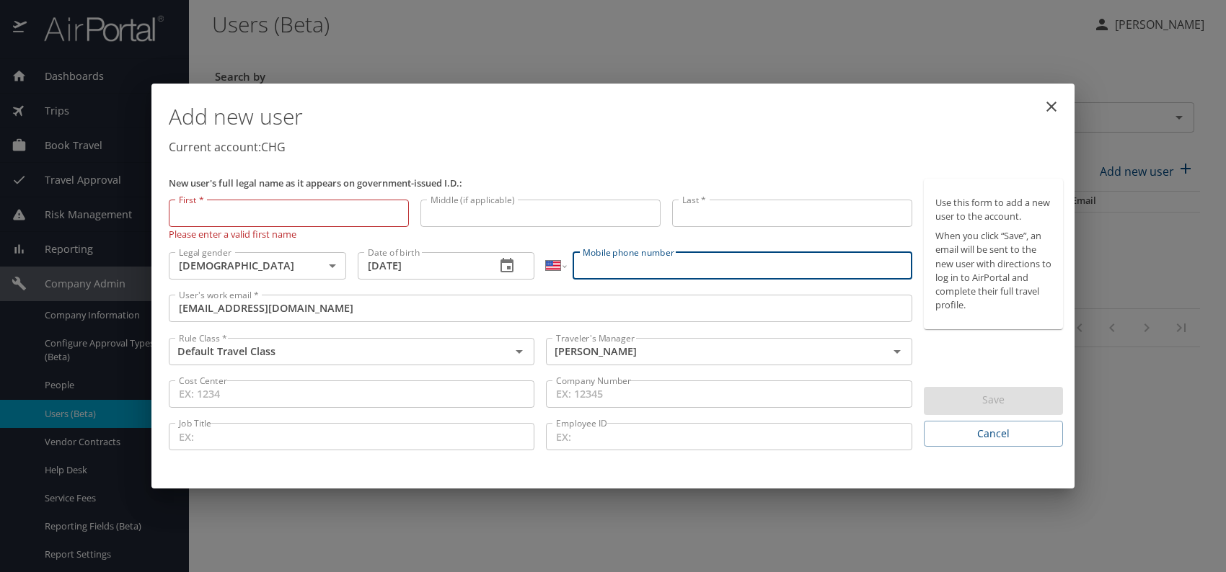
paste input "(832) 258-9401"
type input "(832) 258-9401"
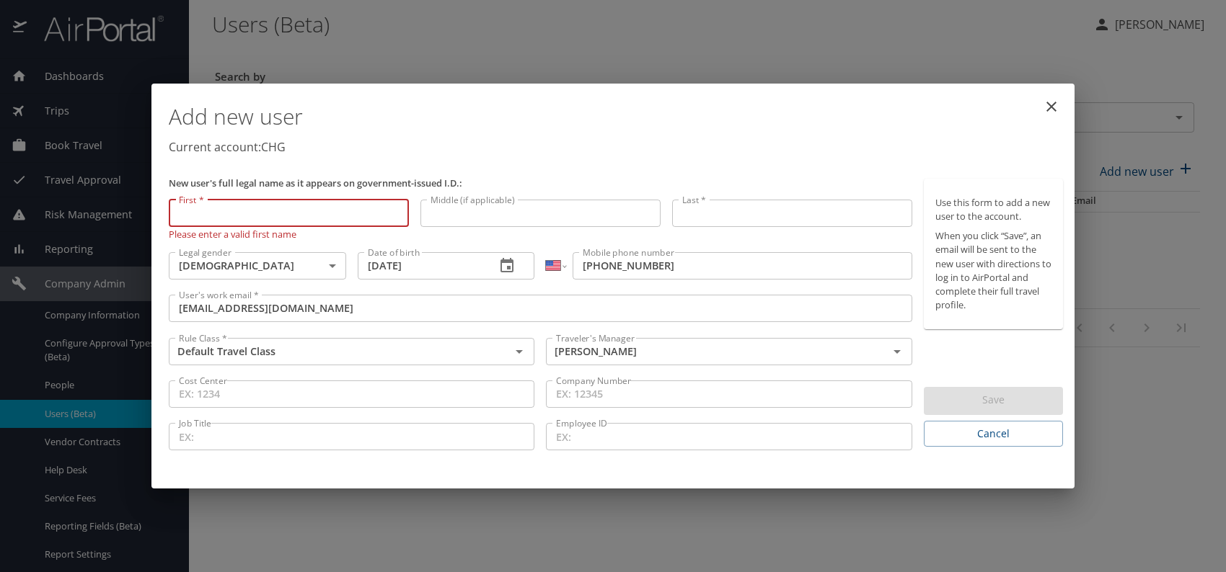
paste input "Felix Nwajei"
drag, startPoint x: 203, startPoint y: 216, endPoint x: 329, endPoint y: 212, distance: 126.2
click at [329, 212] on input "Felix Nwajei" at bounding box center [289, 213] width 240 height 27
type input "Felix"
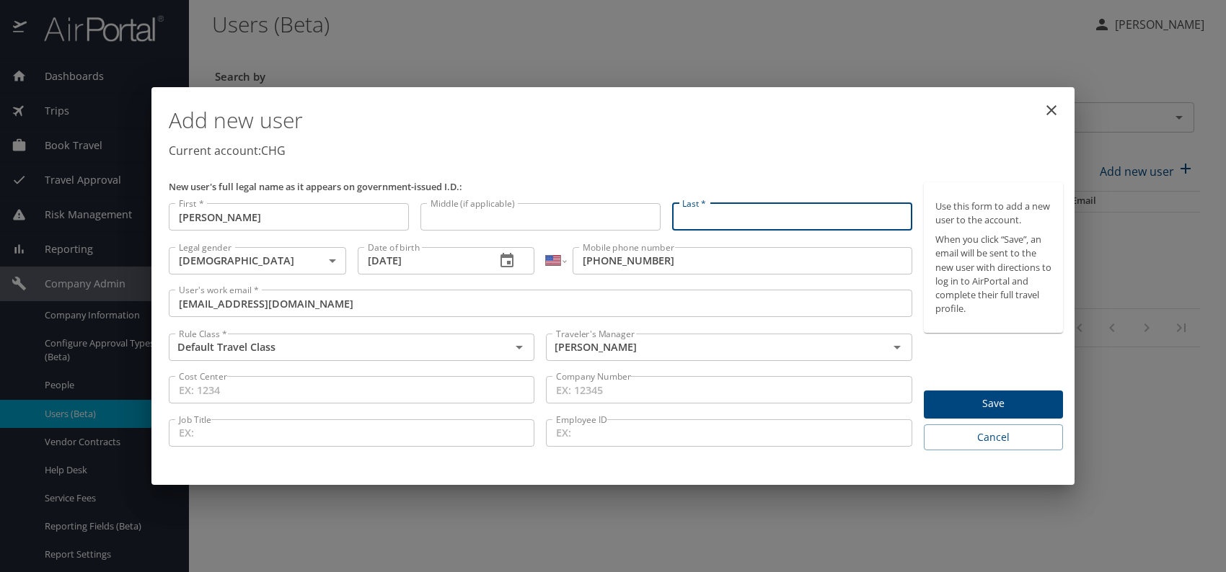
paste input "Felix Nwajei"
click at [709, 217] on input "Felix Nwajei" at bounding box center [792, 216] width 240 height 27
type input "Nwajei"
click at [863, 142] on p "Current account: CHG" at bounding box center [616, 150] width 894 height 17
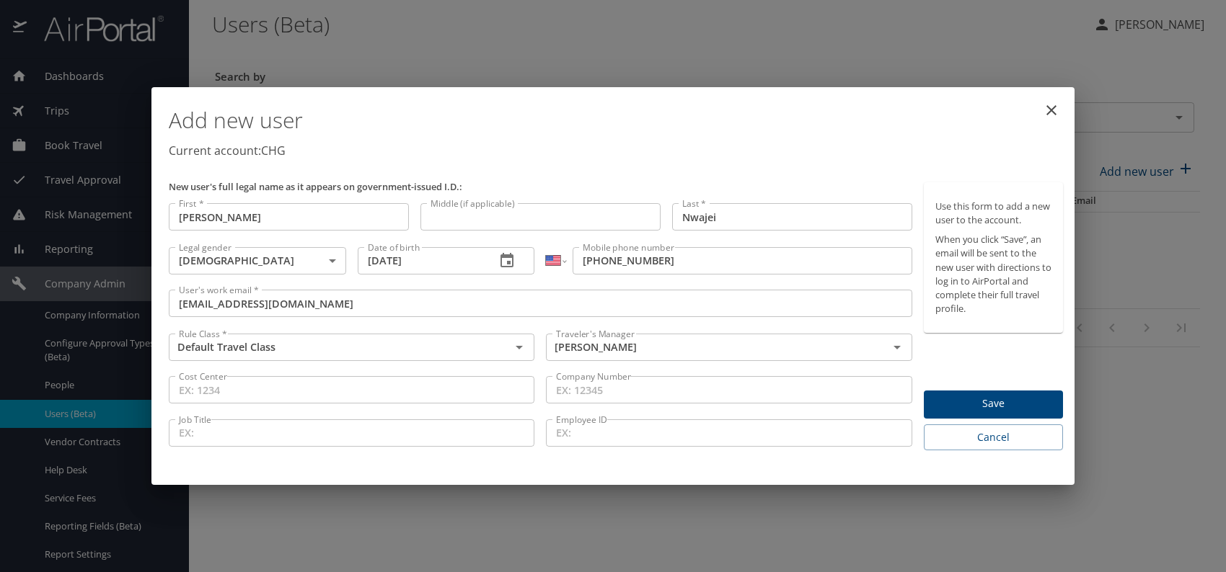
click at [982, 399] on span "Save" at bounding box center [993, 404] width 116 height 18
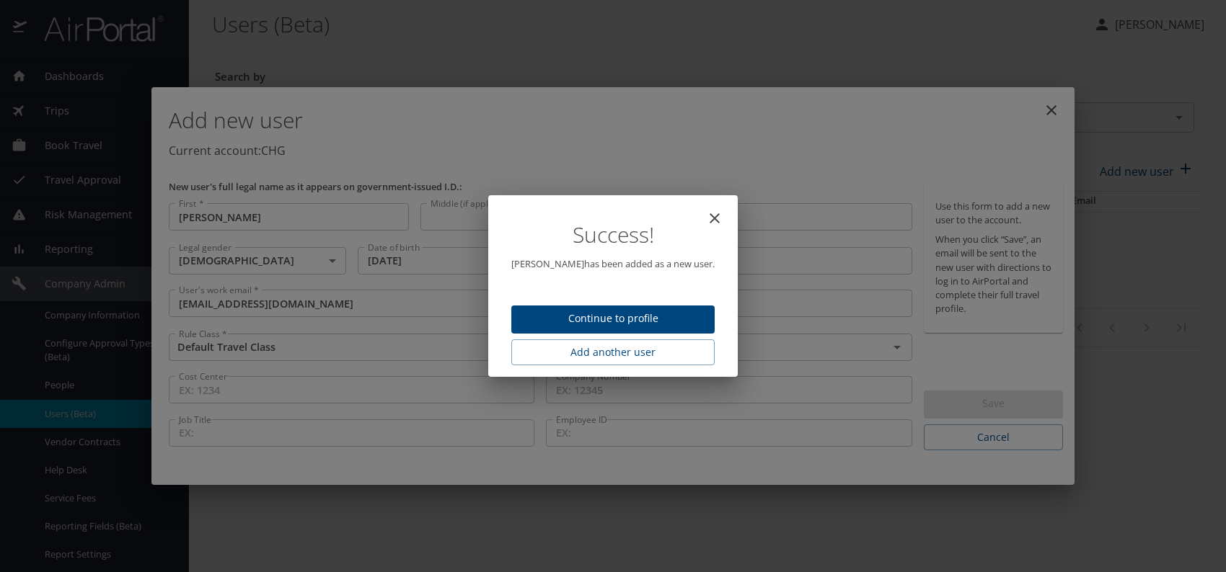
click at [646, 317] on span "Continue to profile" at bounding box center [613, 319] width 180 height 18
select select "US"
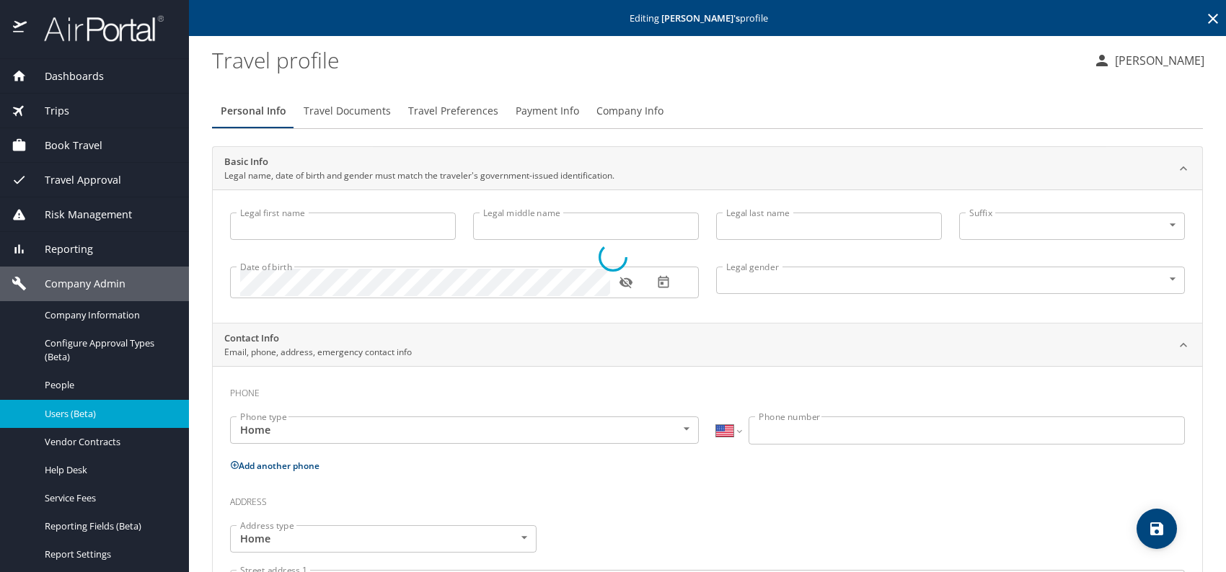
type input "Felix"
type input "Nwajei"
type input "Male"
select select "US"
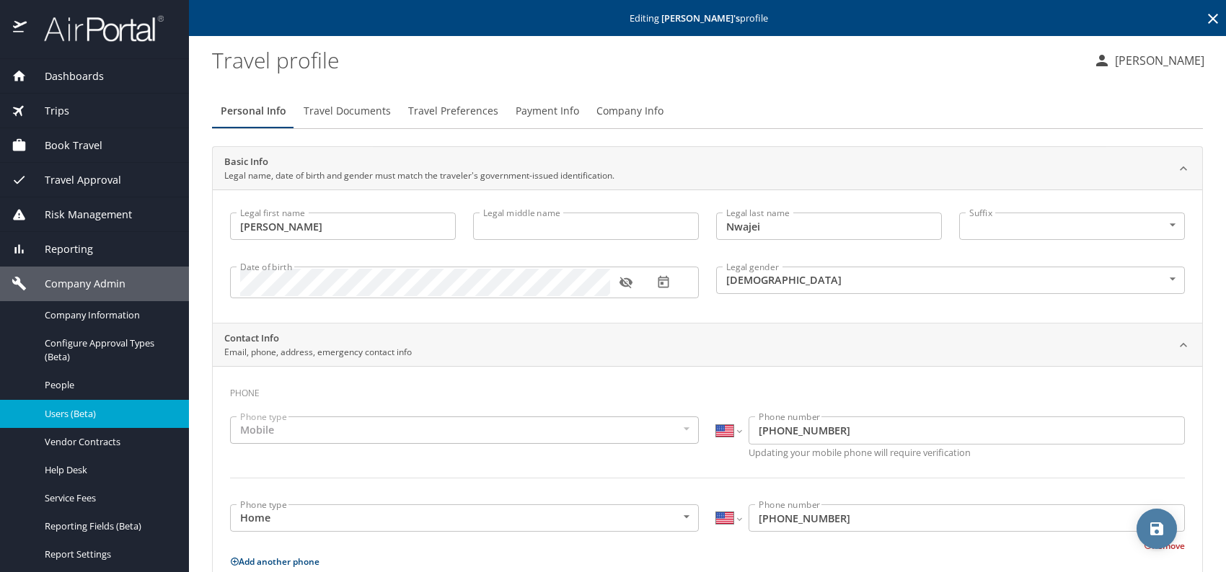
click at [1163, 523] on icon "save" at bounding box center [1156, 529] width 17 height 17
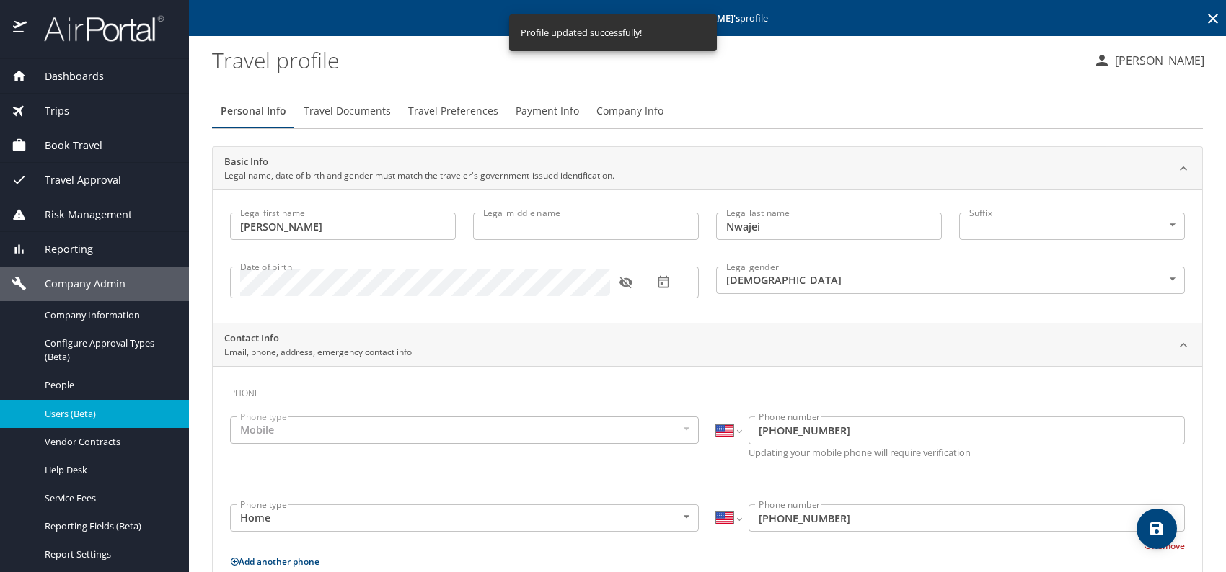
select select "US"
click at [82, 415] on span "Users (Beta)" at bounding box center [108, 414] width 127 height 14
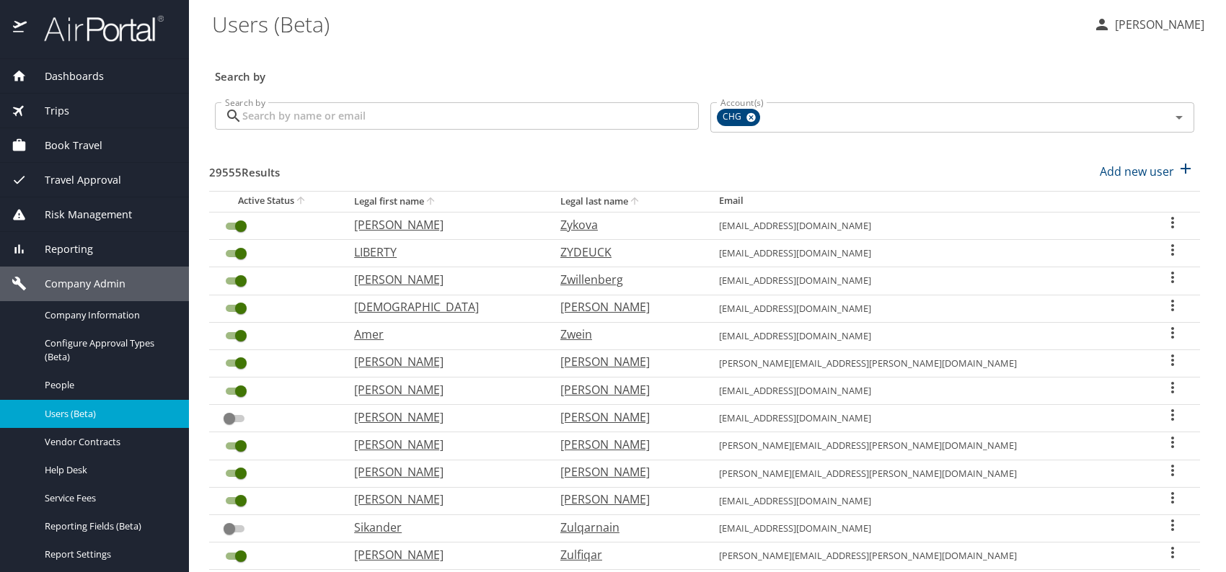
drag, startPoint x: 84, startPoint y: 245, endPoint x: 81, endPoint y: 257, distance: 11.9
click at [84, 245] on span "Reporting" at bounding box center [60, 250] width 66 height 16
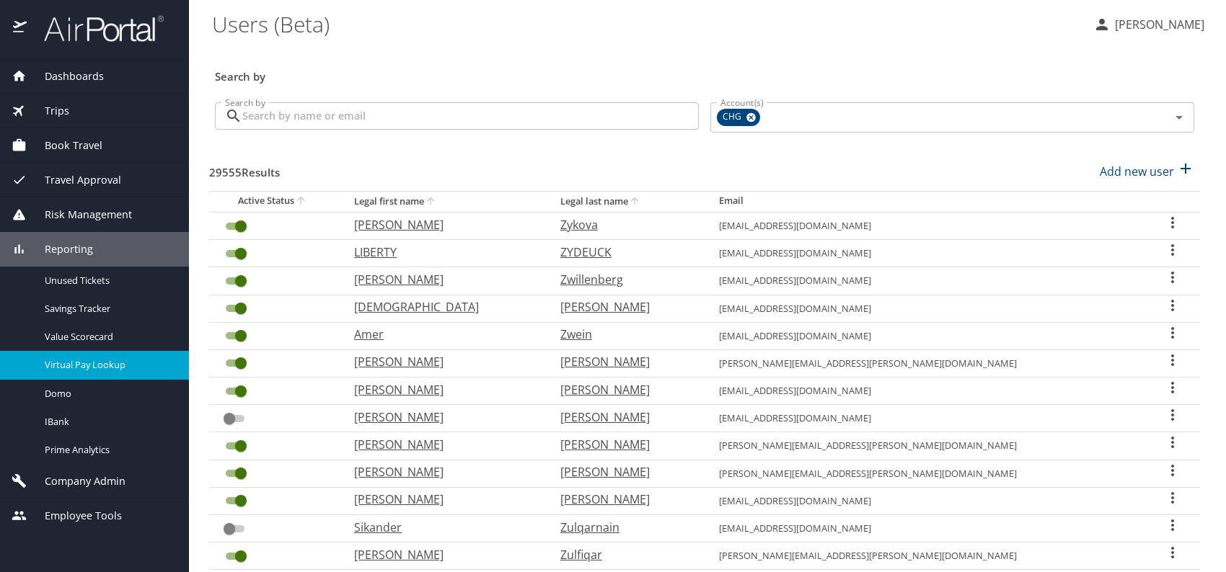
click at [93, 364] on span "Virtual Pay Lookup" at bounding box center [108, 365] width 127 height 14
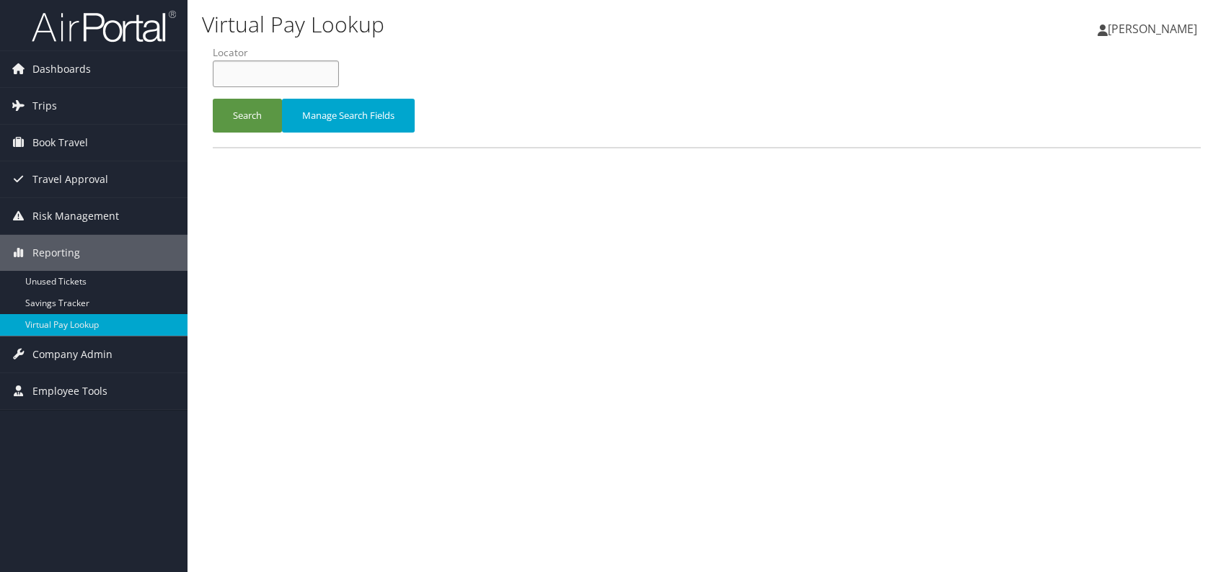
paste input "QMPXVU"
click at [260, 122] on button "Search" at bounding box center [247, 116] width 69 height 34
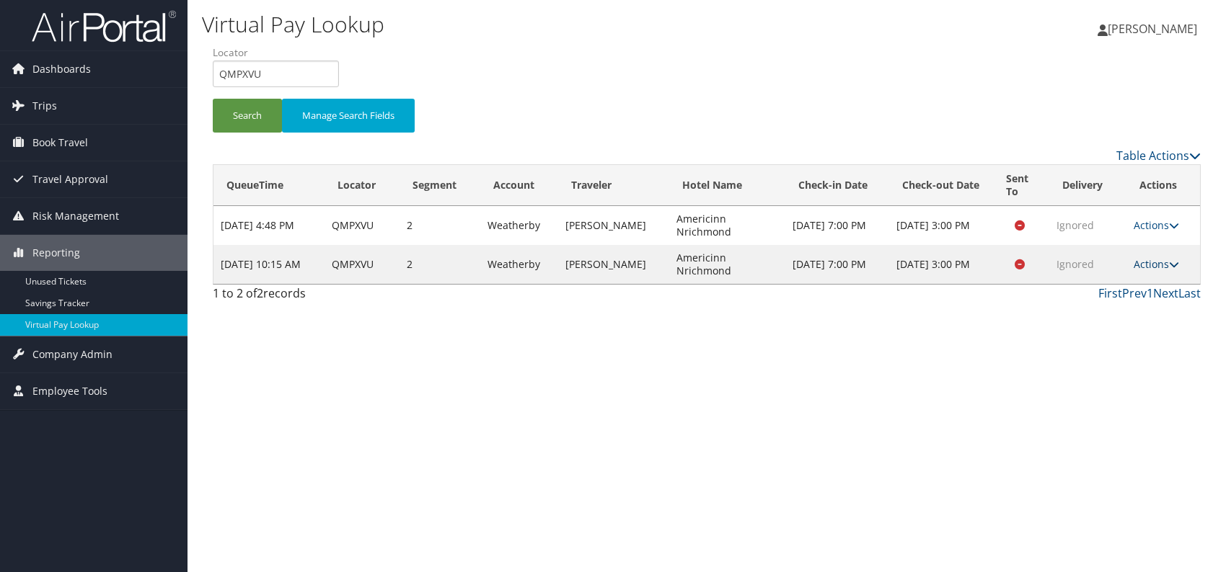
click at [1149, 265] on link "Actions" at bounding box center [1155, 264] width 45 height 14
click at [1123, 304] on link "Logs" at bounding box center [1128, 309] width 91 height 25
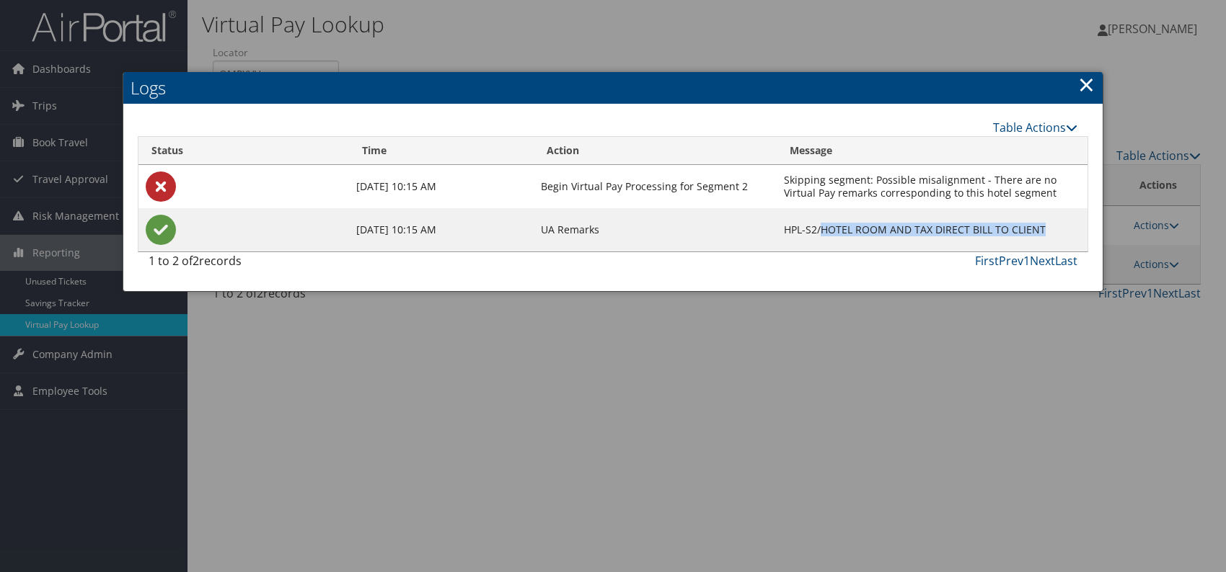
drag, startPoint x: 1048, startPoint y: 225, endPoint x: 828, endPoint y: 229, distance: 219.2
click at [828, 229] on td "HPL-S2/HOTEL ROOM AND TAX DIRECT BILL TO CLIENT" at bounding box center [932, 229] width 311 height 43
copy td "HOTEL ROOM AND TAX DIRECT BILL TO CLIENT"
drag, startPoint x: 1087, startPoint y: 87, endPoint x: 1072, endPoint y: 75, distance: 19.0
click at [1087, 82] on link "×" at bounding box center [1086, 84] width 17 height 29
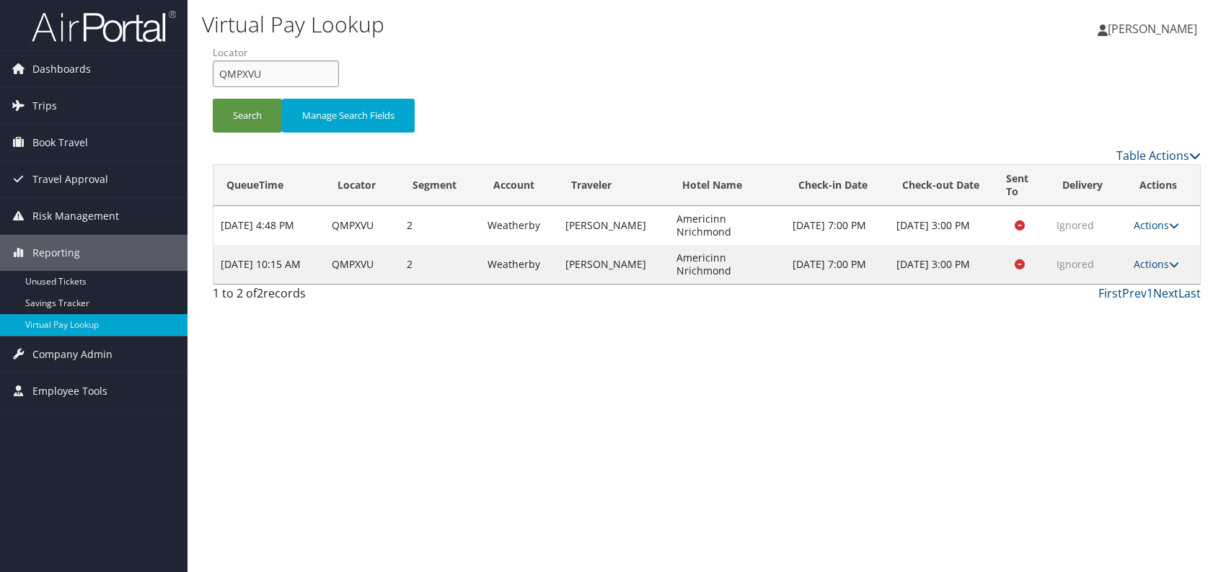
drag, startPoint x: 306, startPoint y: 68, endPoint x: 226, endPoint y: 71, distance: 79.4
click at [226, 71] on input "QMPXVU" at bounding box center [276, 74] width 126 height 27
type input "Q"
paste input "SRQXEH"
click at [244, 73] on input "SRQXEH" at bounding box center [276, 74] width 126 height 27
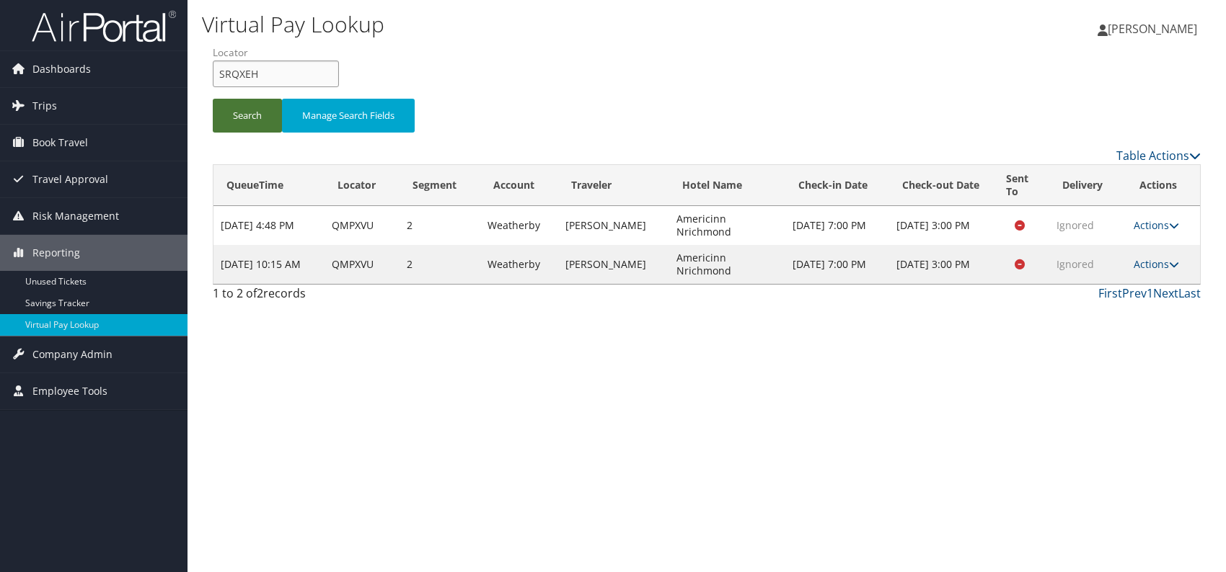
type input "SRQXEH"
click at [259, 112] on button "Search" at bounding box center [247, 116] width 69 height 34
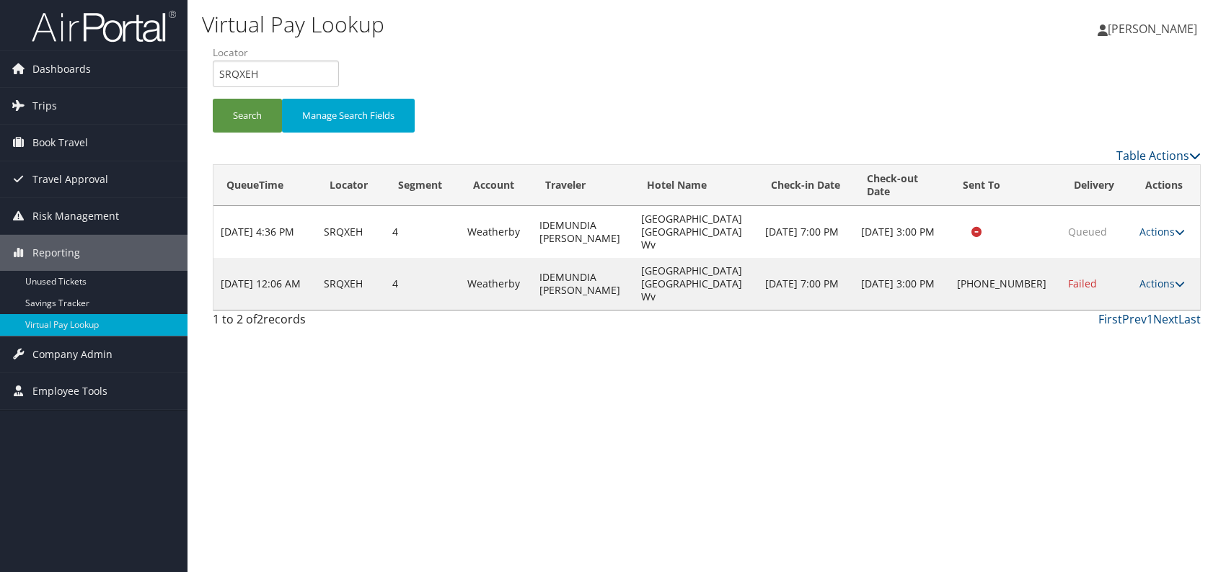
click at [929, 362] on div "Virtual Pay Lookup [PERSON_NAME] [PERSON_NAME] My Settings Travel Agency Contac…" at bounding box center [706, 286] width 1038 height 572
drag, startPoint x: 1158, startPoint y: 286, endPoint x: 1150, endPoint y: 289, distance: 8.4
click at [1157, 286] on link "Actions" at bounding box center [1161, 284] width 45 height 14
click at [1100, 327] on link "Logs" at bounding box center [1112, 329] width 123 height 25
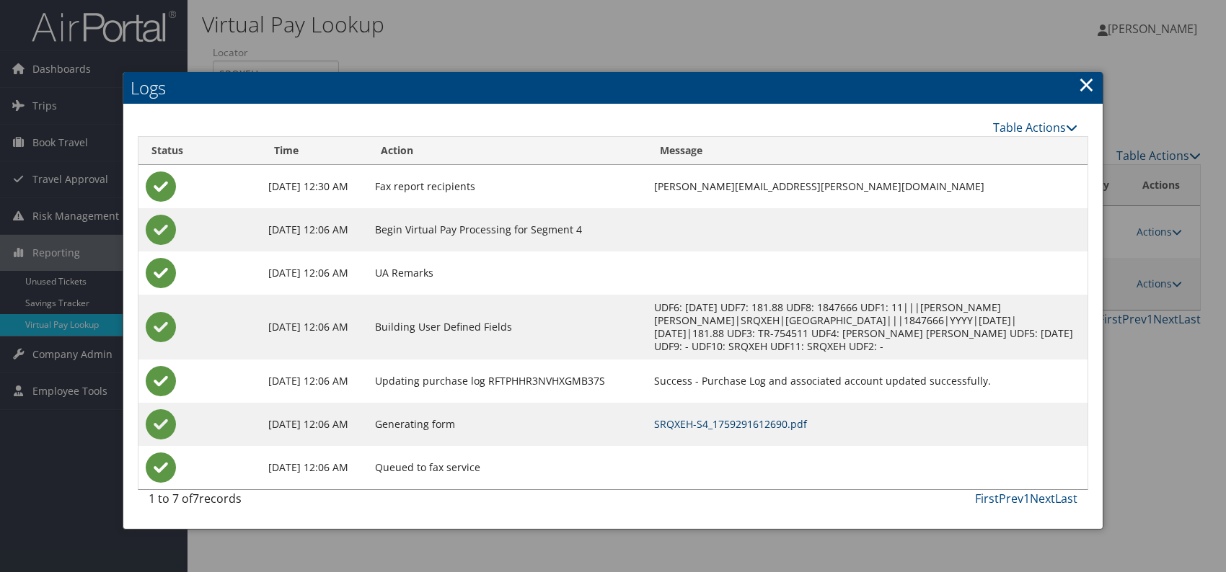
click at [752, 424] on link "SRQXEH-S4_1759291612690.pdf" at bounding box center [730, 424] width 153 height 14
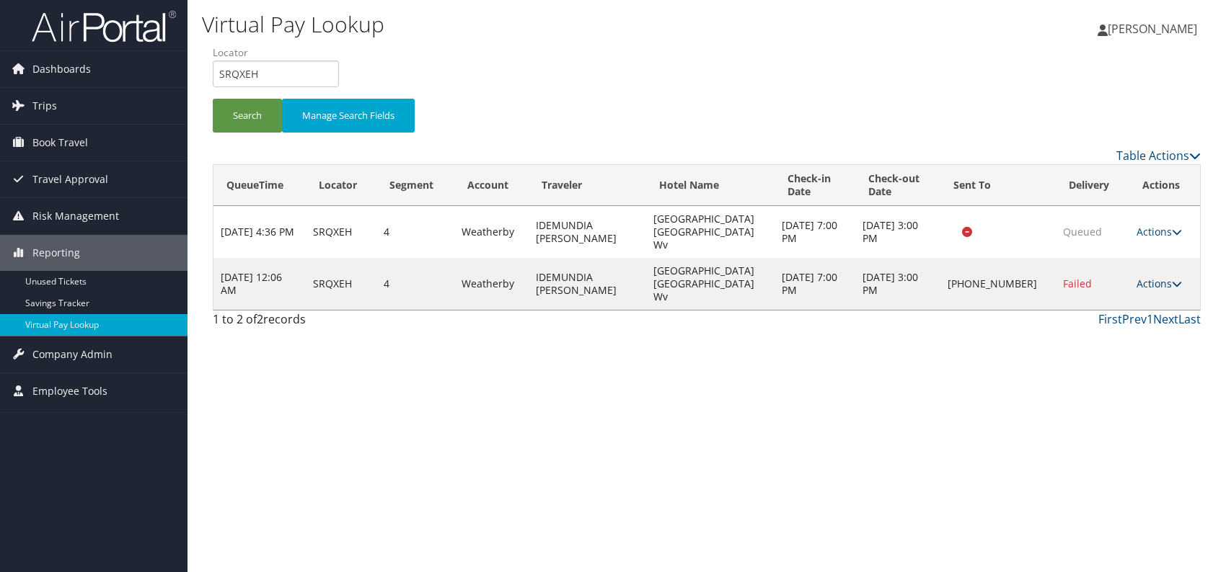
click at [1172, 279] on icon at bounding box center [1177, 284] width 10 height 10
click at [1092, 280] on link "Resend" at bounding box center [1112, 285] width 123 height 25
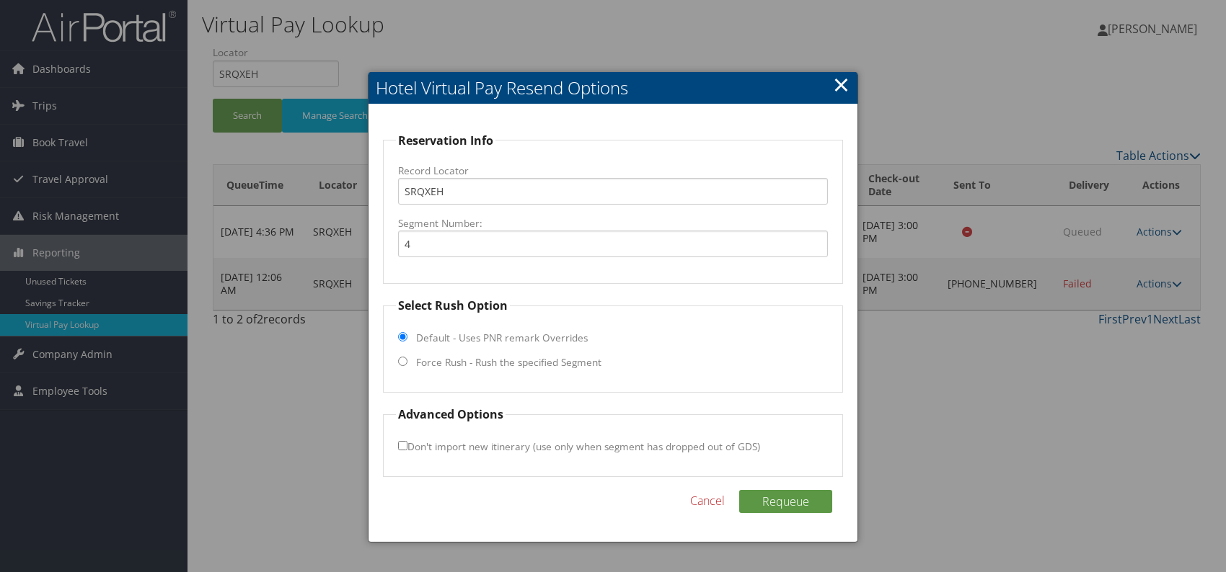
drag, startPoint x: 404, startPoint y: 362, endPoint x: 407, endPoint y: 381, distance: 19.0
click at [404, 361] on input "Force Rush - Rush the specified Segment" at bounding box center [402, 361] width 9 height 9
radio input "true"
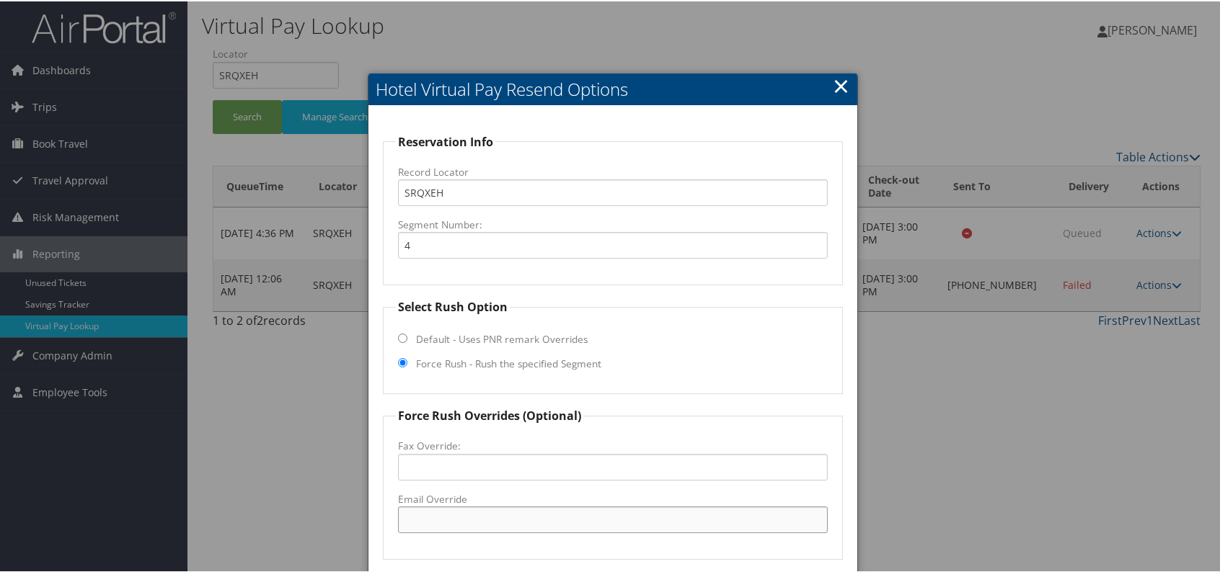
paste input "PRIWV_Hampton @hilton.com"
click at [482, 518] on input "PRIWV_Hampton @hilton.com" at bounding box center [613, 518] width 430 height 27
click at [486, 515] on input "PRIWV_Hampton @hilton.com" at bounding box center [613, 518] width 430 height 27
drag, startPoint x: 557, startPoint y: 527, endPoint x: 391, endPoint y: 521, distance: 166.7
click at [391, 521] on fieldset "Force Rush Overrides (Optional) Fax Override: Email Override PRIWV_Hampton@hilt…" at bounding box center [613, 482] width 460 height 153
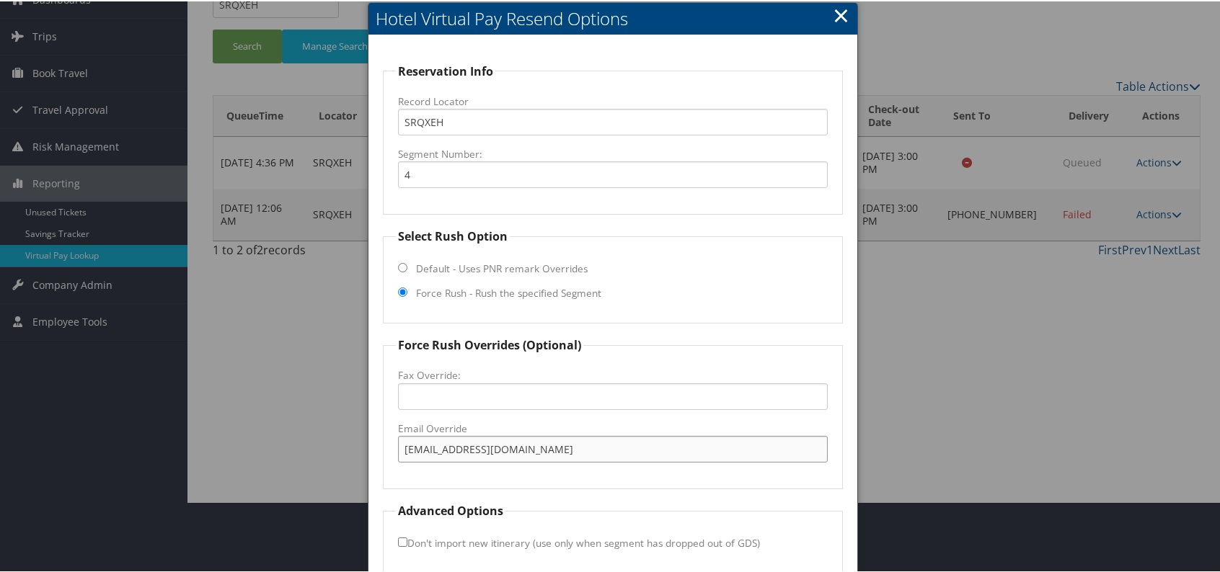
scroll to position [134, 0]
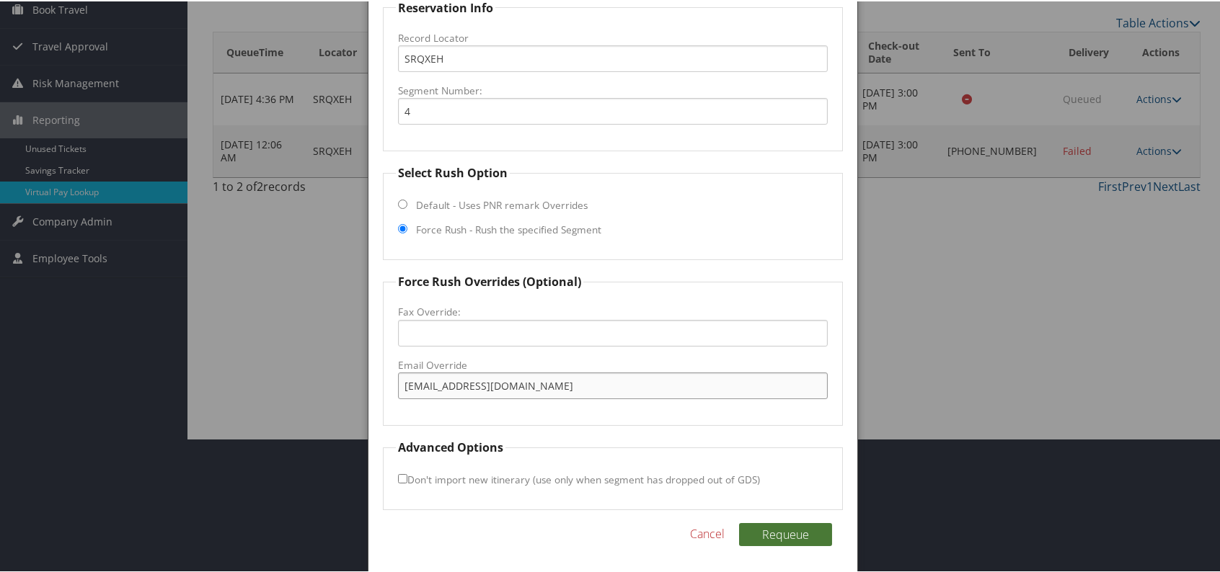
type input "PRIWV_Hampton@hilton.com"
click at [791, 531] on button "Requeue" at bounding box center [785, 533] width 93 height 23
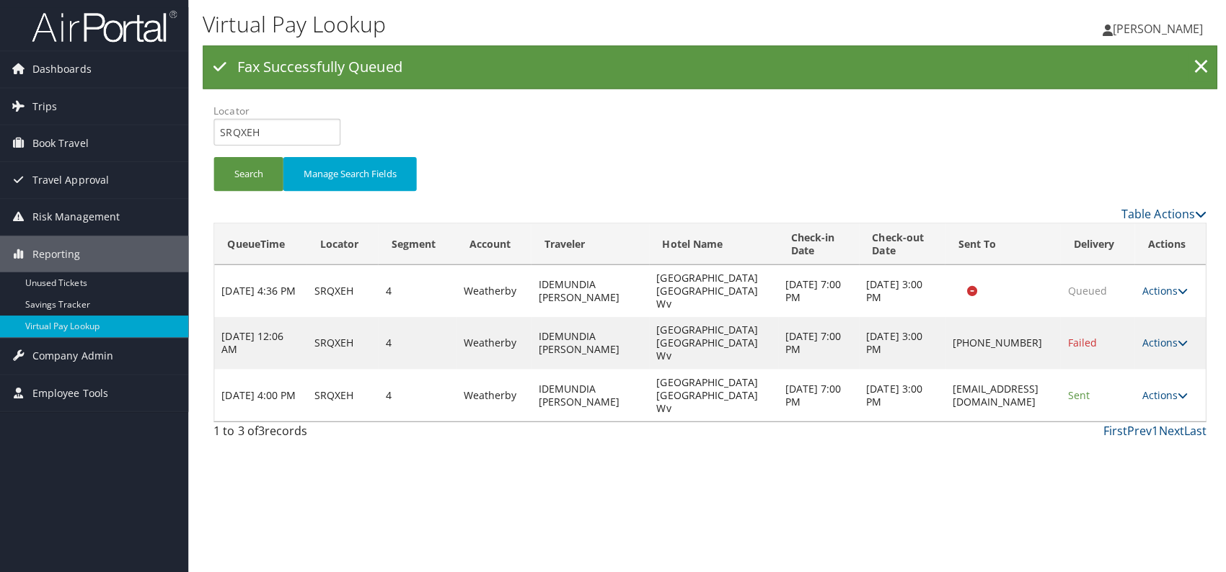
scroll to position [0, 0]
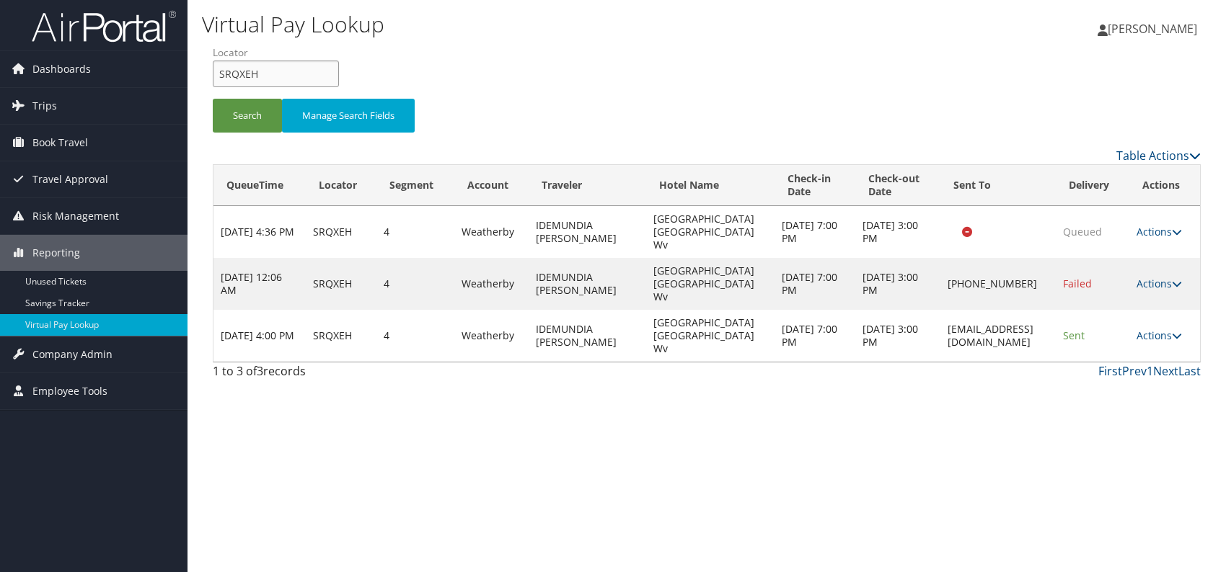
drag, startPoint x: 272, startPoint y: 74, endPoint x: 208, endPoint y: 72, distance: 63.5
click at [213, 72] on form "QueueTime Locator SRQXEH Segment Account Traveler Hotel Name Check-in Date Chec…" at bounding box center [707, 95] width 988 height 101
paste input "YSGDTZ"
type input "YSGDTZ"
click at [240, 112] on button "Search" at bounding box center [247, 116] width 69 height 34
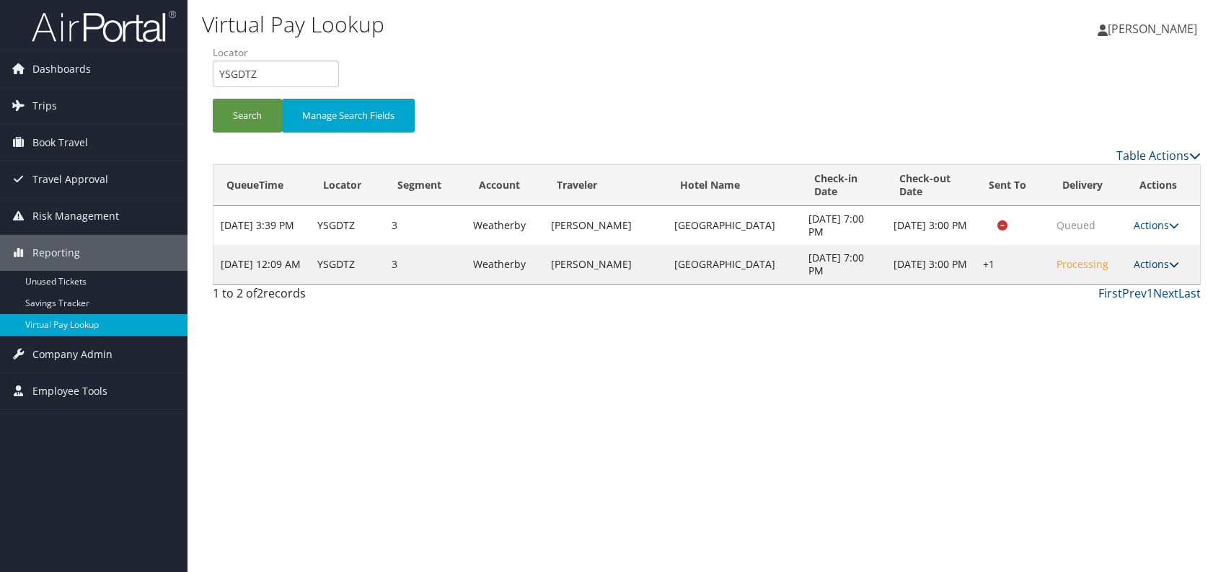
click at [1162, 266] on link "Actions" at bounding box center [1155, 264] width 45 height 14
click at [1109, 313] on link "Logs" at bounding box center [1112, 309] width 123 height 25
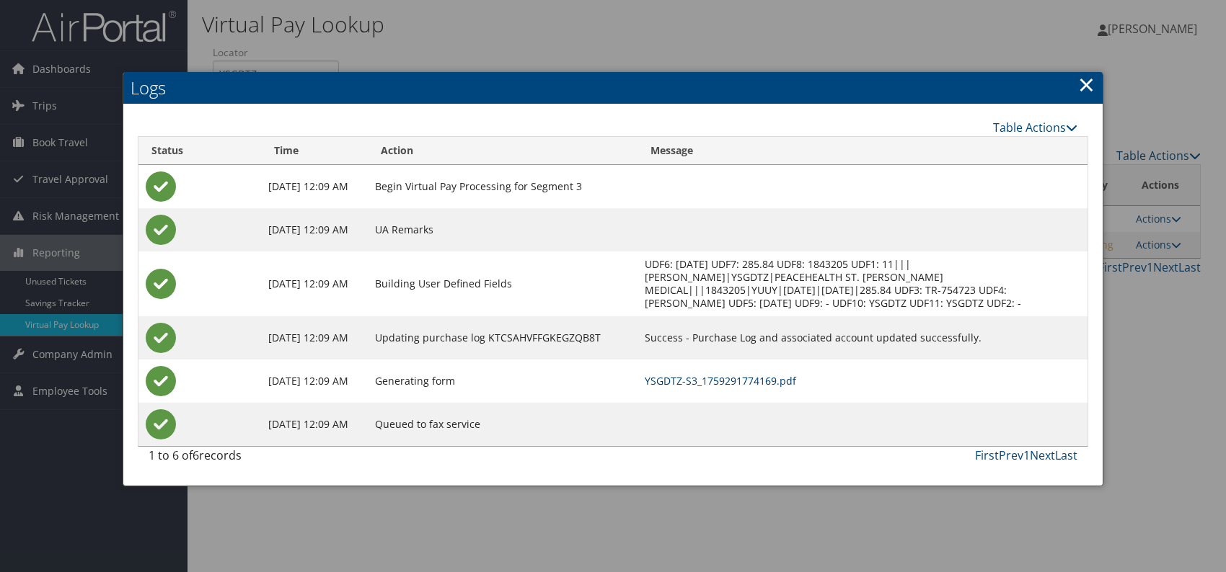
click at [780, 381] on link "YSGDTZ-S3_1759291774169.pdf" at bounding box center [720, 381] width 151 height 14
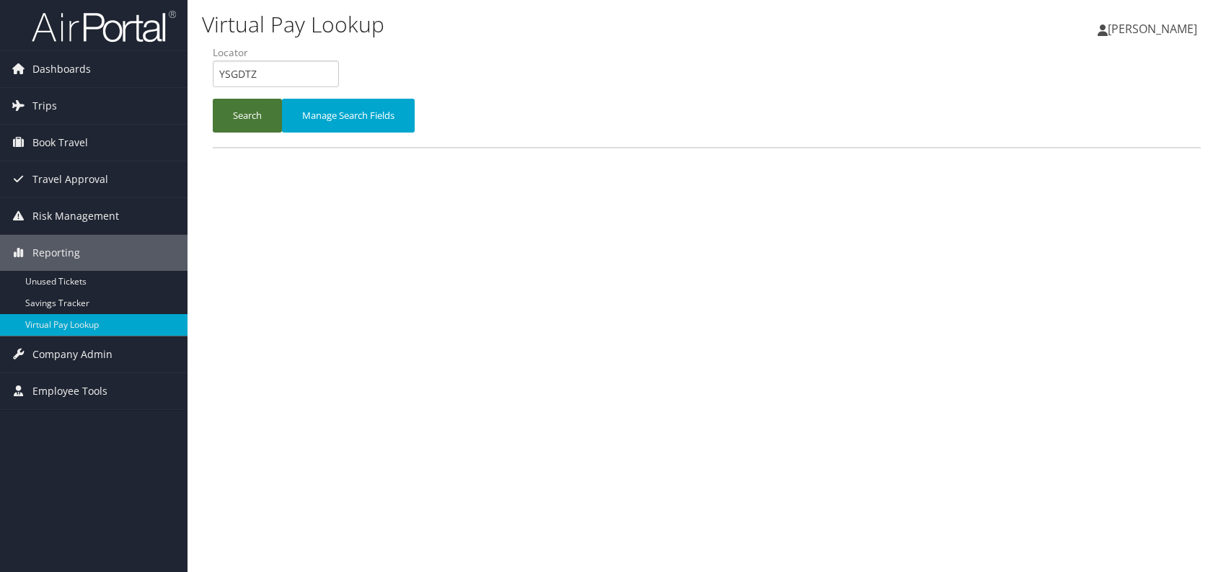
click at [246, 125] on button "Search" at bounding box center [247, 116] width 69 height 34
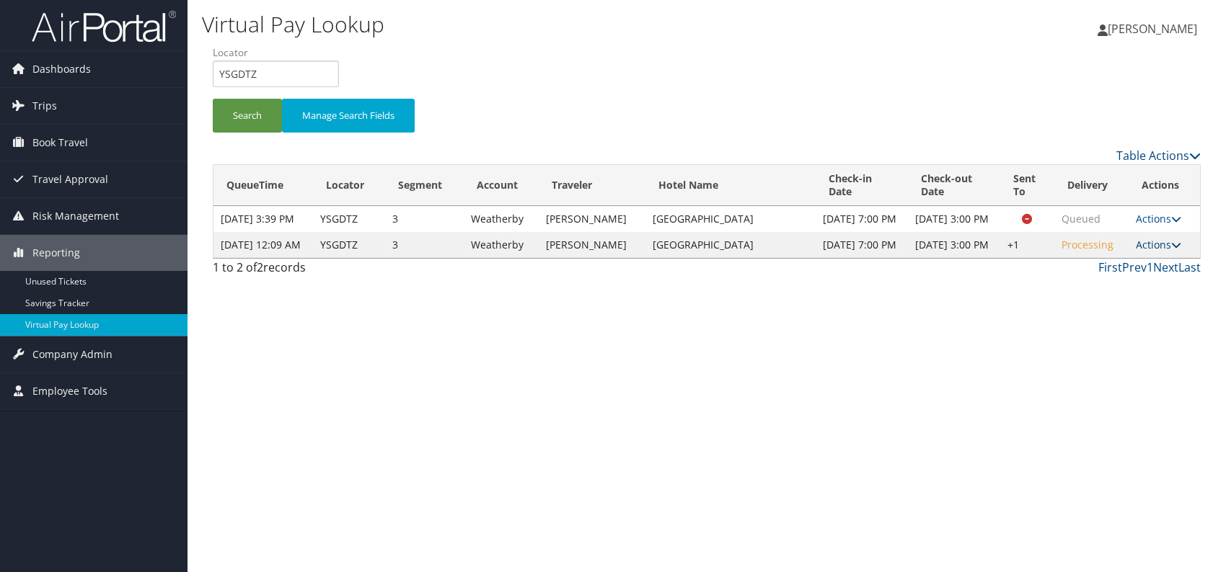
click at [1168, 252] on link "Actions" at bounding box center [1158, 245] width 45 height 14
click at [1106, 283] on link "Resend" at bounding box center [1114, 285] width 123 height 25
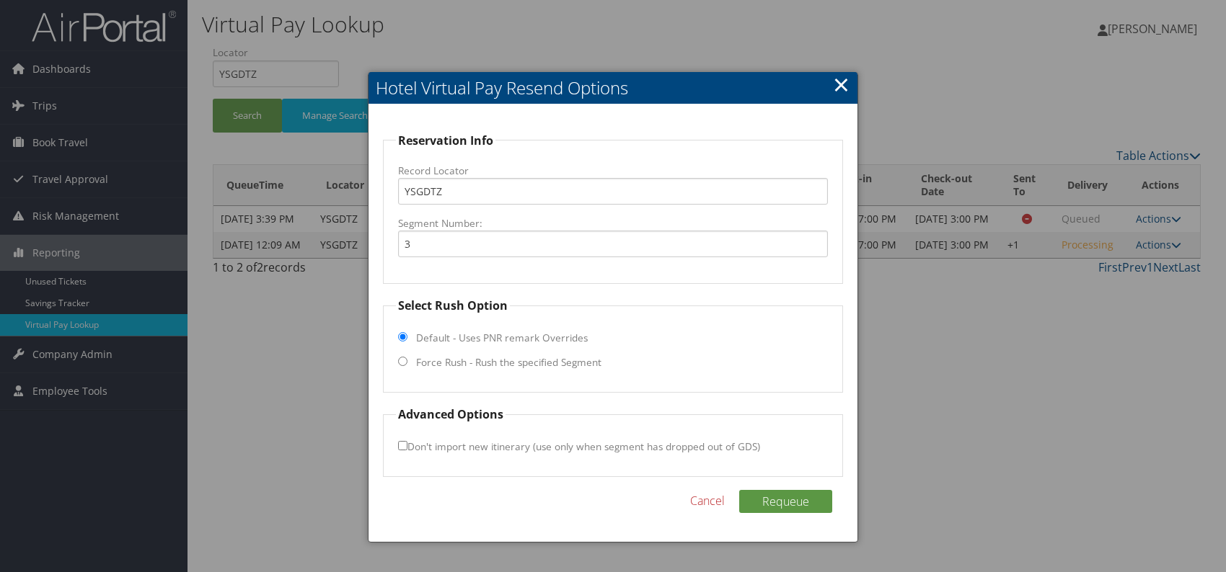
click at [404, 358] on input "Force Rush - Rush the specified Segment" at bounding box center [402, 361] width 9 height 9
radio input "true"
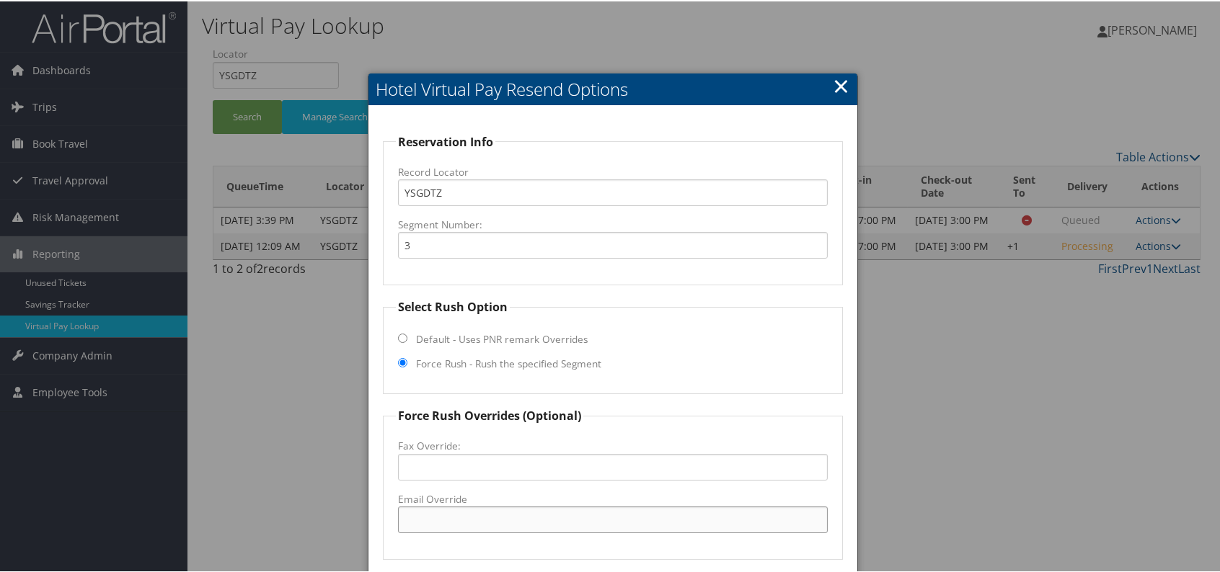
drag, startPoint x: 429, startPoint y: 533, endPoint x: 413, endPoint y: 517, distance: 22.4
paste input "Indigogs@mkmhotels.com"
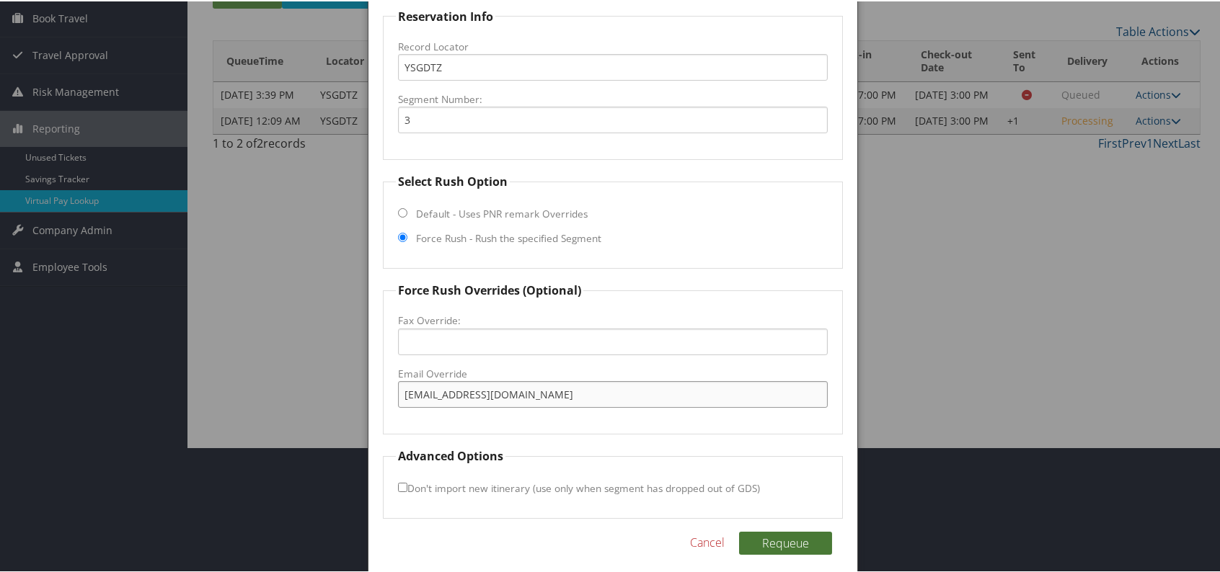
scroll to position [134, 0]
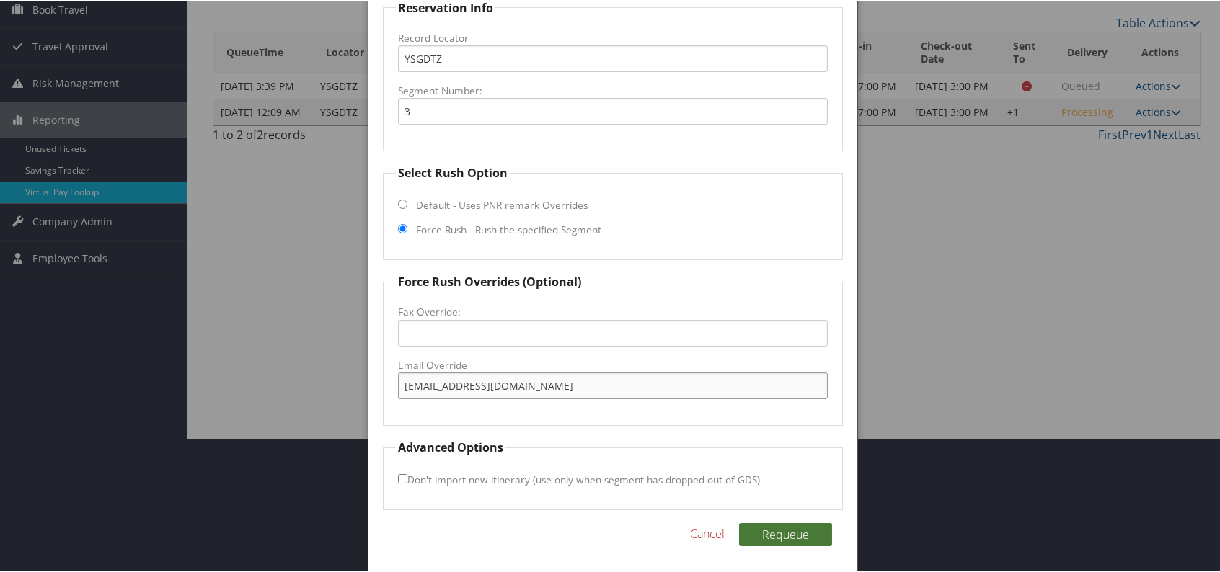
type input "Indigogs@mkmhotels.com"
click at [812, 534] on button "Requeue" at bounding box center [785, 533] width 93 height 23
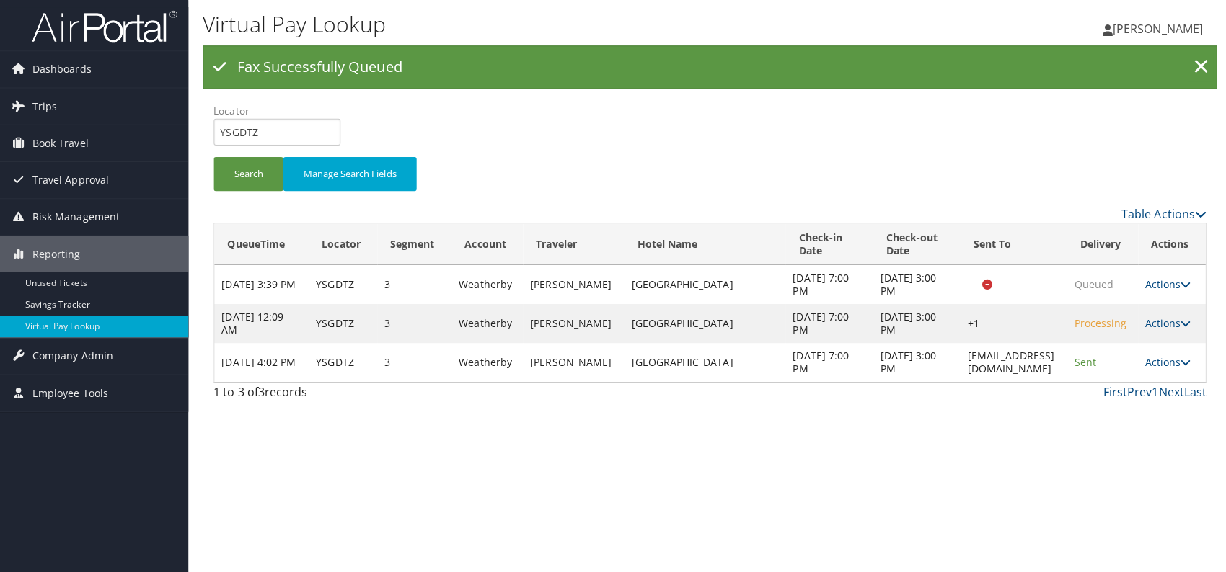
scroll to position [0, 0]
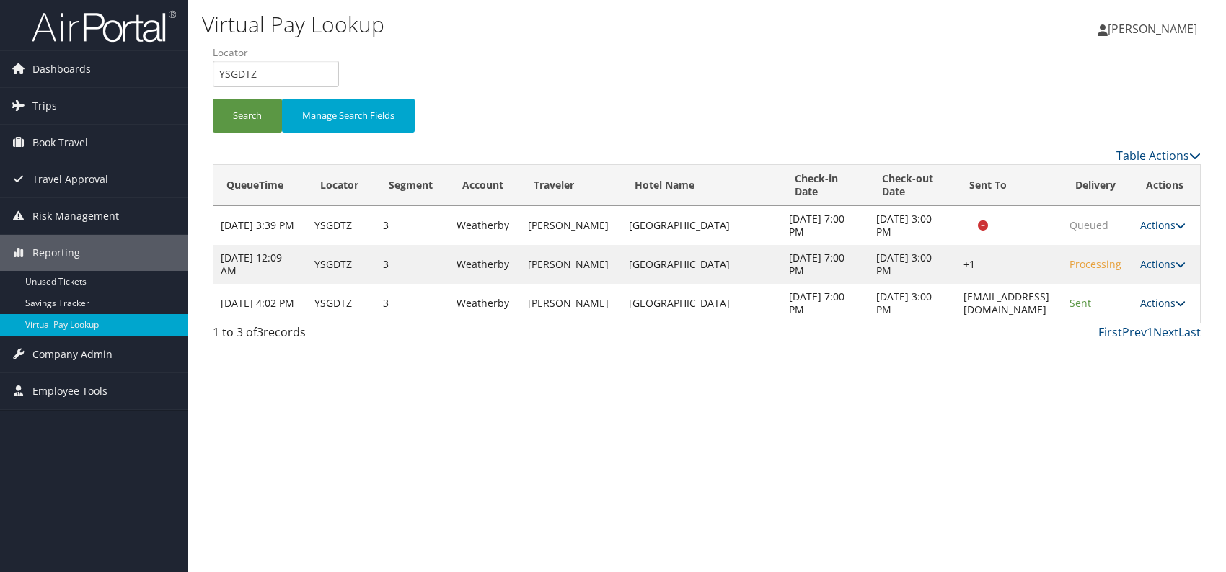
drag, startPoint x: 1173, startPoint y: 293, endPoint x: 1169, endPoint y: 307, distance: 14.9
click at [1173, 293] on td "Actions Resend Logs View Itinerary" at bounding box center [1166, 303] width 67 height 39
click at [1167, 310] on td "Actions Resend Logs View Itinerary" at bounding box center [1166, 303] width 67 height 39
click at [1157, 299] on link "Actions" at bounding box center [1162, 303] width 45 height 14
click at [1104, 345] on icon at bounding box center [1104, 348] width 13 height 10
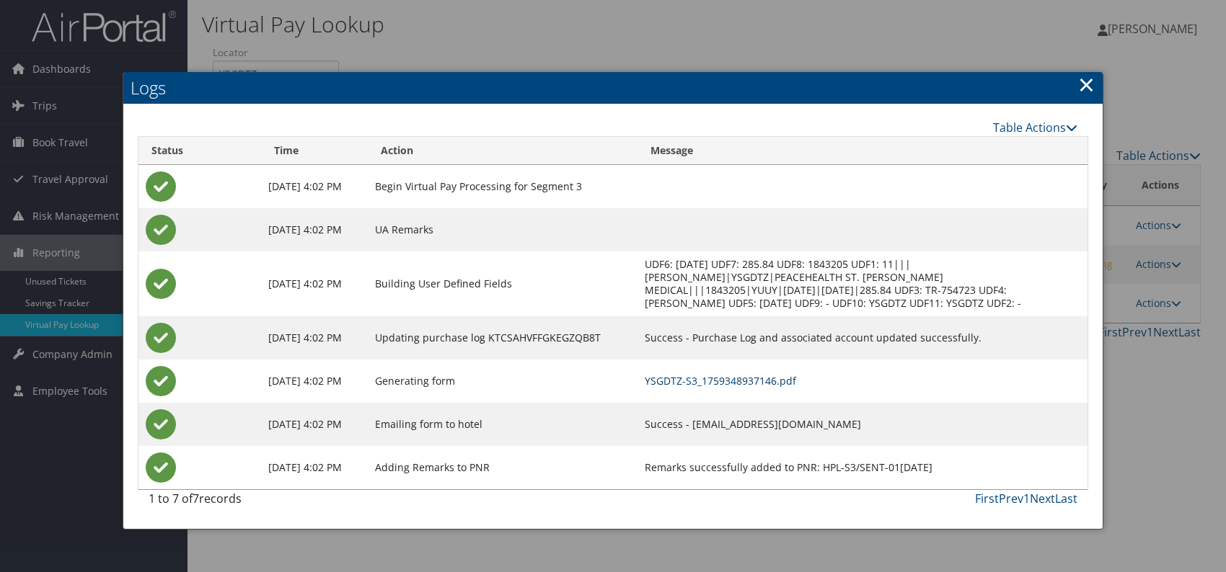
click at [787, 378] on link "YSGDTZ-S3_1759348937146.pdf" at bounding box center [720, 381] width 151 height 14
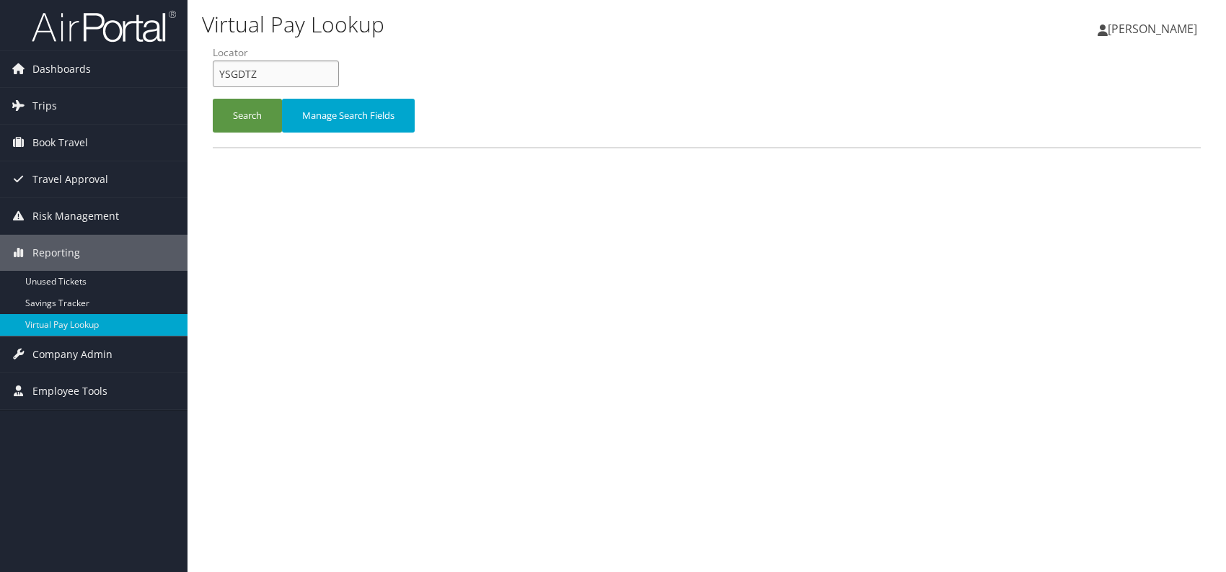
drag, startPoint x: 238, startPoint y: 70, endPoint x: 211, endPoint y: 70, distance: 27.4
click at [213, 70] on form "QueueTime Locator YSGDTZ Segment Account Traveler Hotel Name Check-in Date Chec…" at bounding box center [707, 95] width 988 height 101
paste input "CEFQJR"
type input "CEFQJR"
click at [244, 113] on button "Search" at bounding box center [247, 116] width 69 height 34
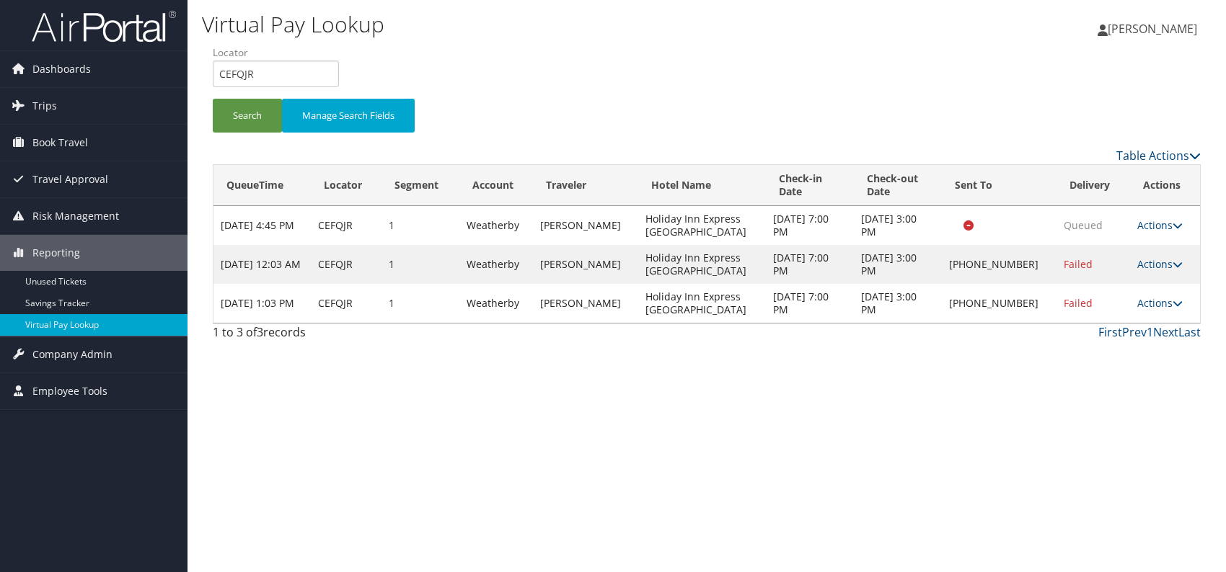
click at [1110, 361] on div "Virtual Pay Lookup [PERSON_NAME] [PERSON_NAME] My Settings Travel Agency Contac…" at bounding box center [706, 286] width 1038 height 572
click at [1154, 299] on link "Actions" at bounding box center [1159, 303] width 45 height 14
click at [1086, 350] on link "Logs" at bounding box center [1112, 348] width 123 height 25
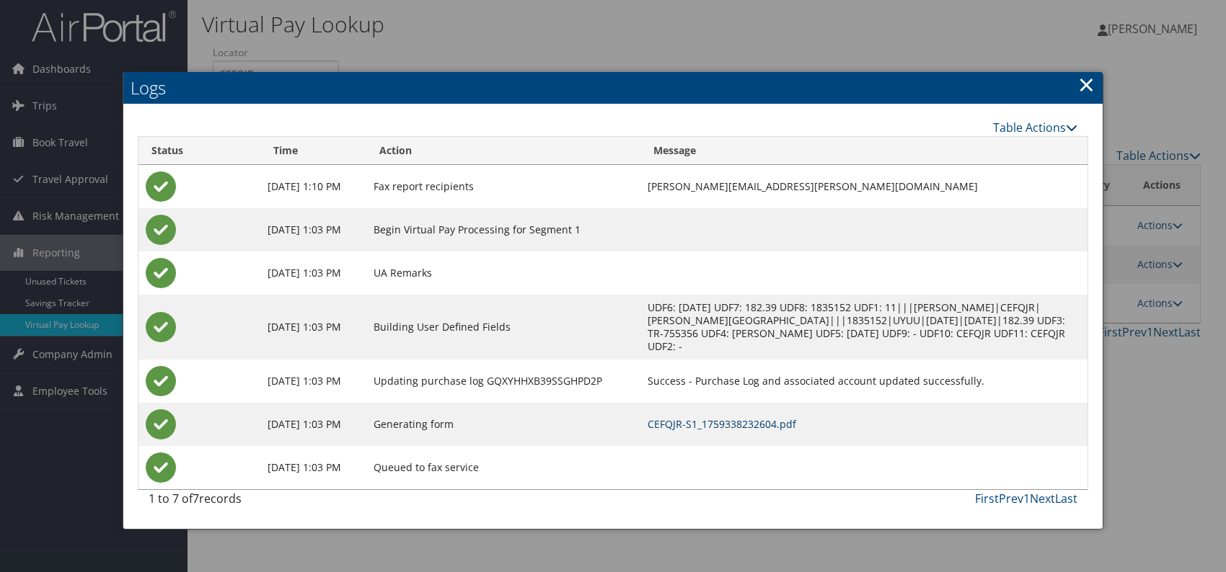
click at [786, 425] on link "CEFQJR-S1_1759338232604.pdf" at bounding box center [721, 424] width 149 height 14
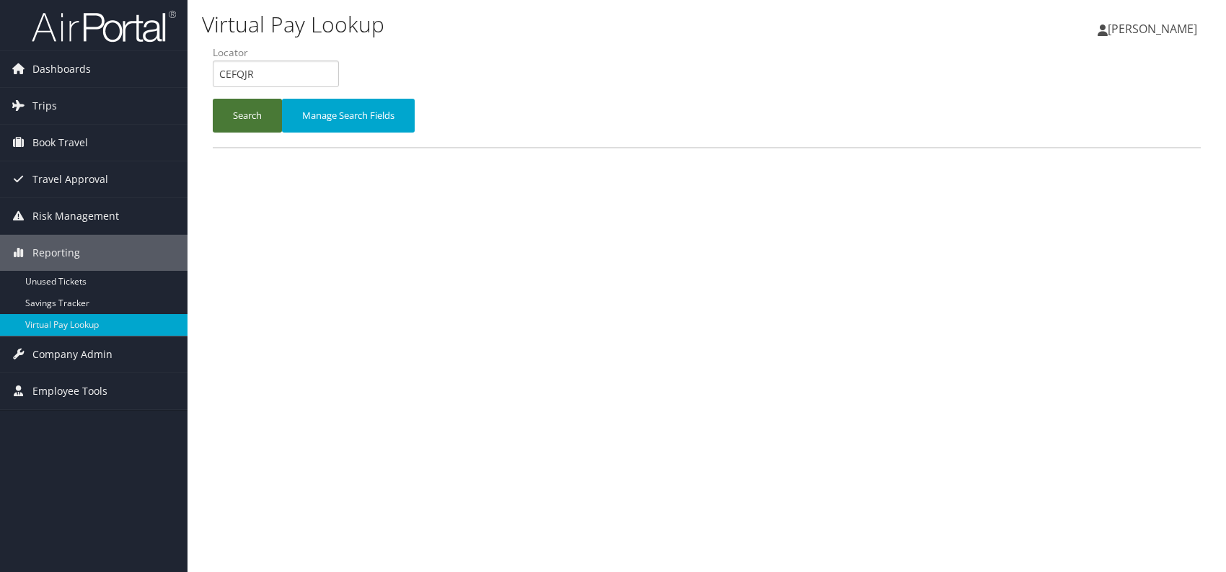
click at [247, 112] on button "Search" at bounding box center [247, 116] width 69 height 34
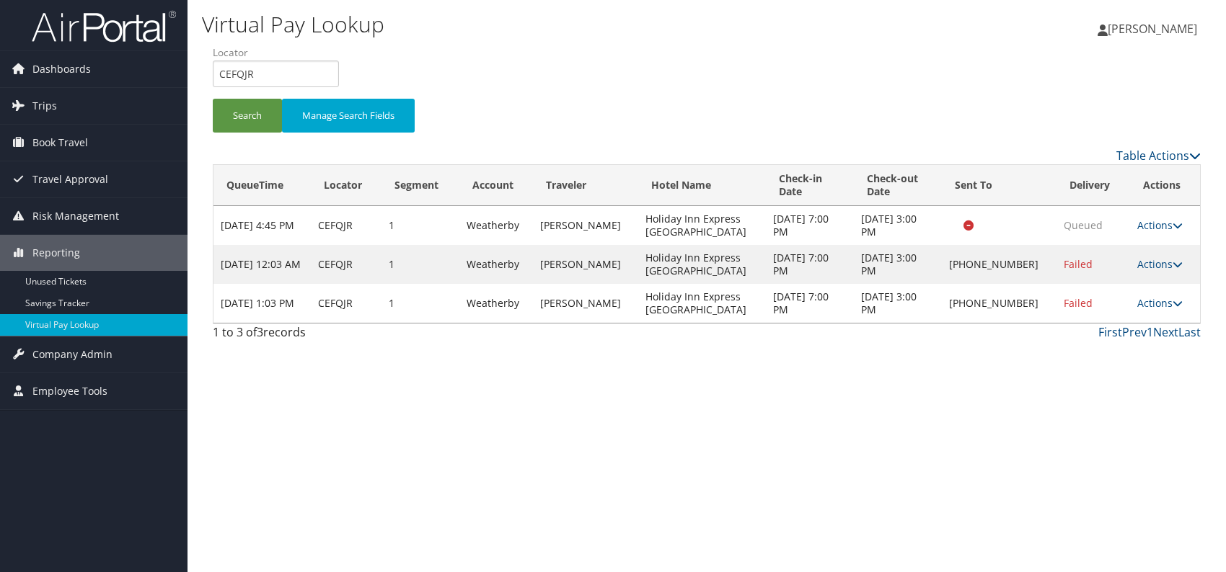
drag, startPoint x: 1174, startPoint y: 304, endPoint x: 1156, endPoint y: 310, distance: 19.2
click at [1172, 303] on icon at bounding box center [1177, 304] width 10 height 10
click at [1110, 322] on link "Resend" at bounding box center [1112, 323] width 123 height 25
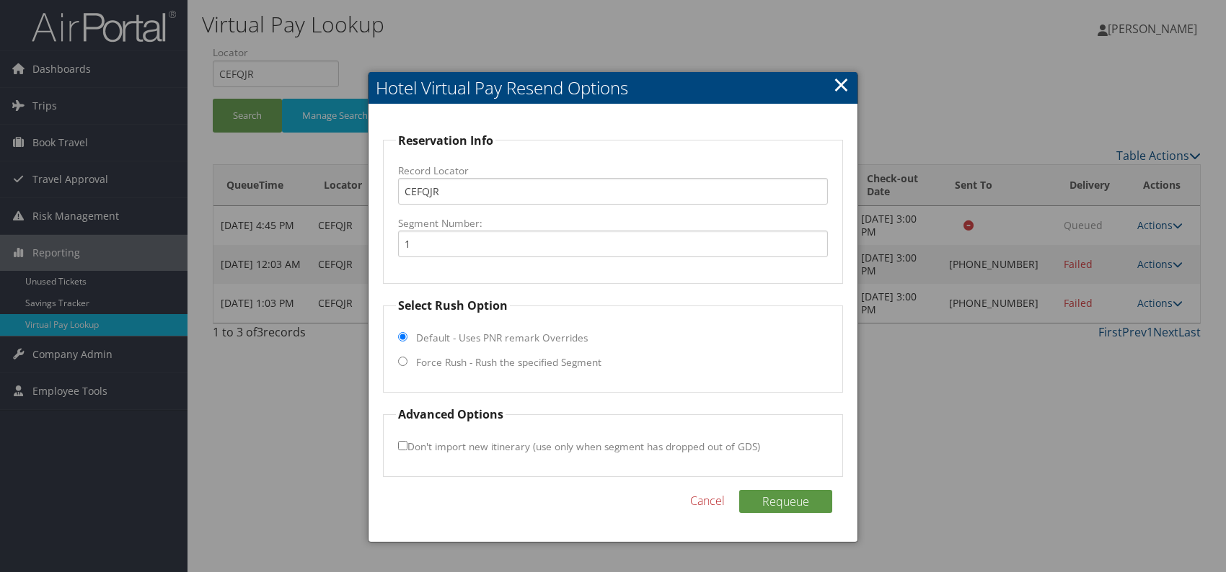
click at [403, 362] on input "Force Rush - Rush the specified Segment" at bounding box center [402, 361] width 9 height 9
radio input "true"
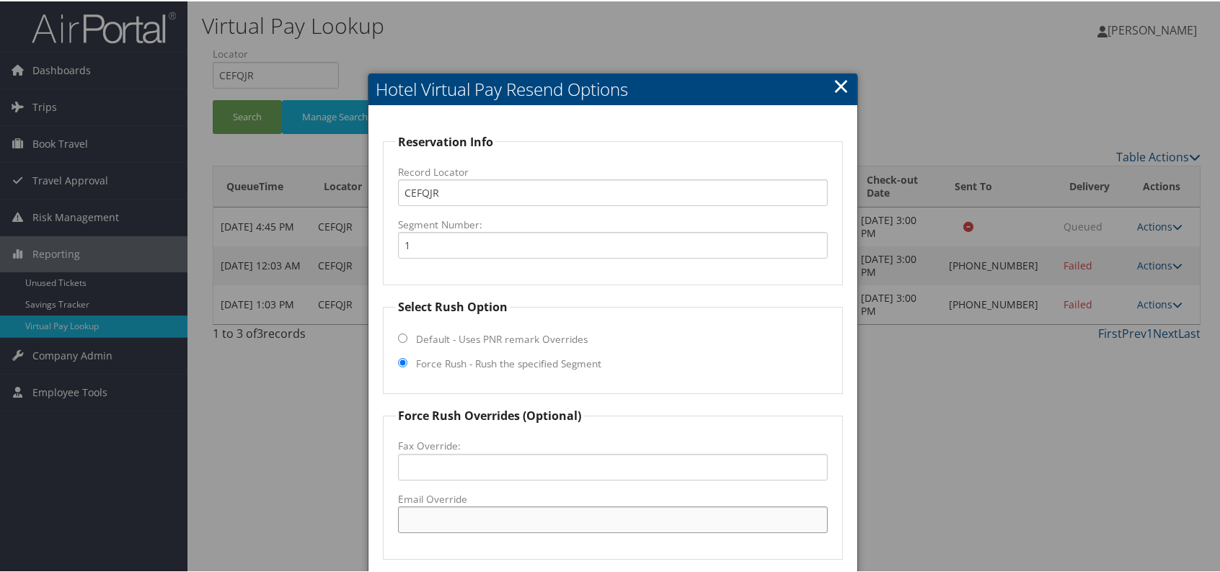
click at [435, 522] on input "Email Override" at bounding box center [613, 518] width 430 height 27
paste input "holidayexpsocorro@yahoo.com"
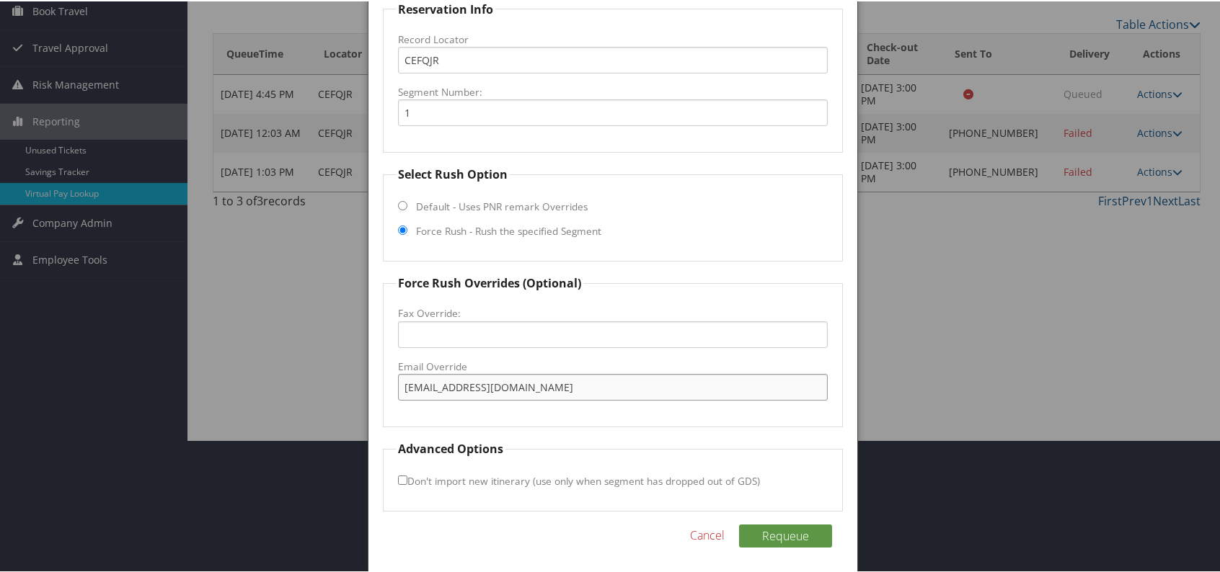
scroll to position [134, 0]
type input "holidayexpsocorro@yahoo.com"
click at [787, 533] on button "Requeue" at bounding box center [785, 533] width 93 height 23
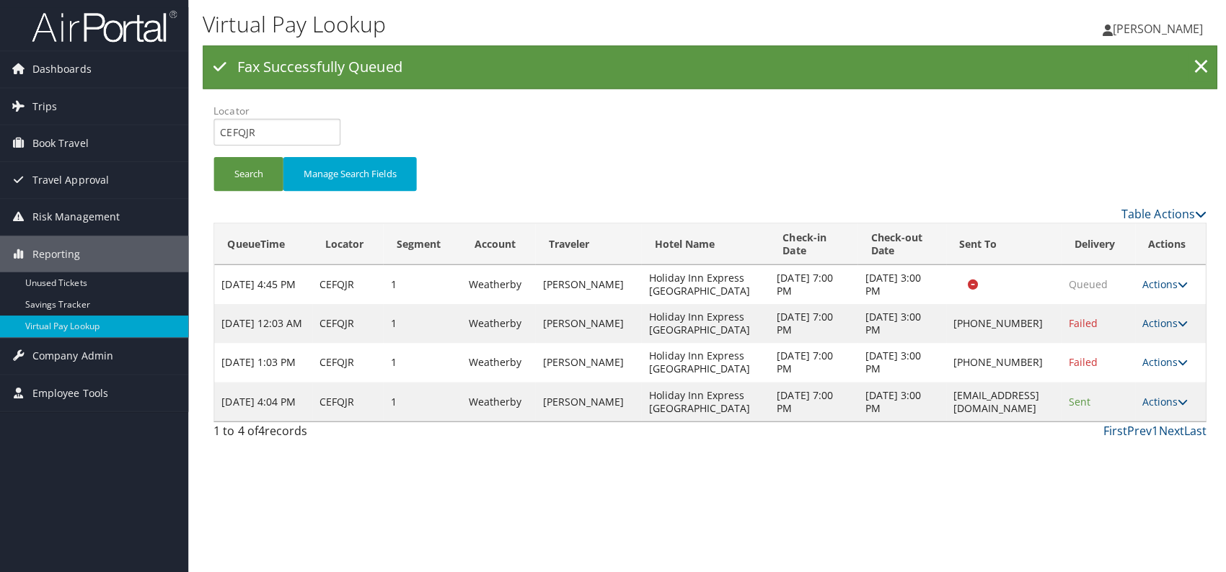
scroll to position [0, 0]
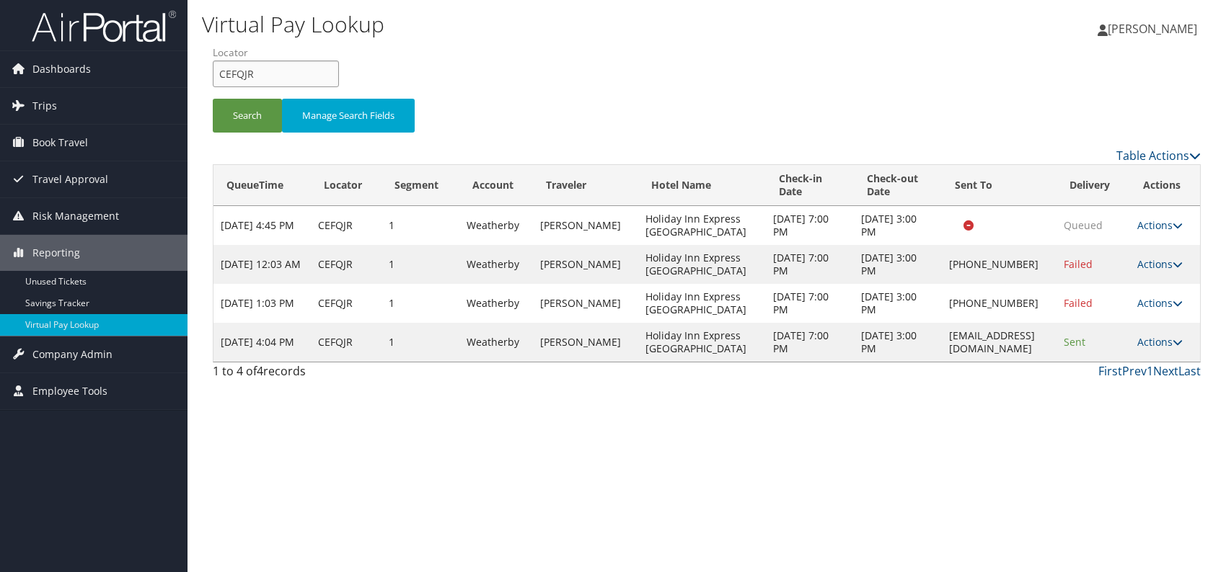
drag, startPoint x: 291, startPoint y: 74, endPoint x: 221, endPoint y: 69, distance: 70.8
click at [221, 69] on input "CEFQJR" at bounding box center [276, 74] width 126 height 27
paste input "KXFVDG"
click at [245, 70] on input "KXFVDG" at bounding box center [276, 74] width 126 height 27
click at [244, 105] on button "Search" at bounding box center [247, 116] width 69 height 34
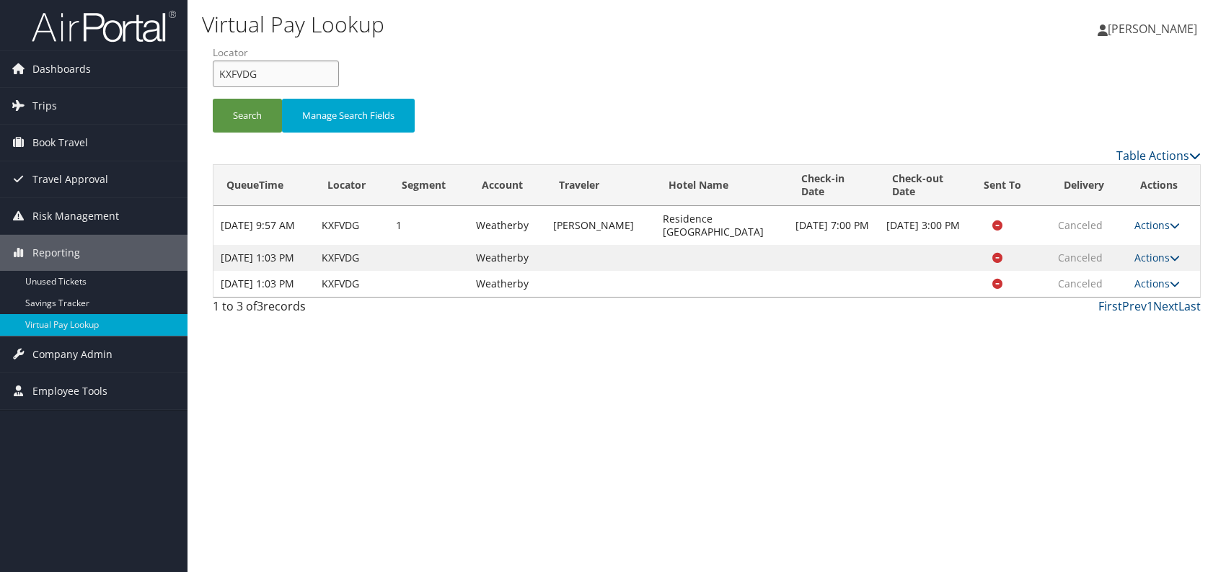
drag, startPoint x: 256, startPoint y: 76, endPoint x: 221, endPoint y: 77, distance: 34.6
click at [221, 77] on input "KXFVDG" at bounding box center [276, 74] width 126 height 27
drag, startPoint x: 271, startPoint y: 75, endPoint x: 218, endPoint y: 74, distance: 53.4
click at [218, 74] on input "KXFVDG" at bounding box center [276, 74] width 126 height 27
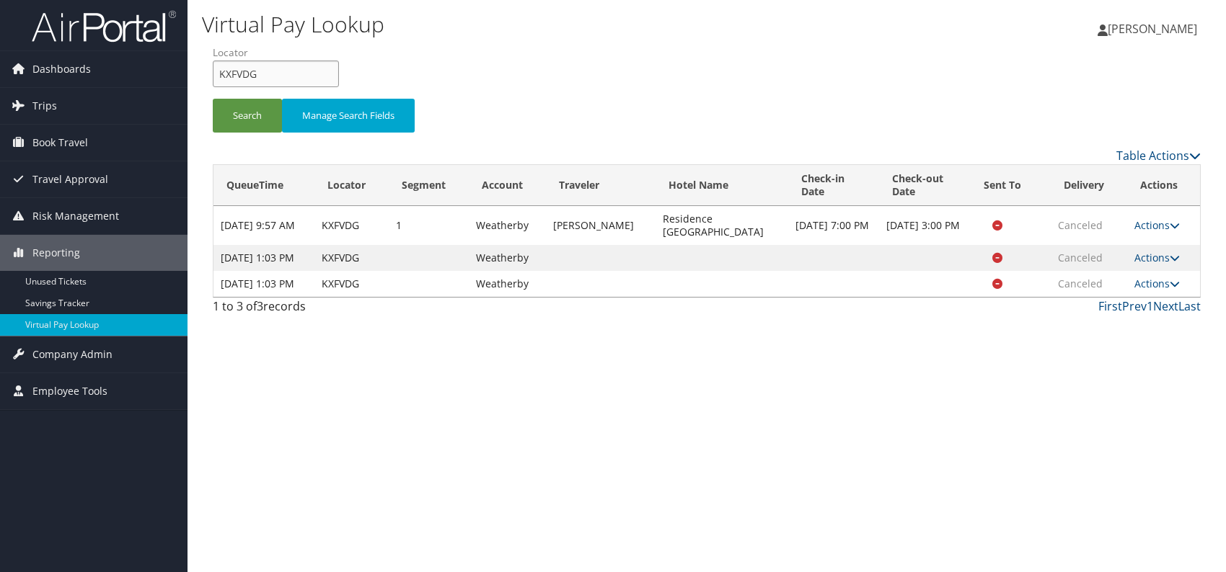
paste input "DZZBYP"
click at [245, 72] on input "DZZBYP" at bounding box center [276, 74] width 126 height 27
type input "DZZBYP"
click at [238, 108] on button "Search" at bounding box center [247, 116] width 69 height 34
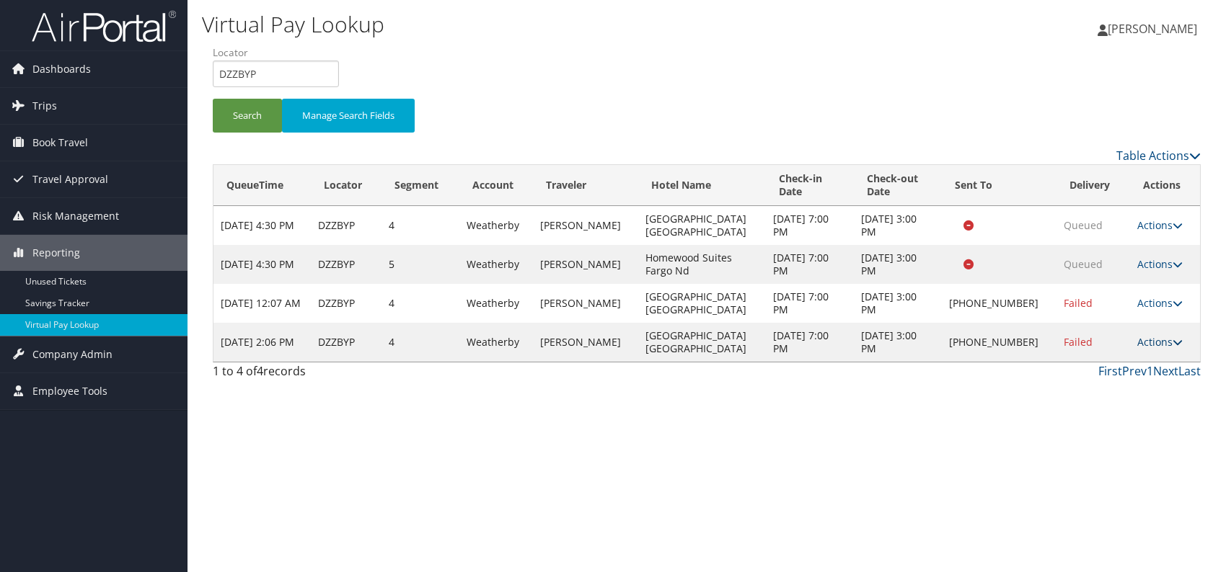
click at [1164, 345] on link "Actions" at bounding box center [1159, 342] width 45 height 14
click at [1097, 385] on link "Logs" at bounding box center [1112, 387] width 123 height 25
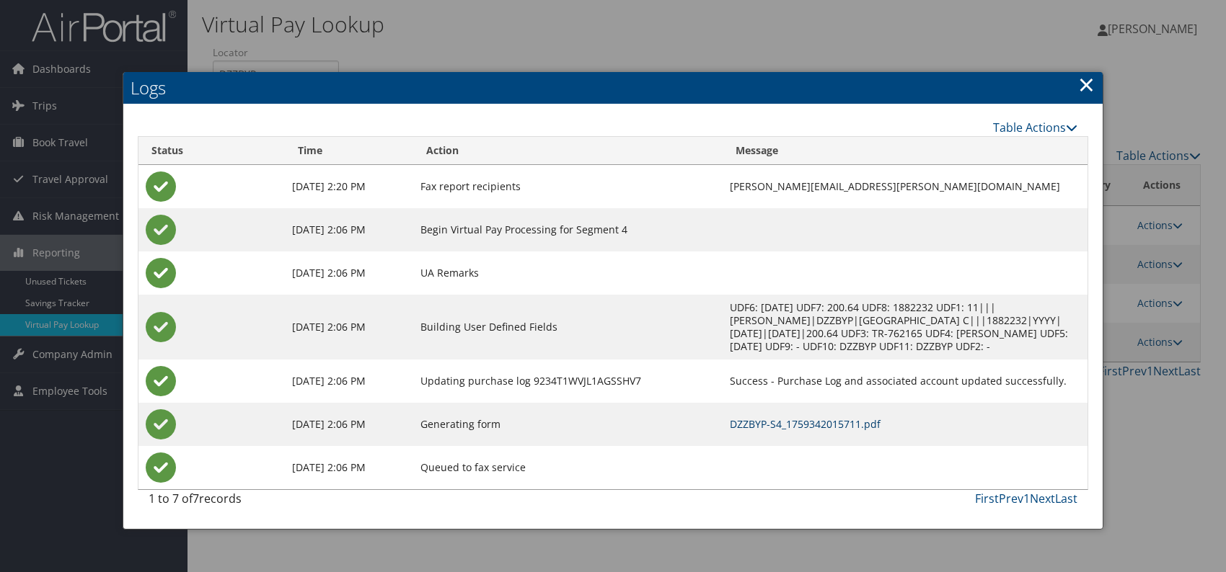
click at [730, 423] on link "DZZBYP-S4_1759342015711.pdf" at bounding box center [805, 424] width 151 height 14
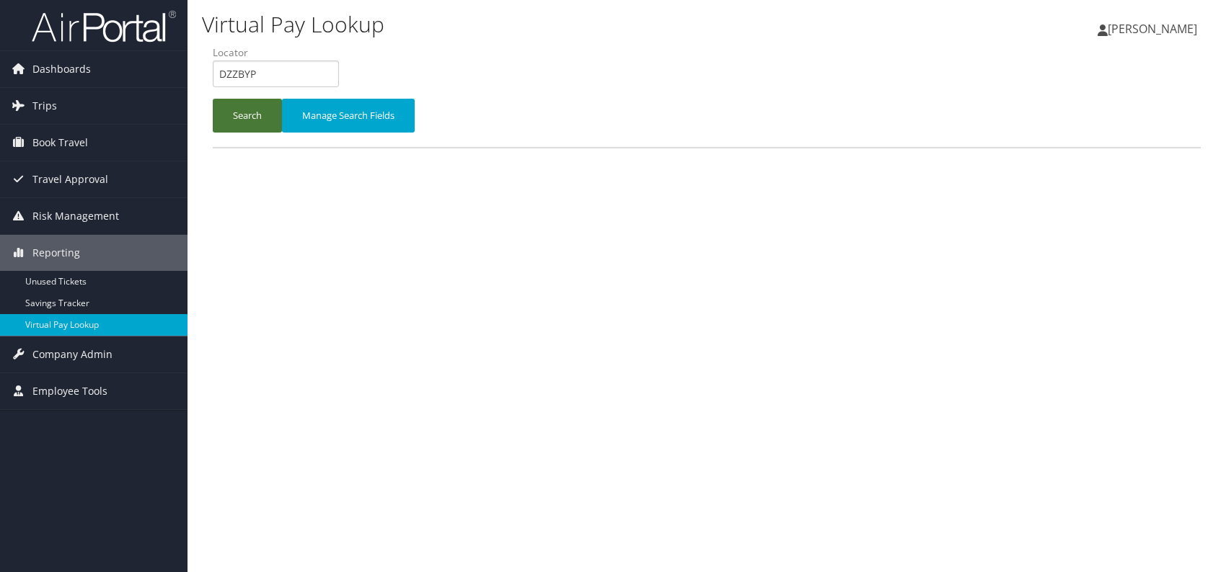
click at [251, 112] on button "Search" at bounding box center [247, 116] width 69 height 34
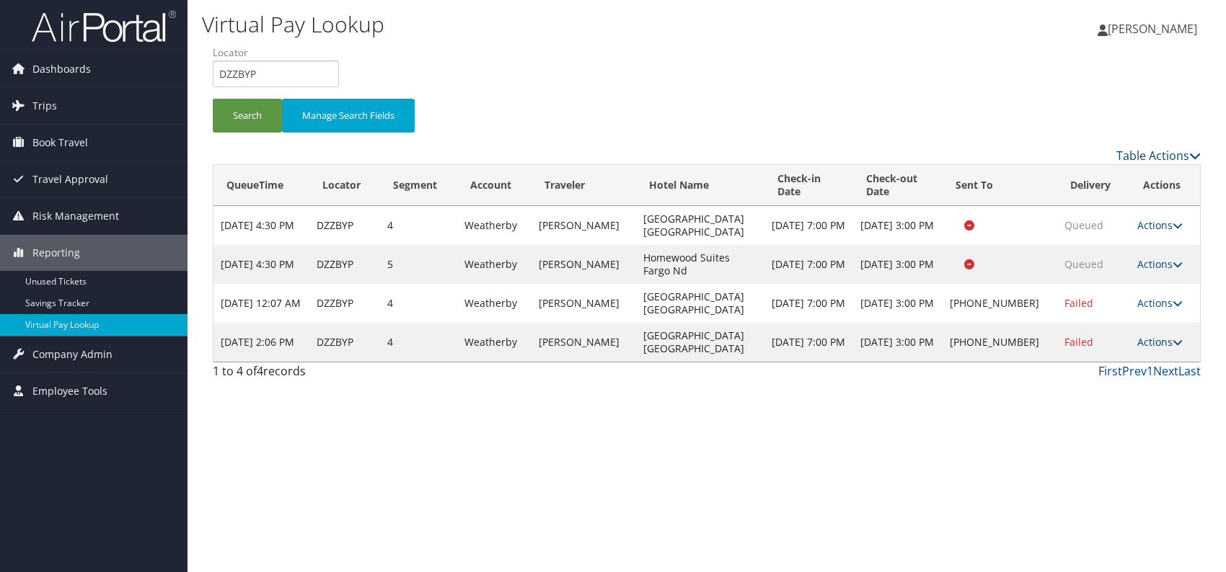
click at [1151, 345] on link "Actions" at bounding box center [1159, 342] width 45 height 14
click at [1094, 367] on link "Resend" at bounding box center [1112, 362] width 123 height 25
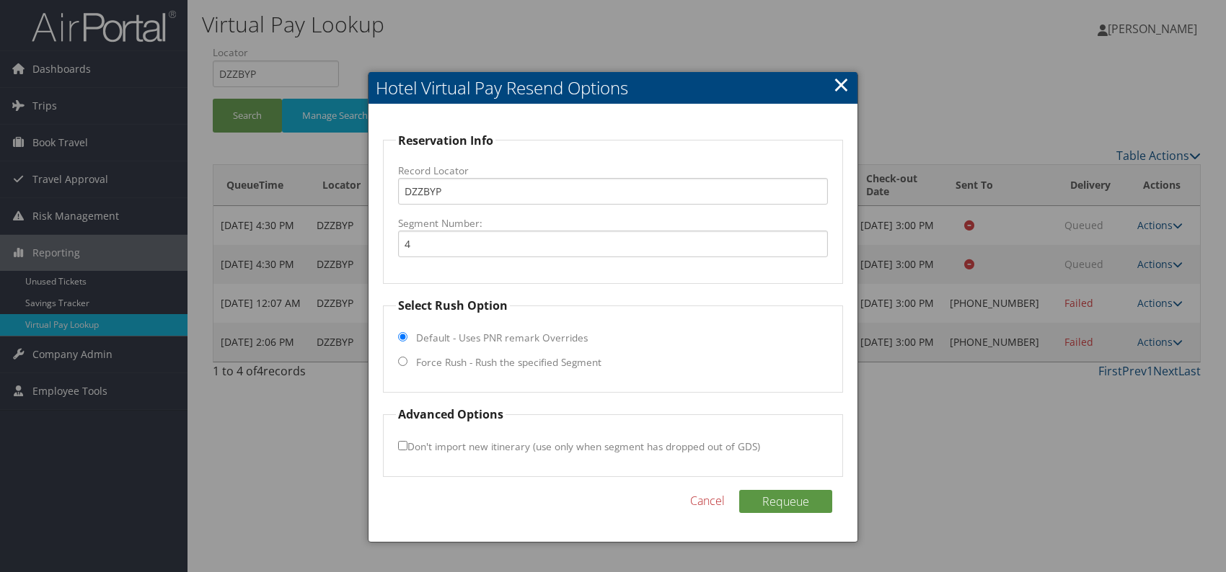
click at [403, 361] on input "Force Rush - Rush the specified Segment" at bounding box center [402, 361] width 9 height 9
radio input "true"
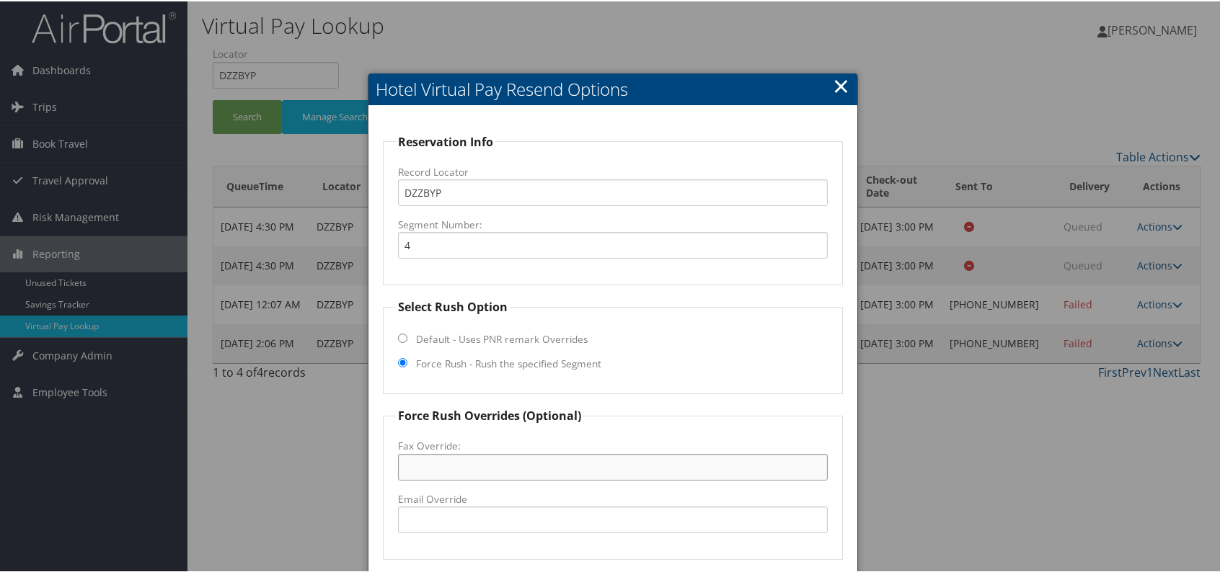
paste input "[PHONE_NUMBER]"
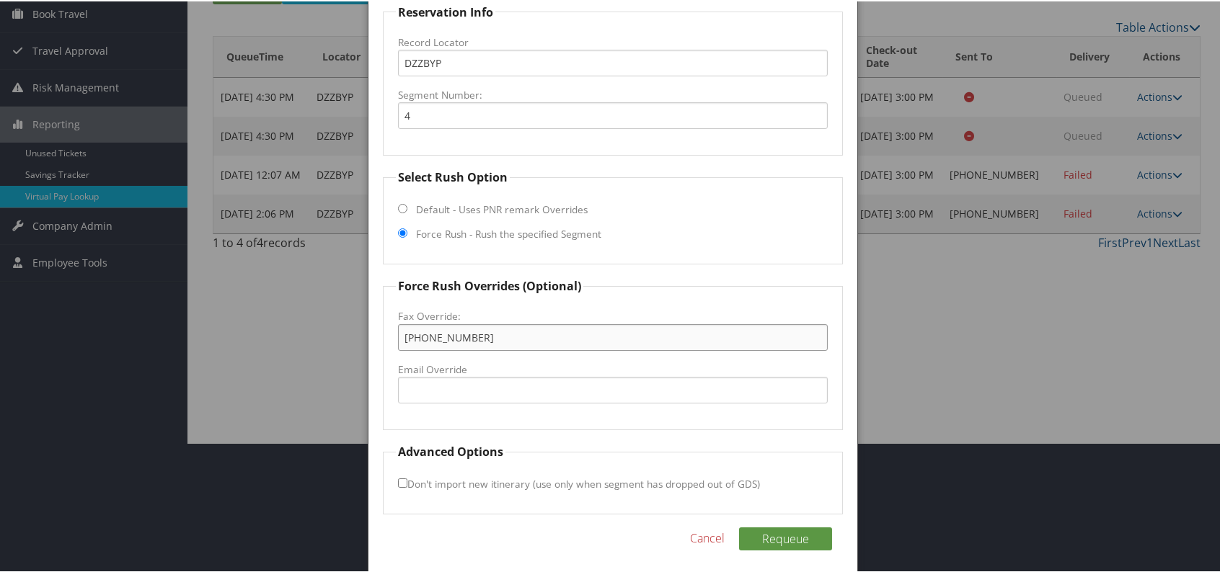
scroll to position [134, 0]
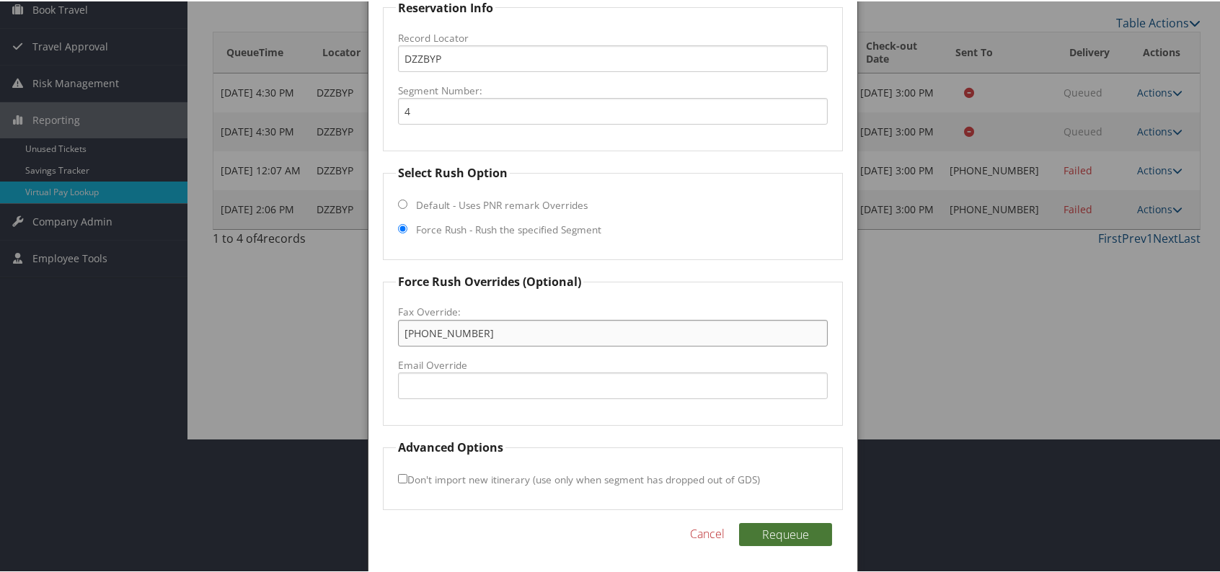
type input "[PHONE_NUMBER]"
click at [783, 533] on button "Requeue" at bounding box center [785, 533] width 93 height 23
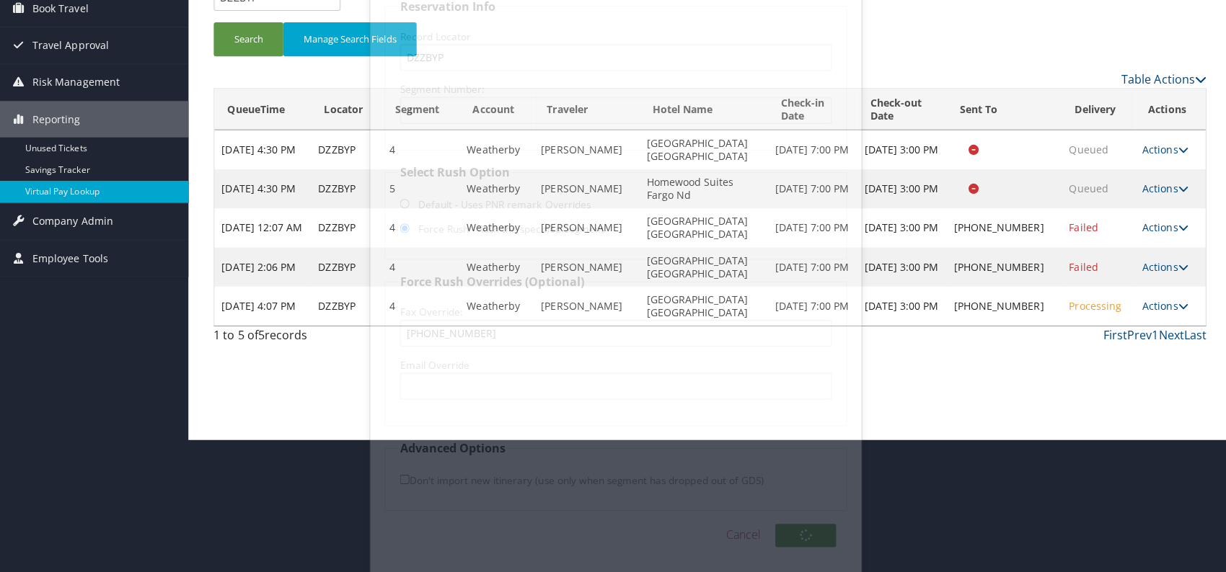
scroll to position [0, 0]
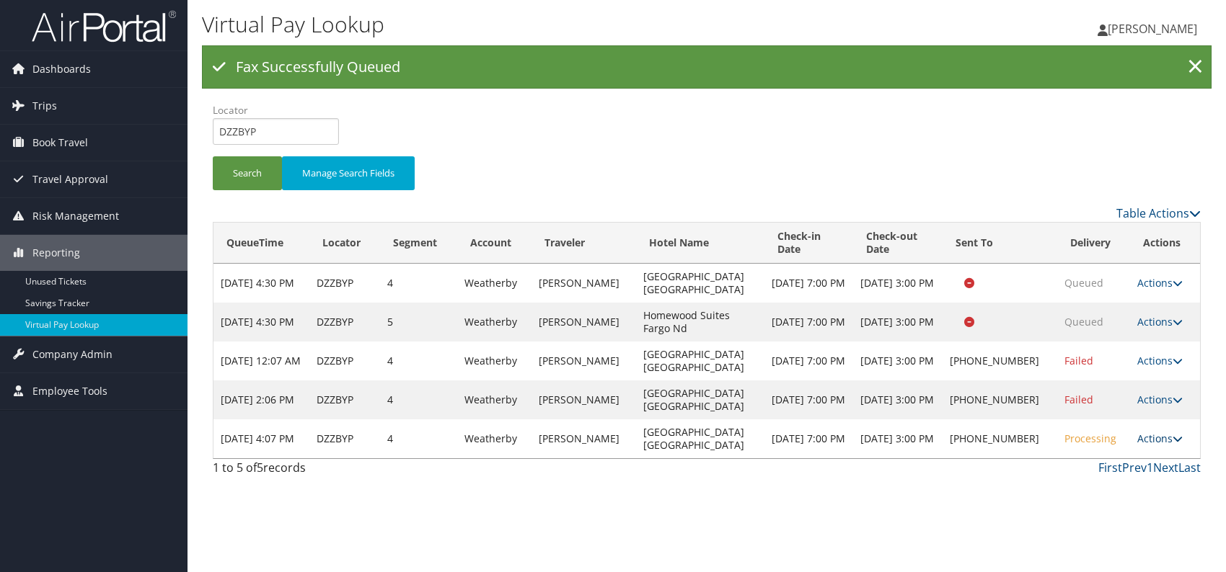
click at [1168, 439] on link "Actions" at bounding box center [1159, 439] width 45 height 14
click at [1092, 485] on link "Logs" at bounding box center [1112, 484] width 123 height 25
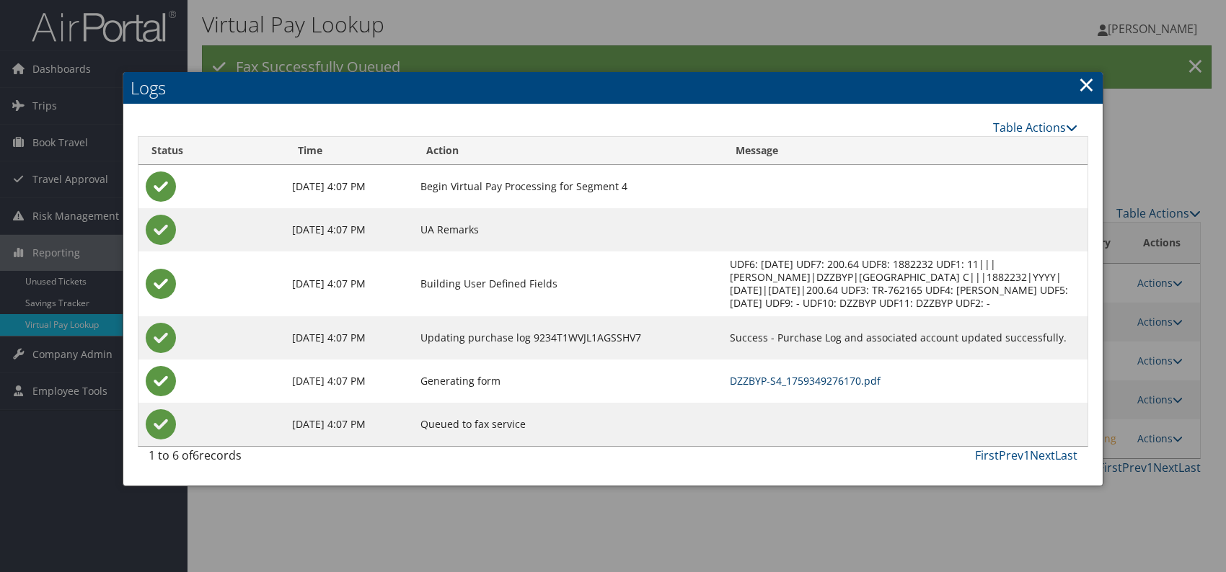
click at [787, 382] on link "DZZBYP-S4_1759349276170.pdf" at bounding box center [805, 381] width 151 height 14
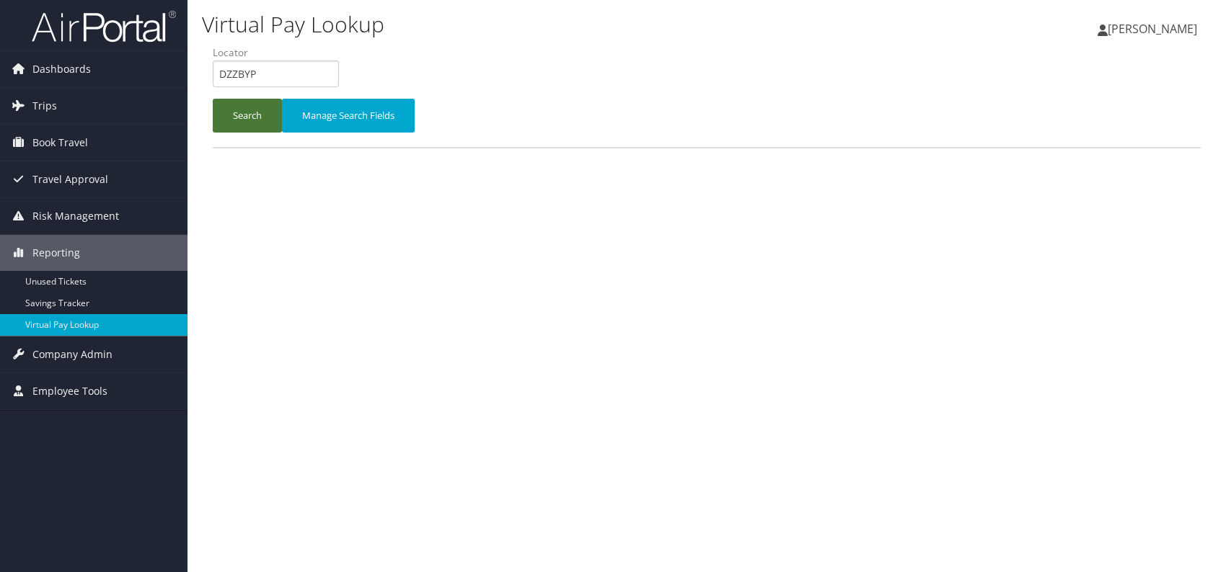
click at [229, 107] on button "Search" at bounding box center [247, 116] width 69 height 34
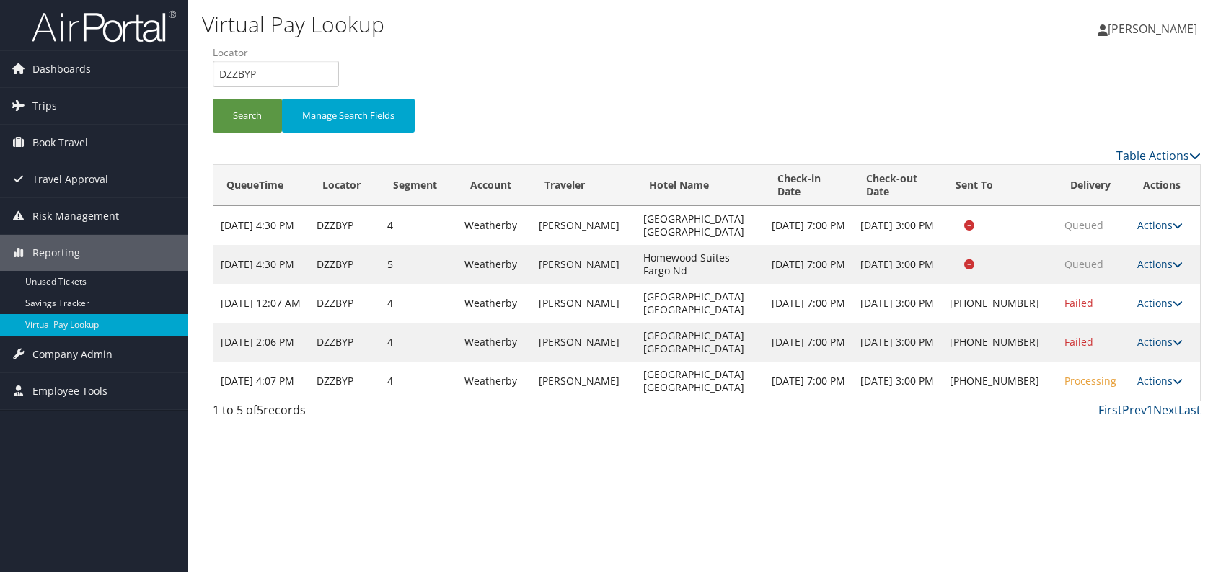
click at [1172, 379] on icon at bounding box center [1177, 381] width 10 height 10
click at [1103, 400] on link "Resend" at bounding box center [1112, 401] width 123 height 25
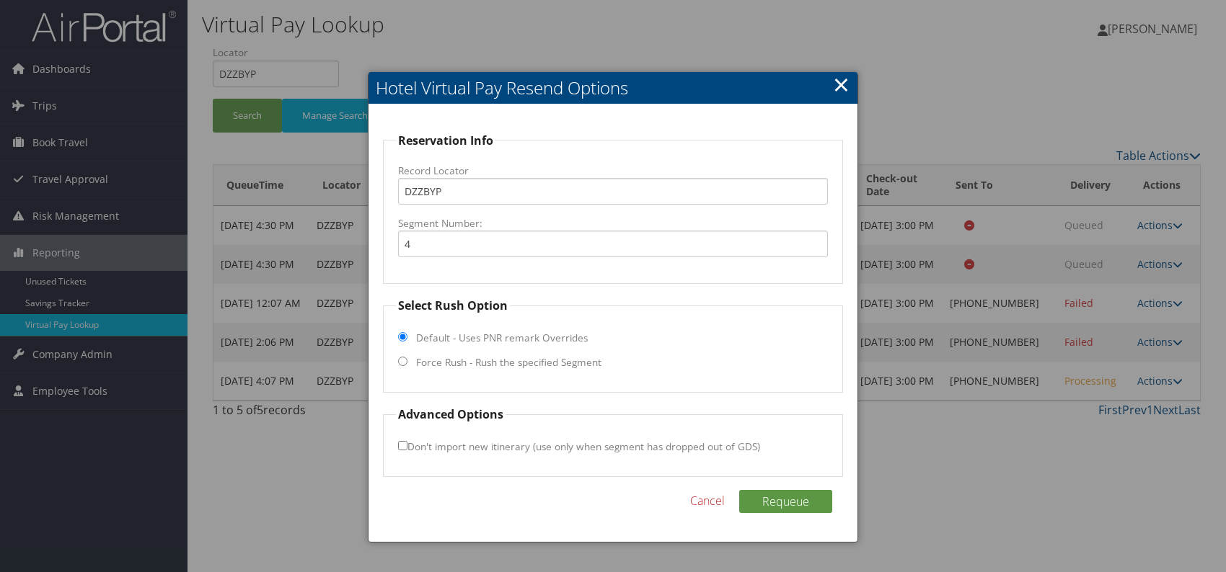
click at [402, 362] on input "Force Rush - Rush the specified Segment" at bounding box center [402, 361] width 9 height 9
radio input "true"
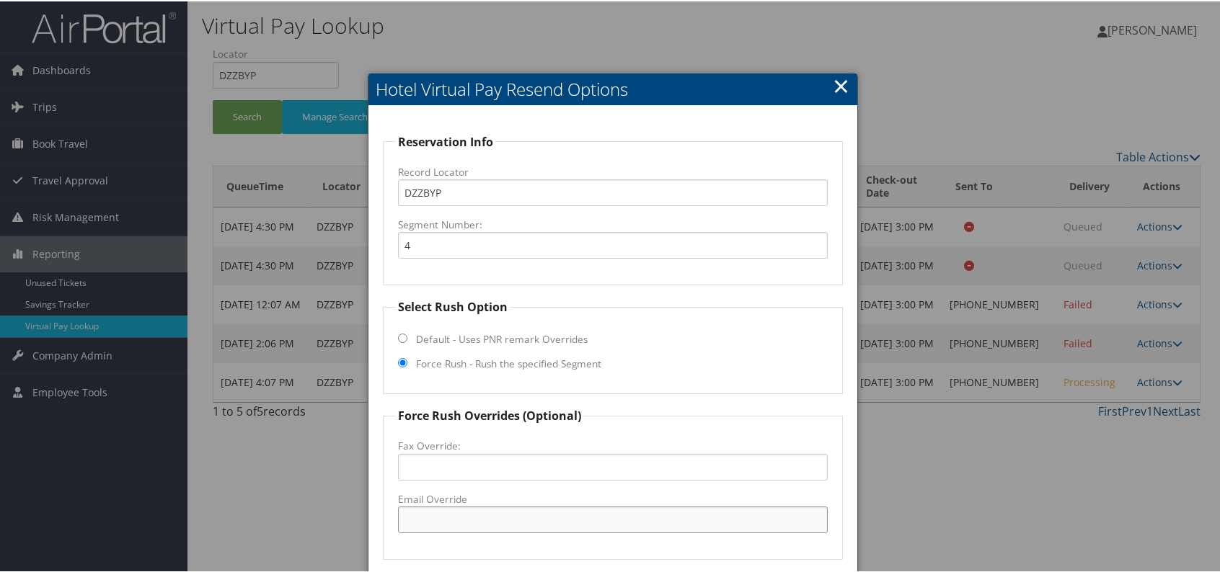
click at [452, 514] on input "Email Override" at bounding box center [613, 518] width 430 height 27
paste input "Fairfield Inn"
drag, startPoint x: 501, startPoint y: 518, endPoint x: 521, endPoint y: 527, distance: 22.3
click at [501, 518] on input "reservationsFairfield Inn@jamestown.com" at bounding box center [613, 518] width 430 height 27
drag, startPoint x: 610, startPoint y: 518, endPoint x: 406, endPoint y: 523, distance: 204.1
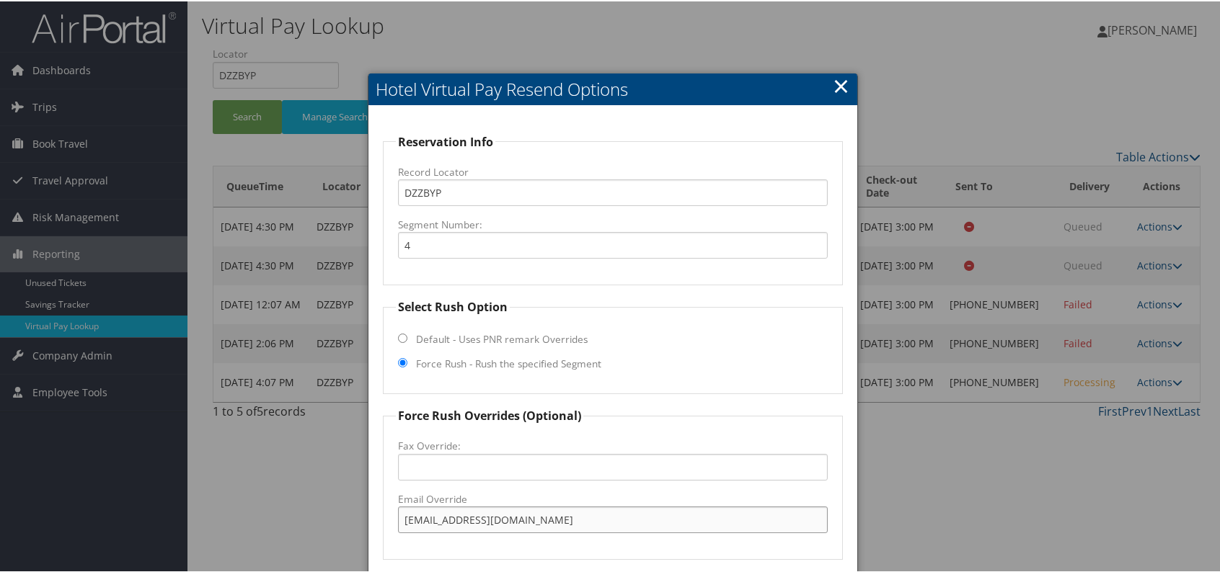
click at [406, 523] on input "[EMAIL_ADDRESS][DOMAIN_NAME]" at bounding box center [613, 518] width 430 height 27
click at [673, 516] on input "[EMAIL_ADDRESS][DOMAIN_NAME]" at bounding box center [613, 518] width 430 height 27
drag, startPoint x: 533, startPoint y: 526, endPoint x: 397, endPoint y: 526, distance: 136.3
click at [398, 526] on input "reservationsFairfieldInn@jamestown.com" at bounding box center [613, 518] width 430 height 27
type input "reservationsFairfieldInn@jamestown.com"
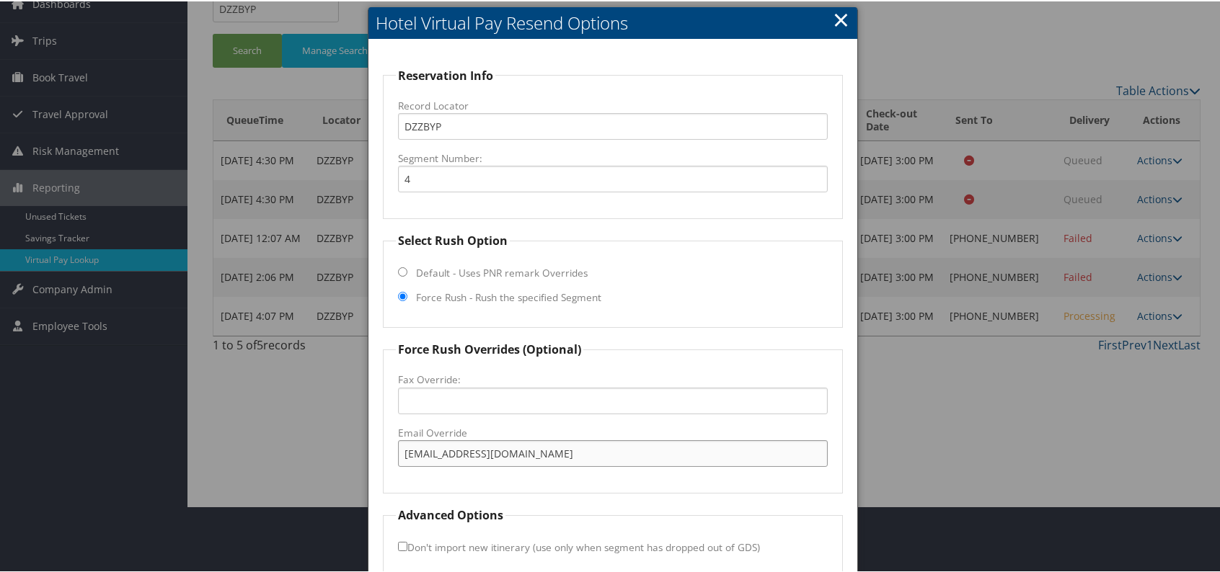
scroll to position [134, 0]
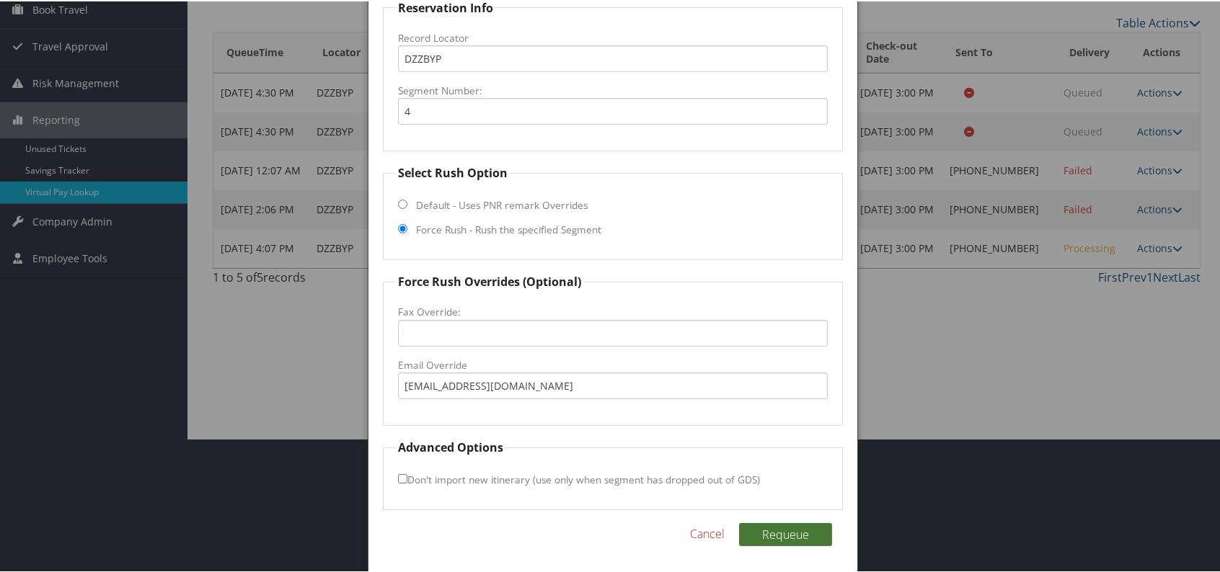
click at [813, 541] on button "Requeue" at bounding box center [785, 533] width 93 height 23
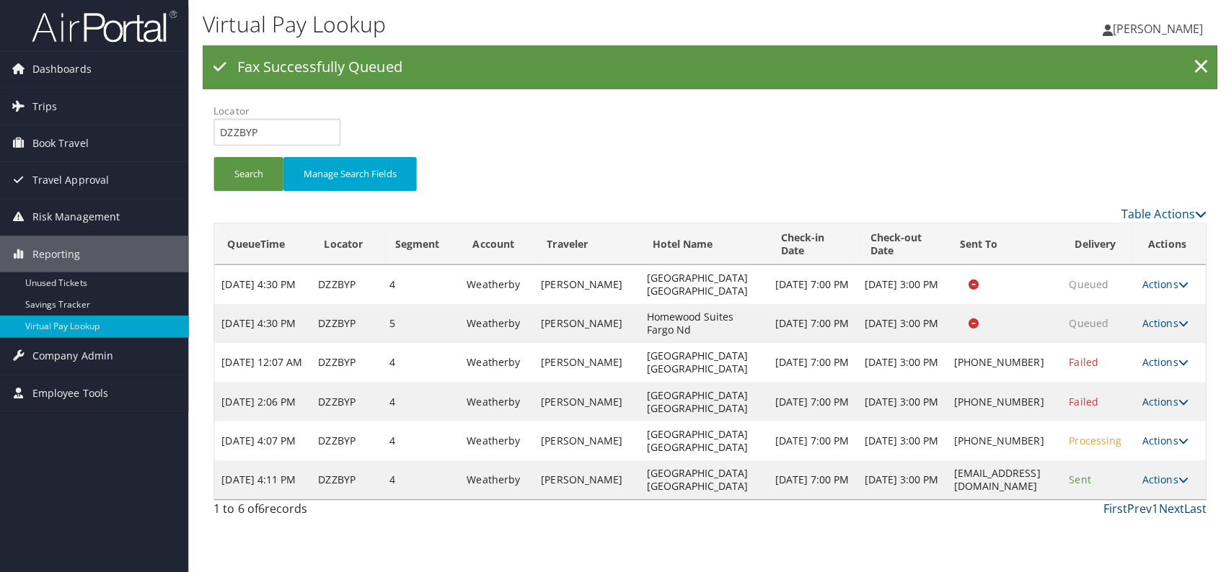
scroll to position [0, 0]
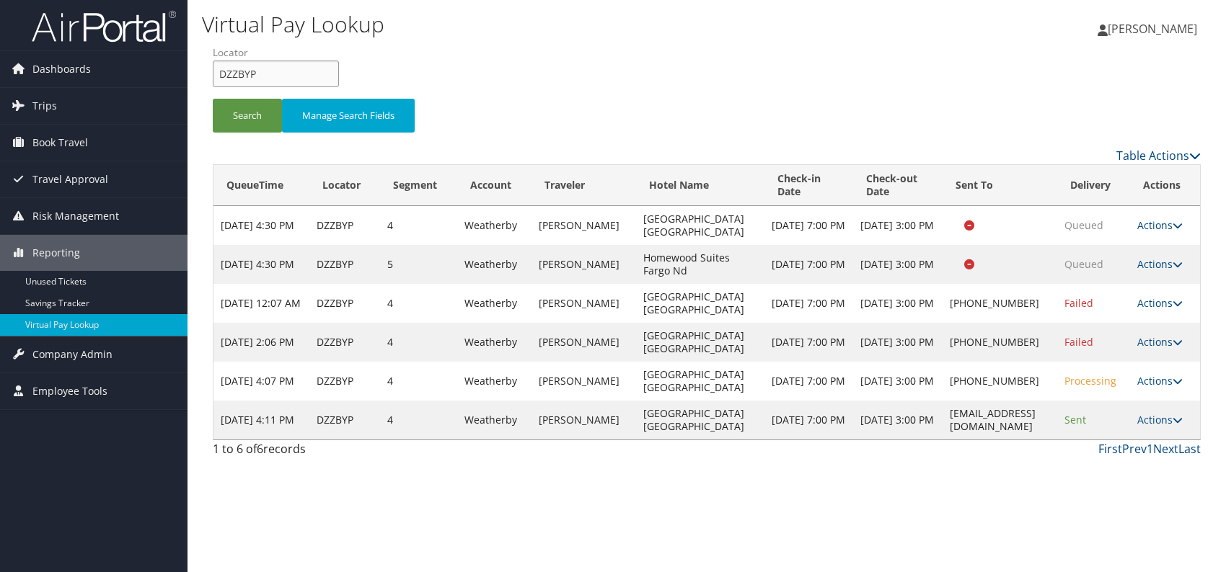
drag, startPoint x: 273, startPoint y: 66, endPoint x: 219, endPoint y: 71, distance: 53.7
click at [219, 71] on input "DZZBYP" at bounding box center [276, 74] width 126 height 27
paste input "AUTDRR"
click at [242, 117] on button "Search" at bounding box center [247, 116] width 69 height 34
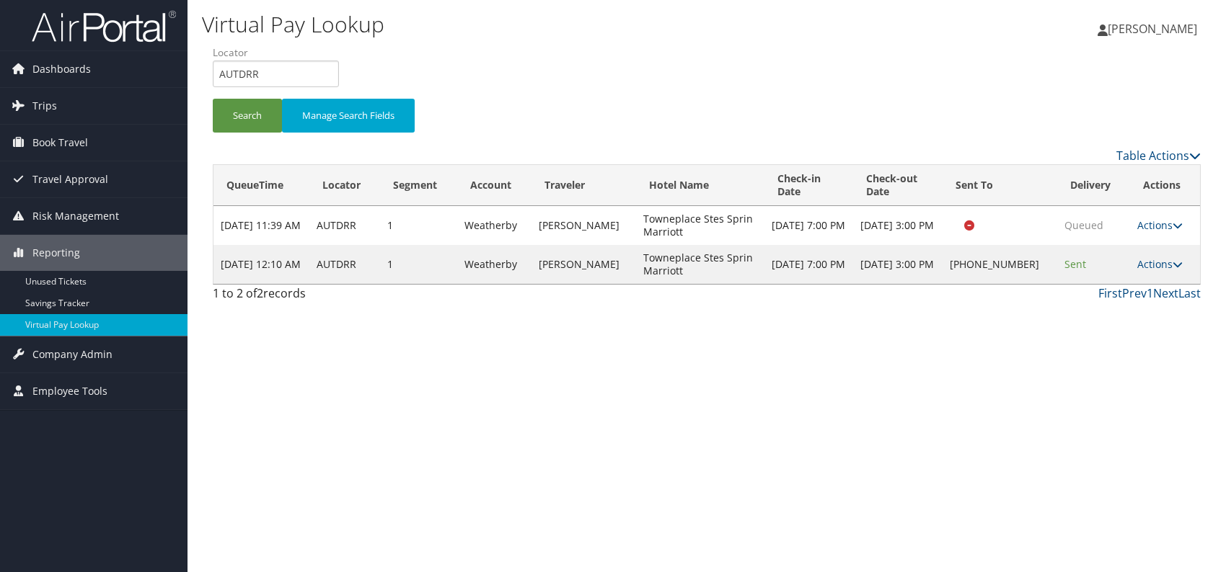
click at [813, 457] on div "Virtual Pay Lookup Romina Kwock Romina Kwock My Settings Travel Agency Contacts…" at bounding box center [706, 286] width 1038 height 572
drag, startPoint x: 281, startPoint y: 70, endPoint x: 213, endPoint y: 74, distance: 68.6
click at [213, 74] on input "AUTDRR" at bounding box center [276, 74] width 126 height 27
paste input "KJGOHV"
drag, startPoint x: 245, startPoint y: 74, endPoint x: 265, endPoint y: 85, distance: 22.6
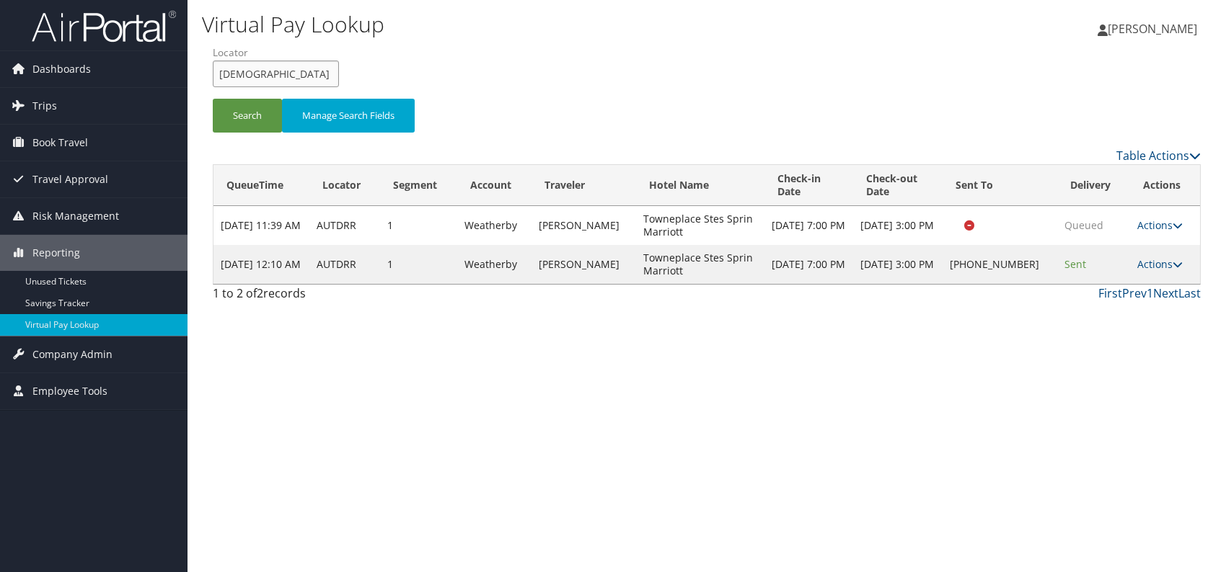
click at [246, 74] on input "KJGOHV" at bounding box center [276, 74] width 126 height 27
click at [249, 119] on button "Search" at bounding box center [247, 116] width 69 height 34
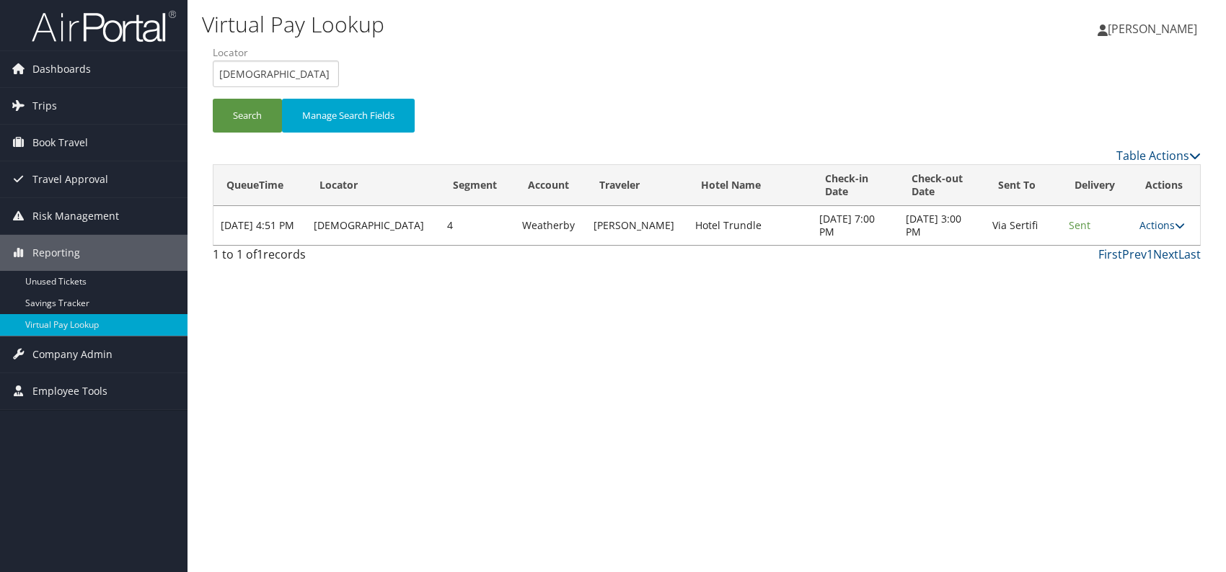
drag, startPoint x: 880, startPoint y: 380, endPoint x: 893, endPoint y: 375, distance: 13.9
click at [883, 379] on div "Virtual Pay Lookup Romina Kwock Romina Kwock My Settings Travel Agency Contacts…" at bounding box center [706, 286] width 1038 height 572
drag, startPoint x: 242, startPoint y: 74, endPoint x: 211, endPoint y: 74, distance: 30.3
click at [213, 74] on form "QueueTime Locator KJGOHV Segment Account Traveler Hotel Name Check-in Date Chec…" at bounding box center [707, 95] width 988 height 101
paste input "JEZYGS"
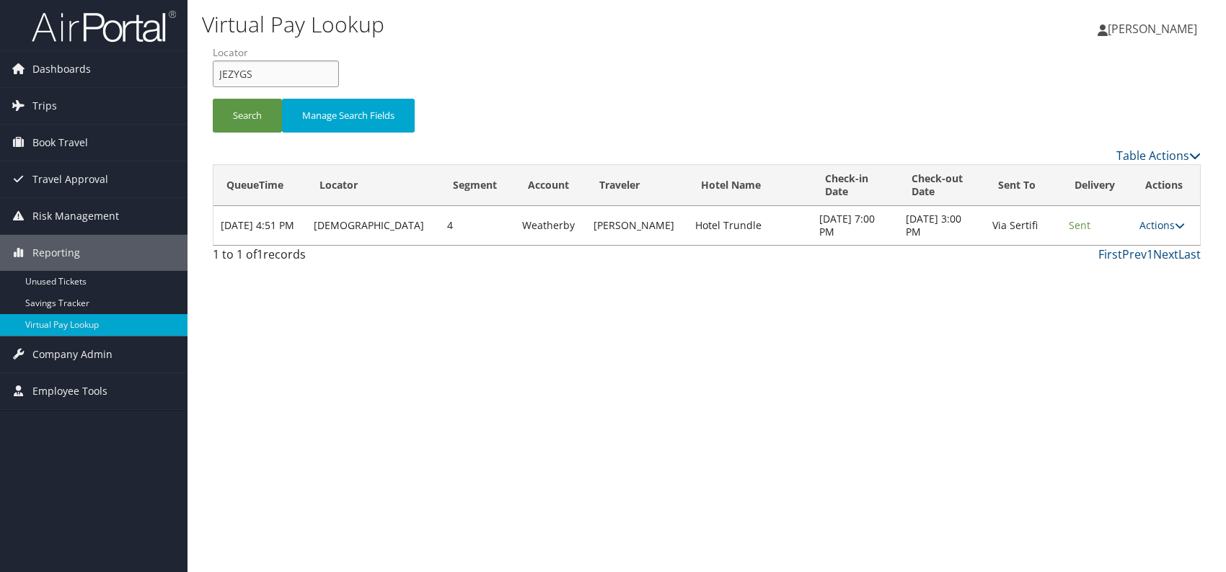
click at [242, 76] on input "JEZYGS" at bounding box center [276, 74] width 126 height 27
type input "JEZYGS"
click at [234, 107] on button "Search" at bounding box center [247, 116] width 69 height 34
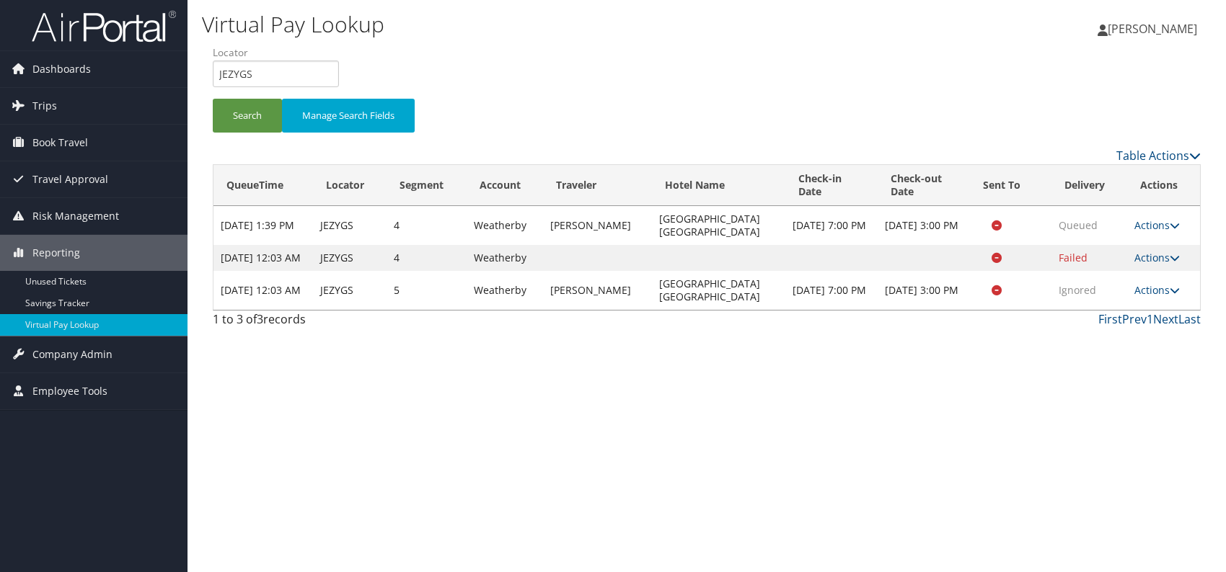
click at [915, 328] on div "First Prev 1 Next Last" at bounding box center [832, 319] width 735 height 17
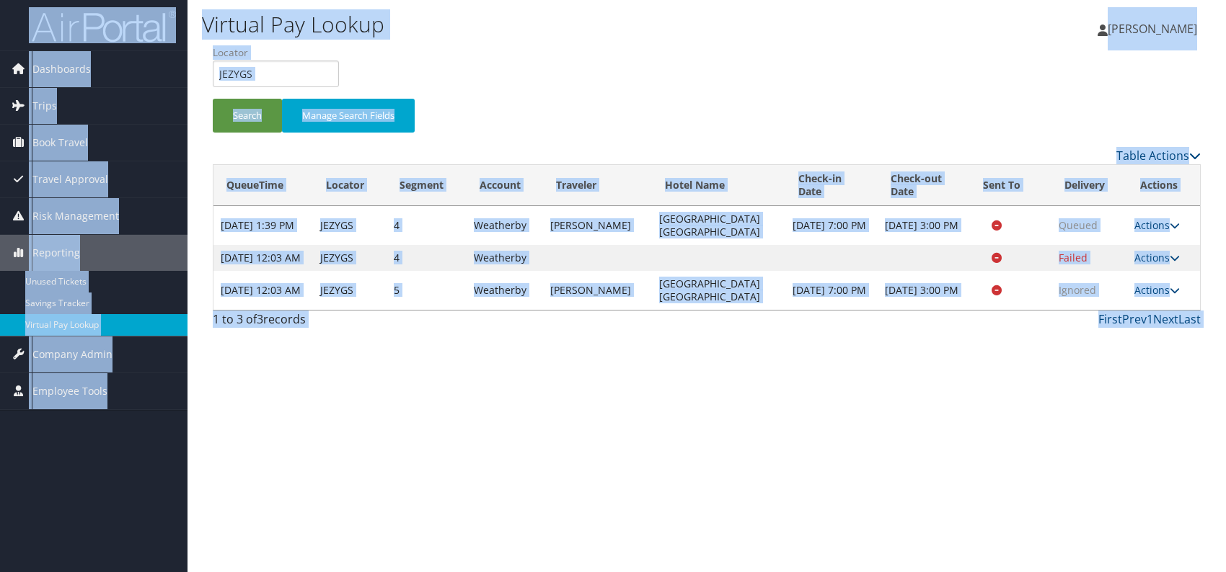
drag, startPoint x: 787, startPoint y: 448, endPoint x: 815, endPoint y: 441, distance: 28.5
click at [787, 448] on div "Virtual Pay Lookup Romina Kwock Romina Kwock My Settings Travel Agency Contacts…" at bounding box center [706, 286] width 1038 height 572
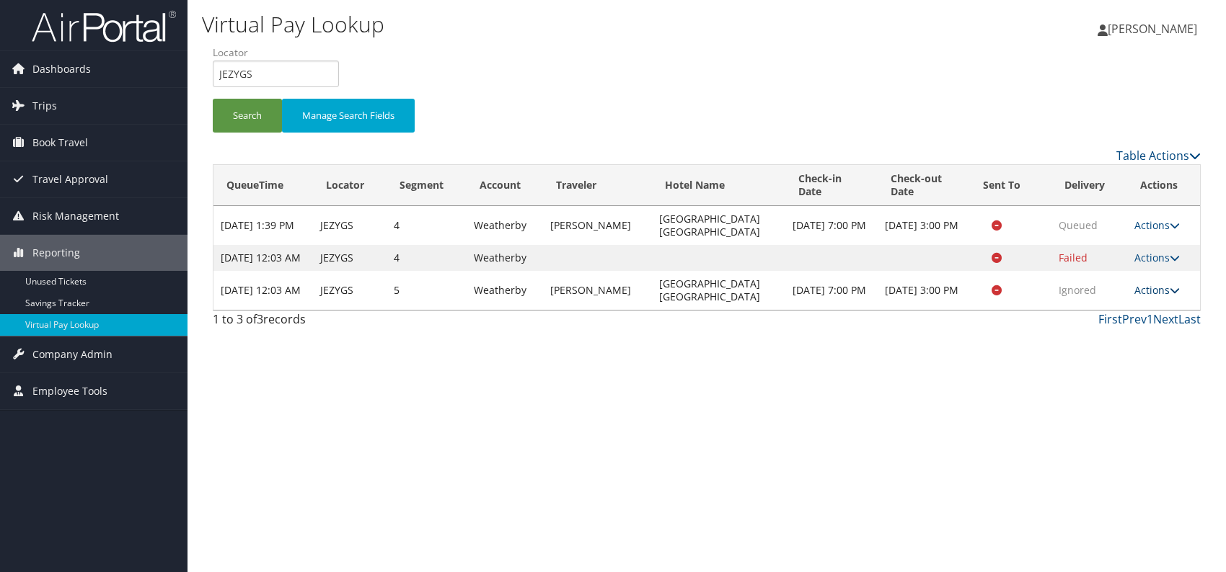
click at [1171, 296] on icon at bounding box center [1174, 291] width 10 height 10
click at [1107, 353] on link "Logs" at bounding box center [1129, 348] width 91 height 25
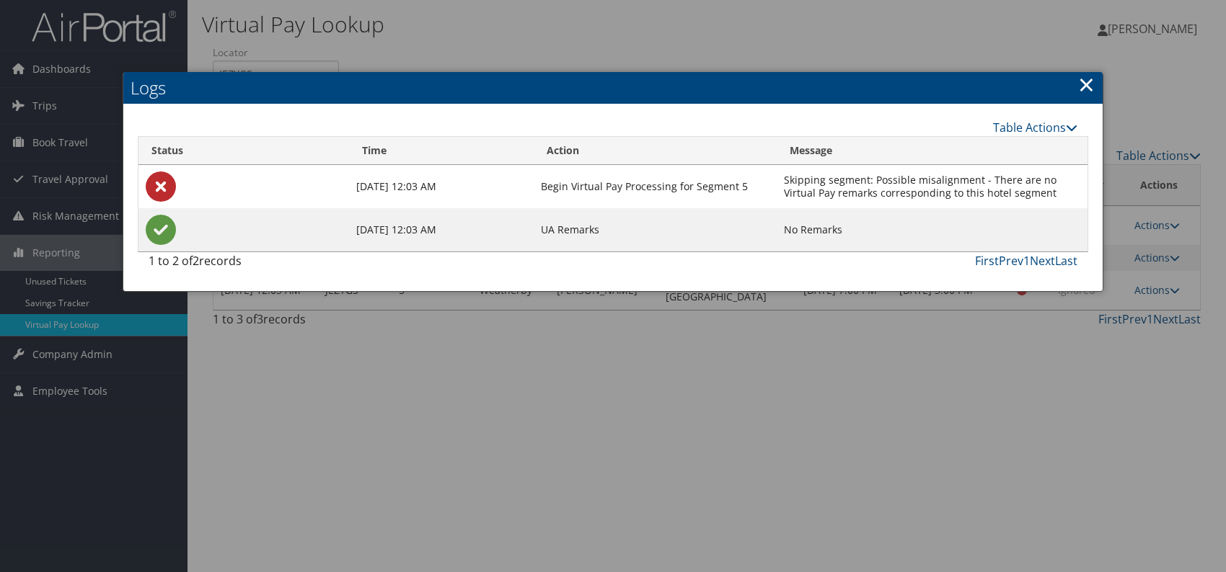
drag, startPoint x: 1082, startPoint y: 87, endPoint x: 1082, endPoint y: 108, distance: 21.6
click at [1082, 87] on link "×" at bounding box center [1086, 84] width 17 height 29
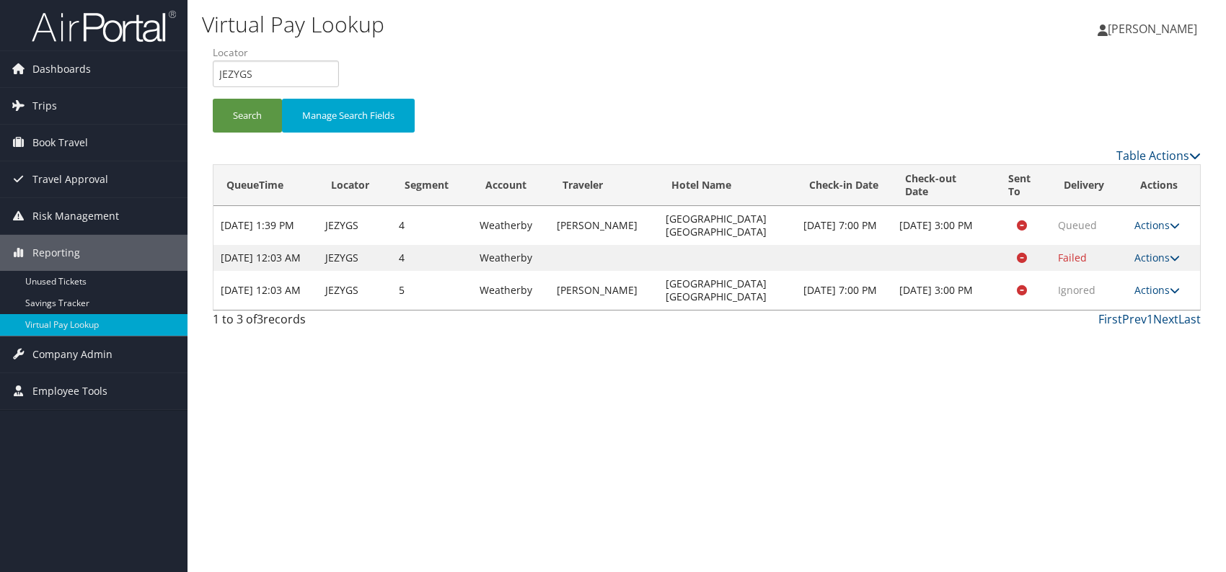
click at [1089, 335] on div "1 to 3 of 3 records First Prev 1 Next Last" at bounding box center [706, 323] width 1009 height 25
click at [1164, 259] on link "Actions" at bounding box center [1156, 258] width 45 height 14
click at [1132, 311] on link "Logs" at bounding box center [1129, 309] width 91 height 25
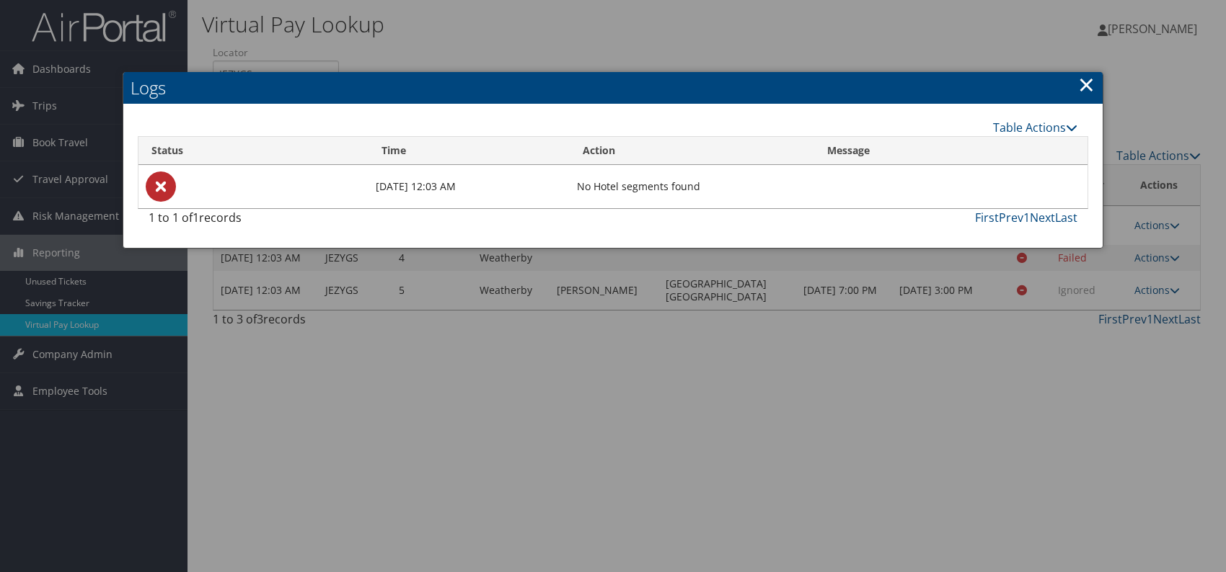
click at [1090, 84] on link "×" at bounding box center [1086, 84] width 17 height 29
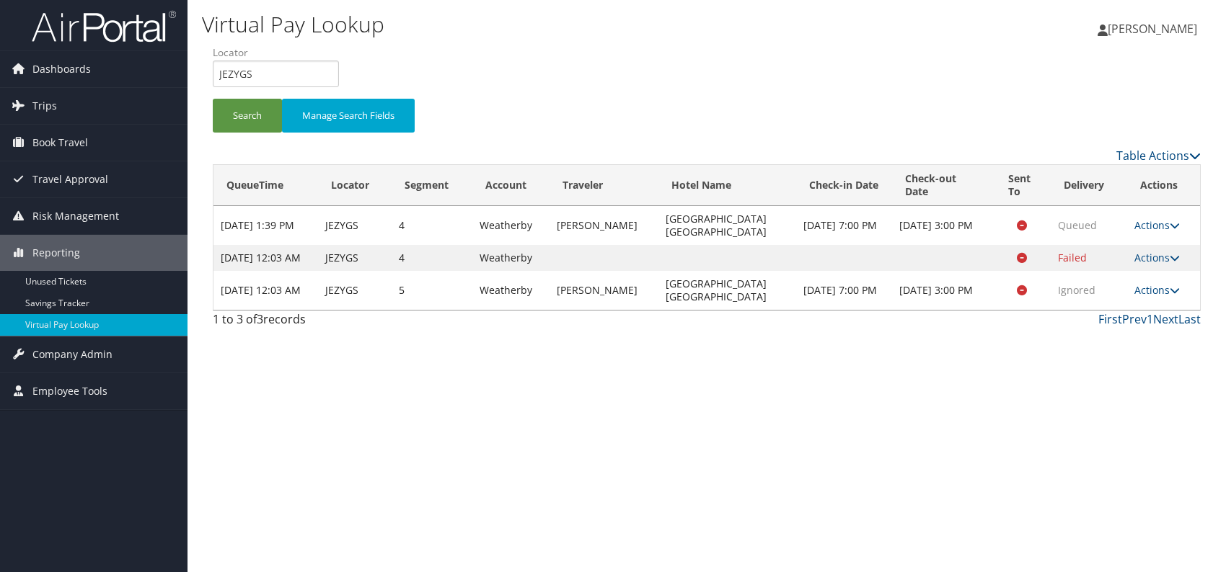
click at [1168, 221] on link "Actions" at bounding box center [1156, 225] width 45 height 14
click at [1125, 267] on link "Logs" at bounding box center [1129, 270] width 91 height 25
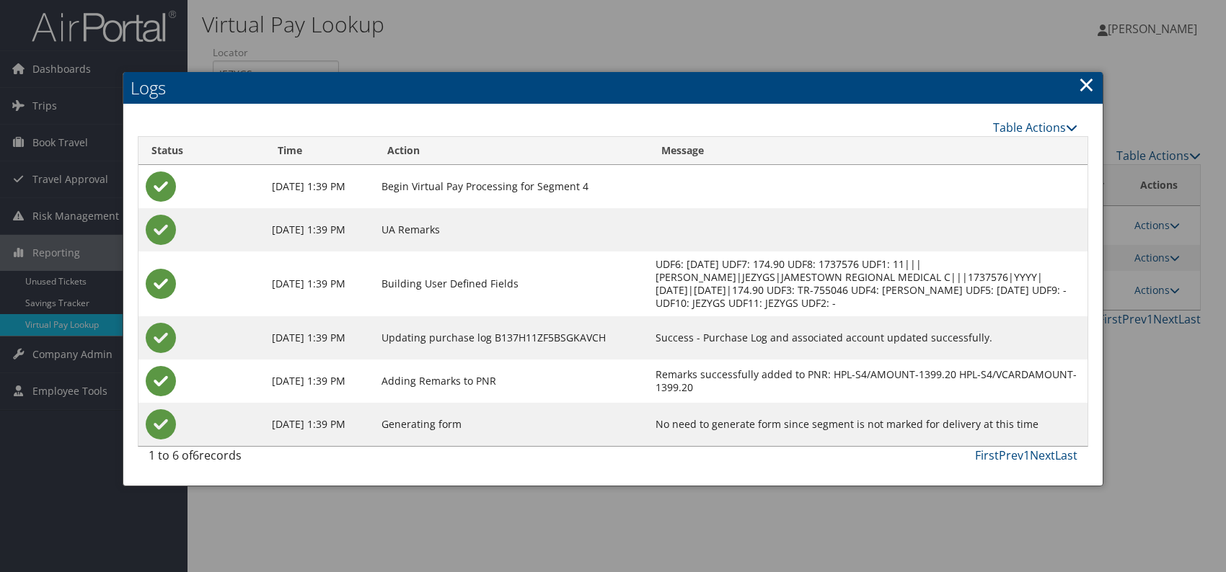
click at [1089, 81] on link "×" at bounding box center [1086, 84] width 17 height 29
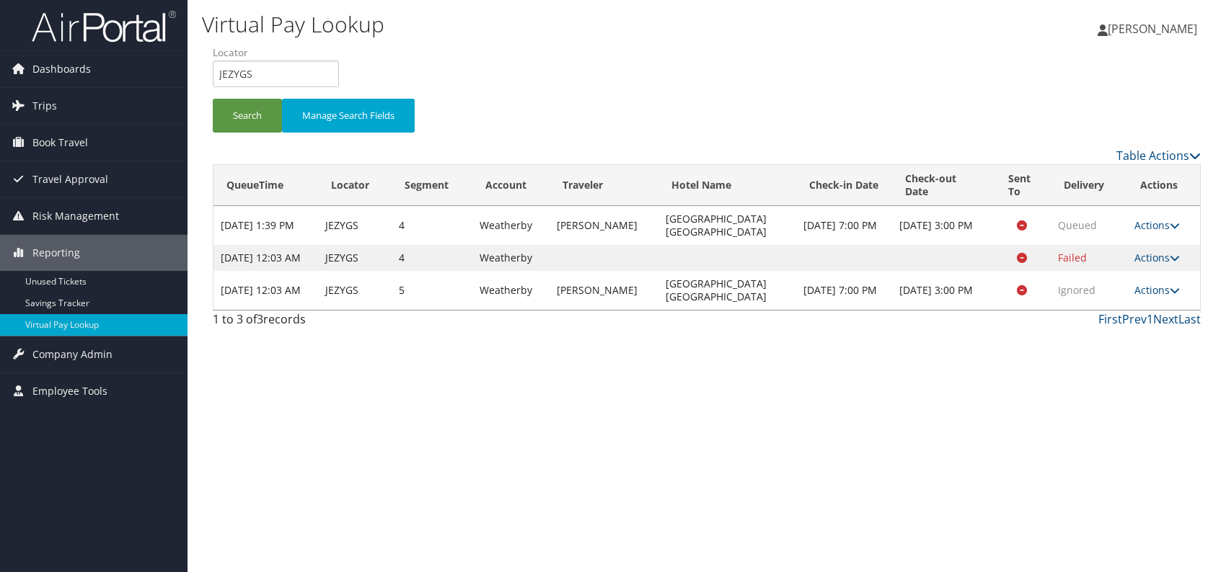
drag, startPoint x: 509, startPoint y: 475, endPoint x: 409, endPoint y: 351, distance: 159.5
click at [493, 473] on div "Virtual Pay Lookup Romina Kwock Romina Kwock My Settings Travel Agency Contacts…" at bounding box center [706, 286] width 1038 height 572
click at [252, 121] on button "Search" at bounding box center [247, 116] width 69 height 34
click at [461, 423] on div "Virtual Pay Lookup Romina Kwock Romina Kwock My Settings Travel Agency Contacts…" at bounding box center [706, 286] width 1038 height 572
click at [1159, 310] on td "Actions Resend Logs View Itinerary" at bounding box center [1163, 290] width 73 height 39
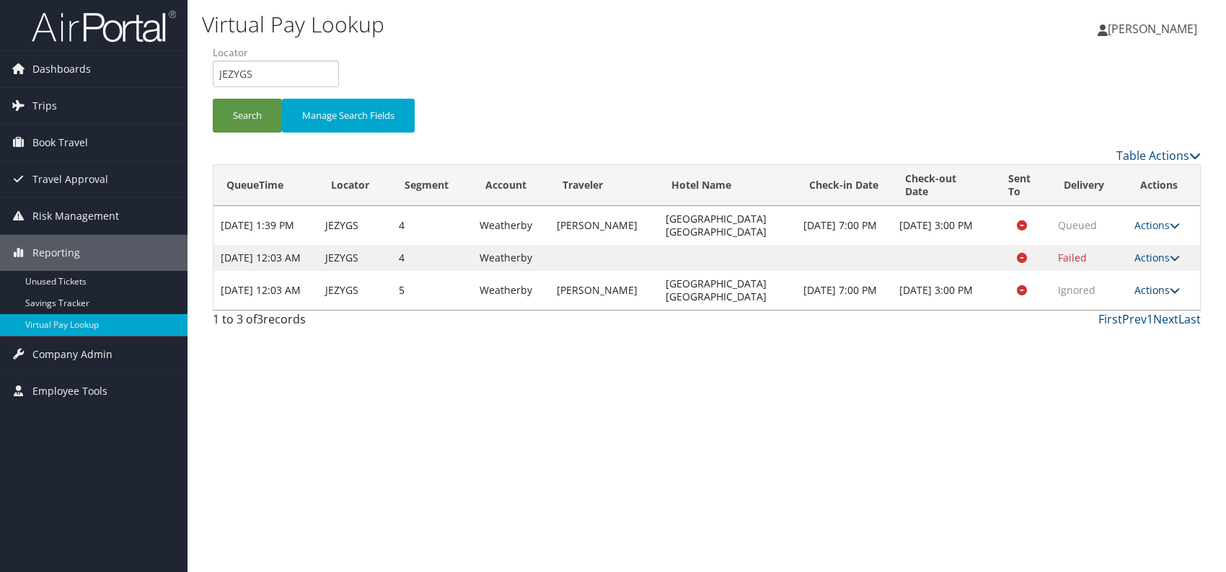
click at [1157, 297] on link "Actions" at bounding box center [1156, 290] width 45 height 14
click at [1115, 346] on link "Logs" at bounding box center [1129, 348] width 91 height 25
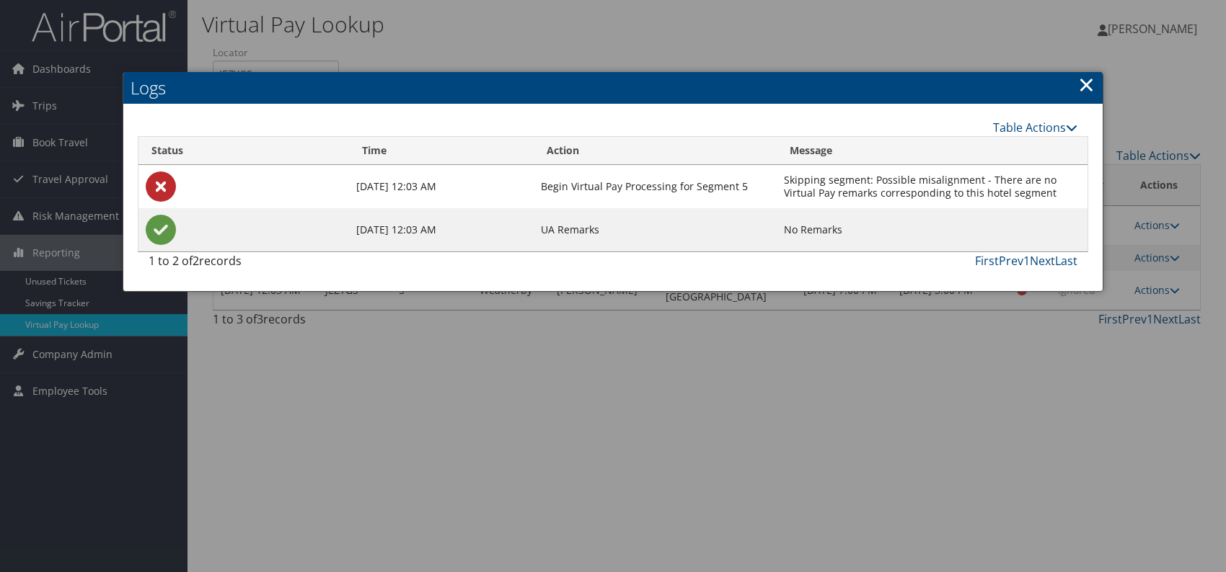
click at [1091, 89] on link "×" at bounding box center [1086, 84] width 17 height 29
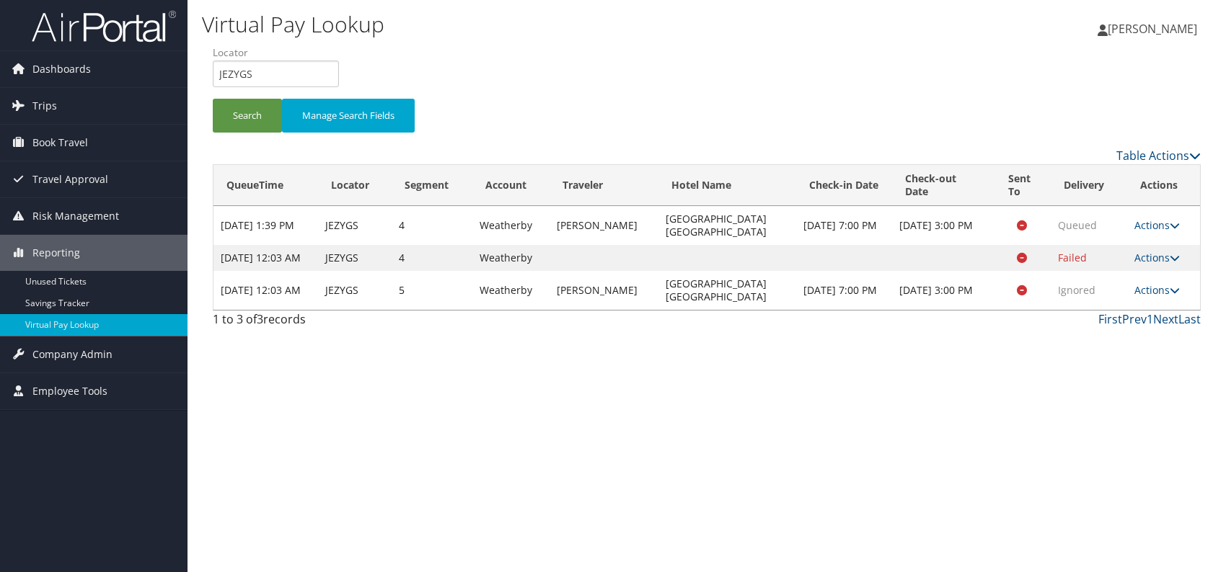
click at [1159, 217] on td "Actions Resend Logs View Itinerary" at bounding box center [1163, 225] width 73 height 39
click at [1169, 229] on link "Actions" at bounding box center [1156, 225] width 45 height 14
click at [1122, 250] on link "Resend" at bounding box center [1129, 246] width 91 height 25
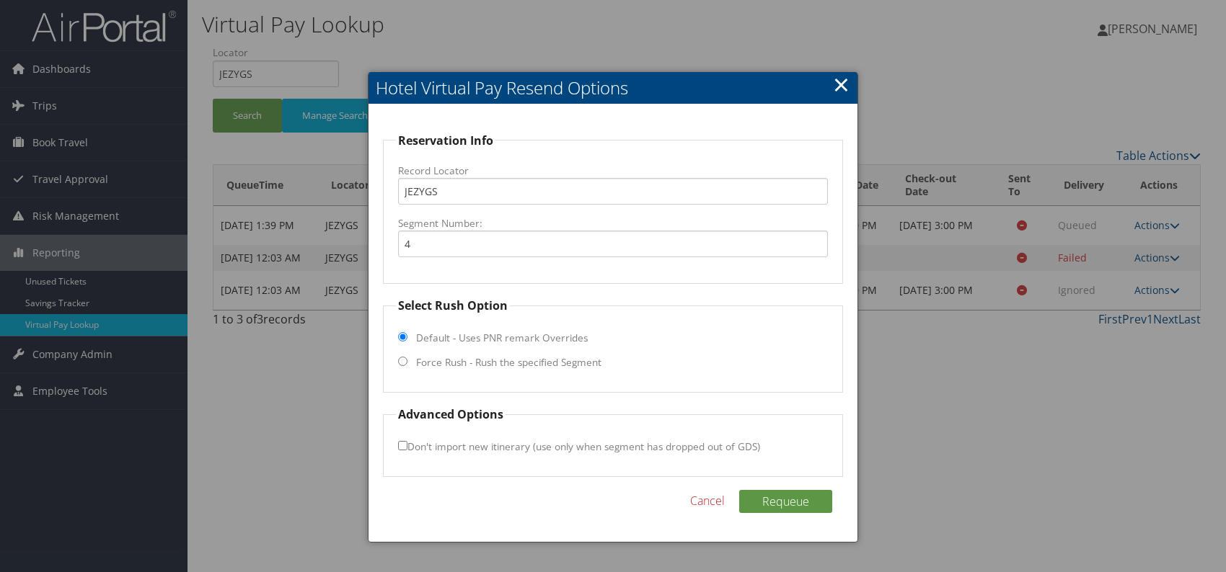
click at [405, 362] on input "Force Rush - Rush the specified Segment" at bounding box center [402, 361] width 9 height 9
radio input "true"
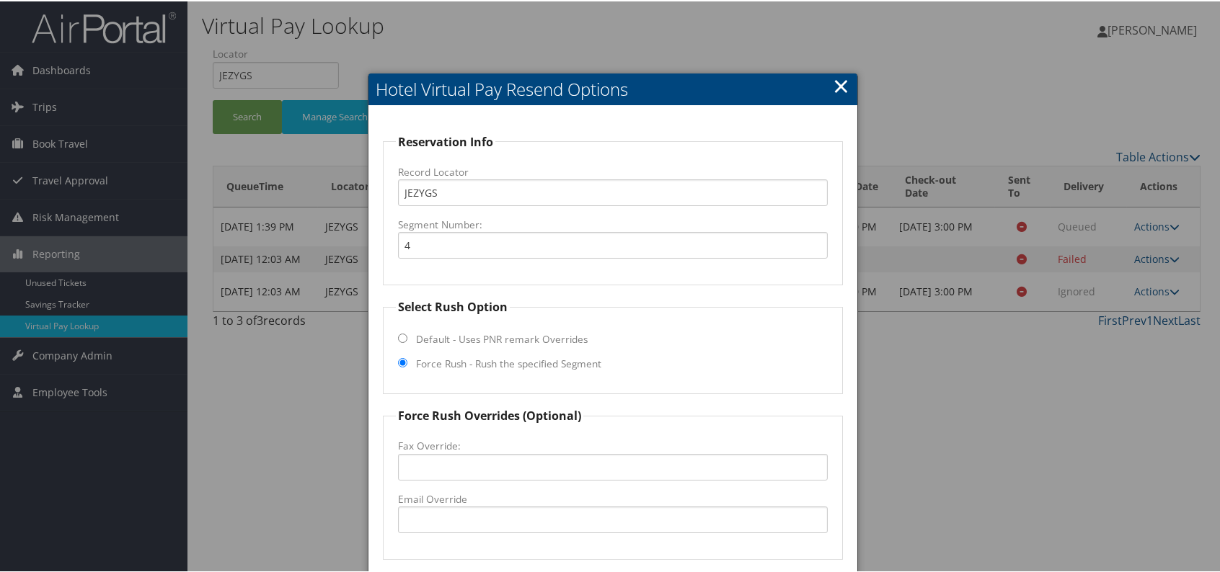
click at [399, 335] on input "Default - Uses PNR remark Overrides" at bounding box center [402, 336] width 9 height 9
radio input "true"
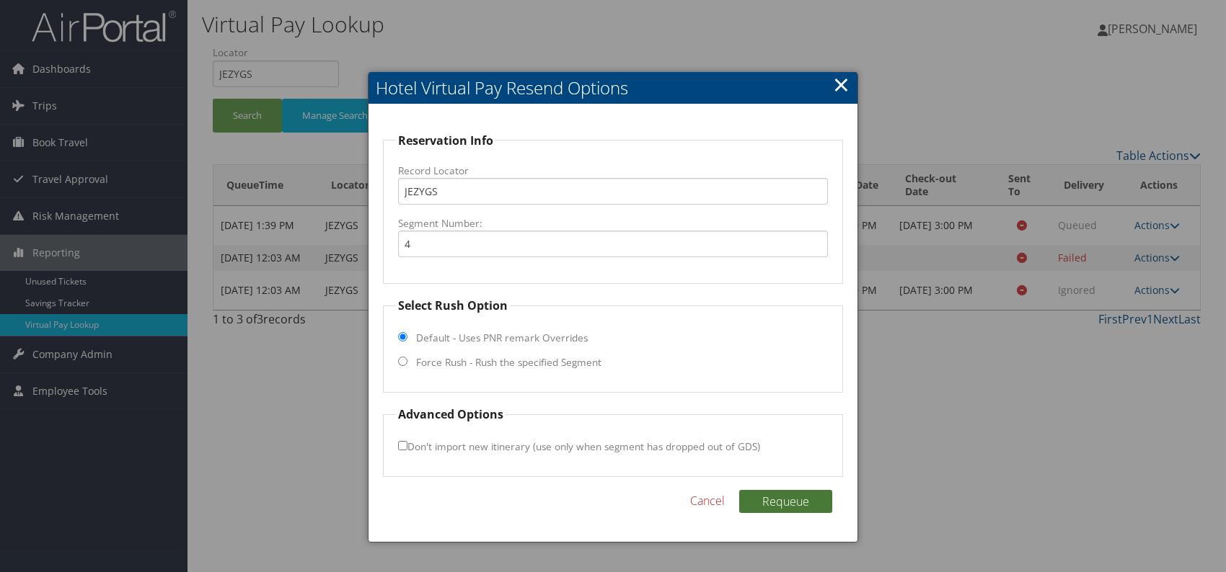
click at [820, 490] on button "Requeue" at bounding box center [785, 501] width 93 height 23
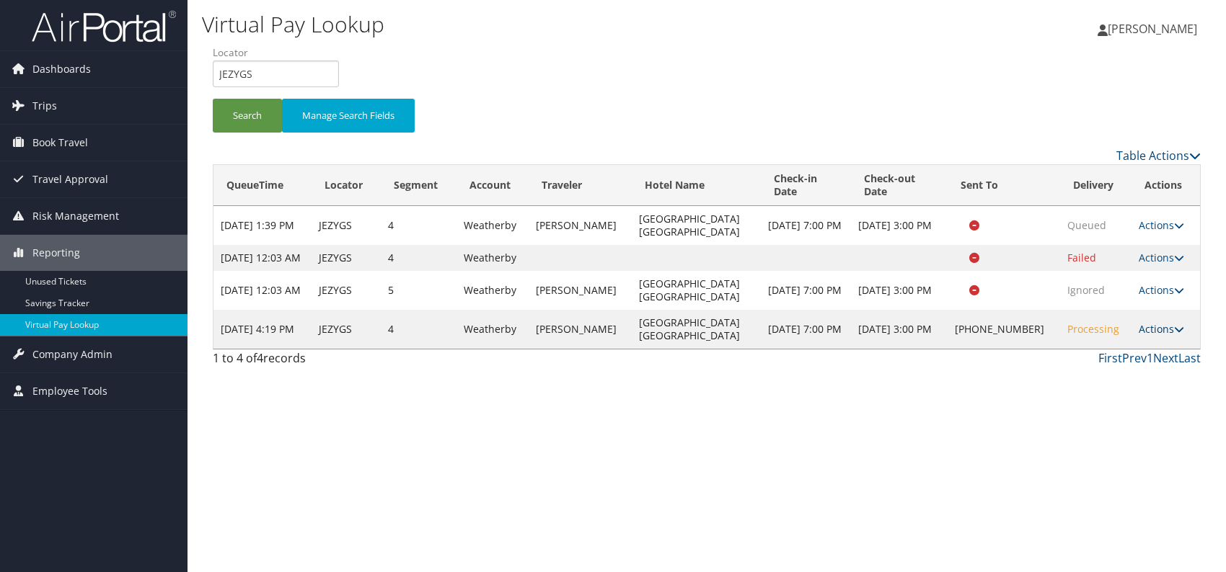
click at [1174, 335] on icon at bounding box center [1179, 329] width 10 height 10
click at [950, 426] on div "Virtual Pay Lookup Romina Kwock Romina Kwock My Settings Travel Agency Contacts…" at bounding box center [706, 286] width 1038 height 572
click at [1161, 336] on link "Actions" at bounding box center [1160, 329] width 45 height 14
click at [1069, 397] on icon at bounding box center [1064, 394] width 13 height 10
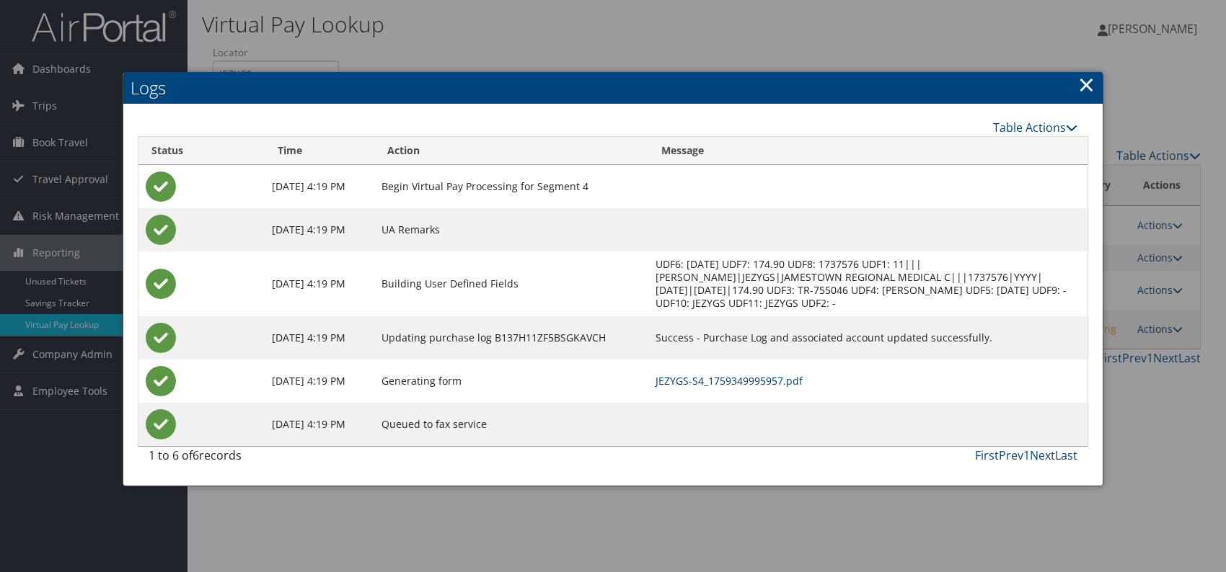
click at [765, 375] on link "JEZYGS-S4_1759349995957.pdf" at bounding box center [728, 381] width 147 height 14
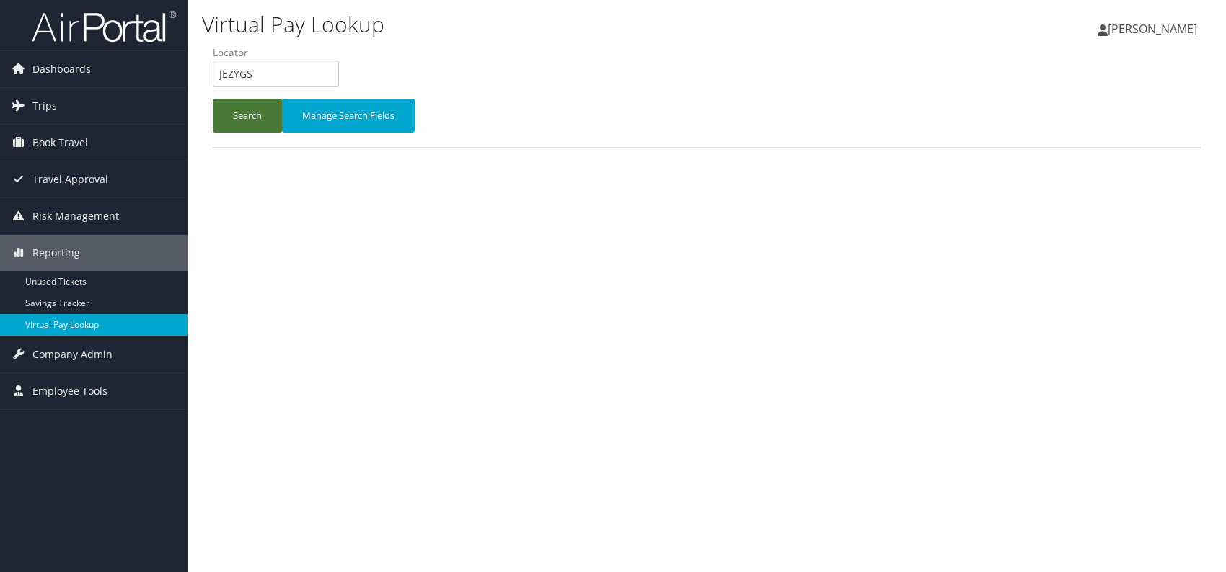
click at [250, 115] on button "Search" at bounding box center [247, 116] width 69 height 34
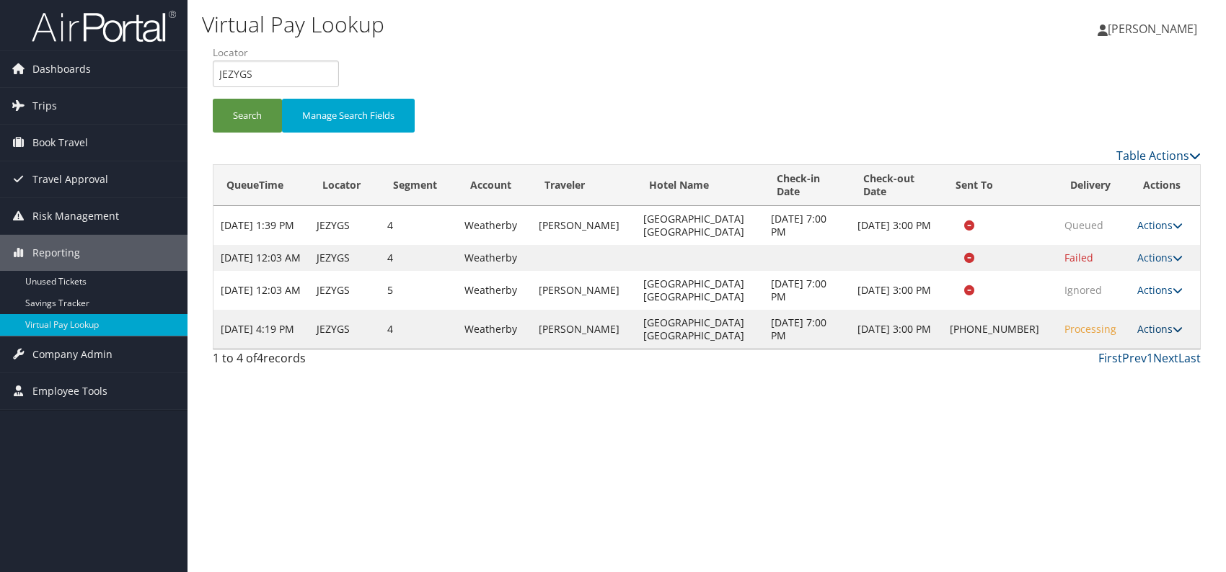
click at [1172, 335] on icon at bounding box center [1177, 329] width 10 height 10
click at [1101, 367] on link "Resend" at bounding box center [1112, 362] width 123 height 25
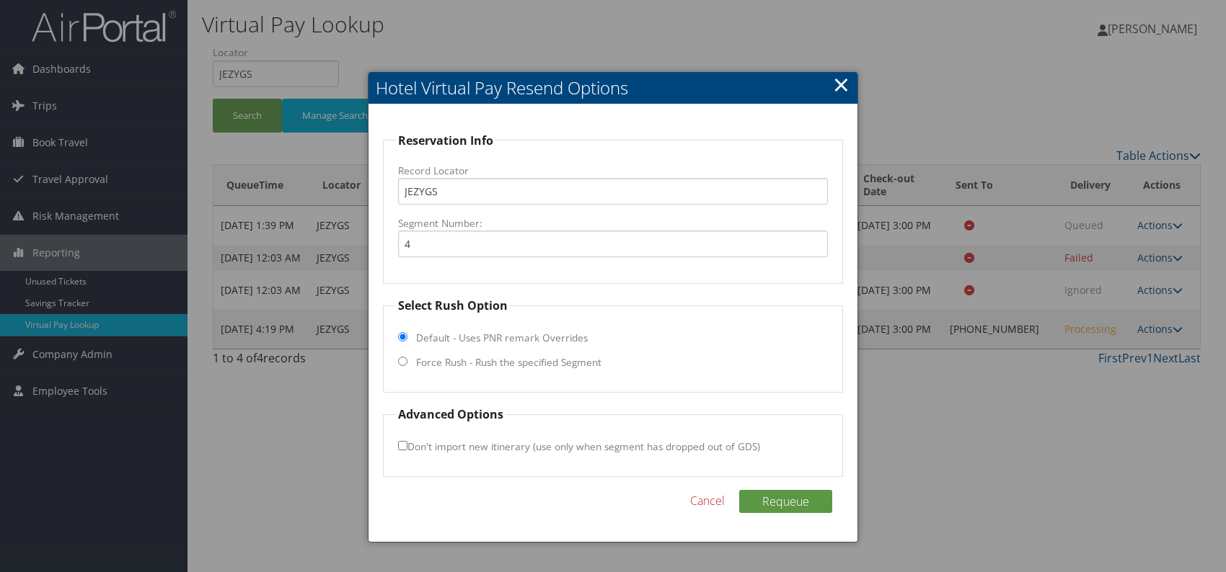
click at [399, 360] on input "Force Rush - Rush the specified Segment" at bounding box center [402, 361] width 9 height 9
radio input "true"
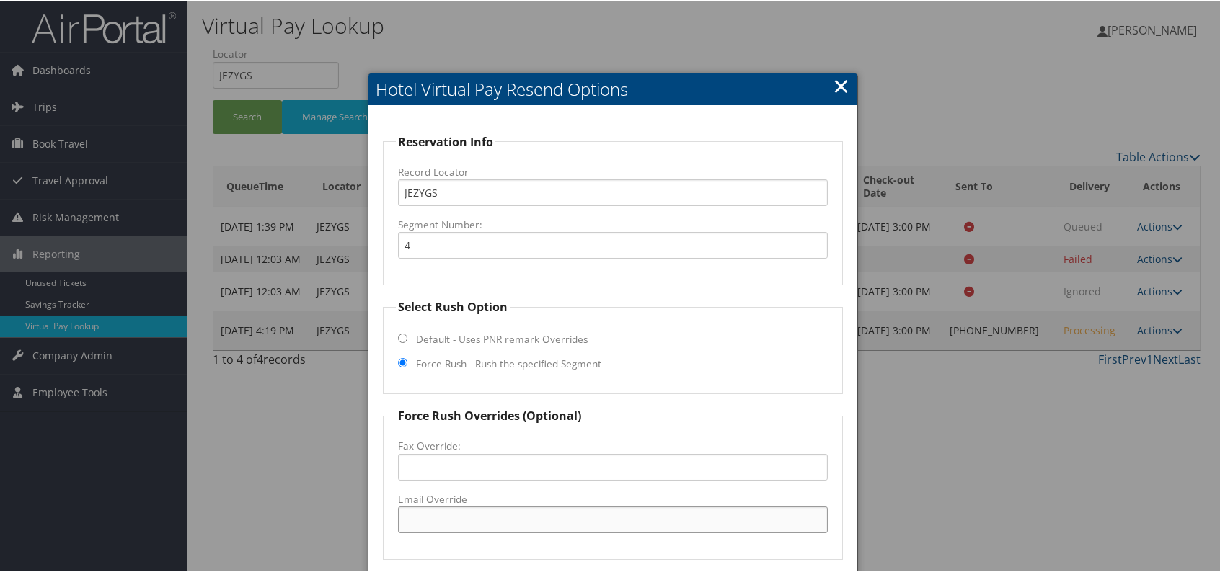
paste input "[EMAIL_ADDRESS][DOMAIN_NAME]"
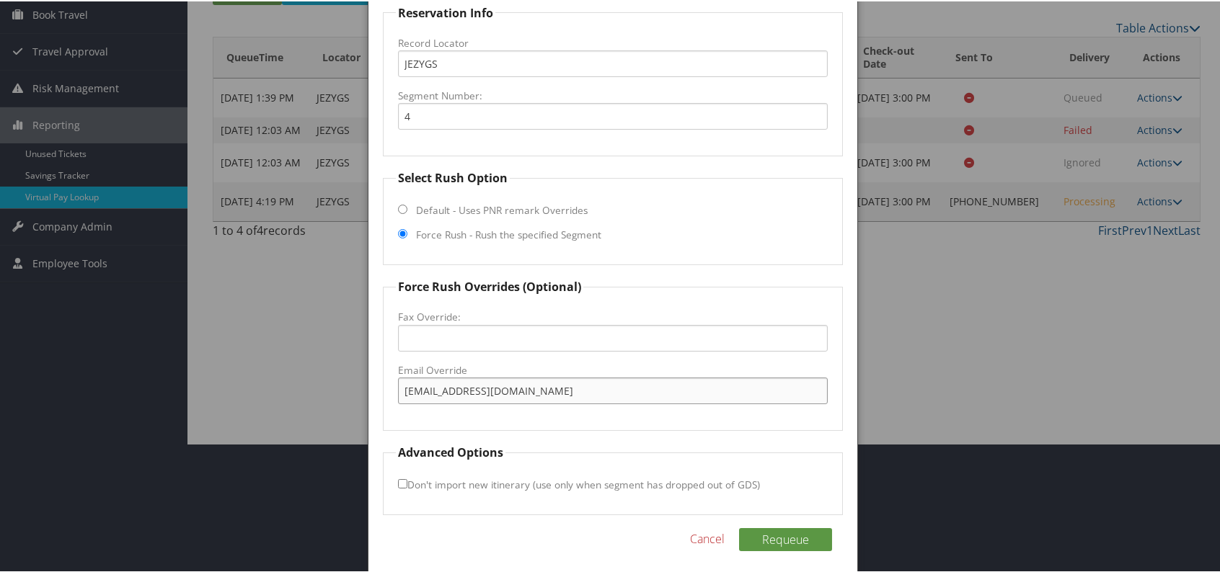
scroll to position [134, 0]
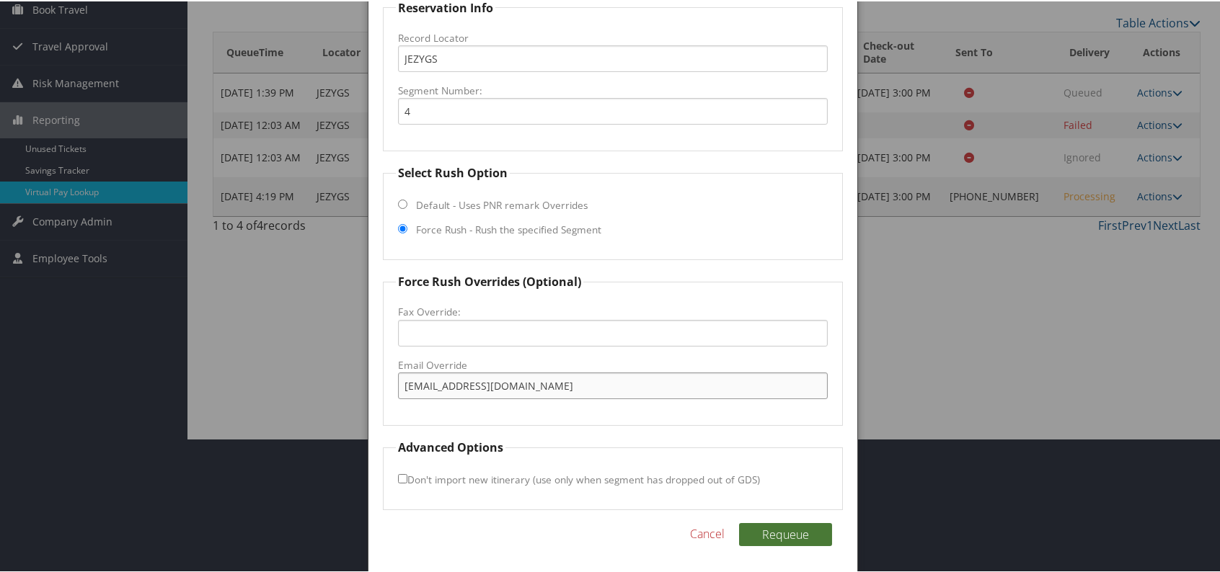
type input "[EMAIL_ADDRESS][DOMAIN_NAME]"
click at [802, 534] on button "Requeue" at bounding box center [785, 533] width 93 height 23
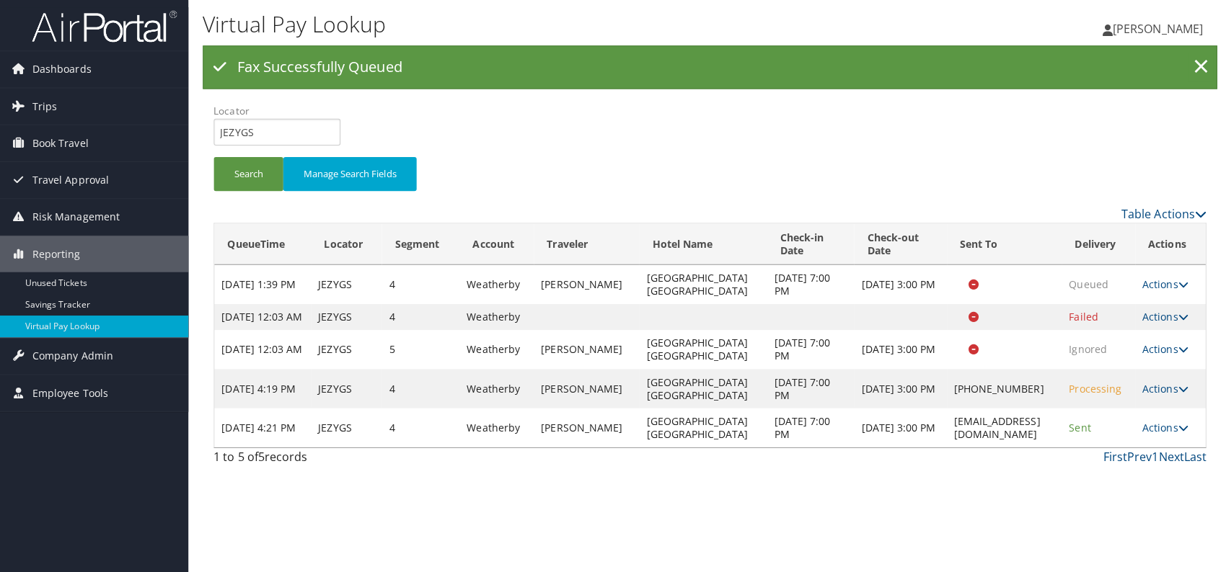
scroll to position [0, 0]
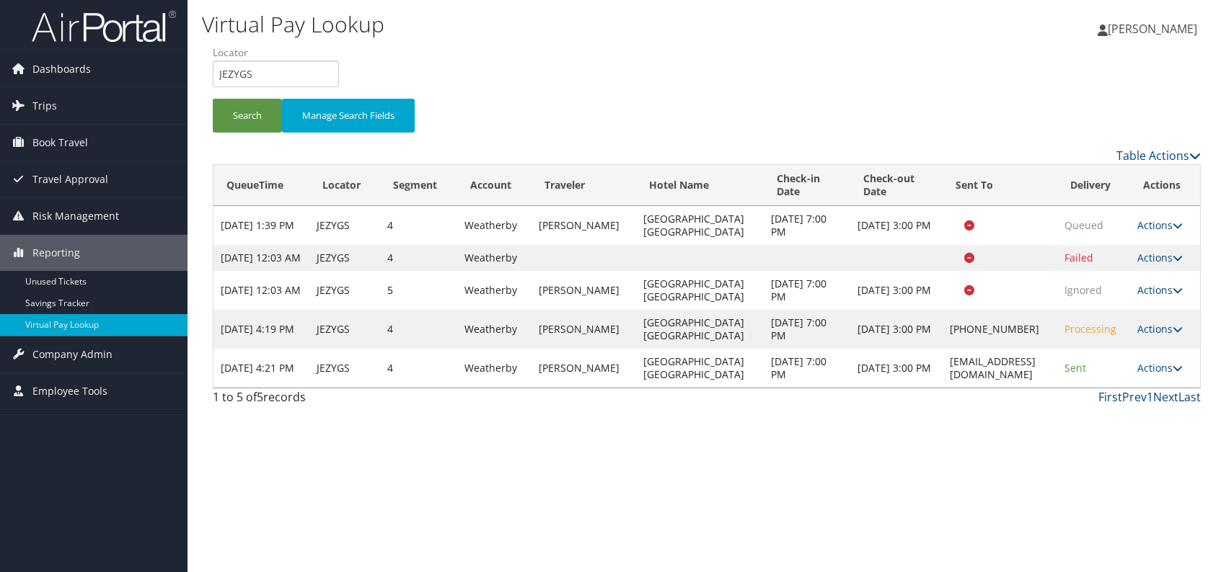
drag, startPoint x: 1174, startPoint y: 380, endPoint x: 1149, endPoint y: 394, distance: 28.1
click at [1173, 375] on link "Actions" at bounding box center [1159, 368] width 45 height 14
click at [1110, 428] on icon at bounding box center [1106, 426] width 13 height 10
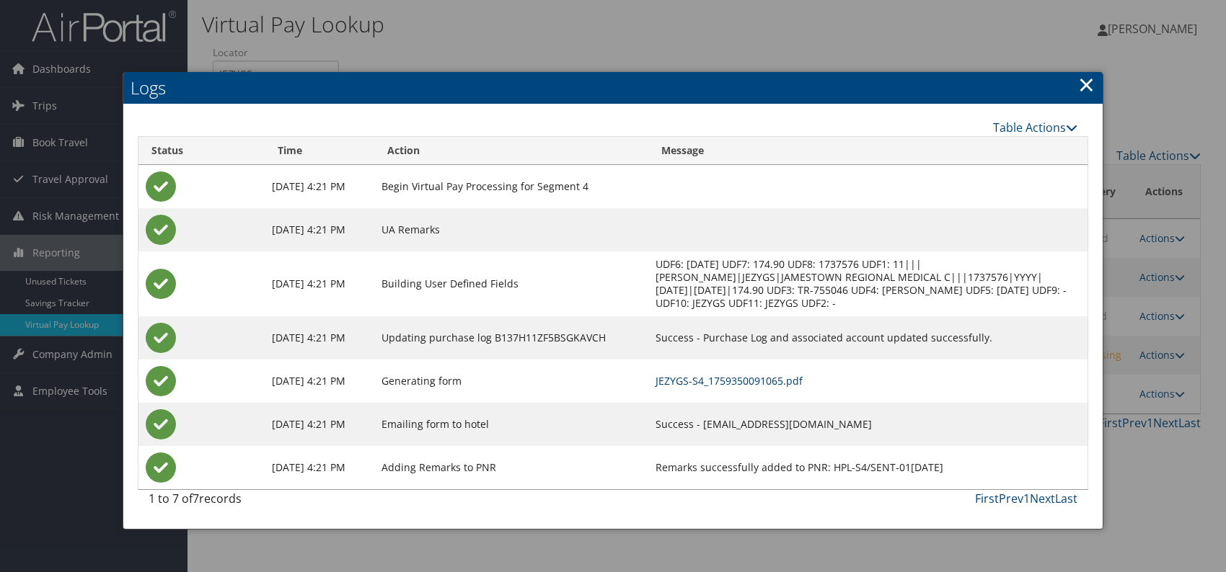
click at [725, 381] on link "JEZYGS-S4_1759350091065.pdf" at bounding box center [728, 381] width 147 height 14
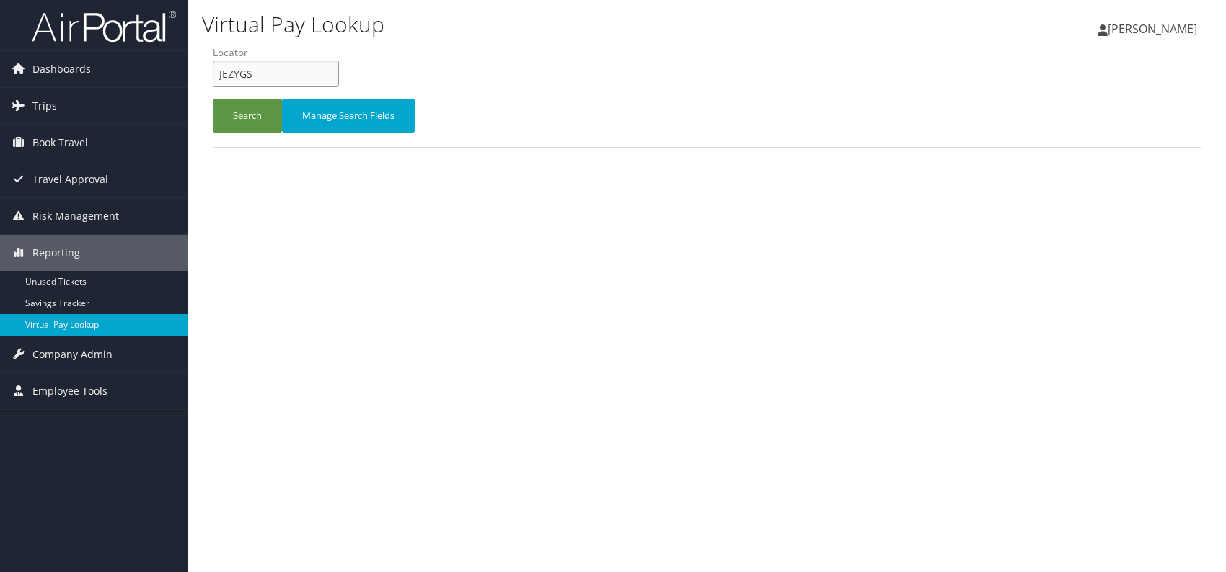
drag, startPoint x: 255, startPoint y: 74, endPoint x: 210, endPoint y: 74, distance: 45.4
click at [194, 74] on div "Virtual Pay Lookup Romina Kwock Romina Kwock My Settings Travel Agency Contacts…" at bounding box center [706, 286] width 1038 height 572
paste input "KEZWCK"
click at [234, 120] on button "Search" at bounding box center [247, 116] width 69 height 34
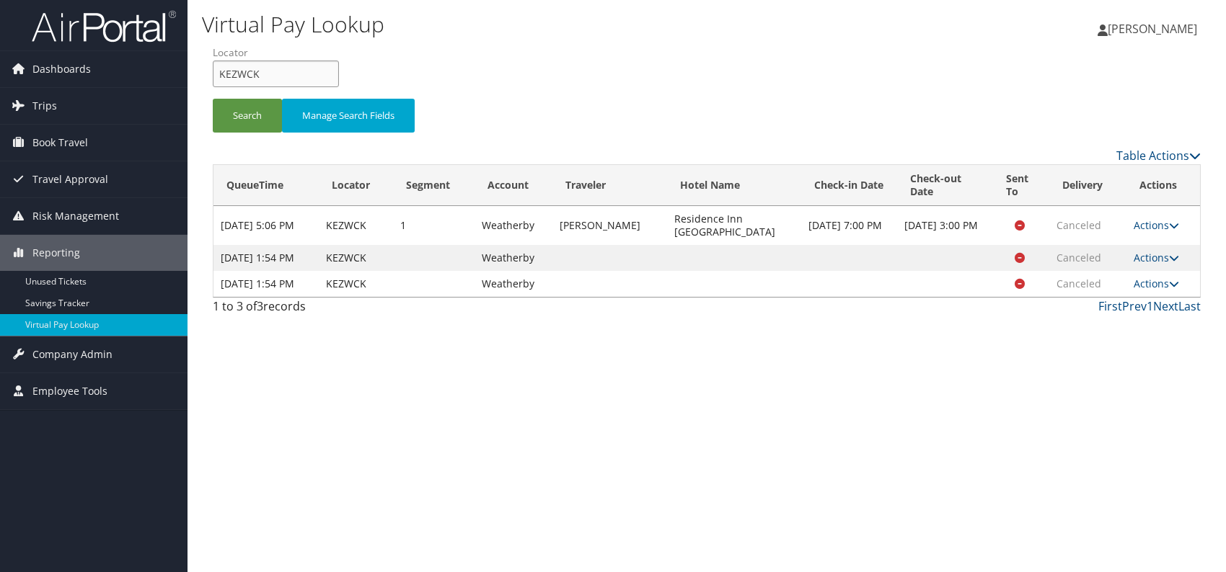
drag, startPoint x: 249, startPoint y: 72, endPoint x: 211, endPoint y: 74, distance: 39.0
click at [213, 74] on form "QueueTime Locator KEZWCK Segment Account Traveler Hotel Name Check-in Date Chec…" at bounding box center [707, 95] width 988 height 101
paste input "MDGCW"
click at [245, 74] on input "MDGCWK" at bounding box center [276, 74] width 126 height 27
type input "MDGCWK"
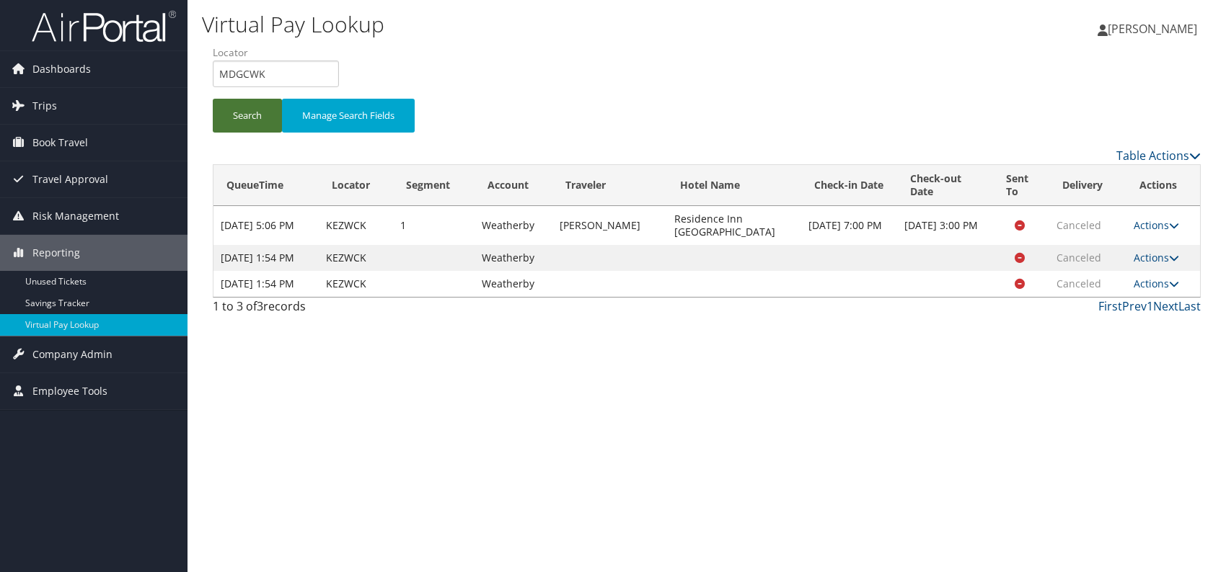
click at [229, 106] on button "Search" at bounding box center [247, 116] width 69 height 34
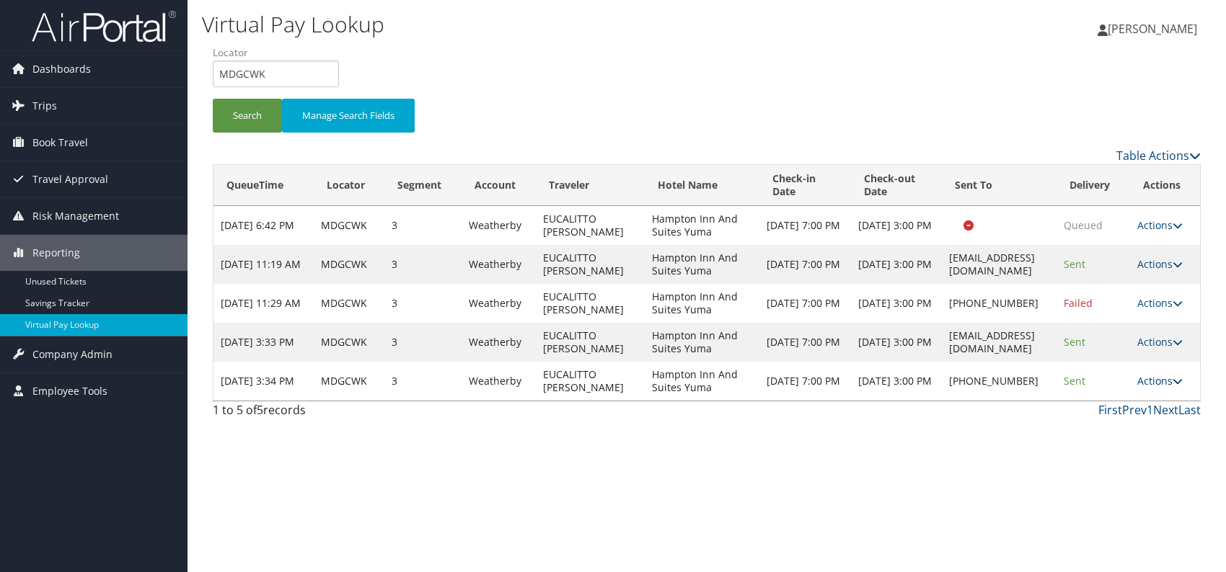
click at [1180, 376] on icon at bounding box center [1177, 381] width 10 height 10
click at [1092, 428] on link "Logs" at bounding box center [1124, 426] width 123 height 25
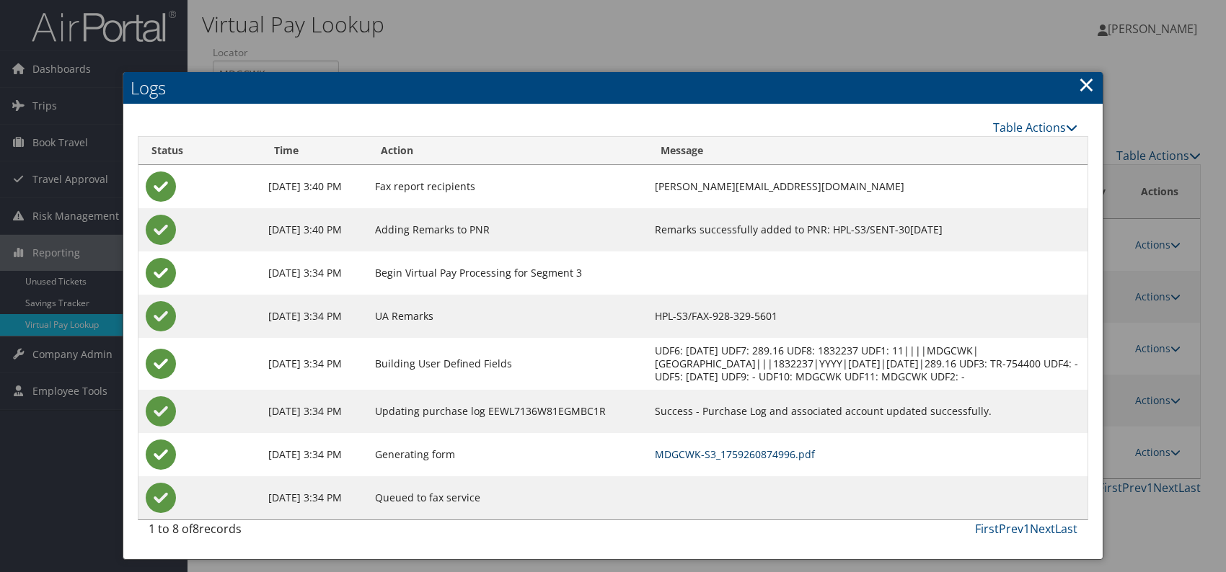
click at [753, 455] on link "MDGCWK-S3_1759260874996.pdf" at bounding box center [735, 455] width 160 height 14
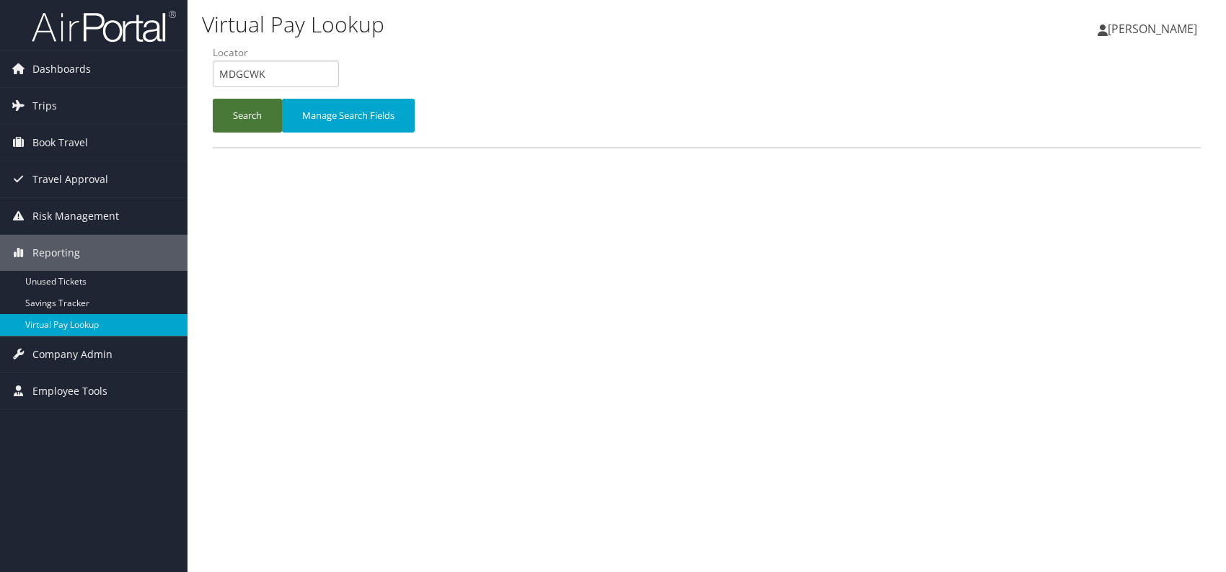
drag, startPoint x: 242, startPoint y: 115, endPoint x: 249, endPoint y: 123, distance: 10.2
click at [242, 115] on button "Search" at bounding box center [247, 116] width 69 height 34
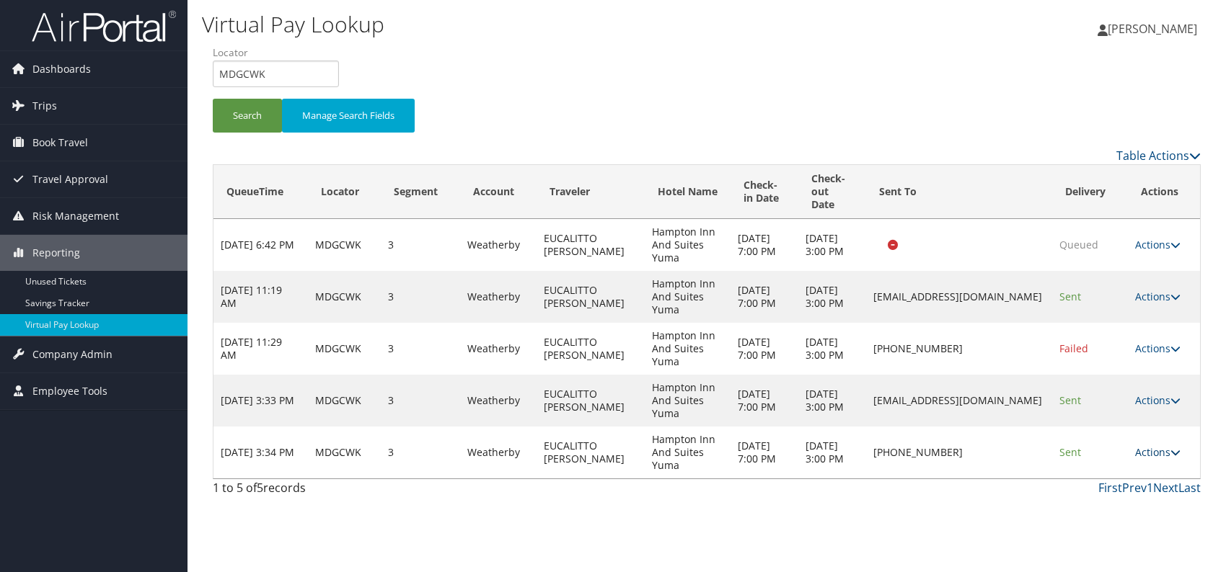
click at [1159, 450] on link "Actions" at bounding box center [1157, 453] width 45 height 14
click at [1091, 492] on link "Logs" at bounding box center [1116, 497] width 123 height 25
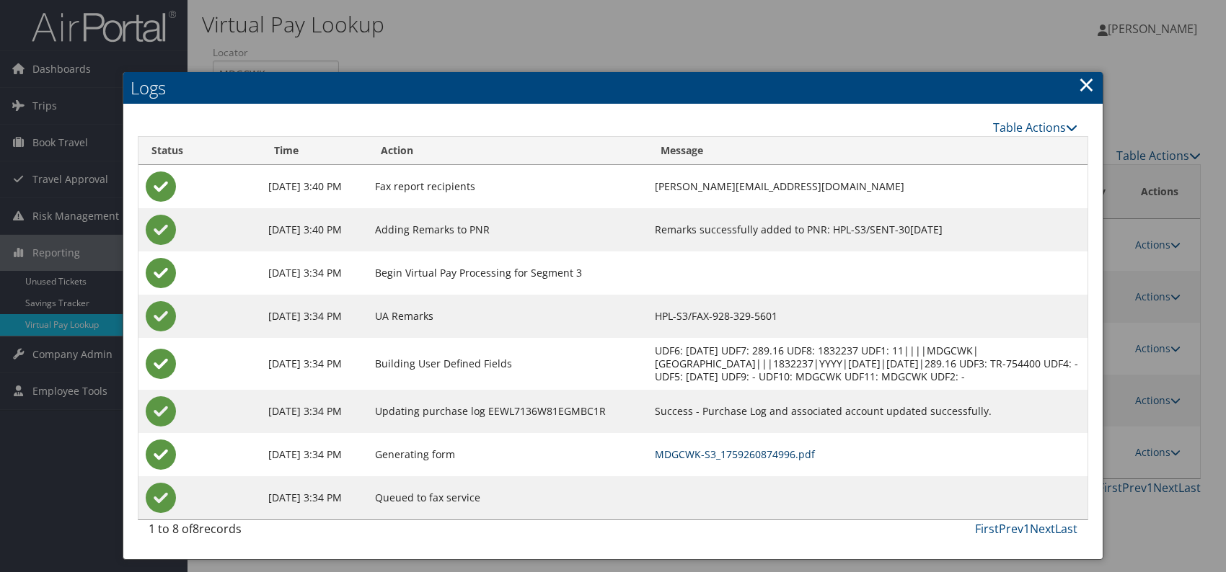
click at [765, 451] on link "MDGCWK-S3_1759260874996.pdf" at bounding box center [735, 455] width 160 height 14
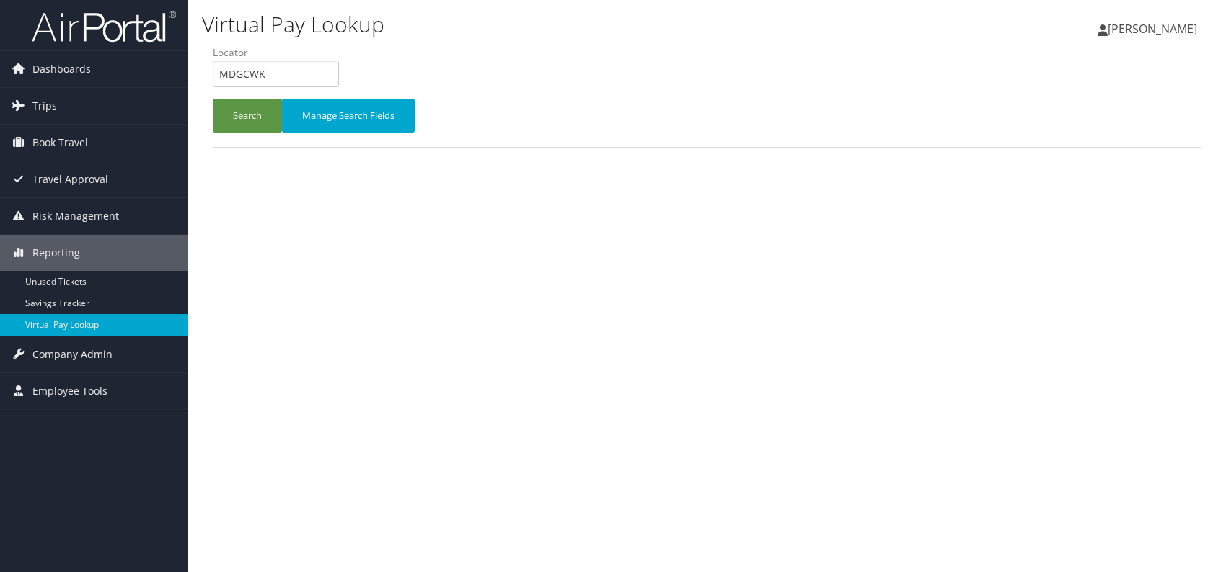
click at [213, 68] on form "QueueTime Locator MDGCWK Segment Account Traveler Hotel Name Check-in Date Chec…" at bounding box center [707, 95] width 988 height 101
type input "DTWQFT"
click at [243, 111] on button "Search" at bounding box center [247, 116] width 69 height 34
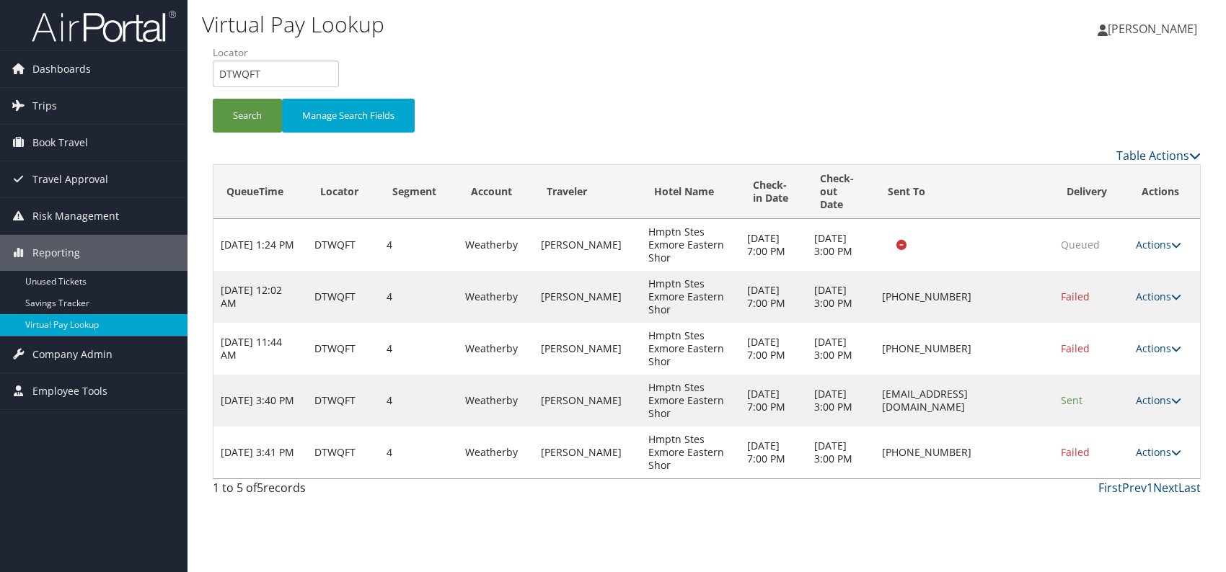
drag, startPoint x: 1170, startPoint y: 395, endPoint x: 1147, endPoint y: 409, distance: 26.8
click at [1169, 394] on link "Actions" at bounding box center [1158, 401] width 45 height 14
click at [1115, 441] on link "Logs" at bounding box center [1132, 445] width 91 height 25
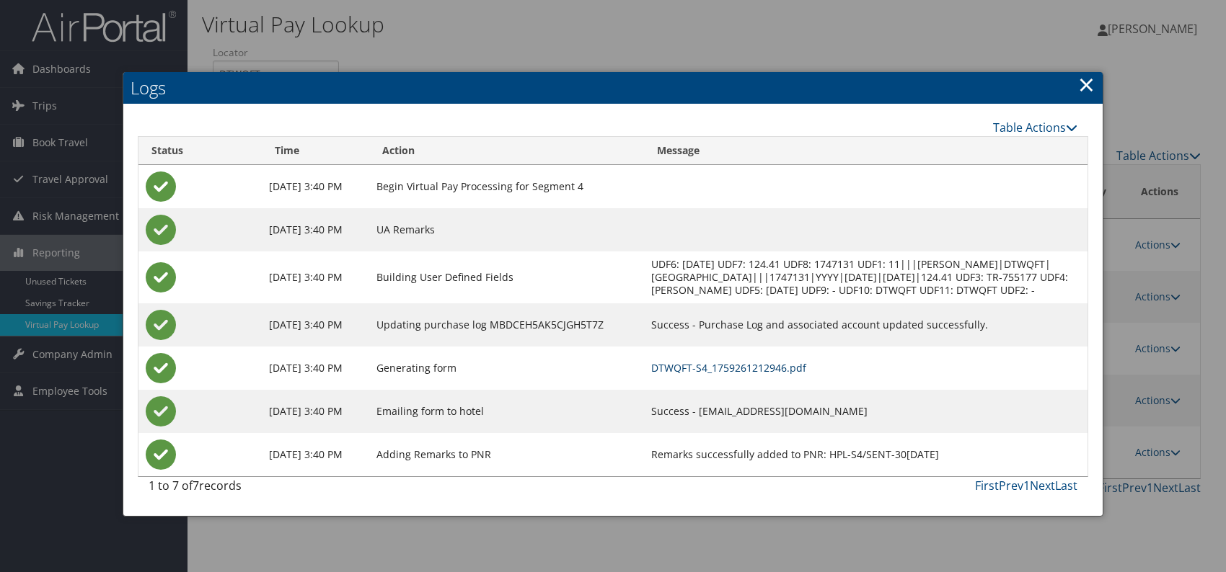
click at [779, 375] on link "DTWQFT-S4_1759261212946.pdf" at bounding box center [728, 368] width 155 height 14
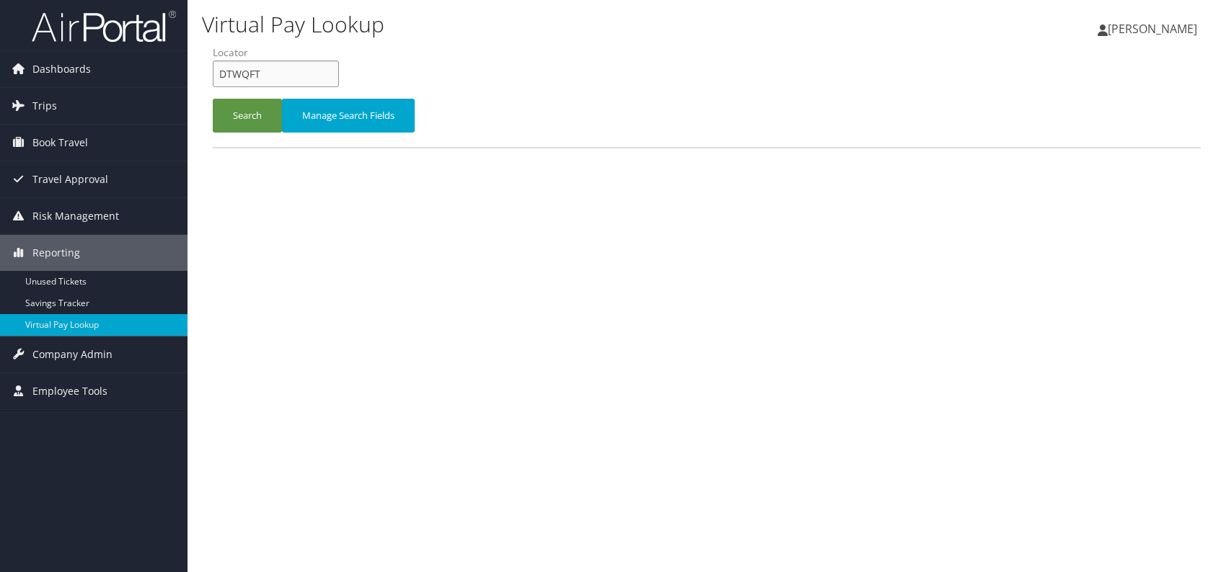
drag, startPoint x: 270, startPoint y: 67, endPoint x: 219, endPoint y: 66, distance: 50.5
click at [219, 66] on input "DTWQFT" at bounding box center [276, 74] width 126 height 27
paste input "CQKQYO"
type input "CQKQYO"
click at [245, 110] on button "Search" at bounding box center [247, 116] width 69 height 34
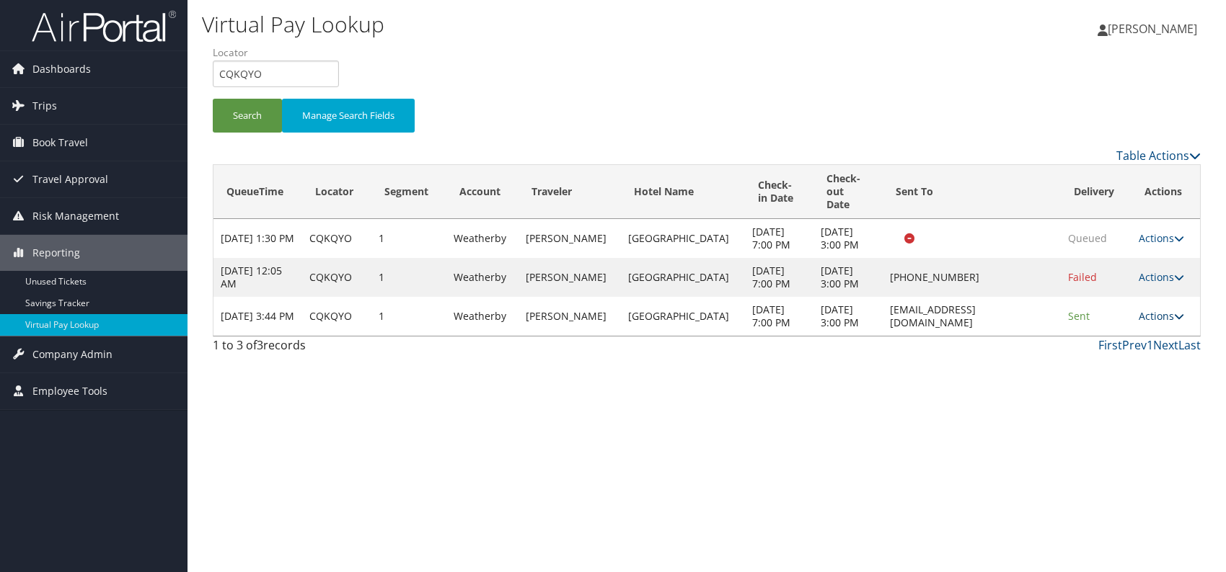
click at [1163, 309] on link "Actions" at bounding box center [1160, 316] width 45 height 14
click at [1130, 348] on link "Logs" at bounding box center [1132, 348] width 91 height 25
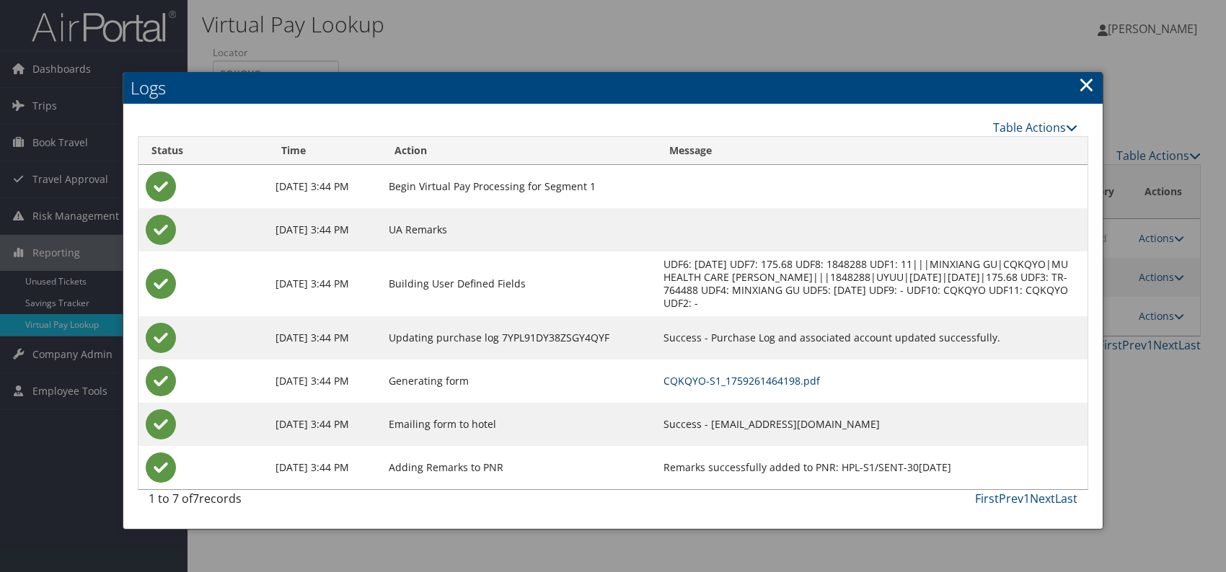
click at [791, 379] on link "CQKQYO-S1_1759261464198.pdf" at bounding box center [741, 381] width 156 height 14
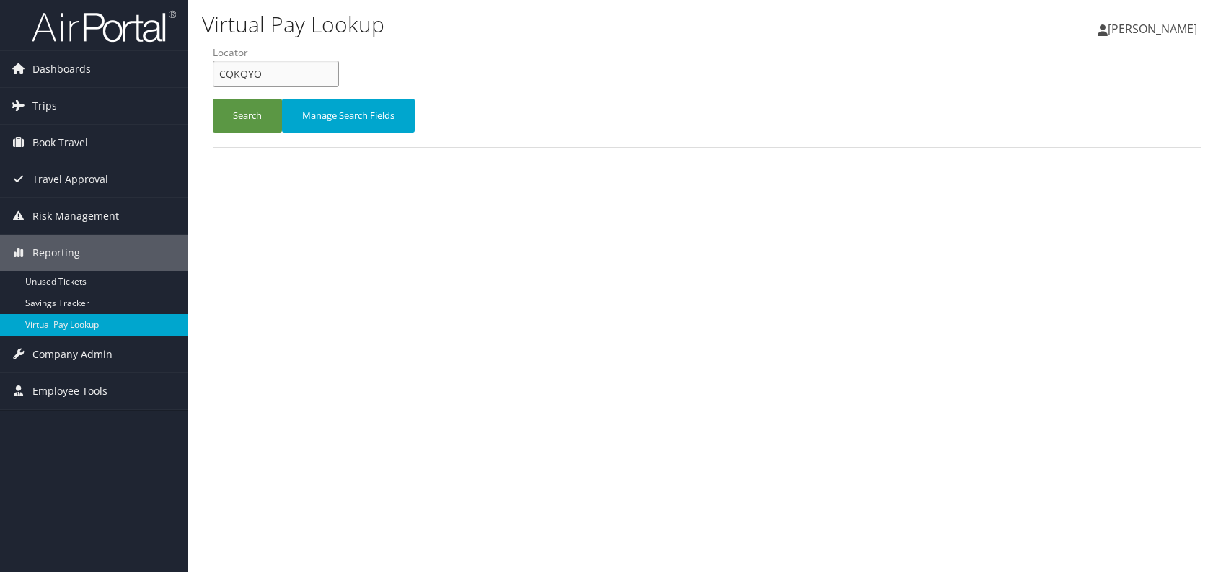
drag, startPoint x: 267, startPoint y: 68, endPoint x: 220, endPoint y: 71, distance: 47.7
click at [220, 71] on input "CQKQYO" at bounding box center [276, 74] width 126 height 27
paste input "MDGCWK"
click at [243, 70] on input "MDGCWK" at bounding box center [276, 74] width 126 height 27
type input "MDGCWK"
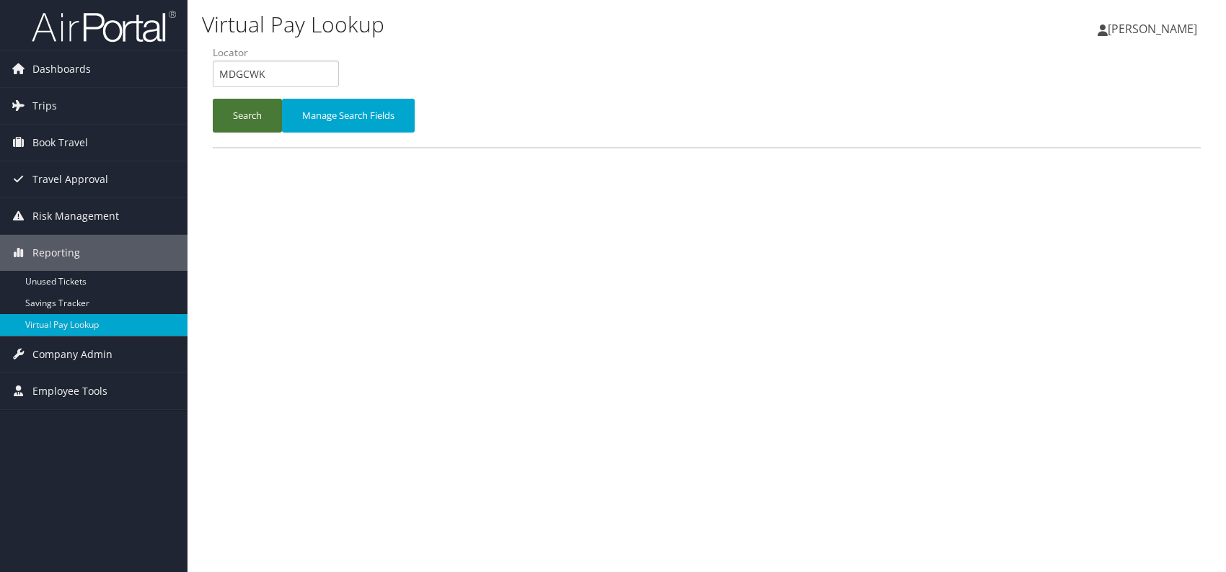
drag, startPoint x: 238, startPoint y: 115, endPoint x: 260, endPoint y: 136, distance: 30.6
click at [238, 114] on button "Search" at bounding box center [247, 116] width 69 height 34
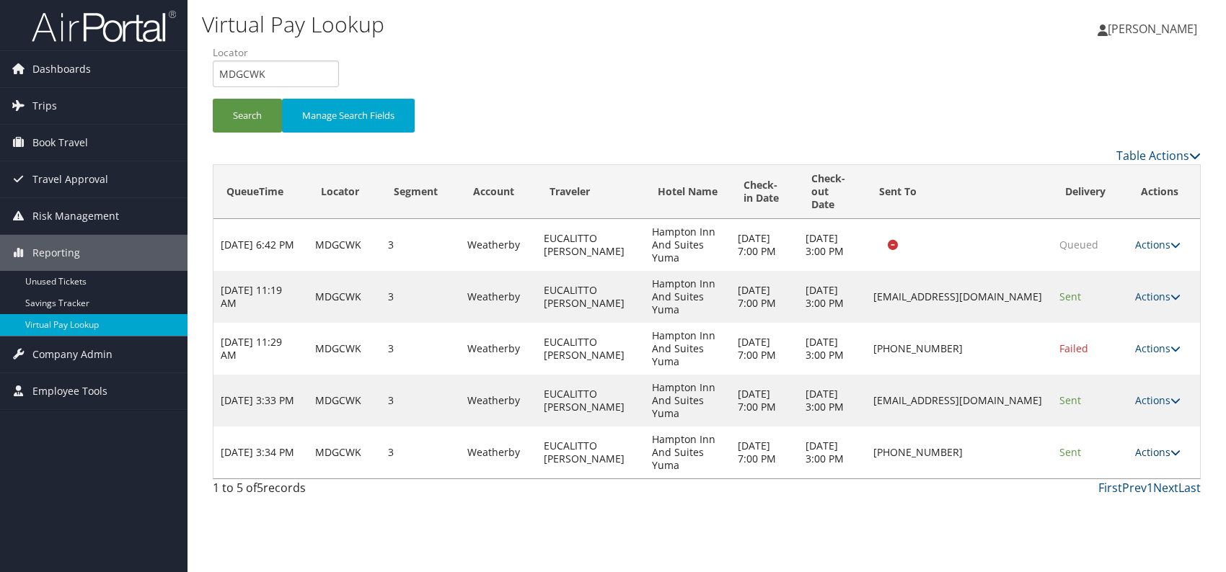
click at [1158, 451] on link "Actions" at bounding box center [1157, 453] width 45 height 14
click at [1107, 495] on link "Logs" at bounding box center [1116, 497] width 123 height 25
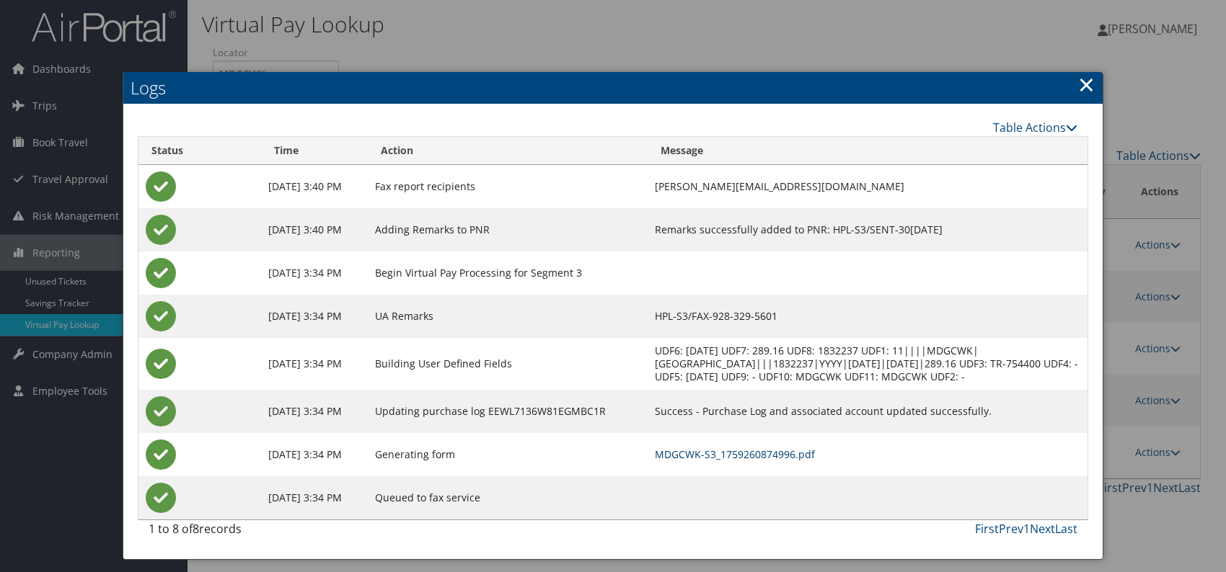
click at [745, 451] on link "MDGCWK-S3_1759260874996.pdf" at bounding box center [735, 455] width 160 height 14
